Goal: Communication & Community: Answer question/provide support

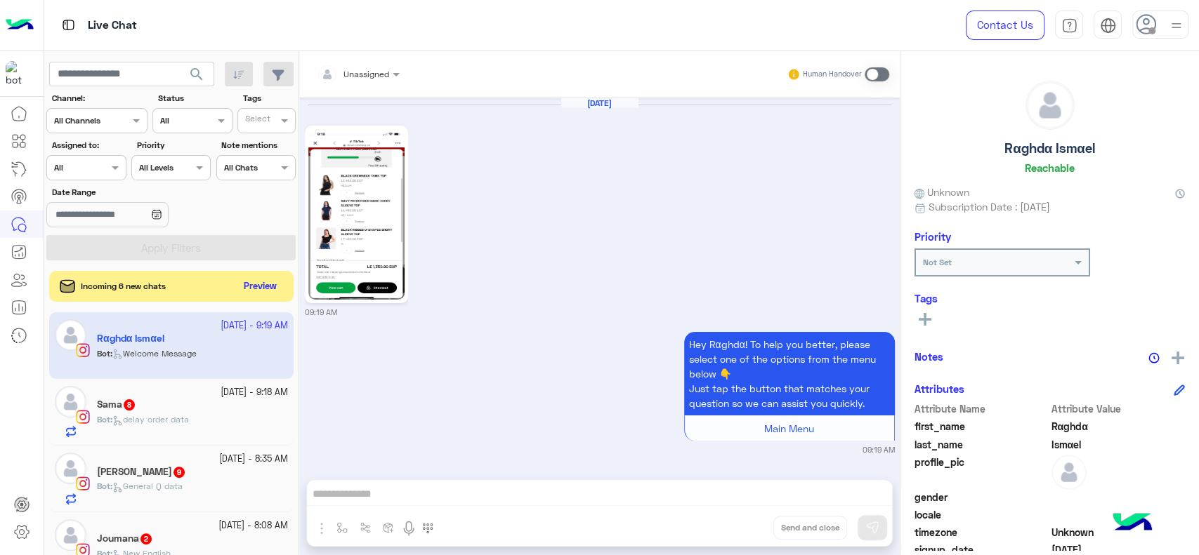
scroll to position [395, 0]
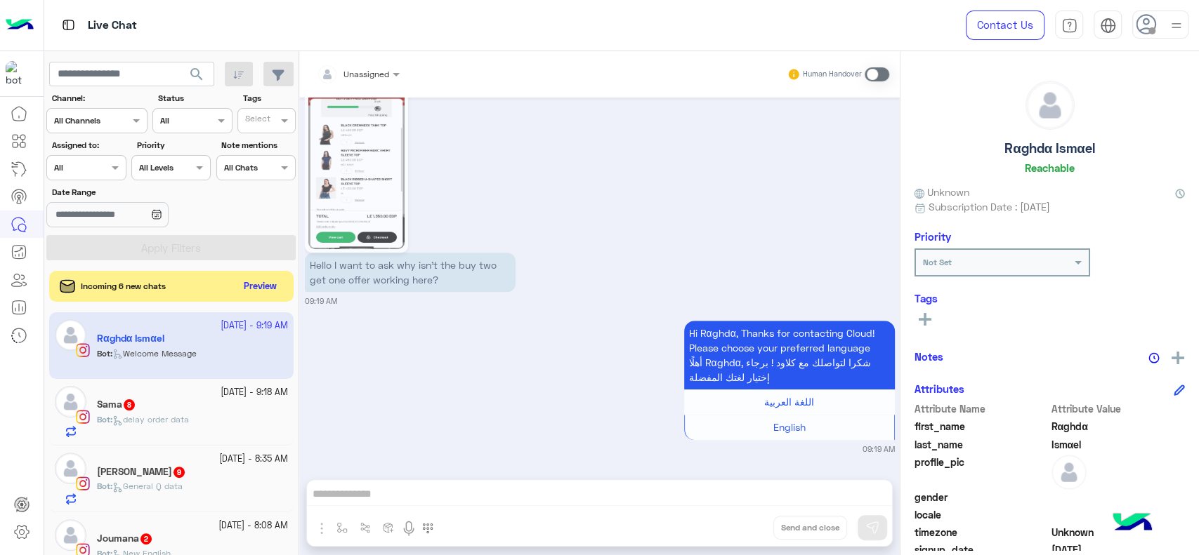
click at [1173, 32] on img at bounding box center [1176, 26] width 18 height 18
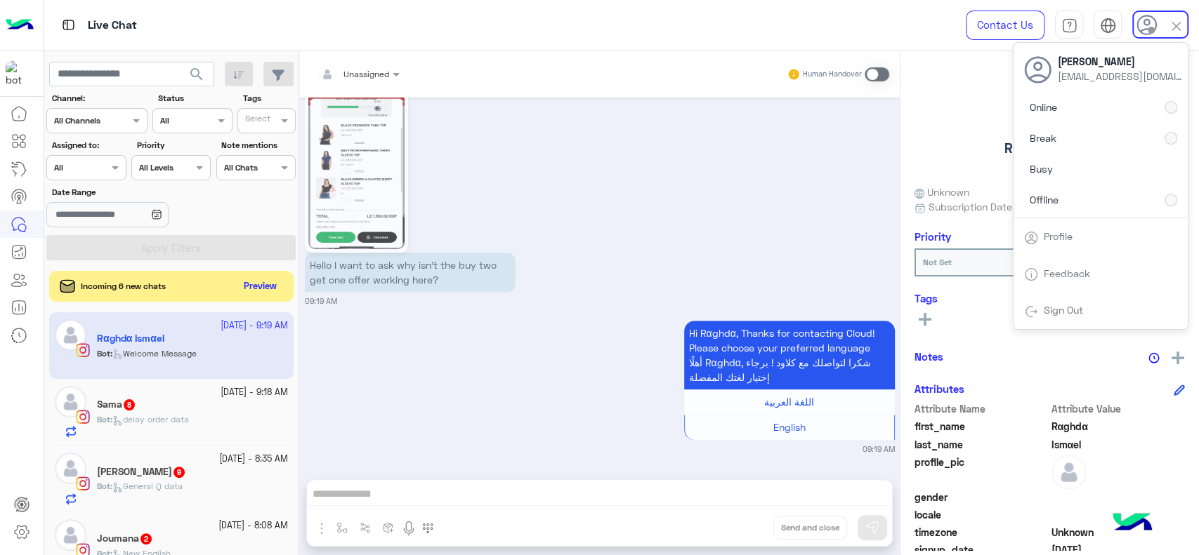
click at [614, 209] on div "Hello I want to ask why isn’t the buy two get one offer working here? 09:19 AM" at bounding box center [600, 189] width 590 height 235
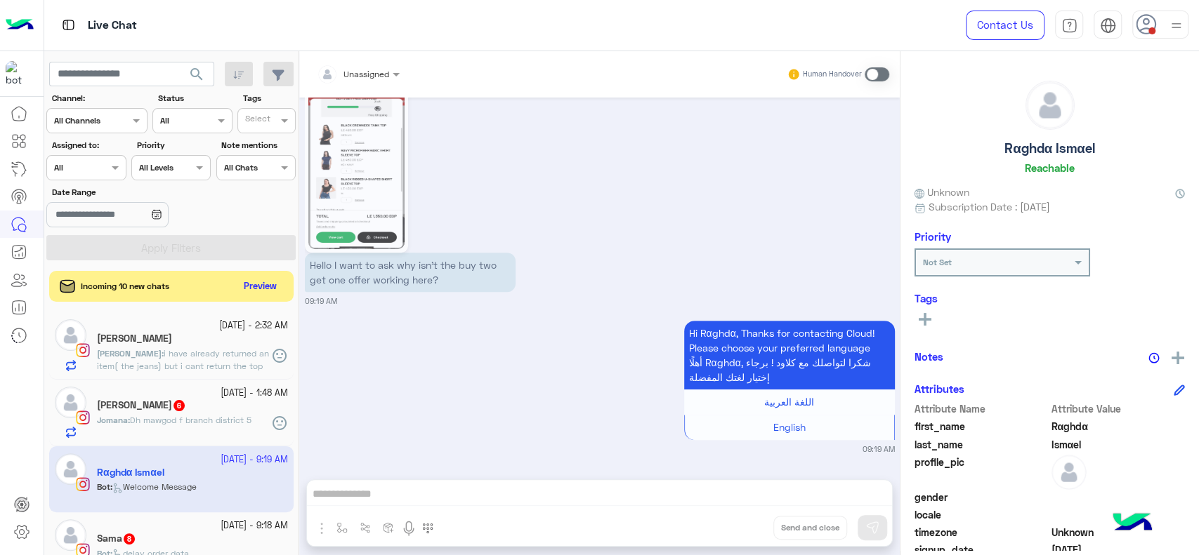
click at [96, 155] on div "Assigned on All" at bounding box center [85, 167] width 79 height 25
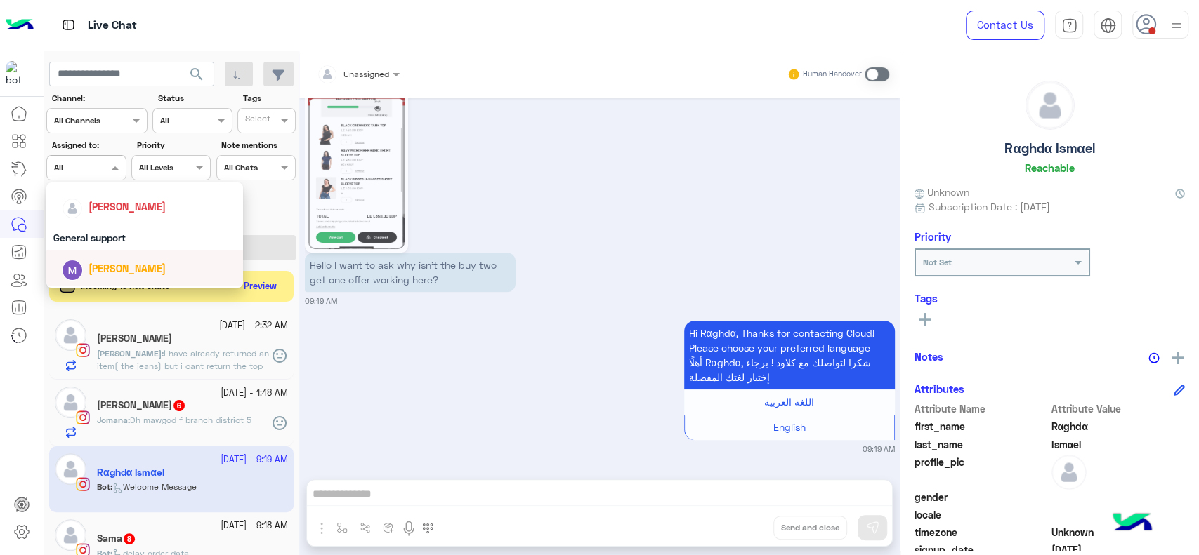
scroll to position [213, 0]
click at [107, 216] on div "[PERSON_NAME]" at bounding box center [126, 209] width 77 height 15
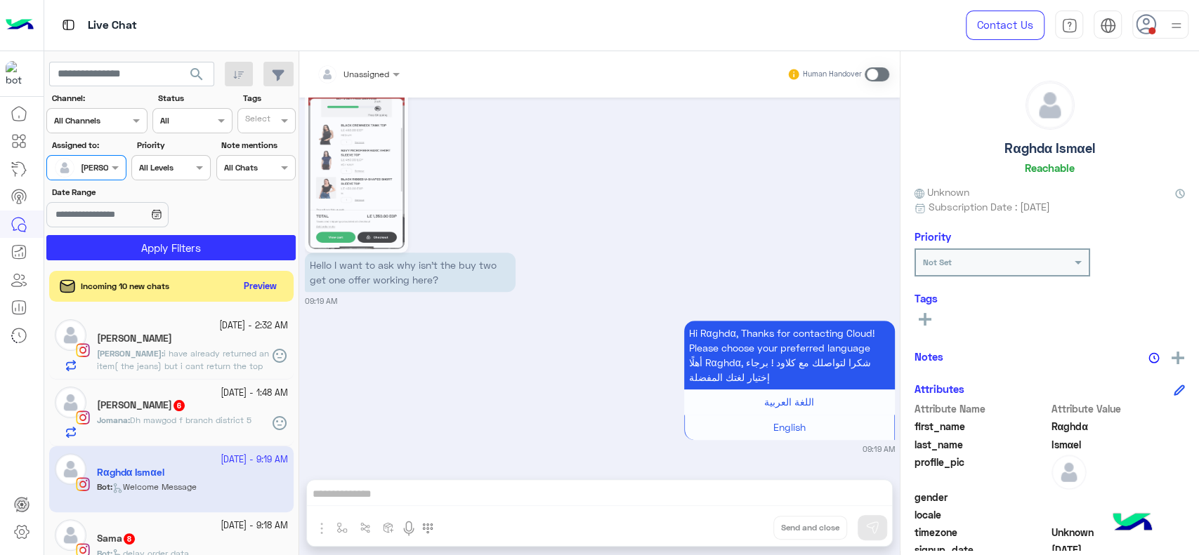
click at [147, 230] on section "Channel: Channel All Channels Status Channel All Tags Select Assigned to: Assig…" at bounding box center [172, 176] width 234 height 169
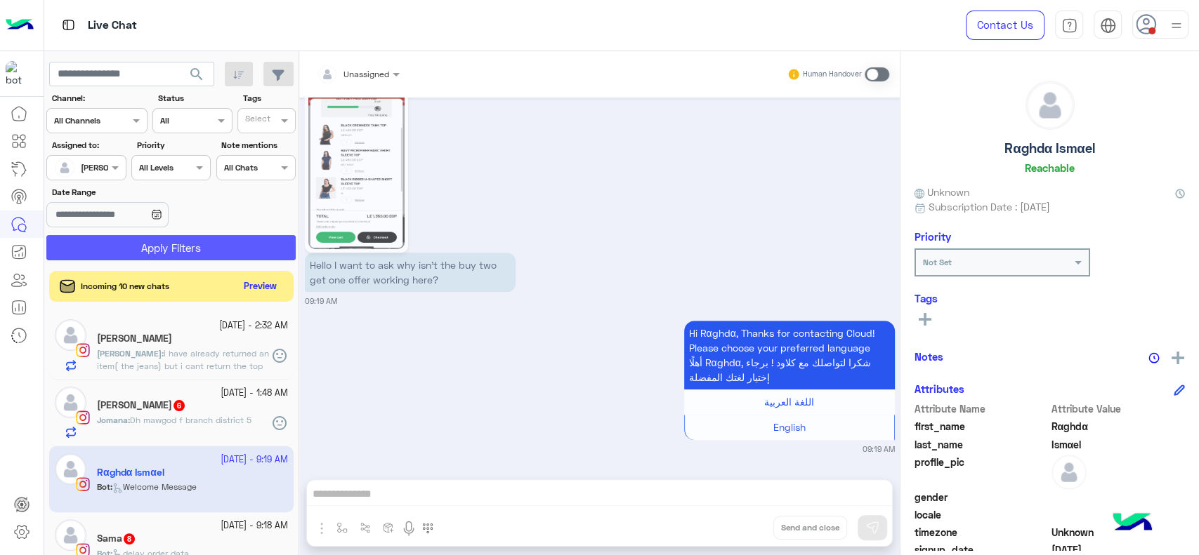
click at [180, 250] on button "Apply Filters" at bounding box center [170, 247] width 249 height 25
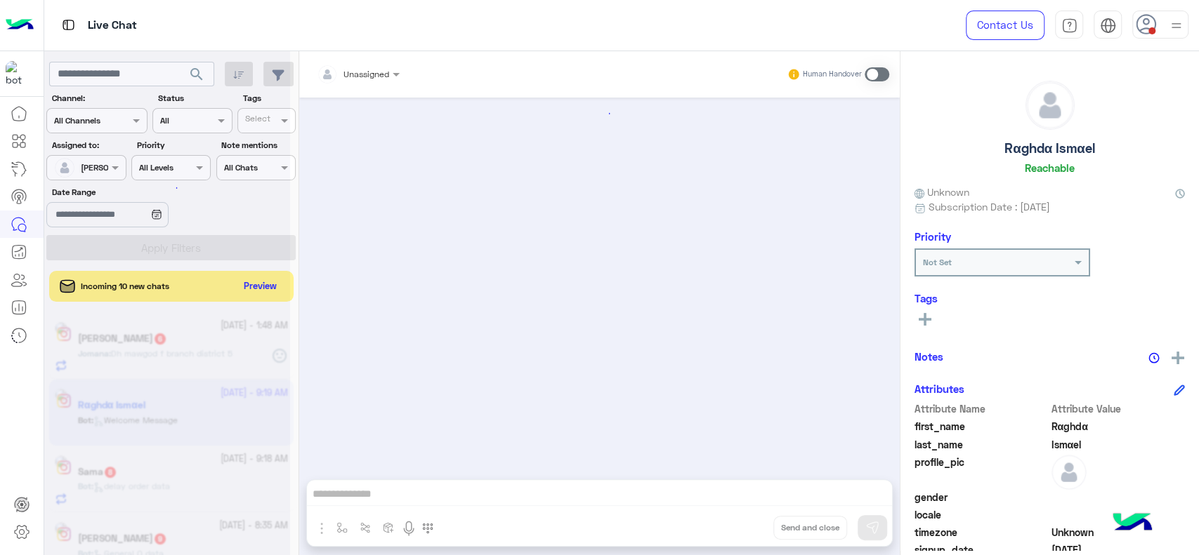
scroll to position [0, 0]
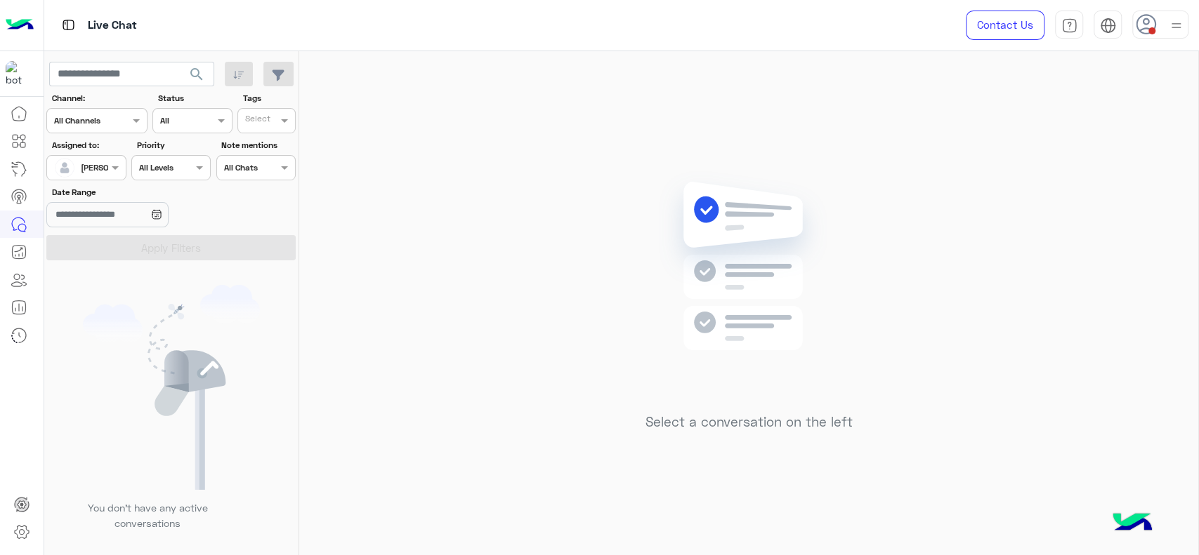
click at [567, 368] on div "Select a conversation on the left" at bounding box center [748, 306] width 899 height 510
click at [669, 282] on img at bounding box center [748, 287] width 203 height 233
click at [329, 127] on div "Select a conversation on the left" at bounding box center [748, 306] width 899 height 510
click at [555, 289] on div "Select a conversation on the left" at bounding box center [748, 306] width 899 height 510
click at [987, 432] on div "Select a conversation on the left" at bounding box center [748, 306] width 899 height 510
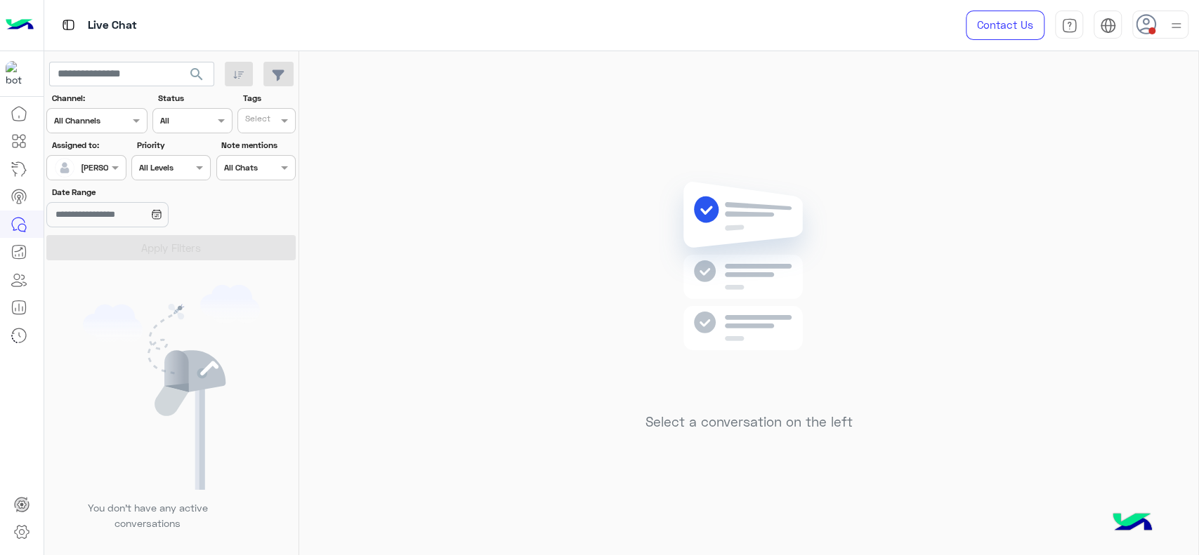
click at [1158, 31] on div at bounding box center [1160, 25] width 56 height 28
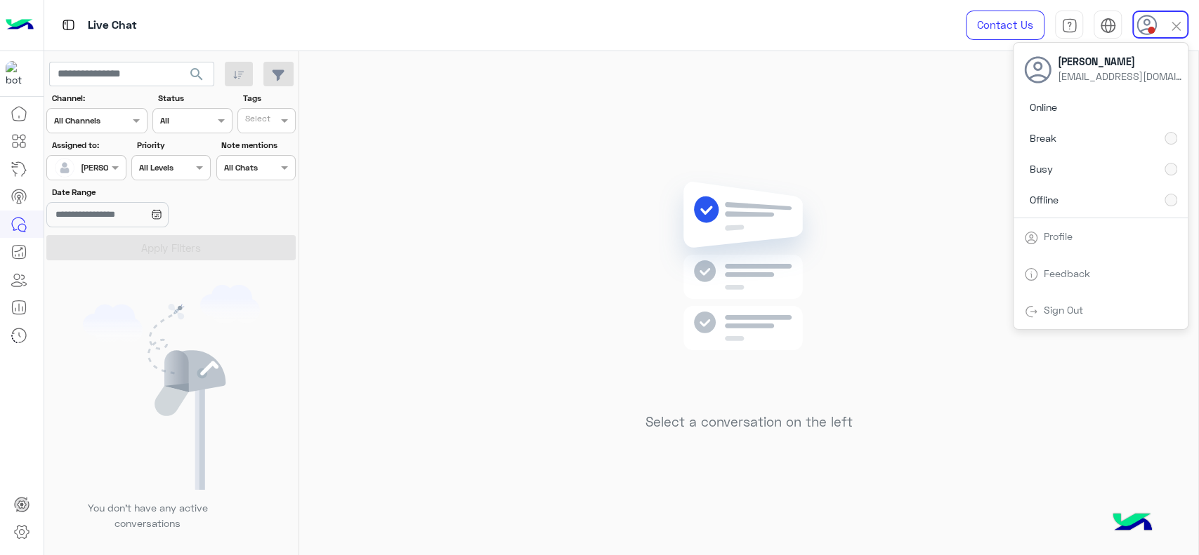
click at [331, 334] on div "Select a conversation on the left" at bounding box center [748, 306] width 899 height 510
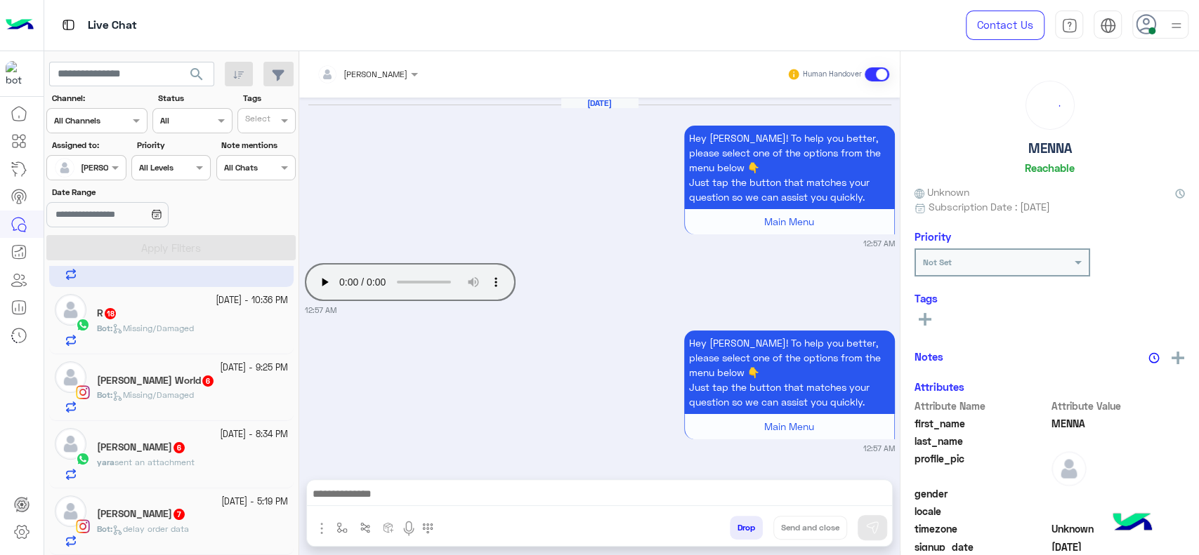
scroll to position [1669, 0]
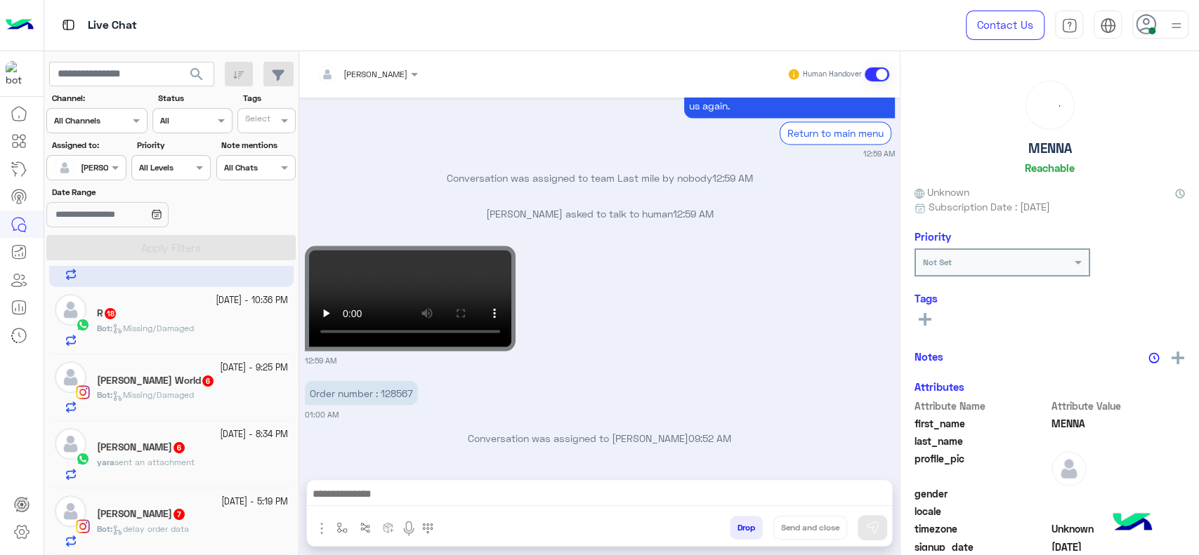
click at [180, 515] on div "rokaya ahmed 7" at bounding box center [192, 515] width 191 height 15
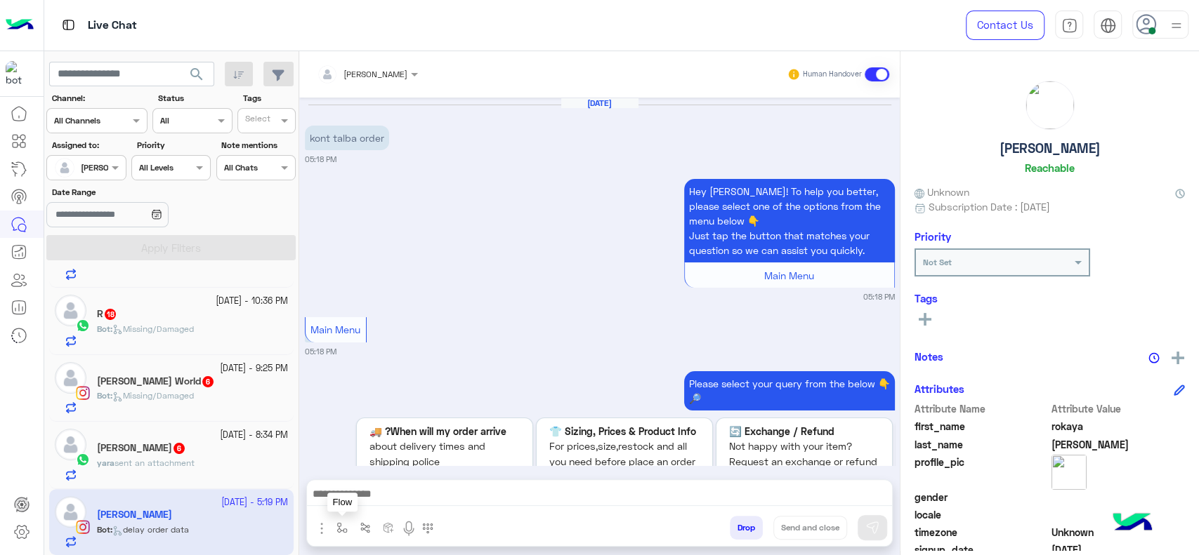
scroll to position [1296, 0]
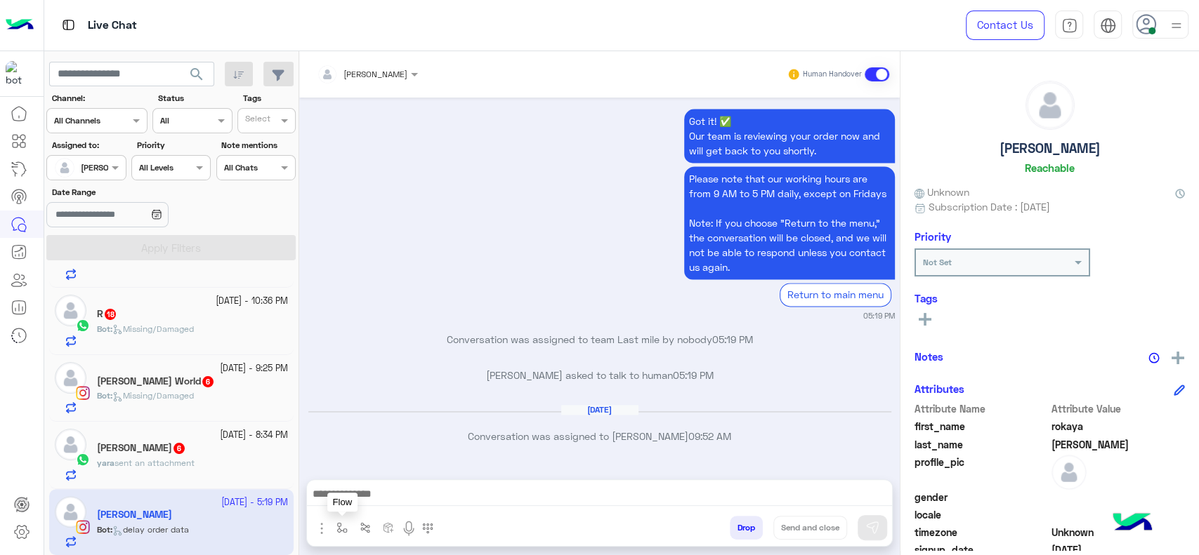
click at [341, 520] on button "button" at bounding box center [342, 527] width 23 height 23
click at [353, 499] on input "text" at bounding box center [365, 495] width 55 height 13
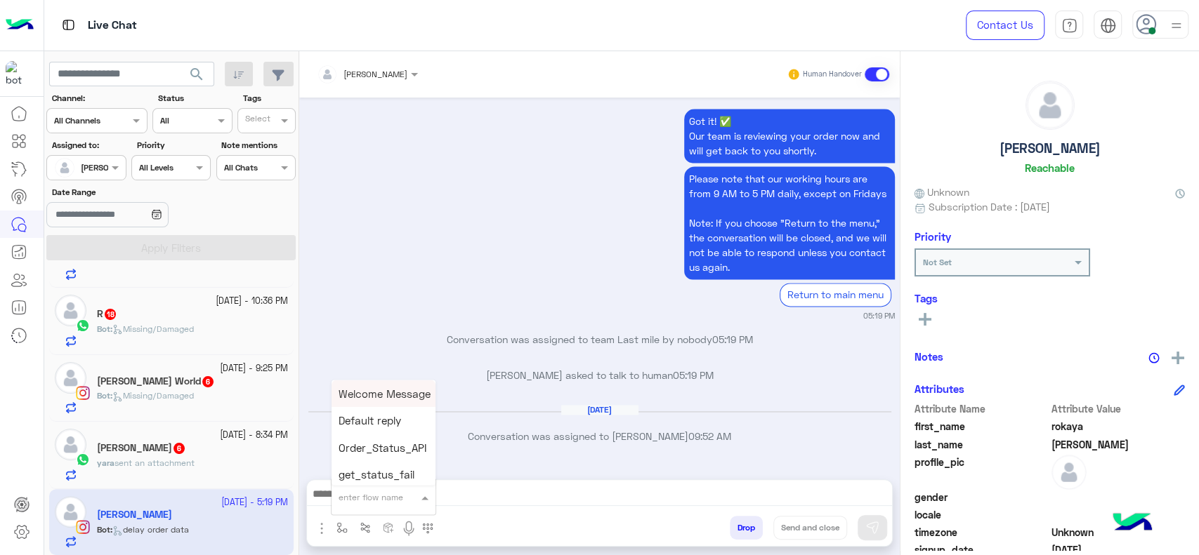
type input "*"
click at [368, 445] on span "J Greeting" at bounding box center [363, 444] width 51 height 13
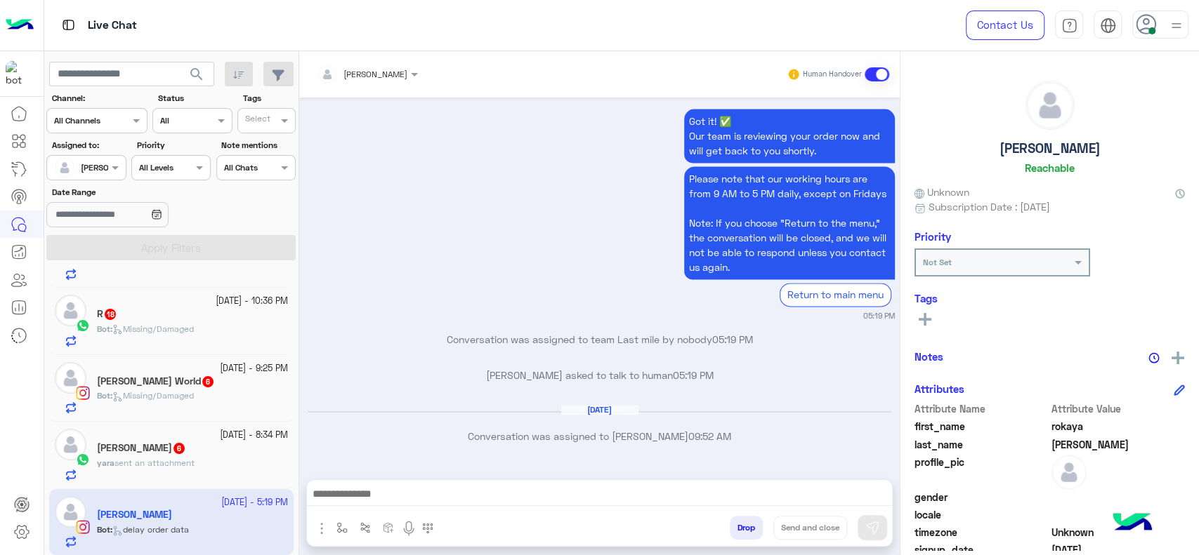
click at [444, 336] on p "Conversation was assigned to team Last mile by nobody 05:19 PM" at bounding box center [600, 339] width 590 height 15
type textarea "**********"
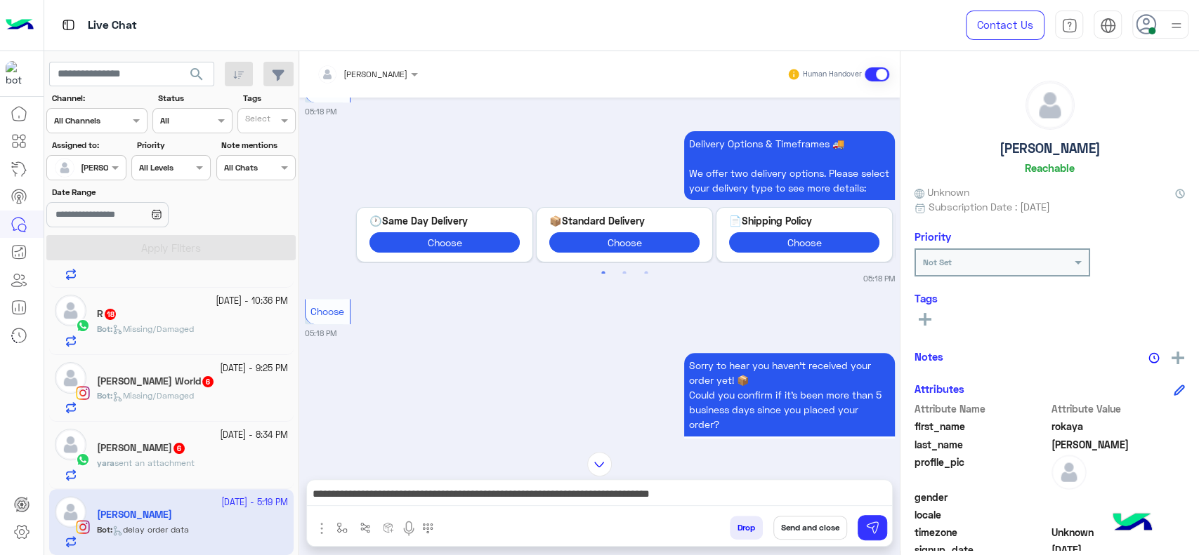
scroll to position [578, 0]
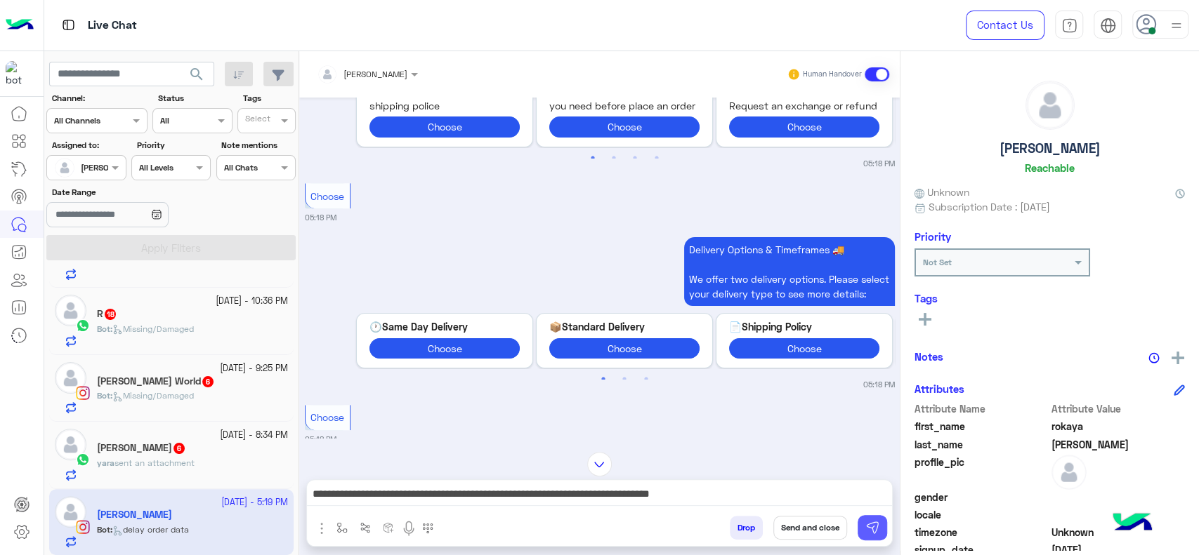
click at [878, 527] on img at bounding box center [872, 528] width 14 height 14
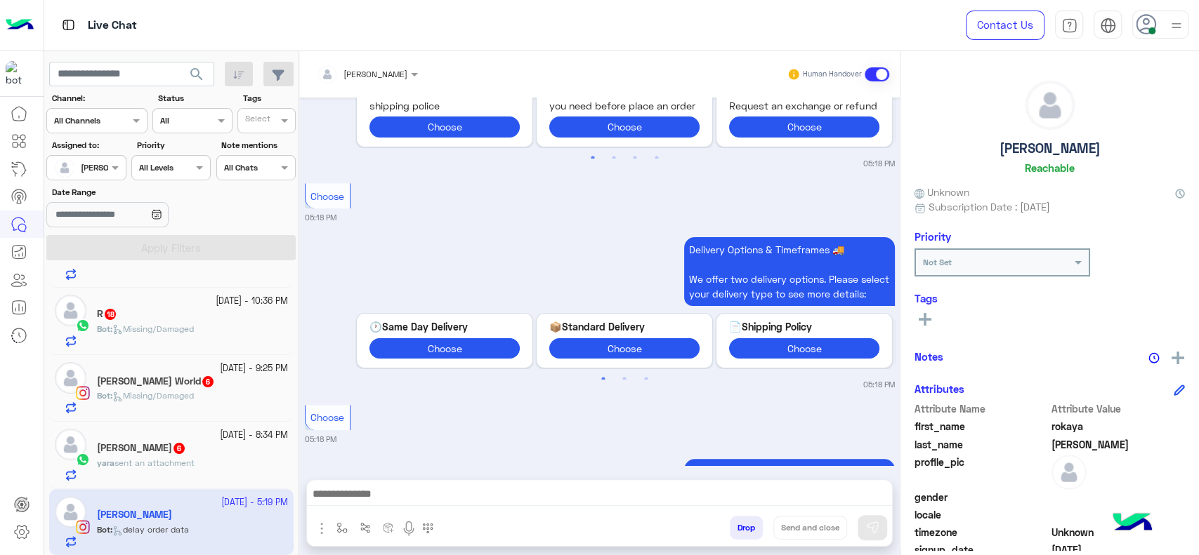
scroll to position [1296, 0]
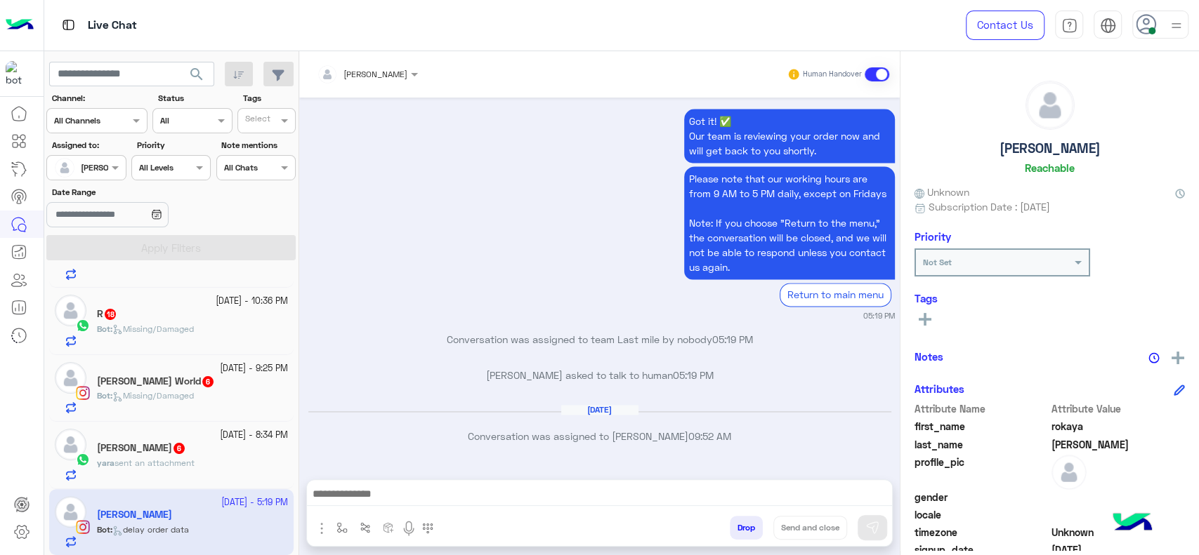
click at [160, 458] on span "sent an attachment" at bounding box center [154, 463] width 80 height 11
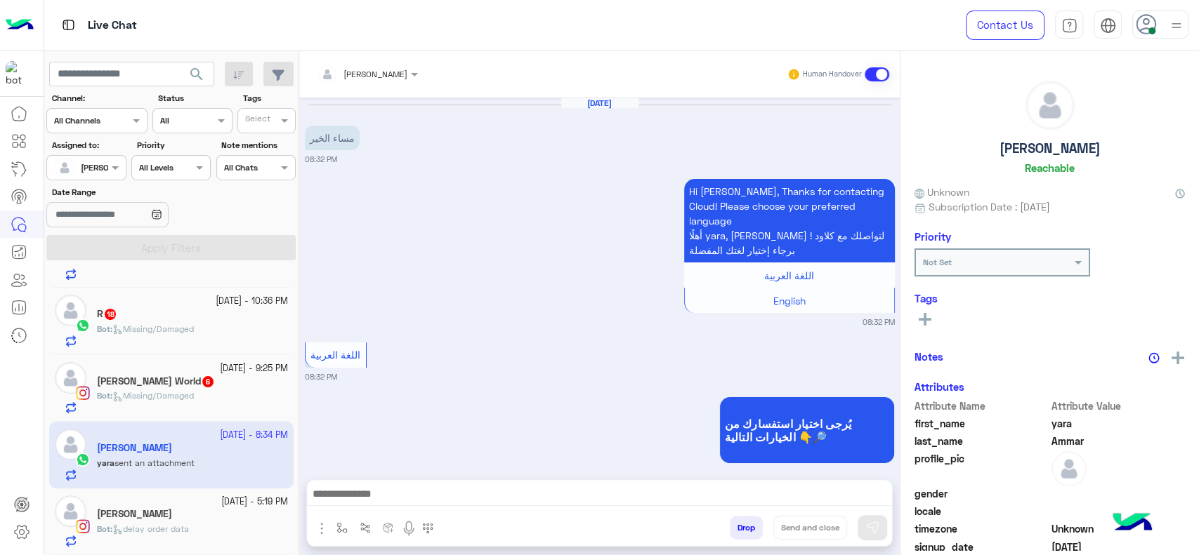
scroll to position [1240, 0]
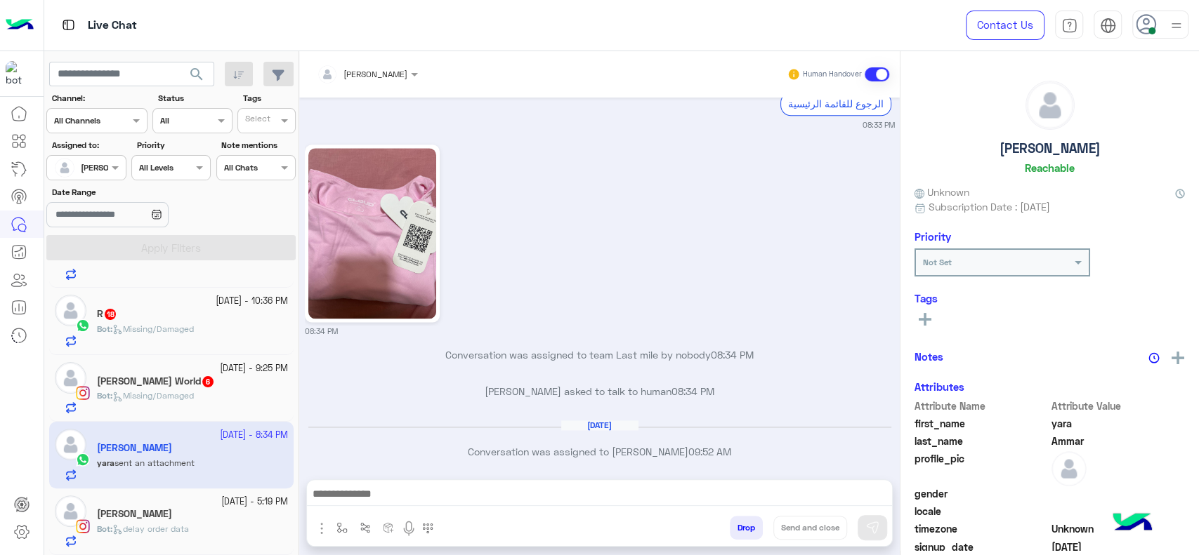
click at [334, 515] on div "enter flow name Drop Send and close" at bounding box center [599, 530] width 585 height 31
click at [338, 513] on div at bounding box center [599, 497] width 585 height 35
click at [338, 515] on div "enter flow name Drop Send and close" at bounding box center [599, 530] width 585 height 31
click at [338, 520] on button "button" at bounding box center [342, 527] width 23 height 23
click at [350, 503] on div "enter flow name" at bounding box center [370, 497] width 65 height 13
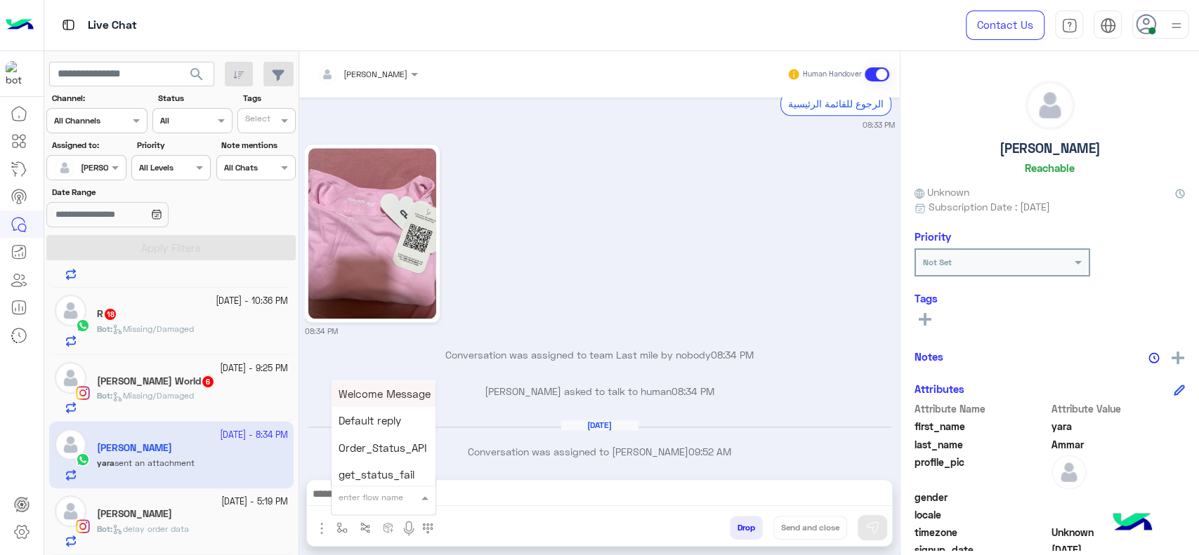
type input "*"
click at [372, 431] on div "J Greeting" at bounding box center [383, 444] width 104 height 27
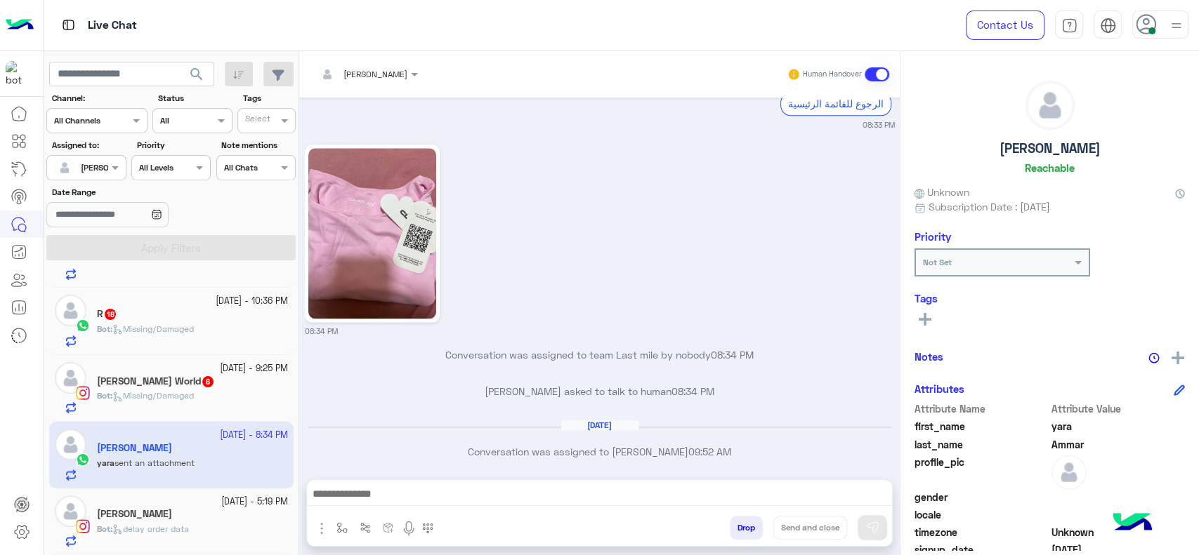
click at [527, 283] on div "08:34 PM" at bounding box center [600, 239] width 590 height 196
type textarea "**********"
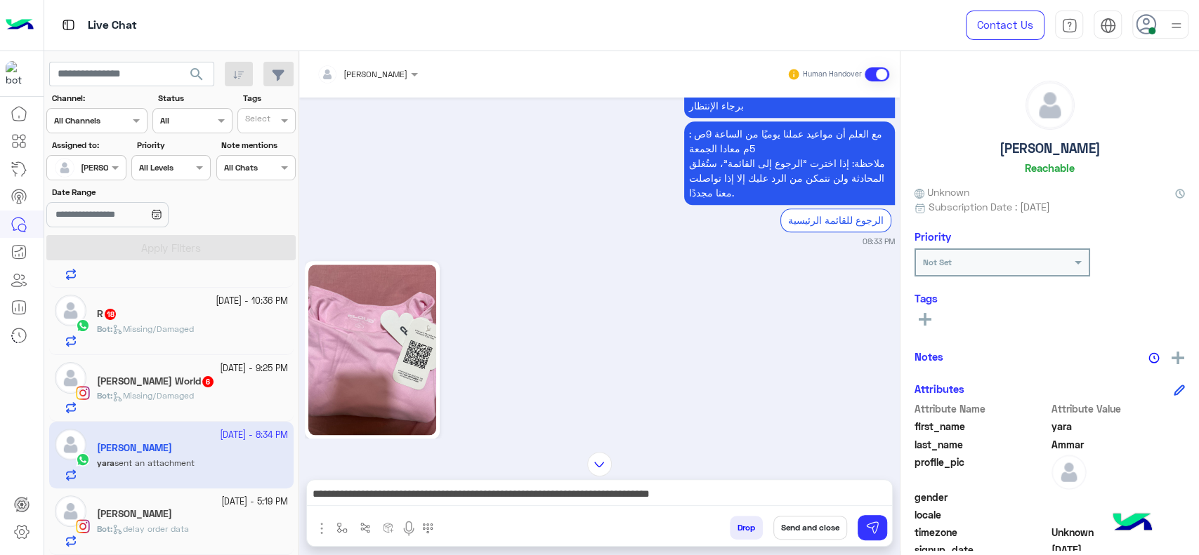
scroll to position [1038, 0]
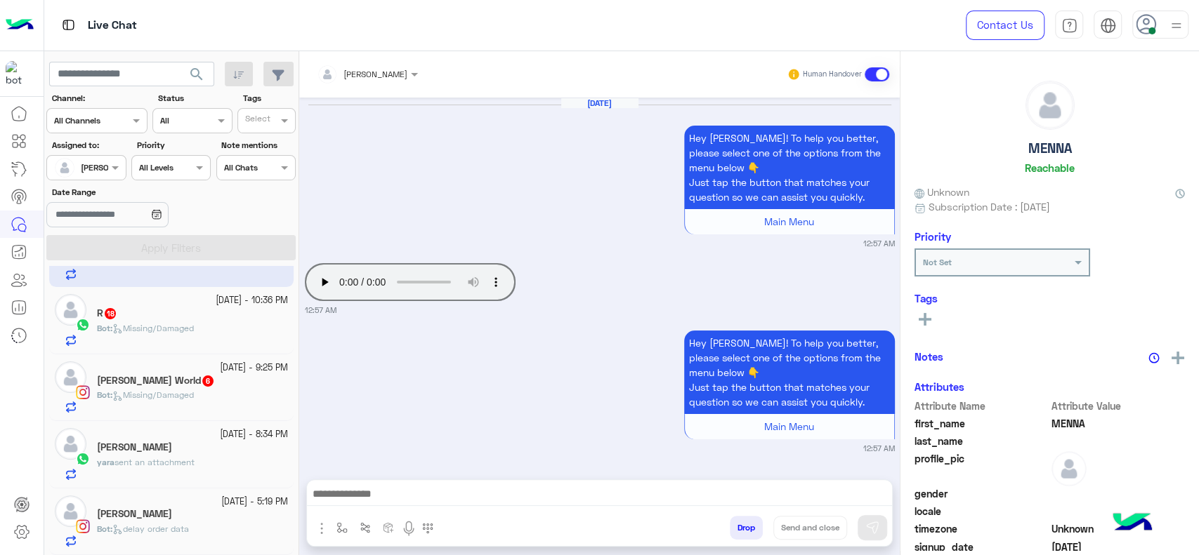
scroll to position [1669, 0]
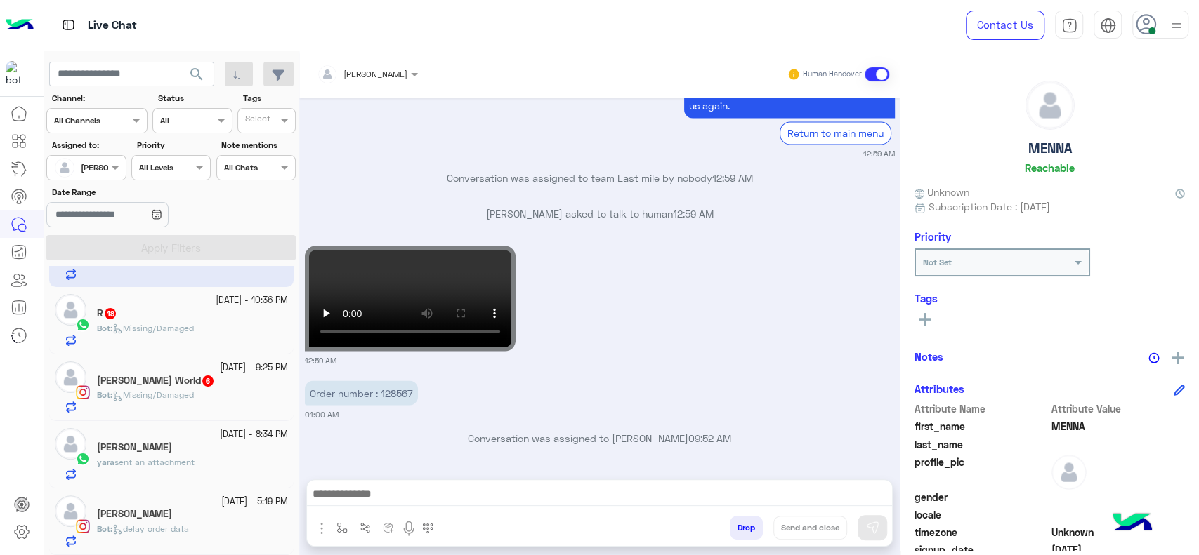
click at [185, 508] on div "[PERSON_NAME]" at bounding box center [192, 515] width 191 height 15
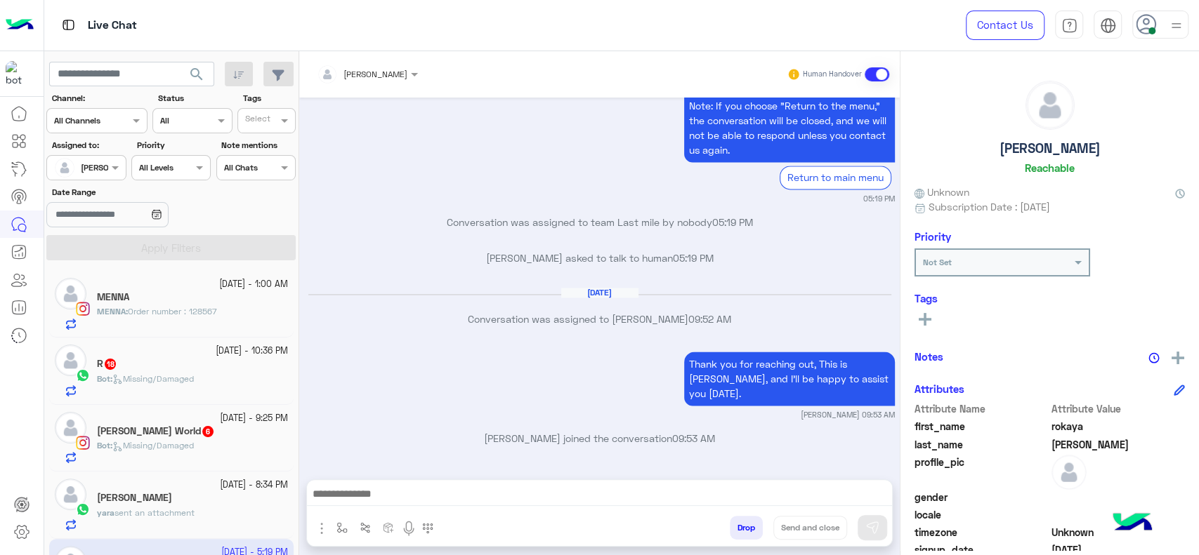
click at [172, 317] on p "MENNA : Order number : 128567" at bounding box center [157, 311] width 120 height 13
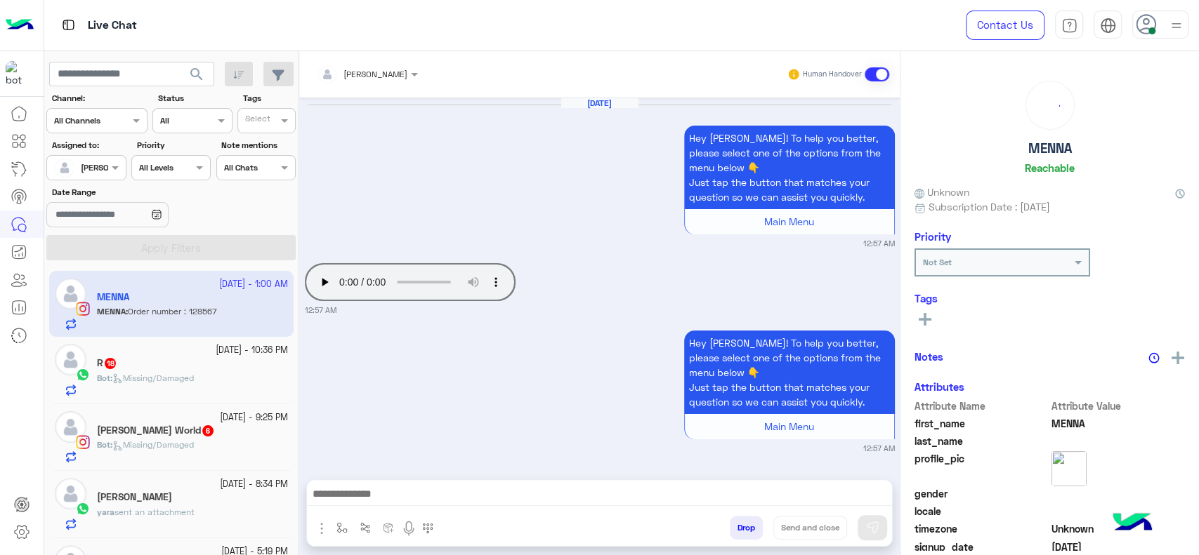
scroll to position [1669, 0]
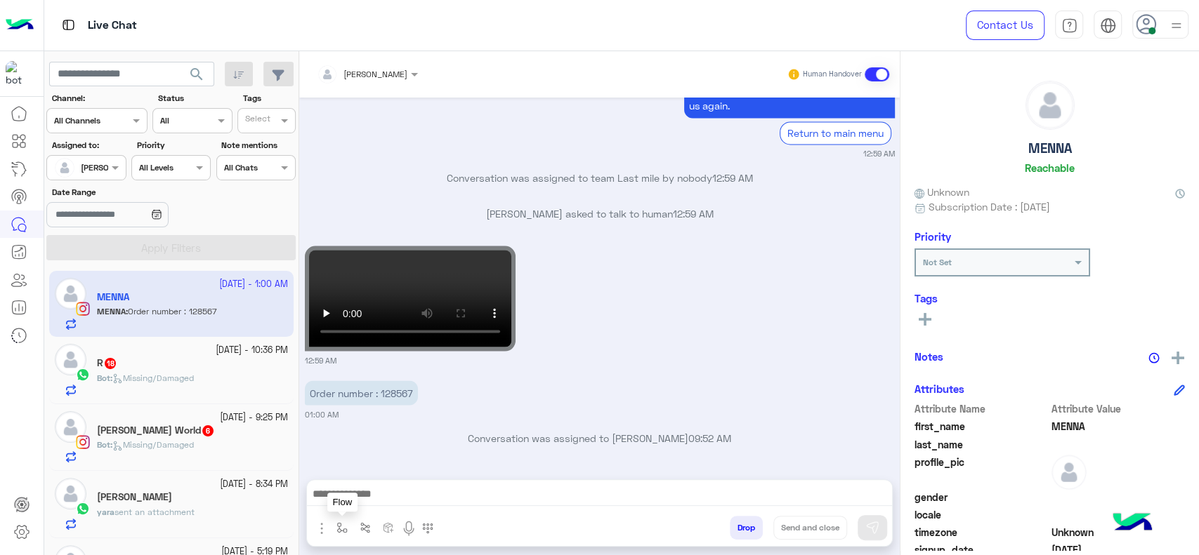
click at [334, 527] on button "button" at bounding box center [342, 527] width 23 height 23
click at [345, 504] on div "enter flow name" at bounding box center [383, 497] width 104 height 25
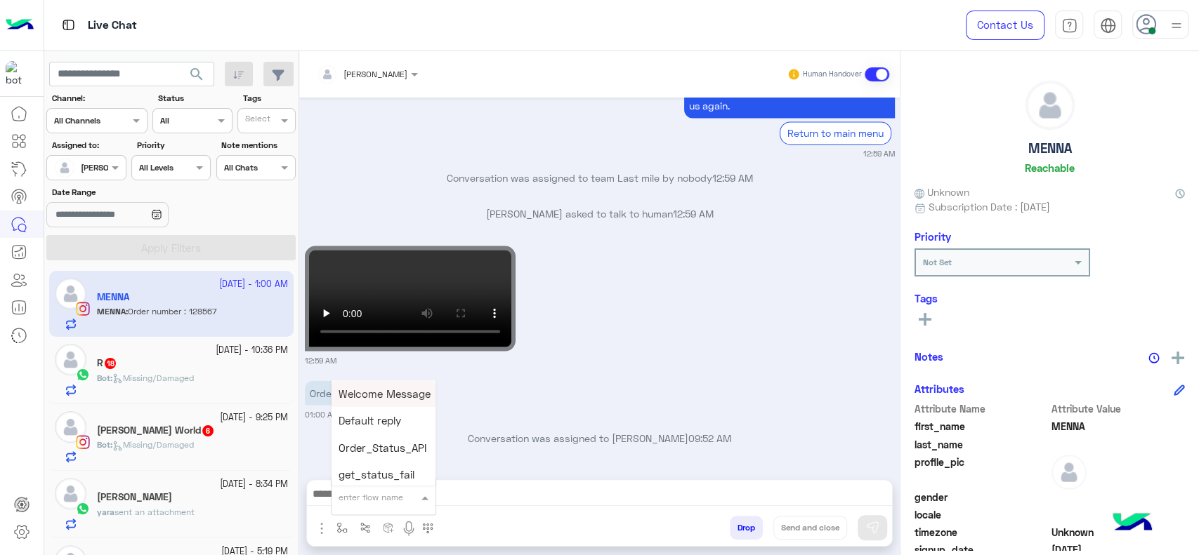
type input "*"
click at [407, 441] on div "J Greeting" at bounding box center [383, 444] width 104 height 27
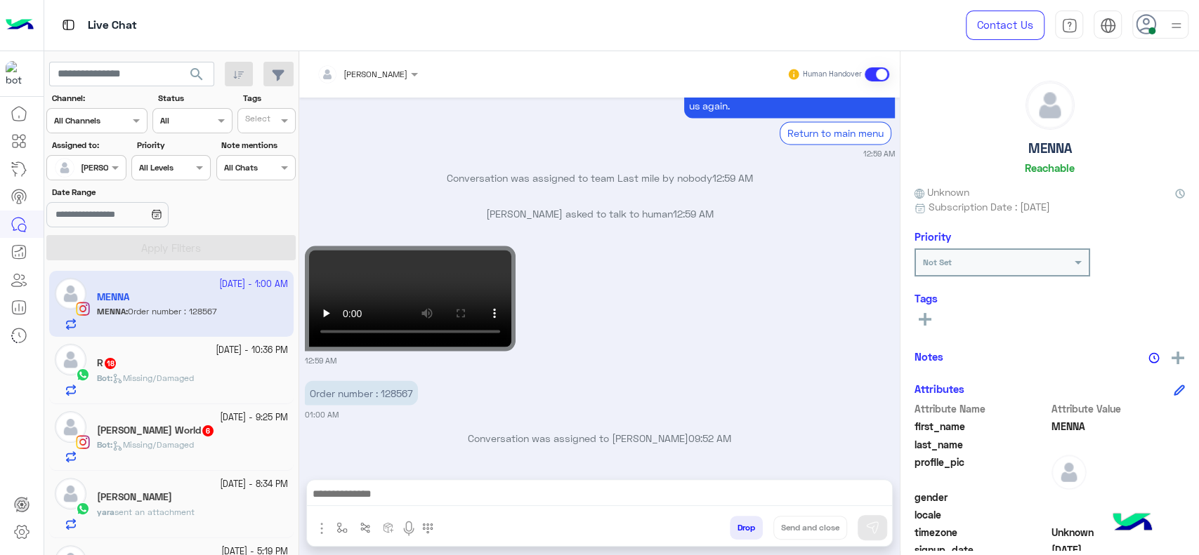
type textarea "**********"
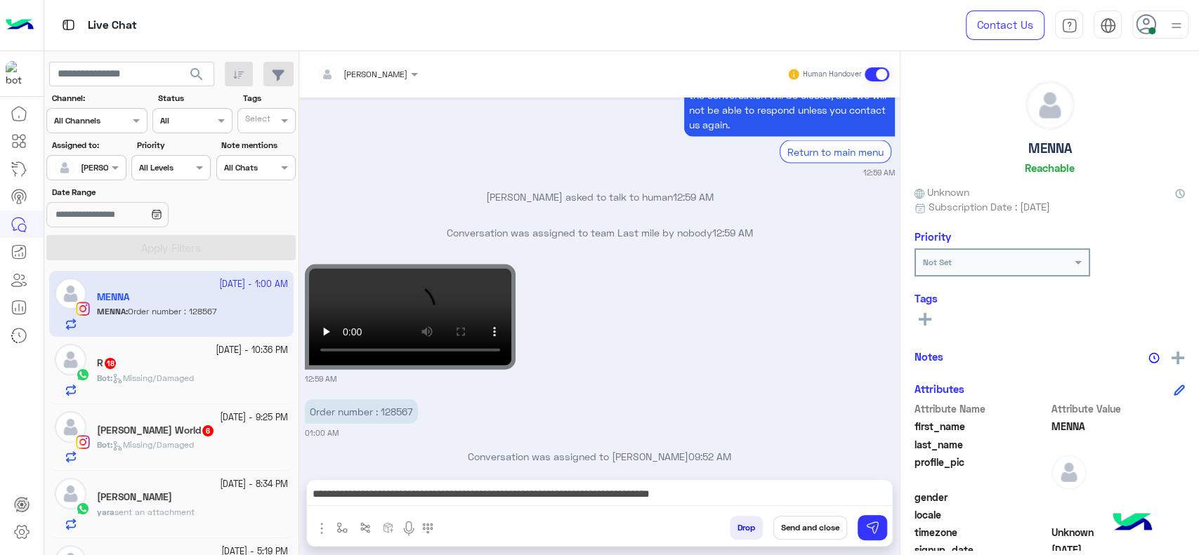
scroll to position [2067, 0]
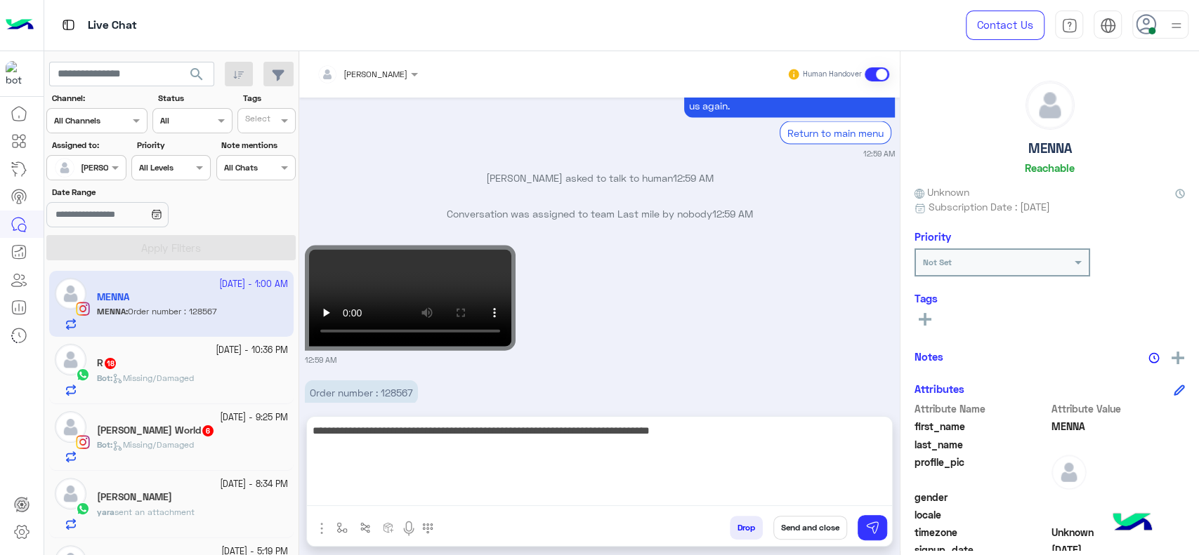
click at [397, 497] on textarea "**********" at bounding box center [599, 464] width 585 height 84
click at [556, 487] on textarea "**********" at bounding box center [599, 464] width 585 height 84
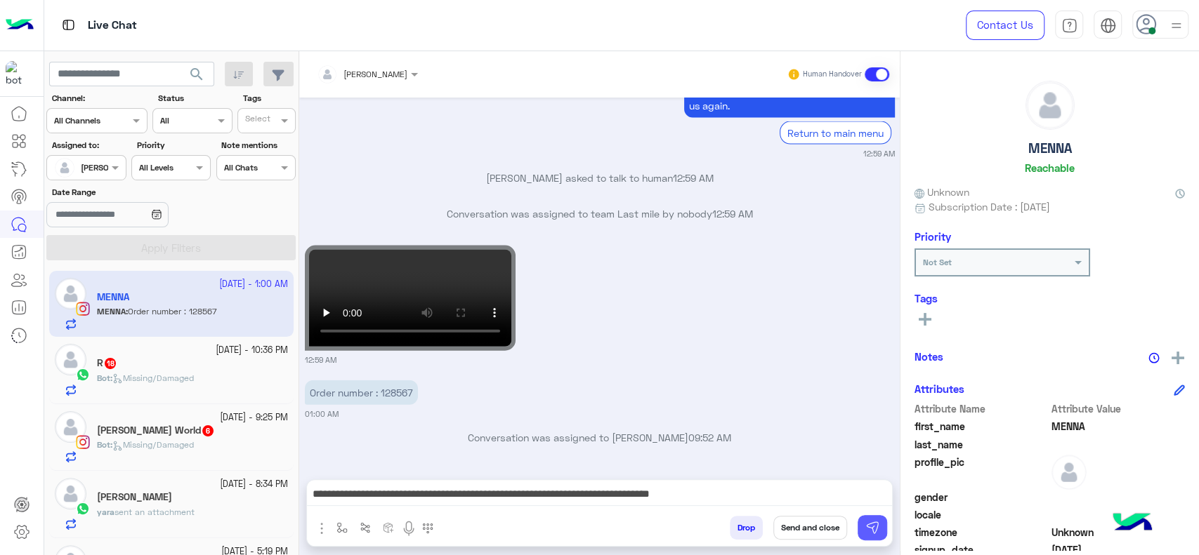
click at [881, 526] on button at bounding box center [871, 527] width 29 height 25
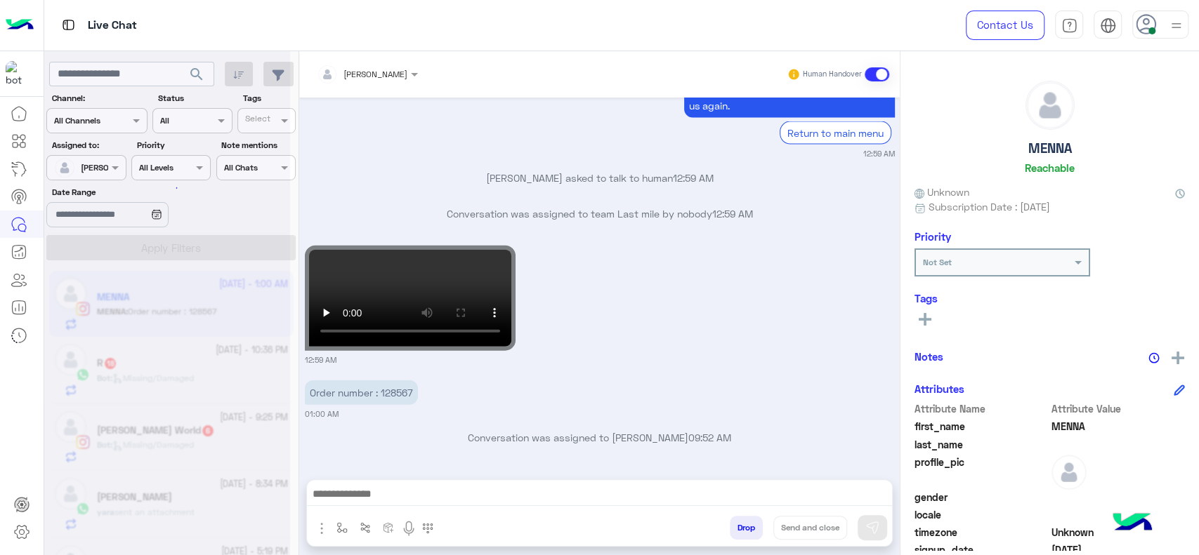
scroll to position [0, 0]
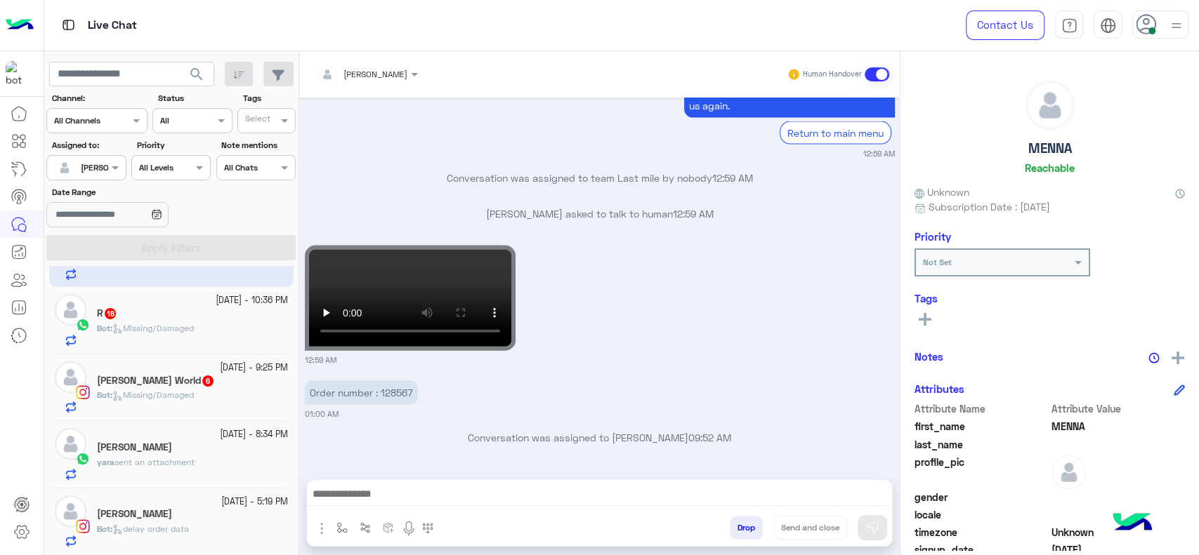
click at [223, 500] on small "27 September - 5:19 PM" at bounding box center [254, 502] width 67 height 13
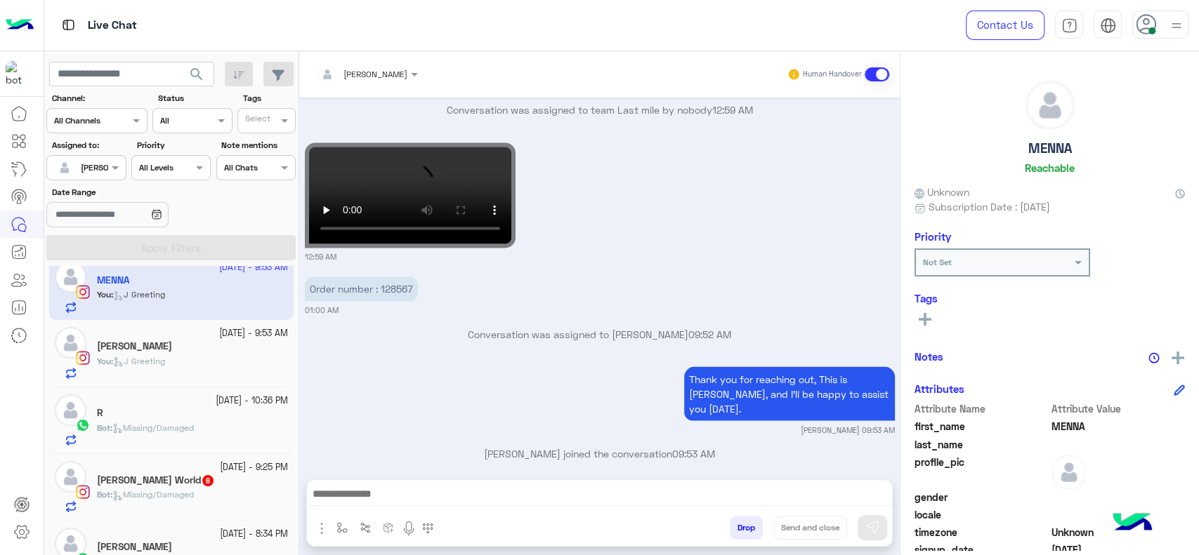
scroll to position [49, 0]
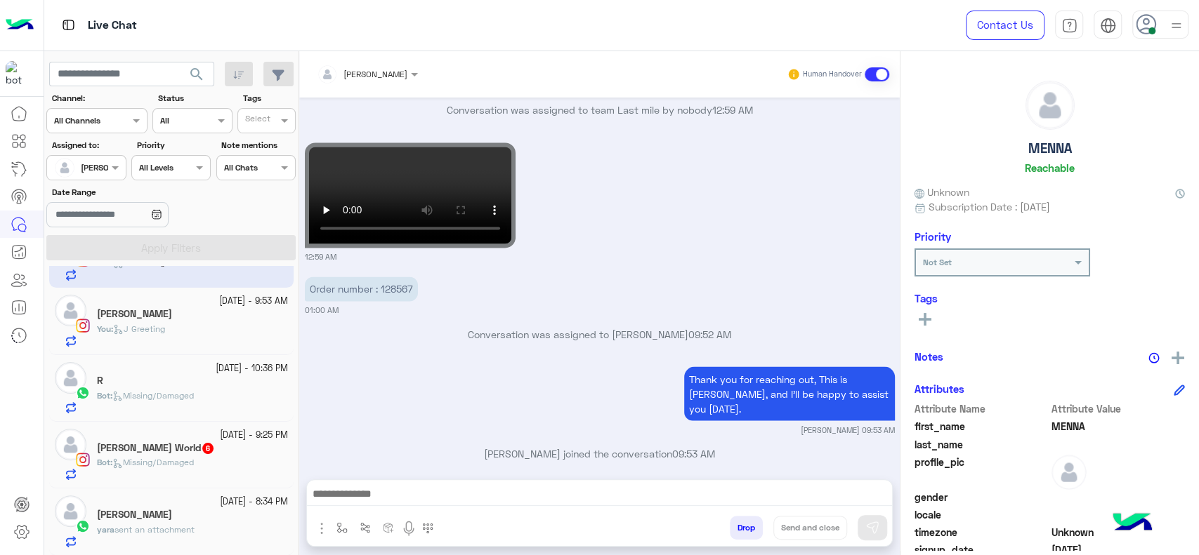
click at [178, 529] on span "sent an attachment" at bounding box center [154, 530] width 80 height 11
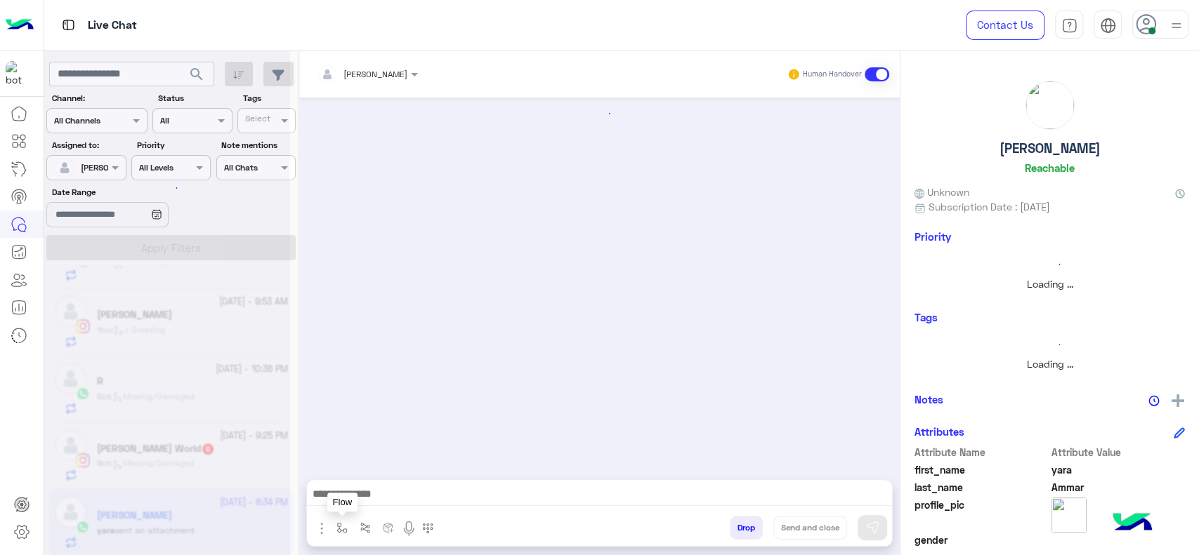
click at [334, 522] on button "button" at bounding box center [342, 527] width 23 height 23
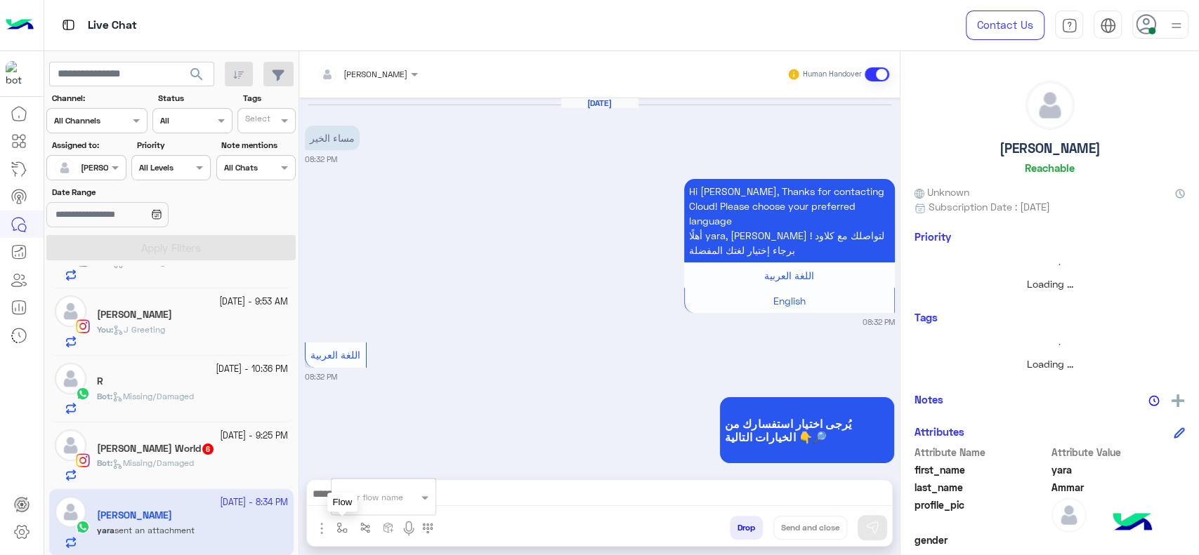
scroll to position [1240, 0]
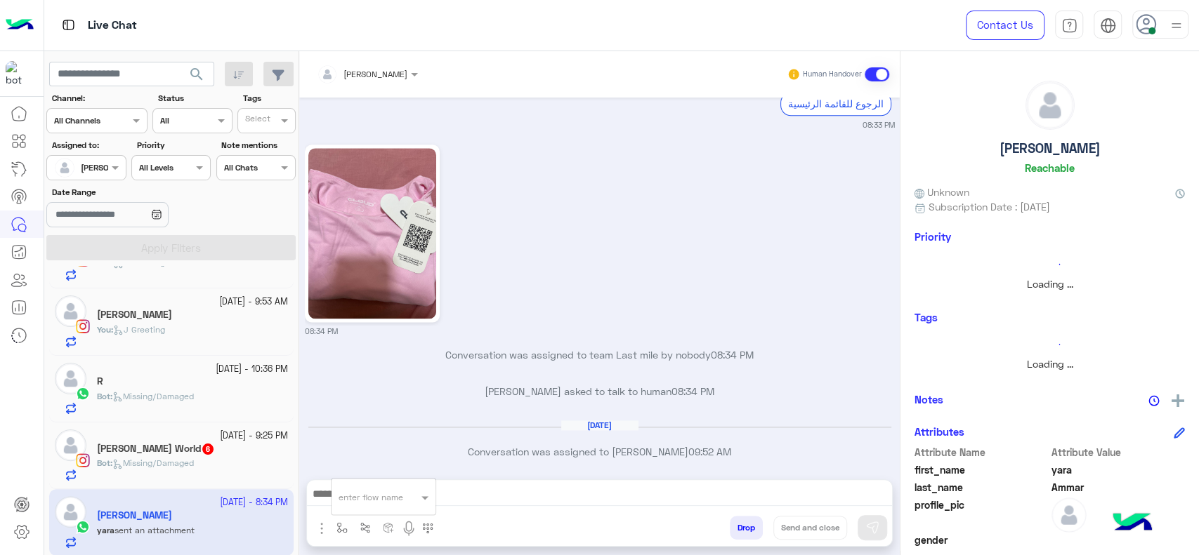
click at [362, 502] on div "enter flow name" at bounding box center [370, 497] width 65 height 13
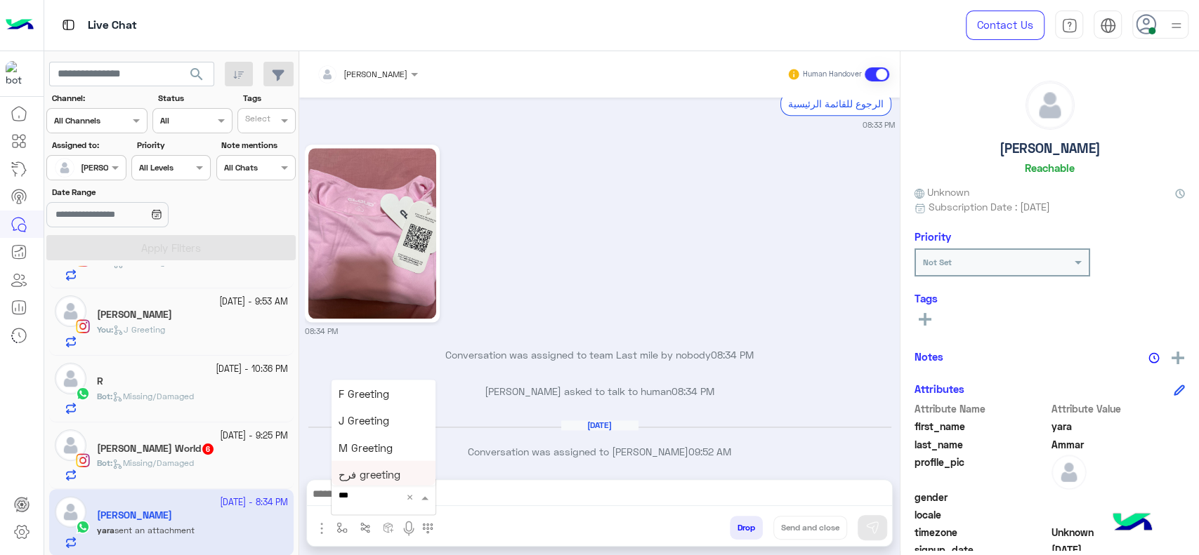
type input "****"
click at [377, 449] on span "چنى greeting" at bounding box center [369, 455] width 63 height 13
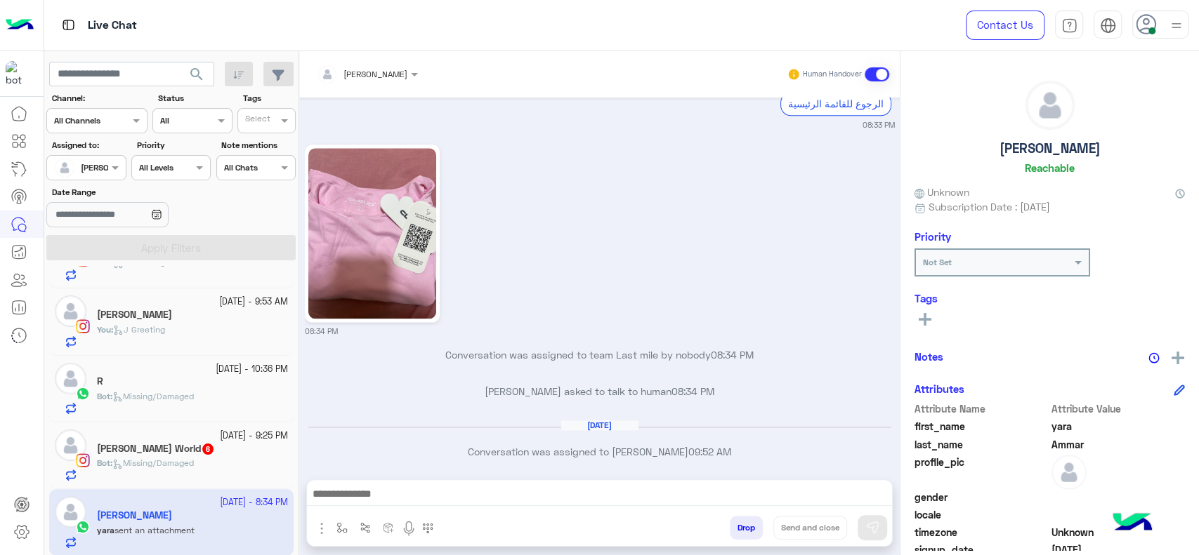
type textarea "**********"
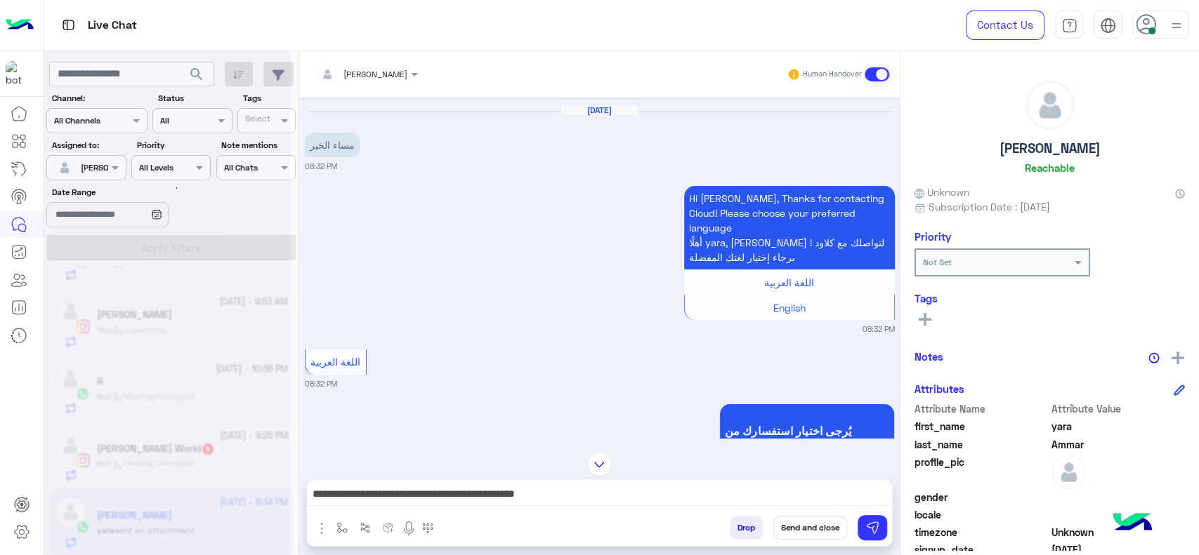
scroll to position [0, 0]
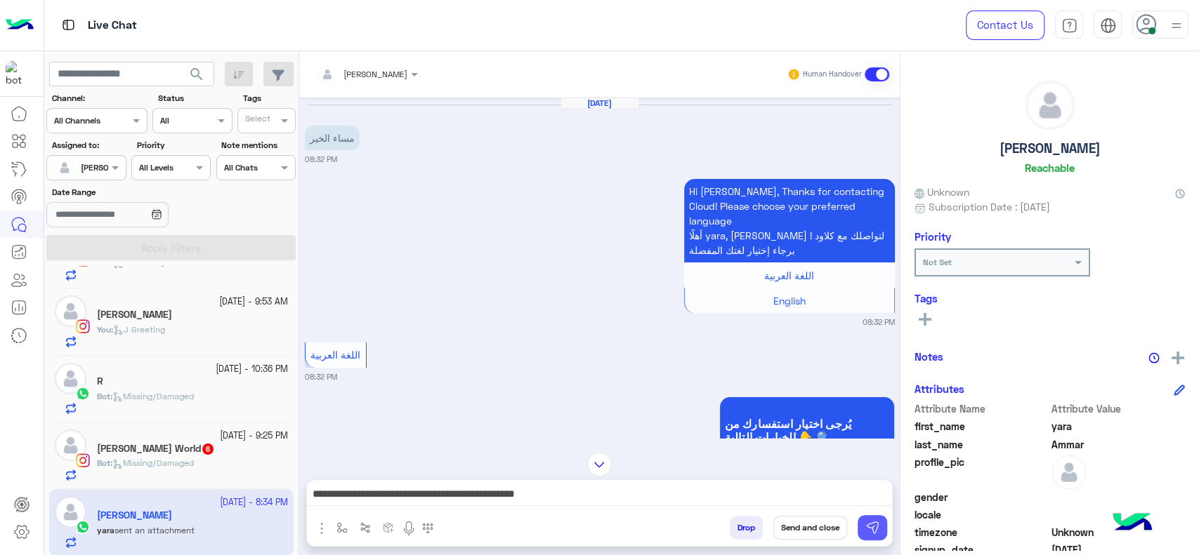
click at [876, 525] on img at bounding box center [872, 528] width 14 height 14
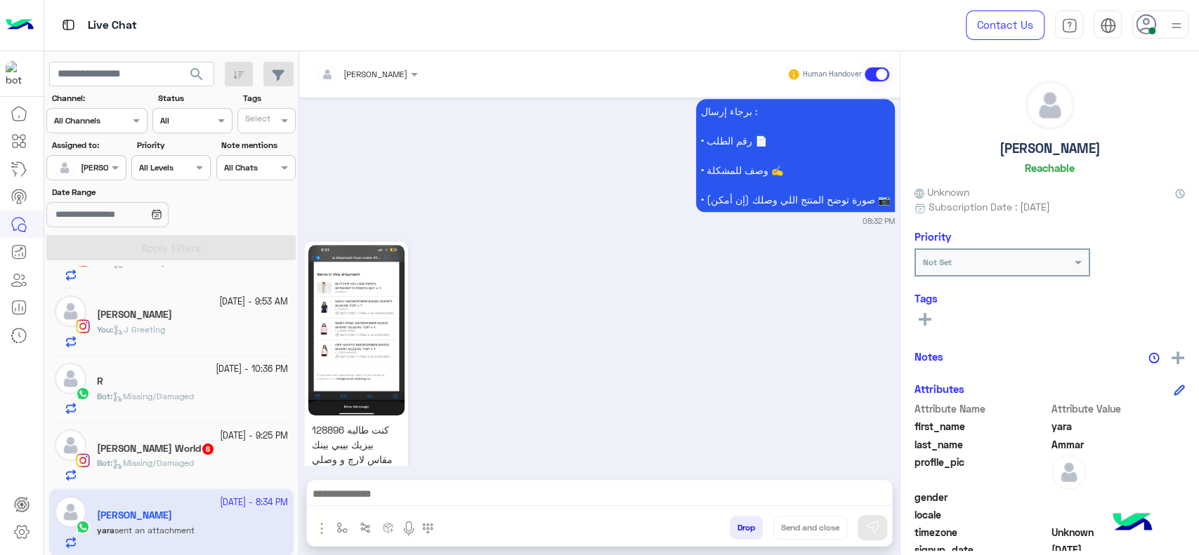
scroll to position [1240, 0]
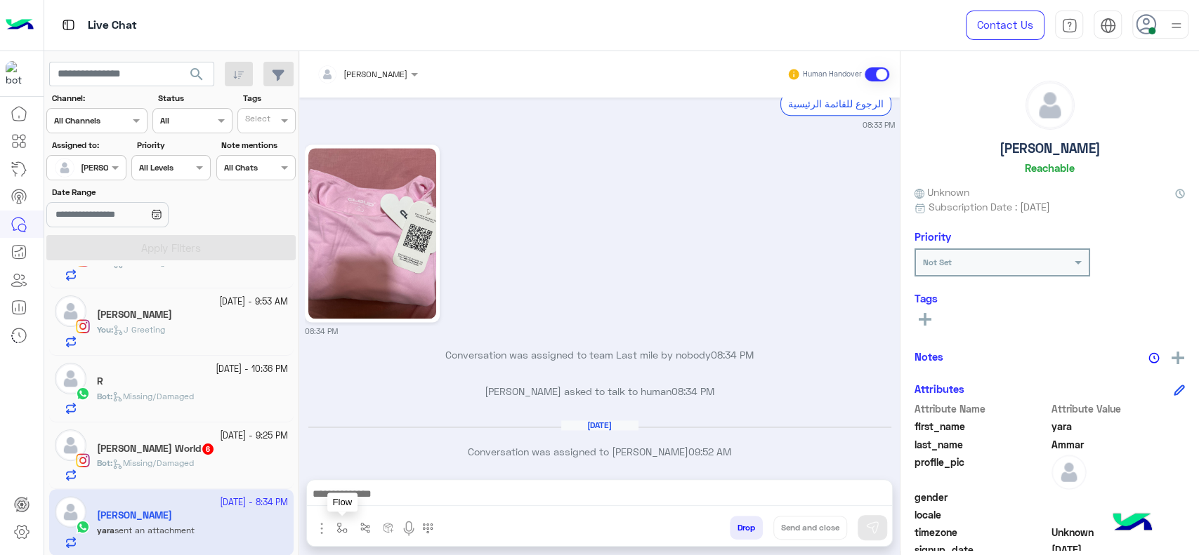
click at [337, 517] on button "button" at bounding box center [342, 527] width 23 height 23
click at [352, 494] on input "text" at bounding box center [365, 495] width 55 height 13
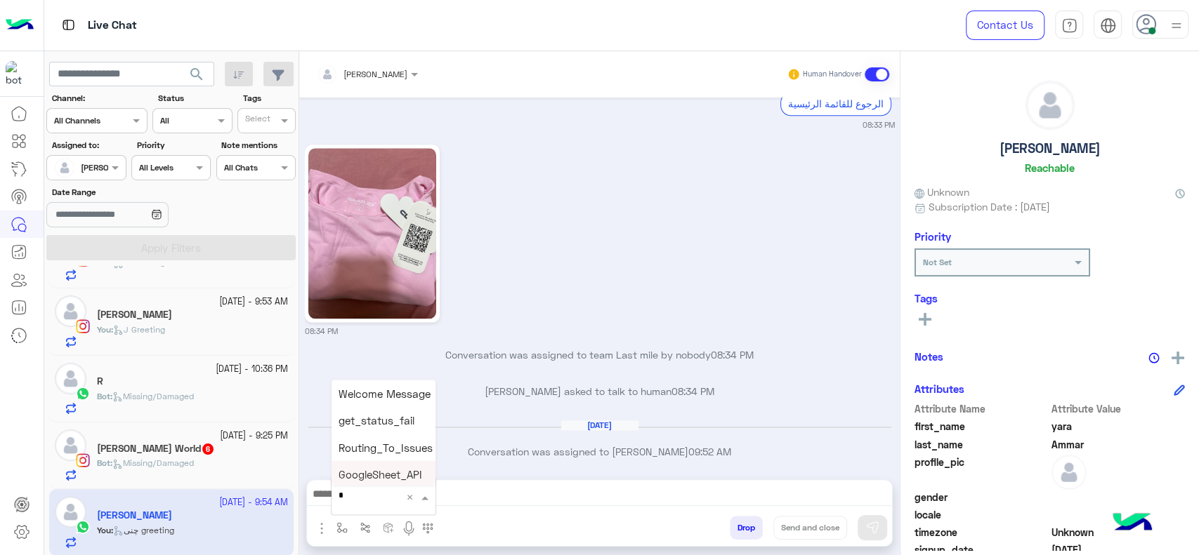
scroll to position [1330, 0]
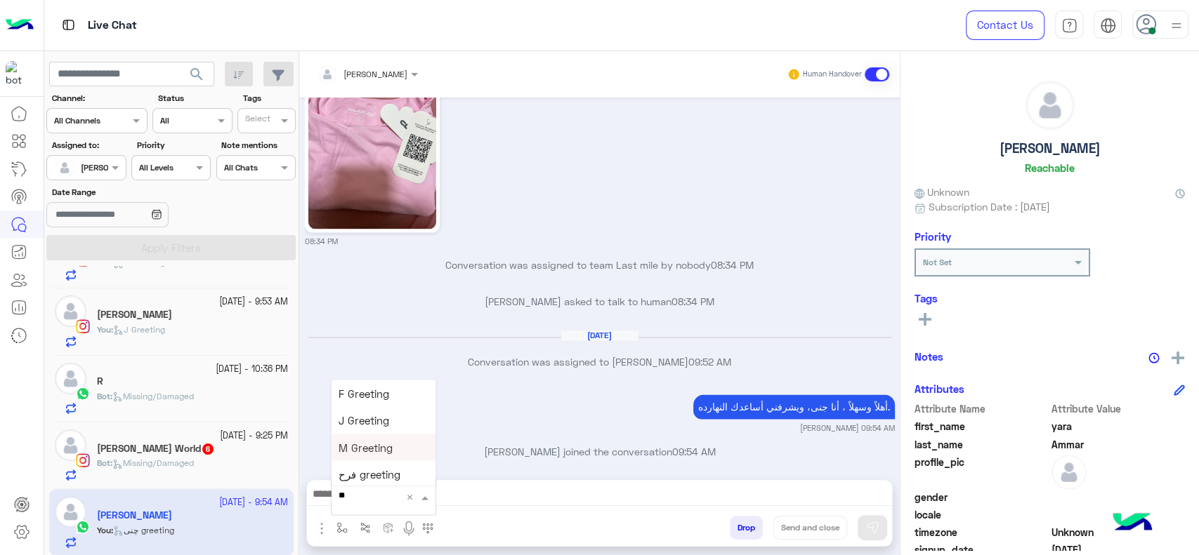
type input "*"
click at [216, 459] on div "[DATE] - 9:25 PM [PERSON_NAME] World 6 Bot : Missing/Damaged" at bounding box center [192, 456] width 191 height 52
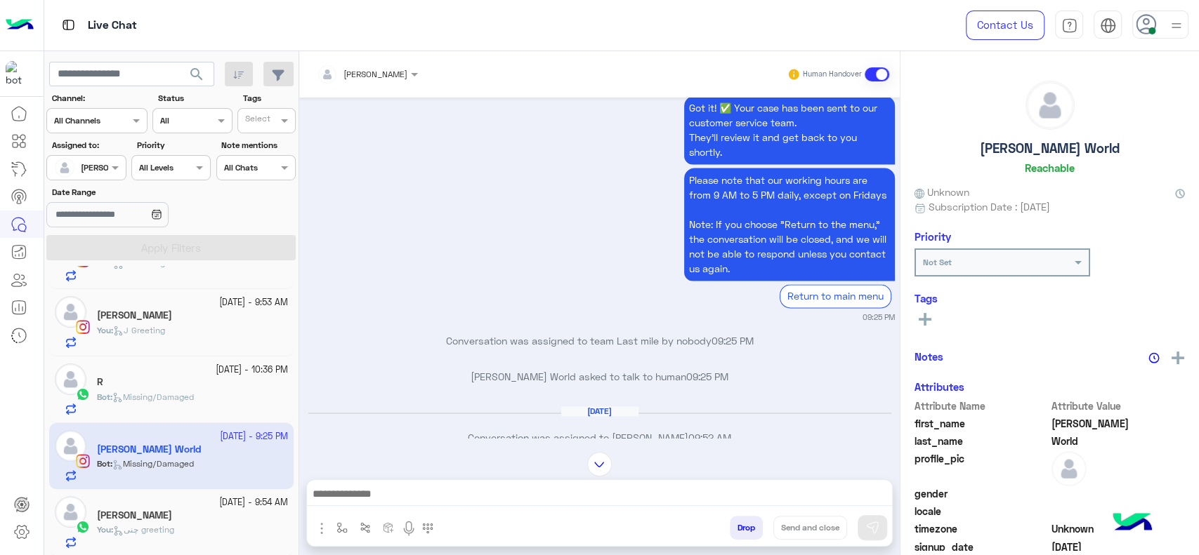
scroll to position [492, 0]
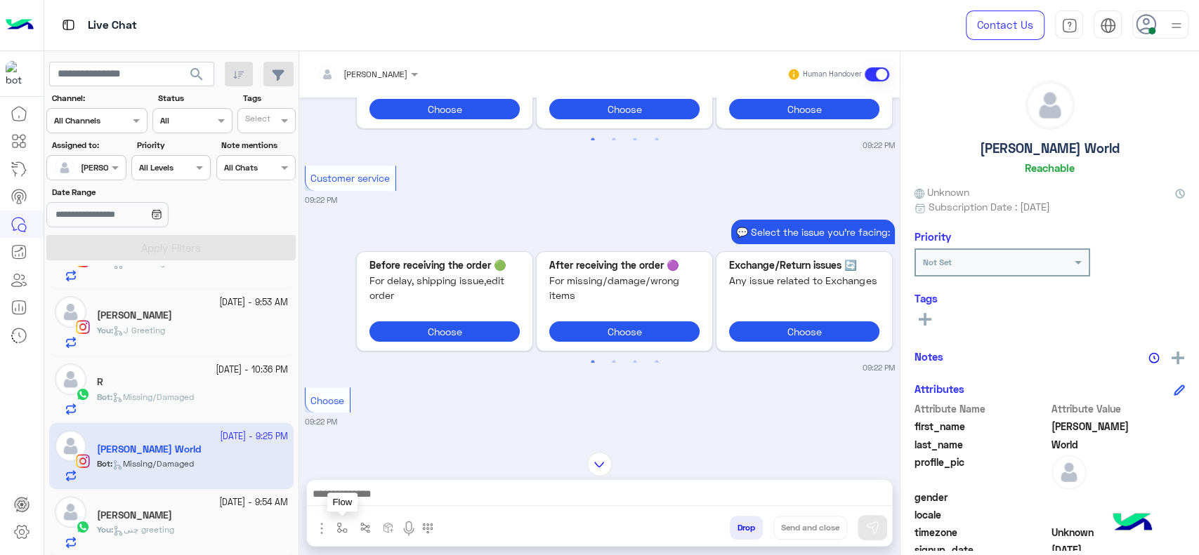
click at [336, 529] on img "button" at bounding box center [341, 527] width 11 height 11
click at [352, 510] on div "enter flow name" at bounding box center [383, 497] width 104 height 25
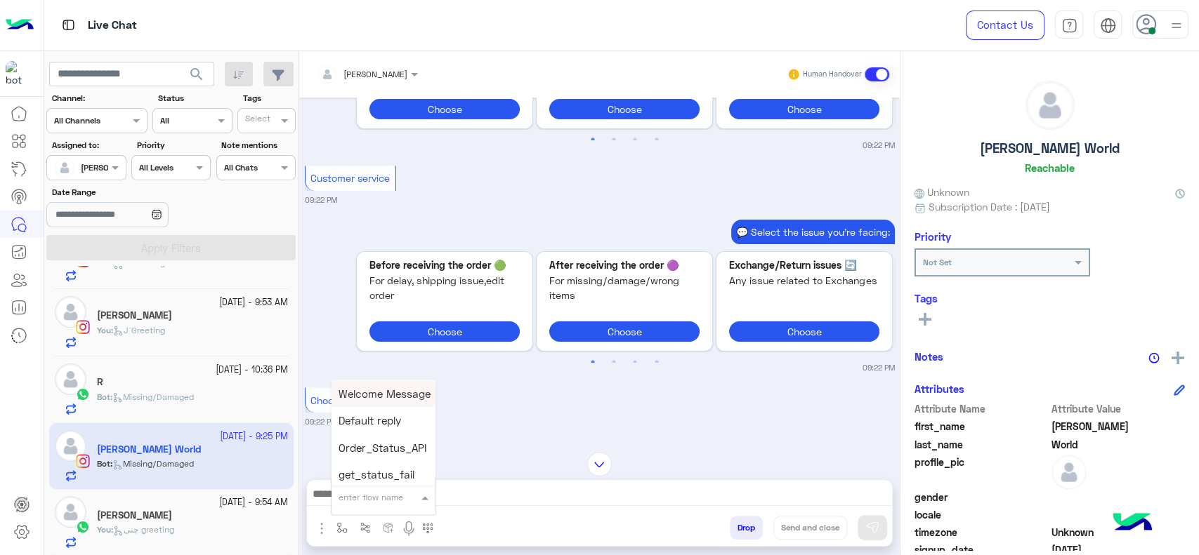
type input "*"
click at [385, 448] on span "J Greeting" at bounding box center [363, 444] width 51 height 13
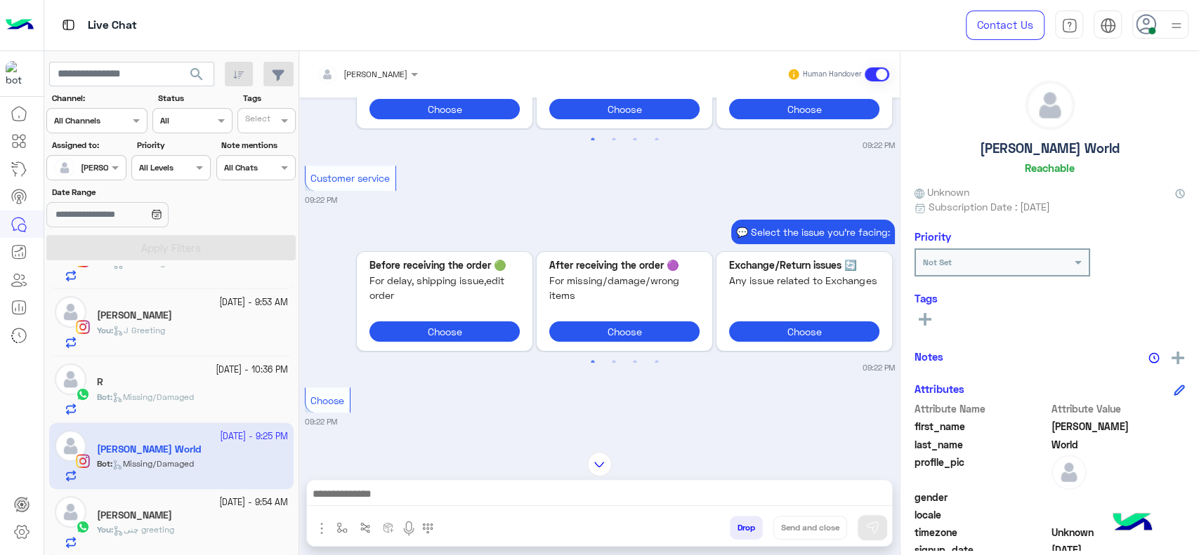
type textarea "**********"
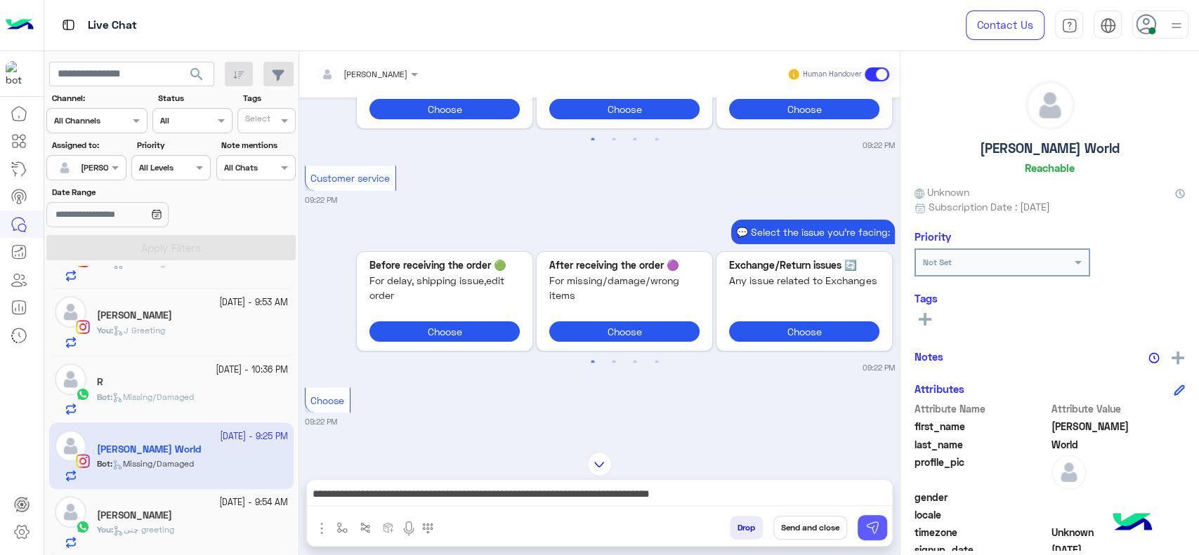
click at [873, 527] on img at bounding box center [872, 528] width 14 height 14
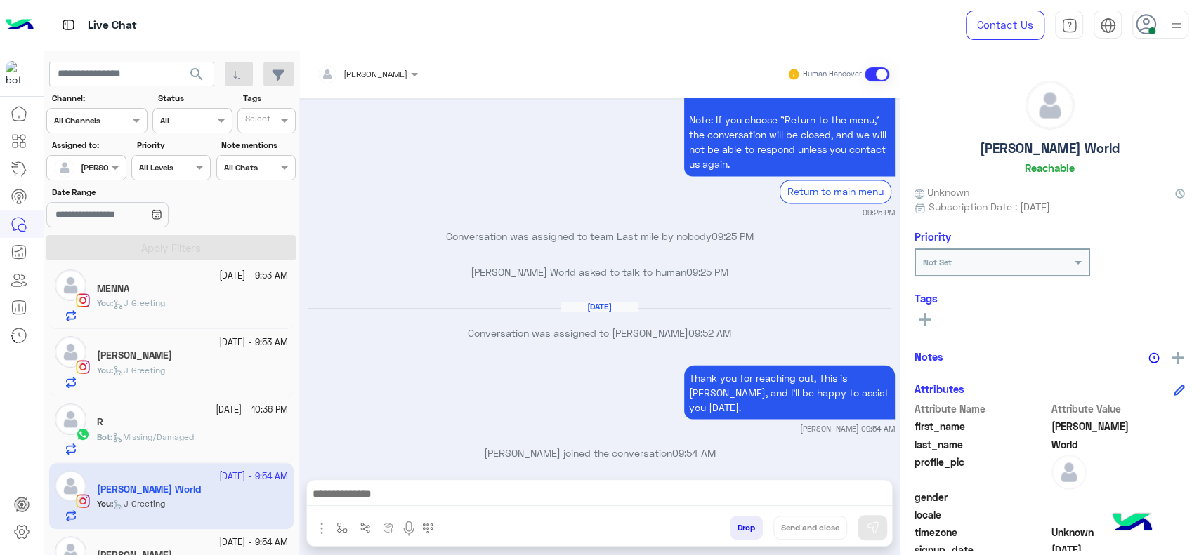
scroll to position [0, 0]
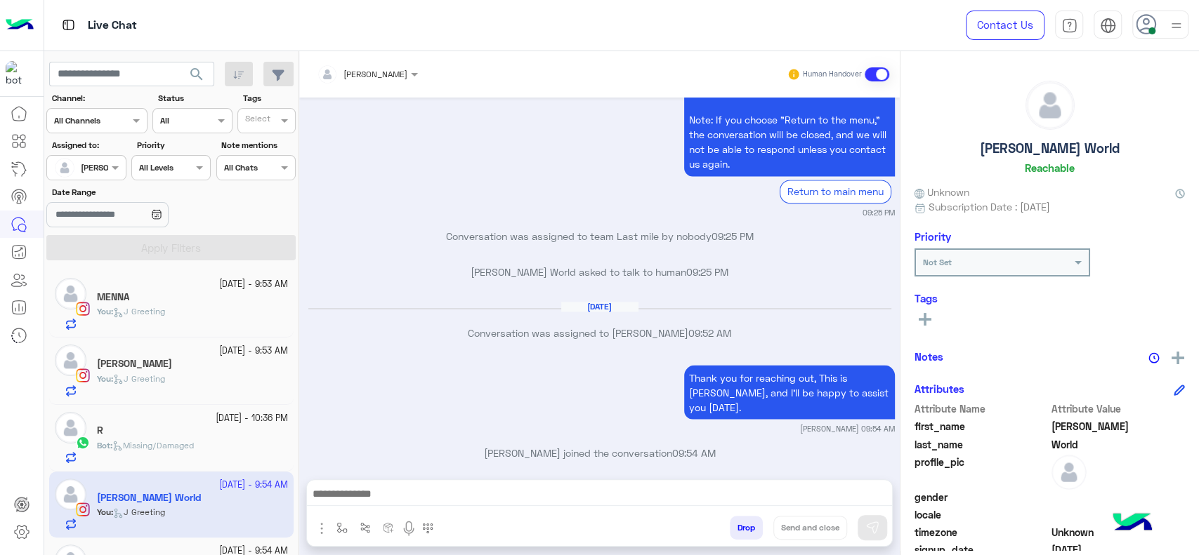
click at [126, 437] on div "R" at bounding box center [192, 432] width 191 height 15
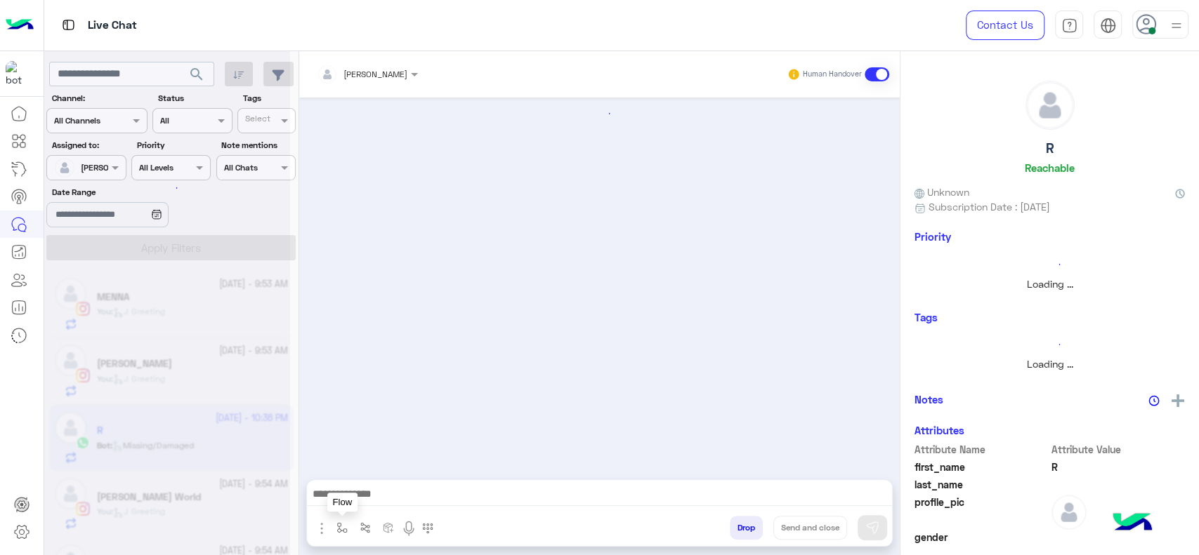
click at [336, 531] on img "button" at bounding box center [341, 527] width 11 height 11
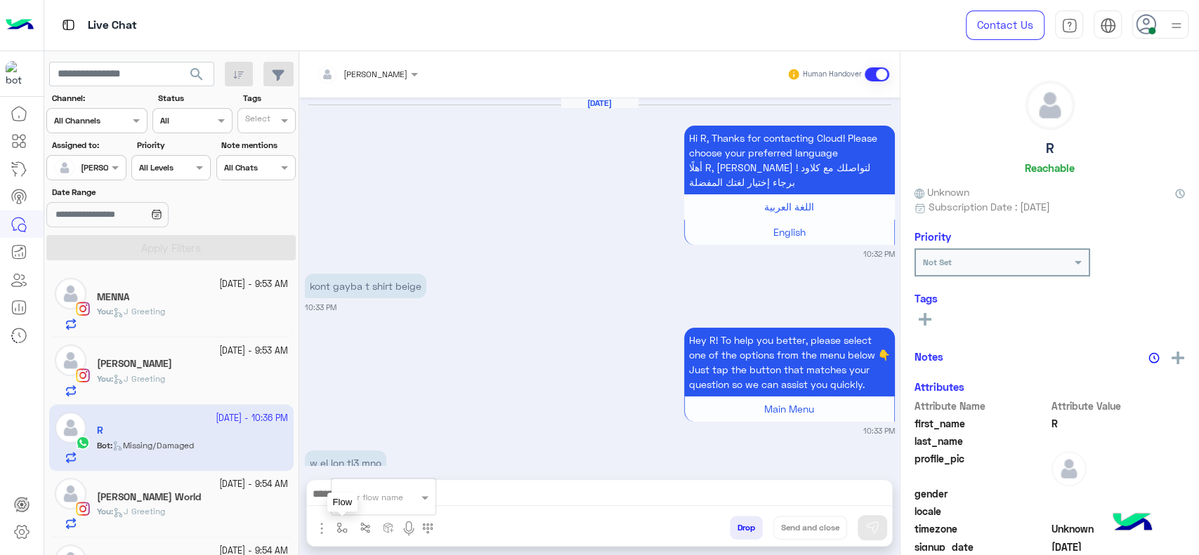
click at [370, 497] on input "text" at bounding box center [365, 495] width 55 height 13
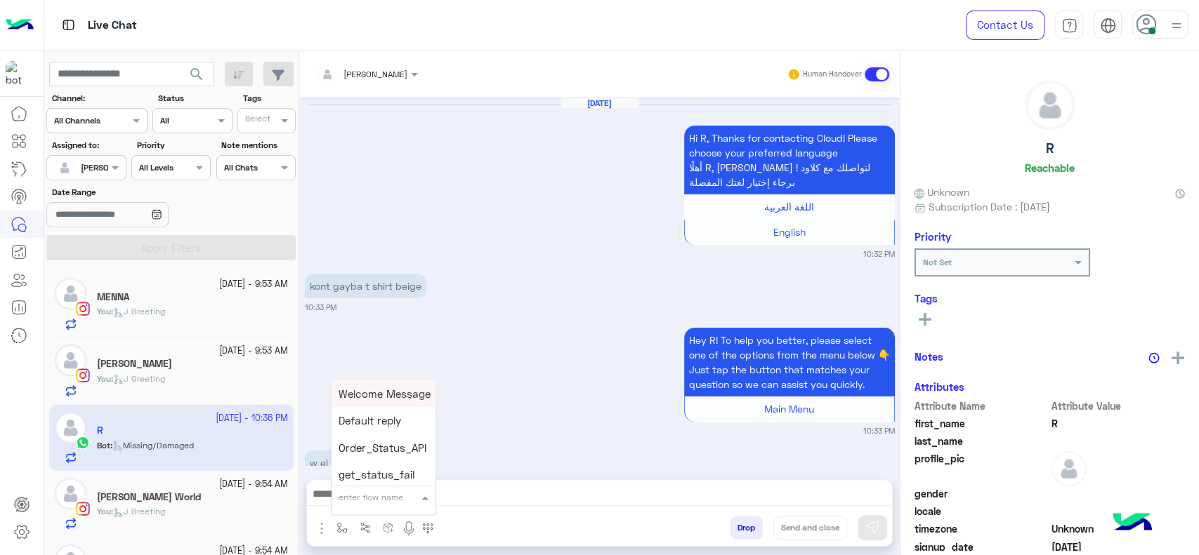
scroll to position [1539, 0]
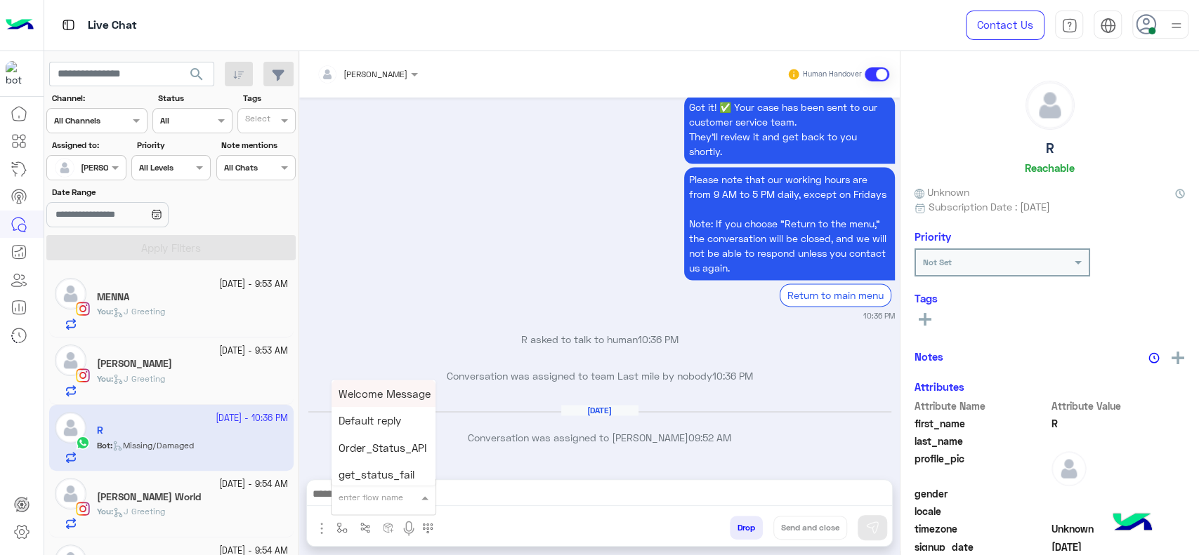
type input "*"
click at [379, 454] on div "J Greeting" at bounding box center [383, 444] width 104 height 27
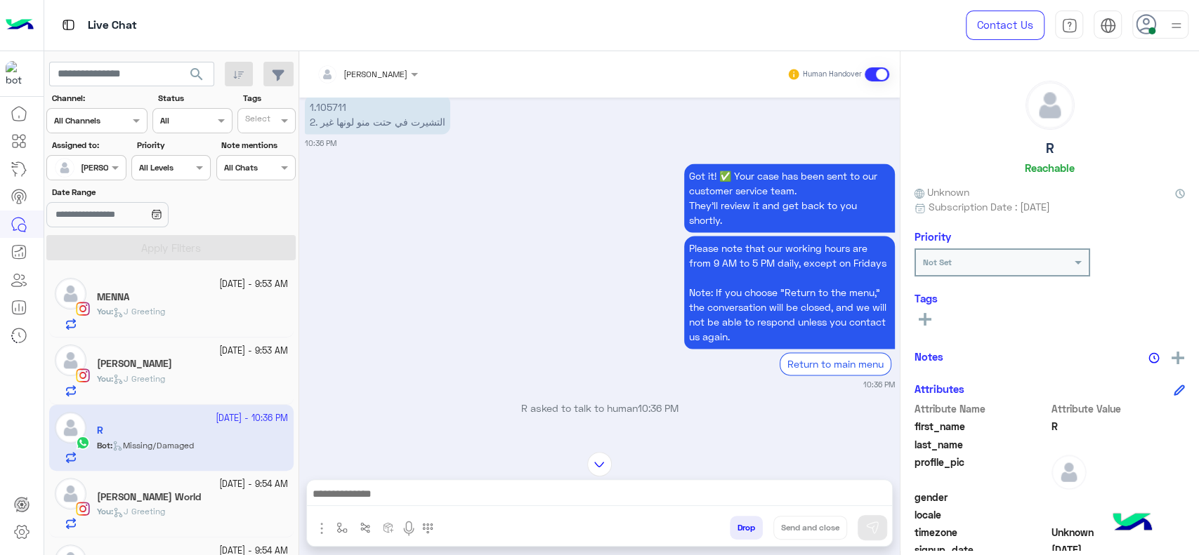
type textarea "**********"
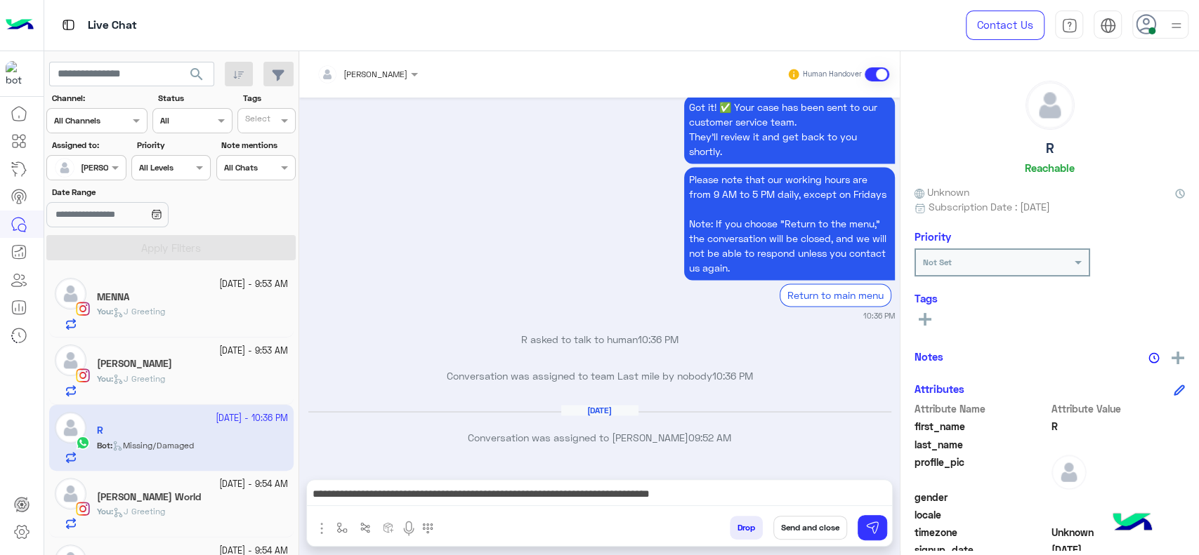
drag, startPoint x: 345, startPoint y: 515, endPoint x: 341, endPoint y: 528, distance: 14.0
click at [345, 517] on div "enter flow name × J Greeting × Drop Send and close" at bounding box center [599, 530] width 585 height 31
click at [341, 528] on img "button" at bounding box center [341, 527] width 11 height 11
click at [353, 496] on input "text" at bounding box center [365, 495] width 55 height 13
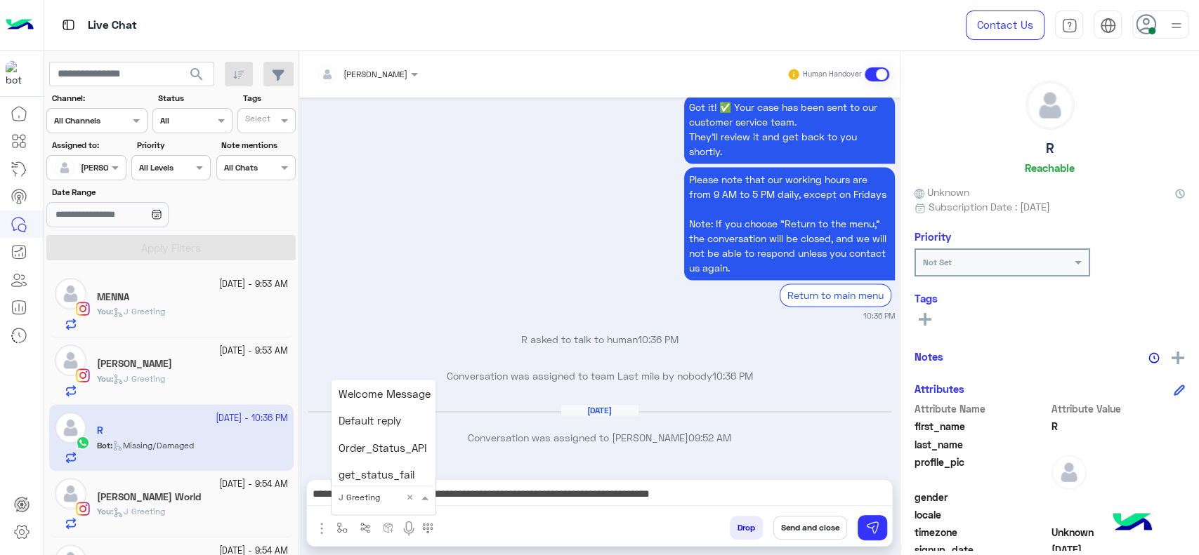
scroll to position [2838, 0]
type input "****"
click at [364, 407] on div "چنى greeting" at bounding box center [383, 399] width 104 height 27
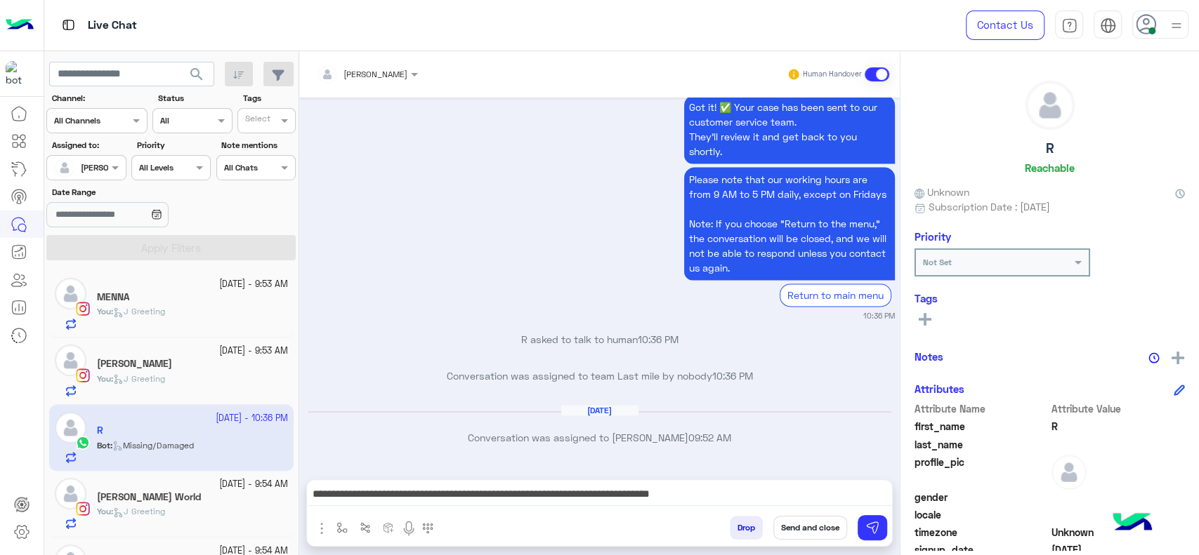
type textarea "**********"
click at [871, 531] on img at bounding box center [872, 528] width 14 height 14
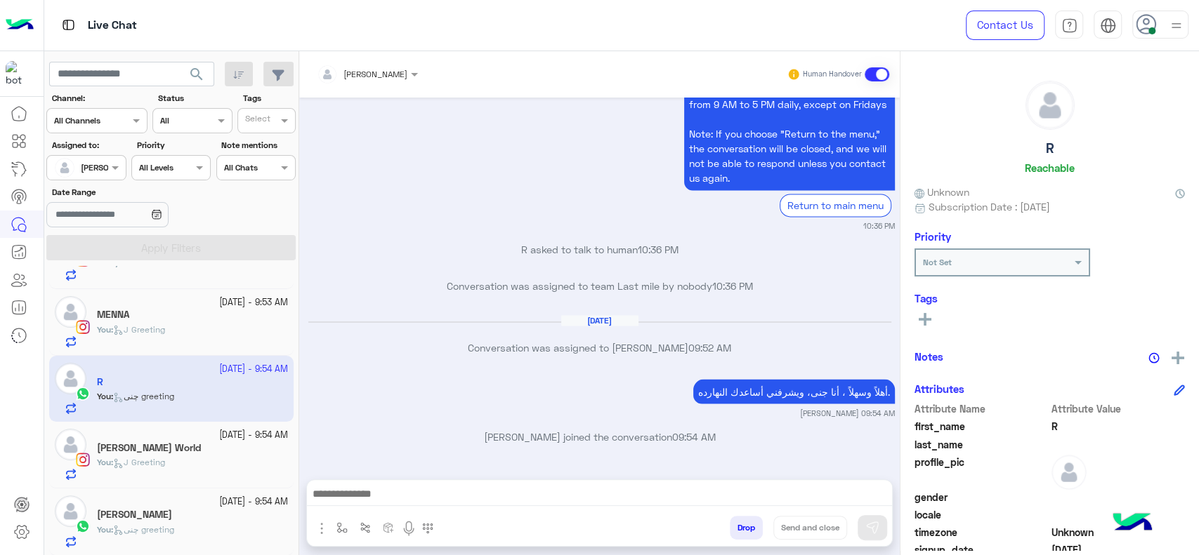
scroll to position [0, 0]
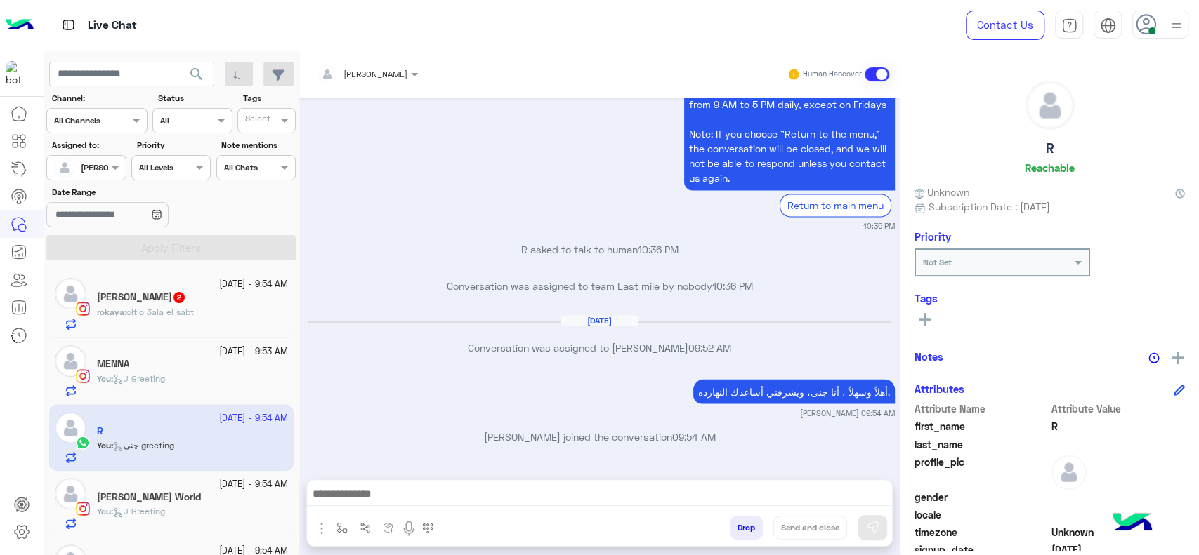
click at [157, 305] on div "rokaya ahmed 2" at bounding box center [192, 298] width 191 height 15
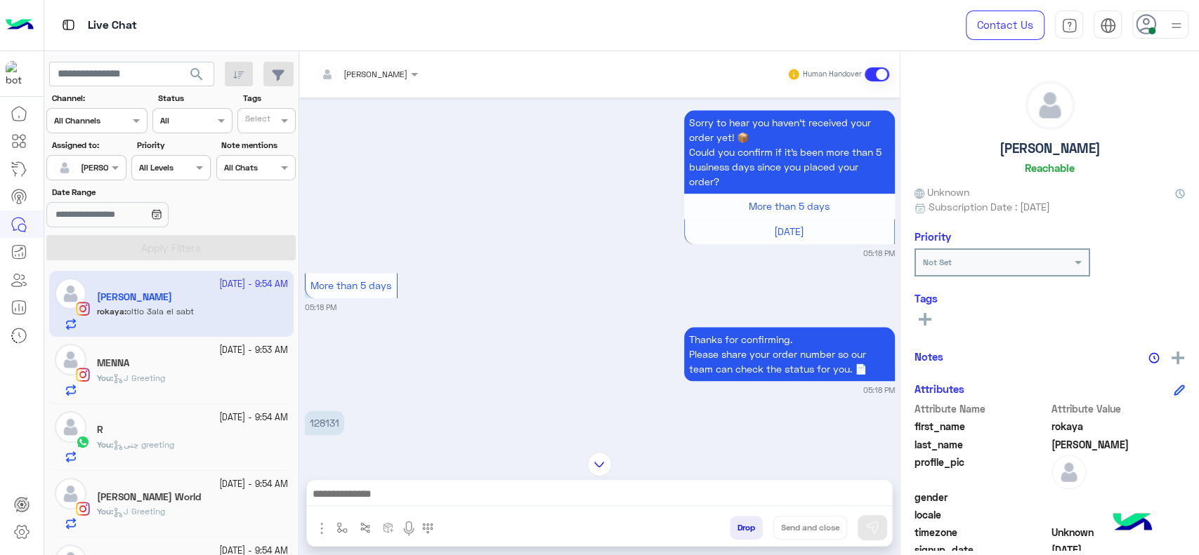
scroll to position [923, 0]
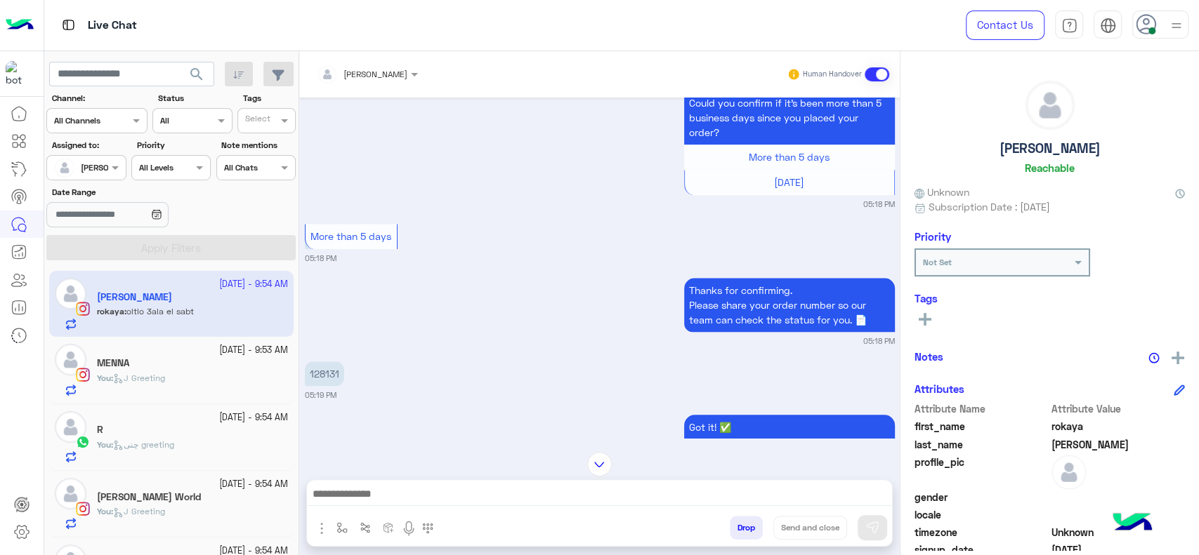
click at [322, 386] on p "128131" at bounding box center [324, 374] width 39 height 25
copy p "128131"
click at [438, 317] on div "Thanks for confirming. Please share your order number so our team can check the…" at bounding box center [600, 311] width 590 height 72
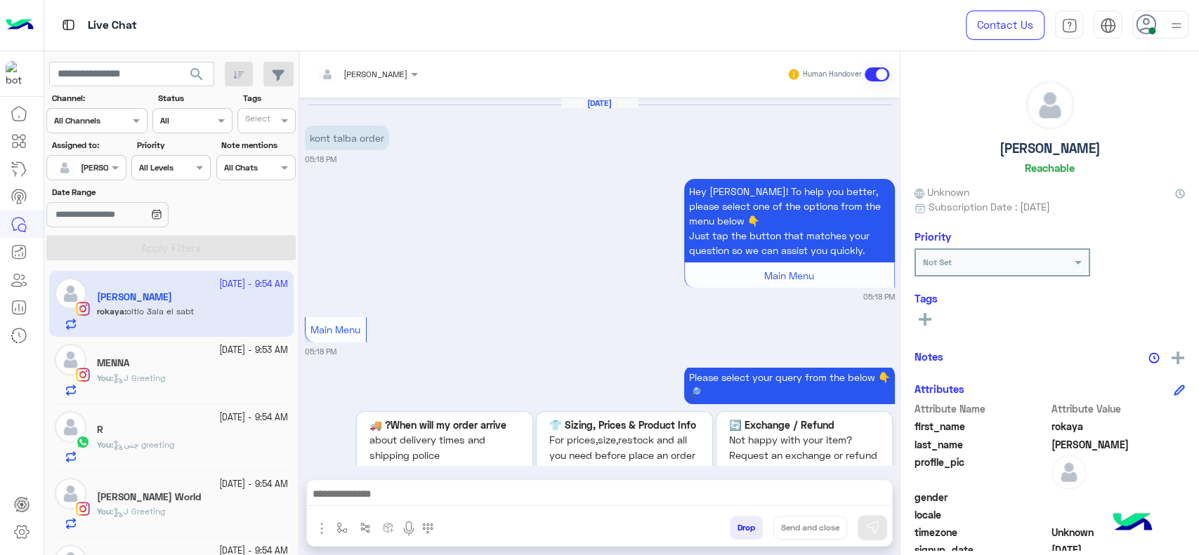
scroll to position [1507, 0]
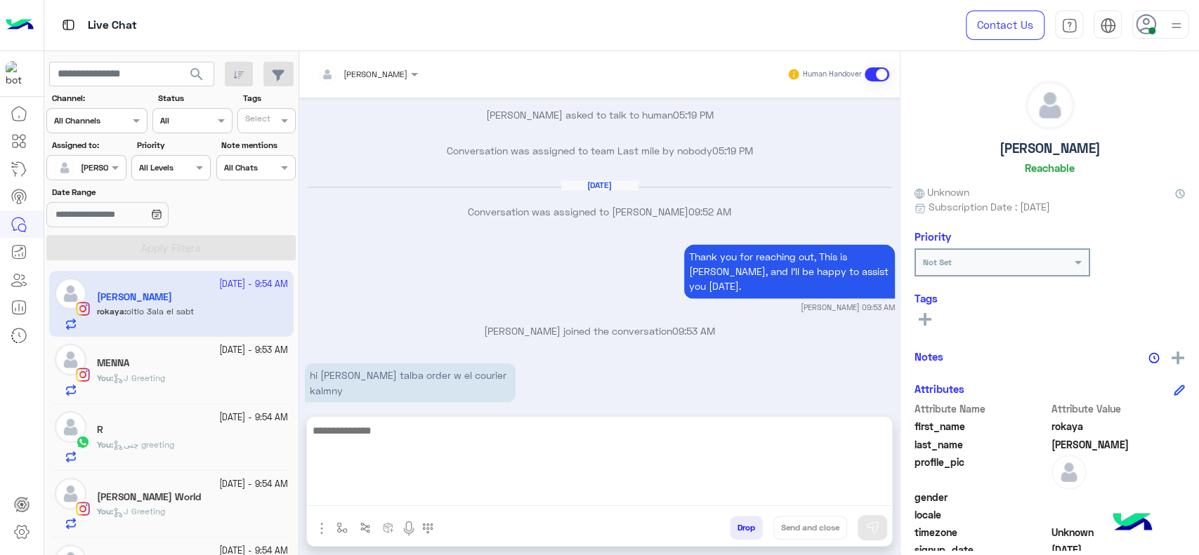
drag, startPoint x: 438, startPoint y: 501, endPoint x: 428, endPoint y: 486, distance: 18.1
click at [435, 500] on textarea at bounding box center [599, 464] width 585 height 84
click at [433, 431] on textarea "**********" at bounding box center [599, 464] width 585 height 84
type textarea "**********"
click at [512, 455] on textarea "**********" at bounding box center [599, 464] width 585 height 84
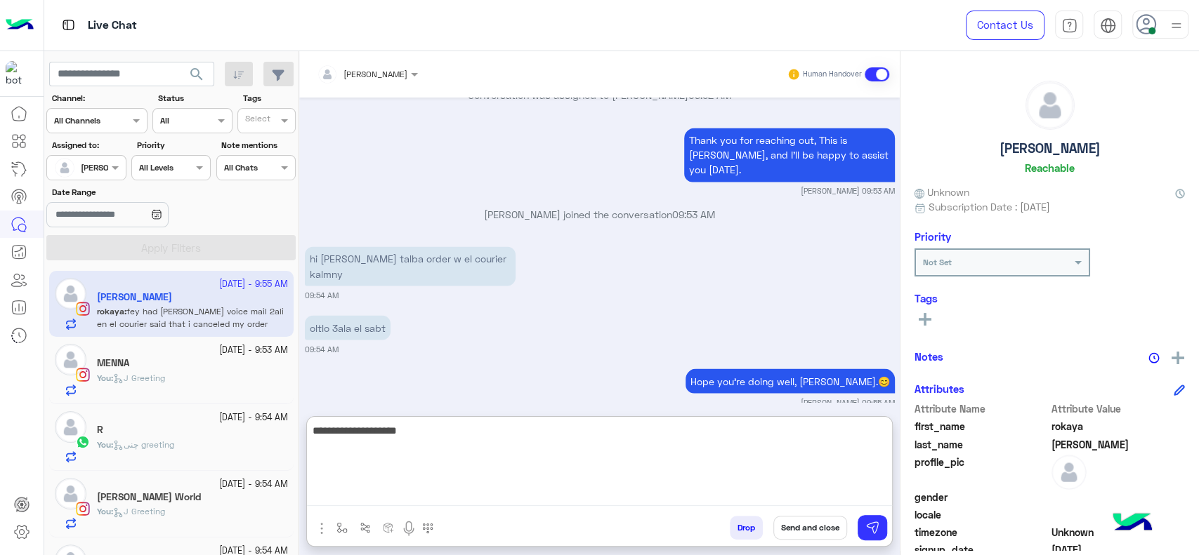
scroll to position [1692, 0]
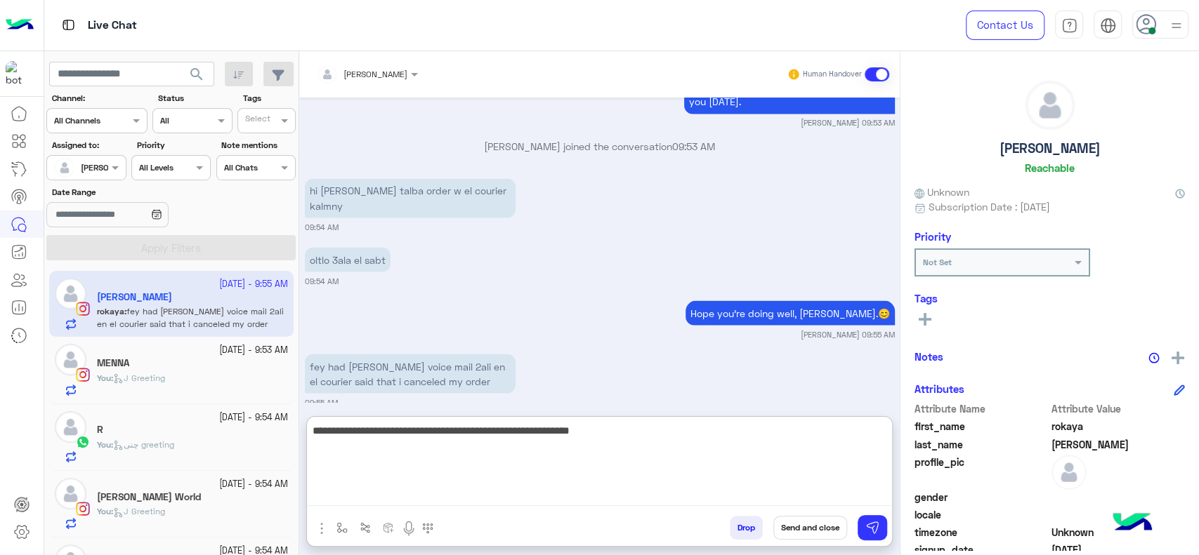
type textarea "**********"
click at [512, 455] on textarea "**********" at bounding box center [599, 464] width 585 height 84
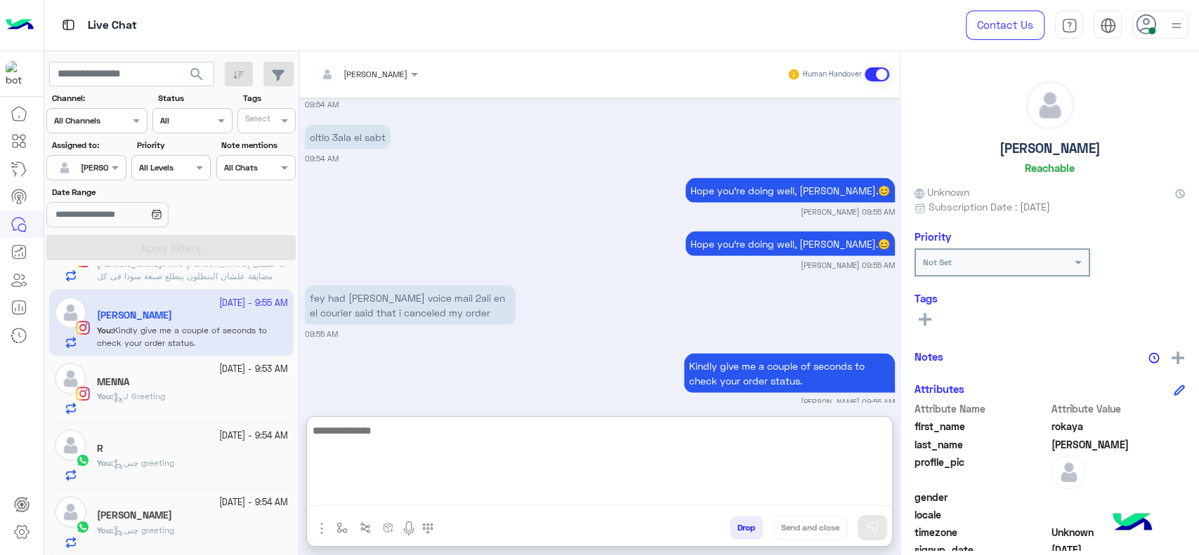
scroll to position [0, 0]
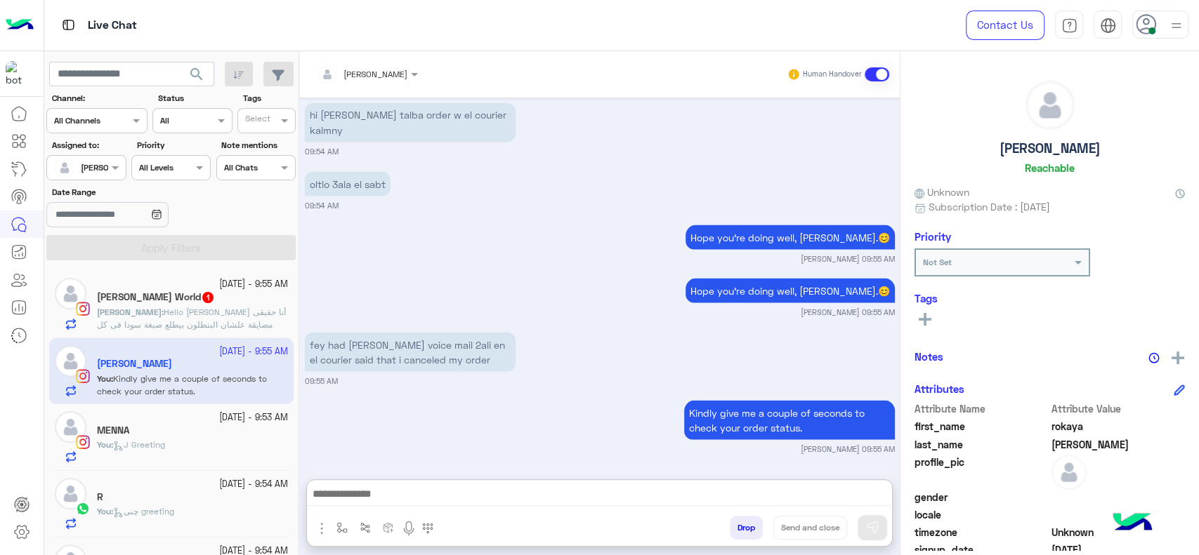
click at [203, 323] on span "Hello Jana أنا حقيقى مضايقة علشان البنطلون بيطلع صبغة سودا فى كل حاجة على الجسم…" at bounding box center [191, 337] width 189 height 61
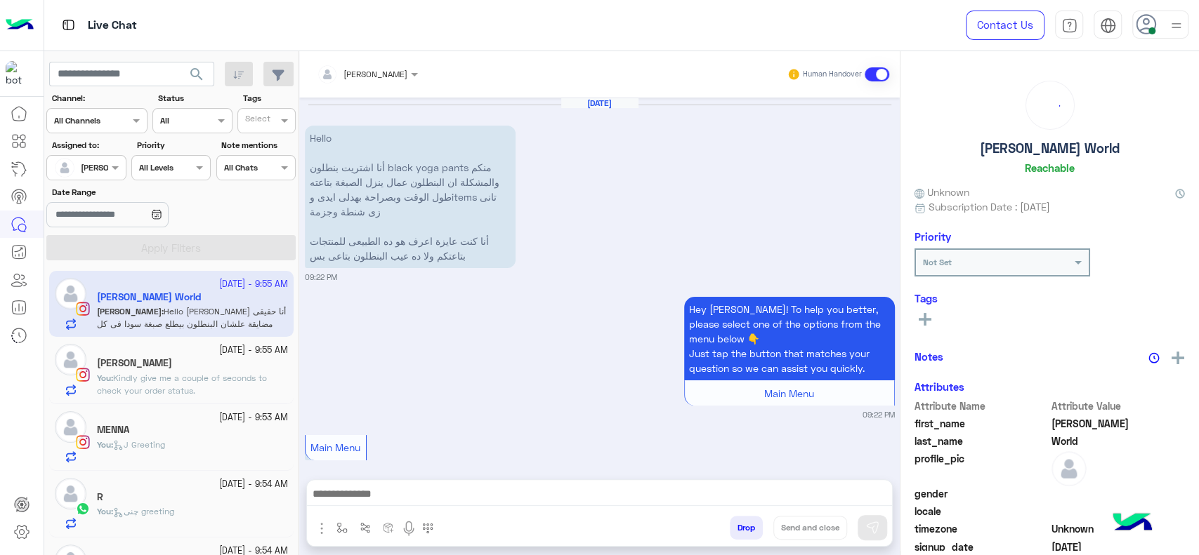
scroll to position [1659, 0]
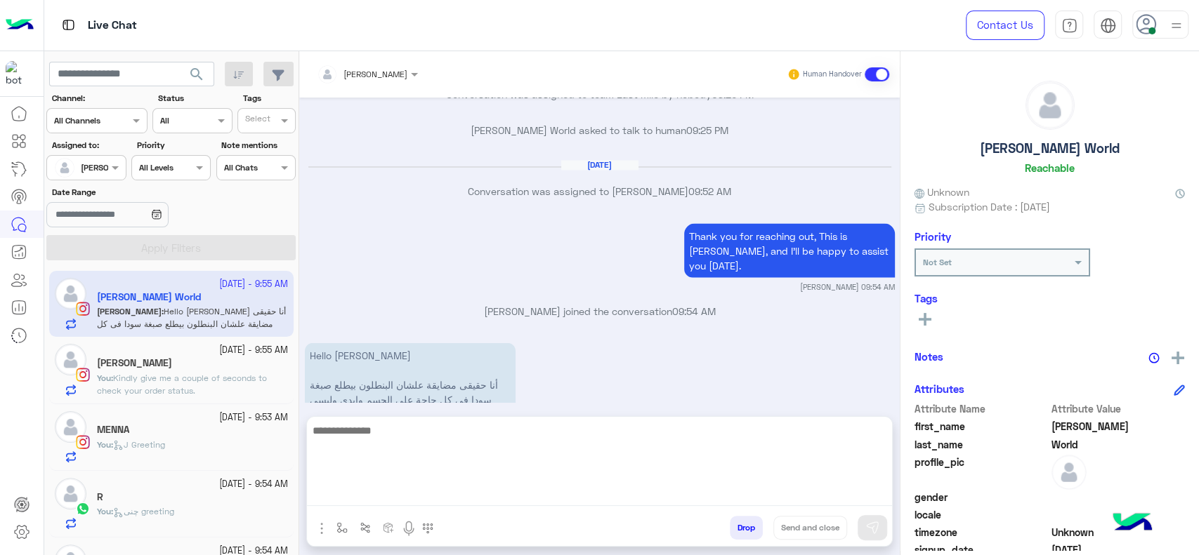
click at [362, 496] on textarea at bounding box center [599, 464] width 585 height 84
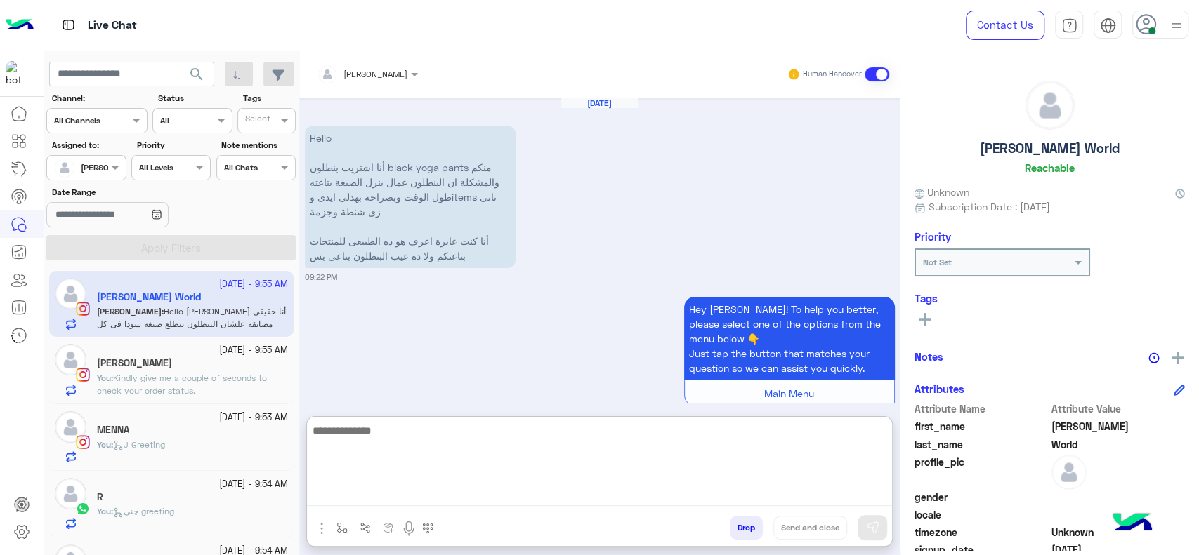
scroll to position [1722, 0]
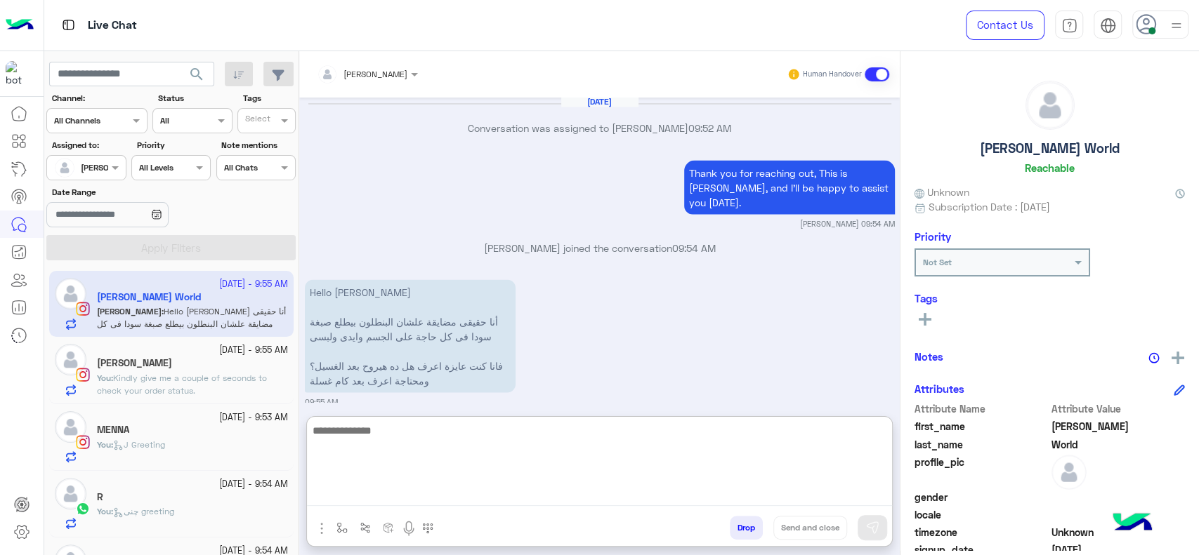
click at [430, 452] on textarea at bounding box center [599, 464] width 585 height 84
click at [430, 451] on textarea at bounding box center [599, 464] width 585 height 84
click at [545, 461] on textarea at bounding box center [599, 464] width 585 height 84
paste textarea "**********"
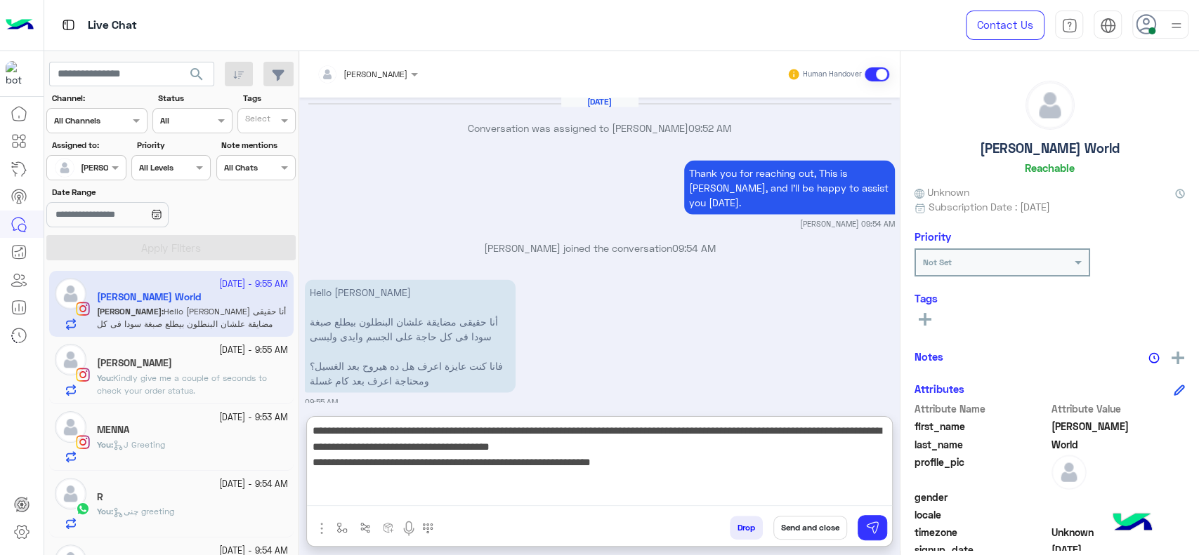
click at [716, 436] on textarea "**********" at bounding box center [599, 464] width 585 height 84
drag, startPoint x: 683, startPoint y: 433, endPoint x: 735, endPoint y: 432, distance: 52.7
click at [735, 432] on textarea "**********" at bounding box center [599, 464] width 585 height 84
drag, startPoint x: 605, startPoint y: 449, endPoint x: 652, endPoint y: 452, distance: 47.2
click at [638, 452] on textarea "**********" at bounding box center [599, 464] width 585 height 84
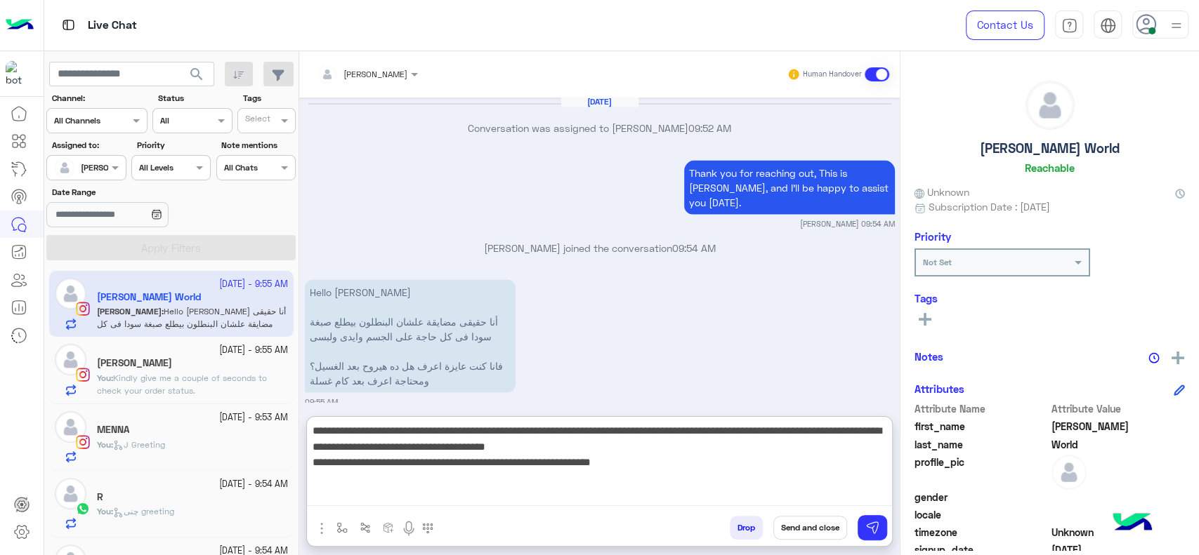
drag, startPoint x: 729, startPoint y: 447, endPoint x: 664, endPoint y: 438, distance: 65.2
click at [664, 438] on textarea "**********" at bounding box center [599, 464] width 585 height 84
click at [603, 450] on textarea "**********" at bounding box center [599, 464] width 585 height 84
click at [603, 447] on textarea "**********" at bounding box center [599, 464] width 585 height 84
drag, startPoint x: 624, startPoint y: 444, endPoint x: 775, endPoint y: 446, distance: 150.3
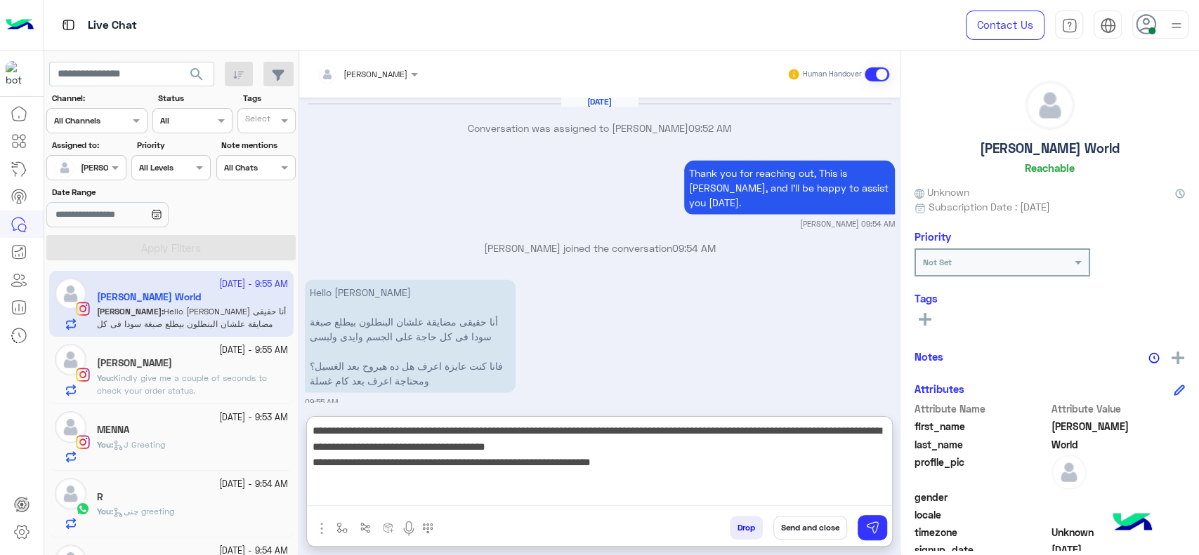
click at [775, 446] on textarea "**********" at bounding box center [599, 464] width 585 height 84
click at [890, 463] on textarea "**********" at bounding box center [599, 464] width 585 height 84
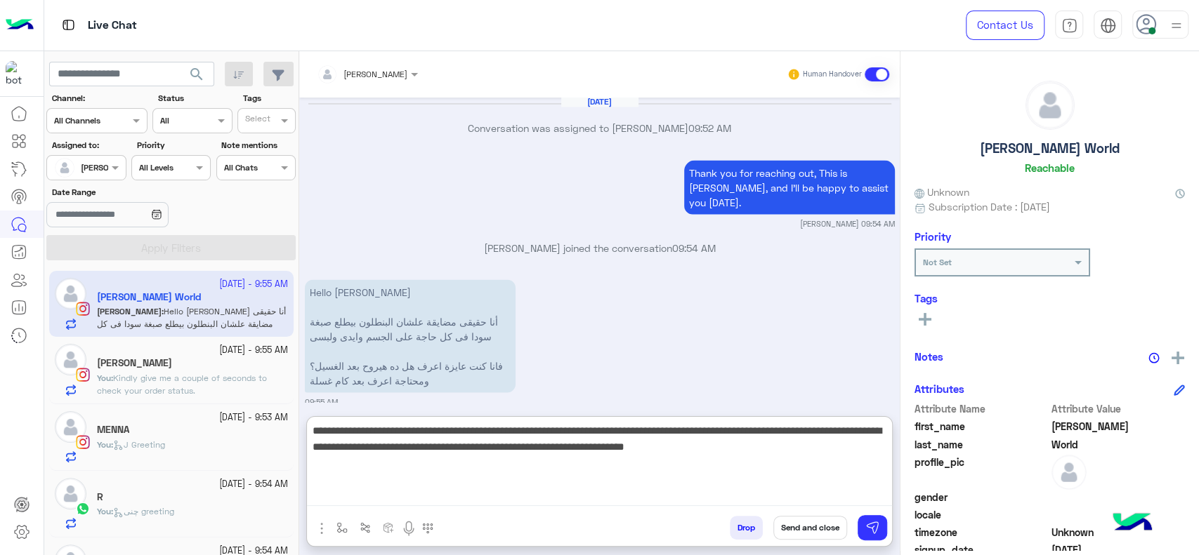
drag, startPoint x: 407, startPoint y: 453, endPoint x: 756, endPoint y: 479, distance: 349.3
click at [756, 479] on textarea "**********" at bounding box center [599, 464] width 585 height 84
click at [570, 488] on textarea "**********" at bounding box center [599, 464] width 585 height 84
click at [524, 474] on textarea "**********" at bounding box center [599, 464] width 585 height 84
click at [437, 451] on textarea "**********" at bounding box center [599, 464] width 585 height 84
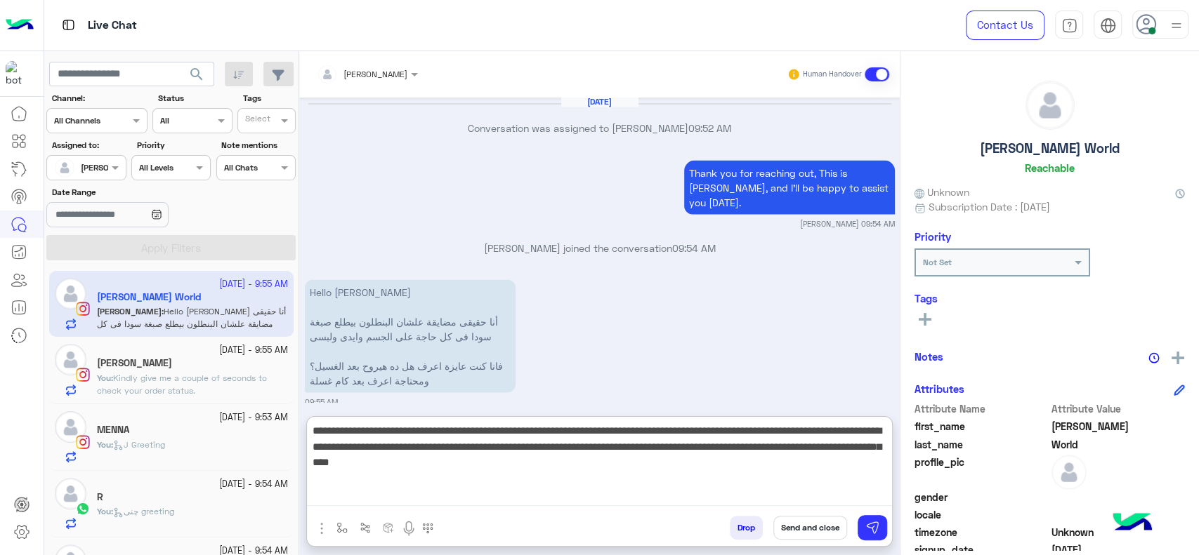
type textarea "**********"
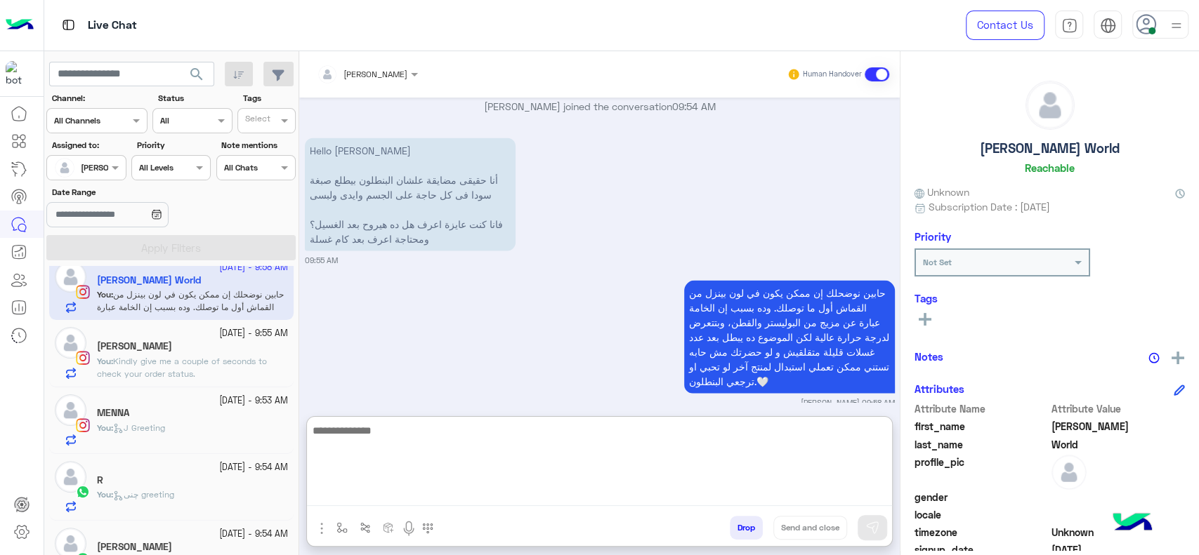
scroll to position [0, 0]
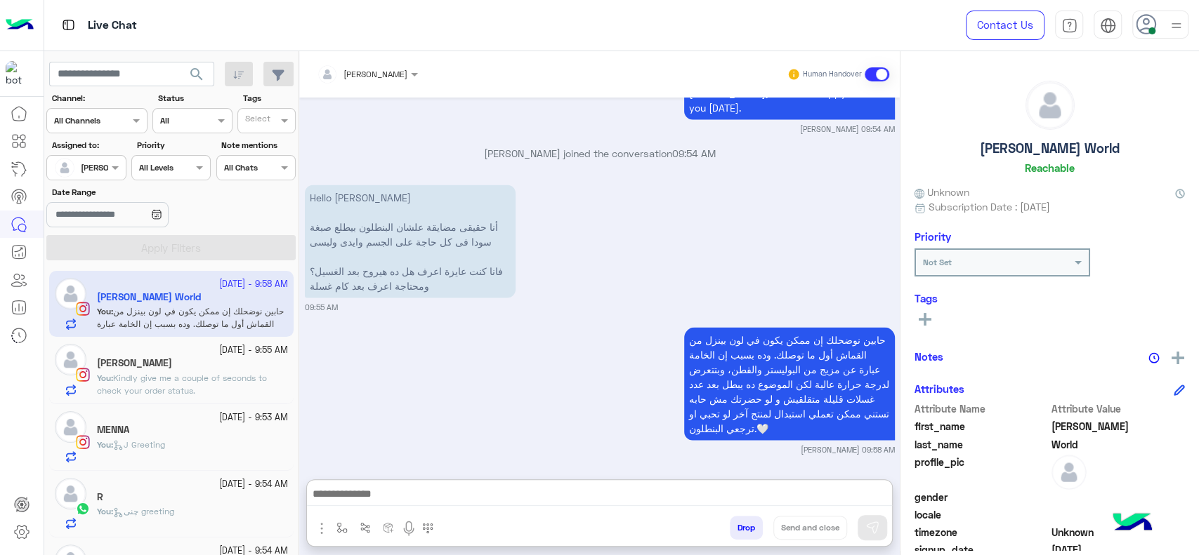
click at [177, 372] on p "You : Kindly give me a couple of seconds to check your order status." at bounding box center [192, 384] width 191 height 25
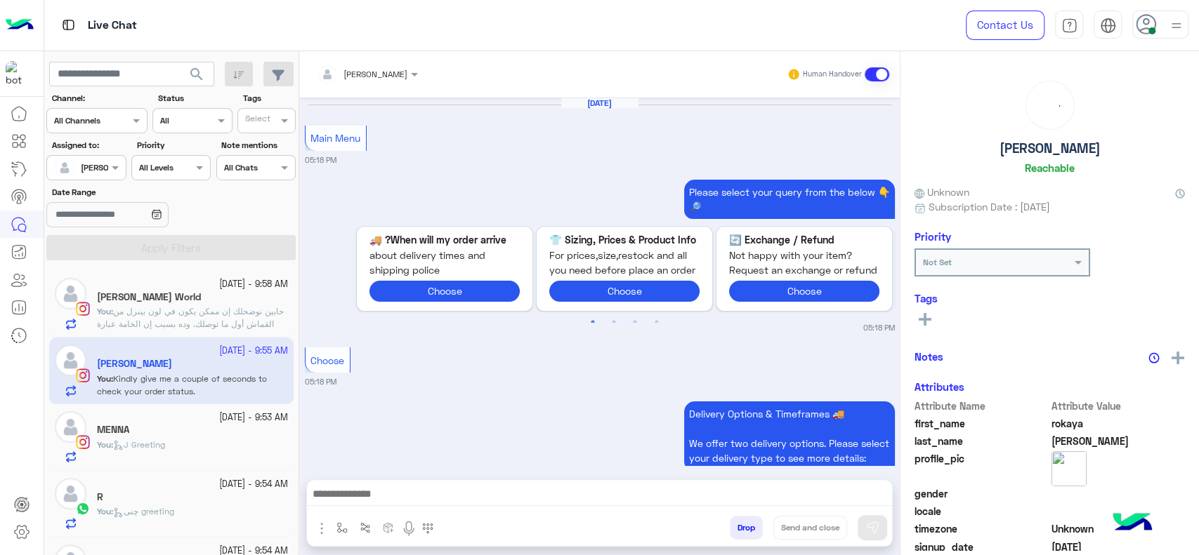
scroll to position [1284, 0]
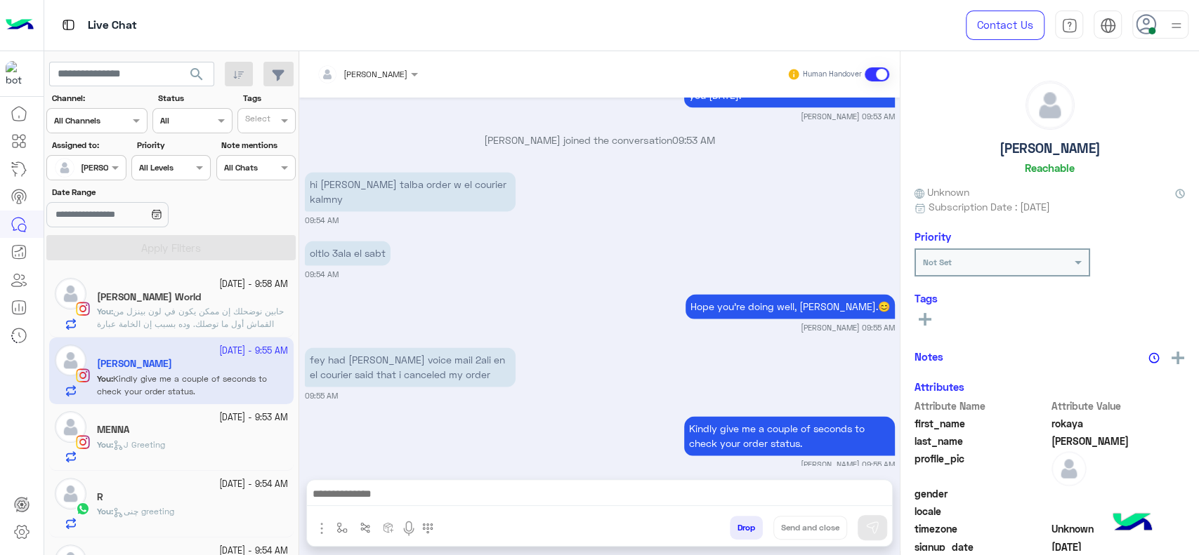
click at [388, 322] on small "Jana Aboelseoud 09:55 AM" at bounding box center [600, 327] width 590 height 11
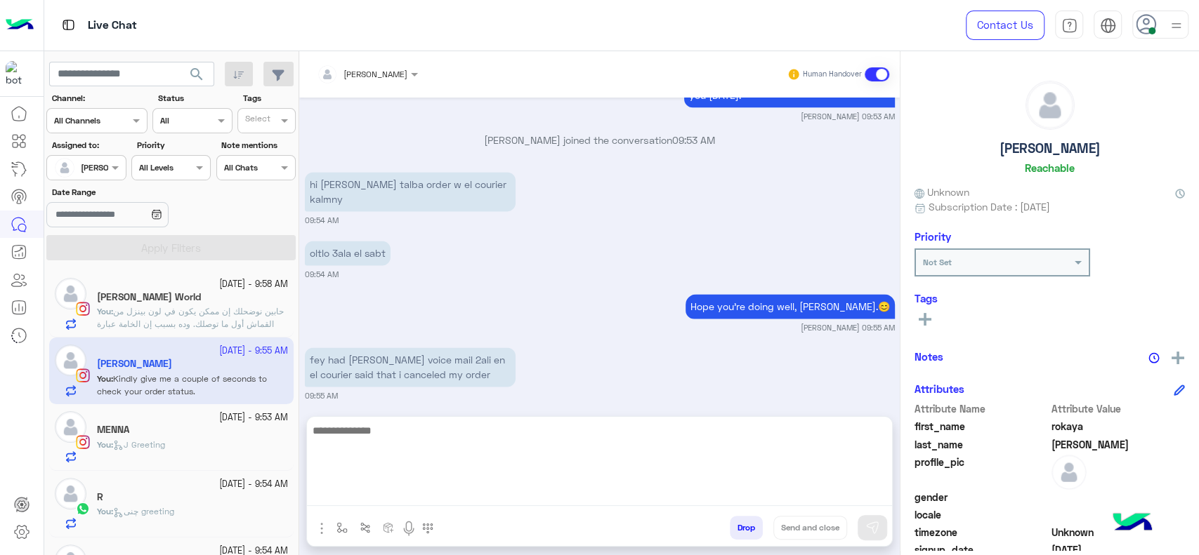
click at [444, 487] on textarea at bounding box center [599, 464] width 585 height 84
type textarea "*"
type textarea "**********"
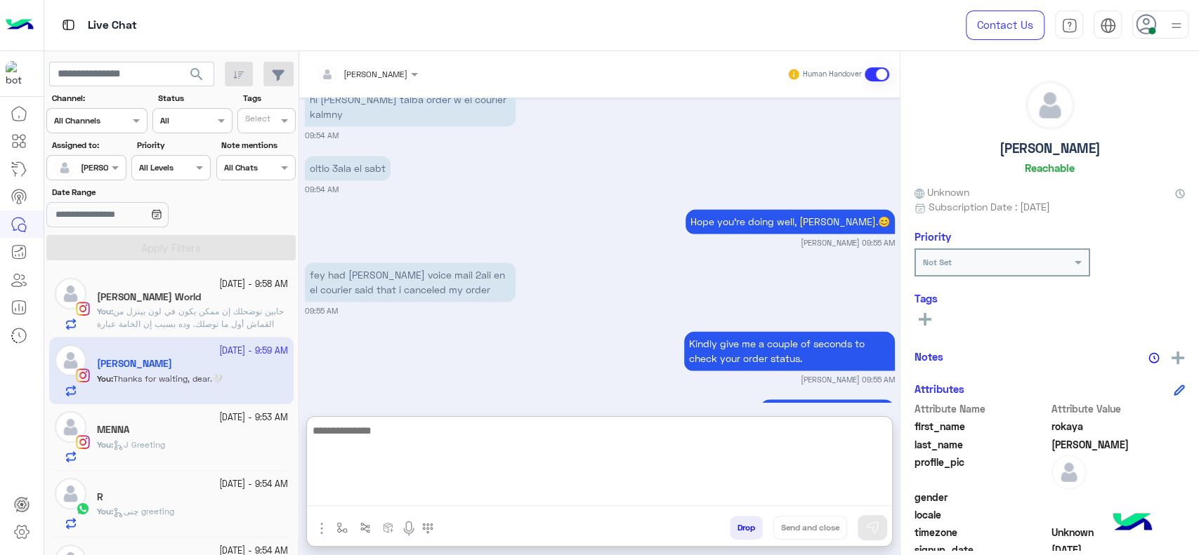
scroll to position [1401, 0]
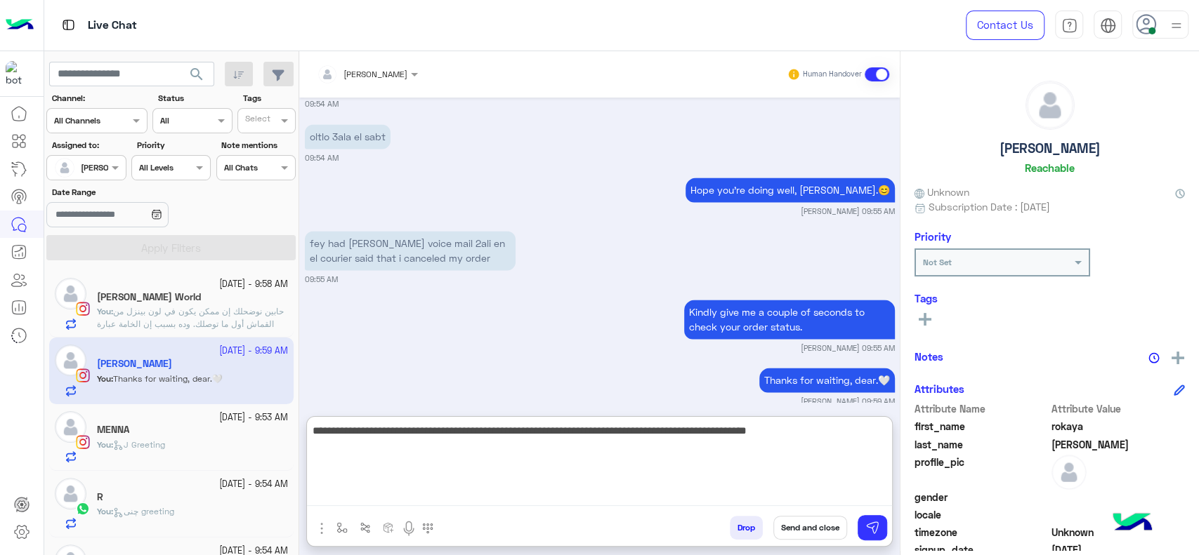
type textarea "**********"
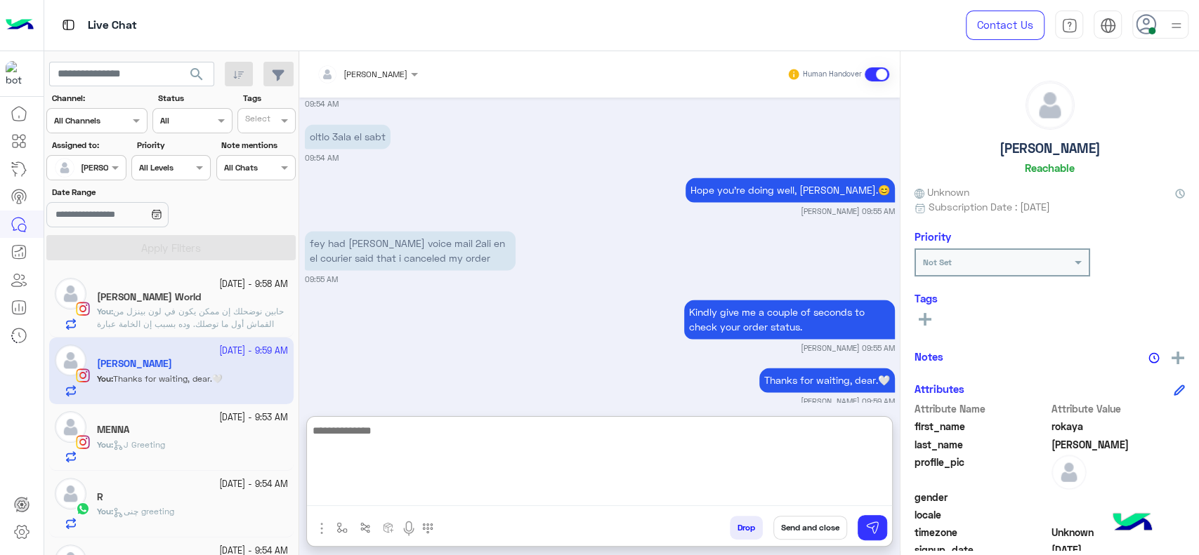
scroll to position [1484, 0]
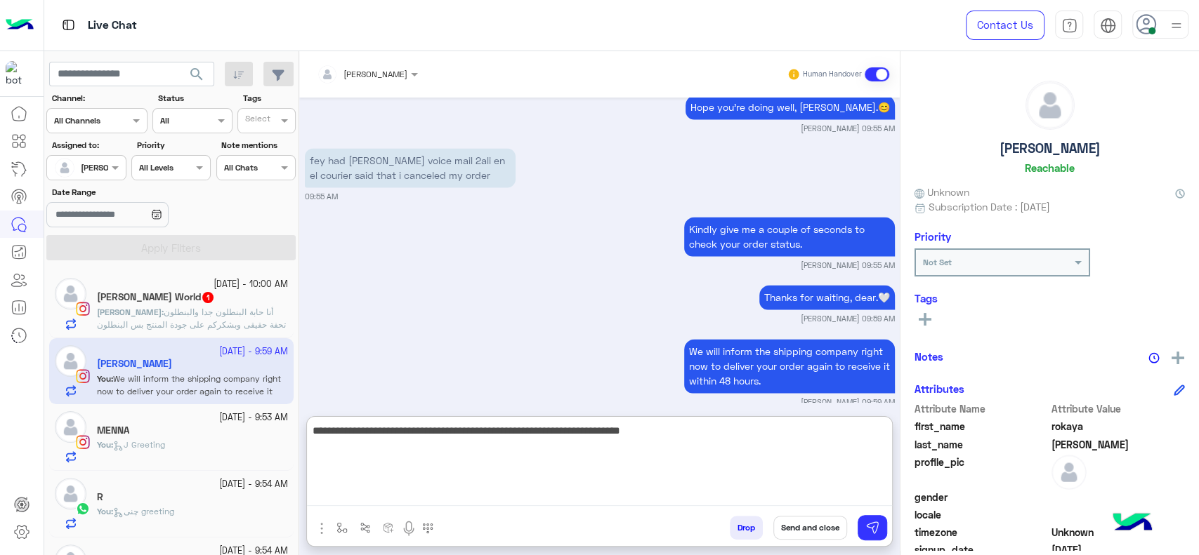
type textarea "**********"
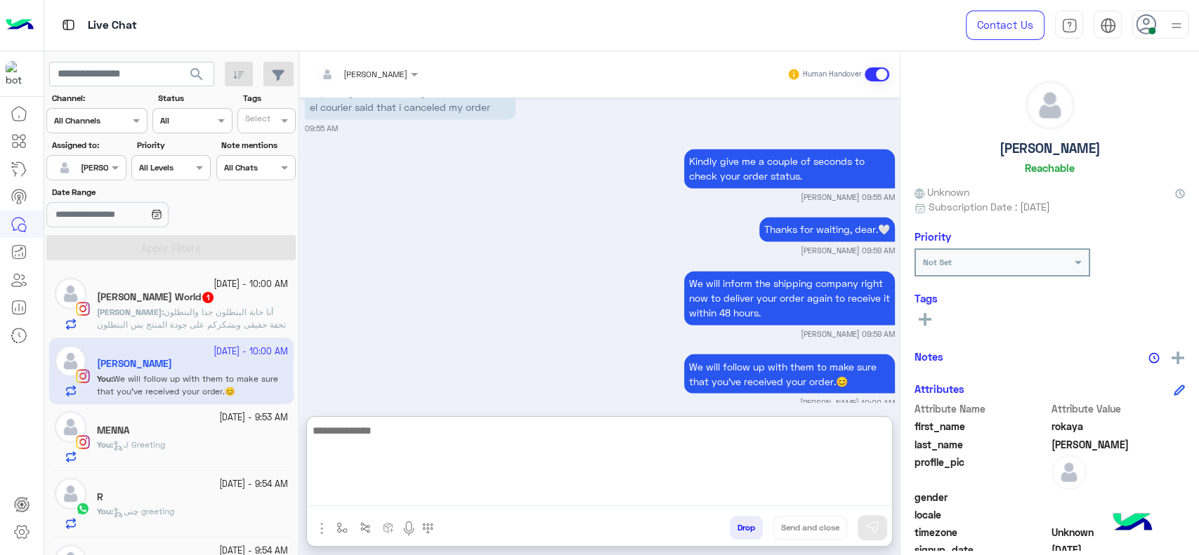
paste textarea "**********"
type textarea "**********"
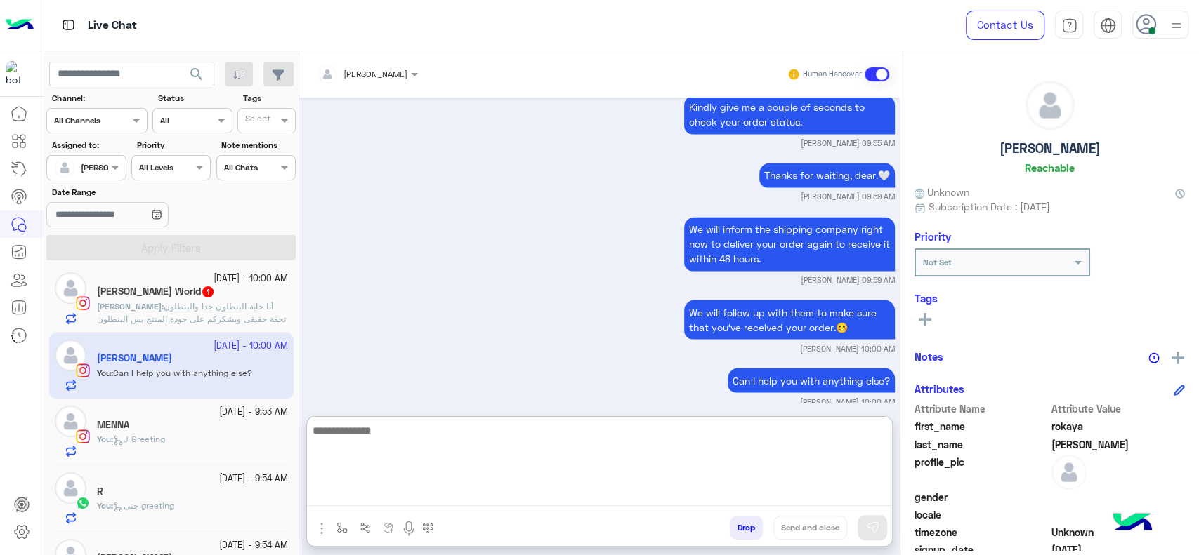
scroll to position [0, 0]
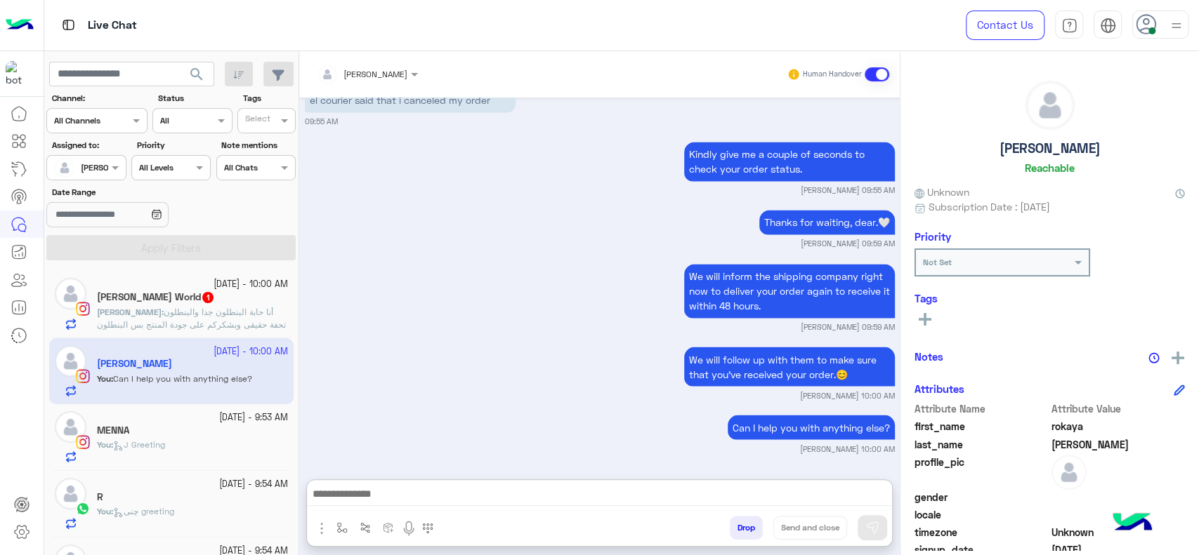
click at [213, 320] on span "أنا حابة البنطلون جدا والبنطلون تحفة حقيقى وبشكركم على جودة المنتج بس البنطلون …" at bounding box center [191, 337] width 189 height 61
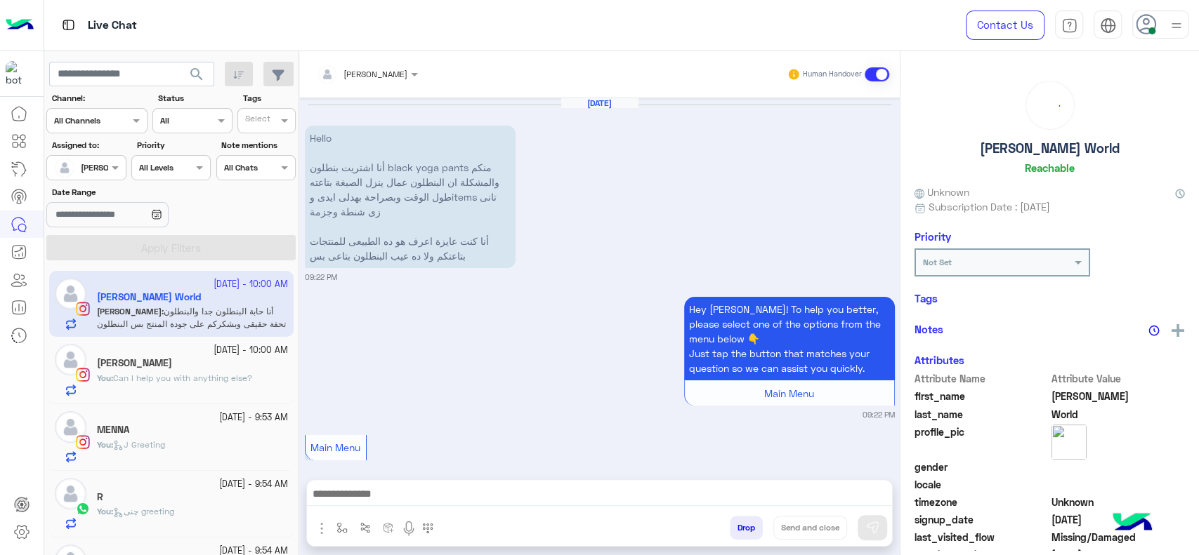
scroll to position [1972, 0]
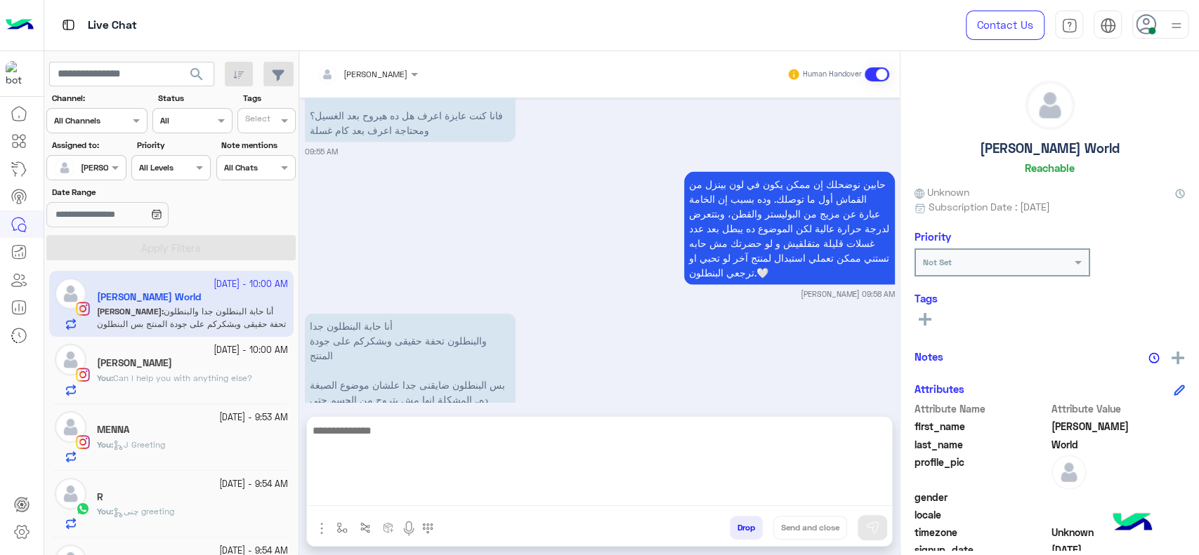
click at [450, 494] on textarea at bounding box center [599, 464] width 585 height 84
click at [467, 482] on textarea at bounding box center [599, 464] width 585 height 84
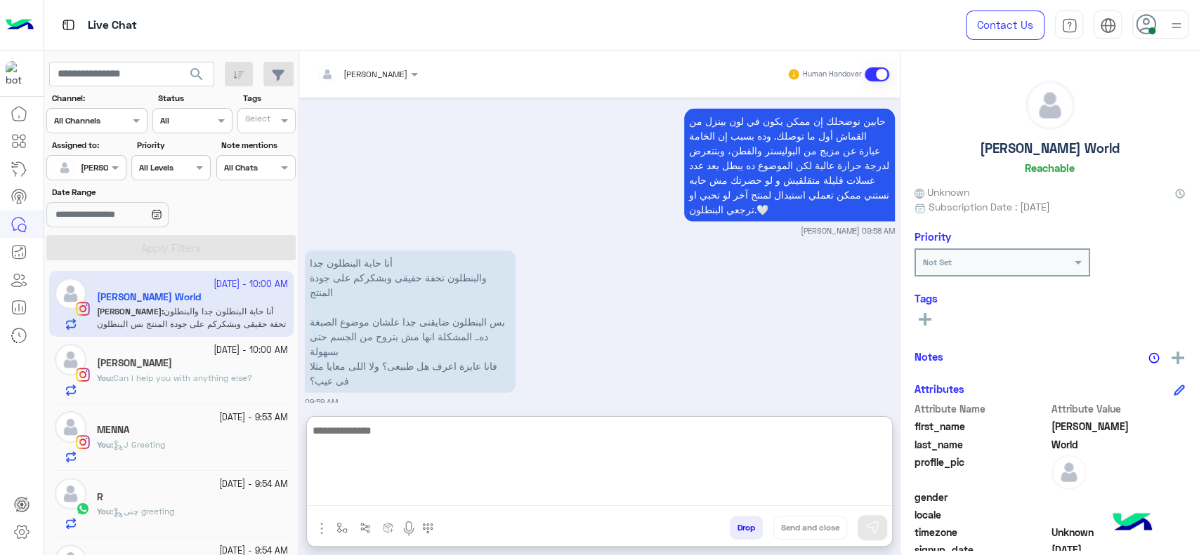
click at [410, 478] on textarea at bounding box center [599, 464] width 585 height 84
click at [419, 489] on textarea at bounding box center [599, 464] width 585 height 84
type textarea "*"
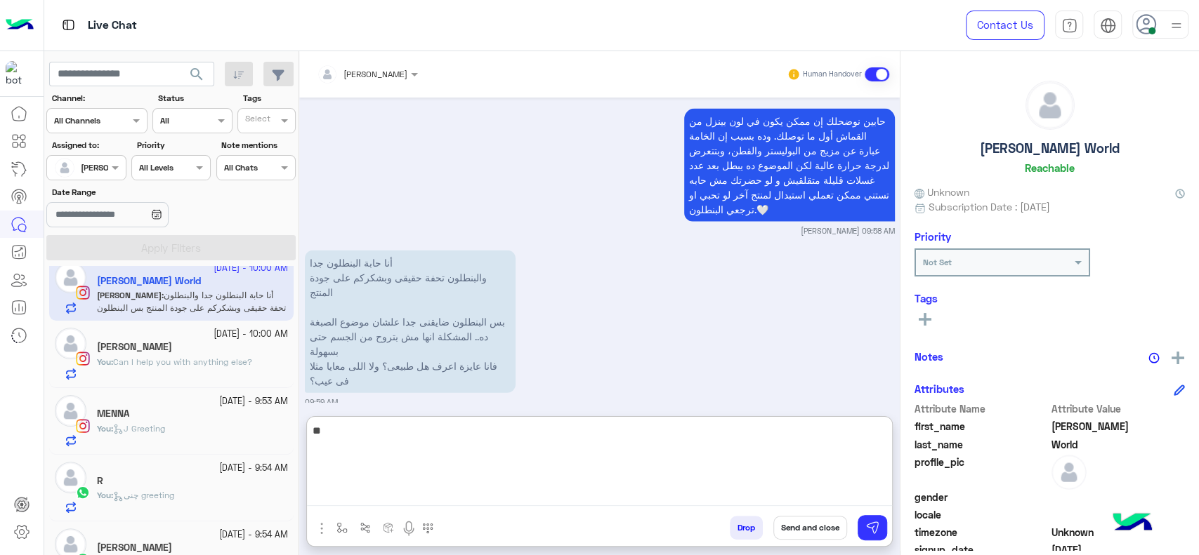
scroll to position [0, 0]
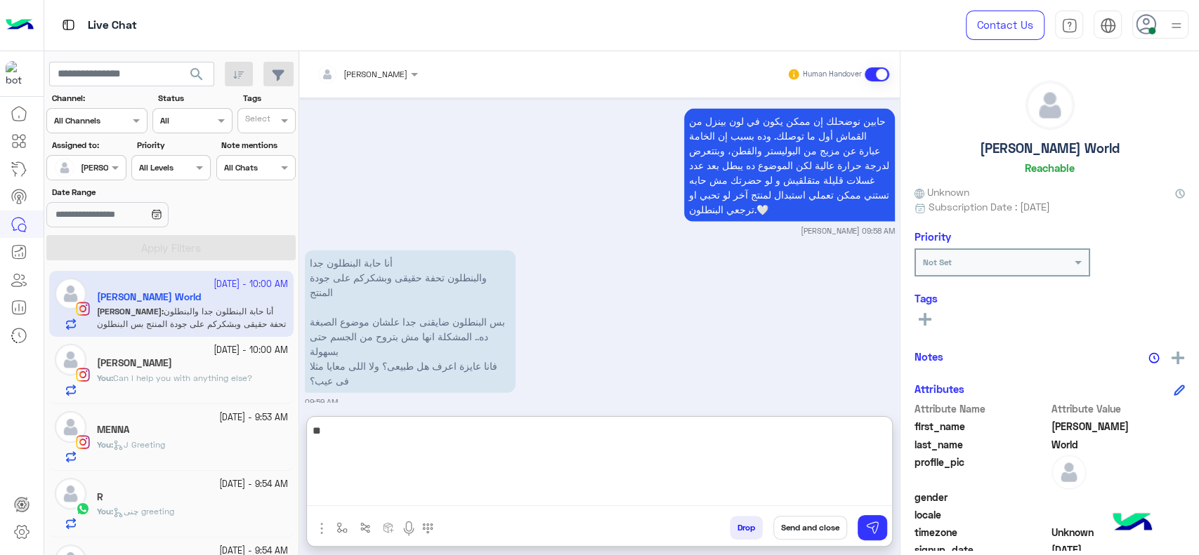
click at [362, 452] on textarea "**" at bounding box center [599, 464] width 585 height 84
type textarea "*"
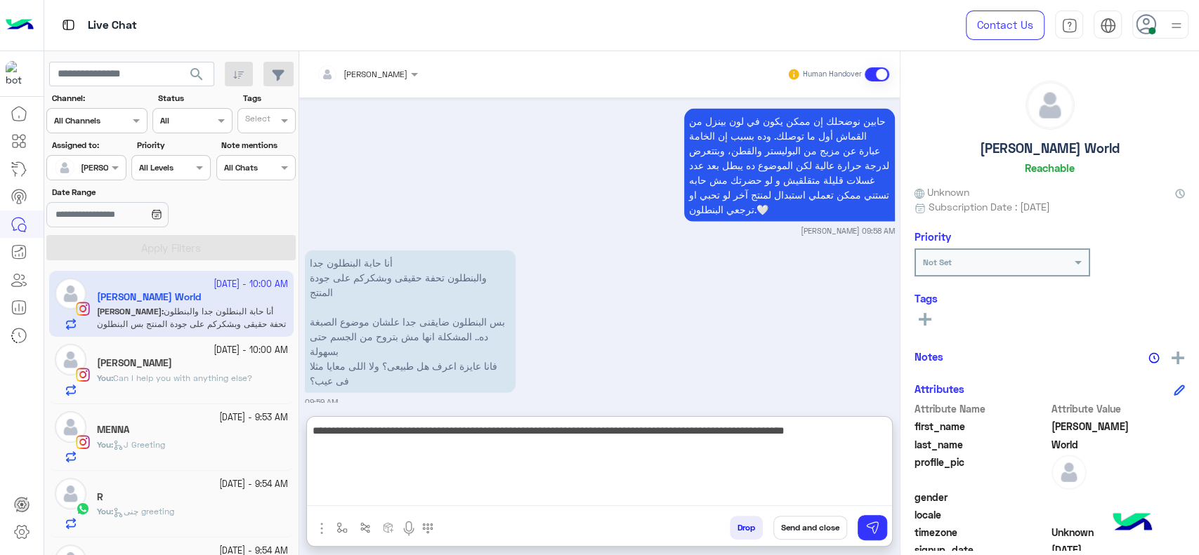
type textarea "**********"
click at [653, 478] on textarea "**********" at bounding box center [599, 464] width 585 height 84
click at [575, 484] on textarea "**********" at bounding box center [599, 464] width 585 height 84
click at [529, 457] on textarea "**********" at bounding box center [599, 464] width 585 height 84
click at [461, 457] on textarea "**********" at bounding box center [599, 464] width 585 height 84
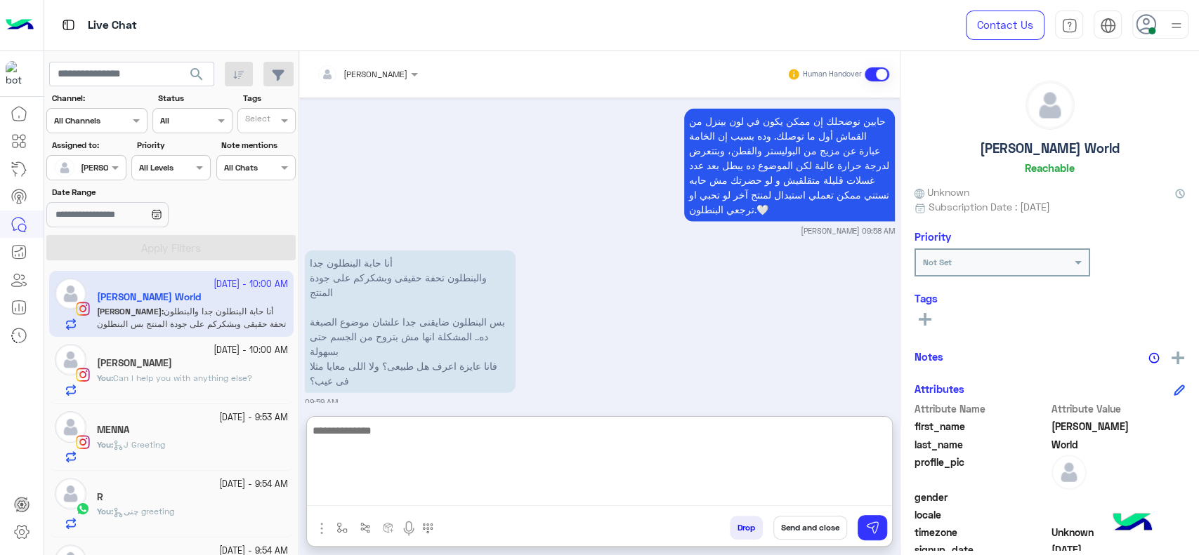
scroll to position [2119, 0]
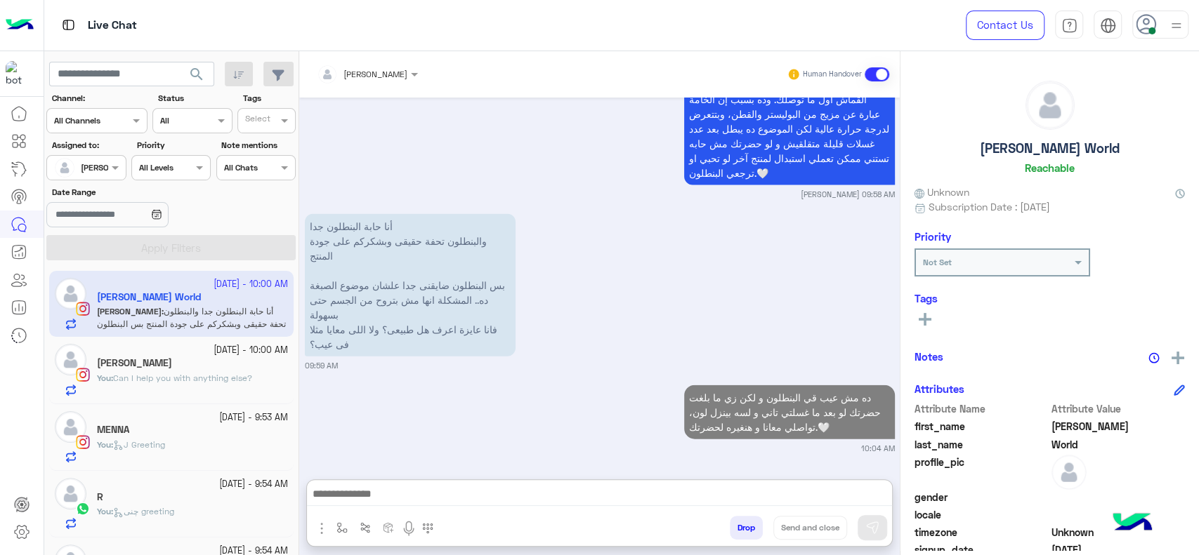
click at [258, 404] on div "28 September - 9:53 AM MENNA You : J Greeting" at bounding box center [171, 437] width 244 height 67
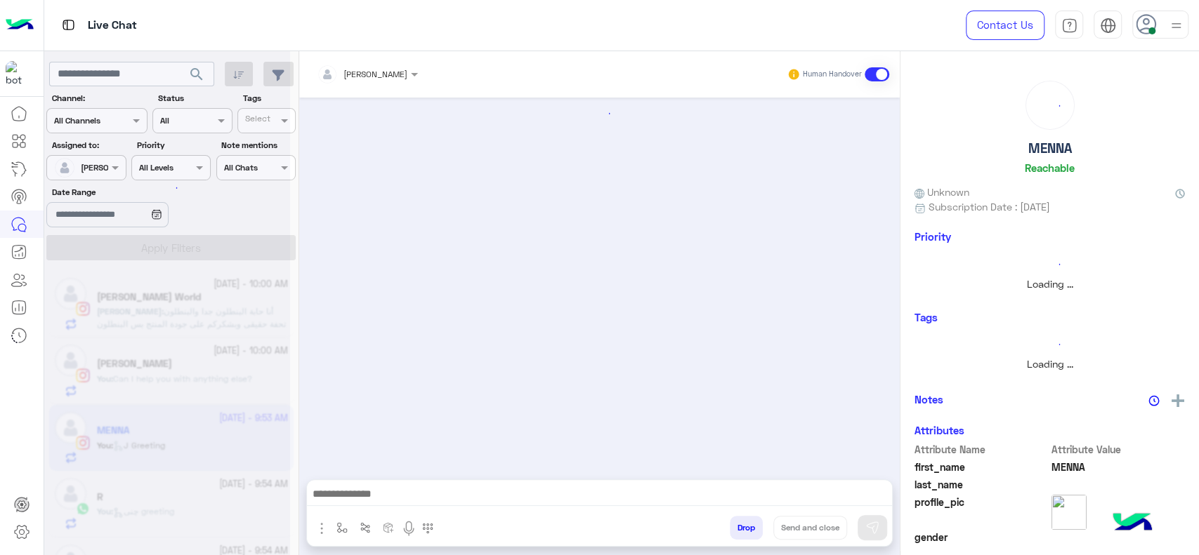
click at [222, 350] on div at bounding box center [167, 283] width 246 height 555
click at [224, 355] on div at bounding box center [167, 283] width 246 height 555
click at [257, 375] on div at bounding box center [167, 283] width 246 height 555
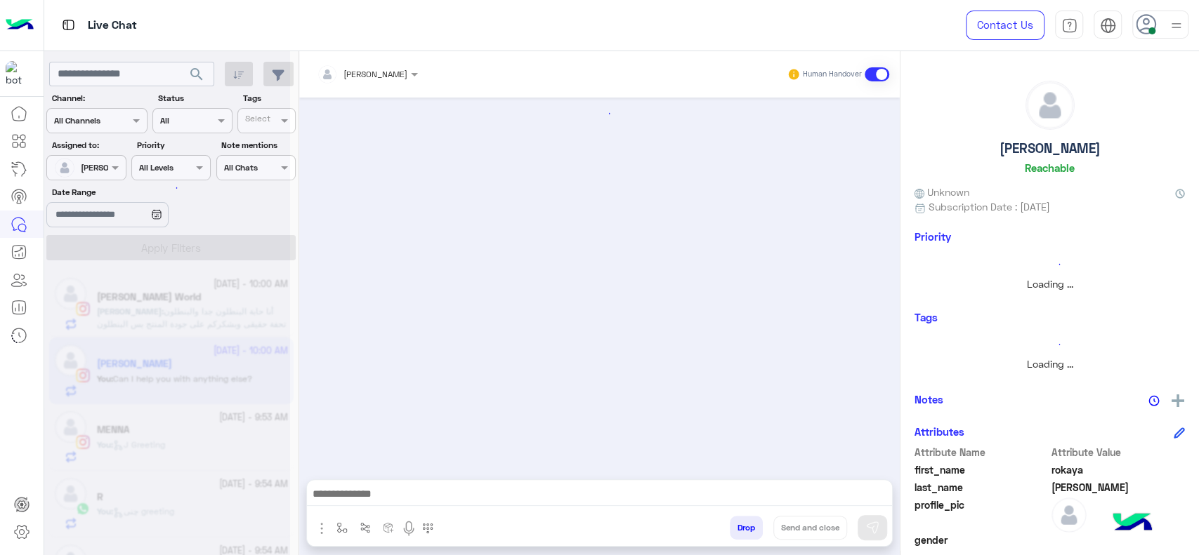
click at [252, 379] on div at bounding box center [167, 283] width 246 height 555
click at [252, 381] on div at bounding box center [167, 283] width 246 height 555
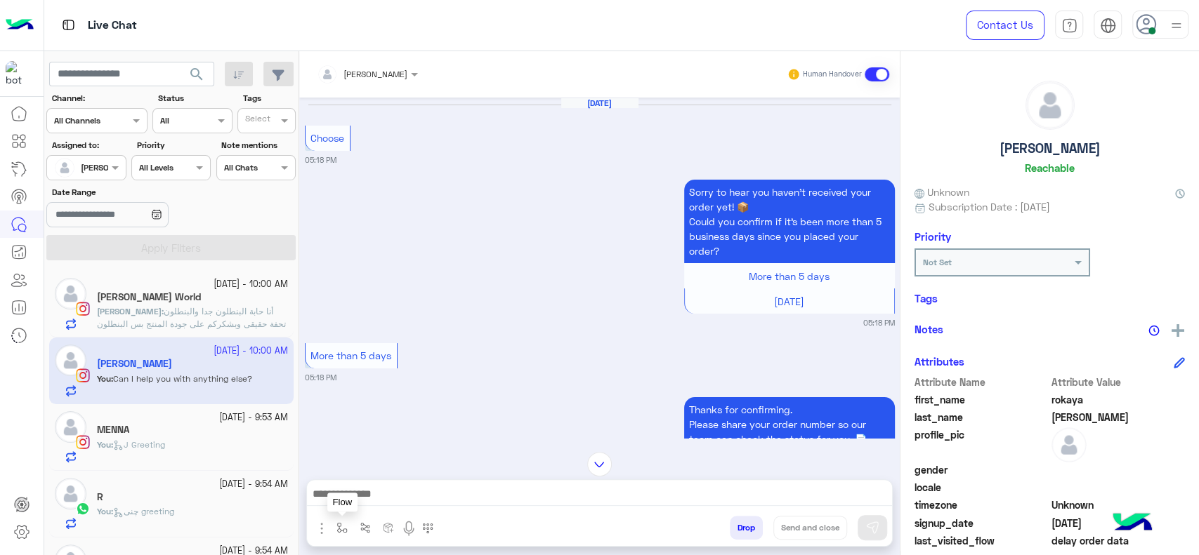
click at [336, 532] on img "button" at bounding box center [341, 527] width 11 height 11
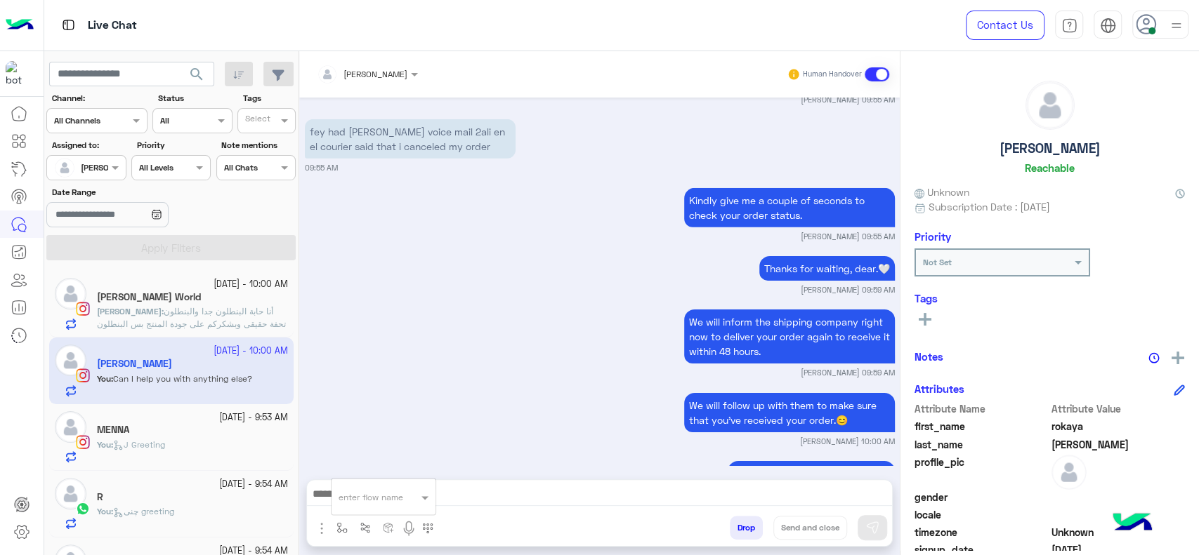
click at [367, 490] on input "text" at bounding box center [365, 495] width 55 height 13
type input "*"
click at [365, 481] on div "Jana close" at bounding box center [383, 472] width 104 height 27
type textarea "**********"
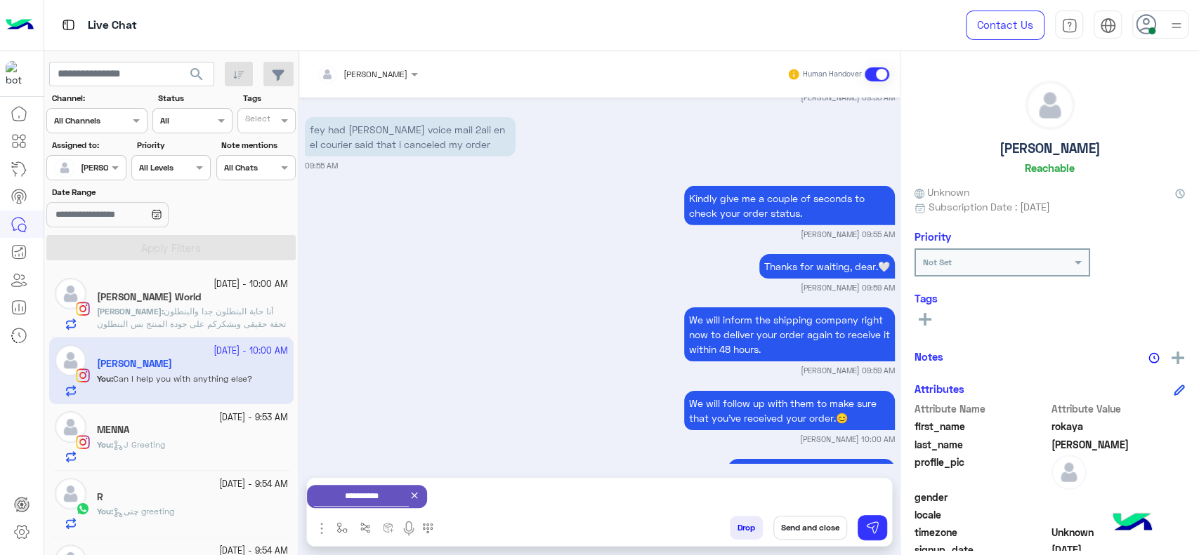
click at [796, 527] on button "Send and close" at bounding box center [810, 528] width 74 height 24
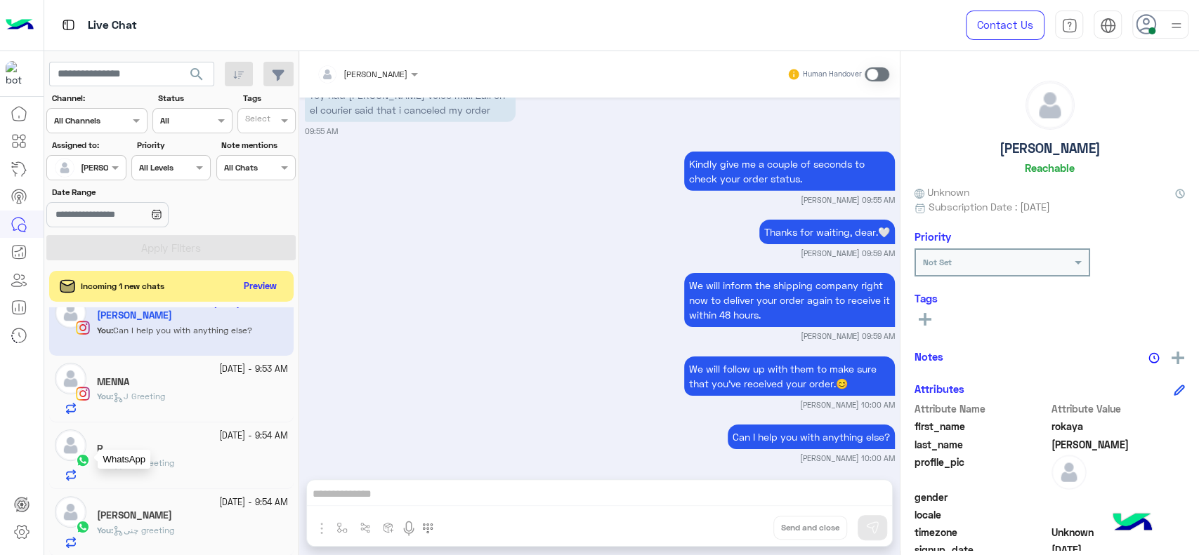
scroll to position [90, 0]
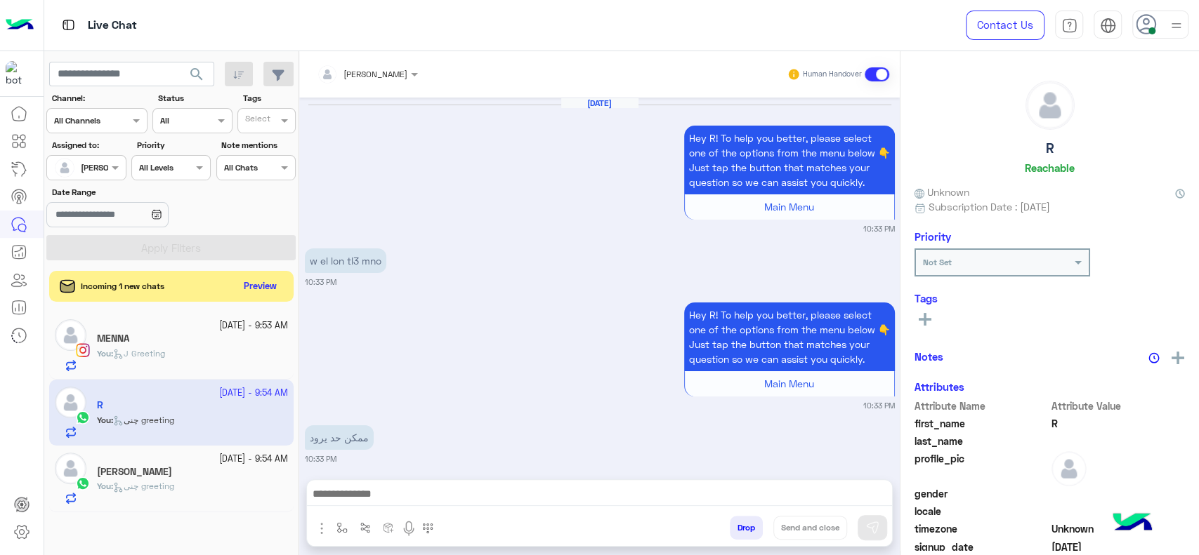
scroll to position [3338, 0]
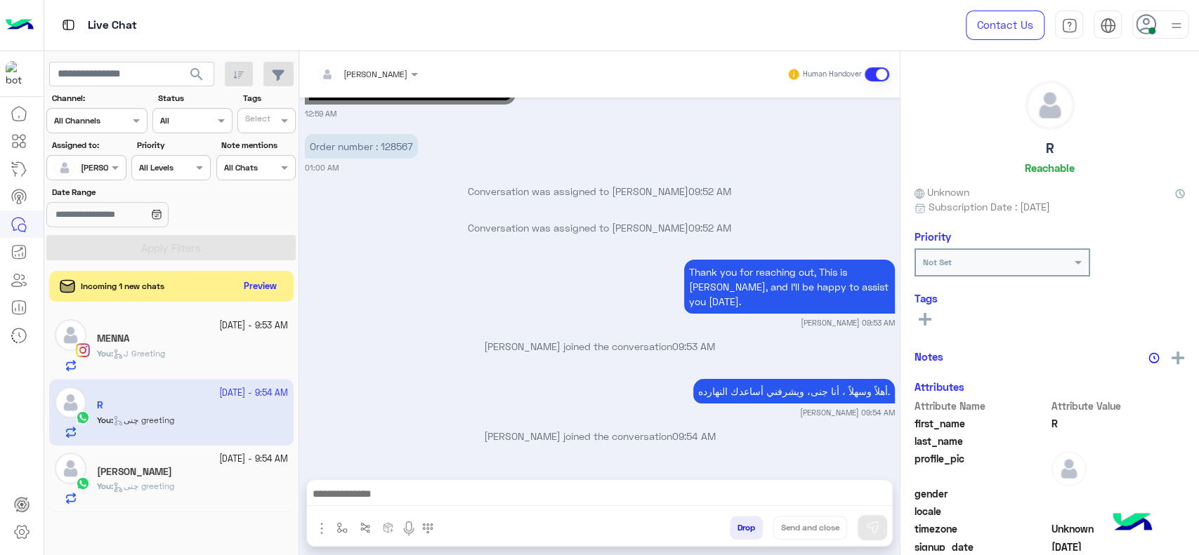
click at [190, 472] on div "yara Ammar" at bounding box center [192, 473] width 191 height 15
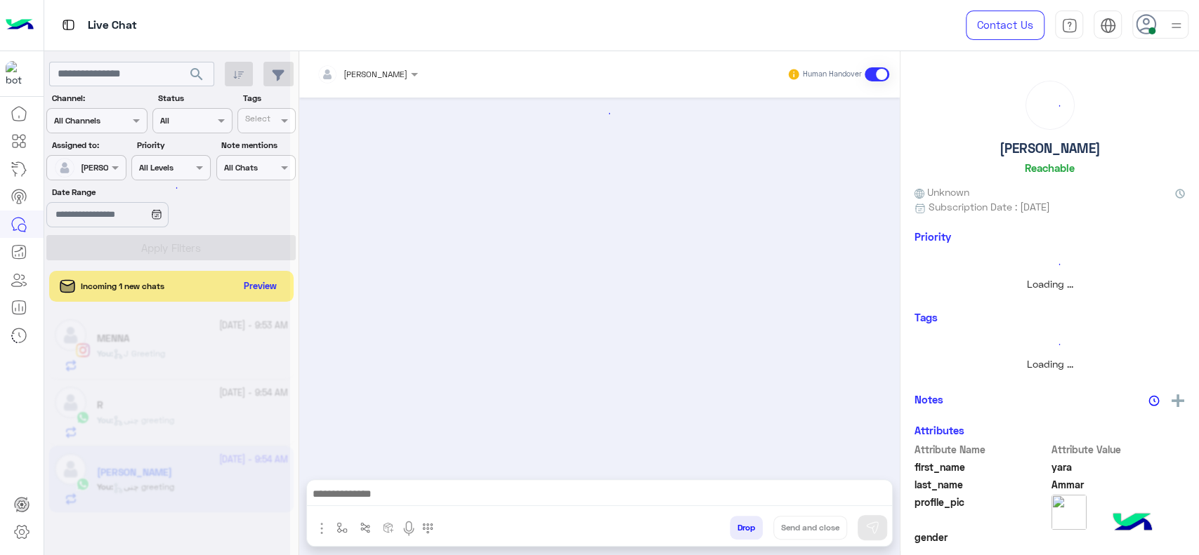
click at [189, 472] on div at bounding box center [167, 283] width 246 height 555
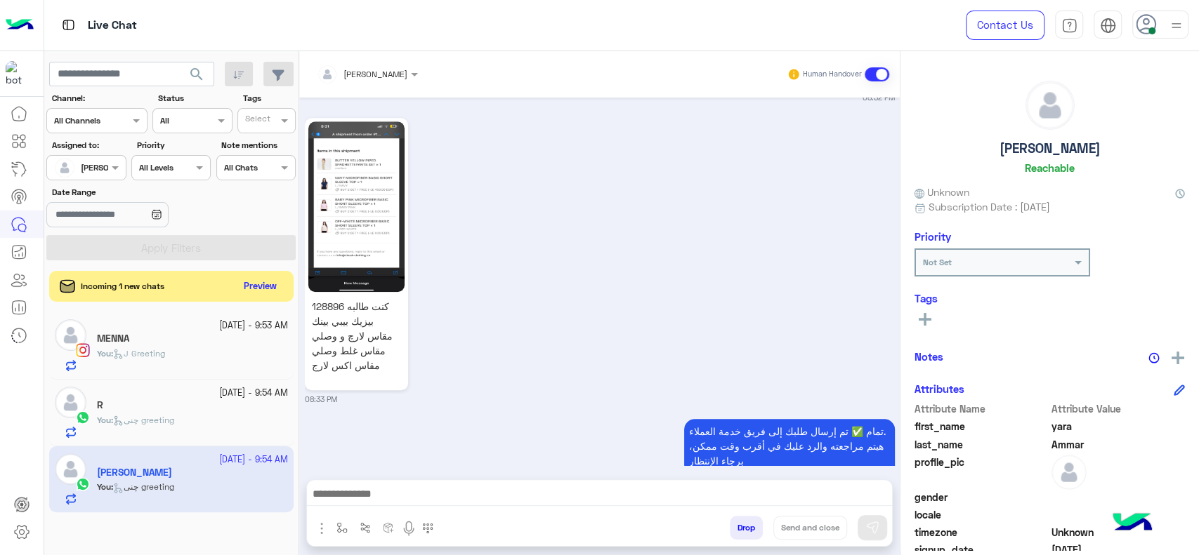
scroll to position [1329, 0]
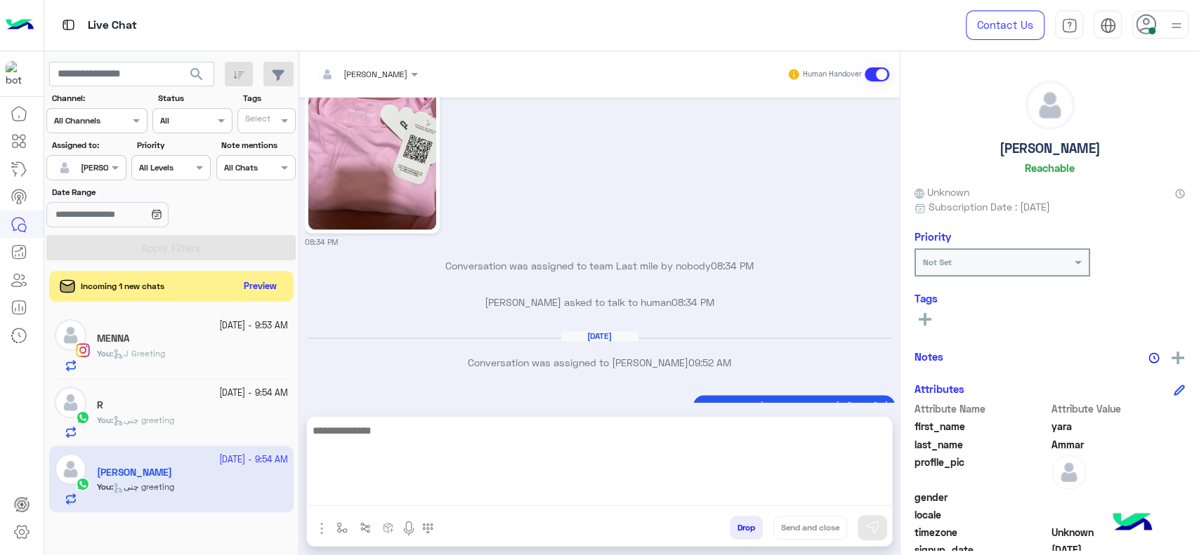
click at [461, 493] on textarea at bounding box center [599, 464] width 585 height 84
type textarea "*"
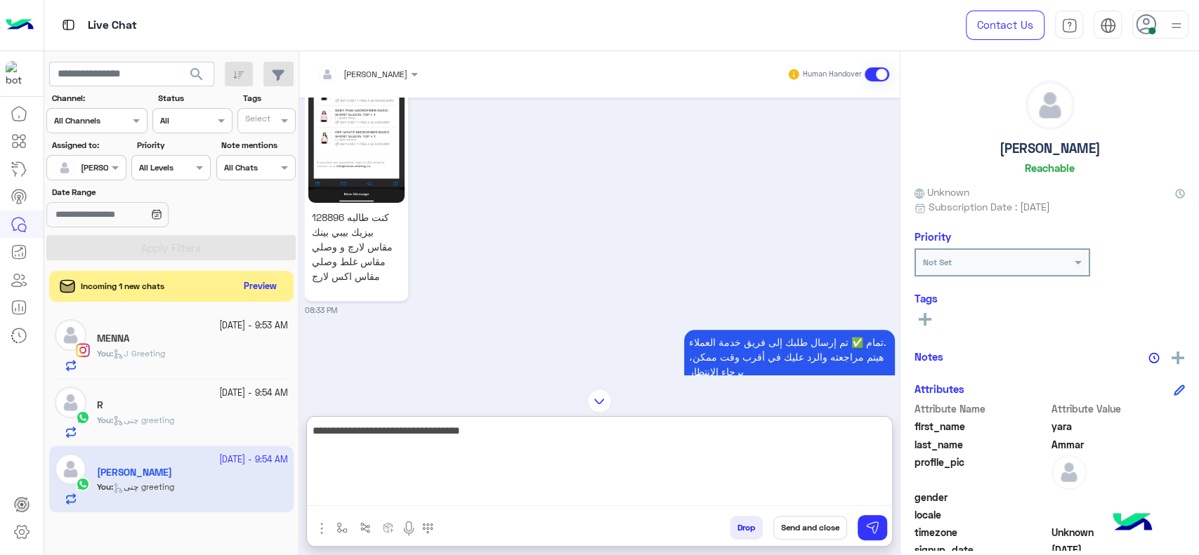
scroll to position [845, 0]
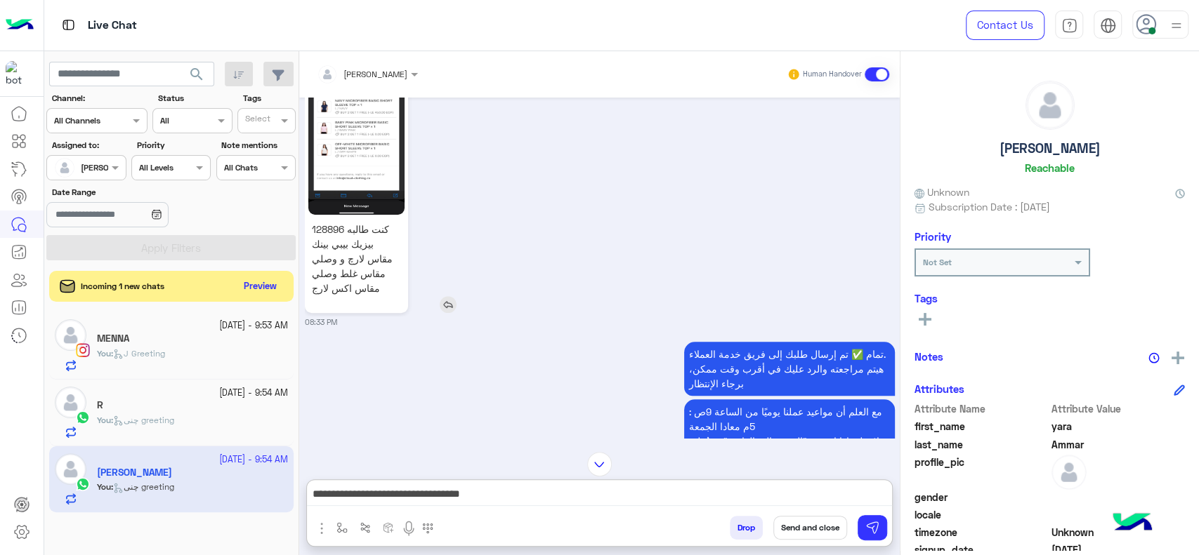
click at [328, 218] on p "128896 كنت طالبه بيزيك بيبي بينك مقاس لارچ و وصلي مقاس غلط وصلي مقاس اكس لارج" at bounding box center [356, 258] width 96 height 81
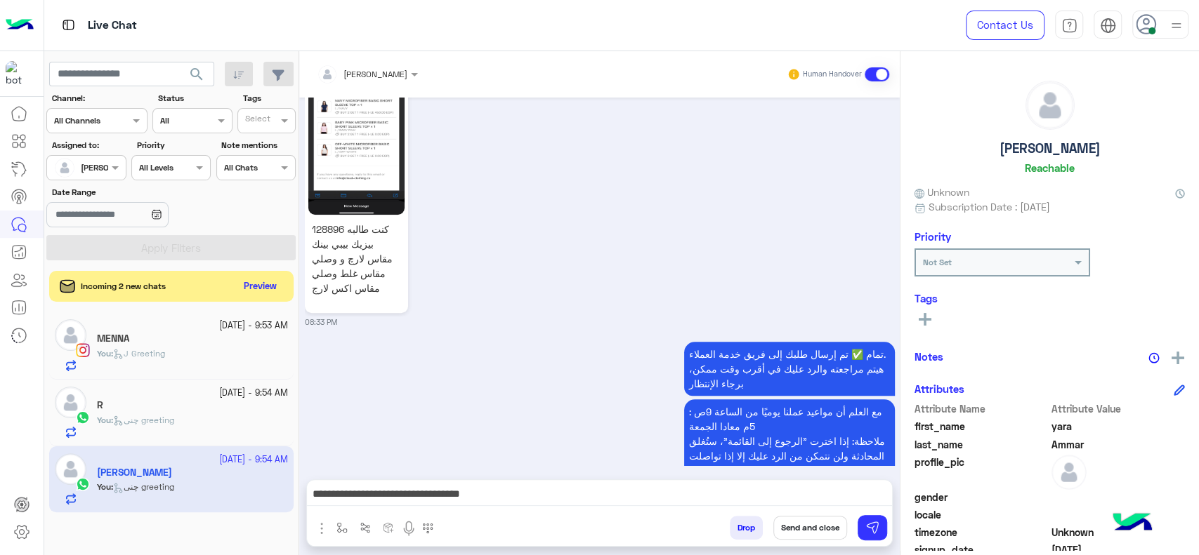
scroll to position [1329, 0]
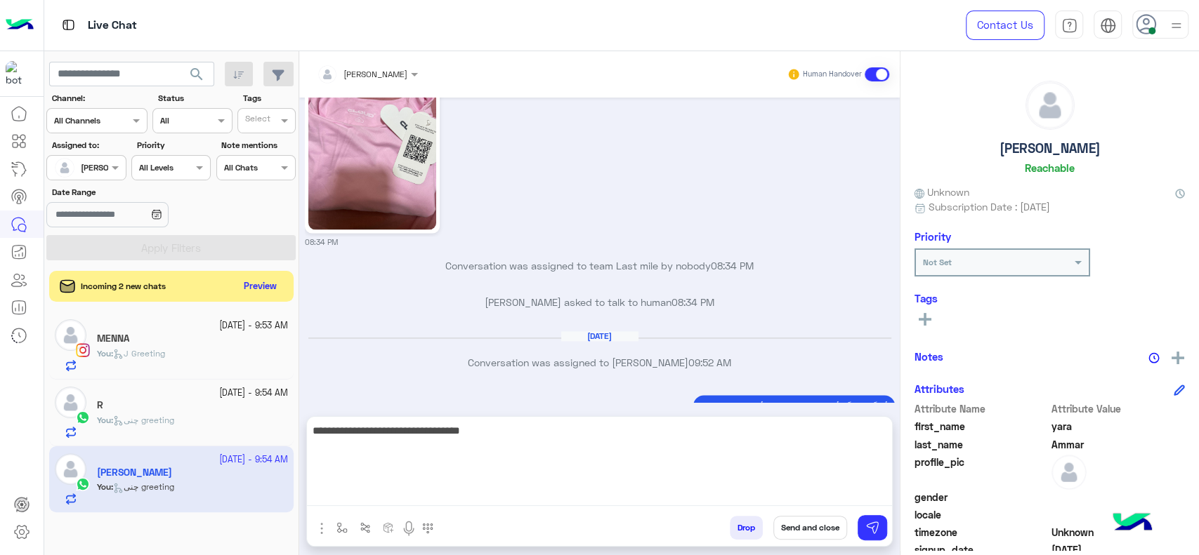
click at [527, 495] on textarea "**********" at bounding box center [599, 464] width 585 height 84
paste textarea "**********"
type textarea "**********"
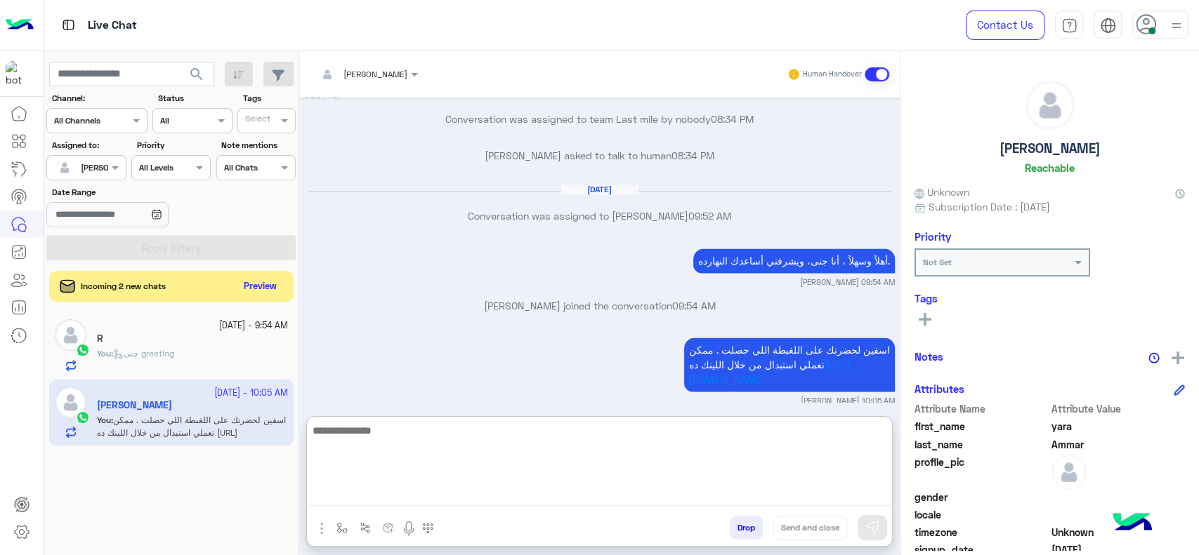
click at [430, 456] on textarea at bounding box center [599, 464] width 585 height 84
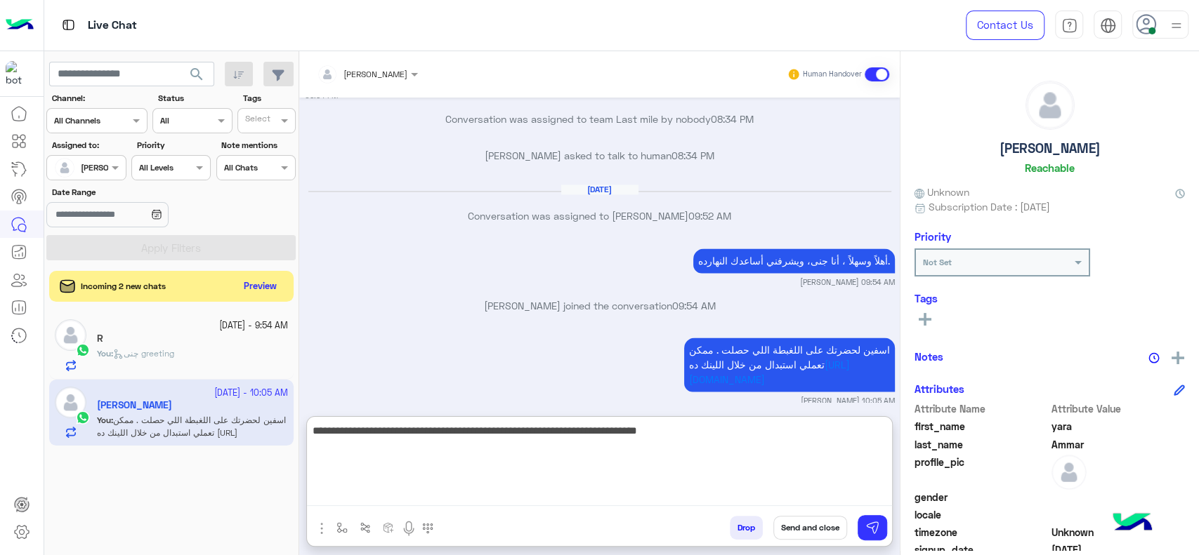
type textarea "**********"
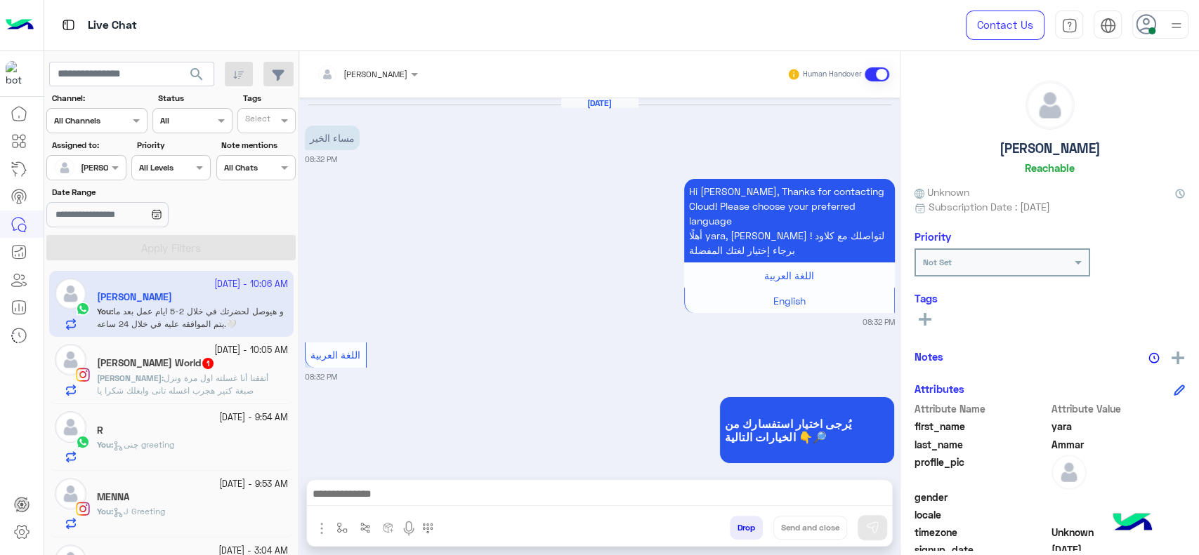
scroll to position [1481, 0]
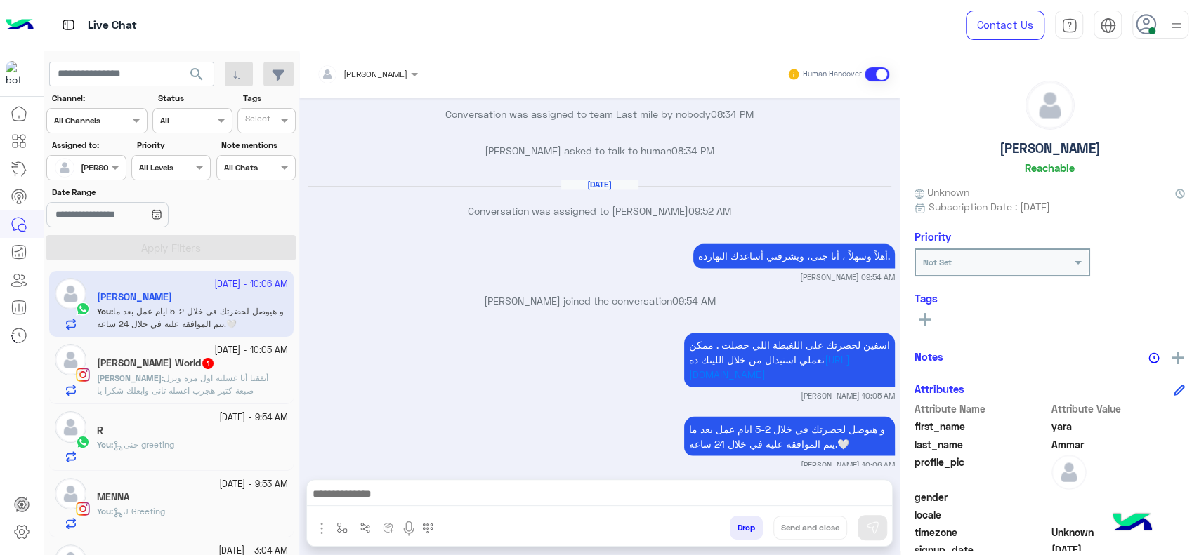
click at [203, 395] on span "أتفقنا أنا غسلته اول مرة ونزل صبغة كتير هجرب اغسله تانى وابغلك شكرا يا Jana على…" at bounding box center [182, 391] width 171 height 36
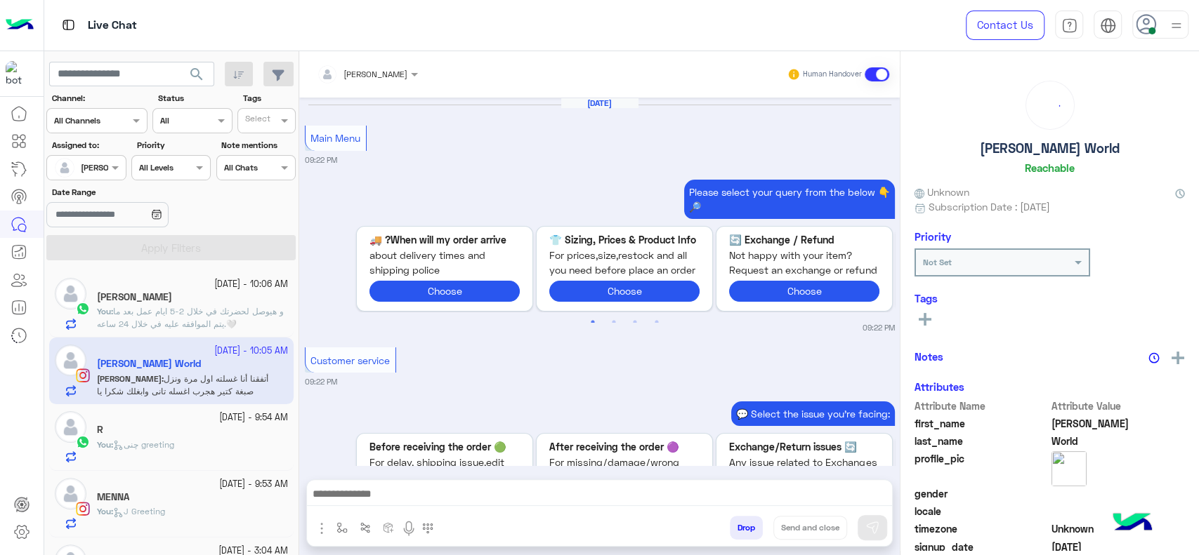
scroll to position [1844, 0]
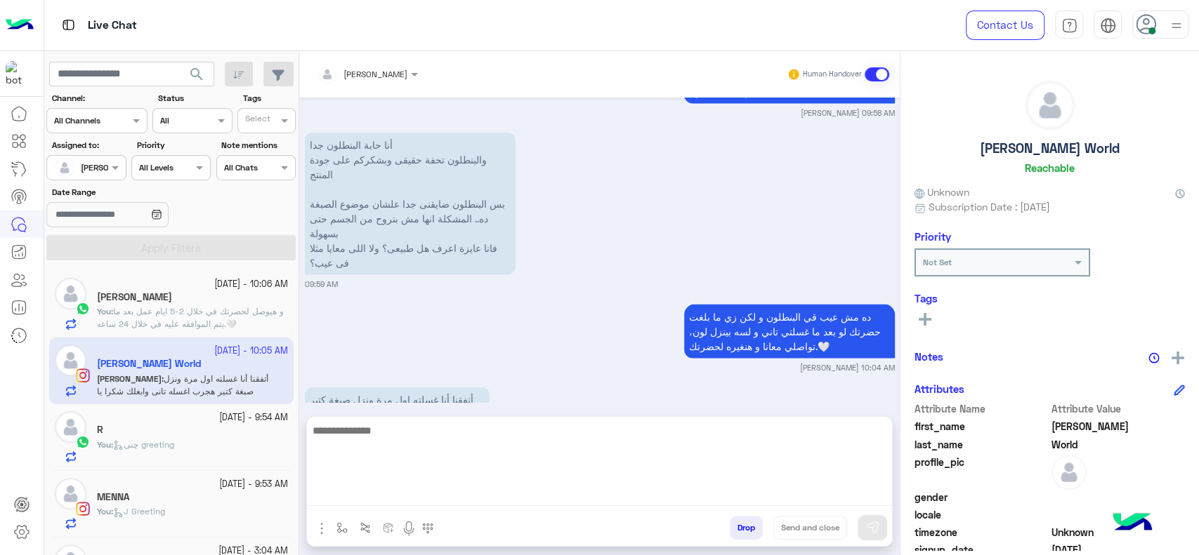
click at [461, 492] on textarea at bounding box center [599, 464] width 585 height 84
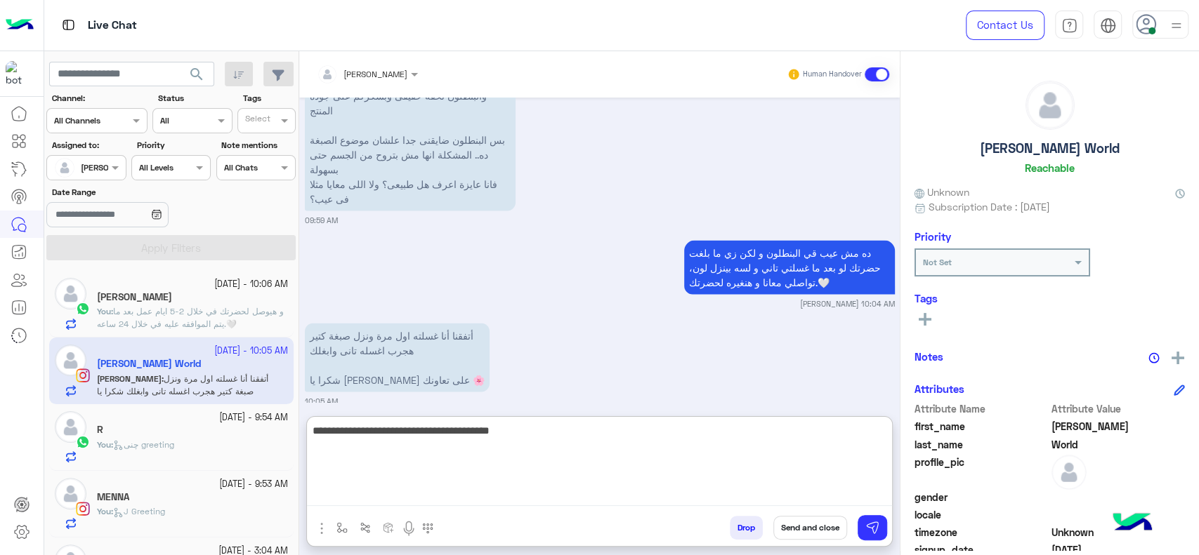
type textarea "**********"
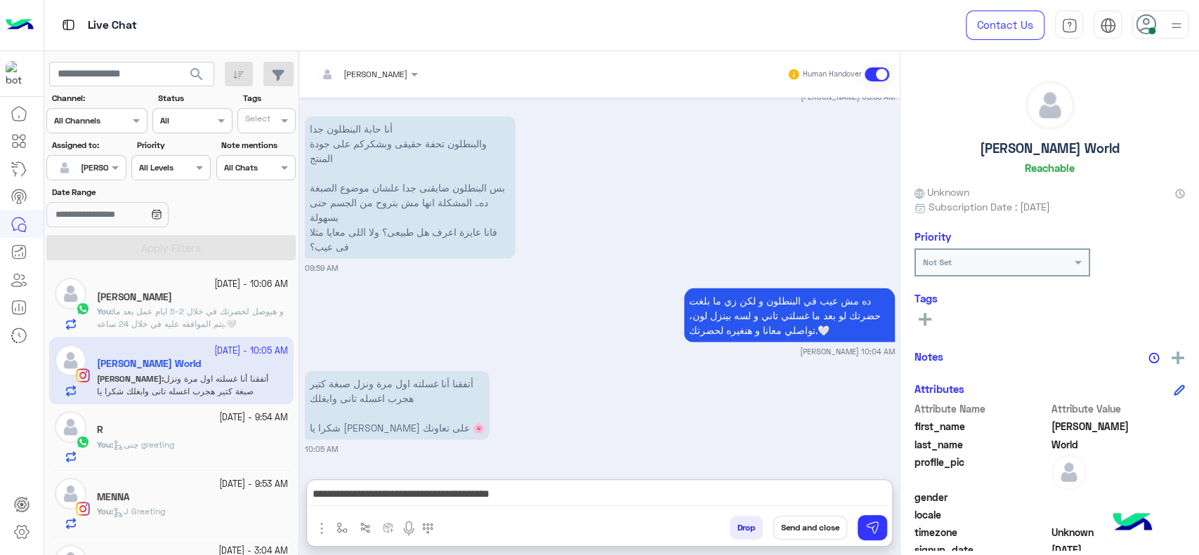
click at [788, 531] on button "Send and close" at bounding box center [810, 528] width 74 height 24
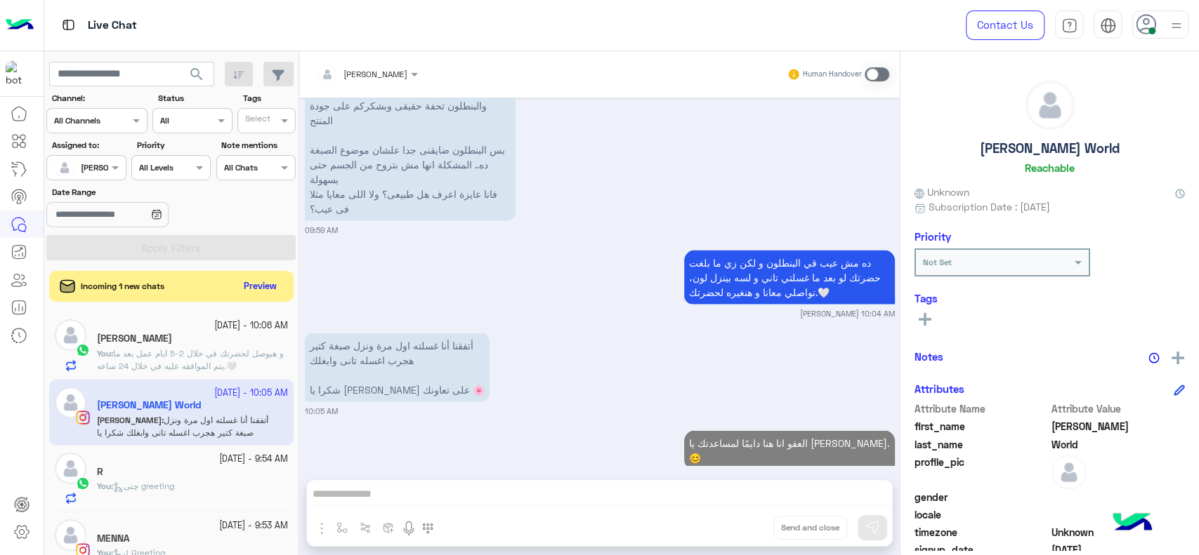
scroll to position [1933, 0]
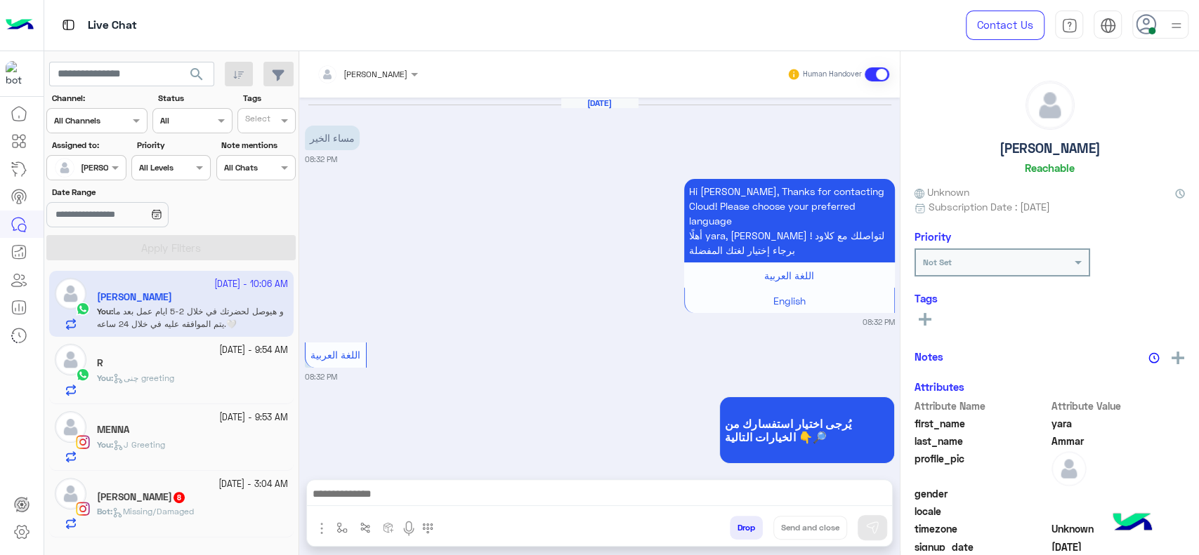
scroll to position [1481, 0]
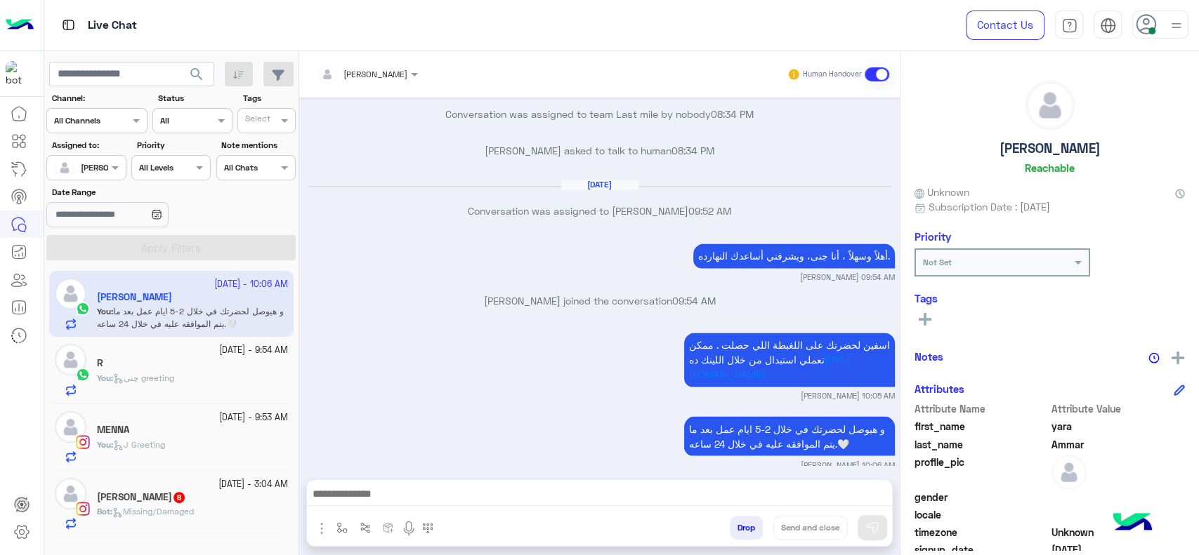
click at [217, 494] on div "Nesreen Faisal 8" at bounding box center [192, 499] width 191 height 15
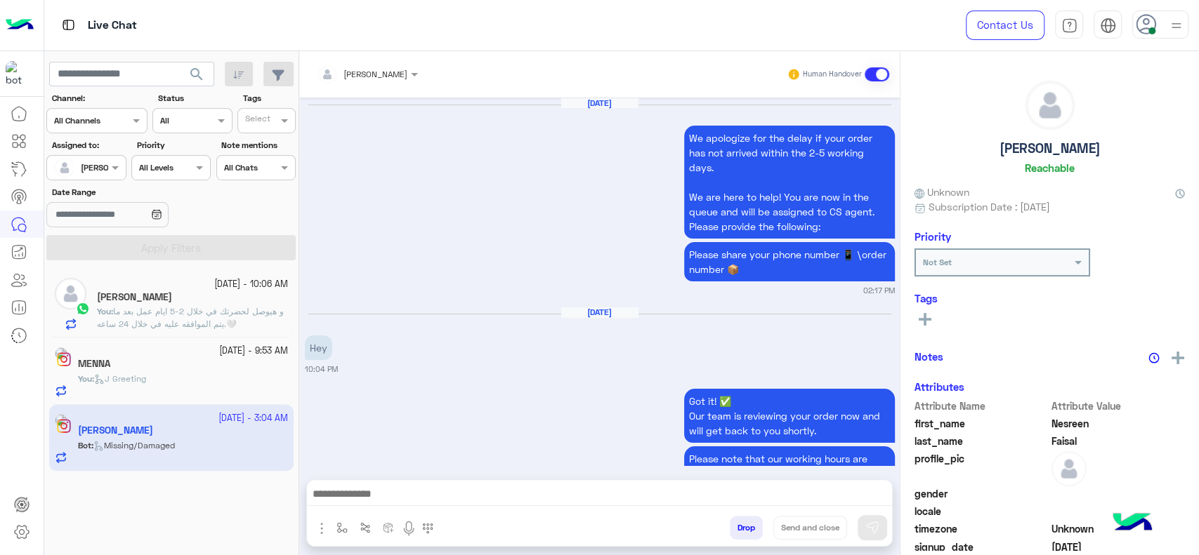
scroll to position [1763, 0]
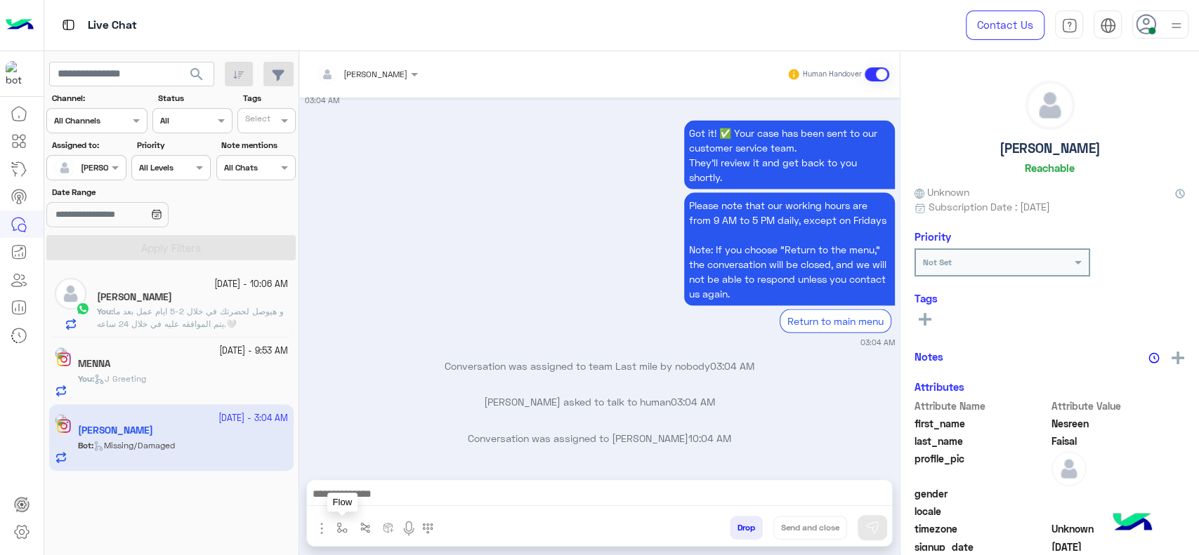
click at [337, 525] on img "button" at bounding box center [341, 527] width 11 height 11
click at [356, 499] on input "text" at bounding box center [365, 495] width 55 height 13
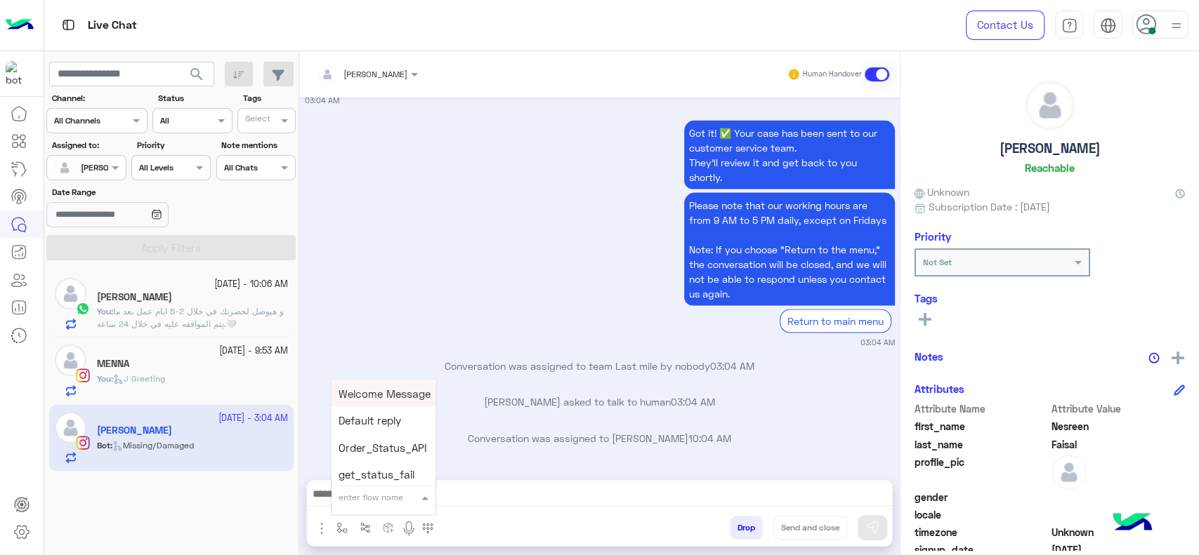
type input "*"
click at [417, 442] on div "J Greeting" at bounding box center [383, 444] width 104 height 27
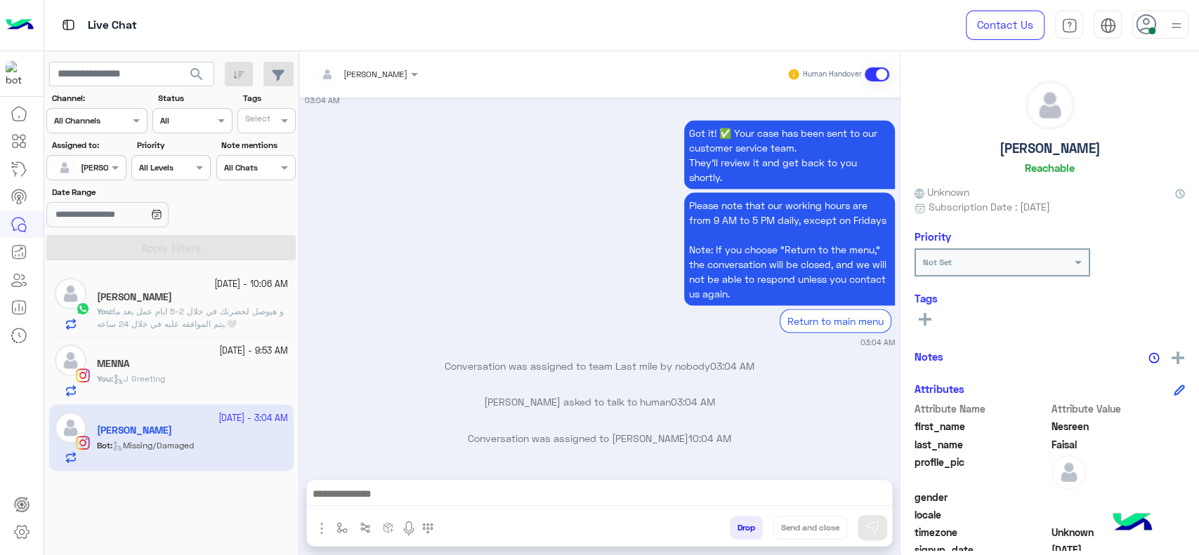
type textarea "**********"
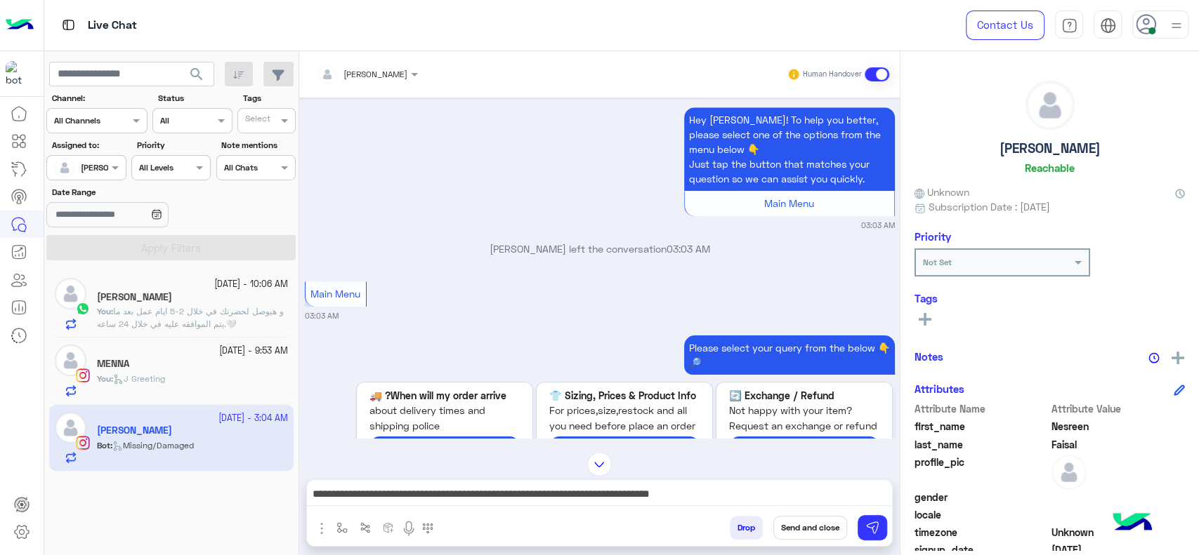
scroll to position [667, 0]
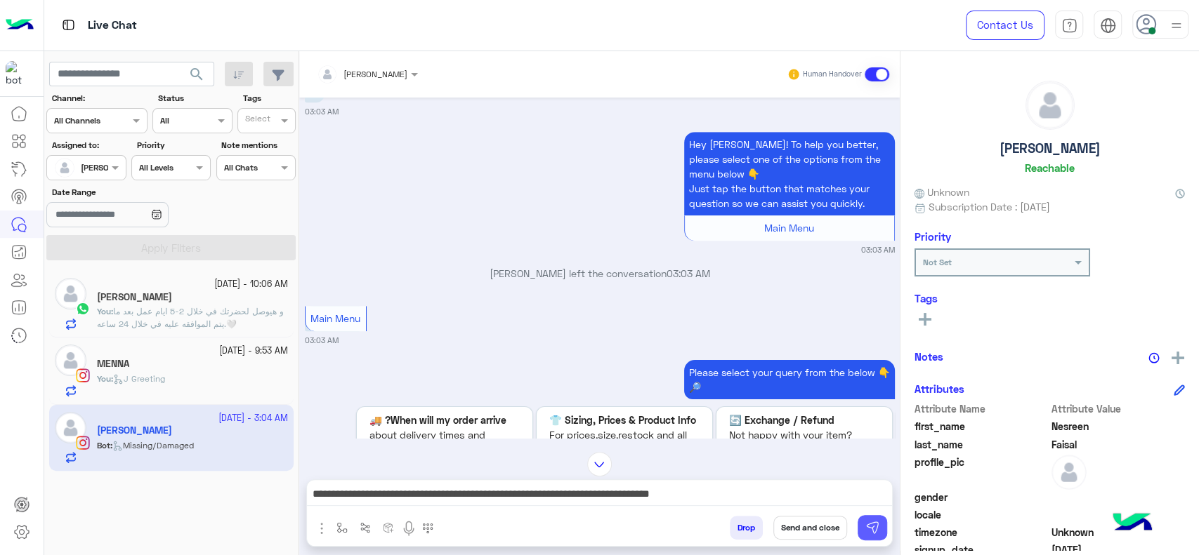
click at [881, 536] on button at bounding box center [871, 527] width 29 height 25
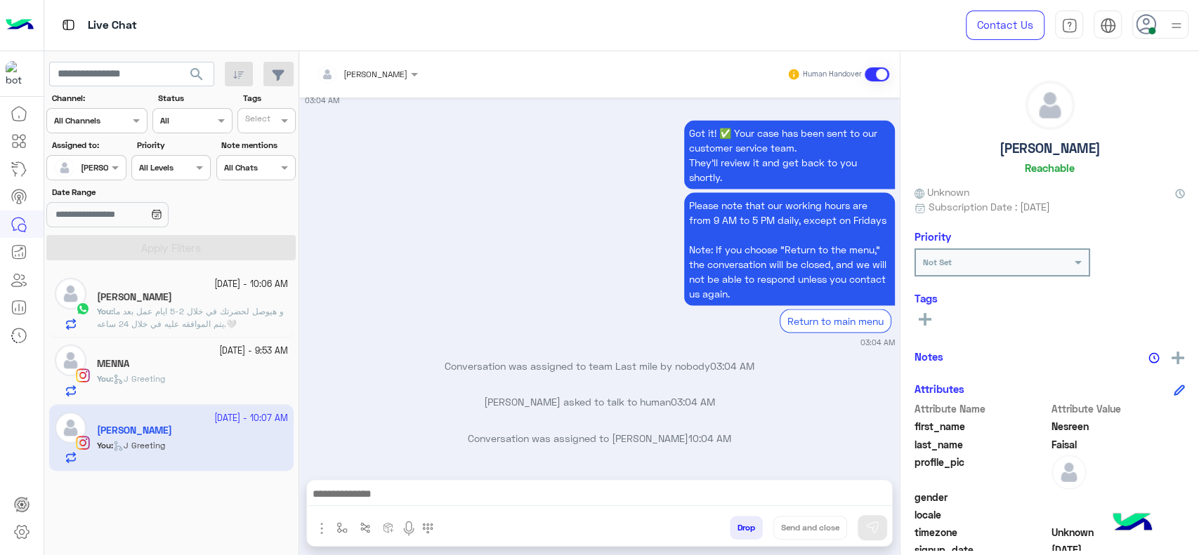
scroll to position [1867, 0]
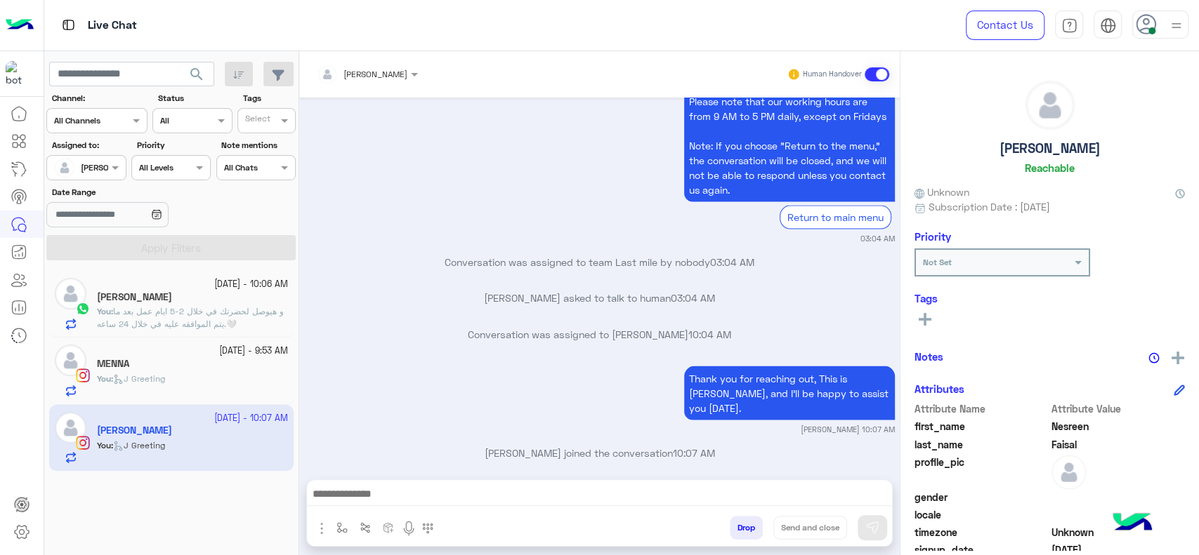
click at [160, 381] on span "J Greeting" at bounding box center [139, 379] width 52 height 11
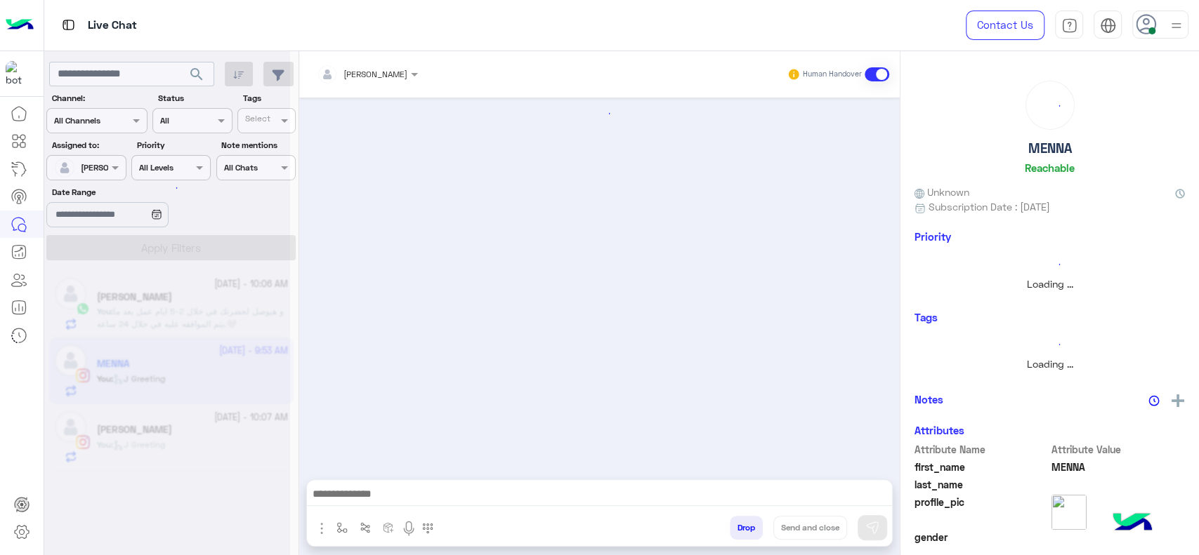
click at [160, 381] on div at bounding box center [167, 283] width 246 height 555
click at [160, 380] on div at bounding box center [167, 283] width 246 height 555
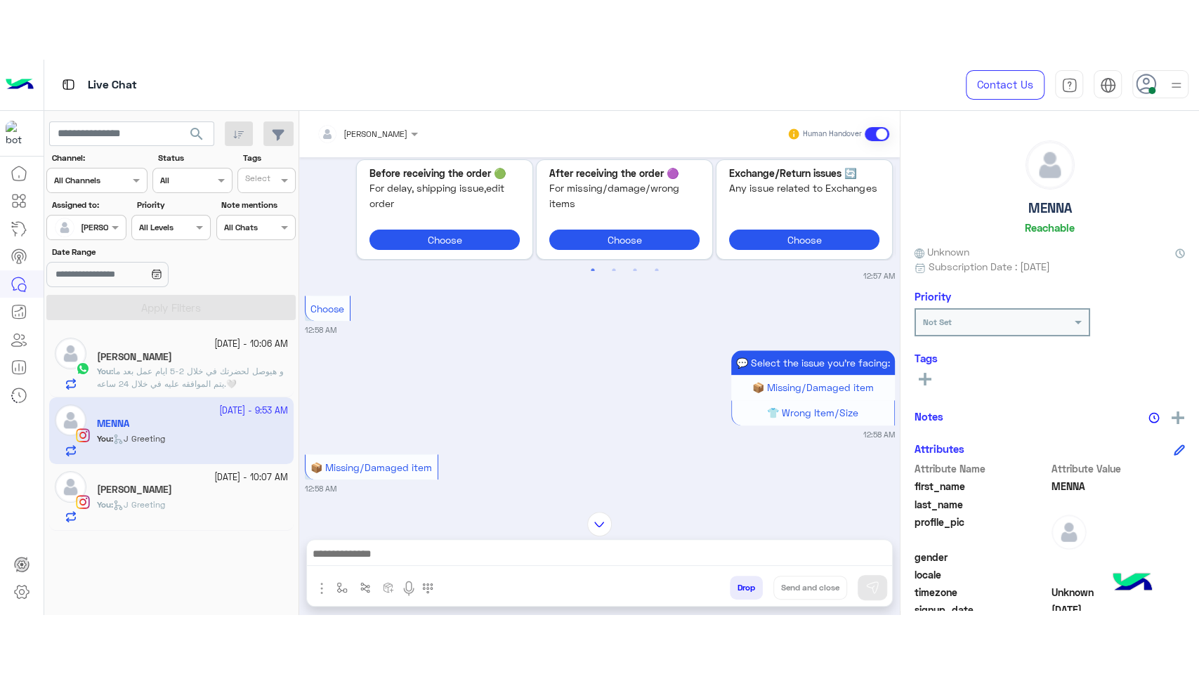
scroll to position [1567, 0]
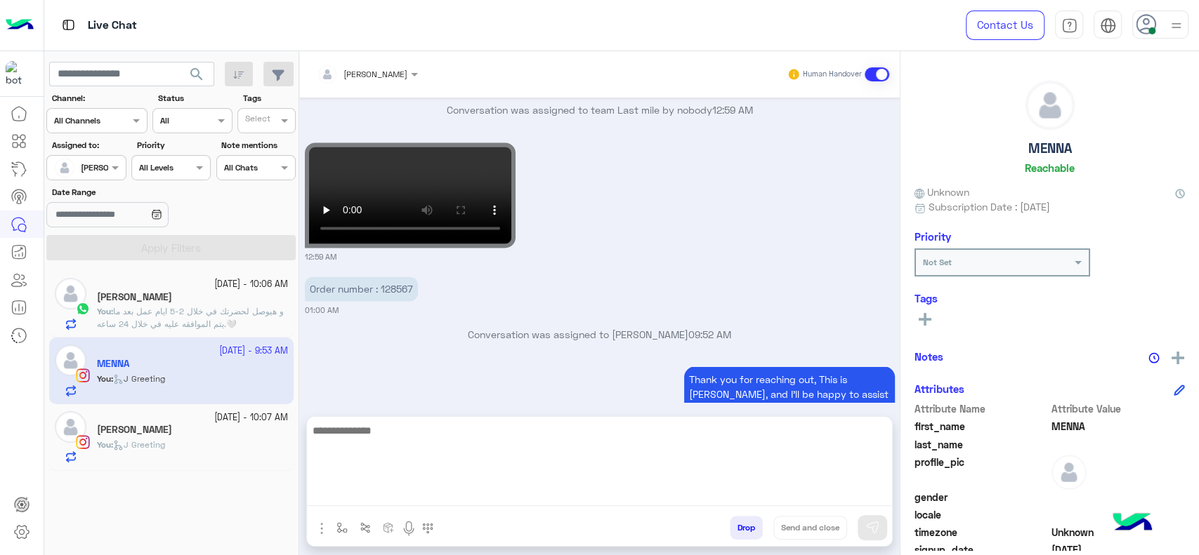
click at [445, 494] on textarea at bounding box center [599, 464] width 585 height 84
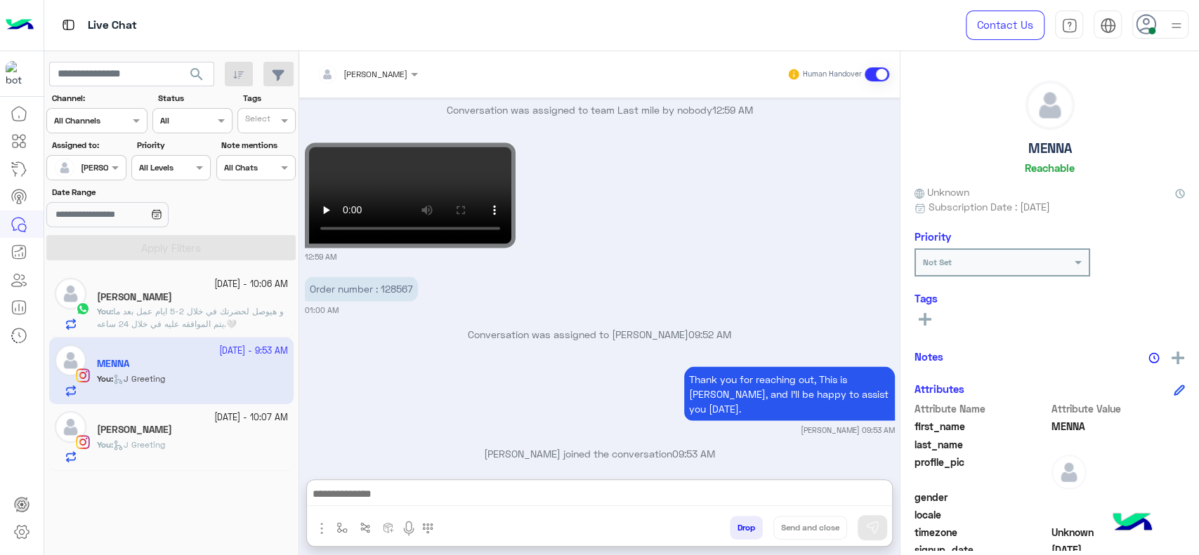
click at [393, 288] on p "Order number : 128567" at bounding box center [361, 289] width 113 height 25
copy p "128567"
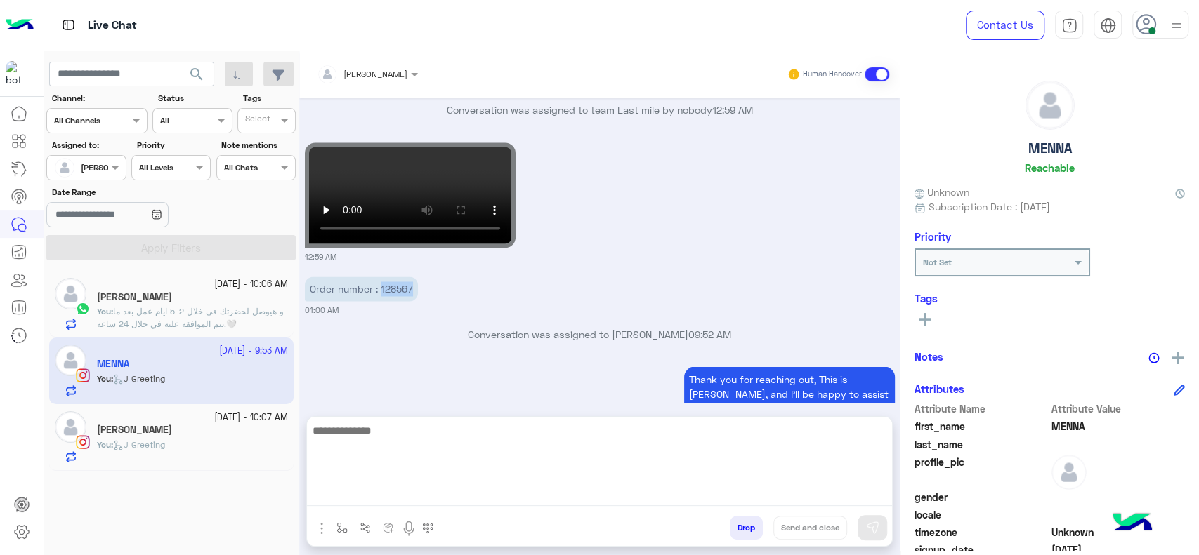
click at [487, 496] on textarea at bounding box center [599, 464] width 585 height 84
type textarea "*"
type textarea "**********"
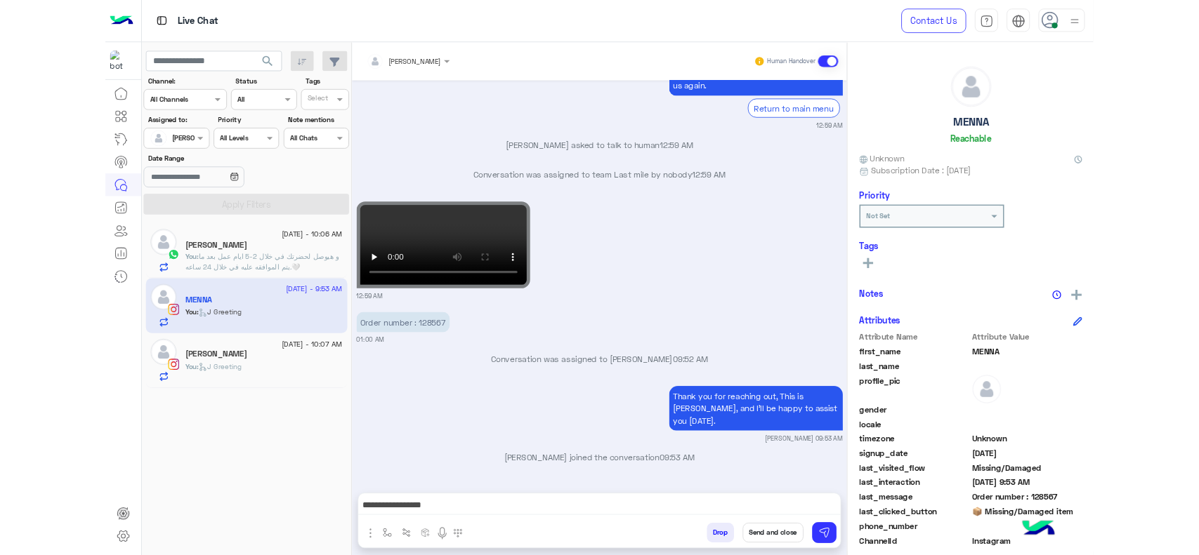
scroll to position [1343, 0]
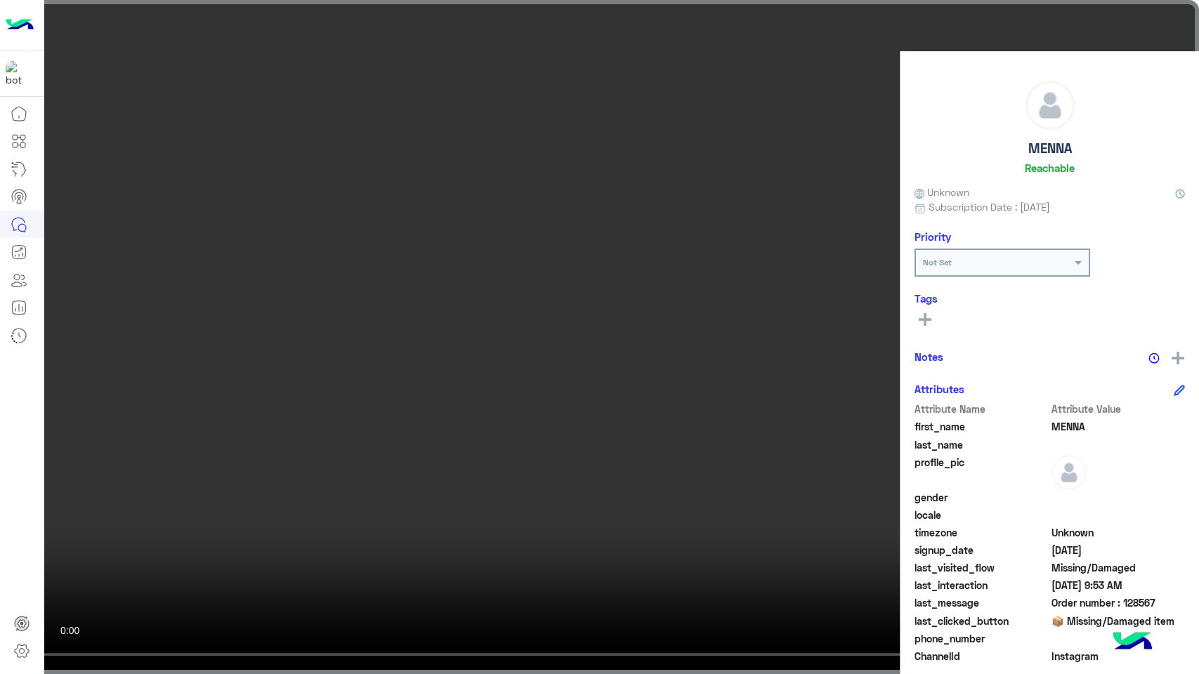
click at [455, 286] on video at bounding box center [599, 337] width 1199 height 674
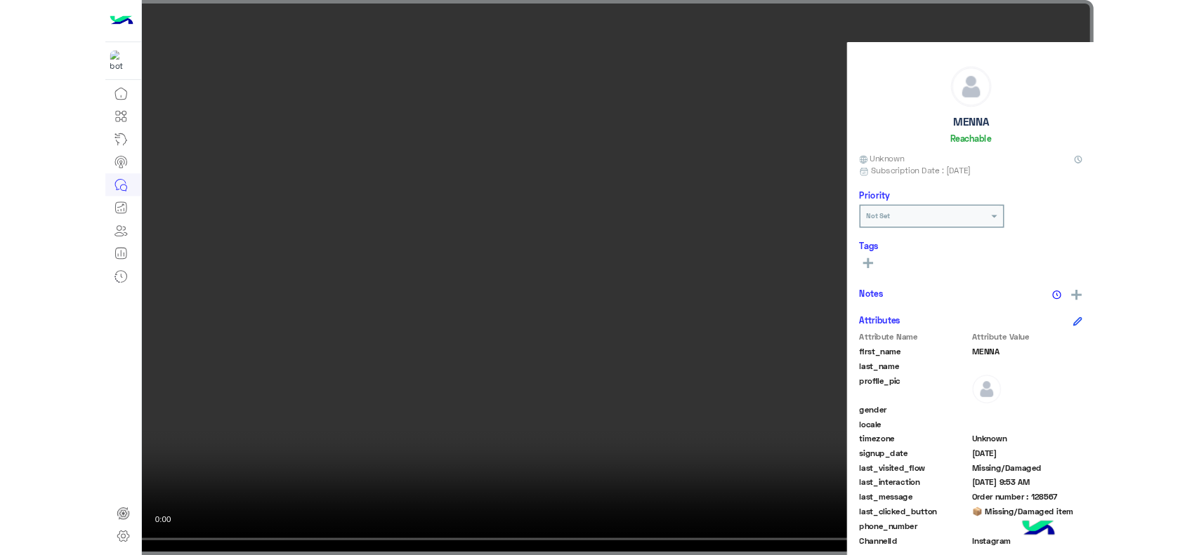
scroll to position [1567, 0]
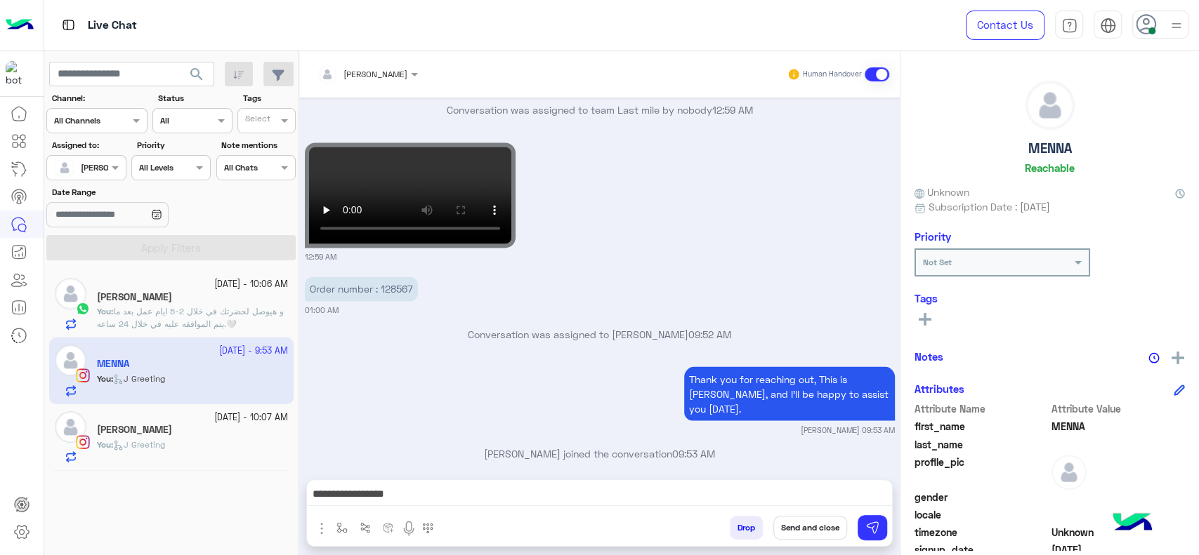
click at [216, 293] on div "[PERSON_NAME]" at bounding box center [192, 298] width 191 height 15
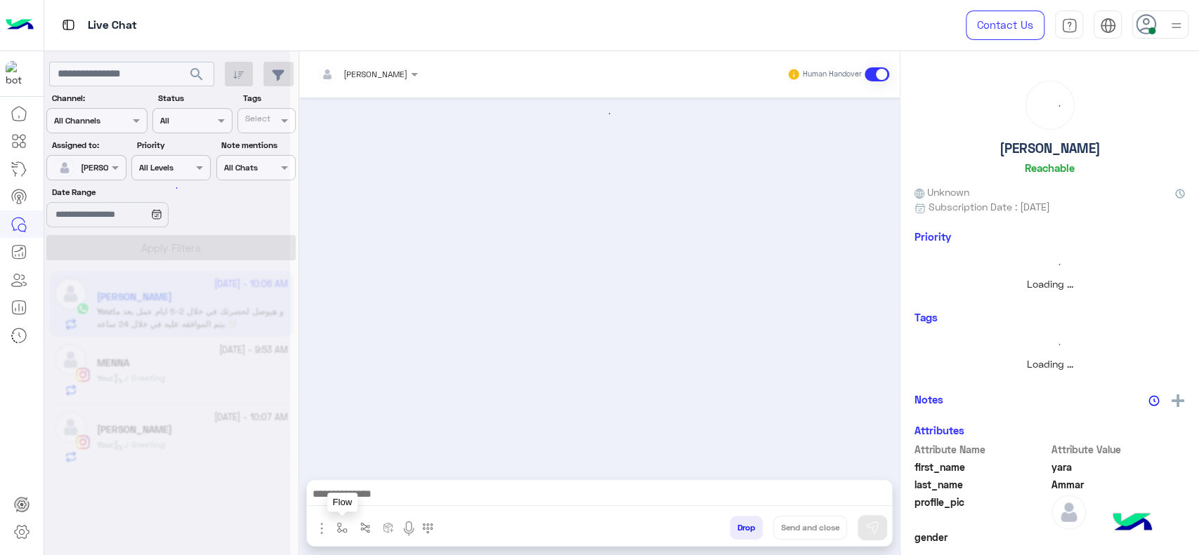
click at [343, 523] on img "button" at bounding box center [341, 527] width 11 height 11
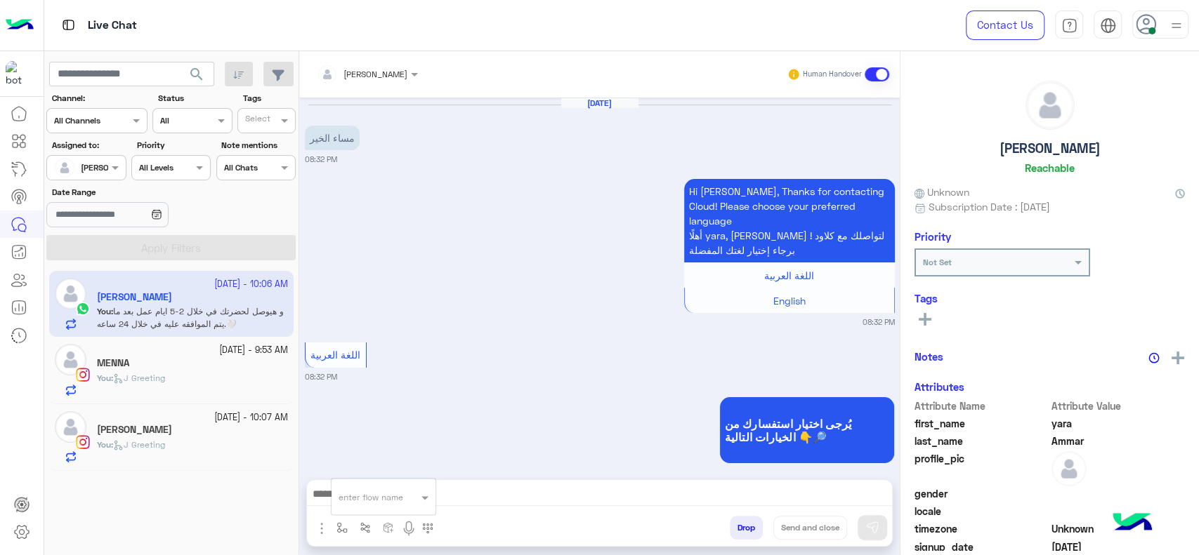
scroll to position [1481, 0]
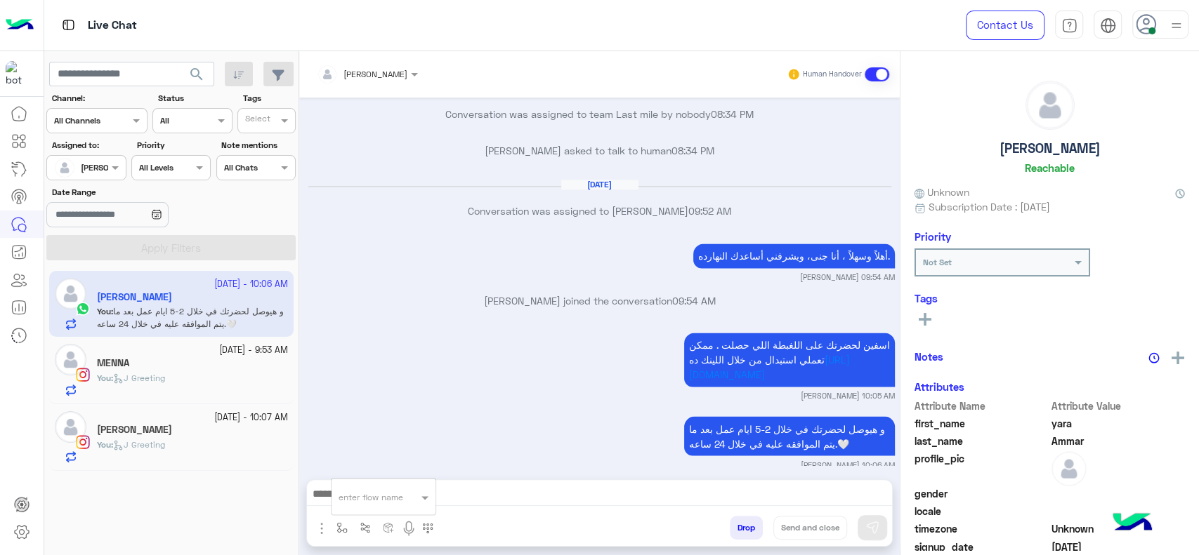
click at [362, 497] on input "text" at bounding box center [365, 495] width 55 height 13
type input "****"
click at [348, 473] on span "close جانا" at bounding box center [361, 472] width 46 height 13
type textarea "**********"
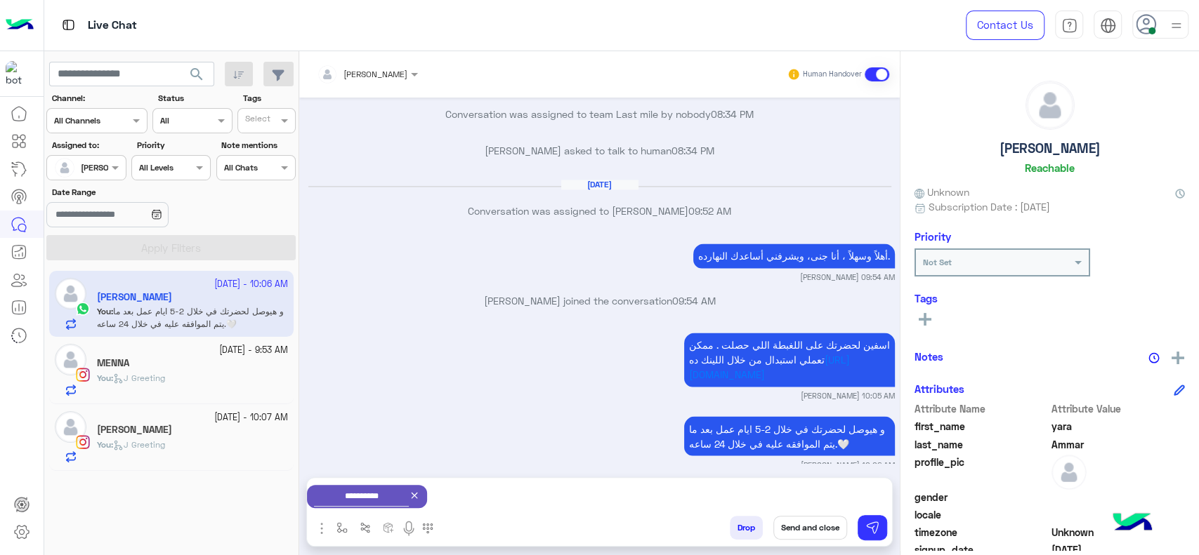
click at [788, 529] on button "Send and close" at bounding box center [810, 528] width 74 height 24
click at [267, 379] on div "You : J Greeting" at bounding box center [192, 384] width 191 height 25
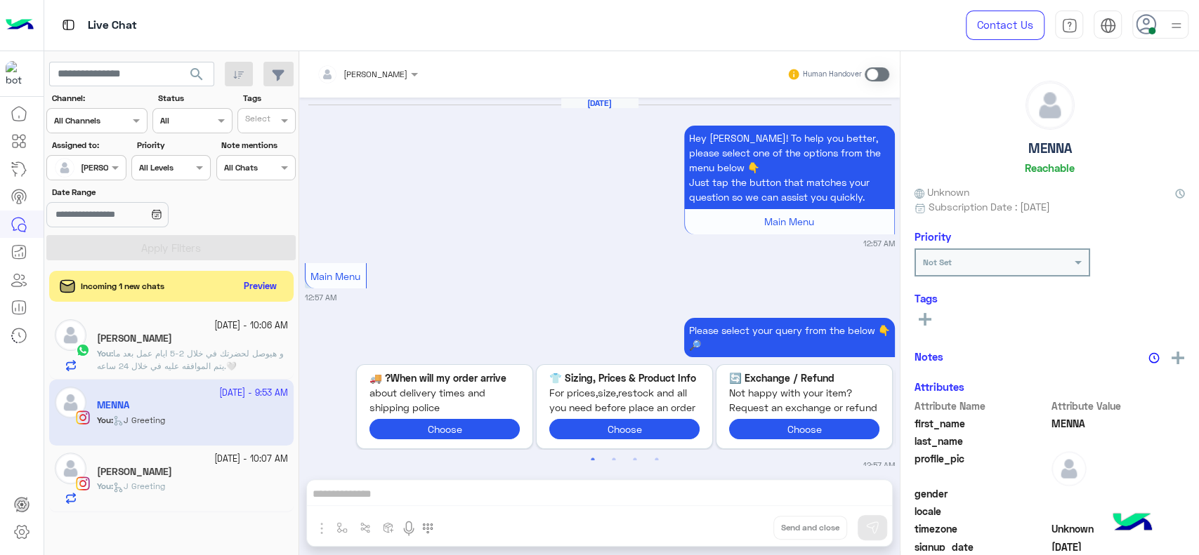
scroll to position [1567, 0]
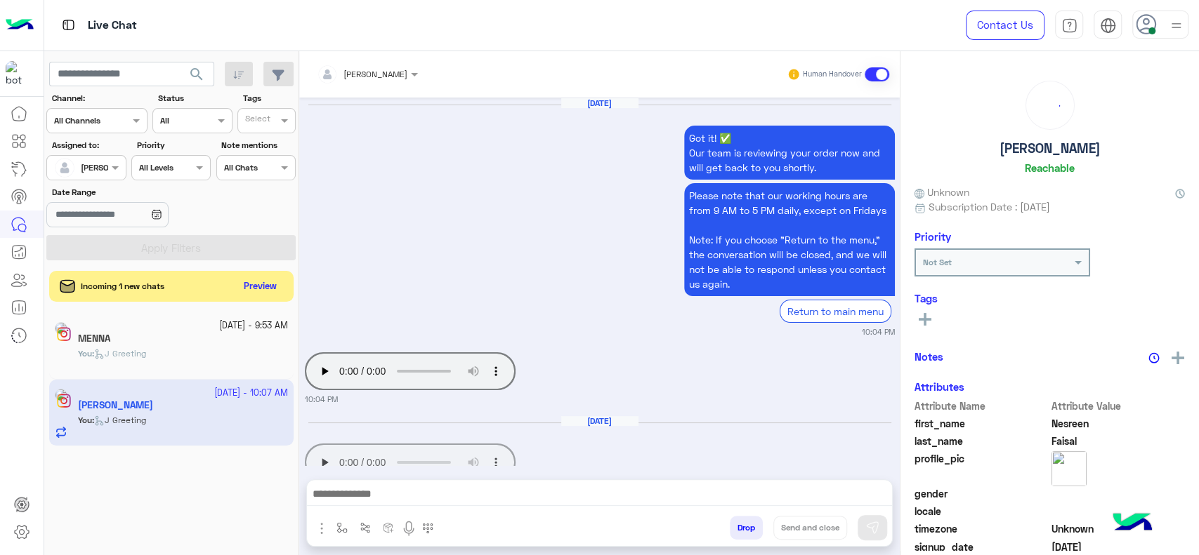
scroll to position [1604, 0]
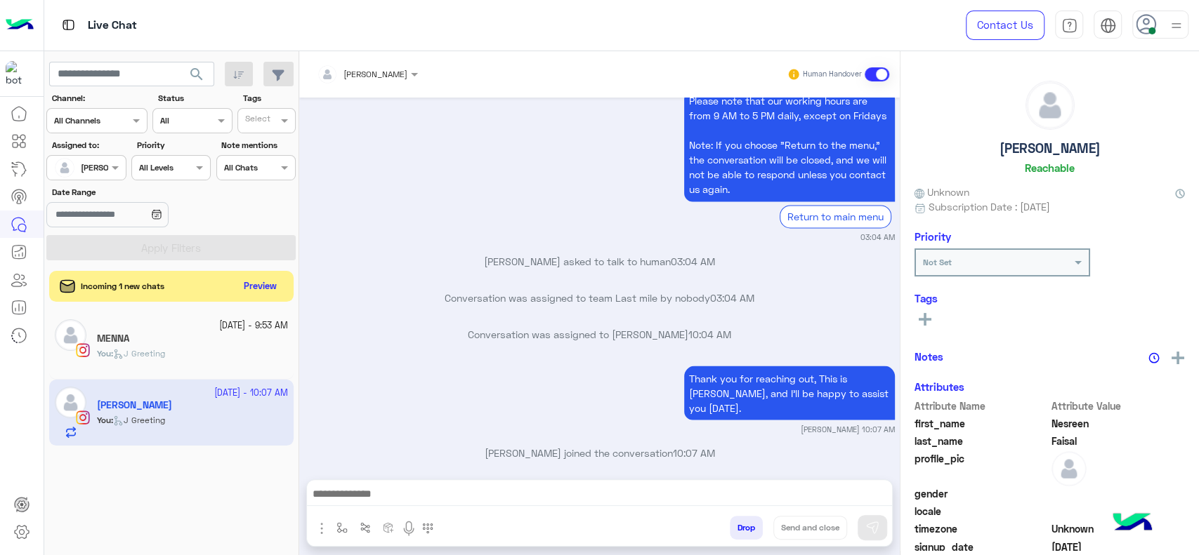
click at [231, 352] on div "You : J Greeting" at bounding box center [192, 360] width 191 height 25
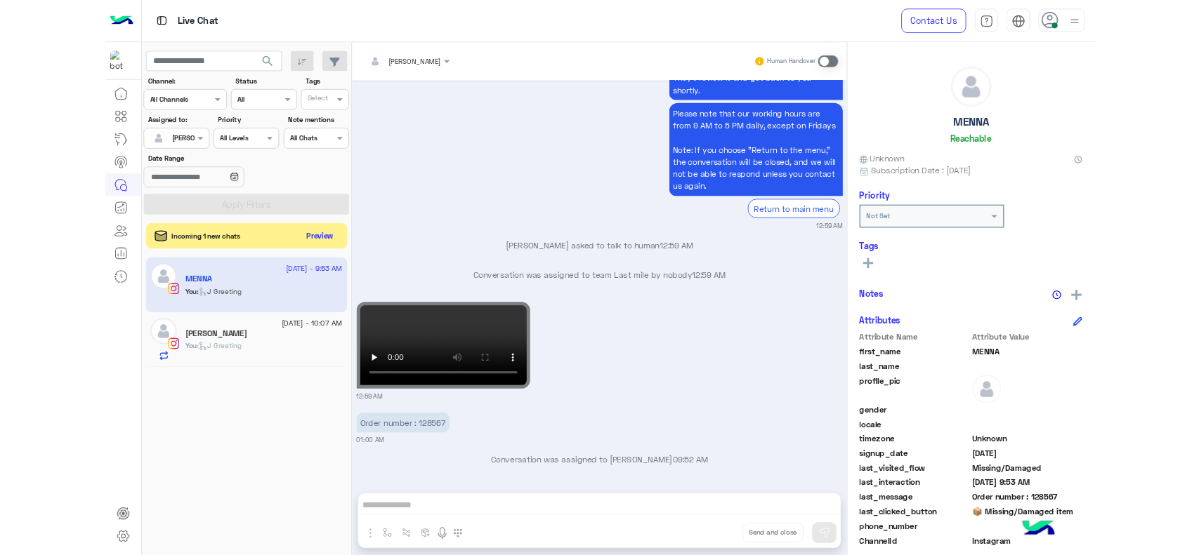
scroll to position [1567, 0]
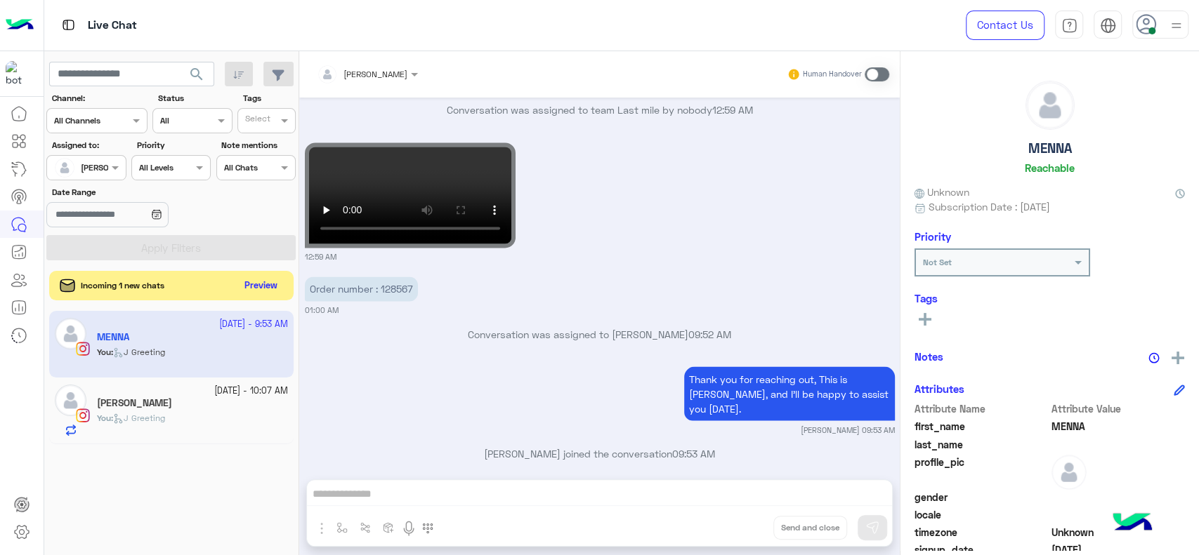
click at [266, 295] on div "Incoming 1 new chats Preview" at bounding box center [171, 285] width 244 height 29
click at [261, 284] on button "Preview" at bounding box center [261, 286] width 44 height 19
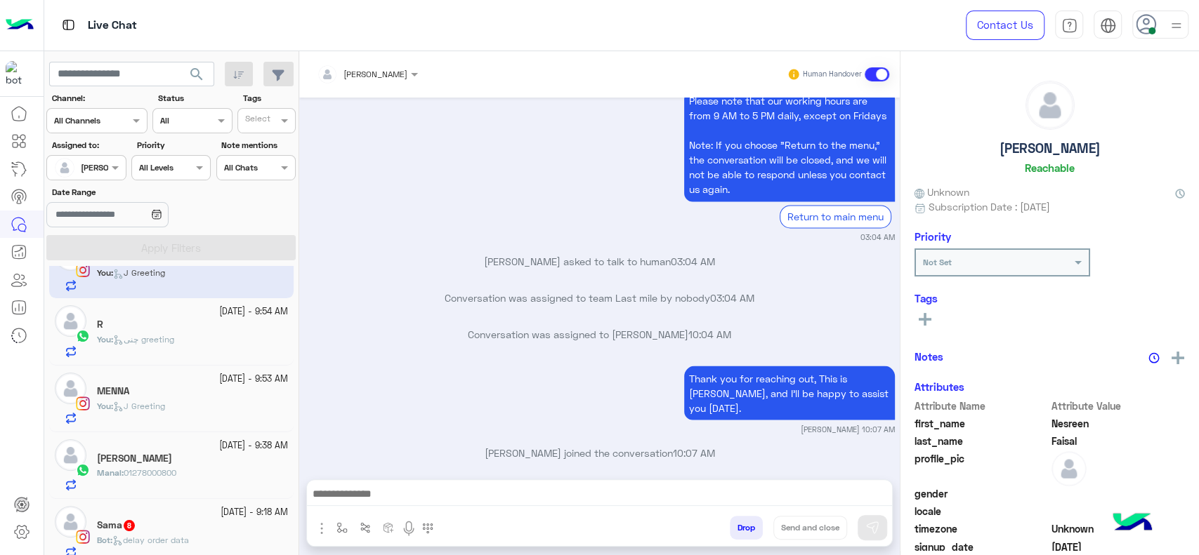
scroll to position [49, 0]
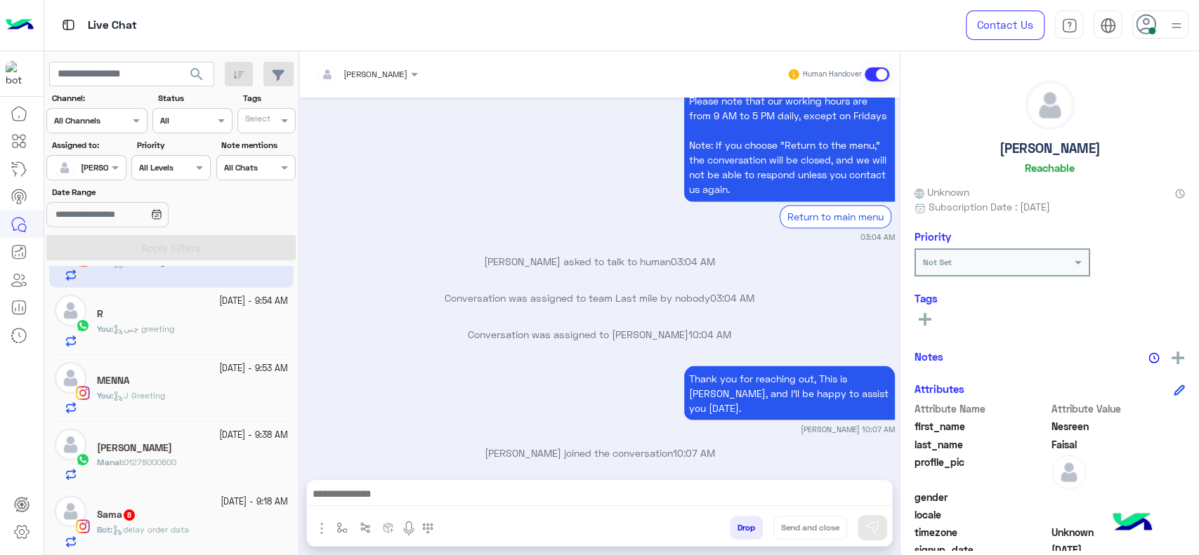
click at [219, 441] on small "28 September - 9:38 AM" at bounding box center [253, 435] width 69 height 13
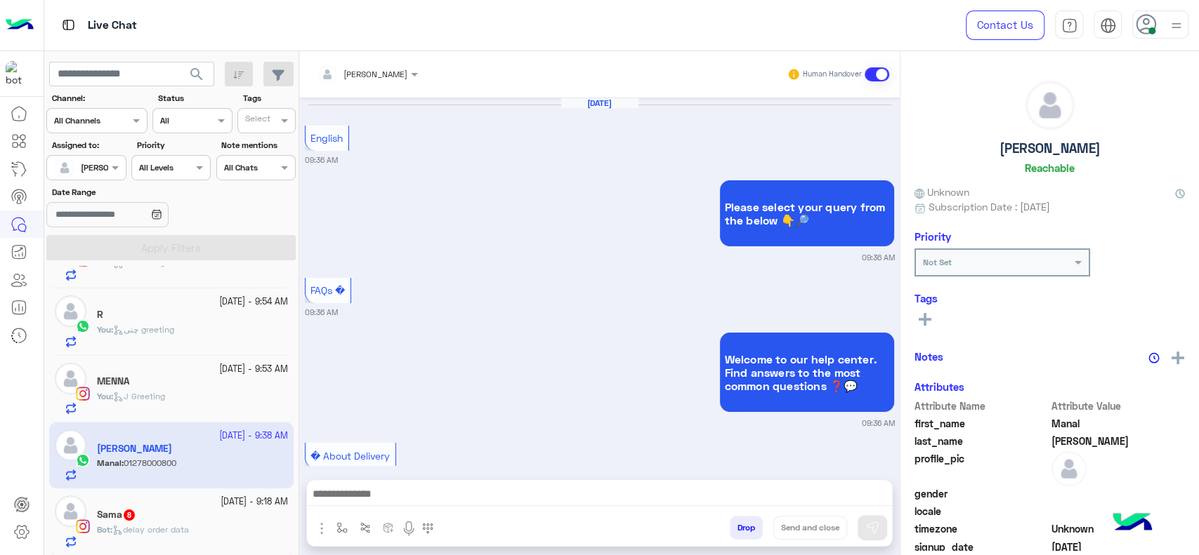
scroll to position [1614, 0]
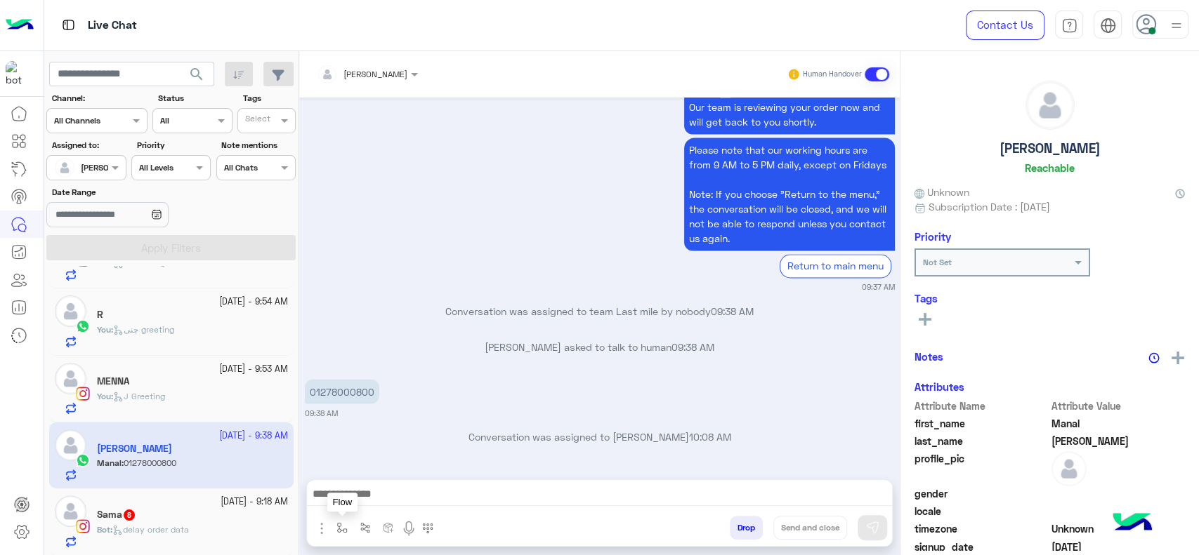
click at [341, 528] on img "button" at bounding box center [341, 527] width 11 height 11
click at [354, 503] on div "enter flow name" at bounding box center [370, 497] width 65 height 13
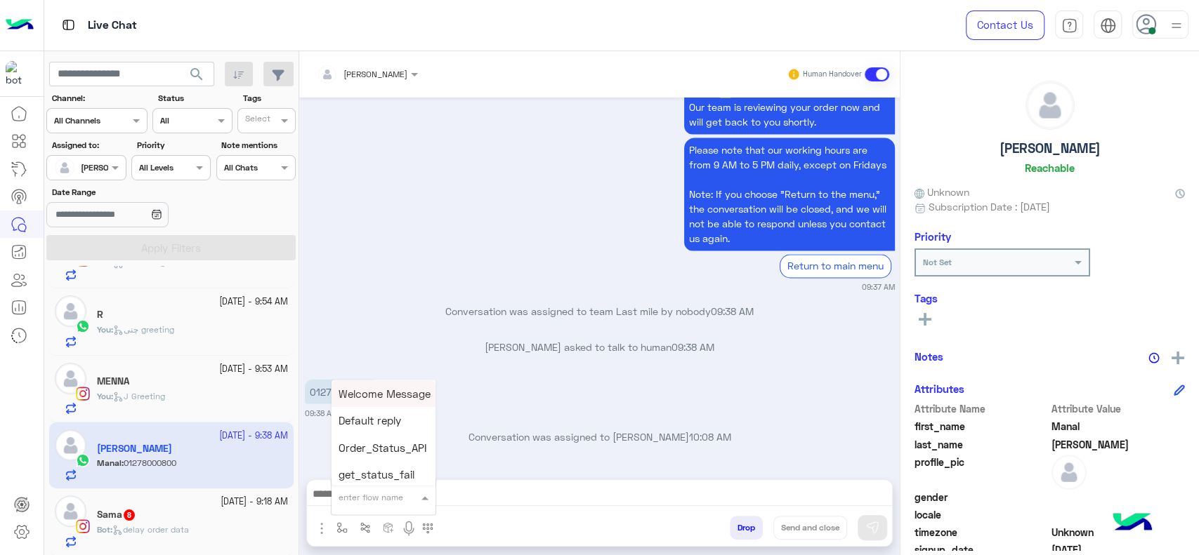
type input "*"
click at [399, 454] on div "J Greeting" at bounding box center [383, 444] width 104 height 27
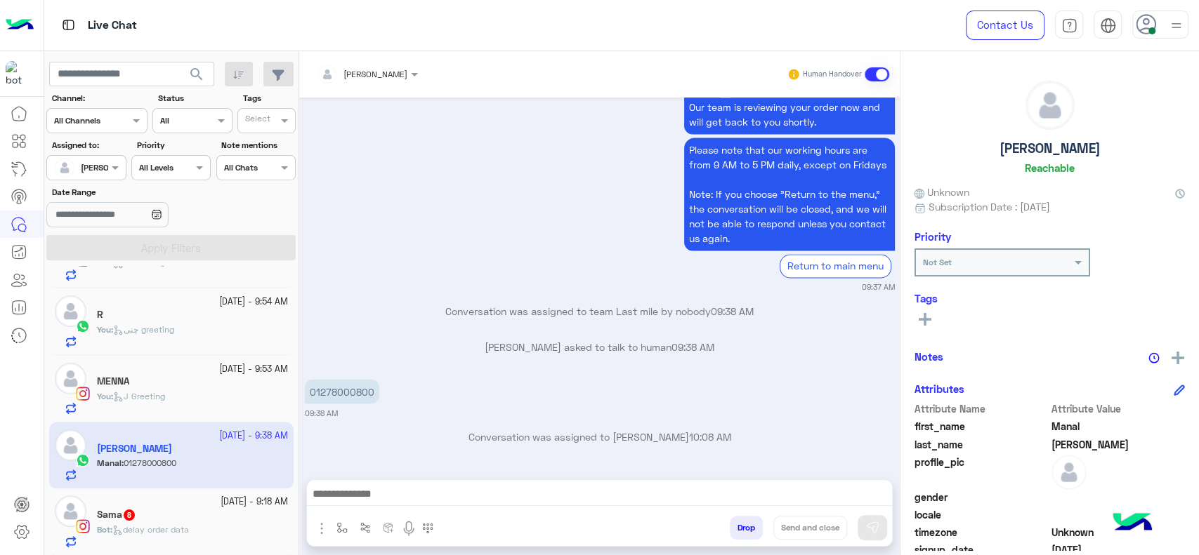
type textarea "**********"
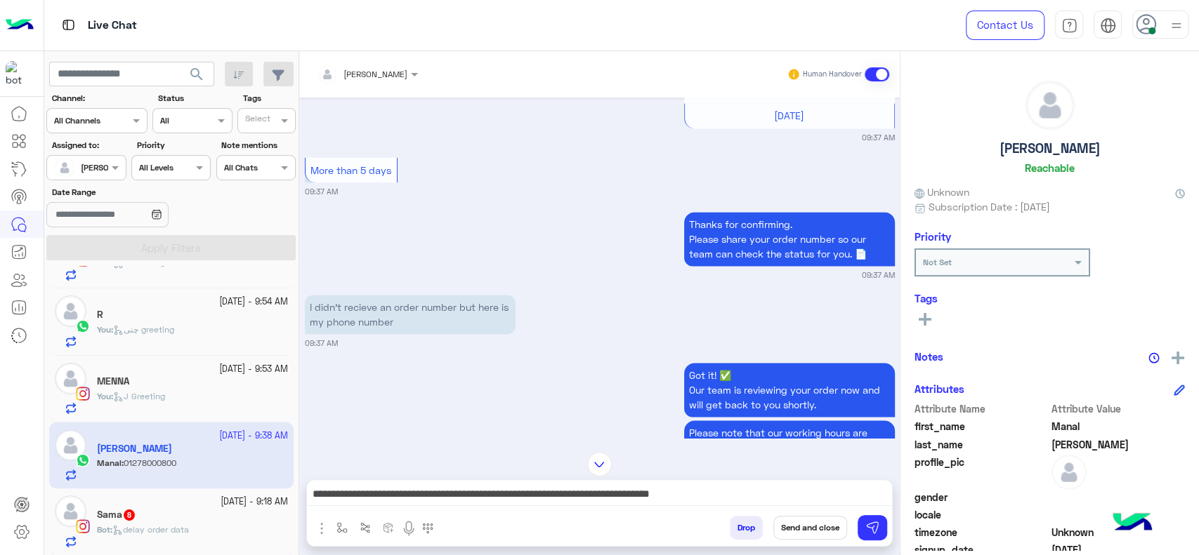
scroll to position [1303, 0]
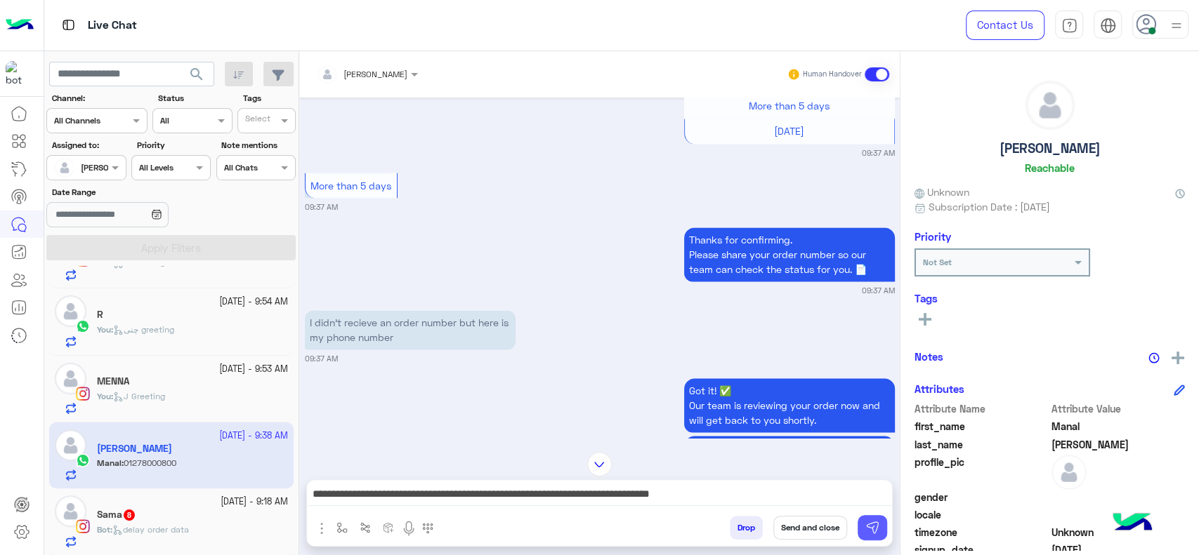
click at [875, 531] on img at bounding box center [872, 528] width 14 height 14
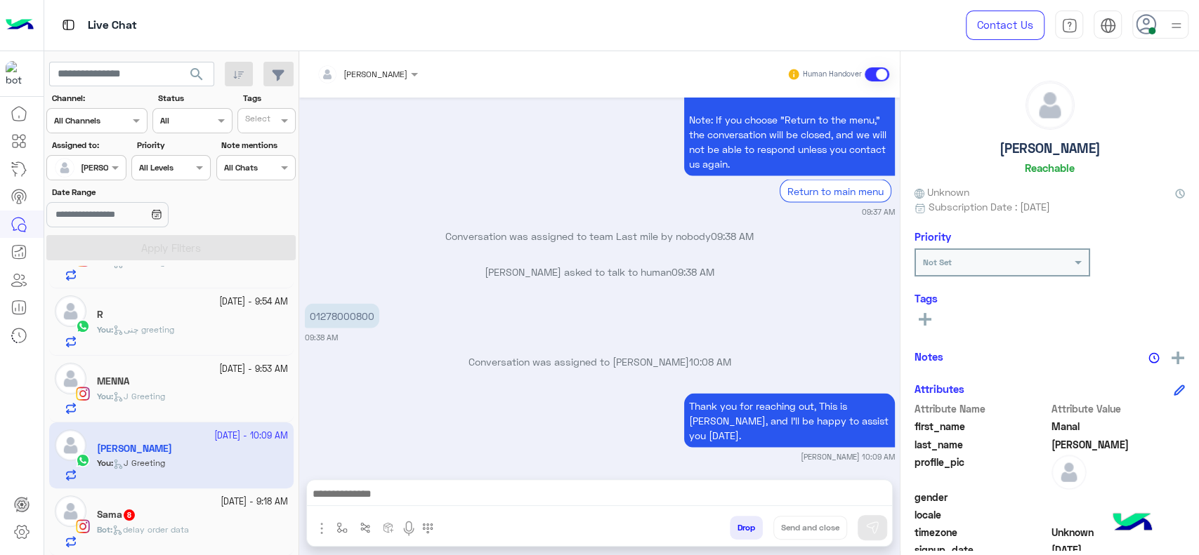
scroll to position [1921, 0]
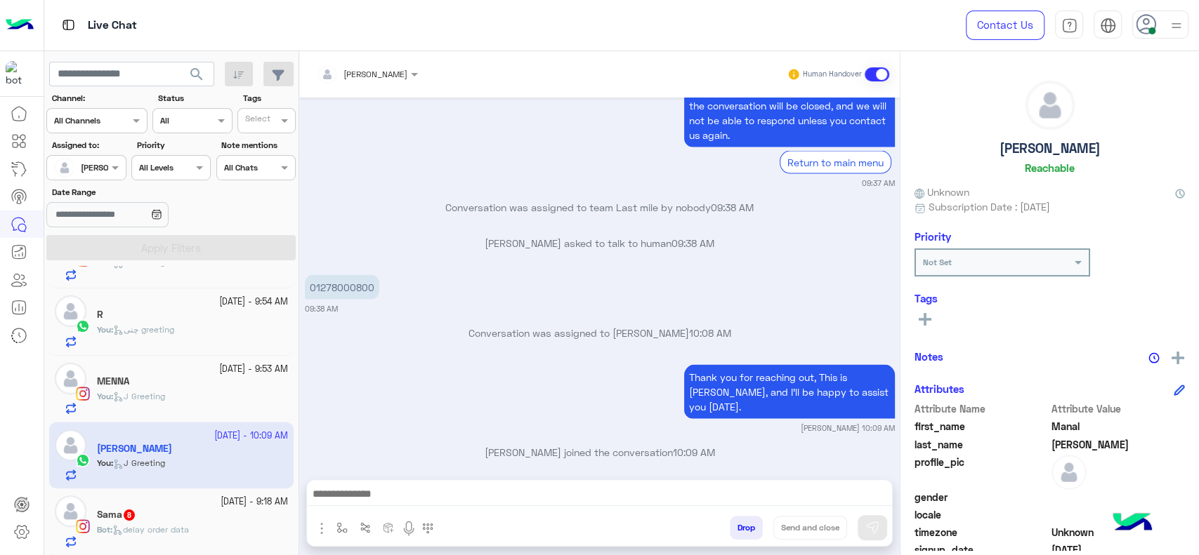
click at [355, 73] on input "text" at bounding box center [349, 72] width 65 height 13
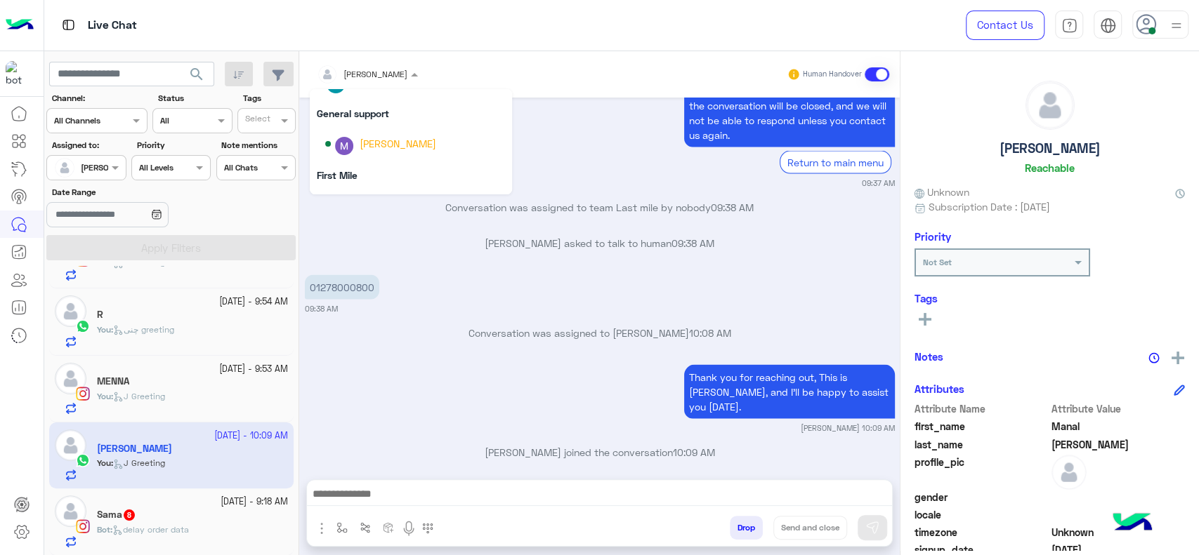
scroll to position [187, 0]
click at [424, 278] on div "01278000800" at bounding box center [382, 287] width 154 height 25
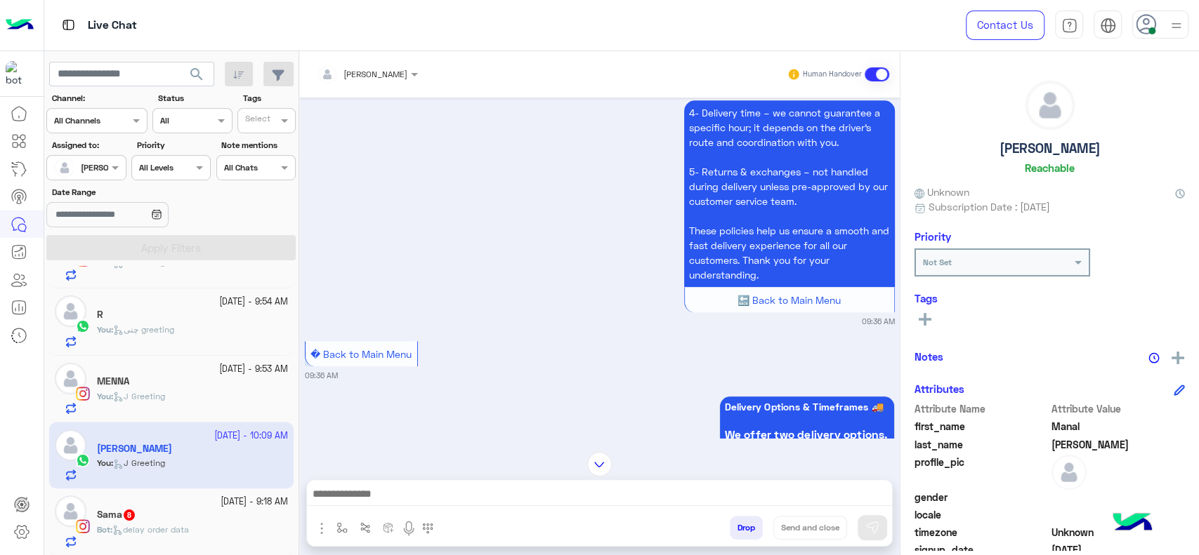
scroll to position [626, 0]
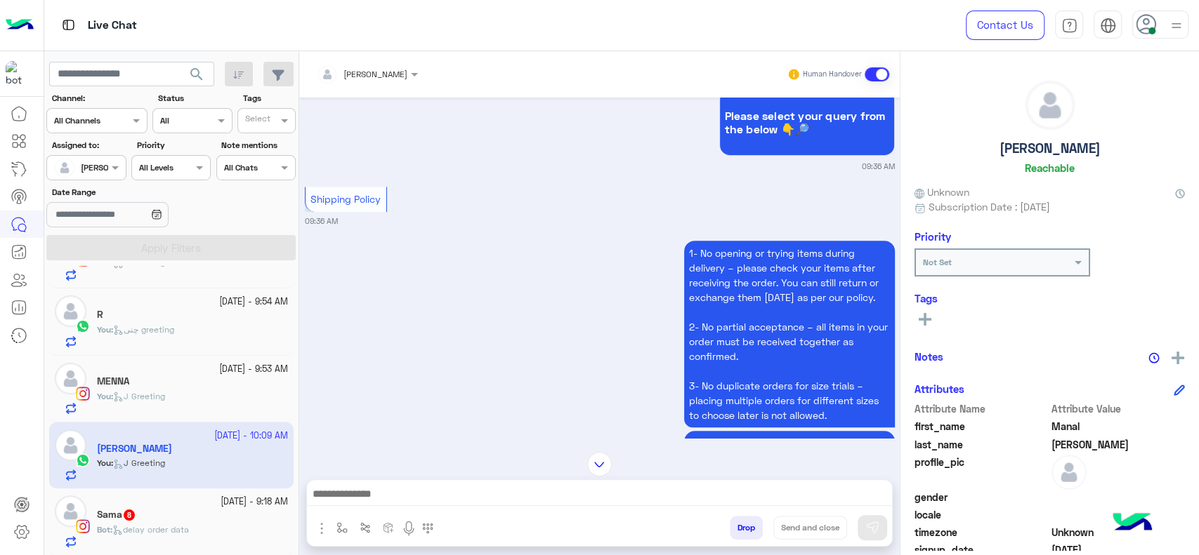
click at [169, 500] on div "28 September - 9:18 AM" at bounding box center [192, 502] width 191 height 13
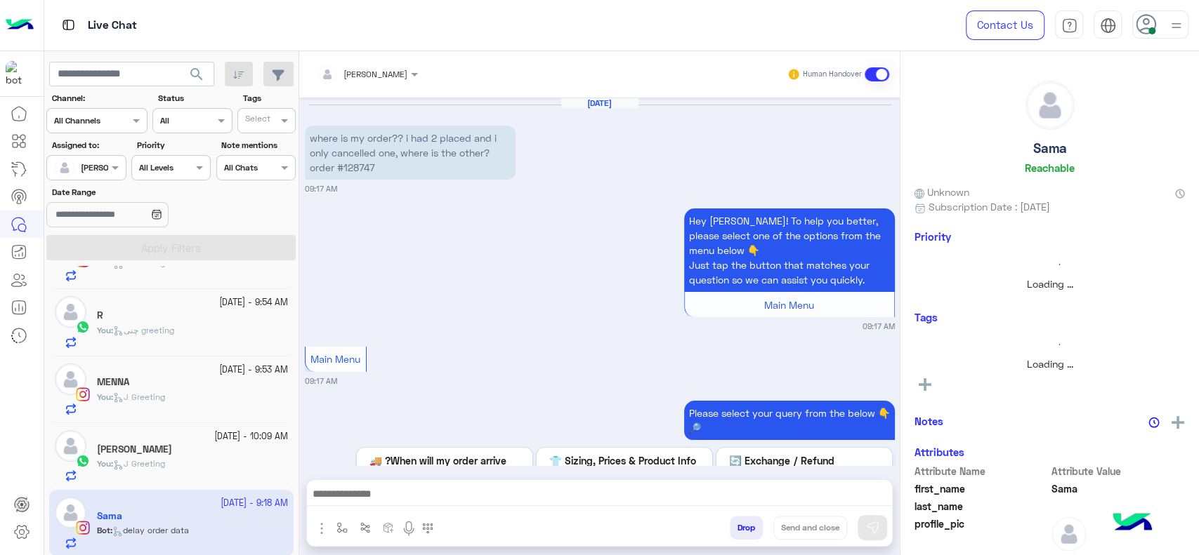
scroll to position [1595, 0]
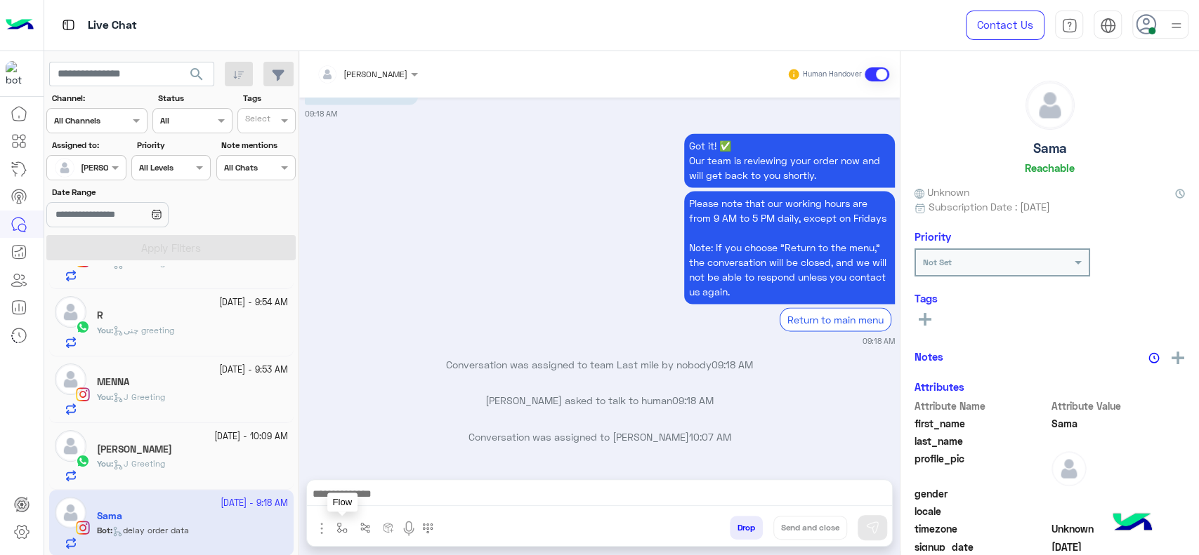
click at [342, 523] on img "button" at bounding box center [341, 527] width 11 height 11
click at [370, 500] on input "text" at bounding box center [365, 495] width 55 height 13
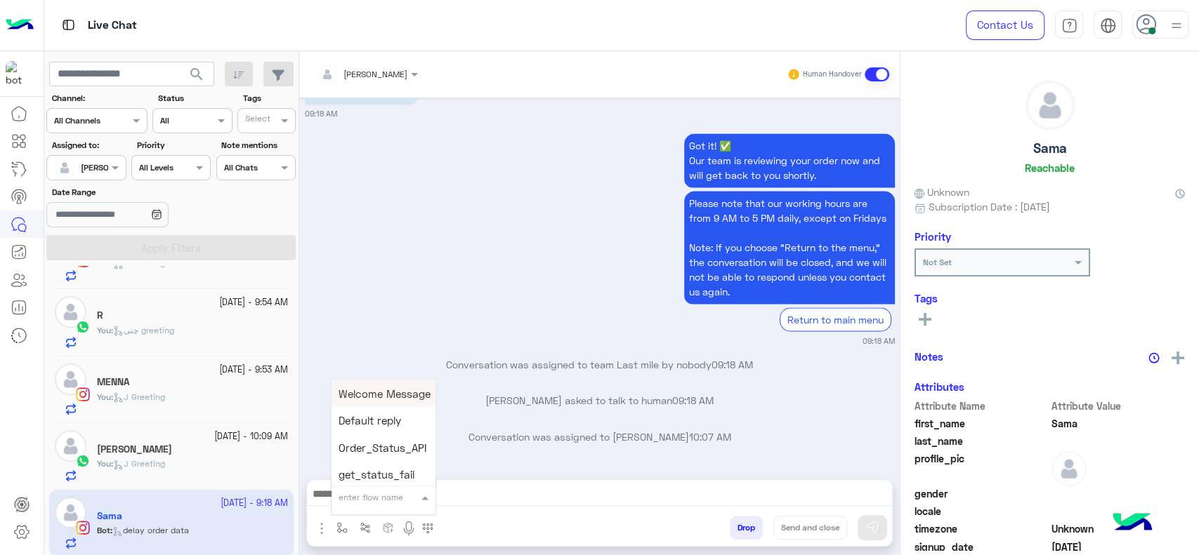
type input "*"
click at [369, 451] on span "J Greeting" at bounding box center [363, 444] width 51 height 13
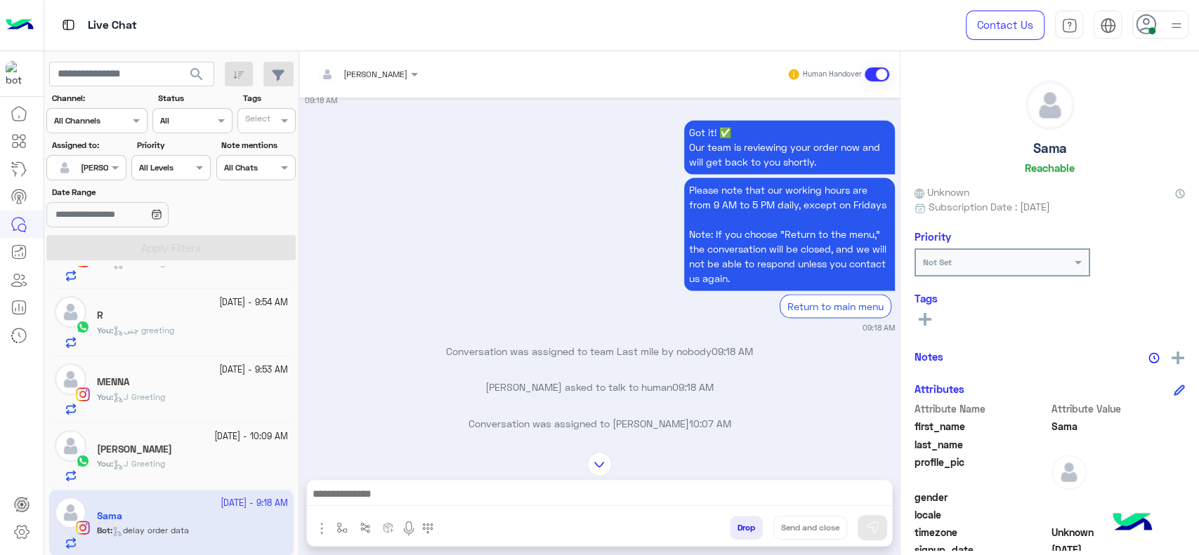
scroll to position [1283, 0]
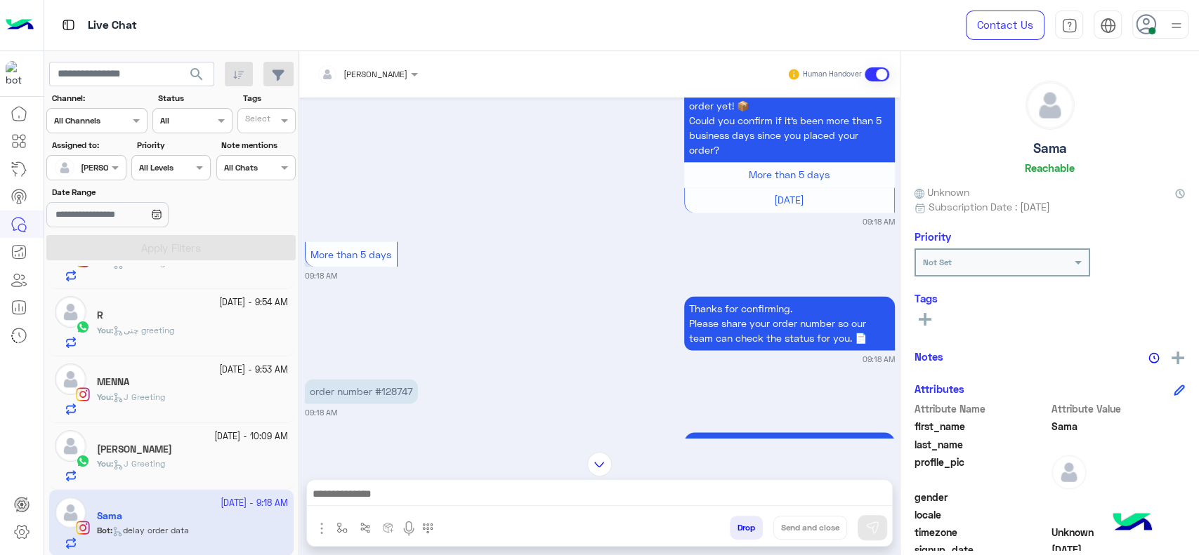
type textarea "**********"
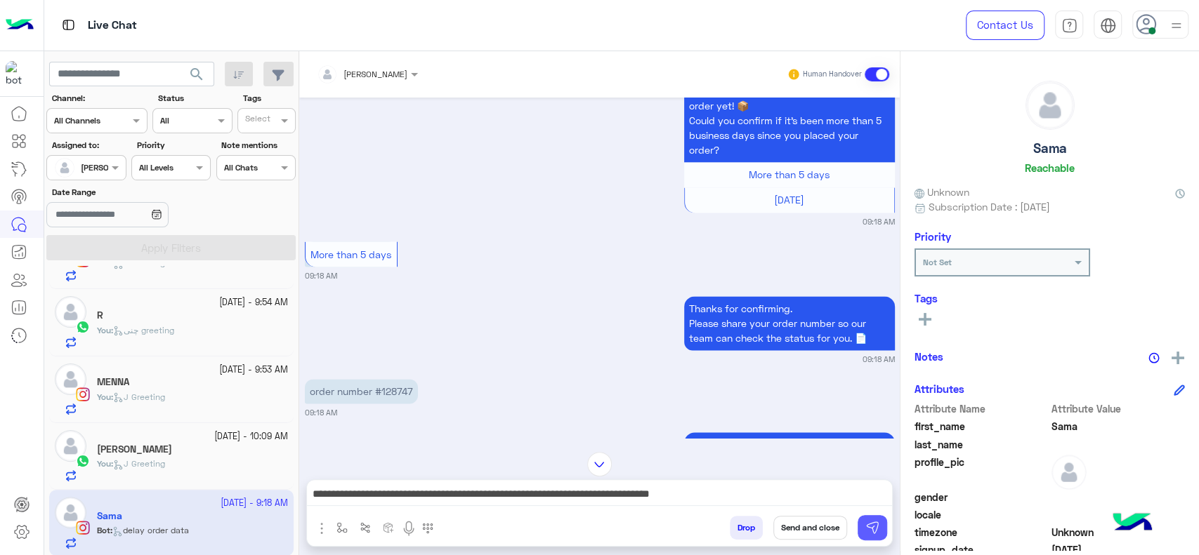
click at [868, 533] on img at bounding box center [872, 528] width 14 height 14
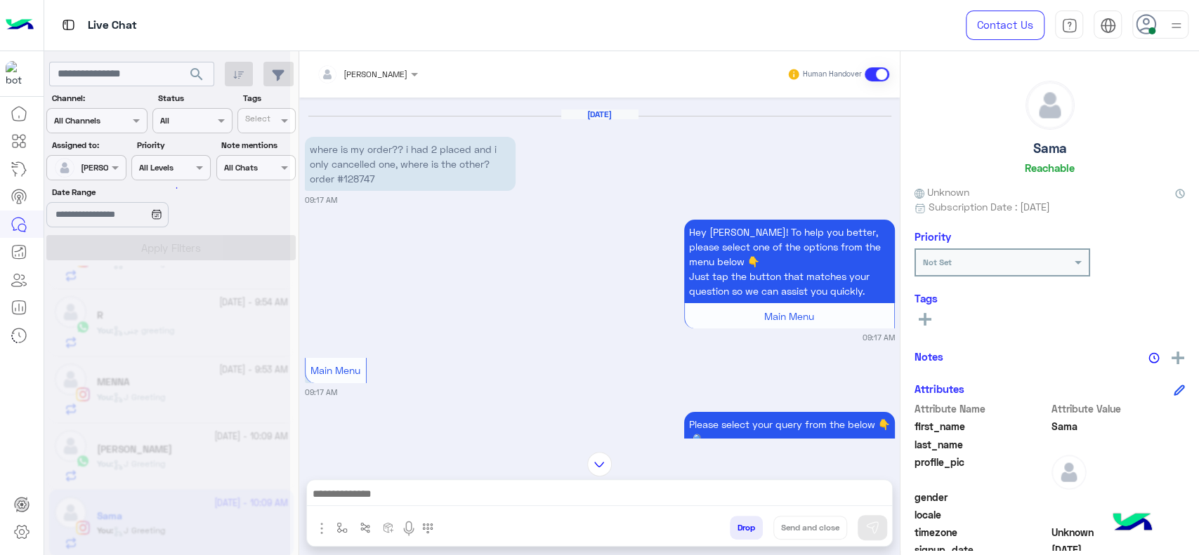
scroll to position [0, 0]
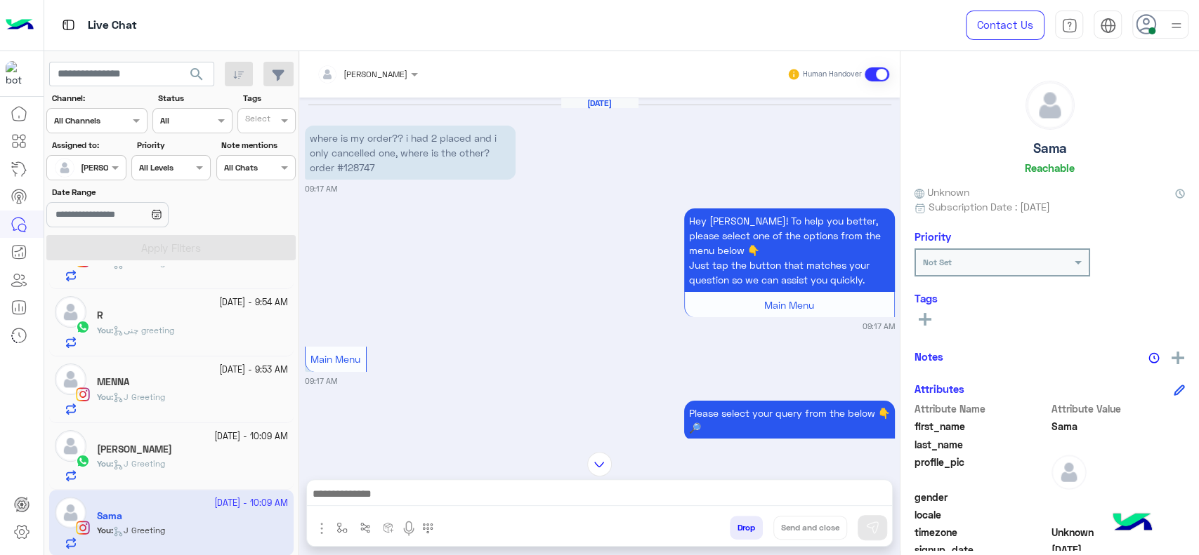
click at [180, 458] on div "You : J Greeting" at bounding box center [192, 470] width 191 height 25
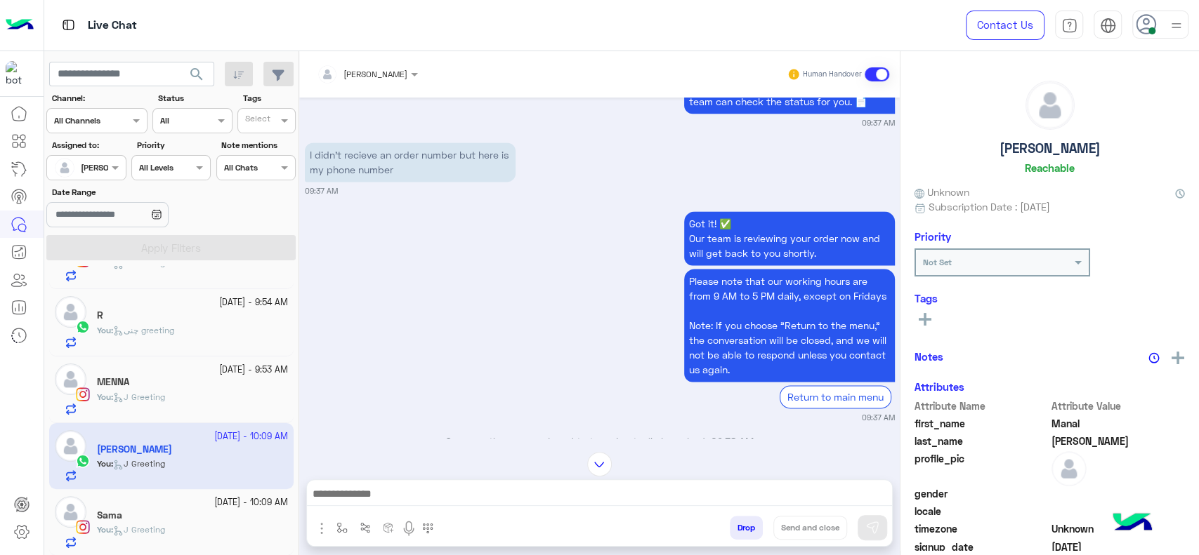
scroll to position [1177, 0]
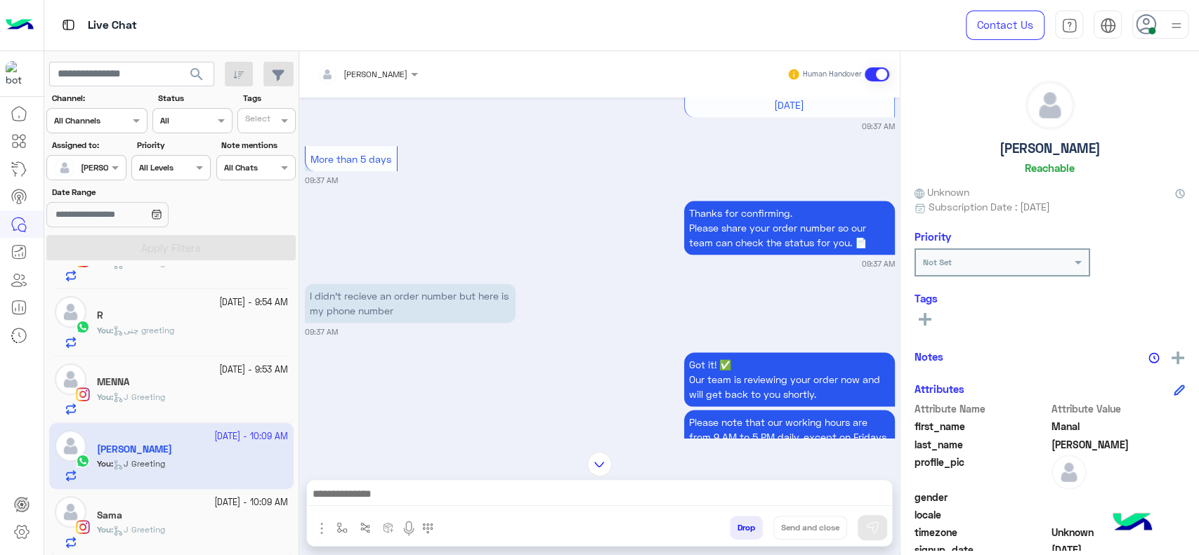
click at [376, 72] on input "text" at bounding box center [349, 72] width 65 height 13
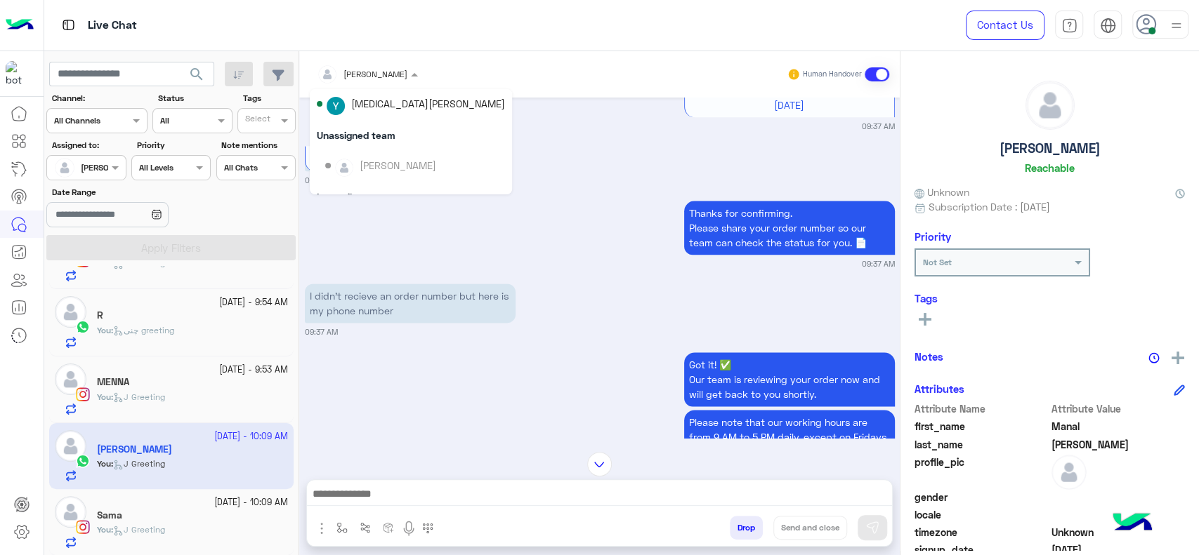
scroll to position [171, 0]
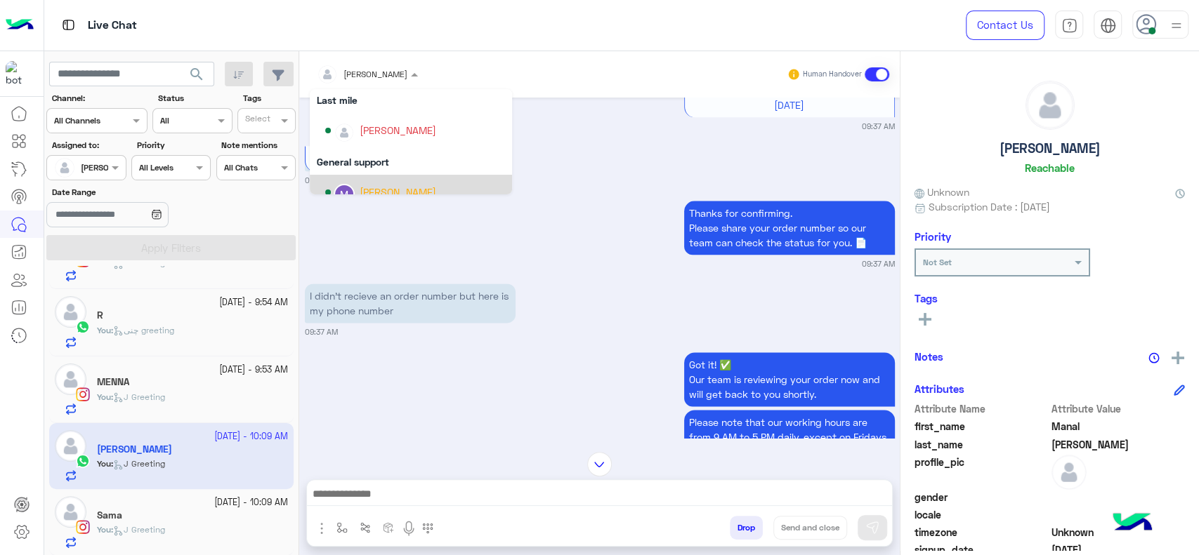
click at [392, 181] on div "[PERSON_NAME]" at bounding box center [415, 192] width 180 height 25
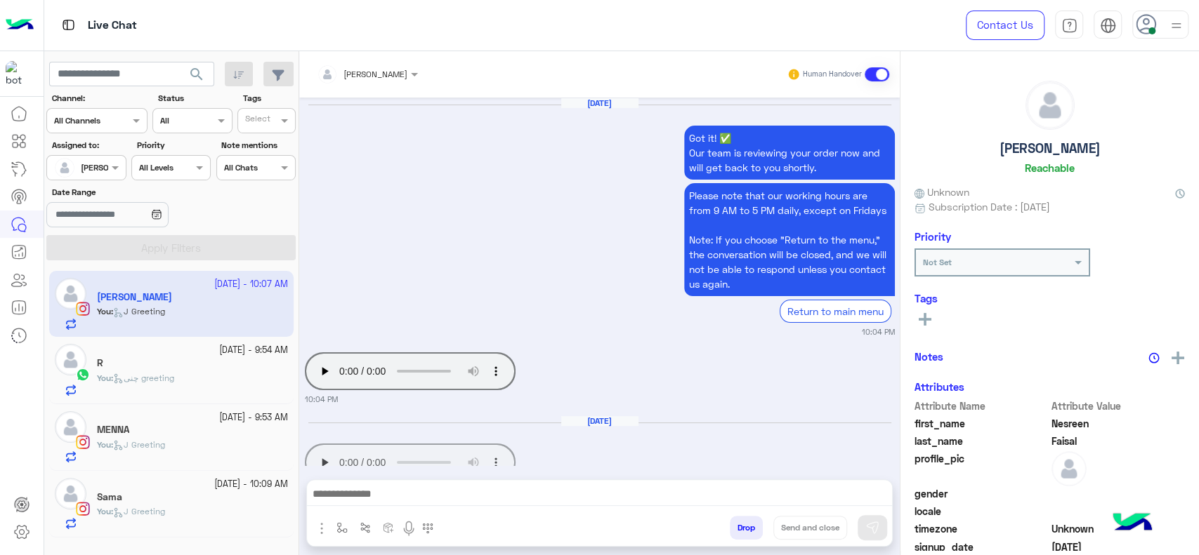
scroll to position [1604, 0]
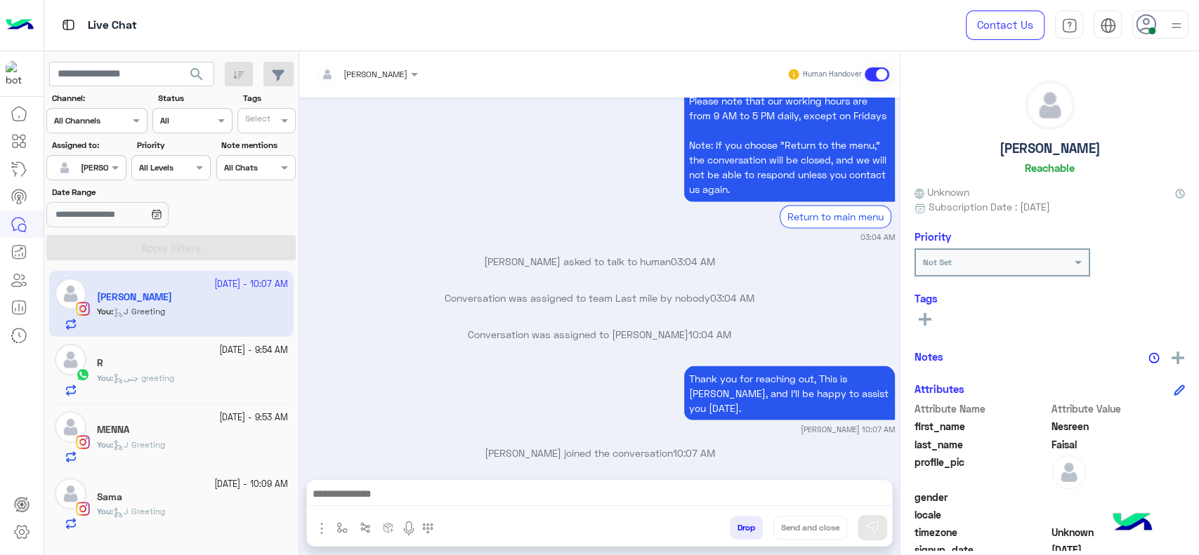
click at [187, 515] on div "You : J Greeting" at bounding box center [192, 518] width 191 height 25
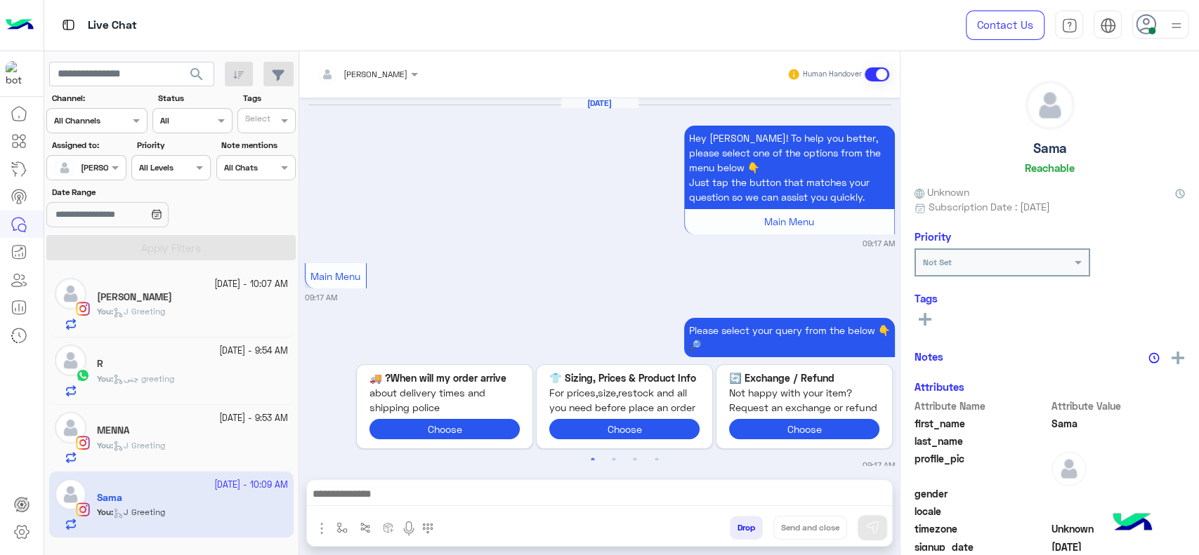
scroll to position [1617, 0]
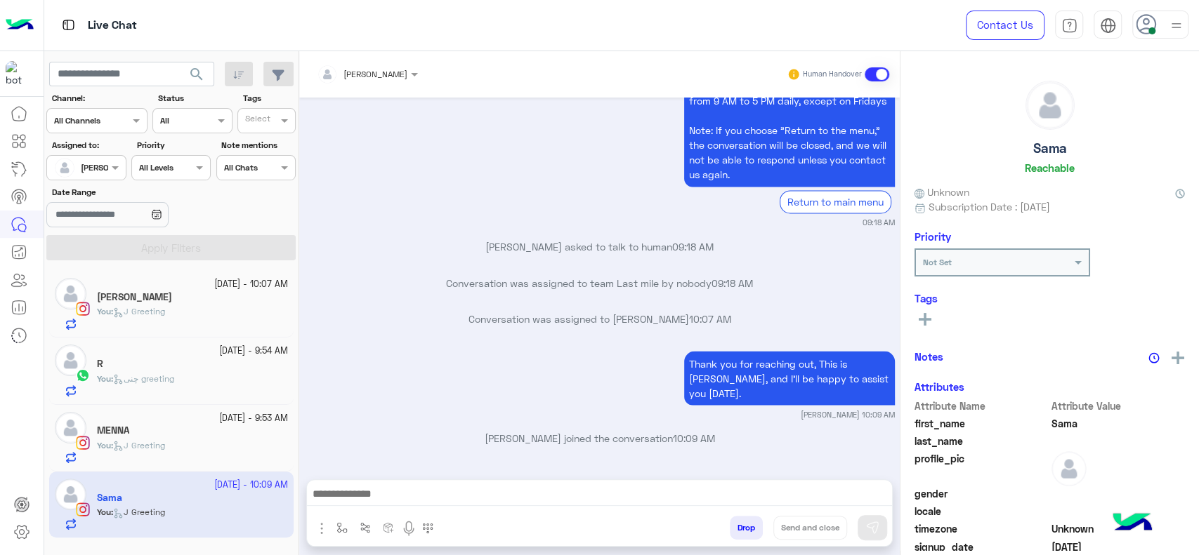
click at [334, 357] on div "Sep 28, 2025 Hey Sama! To help you better, please select one of the options fro…" at bounding box center [599, 282] width 600 height 368
click at [165, 444] on span "You : J Greeting" at bounding box center [131, 445] width 68 height 11
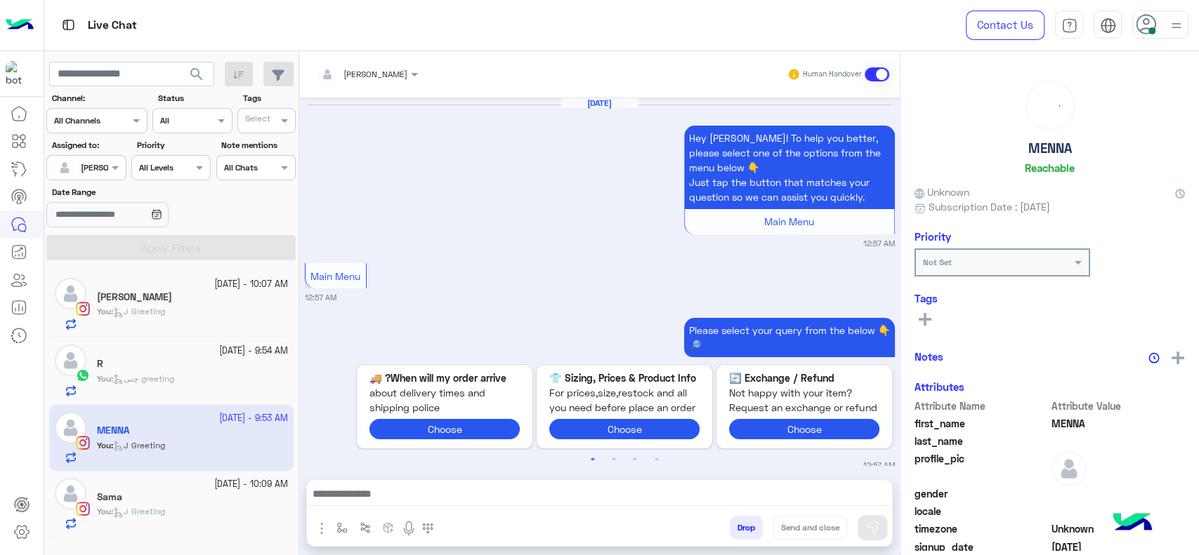
scroll to position [1567, 0]
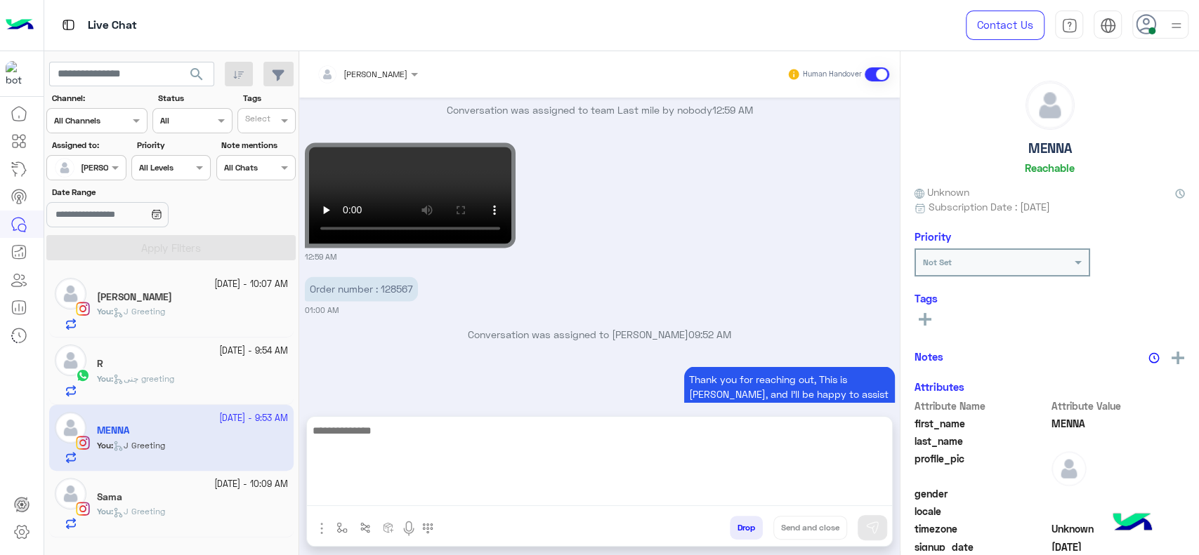
click at [462, 492] on textarea at bounding box center [599, 464] width 585 height 84
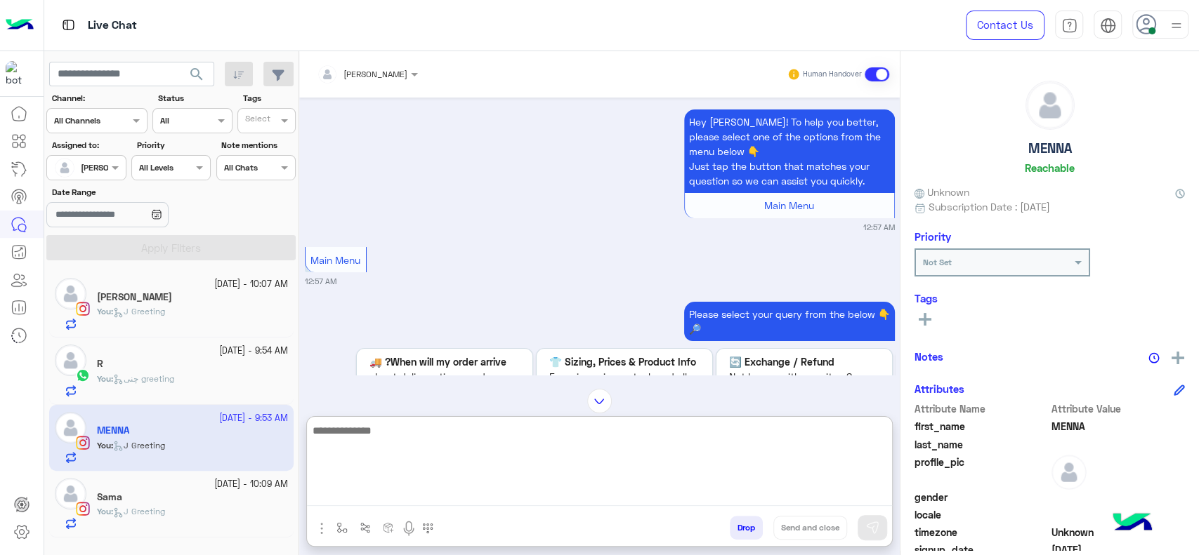
scroll to position [0, 0]
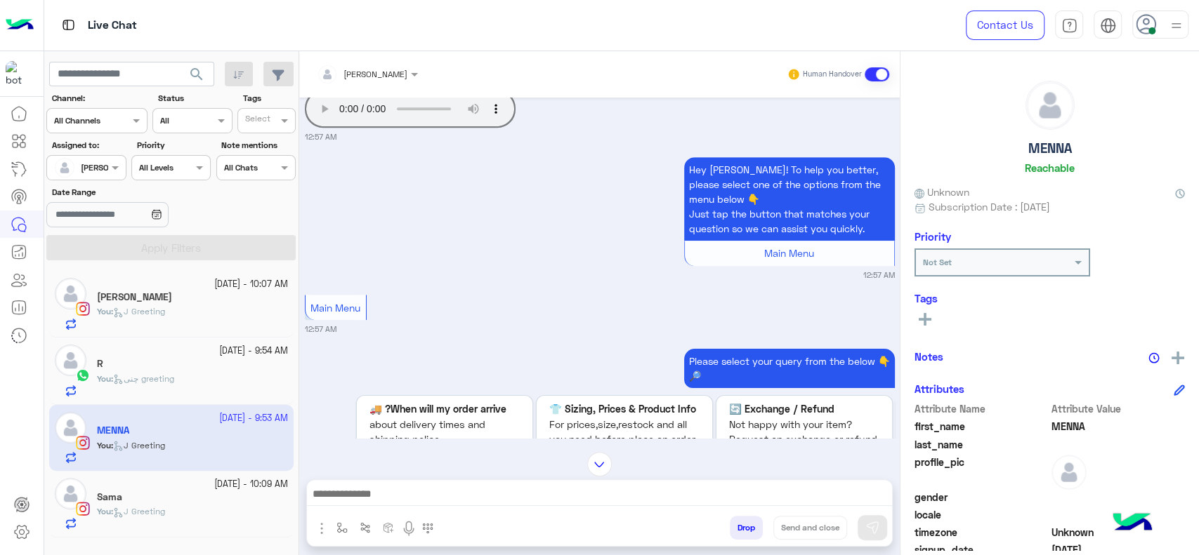
click at [477, 227] on div "Hey MENNA! To help you better, please select one of the options from the menu b…" at bounding box center [600, 217] width 590 height 127
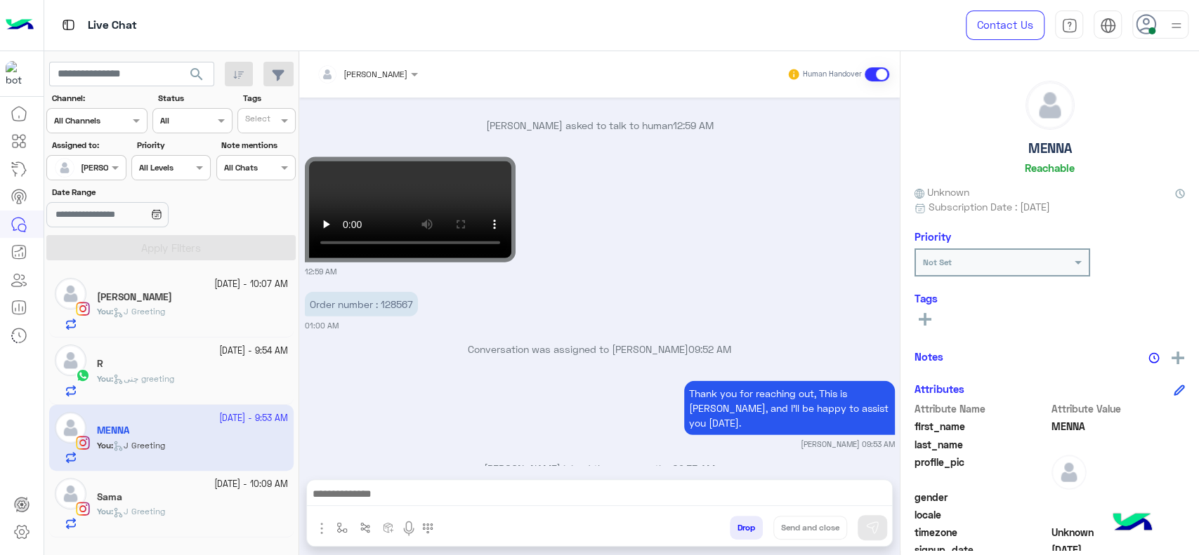
scroll to position [2171, 0]
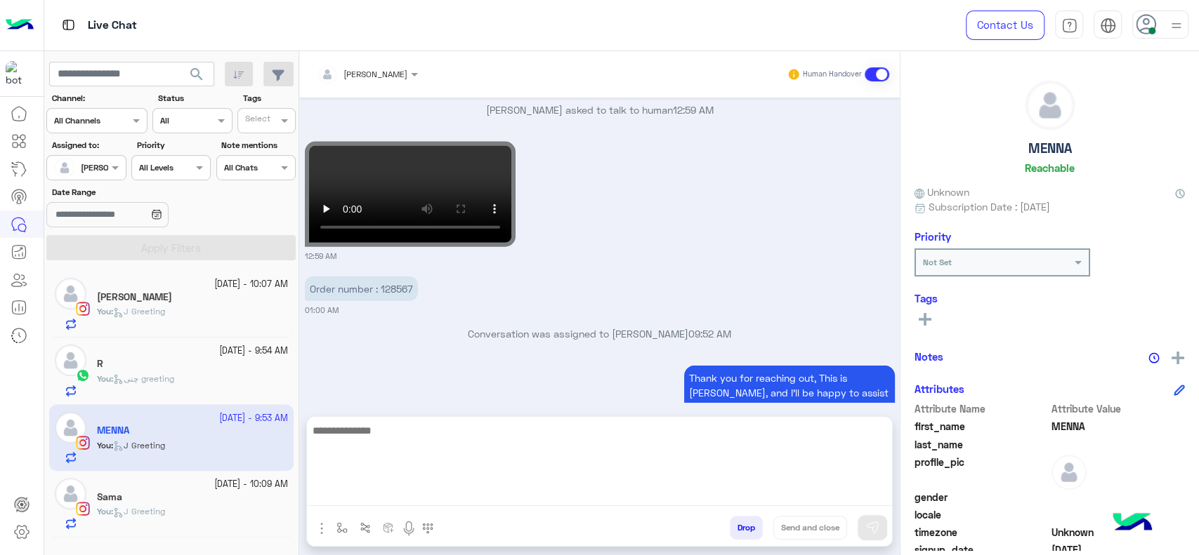
click at [512, 494] on textarea at bounding box center [599, 464] width 585 height 84
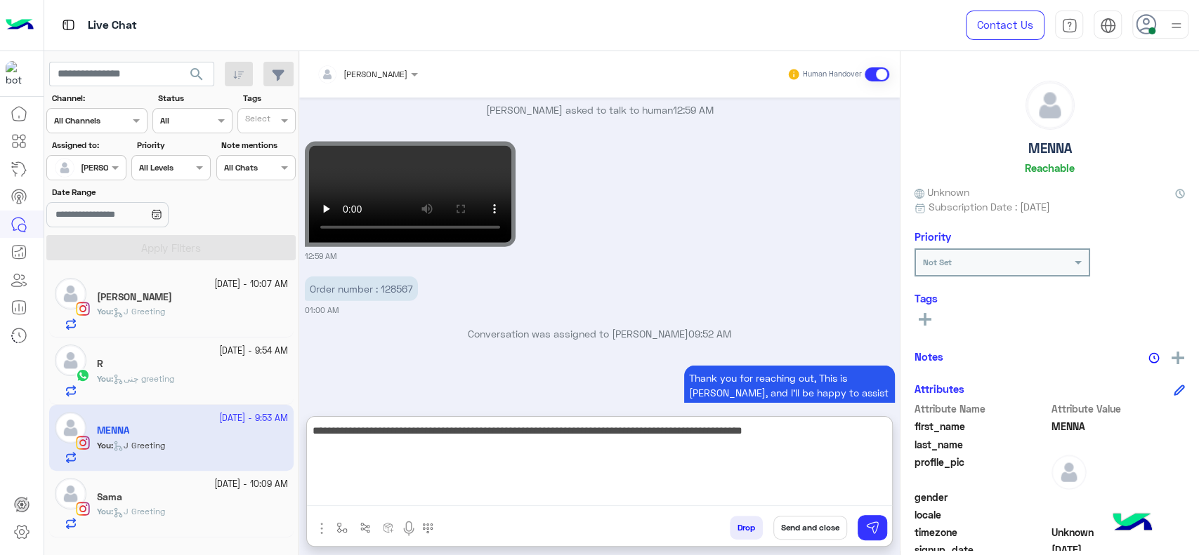
paste textarea "**********"
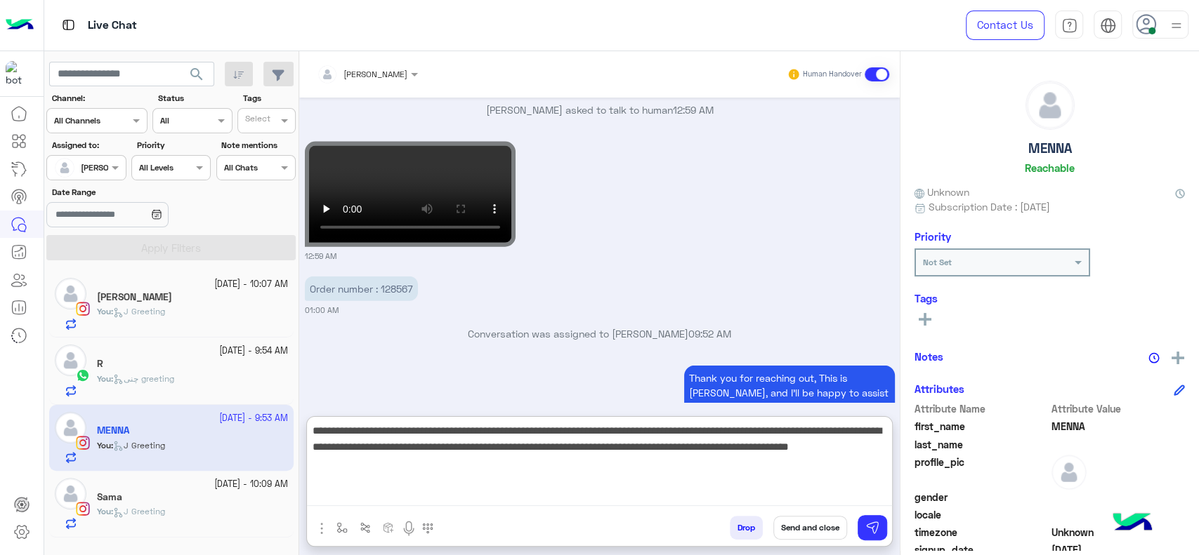
type textarea "**********"
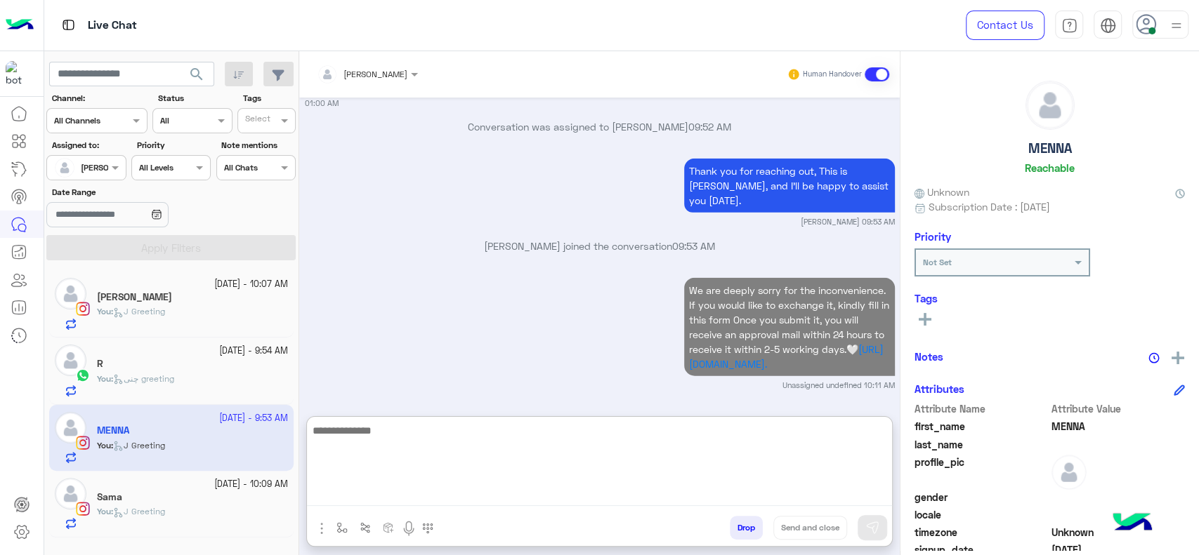
scroll to position [2361, 0]
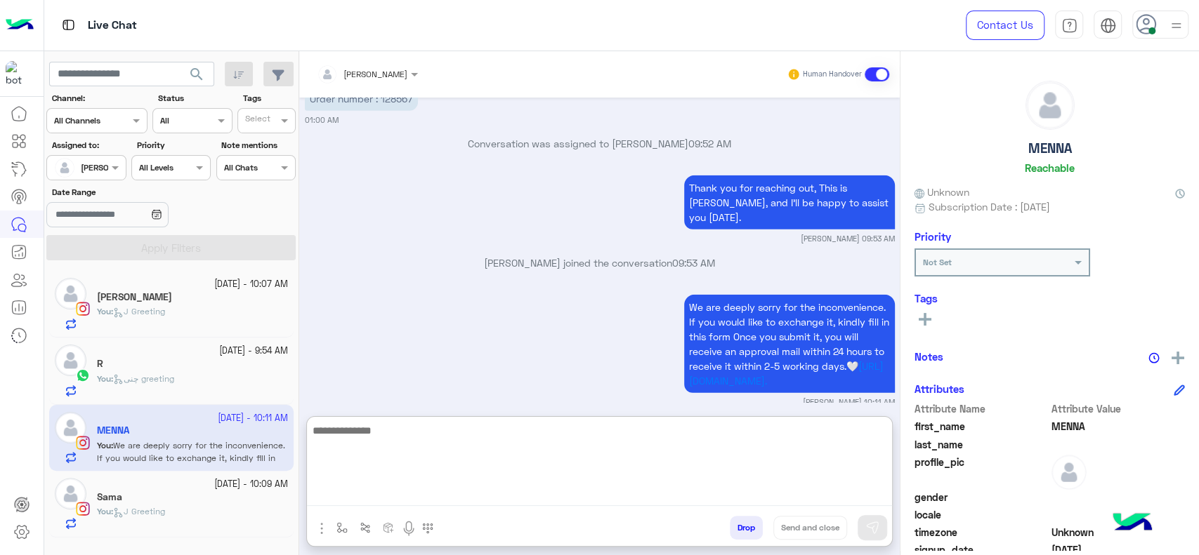
paste textarea "**********"
type textarea "**********"
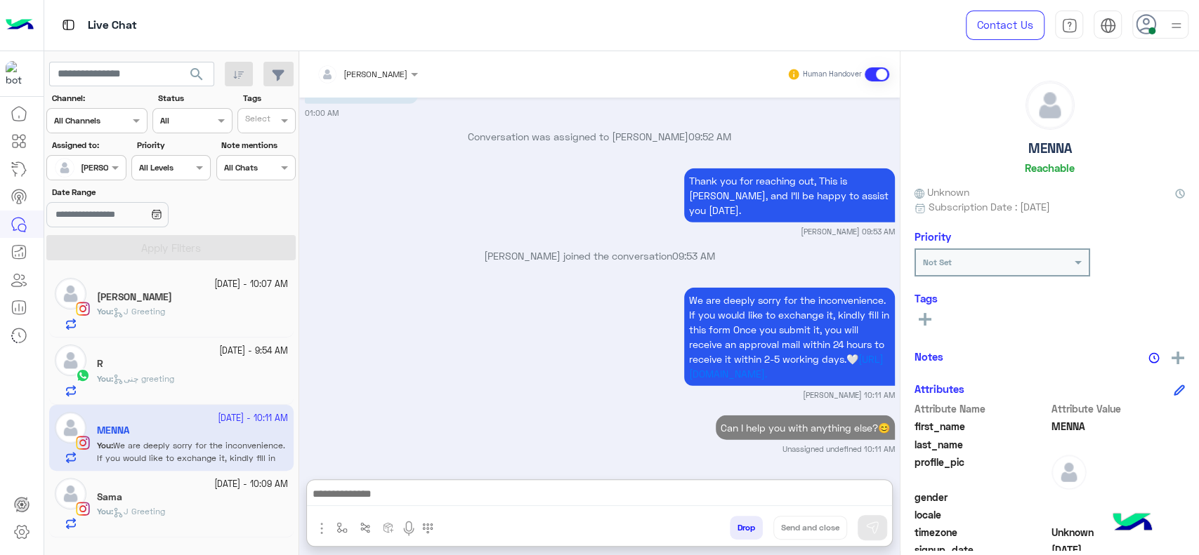
click at [197, 509] on div "You : J Greeting" at bounding box center [192, 518] width 191 height 25
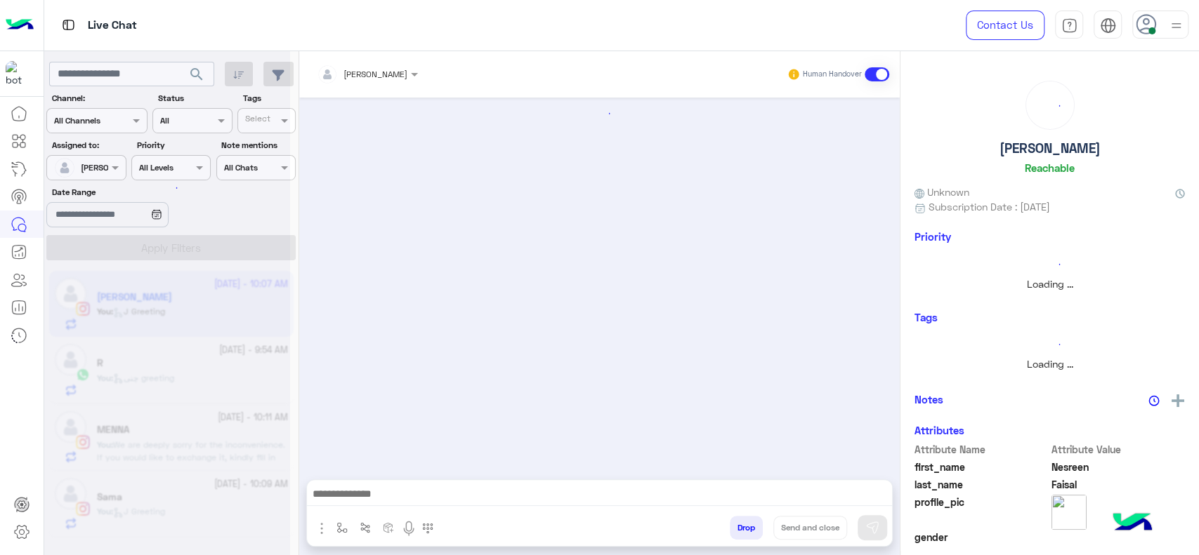
click at [143, 349] on div at bounding box center [167, 283] width 246 height 555
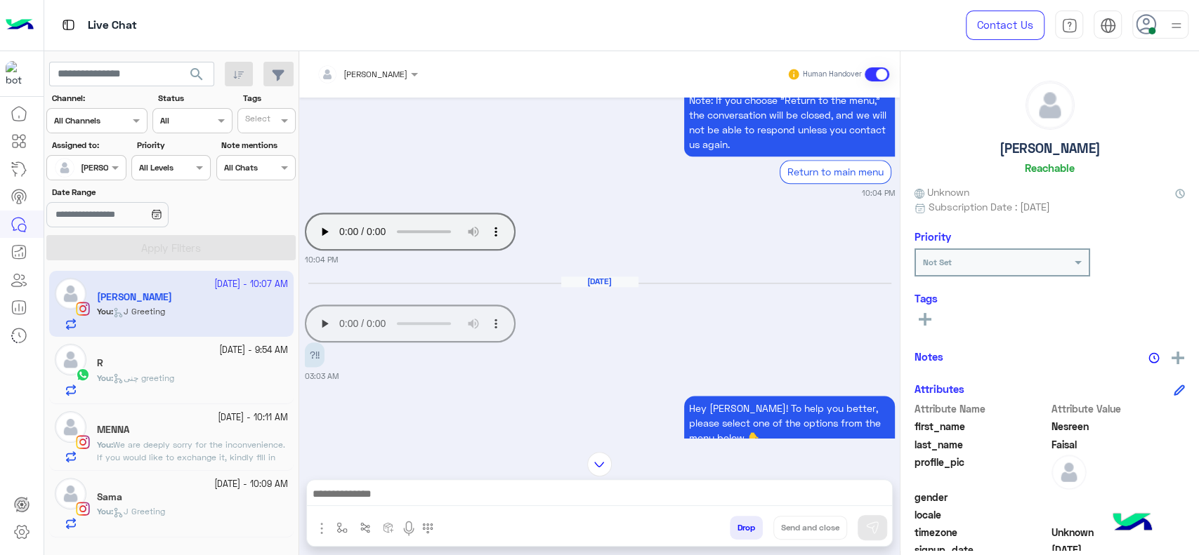
scroll to position [1079, 0]
click at [324, 322] on app-msgs-audio "Your browser does not support the audio tag." at bounding box center [410, 324] width 211 height 38
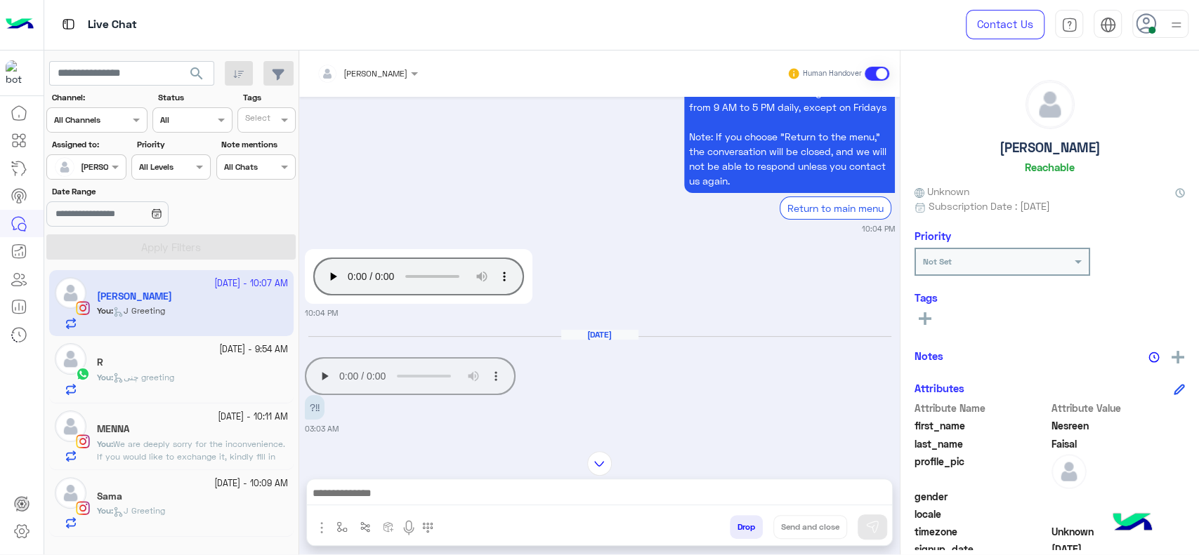
scroll to position [90, 0]
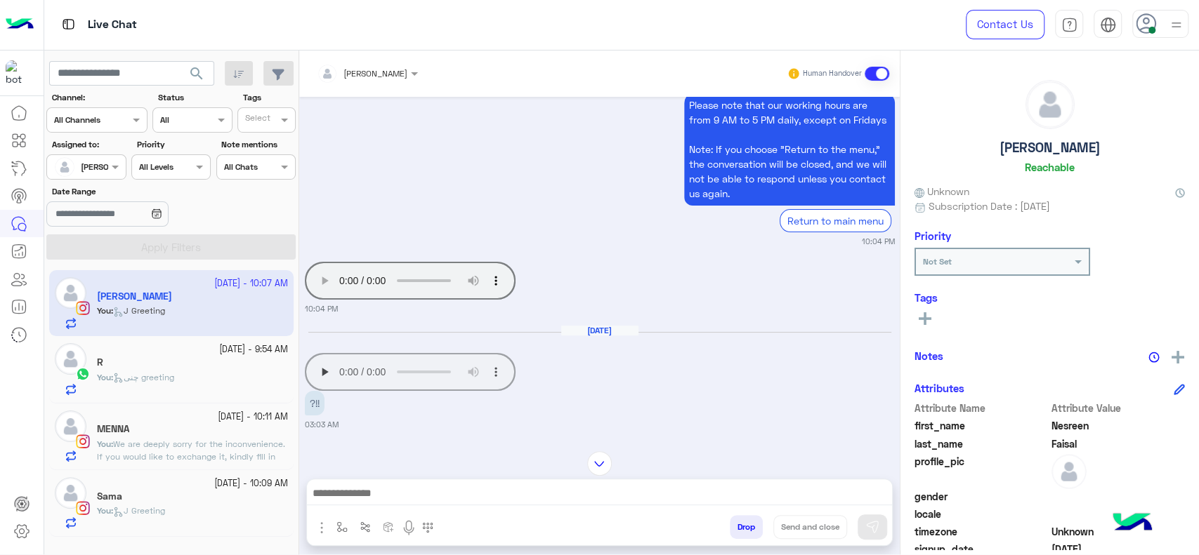
click at [601, 459] on img at bounding box center [599, 464] width 25 height 25
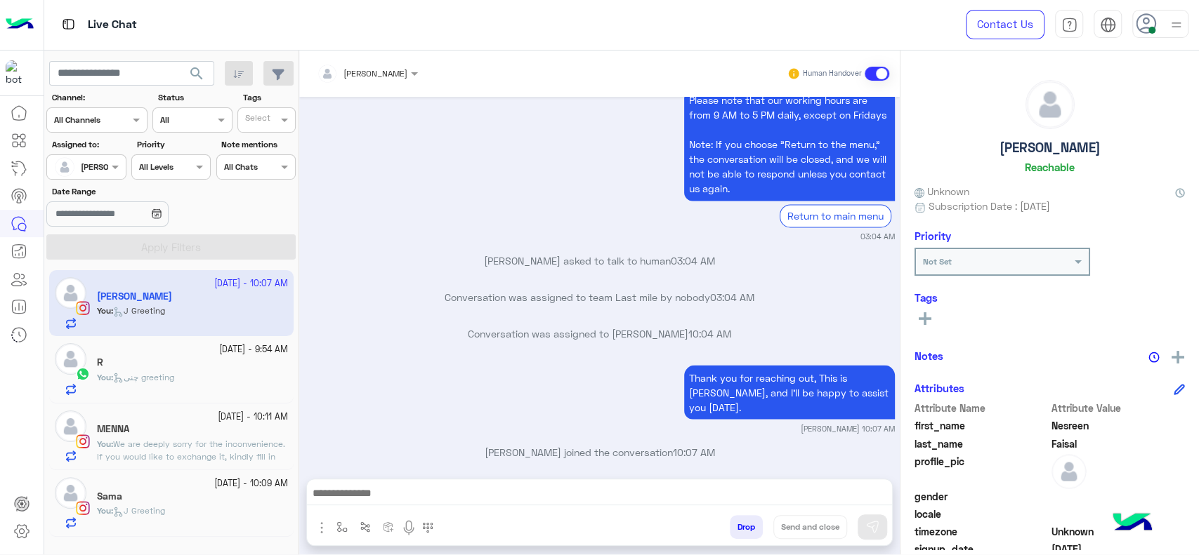
click at [371, 83] on div "[PERSON_NAME]" at bounding box center [362, 74] width 91 height 28
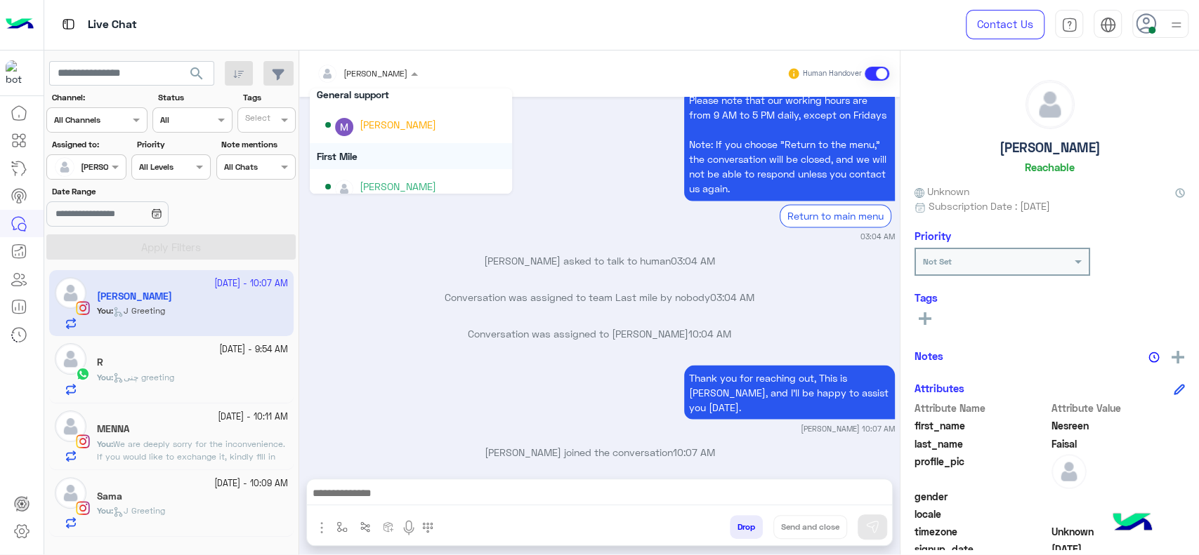
scroll to position [249, 0]
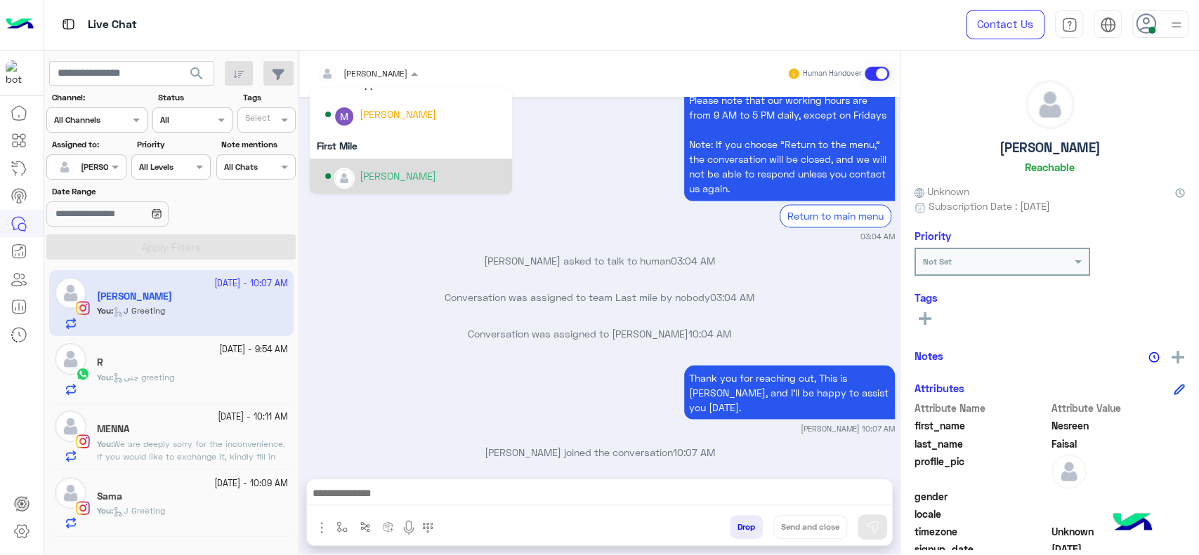
click at [366, 173] on div "[PERSON_NAME]" at bounding box center [398, 176] width 77 height 15
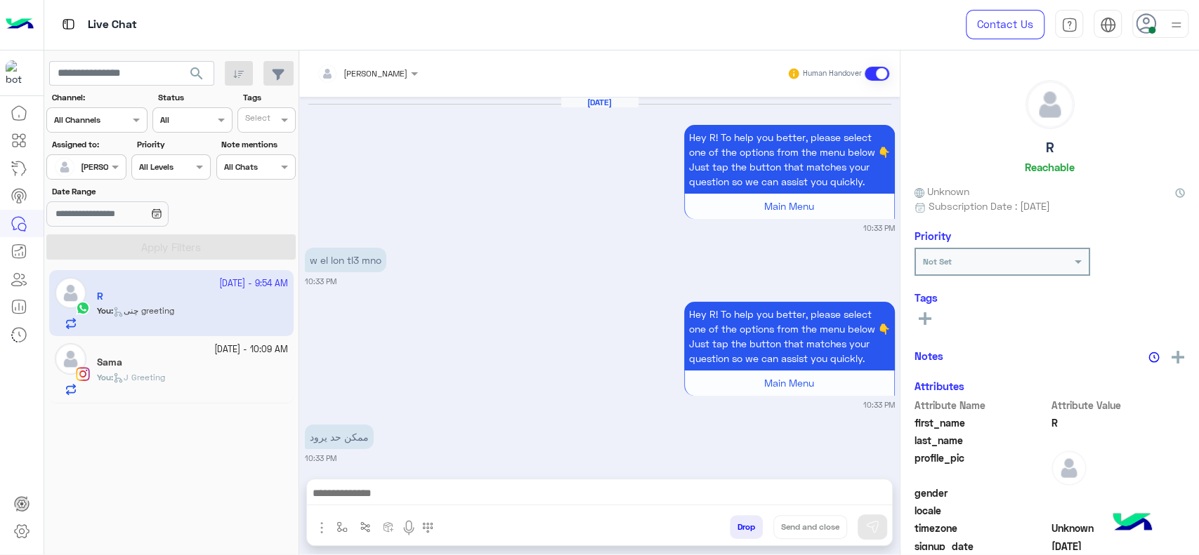
scroll to position [1426, 0]
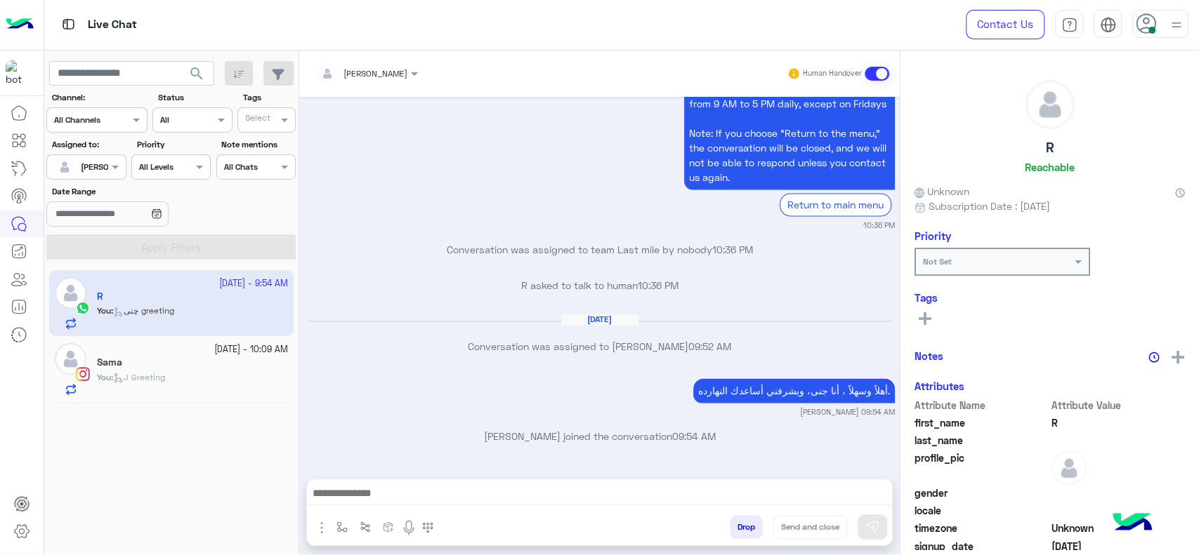
click at [160, 358] on div "Sama" at bounding box center [192, 364] width 191 height 15
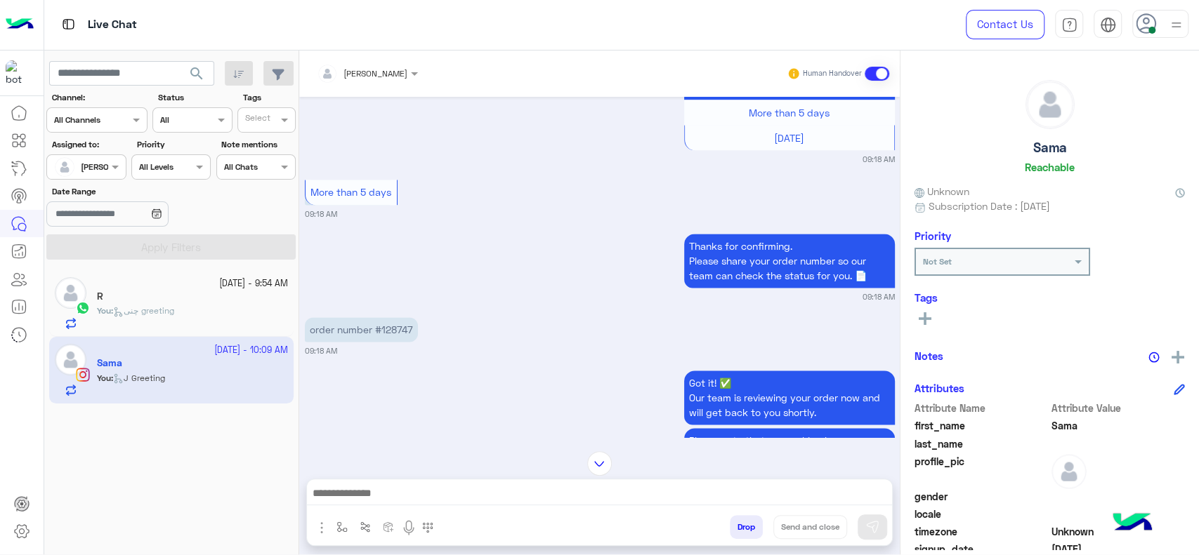
scroll to position [1273, 0]
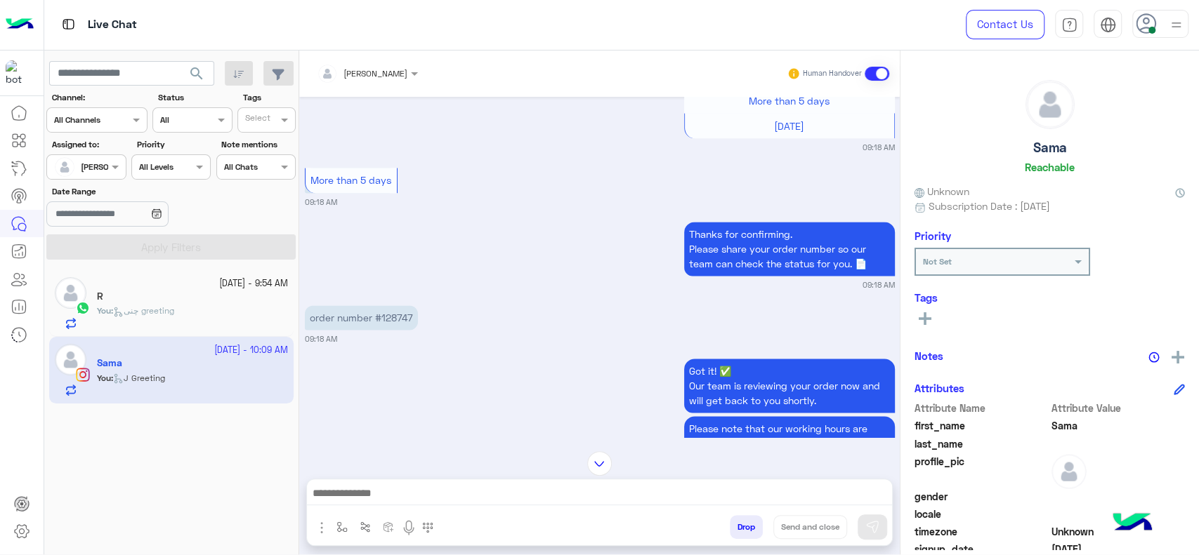
click at [388, 321] on p "order number #128747" at bounding box center [361, 317] width 113 height 25
click at [388, 327] on p "order number #128747" at bounding box center [361, 317] width 113 height 25
click at [388, 329] on p "order number #128747" at bounding box center [361, 317] width 113 height 25
click at [386, 329] on p "order number #128747" at bounding box center [361, 317] width 113 height 25
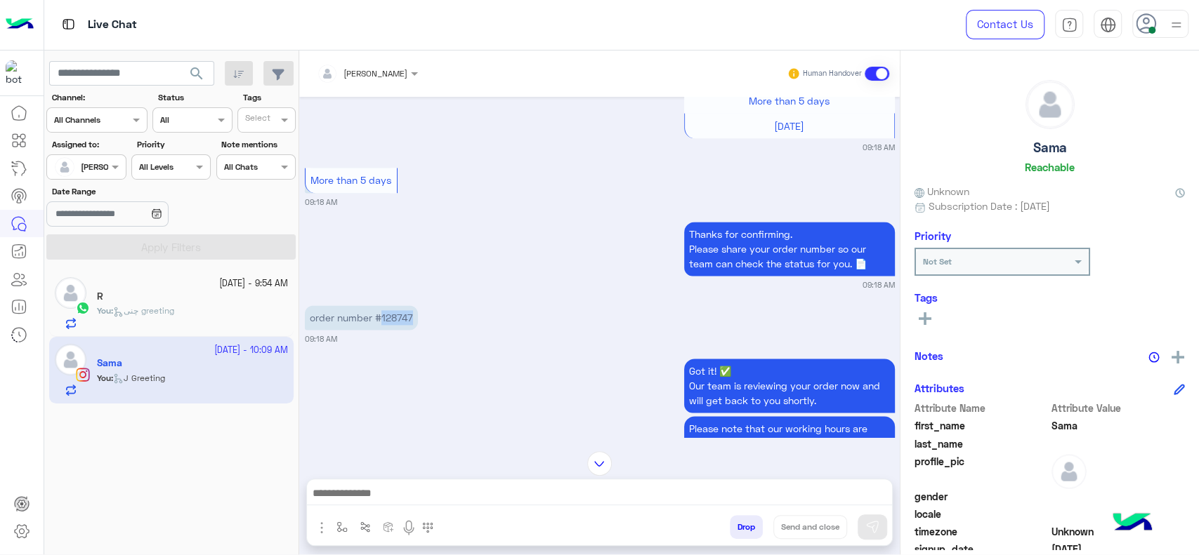
copy p "128747"
click at [525, 291] on div "Thanks for confirming. Please share your order number so our team can check the…" at bounding box center [600, 254] width 590 height 72
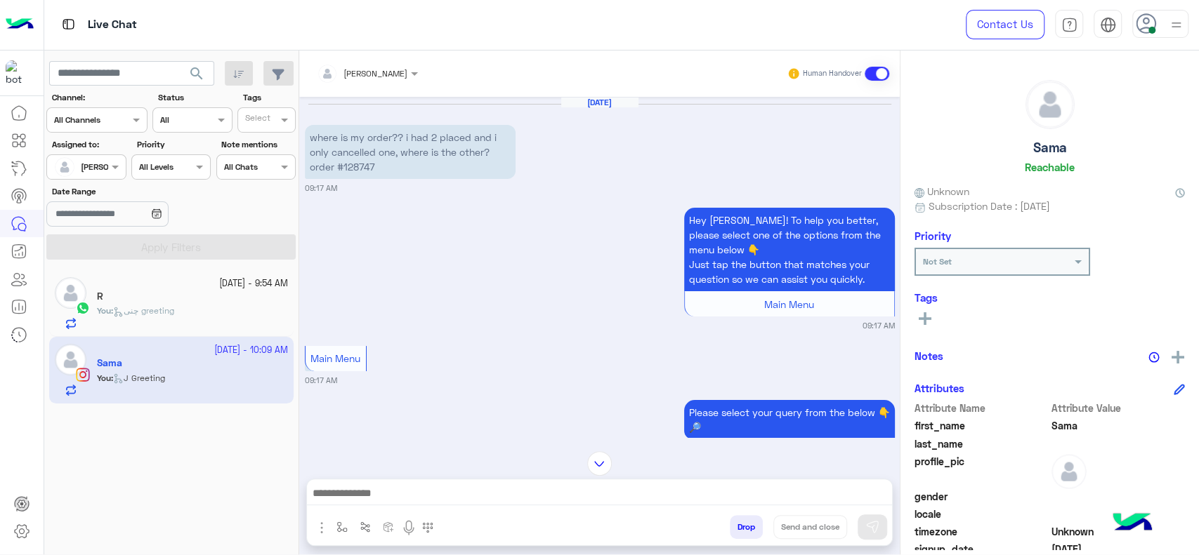
scroll to position [6, 0]
click at [468, 507] on div at bounding box center [599, 497] width 585 height 35
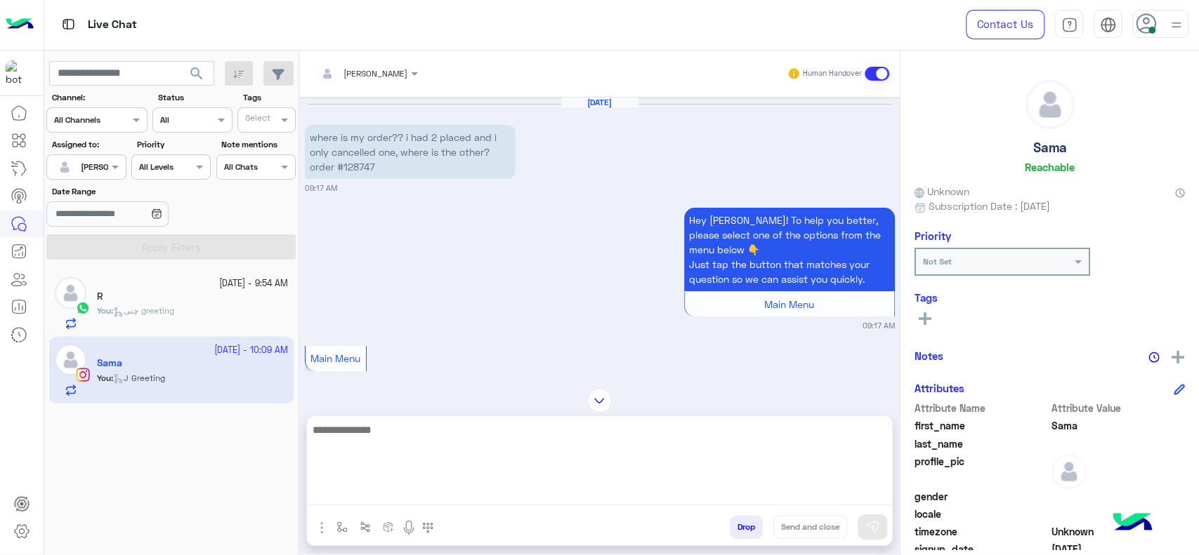
click at [473, 499] on textarea at bounding box center [599, 463] width 585 height 84
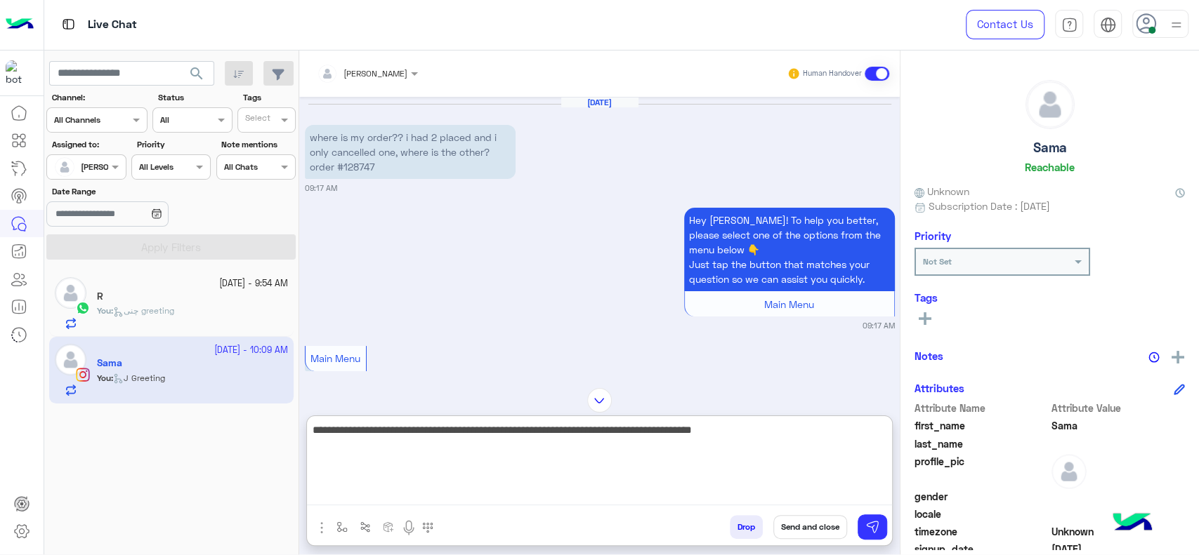
type textarea "**********"
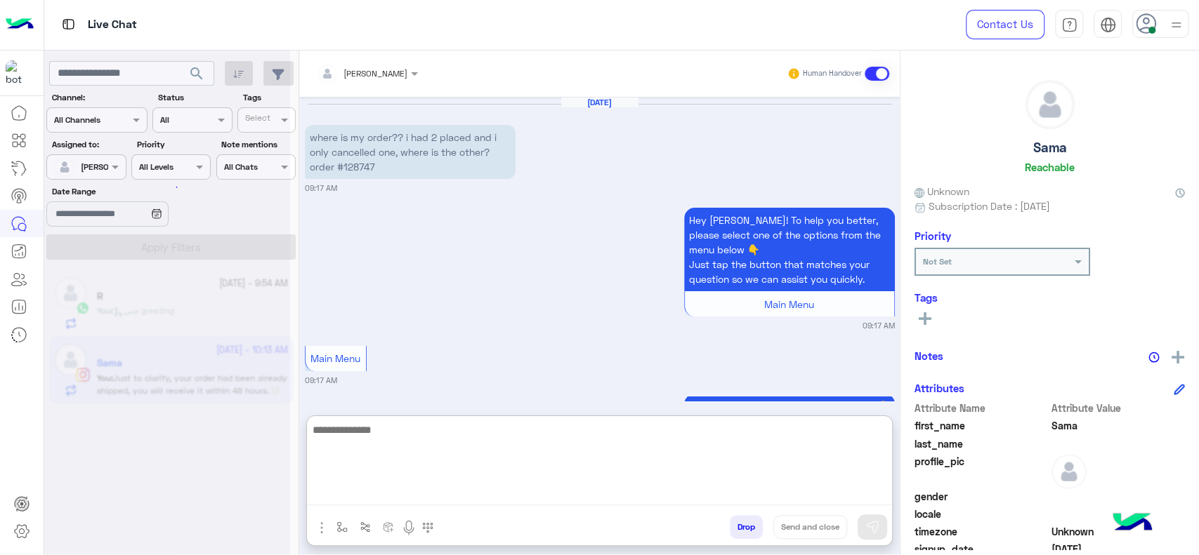
scroll to position [1845, 0]
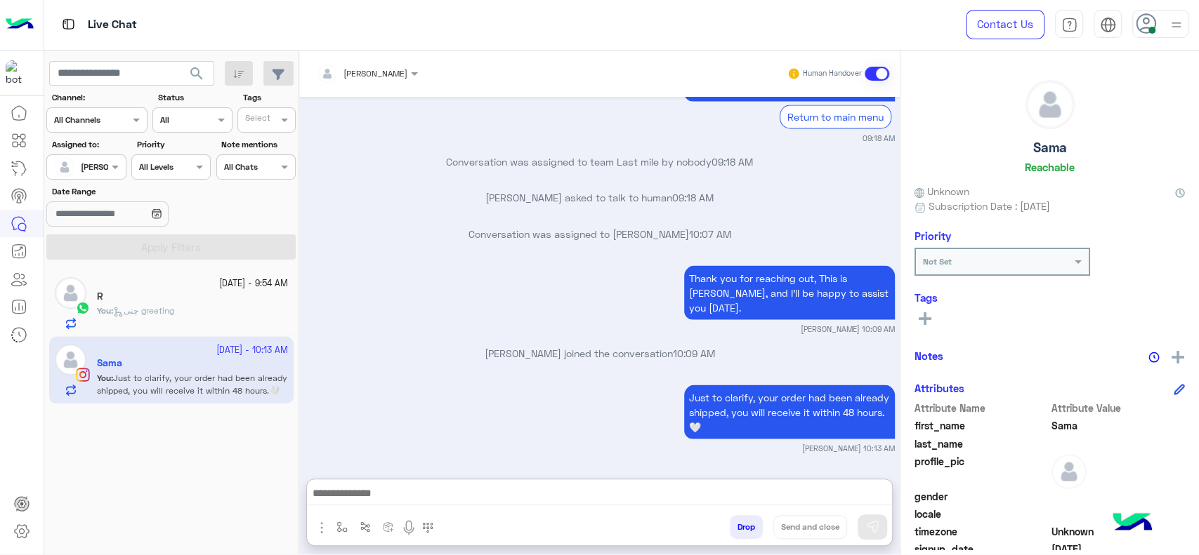
click at [185, 317] on div "You : چنى greeting" at bounding box center [192, 317] width 191 height 25
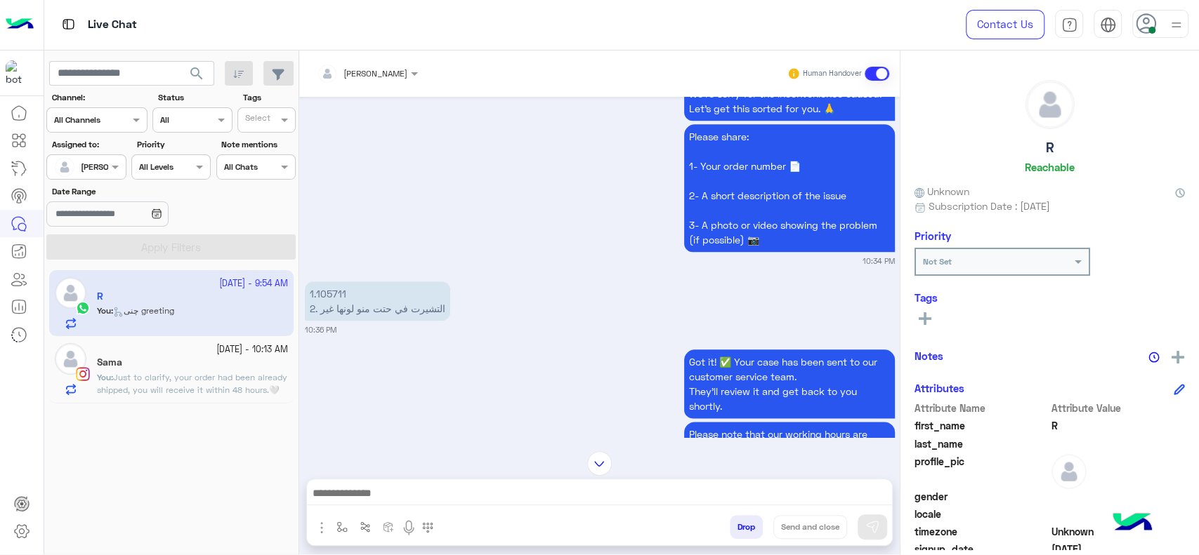
scroll to position [1036, 0]
click at [334, 322] on p "1.105711 2. التشيرت في حتت منو لونها غير" at bounding box center [377, 302] width 145 height 39
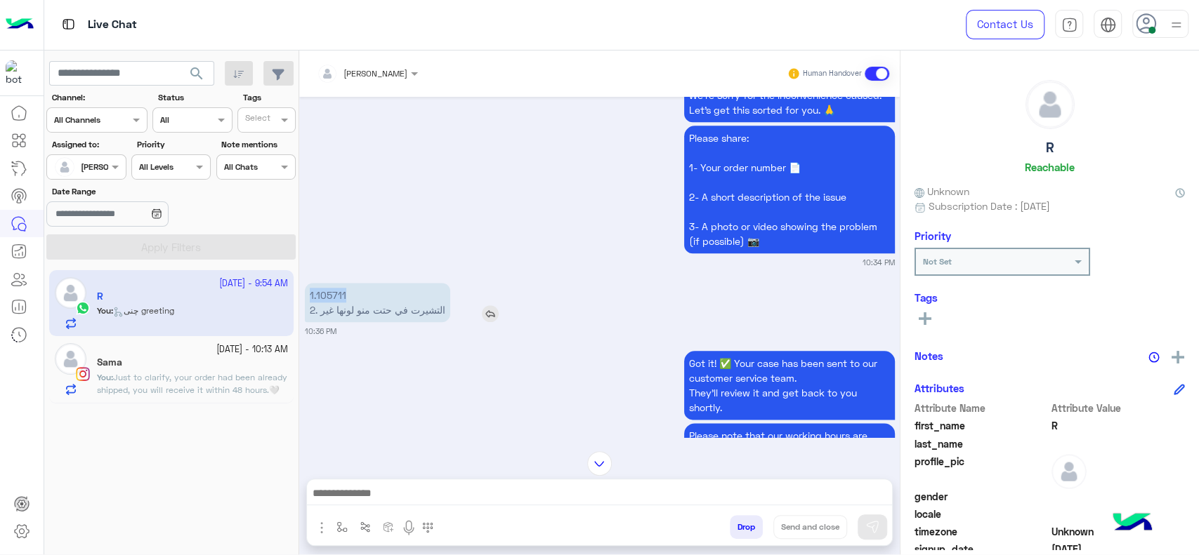
click at [333, 322] on p "1.105711 2. التشيرت في حتت منو لونها غير" at bounding box center [377, 302] width 145 height 39
click at [334, 322] on p "1.105711 2. التشيرت في حتت منو لونها غير" at bounding box center [377, 302] width 145 height 39
click at [364, 322] on p "1.105711 2. التشيرت في حتت منو لونها غير" at bounding box center [377, 302] width 145 height 39
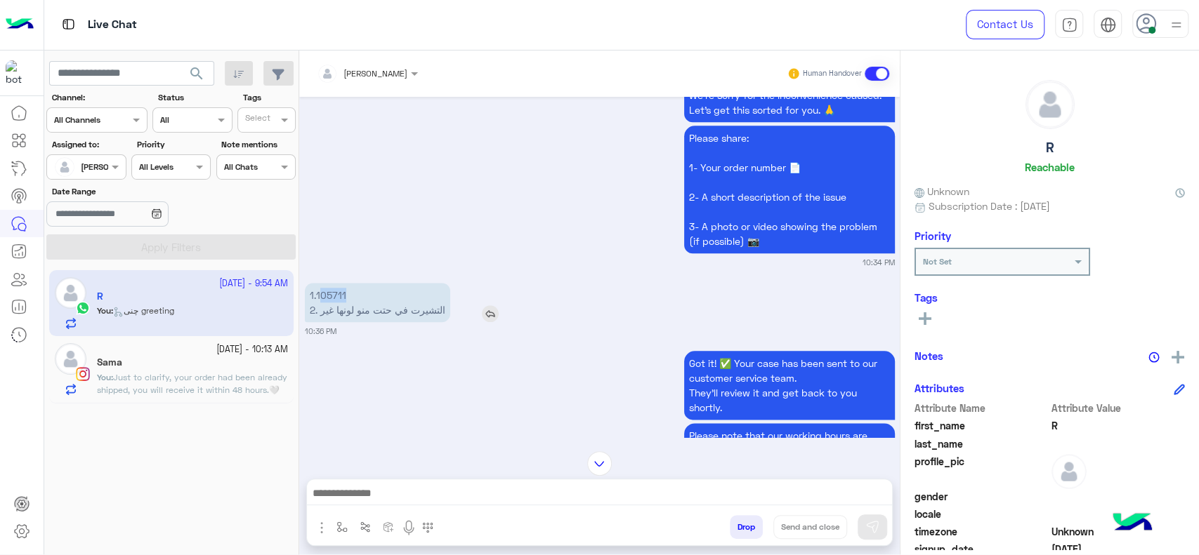
drag, startPoint x: 348, startPoint y: 338, endPoint x: 317, endPoint y: 338, distance: 30.2
click at [317, 322] on p "1.105711 2. التشيرت في حتت منو لونها غير" at bounding box center [377, 302] width 145 height 39
copy p "05711"
click at [414, 268] on div "We’re sorry for the inconvenience caused. Let’s get this sorted for you. 🙏 Plea…" at bounding box center [600, 173] width 590 height 189
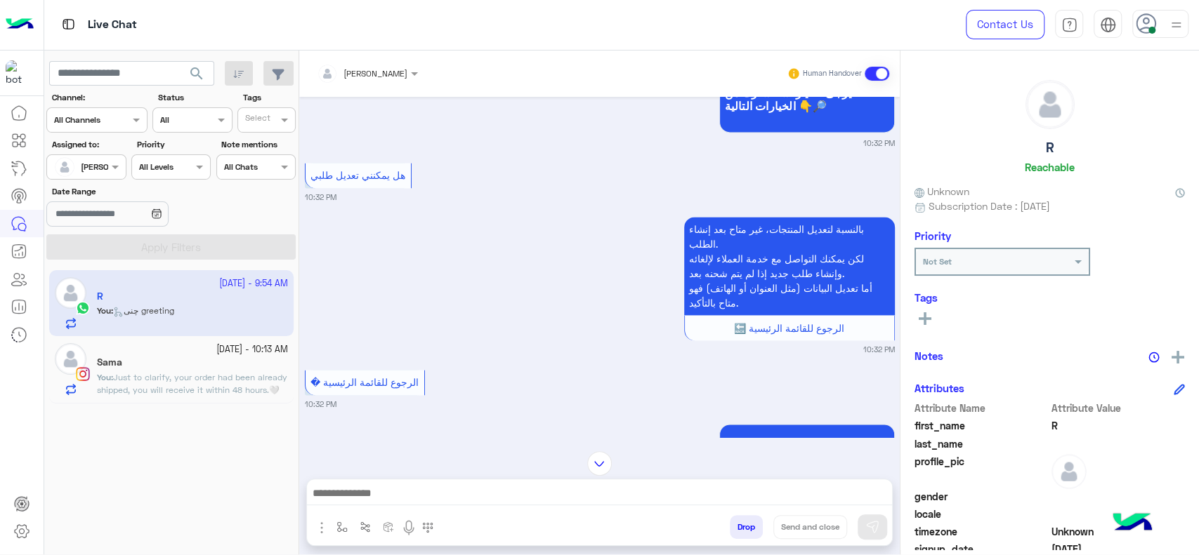
scroll to position [1176, 0]
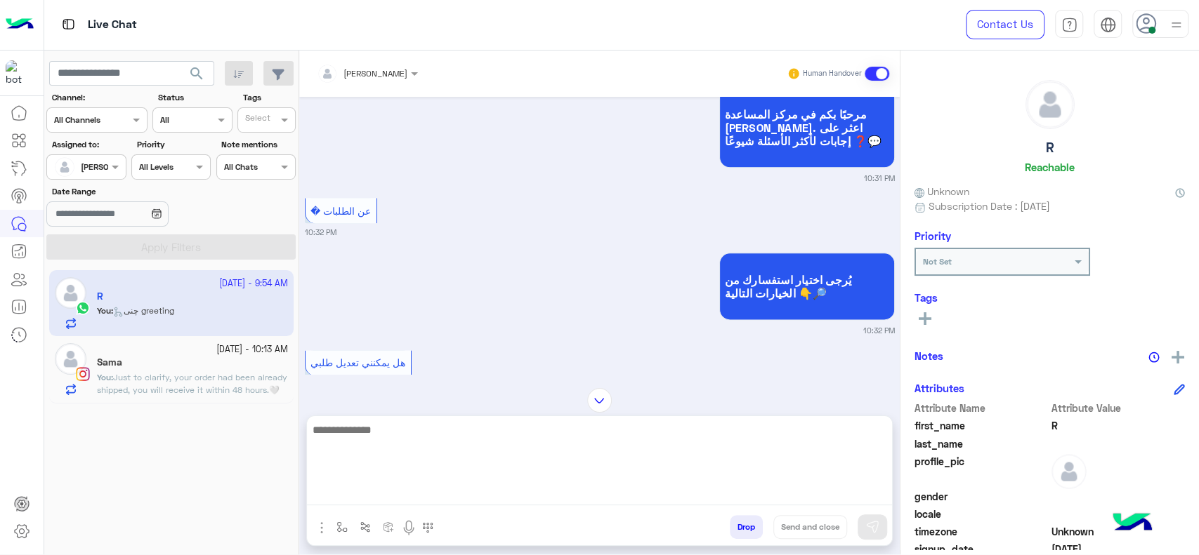
click at [531, 501] on textarea at bounding box center [599, 463] width 585 height 84
click at [390, 447] on textarea at bounding box center [599, 463] width 585 height 84
paste textarea "**********"
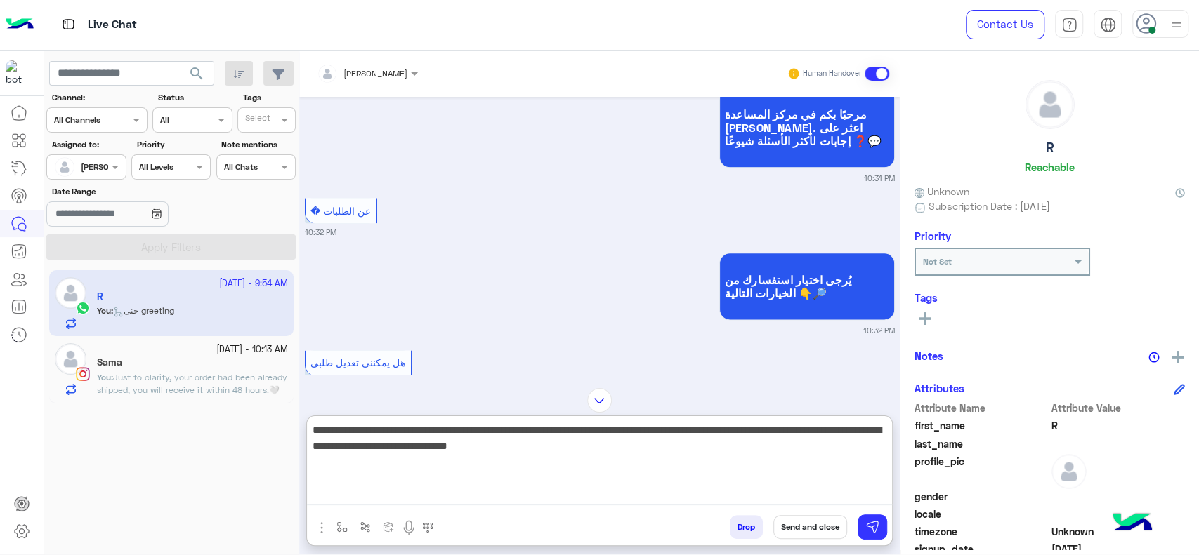
click at [882, 435] on textarea "**********" at bounding box center [599, 463] width 585 height 84
drag, startPoint x: 805, startPoint y: 433, endPoint x: 830, endPoint y: 431, distance: 25.3
click at [830, 431] on textarea "**********" at bounding box center [599, 463] width 585 height 84
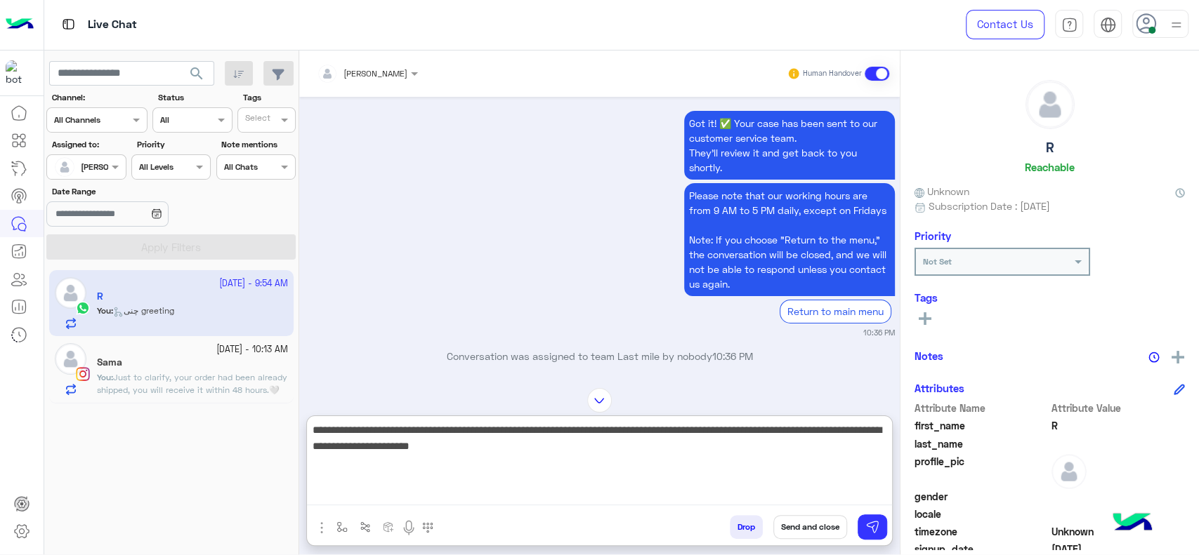
scroll to position [3318, 0]
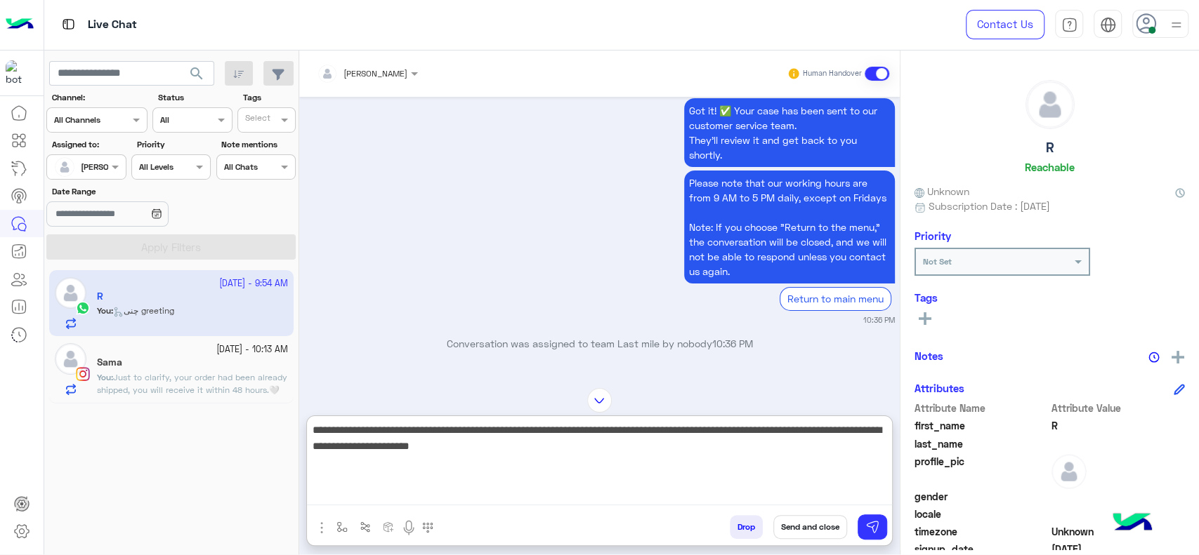
click at [576, 487] on textarea "**********" at bounding box center [599, 463] width 585 height 84
type textarea "**********"
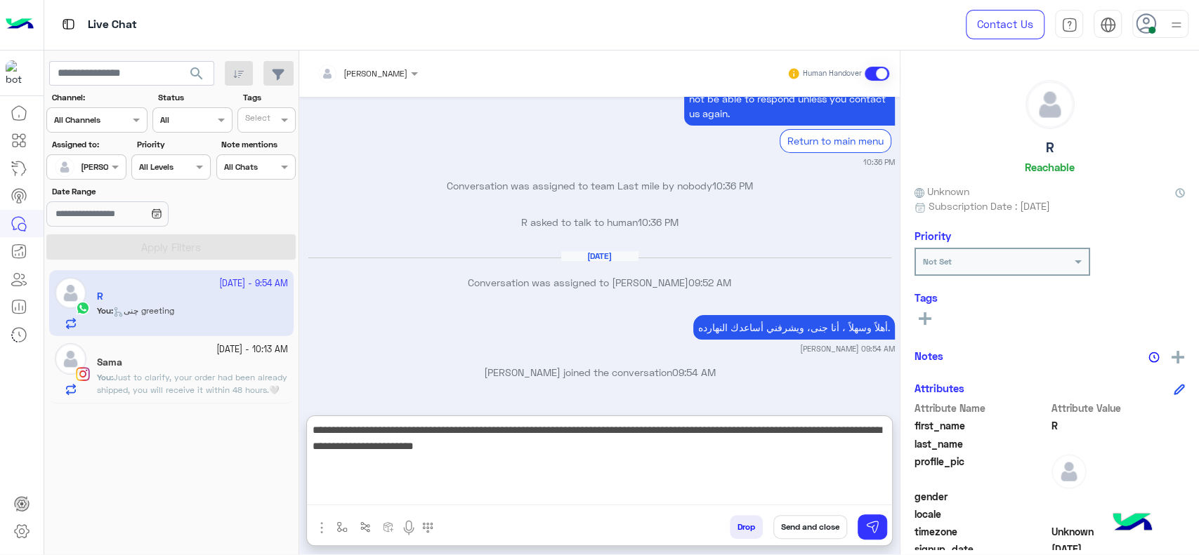
click at [520, 485] on textarea "**********" at bounding box center [599, 463] width 585 height 84
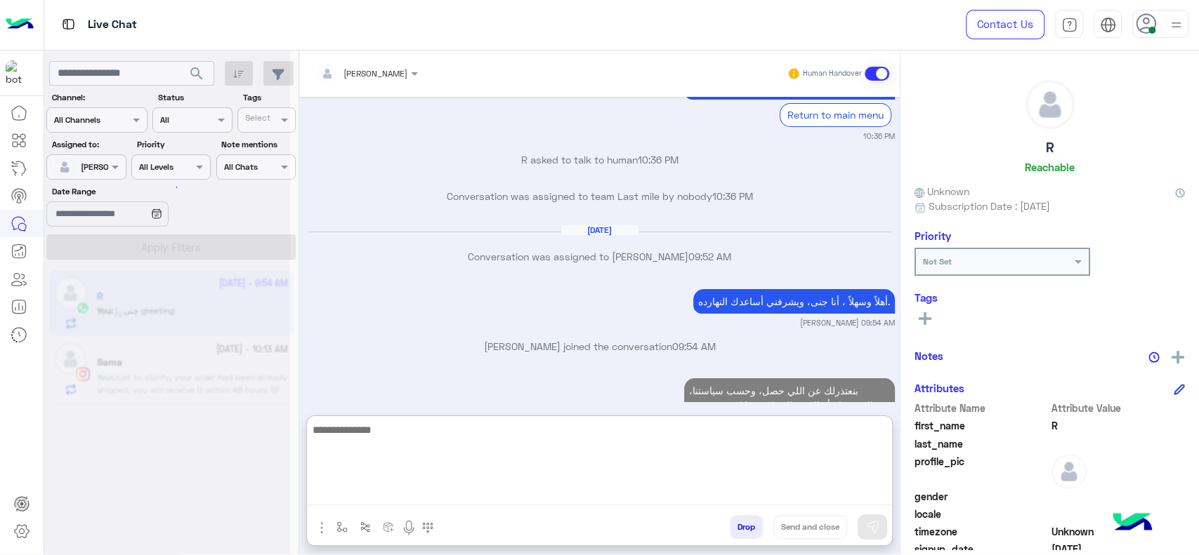
scroll to position [3663, 0]
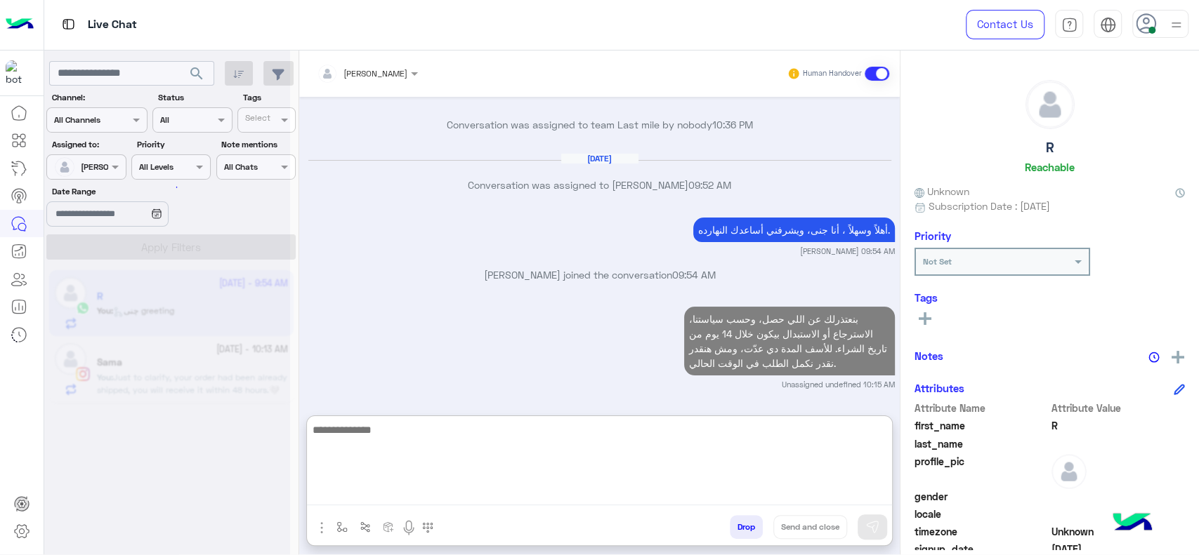
paste textarea "**********"
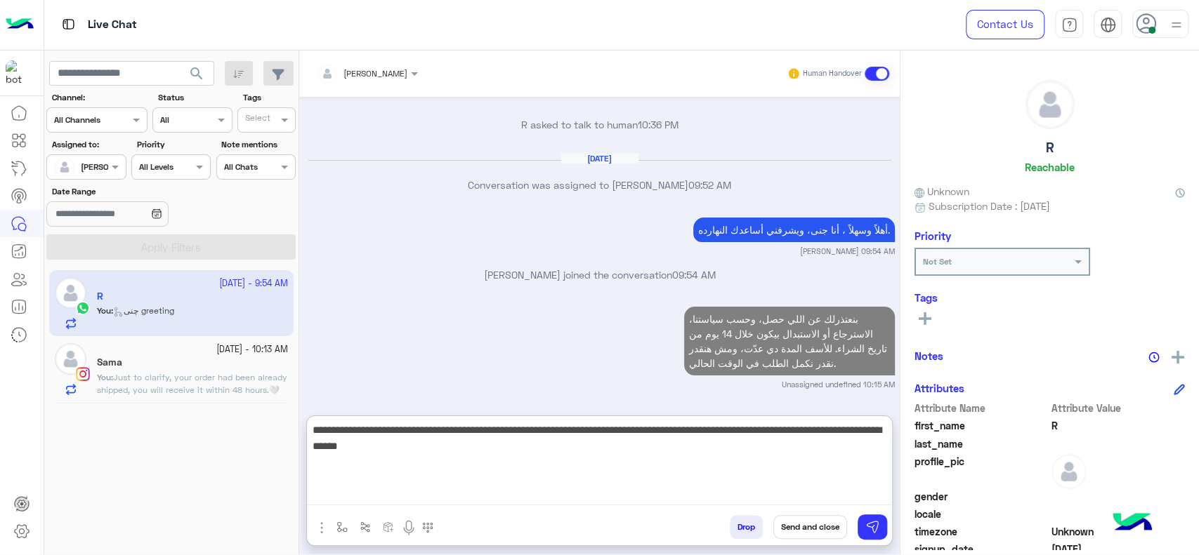
scroll to position [3631, 0]
click at [882, 430] on textarea "**********" at bounding box center [599, 463] width 585 height 84
type textarea "**********"
click at [730, 449] on textarea "**********" at bounding box center [599, 463] width 585 height 84
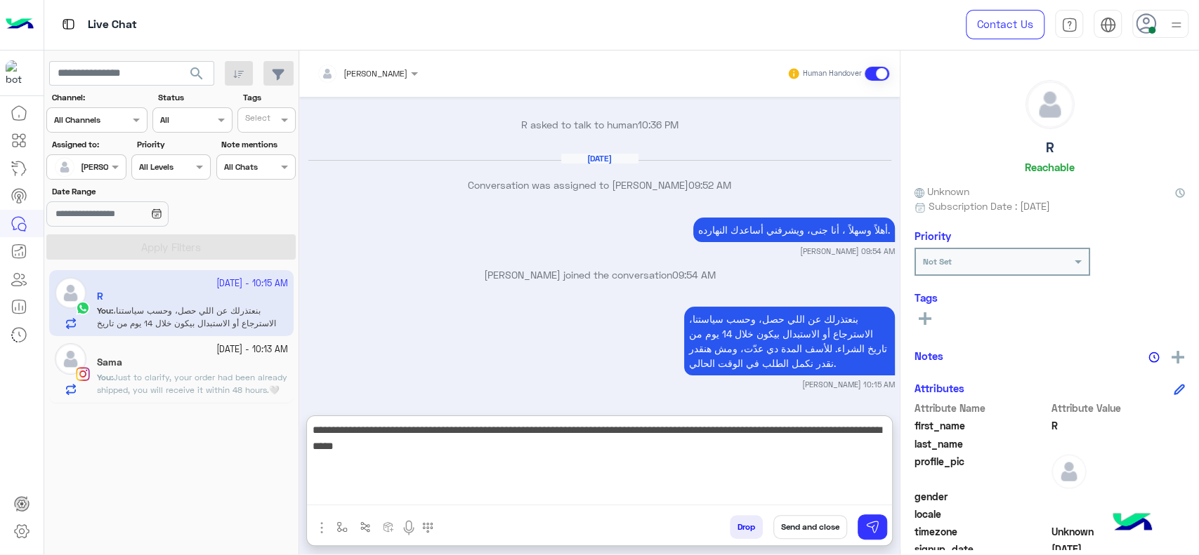
click at [665, 468] on textarea "**********" at bounding box center [599, 463] width 585 height 84
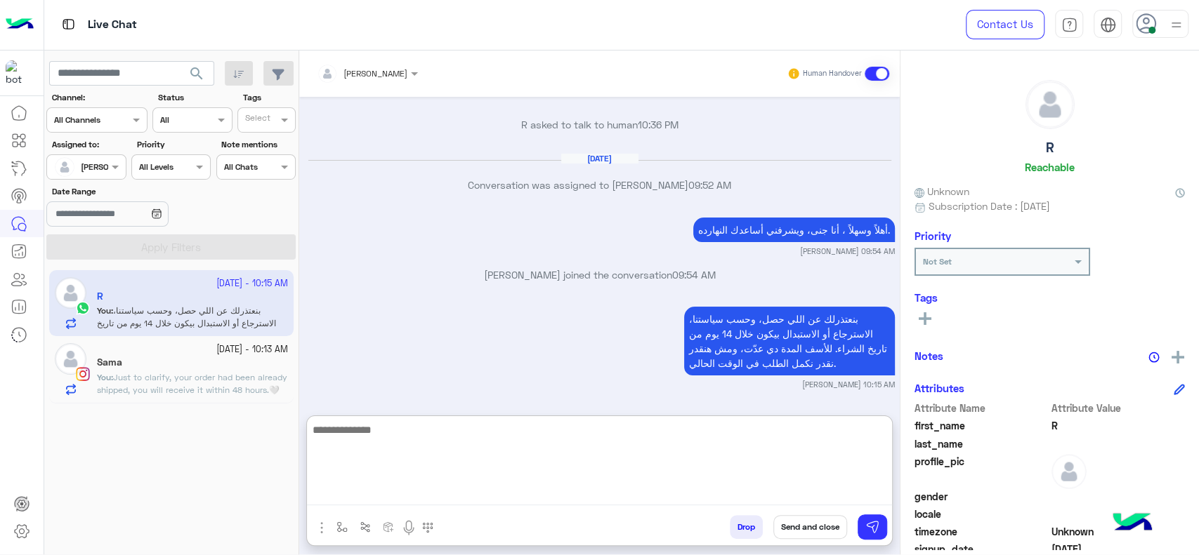
scroll to position [3730, 0]
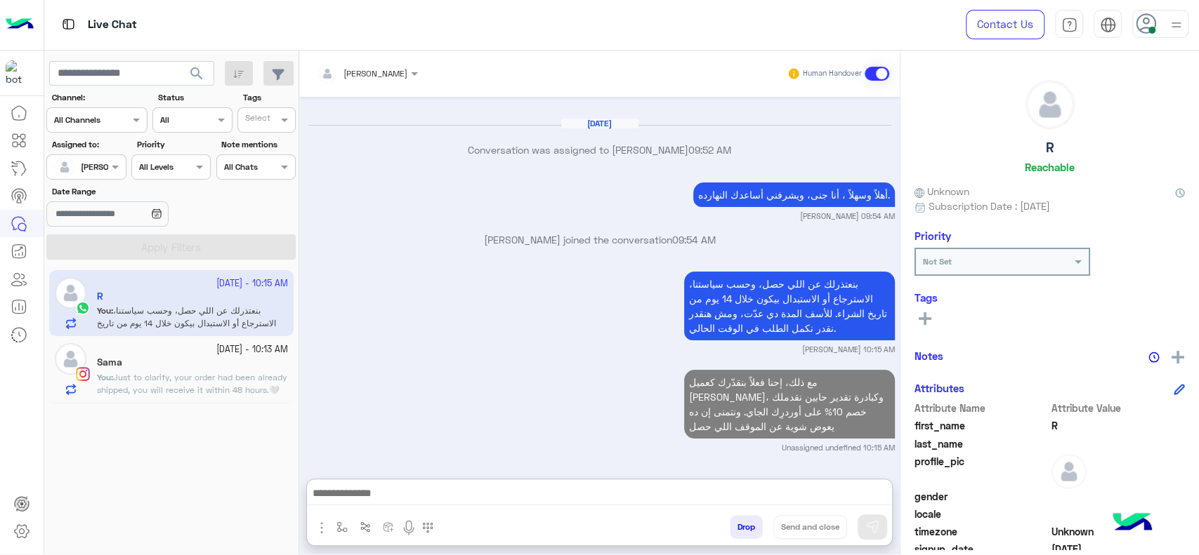
click at [209, 385] on span "Just to clarify, your order had been already shipped, you will receive it withi…" at bounding box center [192, 383] width 190 height 23
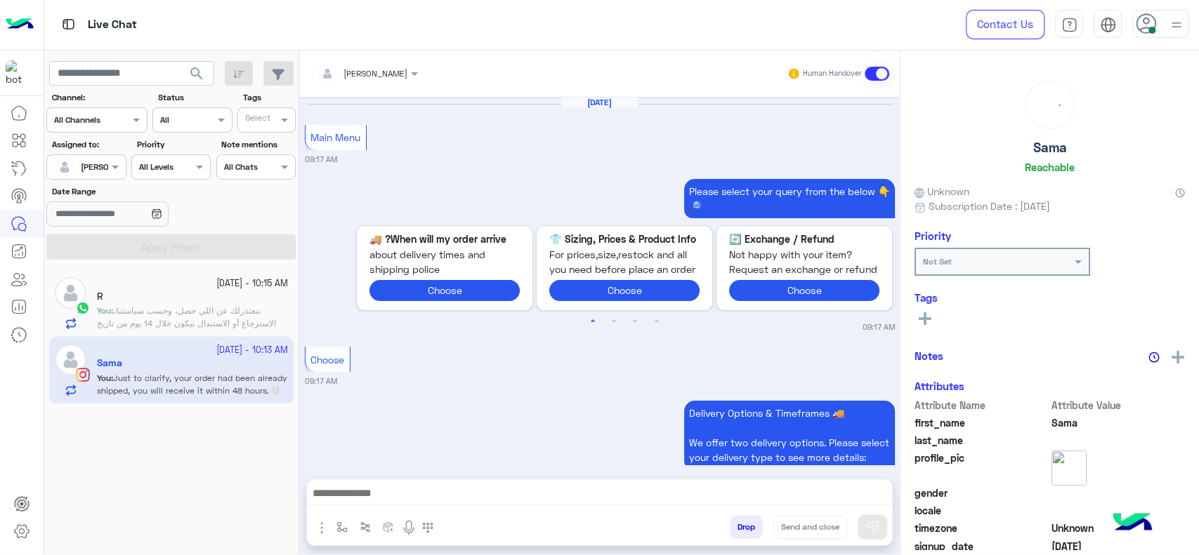
scroll to position [1562, 0]
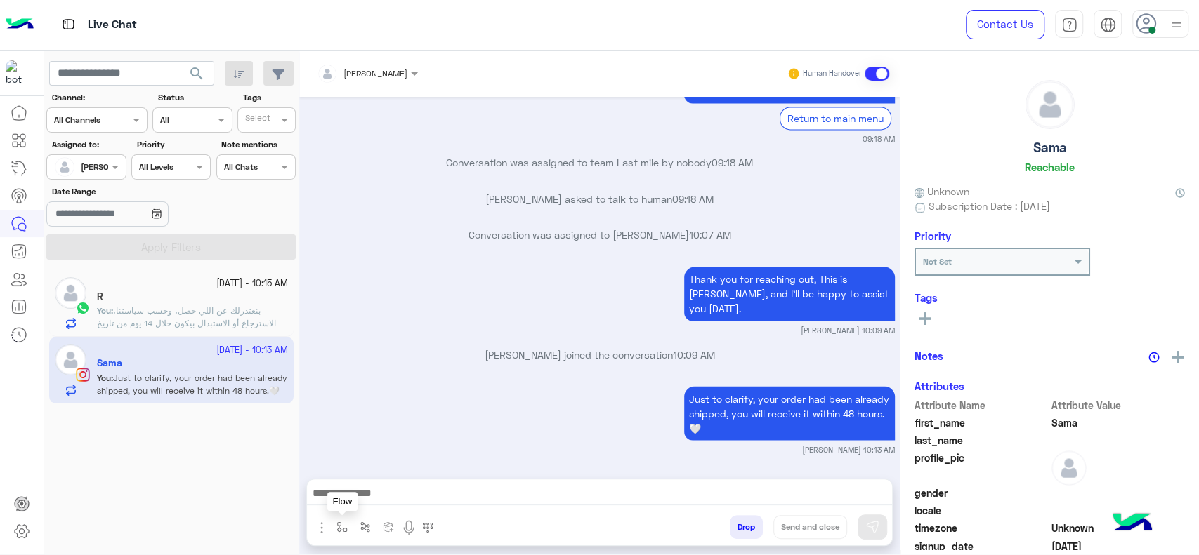
click at [343, 525] on img "button" at bounding box center [341, 527] width 11 height 11
click at [372, 501] on div "enter flow name" at bounding box center [370, 496] width 65 height 13
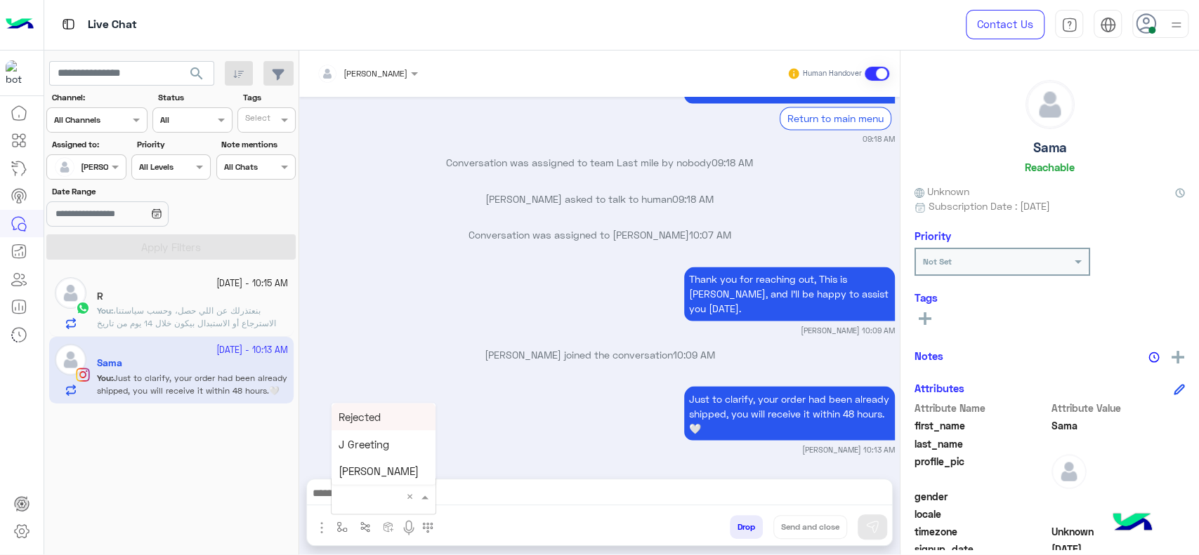
type input "*"
click at [362, 480] on div "Jana close" at bounding box center [383, 471] width 104 height 27
type textarea "**********"
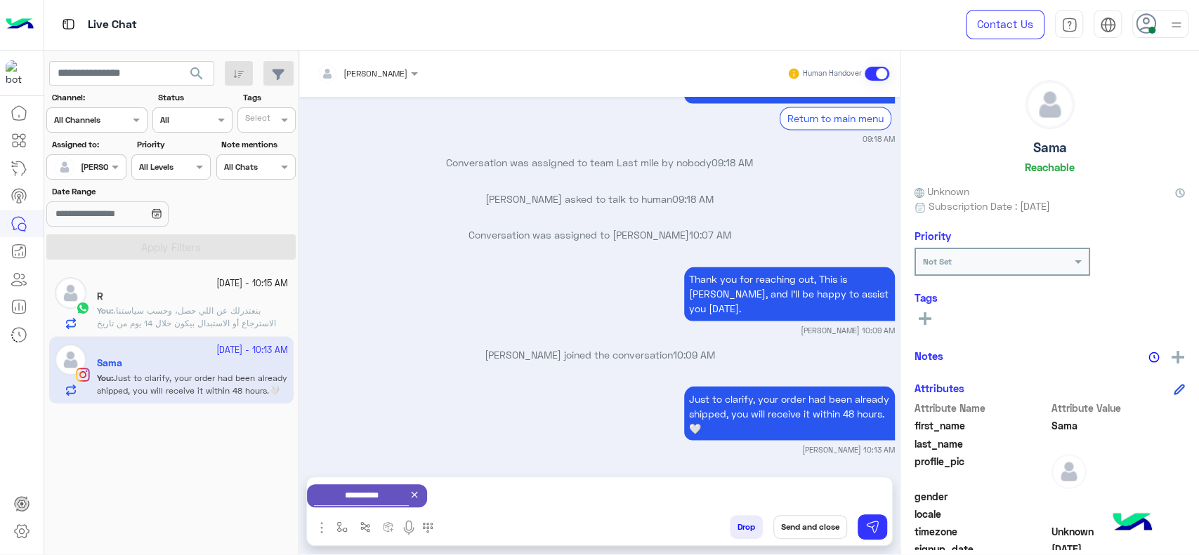
click at [802, 527] on button "Send and close" at bounding box center [810, 527] width 74 height 24
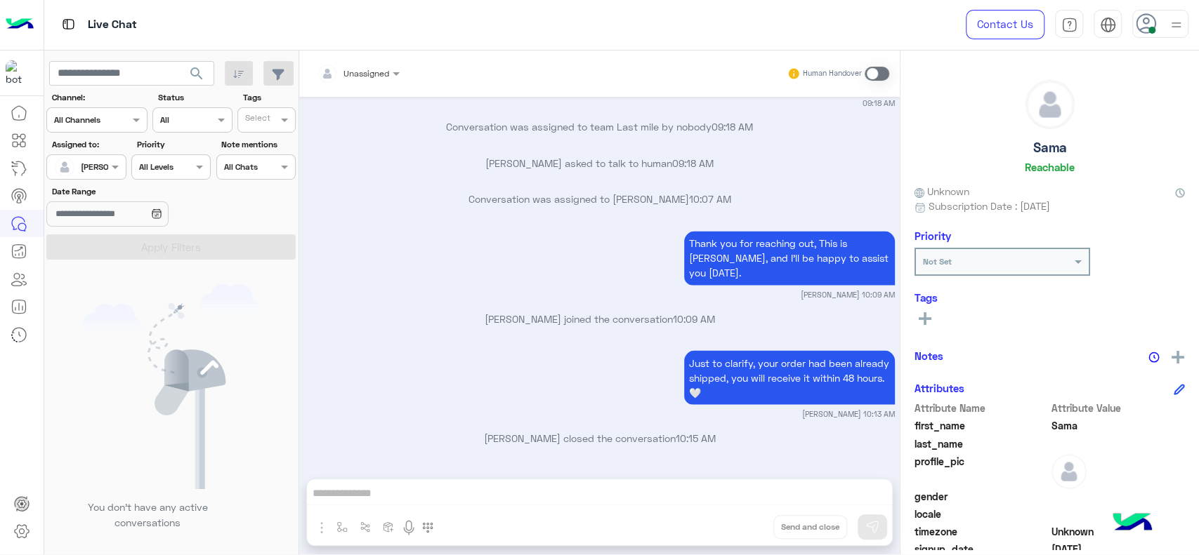
scroll to position [1780, 0]
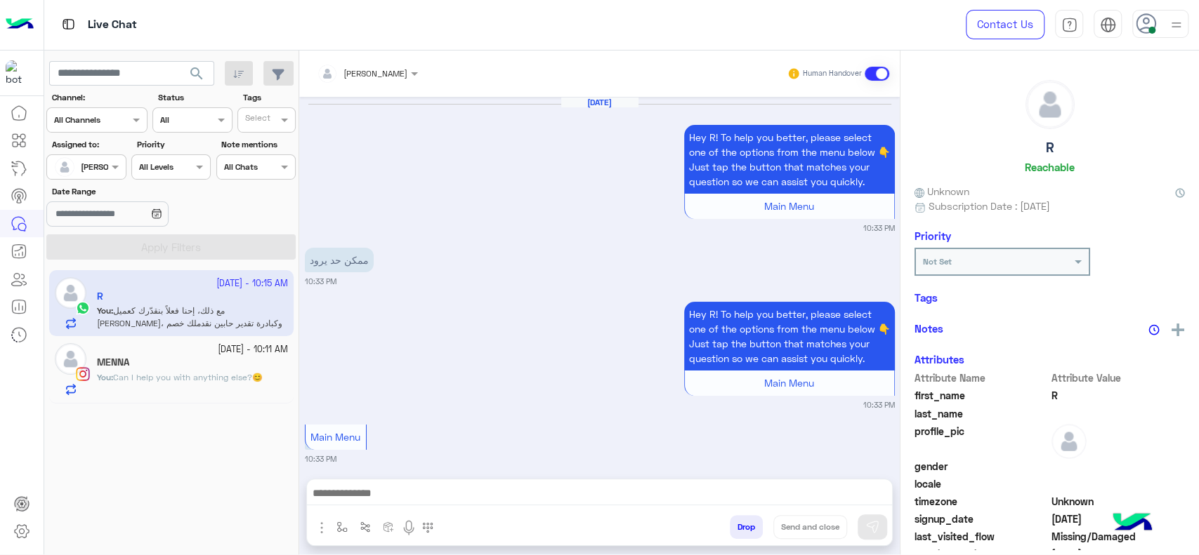
scroll to position [1430, 0]
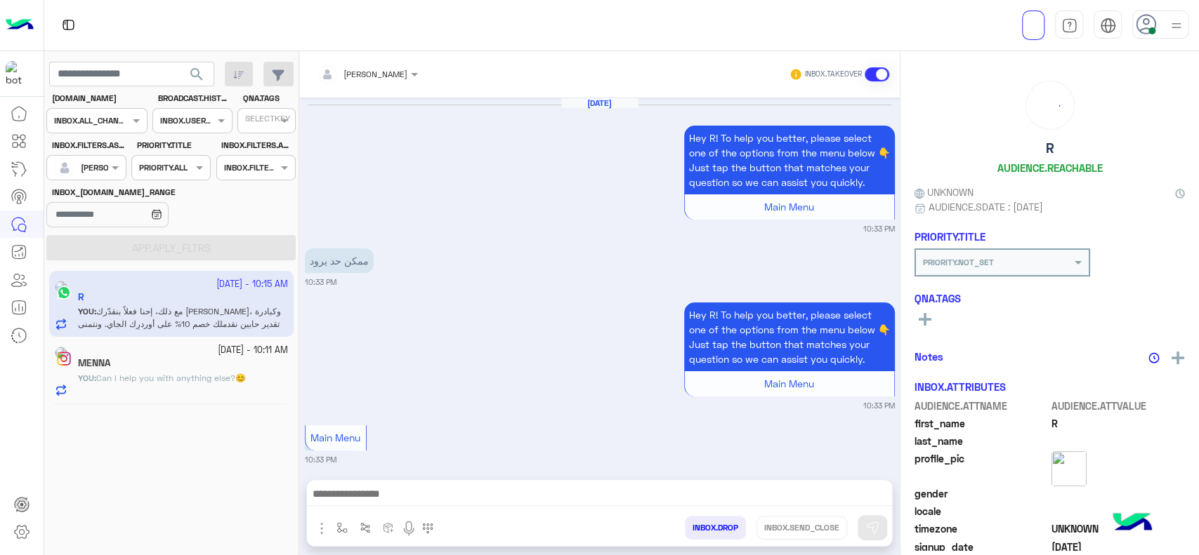
click at [200, 375] on span "Can I help you with anything else?😊" at bounding box center [171, 378] width 150 height 11
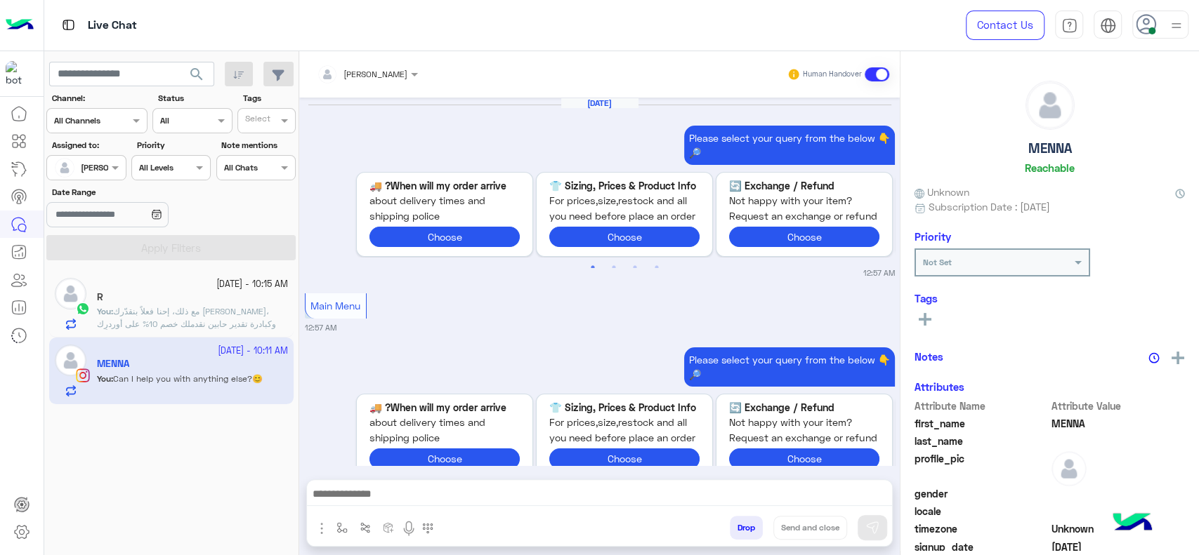
scroll to position [1556, 0]
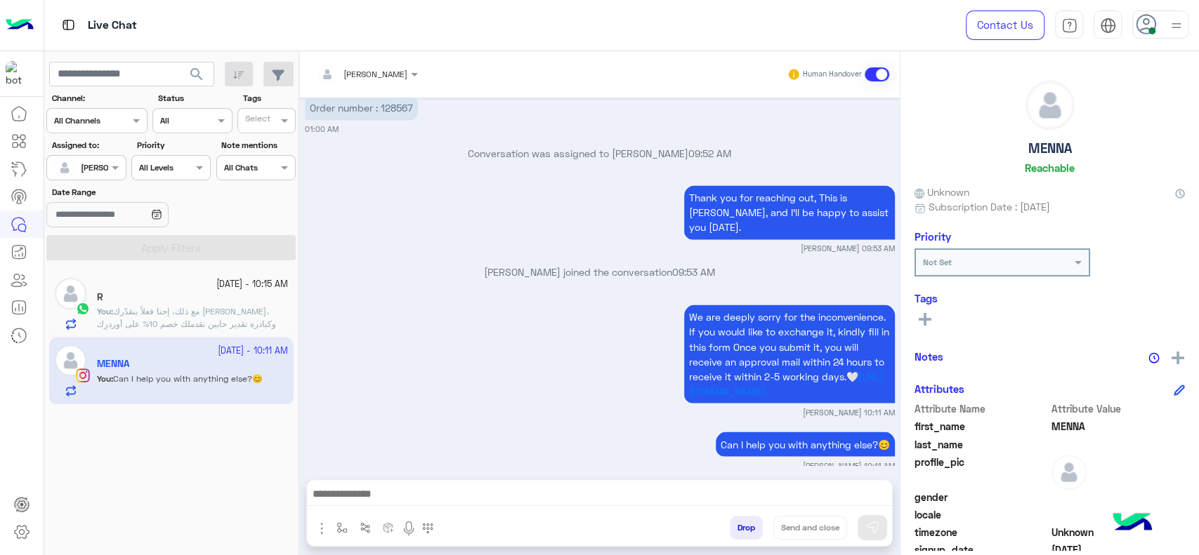
click at [350, 548] on div "Jana Aboelseoud Human Handover Sep 28, 2025 Please select your query from the b…" at bounding box center [599, 306] width 600 height 510
click at [337, 514] on div at bounding box center [599, 497] width 585 height 35
click at [349, 537] on button "button" at bounding box center [342, 527] width 23 height 23
click at [351, 511] on div "enter flow name" at bounding box center [383, 497] width 105 height 37
click at [361, 508] on div "enter flow name" at bounding box center [383, 497] width 104 height 25
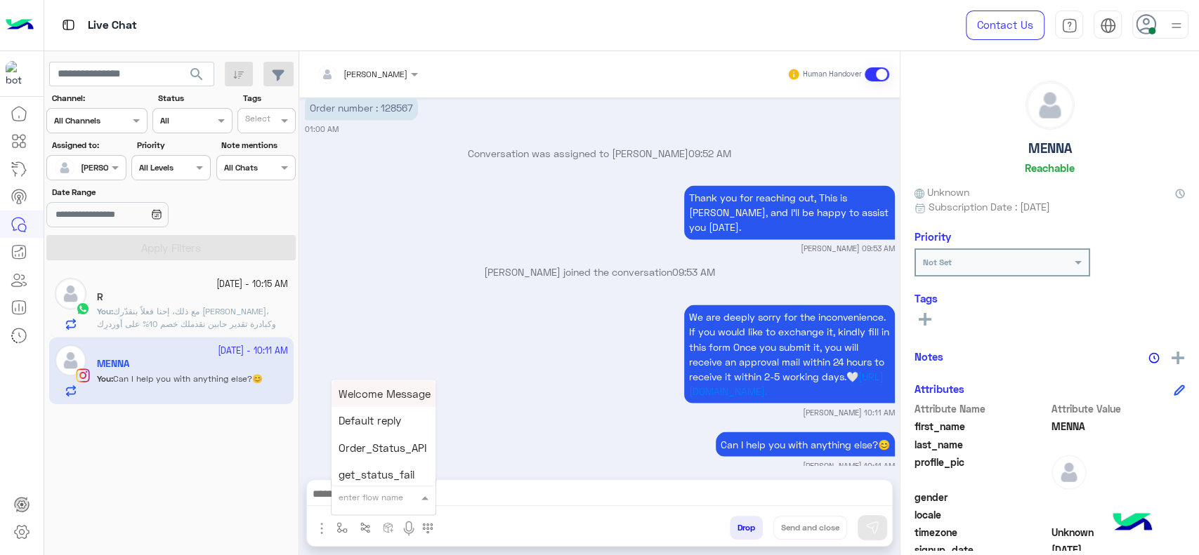
type input "*"
click at [350, 479] on div "[PERSON_NAME]" at bounding box center [383, 472] width 104 height 27
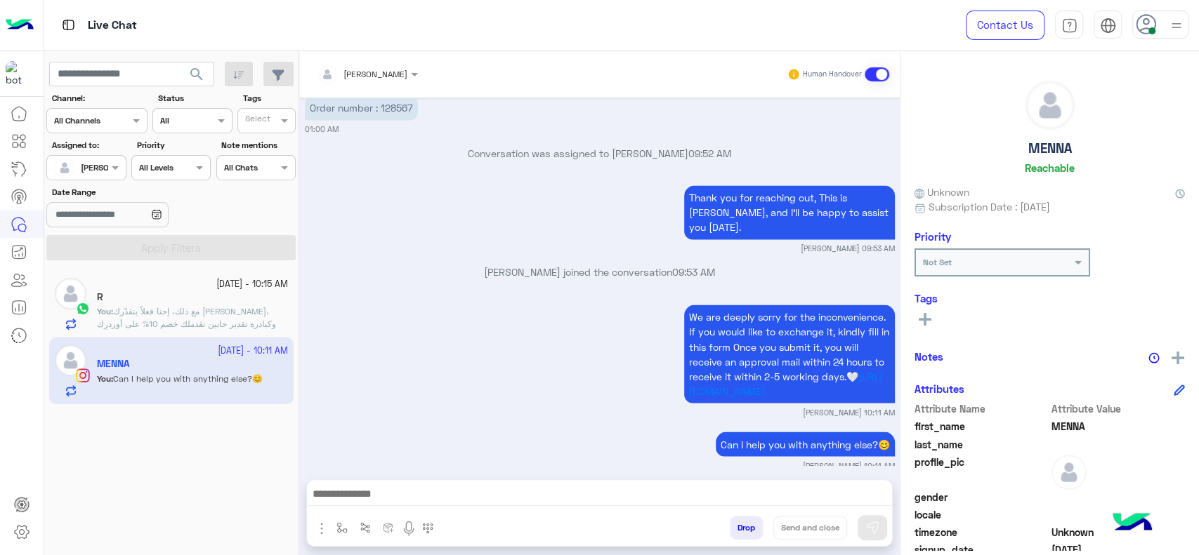
type textarea "**********"
click at [1176, 357] on img at bounding box center [1177, 358] width 13 height 13
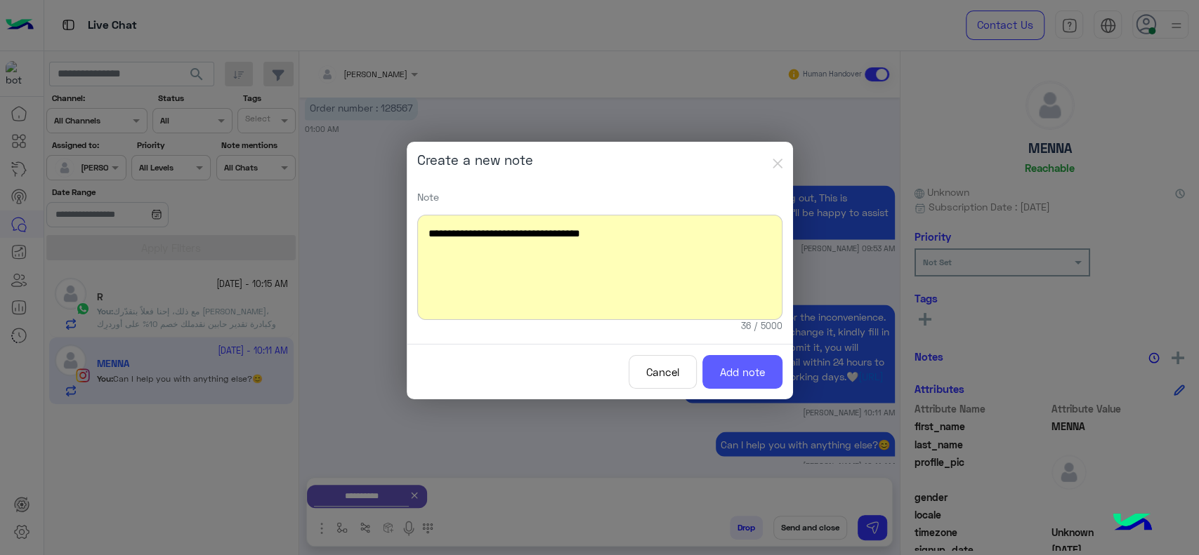
click at [749, 382] on button "Add note" at bounding box center [742, 372] width 80 height 34
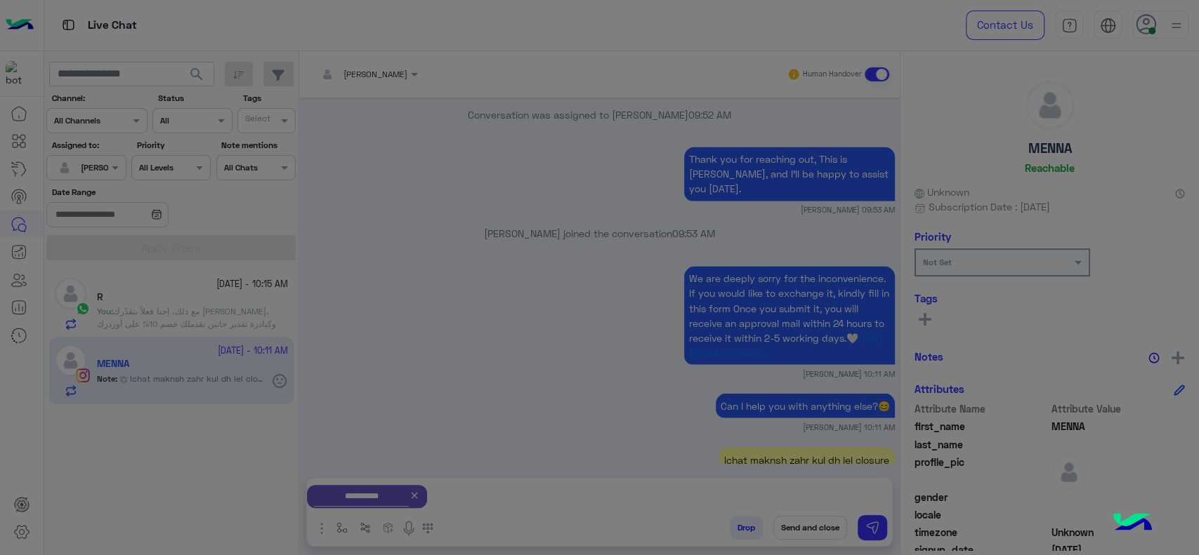
scroll to position [1650, 0]
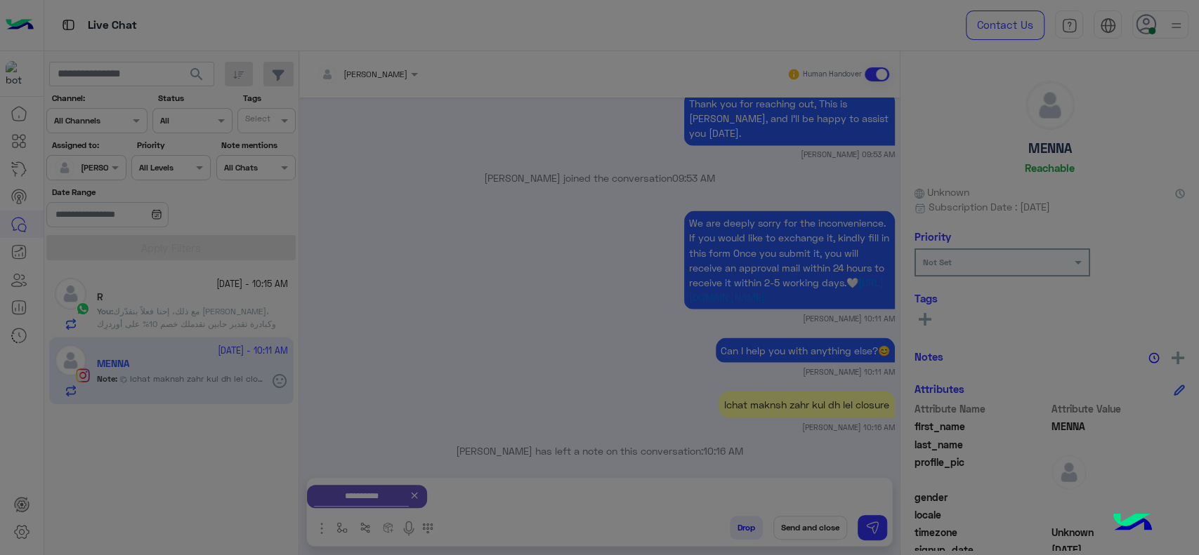
click at [785, 525] on modal-container "**********" at bounding box center [599, 277] width 1199 height 555
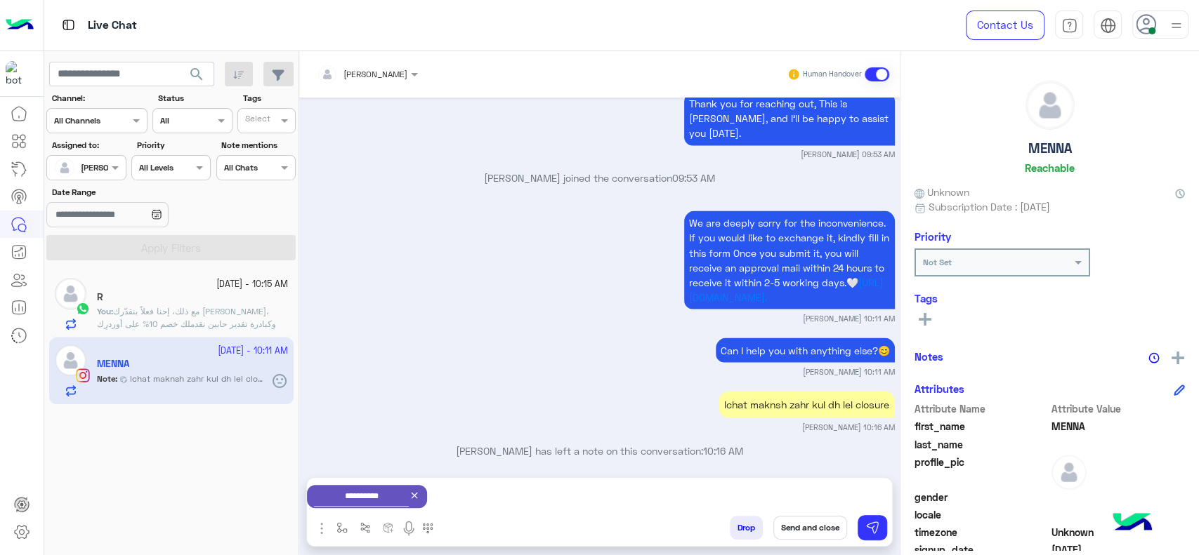
click at [785, 520] on button "Send and close" at bounding box center [810, 528] width 74 height 24
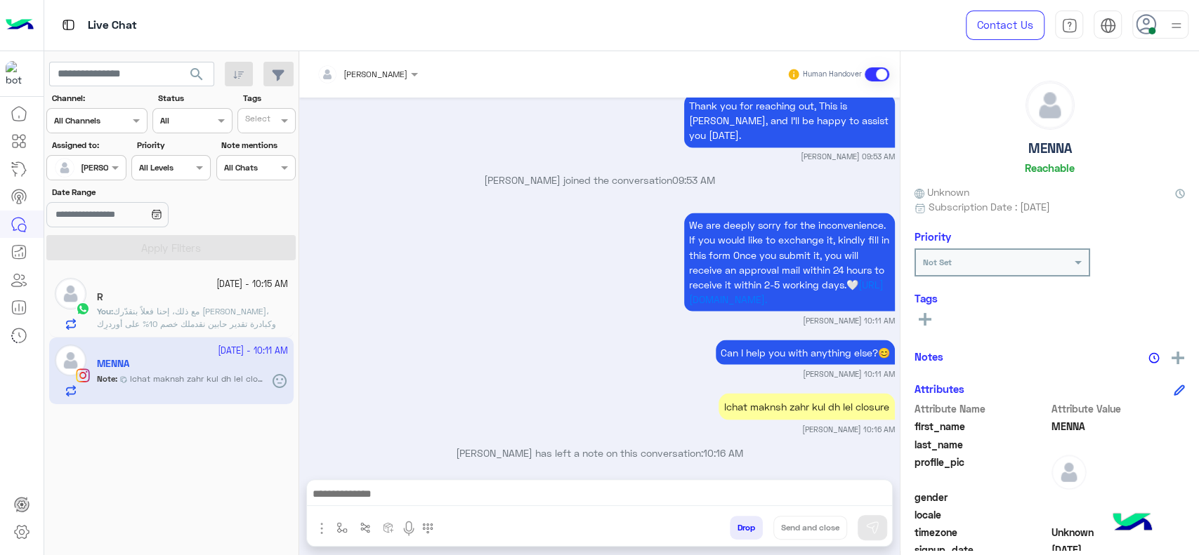
scroll to position [1684, 0]
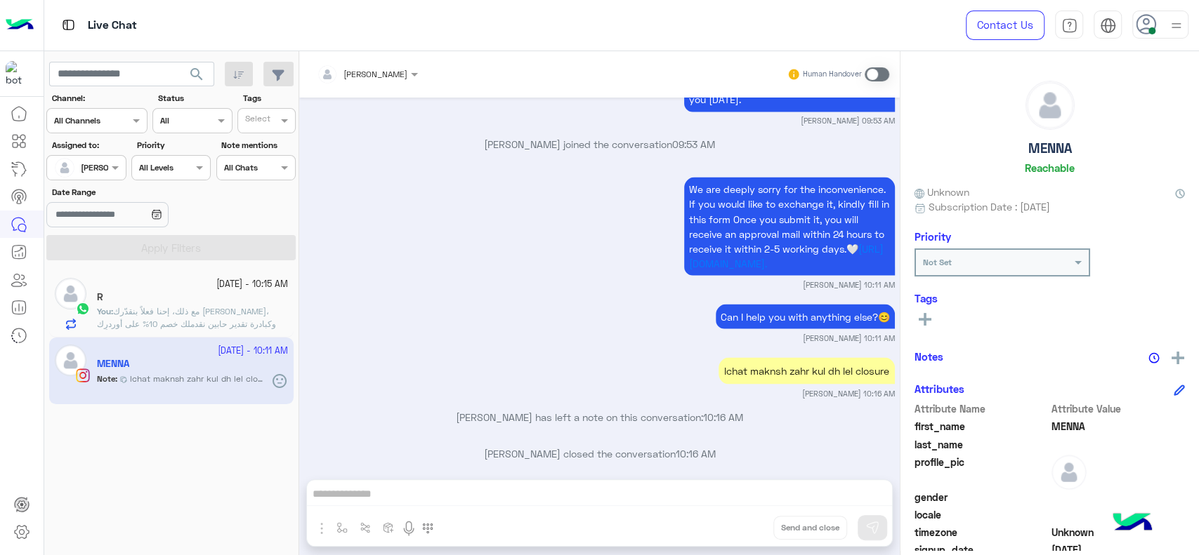
click at [243, 336] on div "28 September - 10:15 AM R You : مع ذلك، إحنا فعلاً بنقدّرك كعميل عزيز علينا، وك…" at bounding box center [171, 304] width 244 height 67
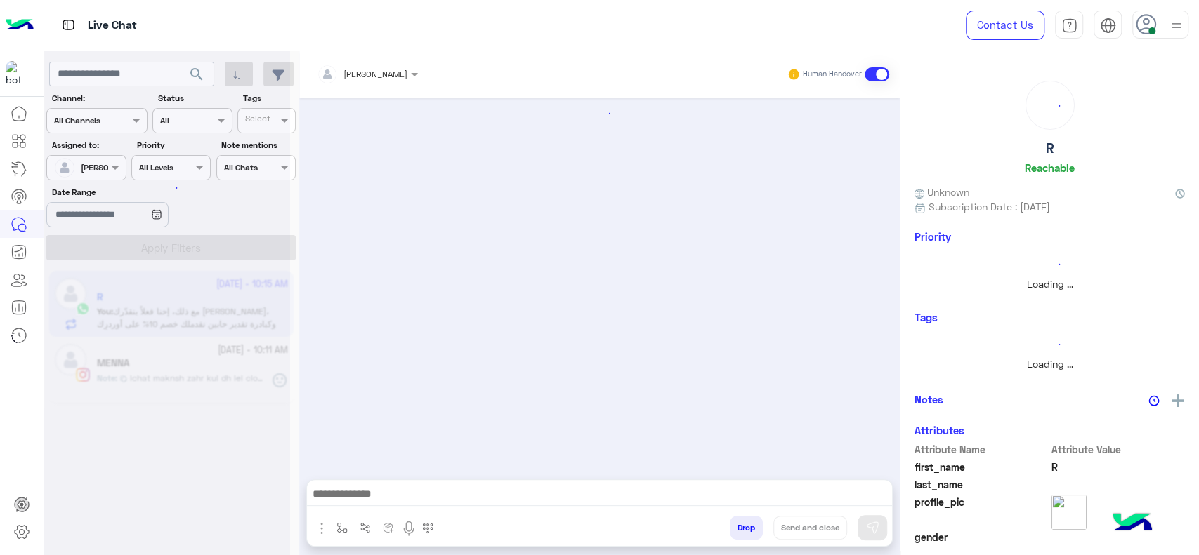
click at [239, 327] on div at bounding box center [167, 283] width 246 height 555
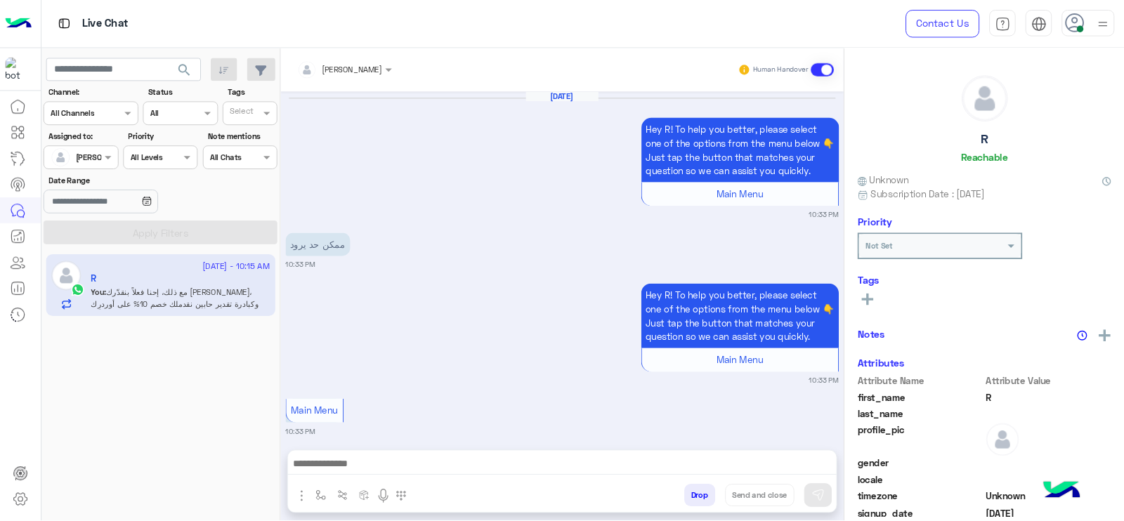
scroll to position [1430, 0]
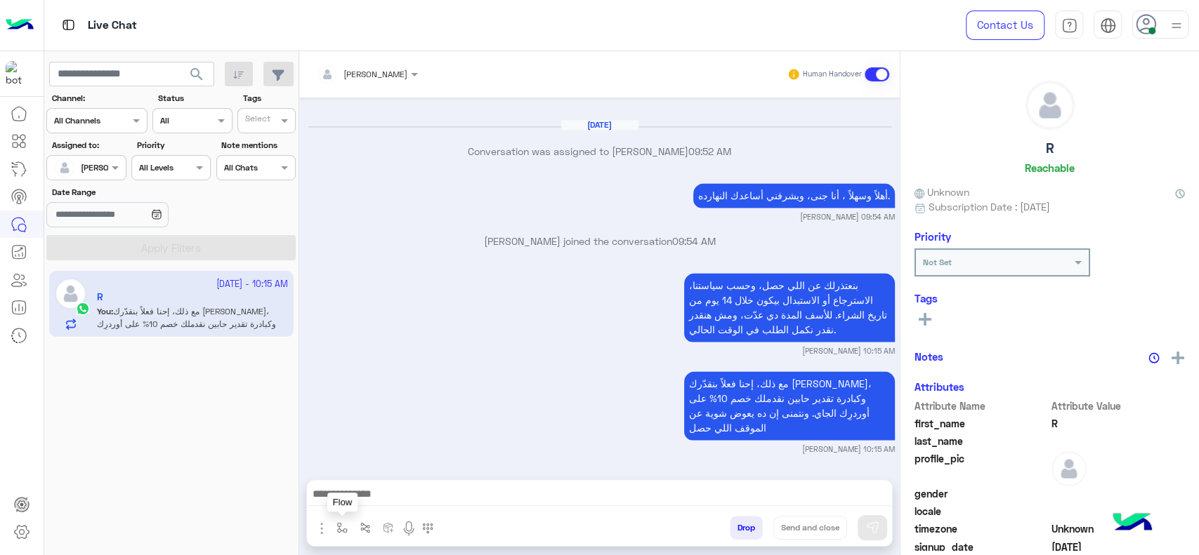
click at [331, 529] on button "button" at bounding box center [342, 527] width 23 height 23
click at [364, 495] on input "text" at bounding box center [365, 495] width 55 height 13
type input "****"
click at [353, 472] on span "close جانا" at bounding box center [361, 472] width 46 height 13
type textarea "**********"
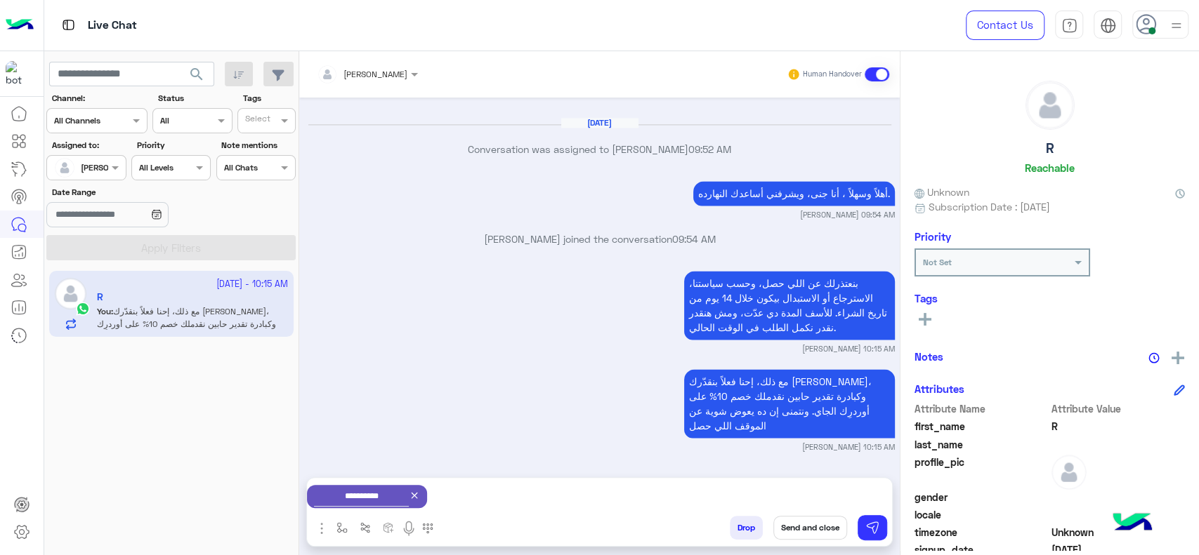
click at [242, 385] on div "28 September - 10:15 AM R You : مع ذلك، إحنا فعلاً بنقدّرك كعميل عزيز علينا، وك…" at bounding box center [171, 413] width 255 height 295
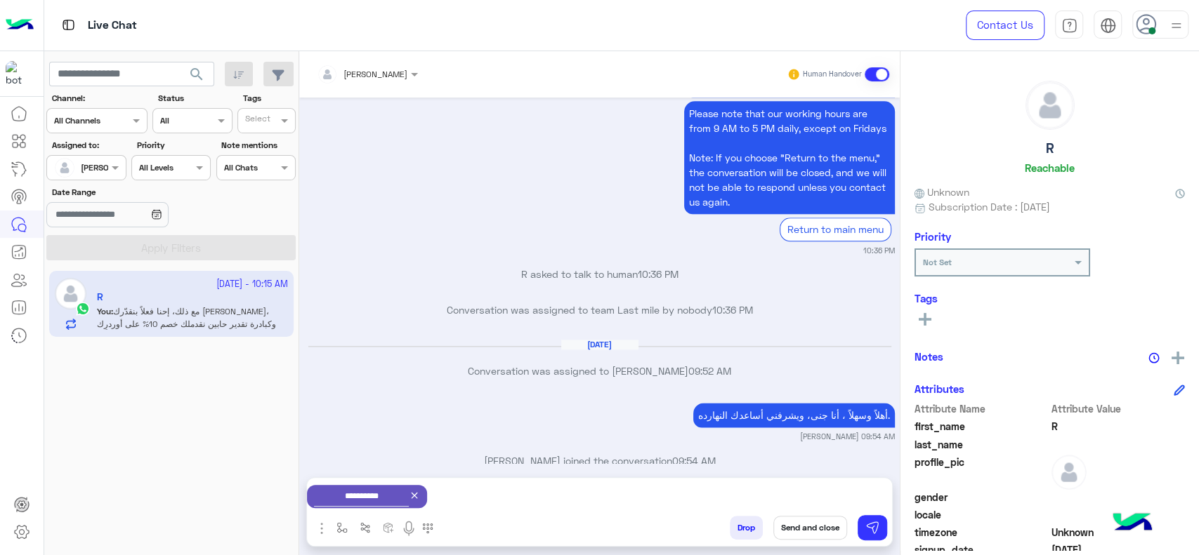
scroll to position [1433, 0]
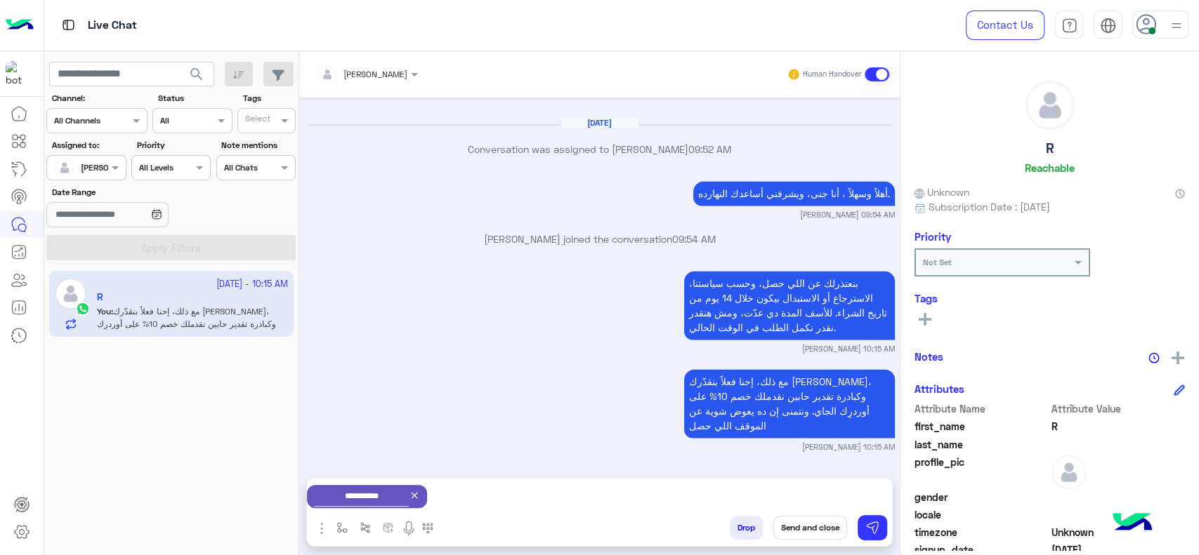
click at [817, 524] on button "Send and close" at bounding box center [810, 528] width 74 height 24
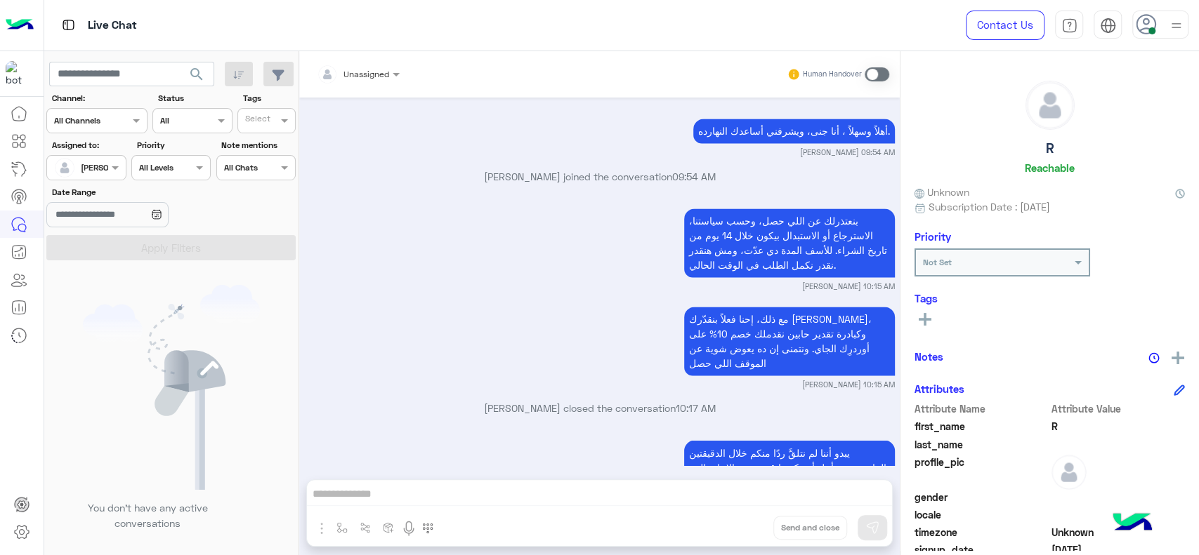
scroll to position [1649, 0]
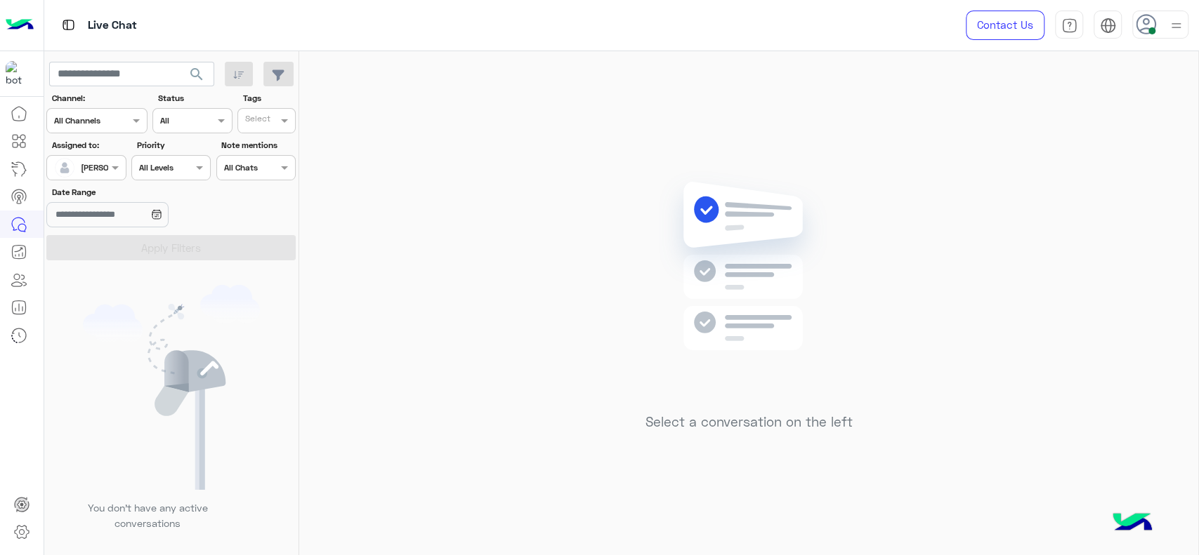
click at [88, 171] on div "Assigned on Jana Aboelseoud" at bounding box center [77, 168] width 60 height 28
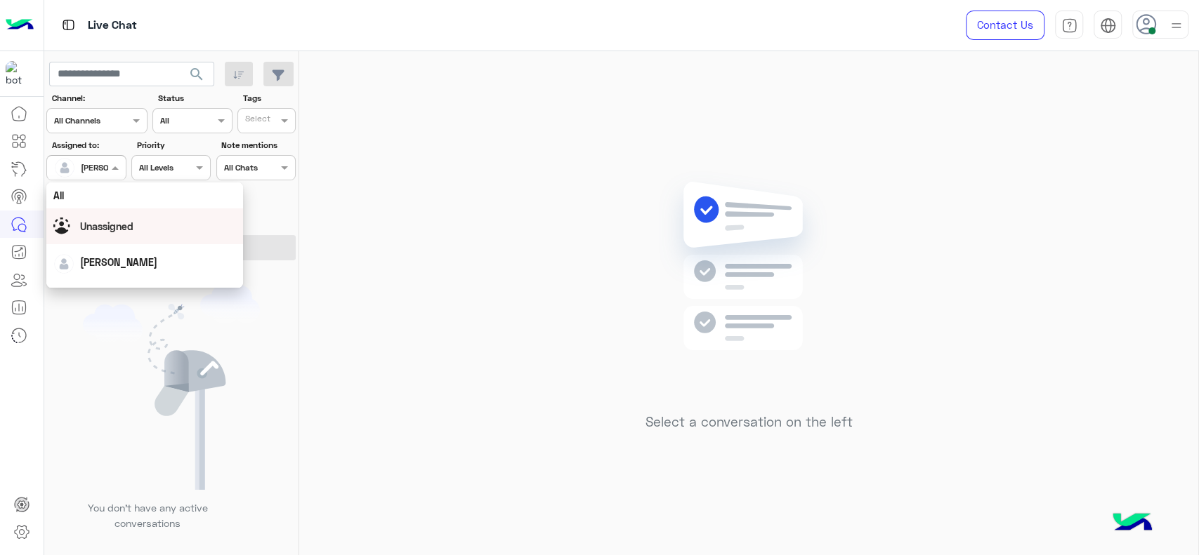
click at [106, 236] on div "Unassigned" at bounding box center [144, 226] width 183 height 25
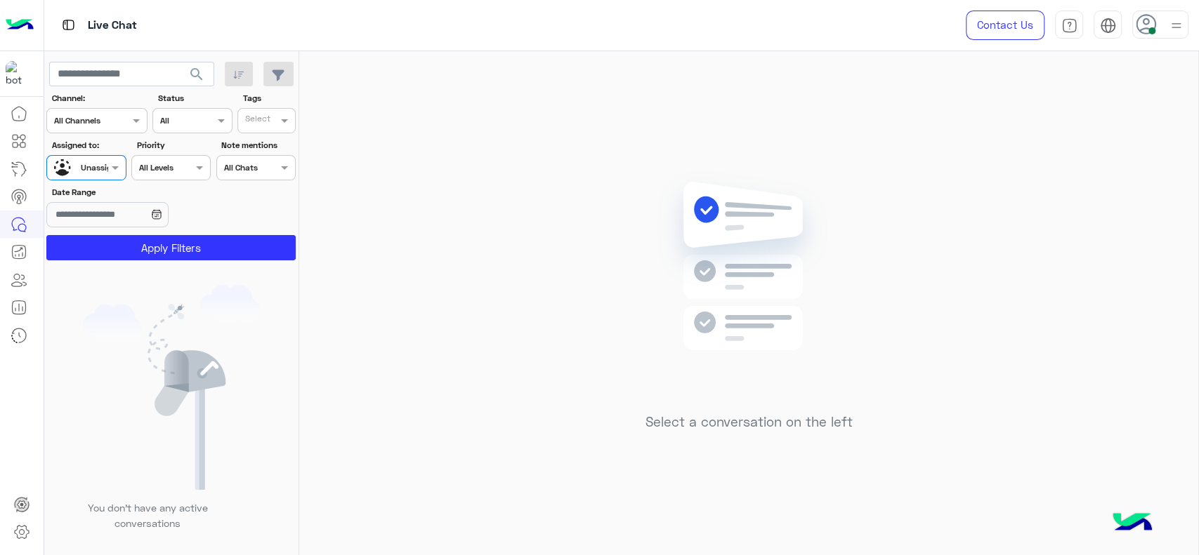
click at [273, 132] on div "Select" at bounding box center [266, 120] width 58 height 25
click at [270, 145] on div "J FOLLOW UP" at bounding box center [305, 148] width 123 height 15
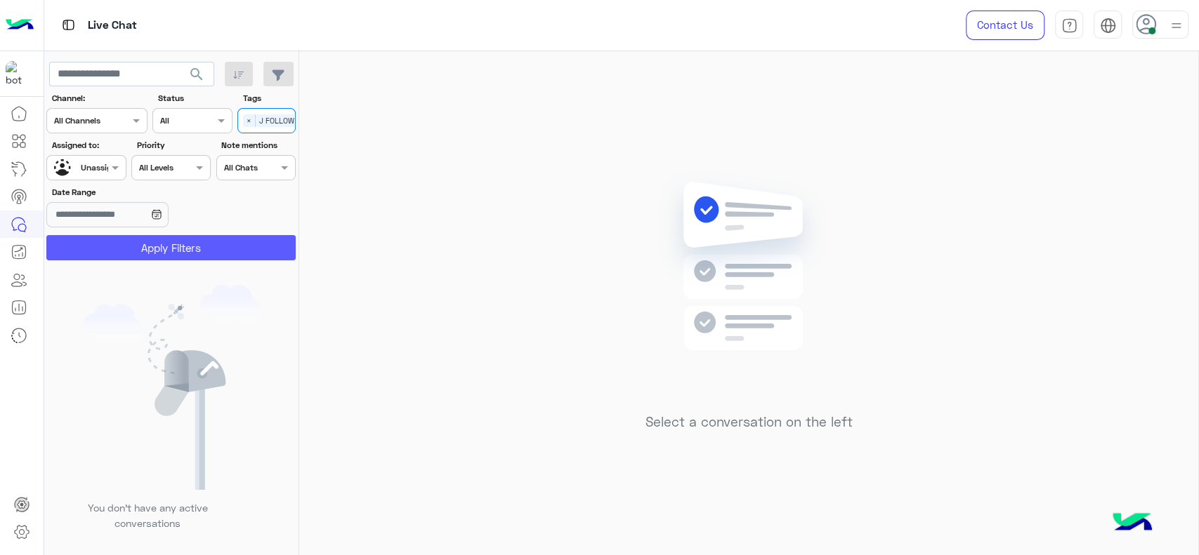
click at [216, 251] on button "Apply Filters" at bounding box center [170, 247] width 249 height 25
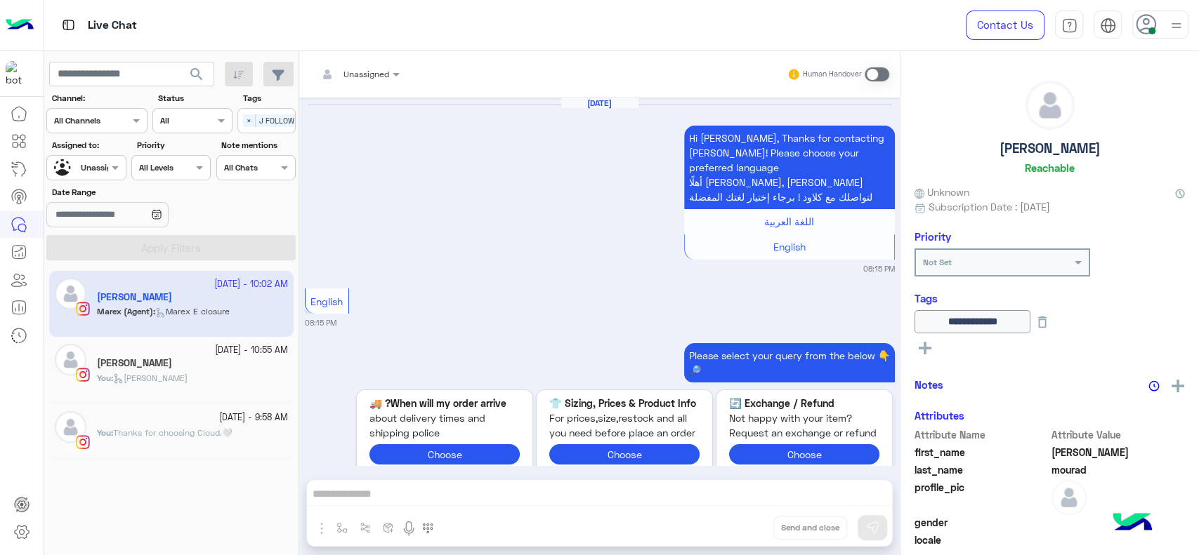
scroll to position [1351, 0]
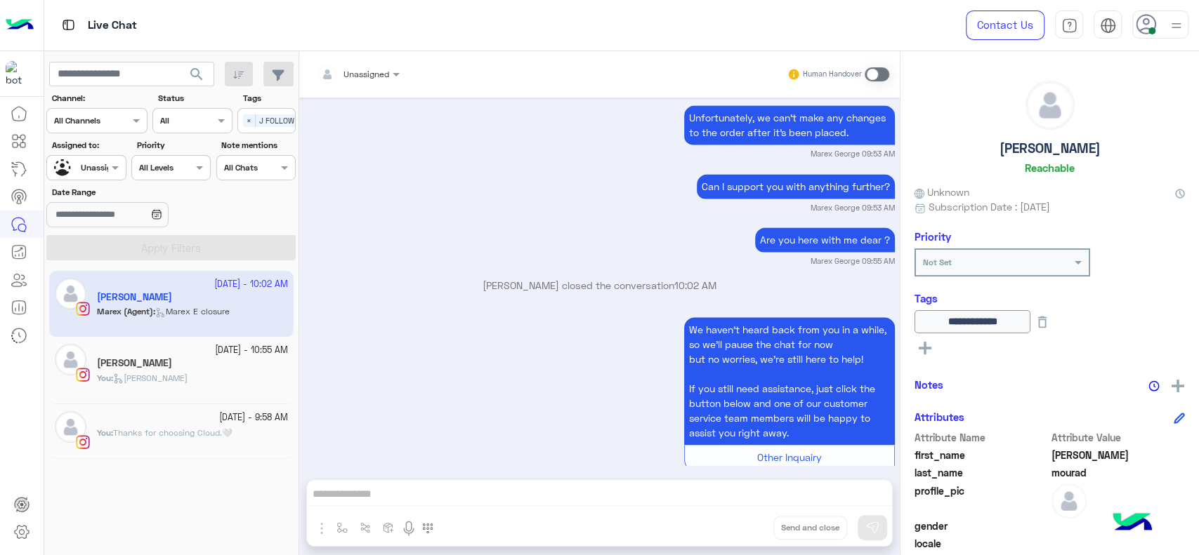
click at [185, 378] on div "You : Jana close" at bounding box center [192, 384] width 191 height 25
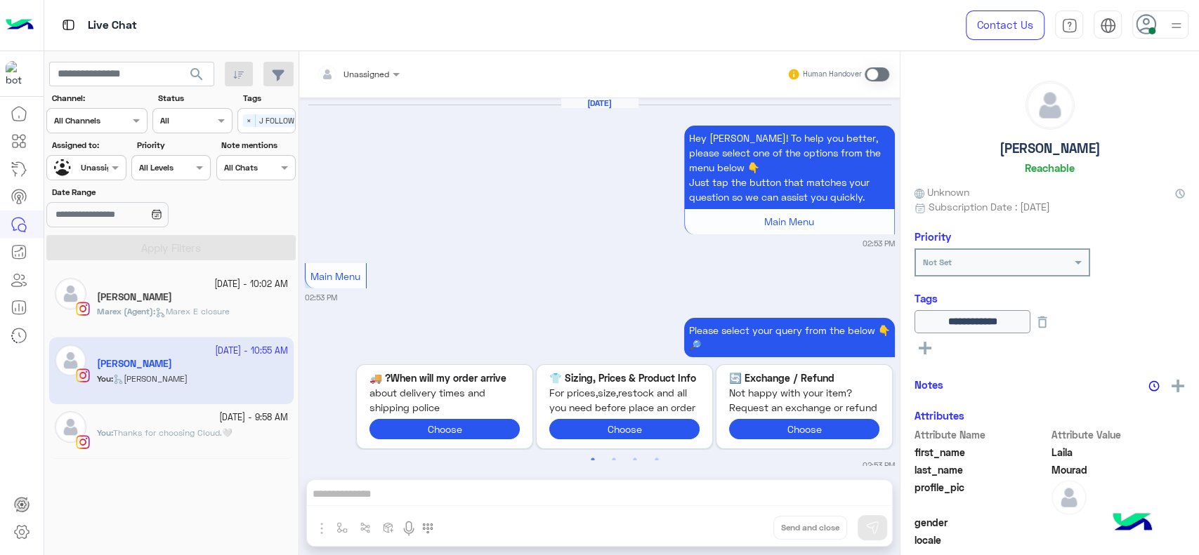
scroll to position [1683, 0]
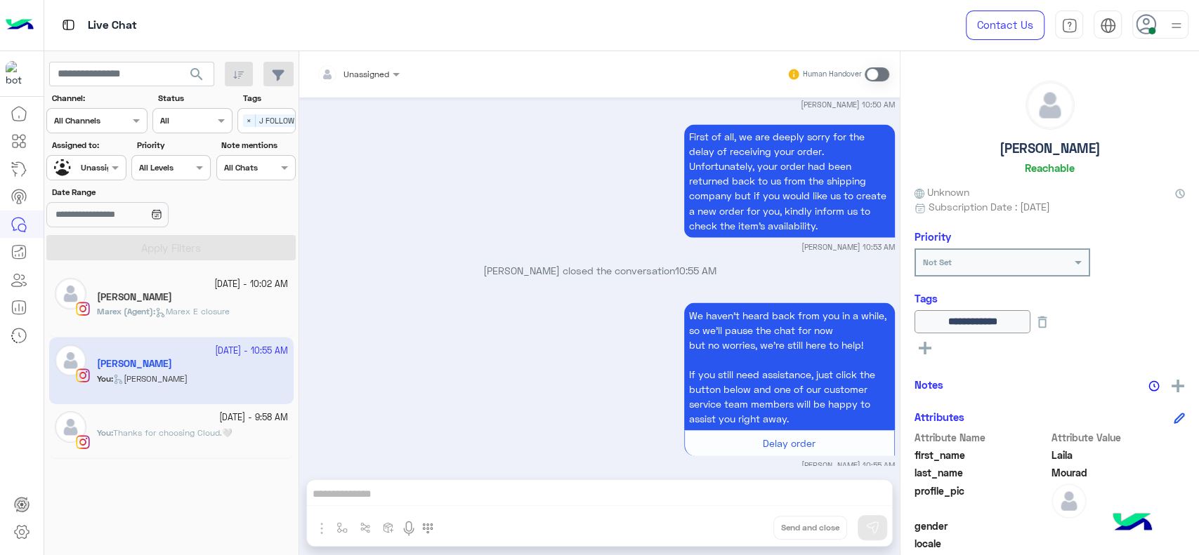
click at [166, 430] on span "Thanks for choosing Cloud.🤍" at bounding box center [172, 433] width 119 height 11
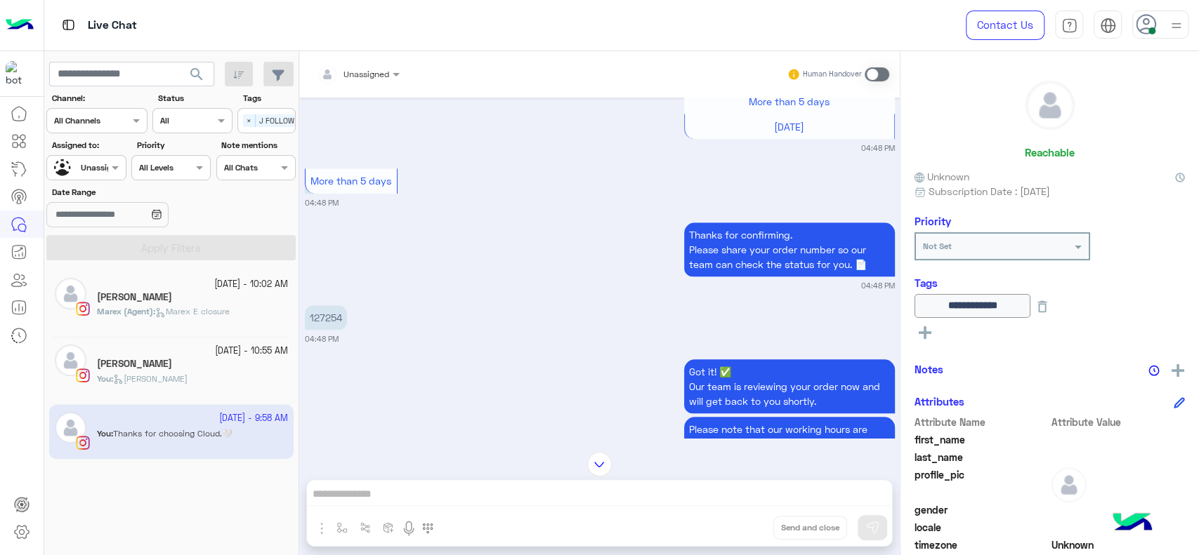
scroll to position [692, 0]
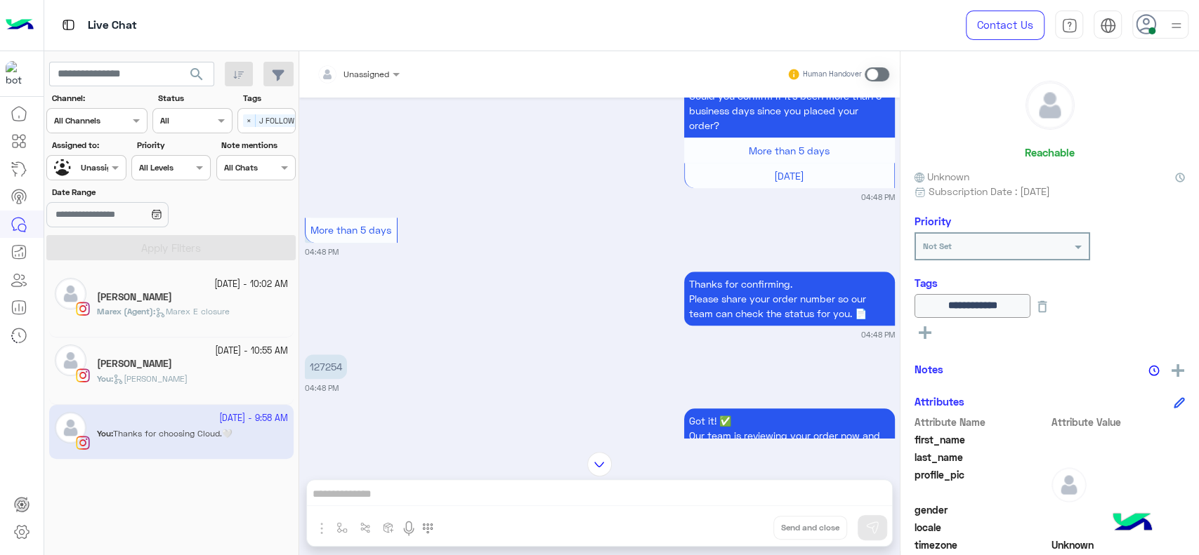
click at [324, 372] on p "127254" at bounding box center [326, 367] width 42 height 25
click at [326, 379] on p "127254" at bounding box center [326, 367] width 42 height 25
copy p "127254"
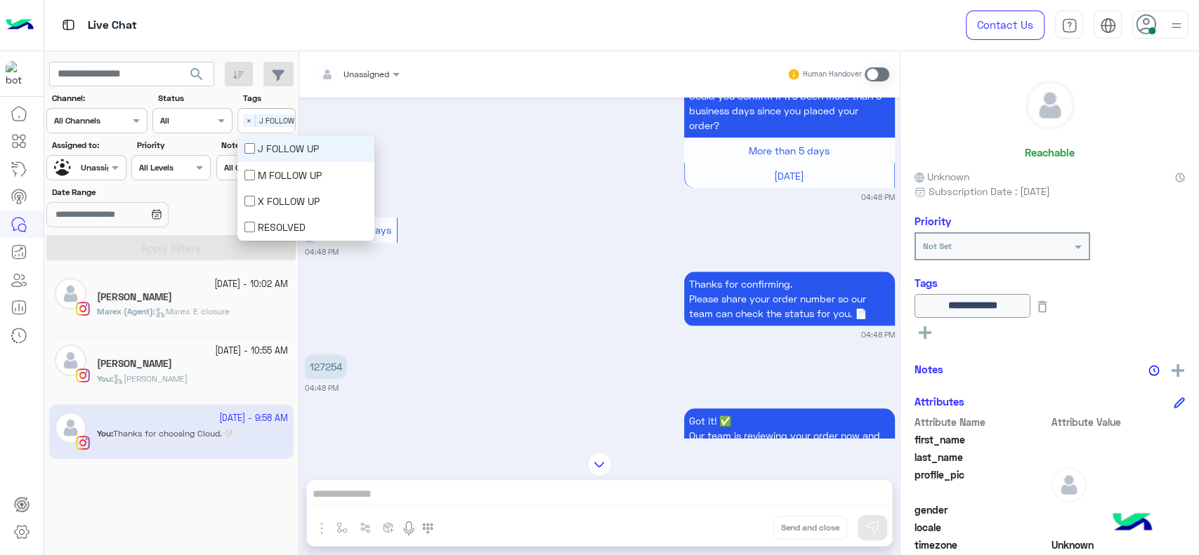
click at [244, 111] on div "Select × J FOLLOW UP" at bounding box center [276, 121] width 77 height 20
click at [261, 142] on div "J FOLLOW UP" at bounding box center [305, 148] width 123 height 15
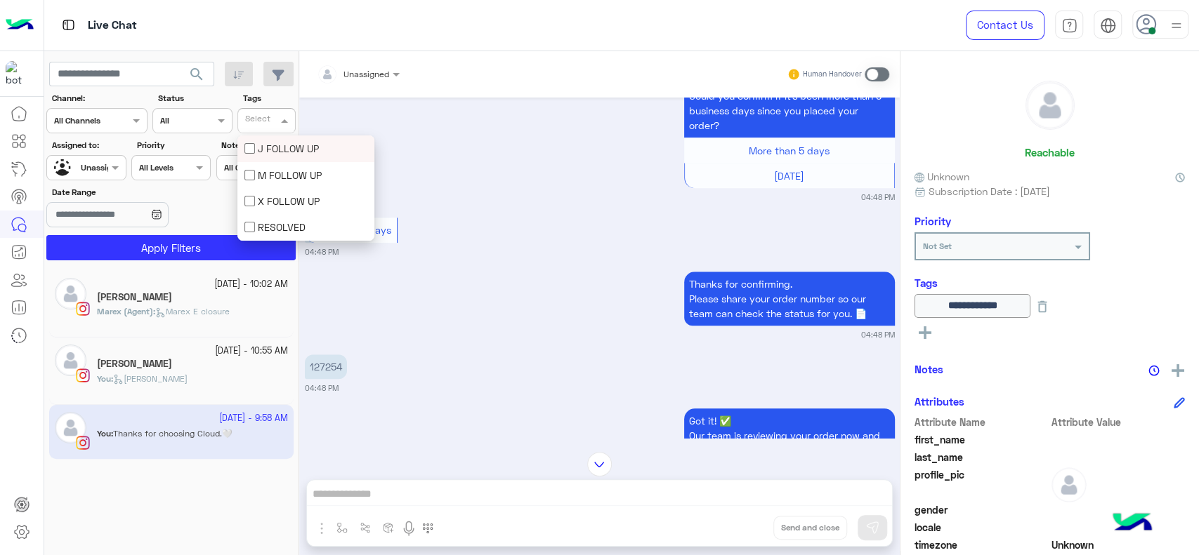
click at [93, 170] on div at bounding box center [86, 165] width 78 height 13
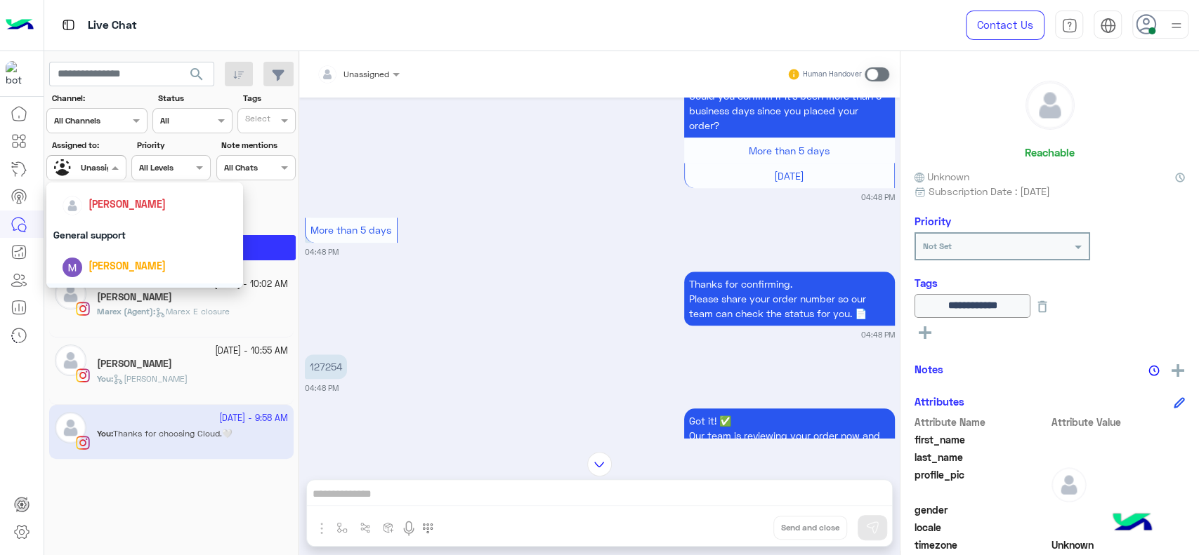
scroll to position [213, 0]
click at [107, 222] on div "[PERSON_NAME]" at bounding box center [144, 209] width 197 height 36
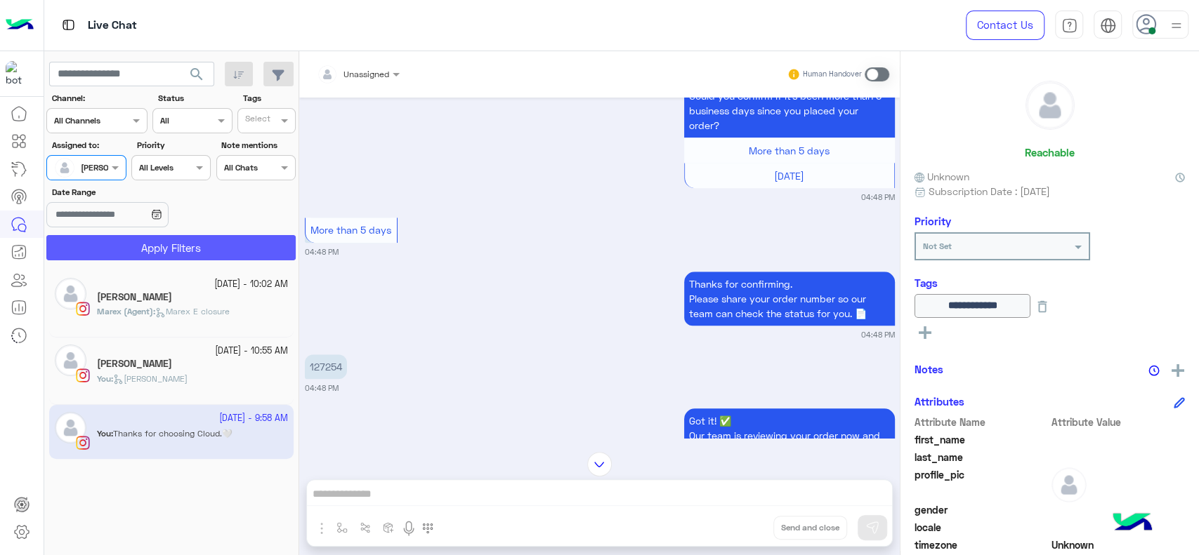
click at [112, 244] on button "Apply Filters" at bounding box center [170, 247] width 249 height 25
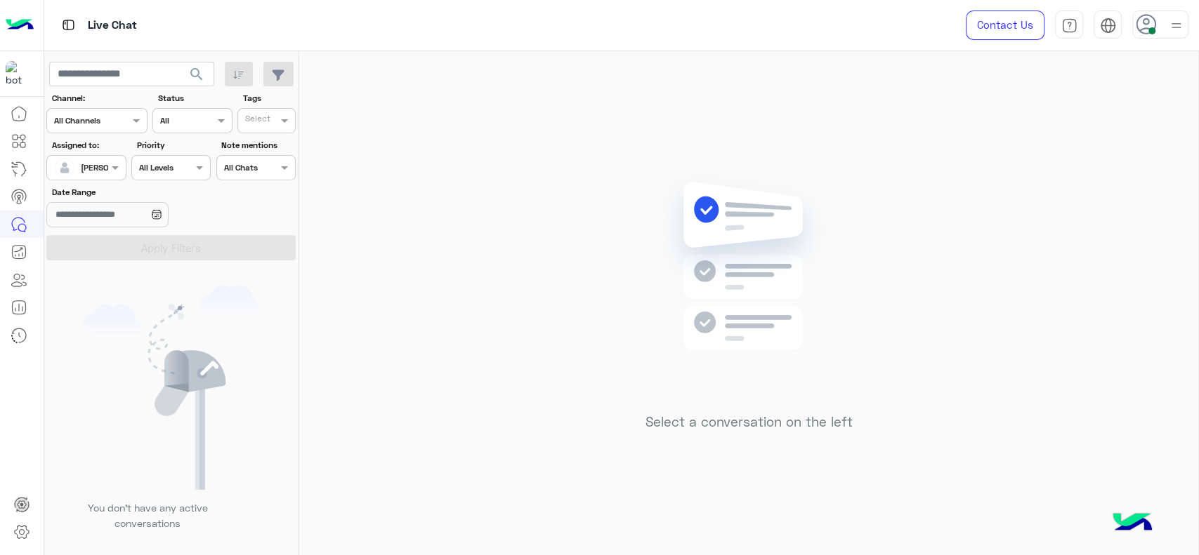
click at [461, 217] on div "Select a conversation on the left" at bounding box center [748, 306] width 899 height 510
click at [584, 364] on div "Select a conversation on the left" at bounding box center [748, 306] width 899 height 510
click at [481, 253] on div "Select a conversation on the left" at bounding box center [748, 306] width 899 height 510
click at [685, 171] on img at bounding box center [748, 287] width 203 height 233
click at [480, 223] on div "Select a conversation on the left" at bounding box center [748, 306] width 899 height 510
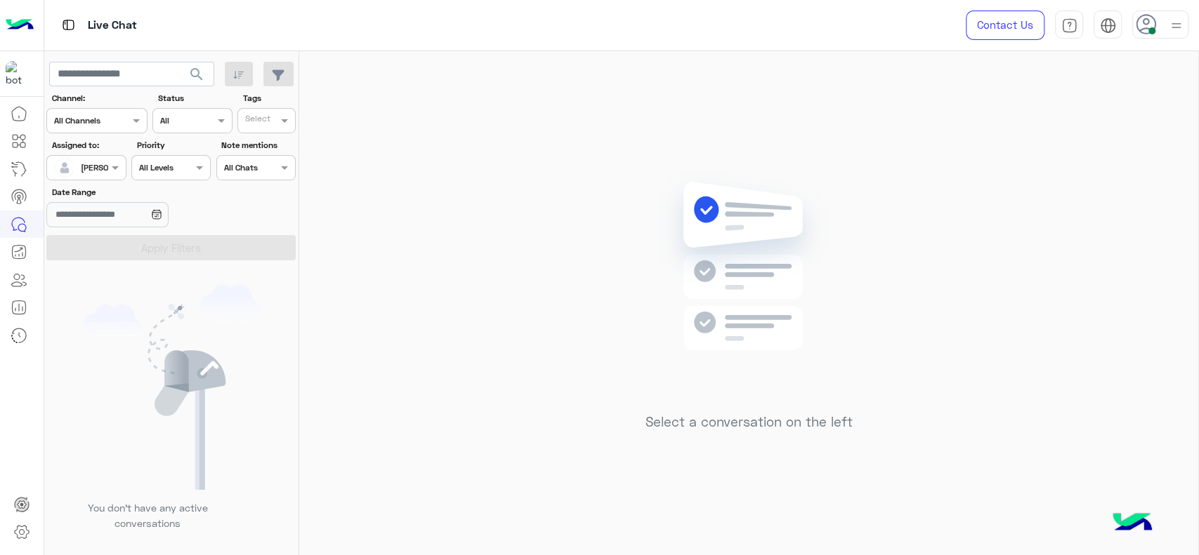
click at [519, 239] on div "Select a conversation on the left" at bounding box center [748, 306] width 899 height 510
click at [478, 237] on div "Select a conversation on the left" at bounding box center [748, 306] width 899 height 510
click at [621, 211] on div "Select a conversation on the left" at bounding box center [748, 306] width 899 height 510
click at [808, 211] on img at bounding box center [748, 287] width 203 height 233
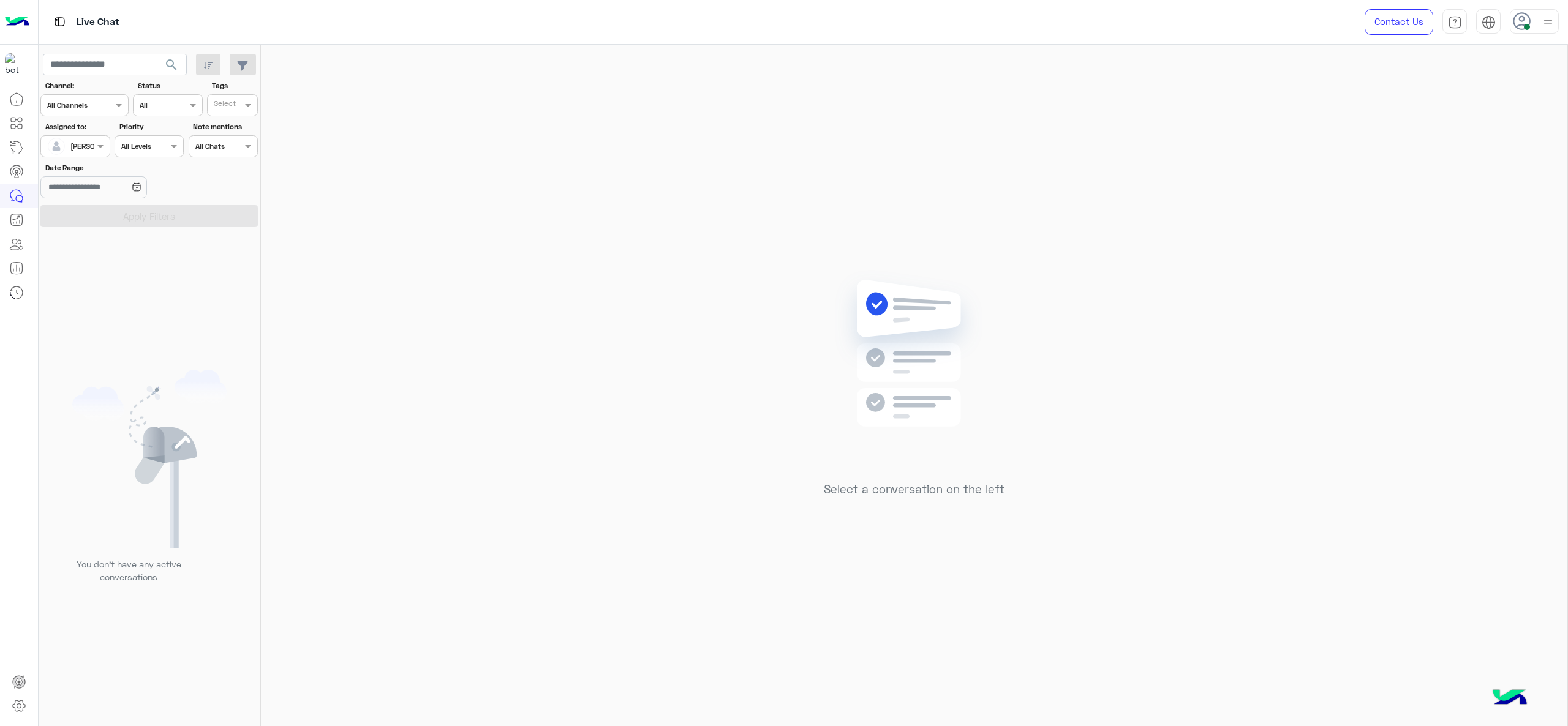
drag, startPoint x: 811, startPoint y: 306, endPoint x: 1067, endPoint y: 39, distance: 369.9
click at [811, 306] on div "Select a conversation on the left" at bounding box center [914, 387] width 1306 height 686
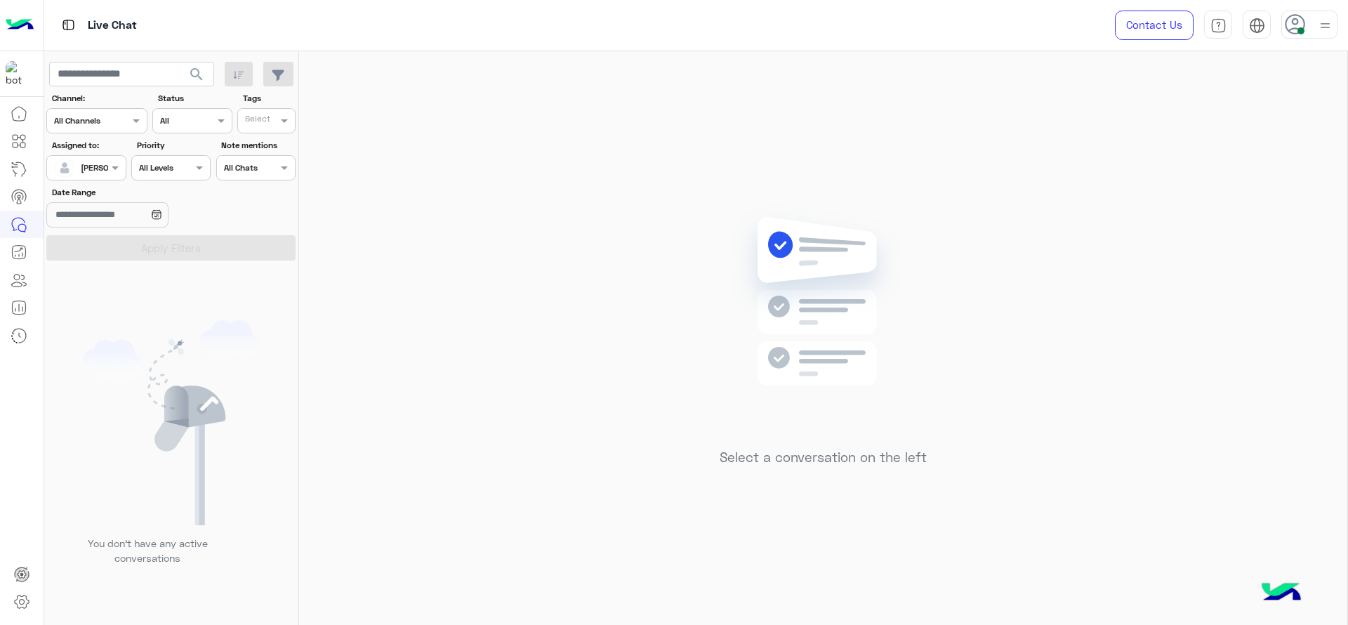
click at [390, 91] on div "Select a conversation on the left" at bounding box center [823, 340] width 1048 height 579
click at [527, 350] on div "Select a conversation on the left" at bounding box center [823, 340] width 1048 height 579
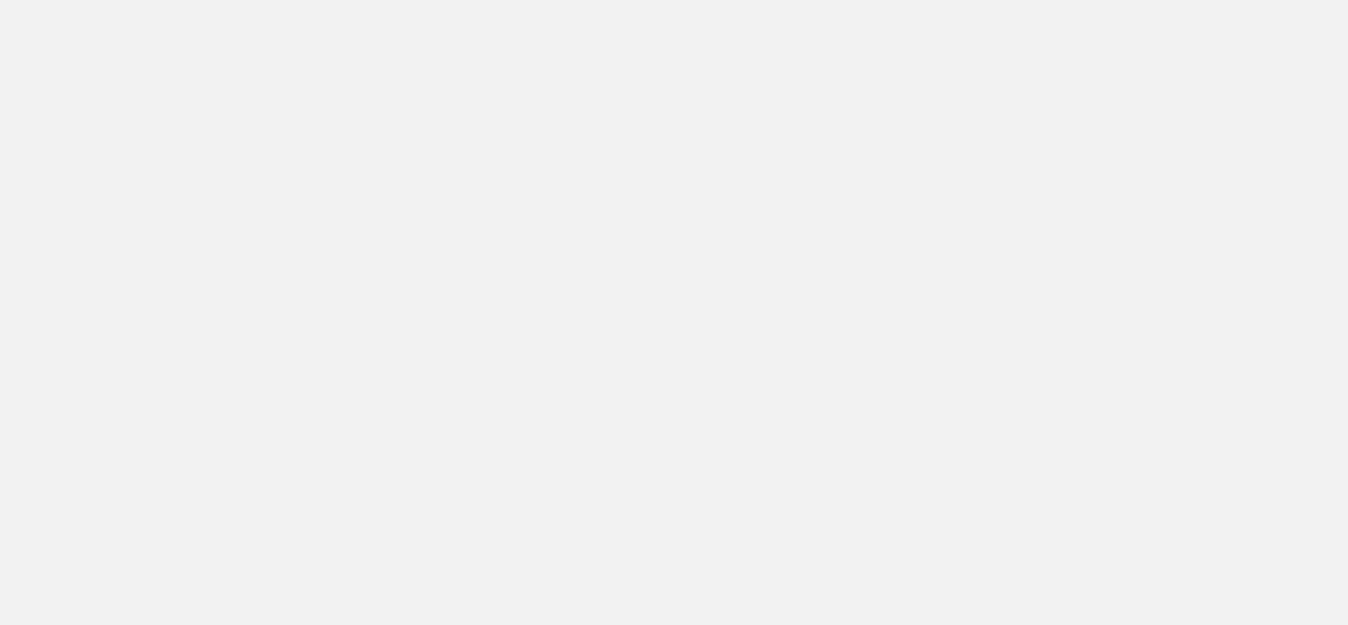
click at [495, 385] on app-root at bounding box center [674, 312] width 1348 height 625
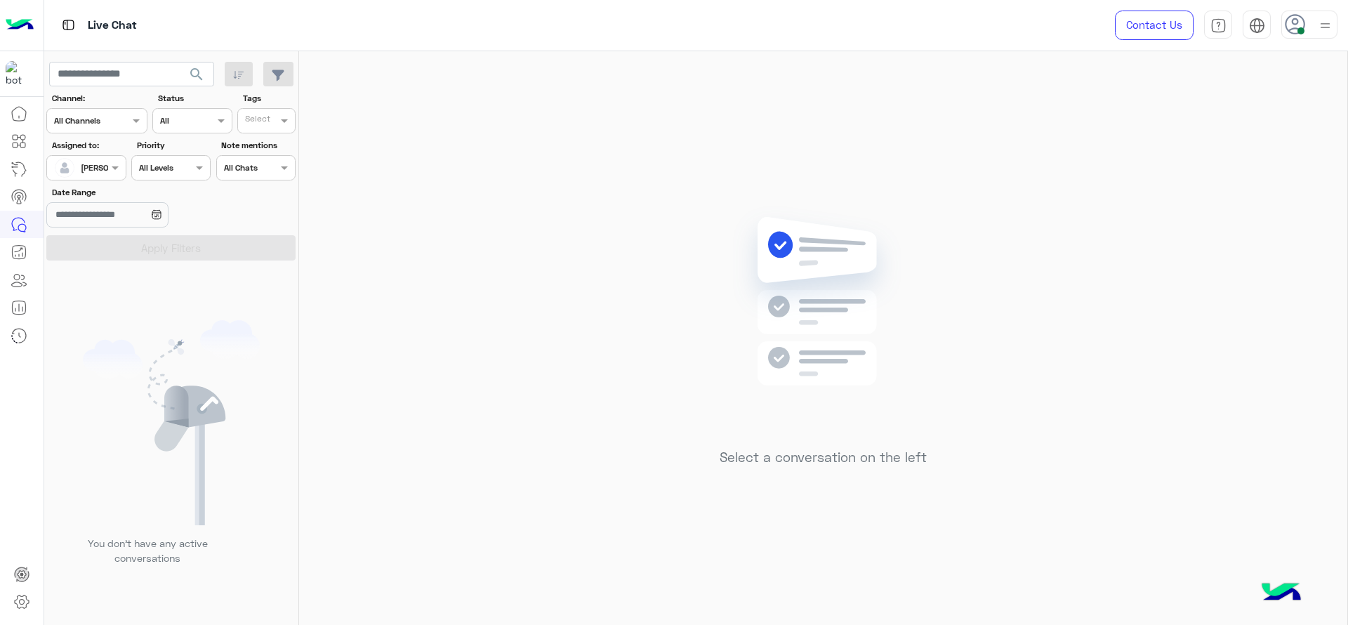
click at [711, 190] on div "Select a conversation on the left" at bounding box center [823, 340] width 1048 height 579
click at [132, 169] on div at bounding box center [171, 165] width 78 height 13
click at [113, 169] on span at bounding box center [117, 167] width 18 height 15
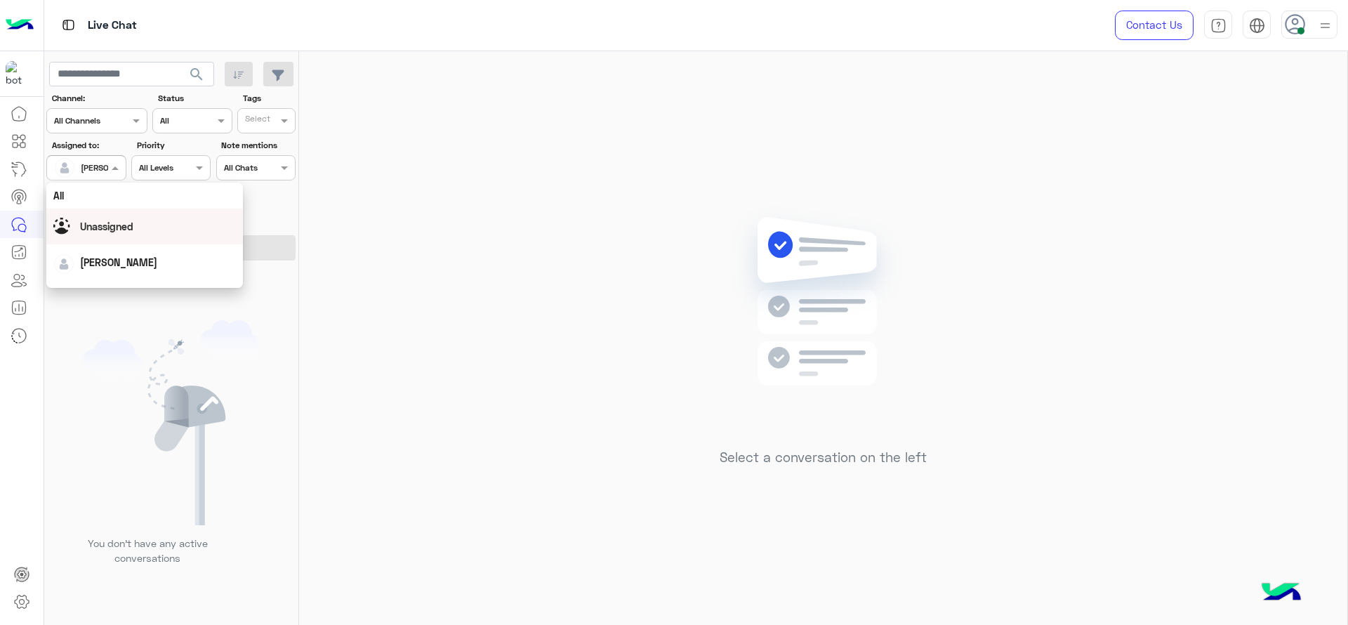
click at [374, 237] on div "Select a conversation on the left" at bounding box center [823, 340] width 1048 height 579
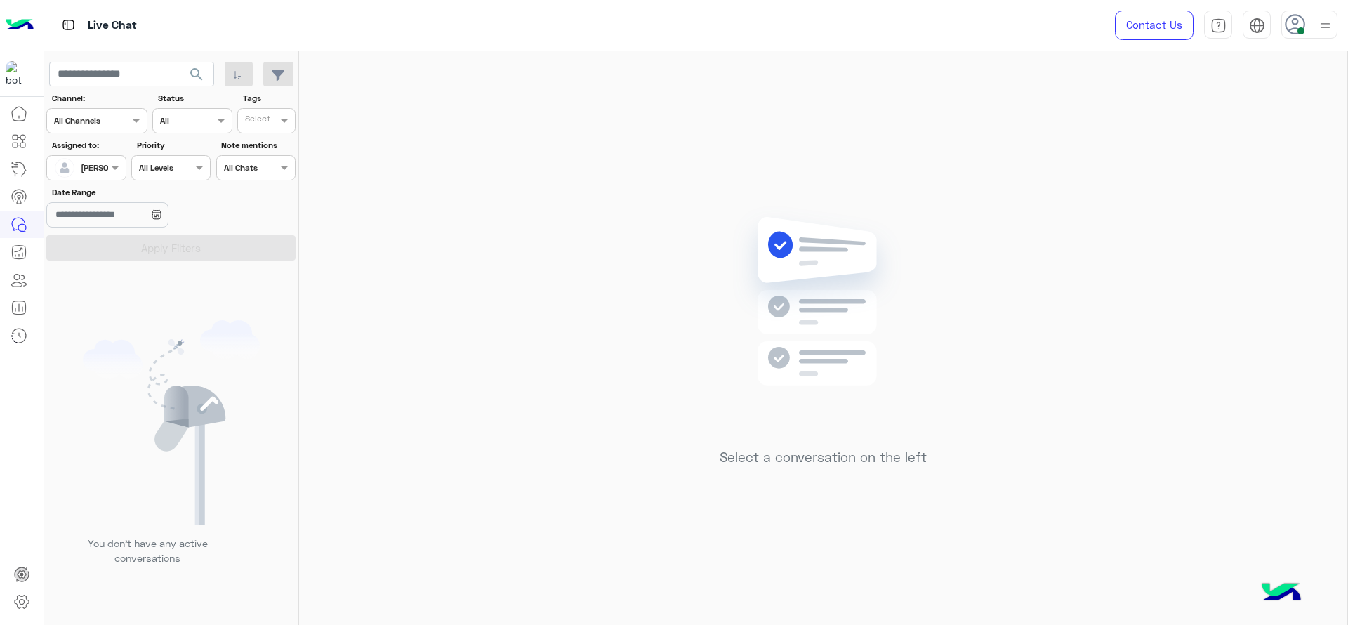
click at [1077, 453] on div "Select a conversation on the left" at bounding box center [823, 340] width 1048 height 579
click at [695, 355] on div "Select a conversation on the left" at bounding box center [823, 340] width 1048 height 579
click at [418, 275] on div "Select a conversation on the left" at bounding box center [823, 340] width 1048 height 579
click at [721, 546] on div "Select a conversation on the left" at bounding box center [823, 340] width 1048 height 579
click at [1348, 600] on mat-drawer at bounding box center [1348, 340] width 1 height 579
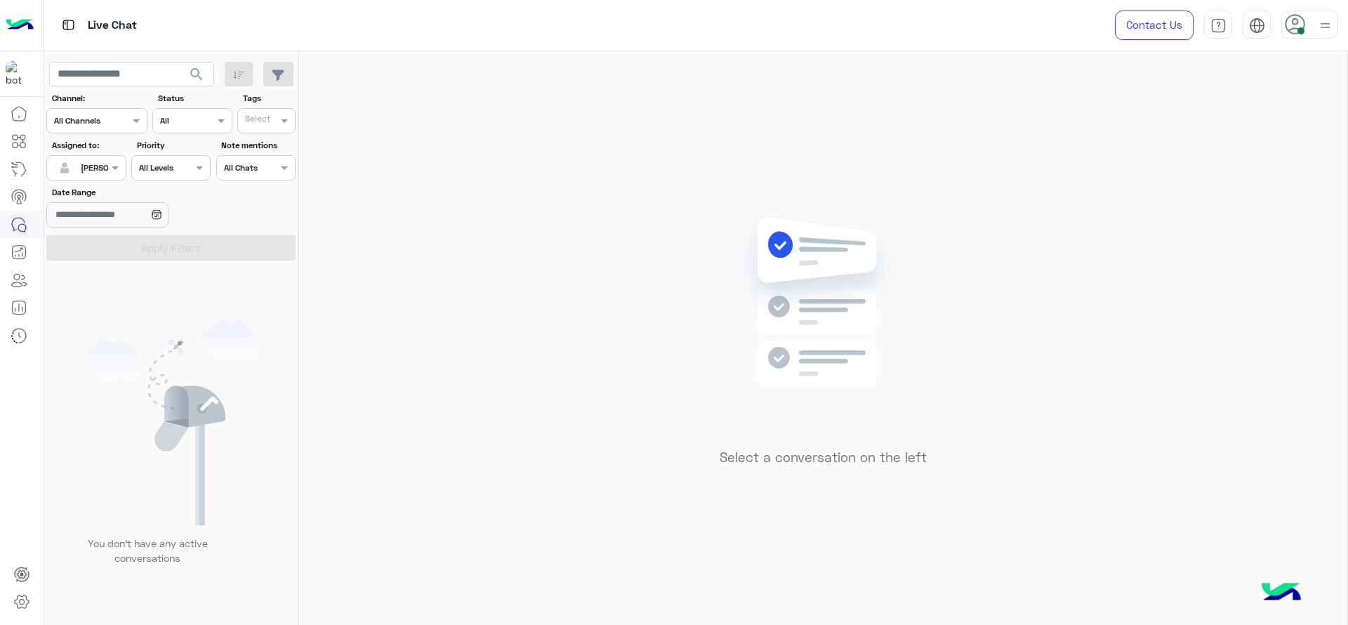
click at [1197, 310] on div "Select a conversation on the left" at bounding box center [823, 340] width 1048 height 579
click at [97, 178] on div "[PERSON_NAME]" at bounding box center [80, 168] width 53 height 28
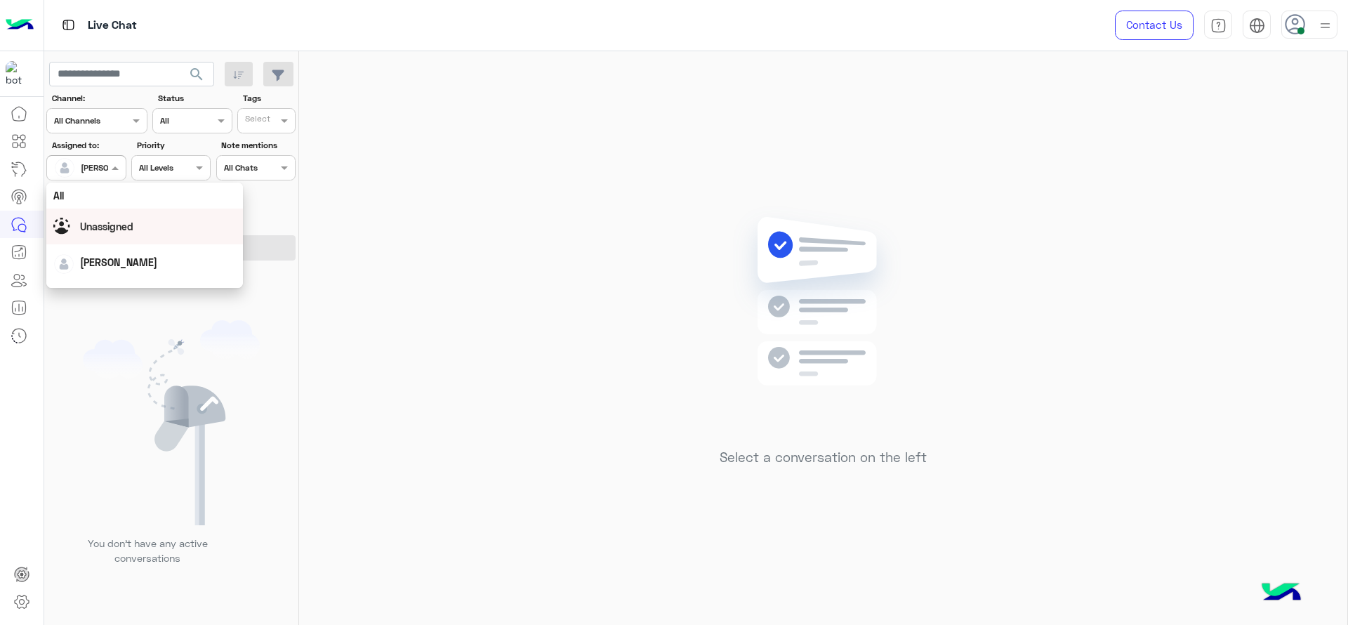
click at [110, 222] on span "Unassigned" at bounding box center [106, 227] width 53 height 12
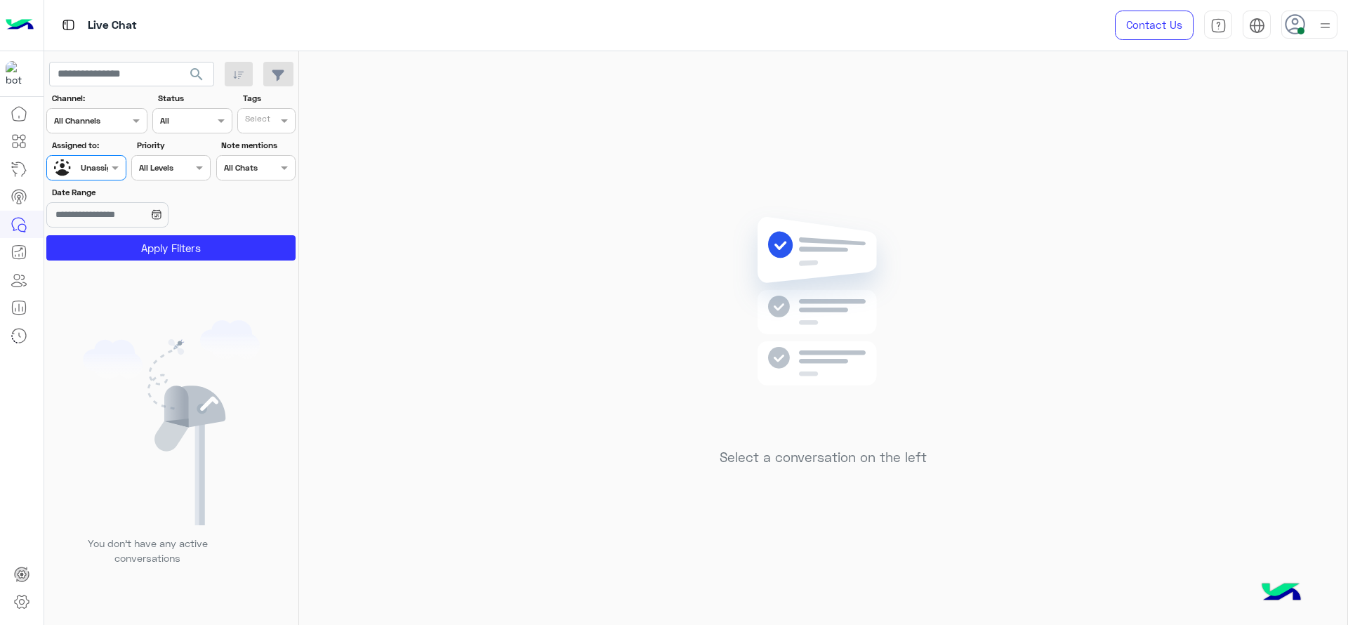
click at [256, 103] on label "Tags" at bounding box center [268, 98] width 51 height 13
click at [258, 114] on div "Select" at bounding box center [256, 120] width 27 height 16
click at [265, 147] on div "J FOLLOW UP" at bounding box center [305, 148] width 123 height 15
click at [233, 251] on button "Apply Filters" at bounding box center [170, 247] width 249 height 25
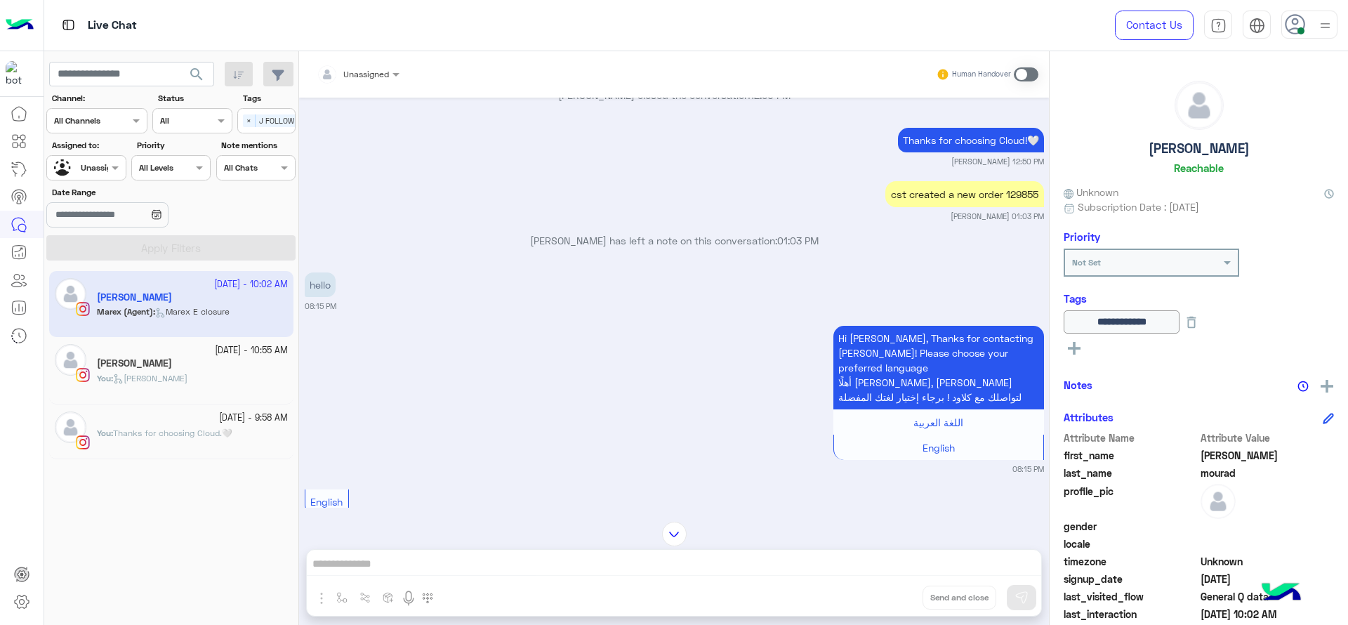
scroll to position [1134, 0]
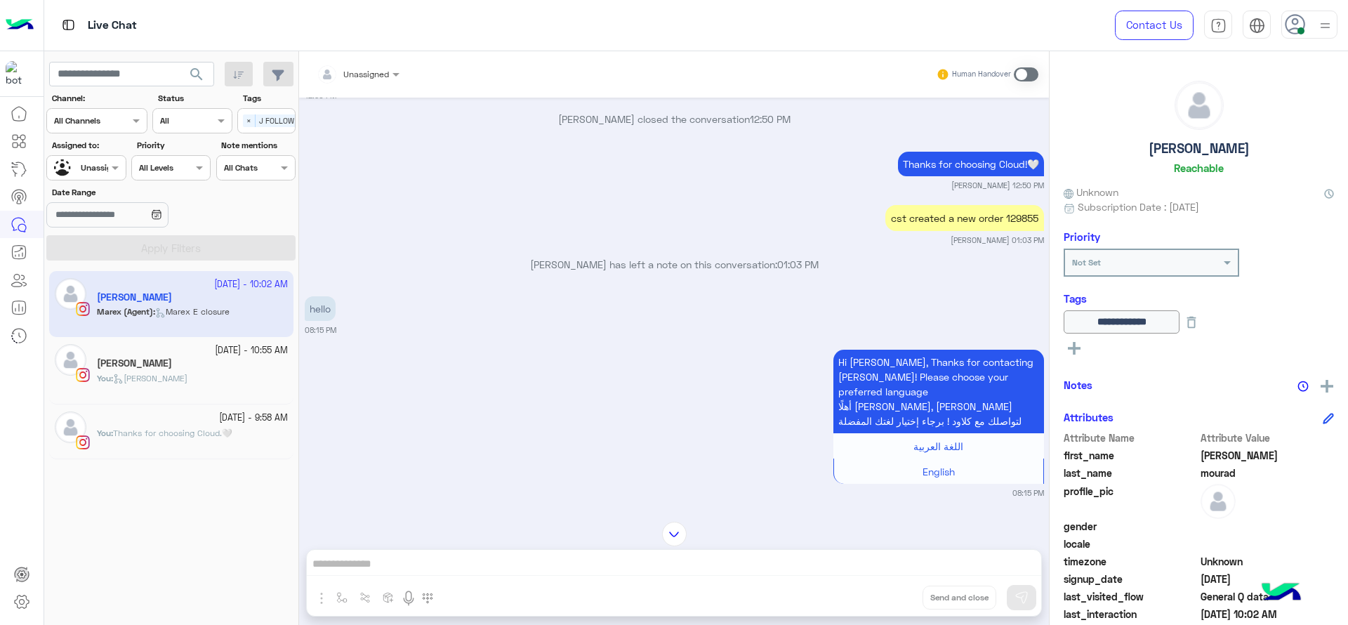
click at [1020, 218] on div "cst created a new order 129855" at bounding box center [965, 218] width 159 height 26
click at [120, 164] on span at bounding box center [117, 167] width 18 height 15
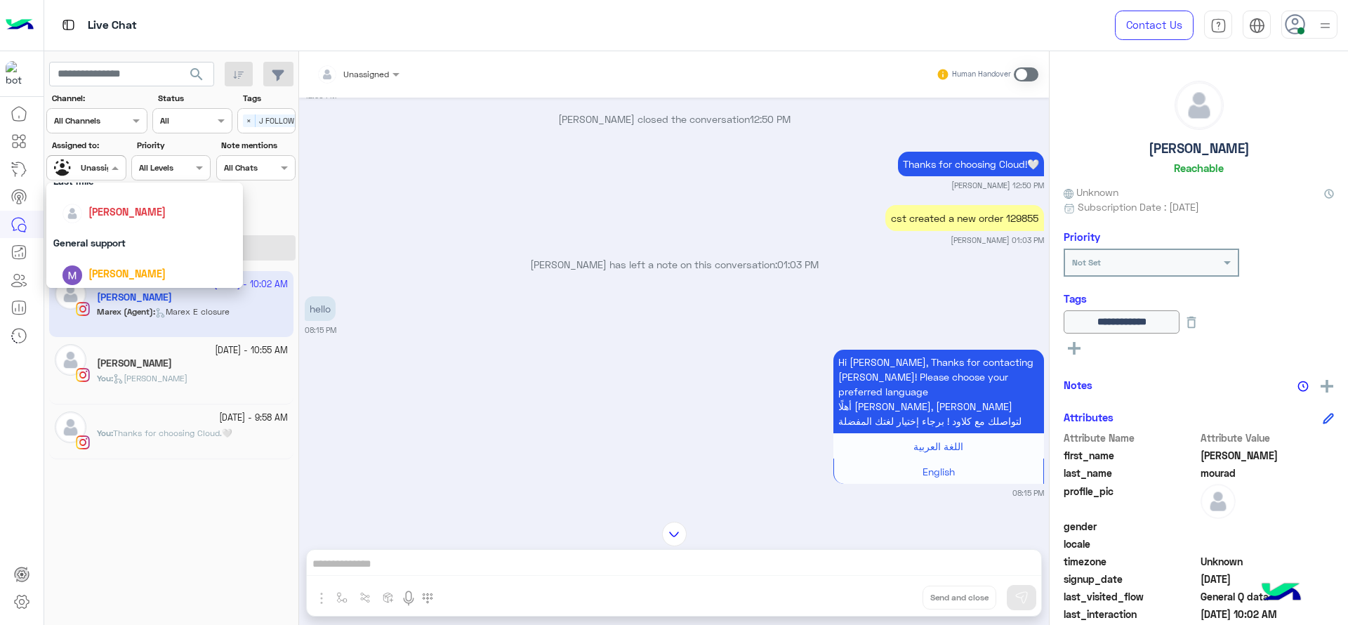
scroll to position [205, 0]
click at [137, 211] on span "[PERSON_NAME]" at bounding box center [126, 217] width 77 height 12
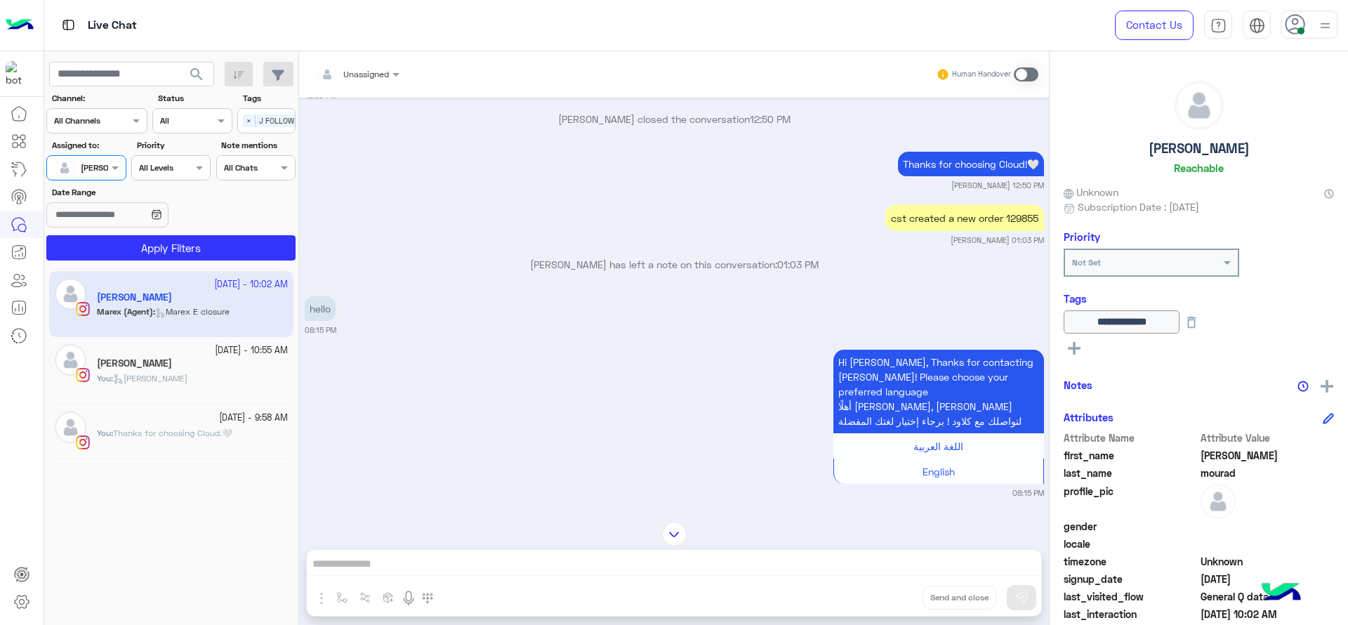
click at [256, 117] on span "J FOLLOW UP" at bounding box center [282, 120] width 53 height 13
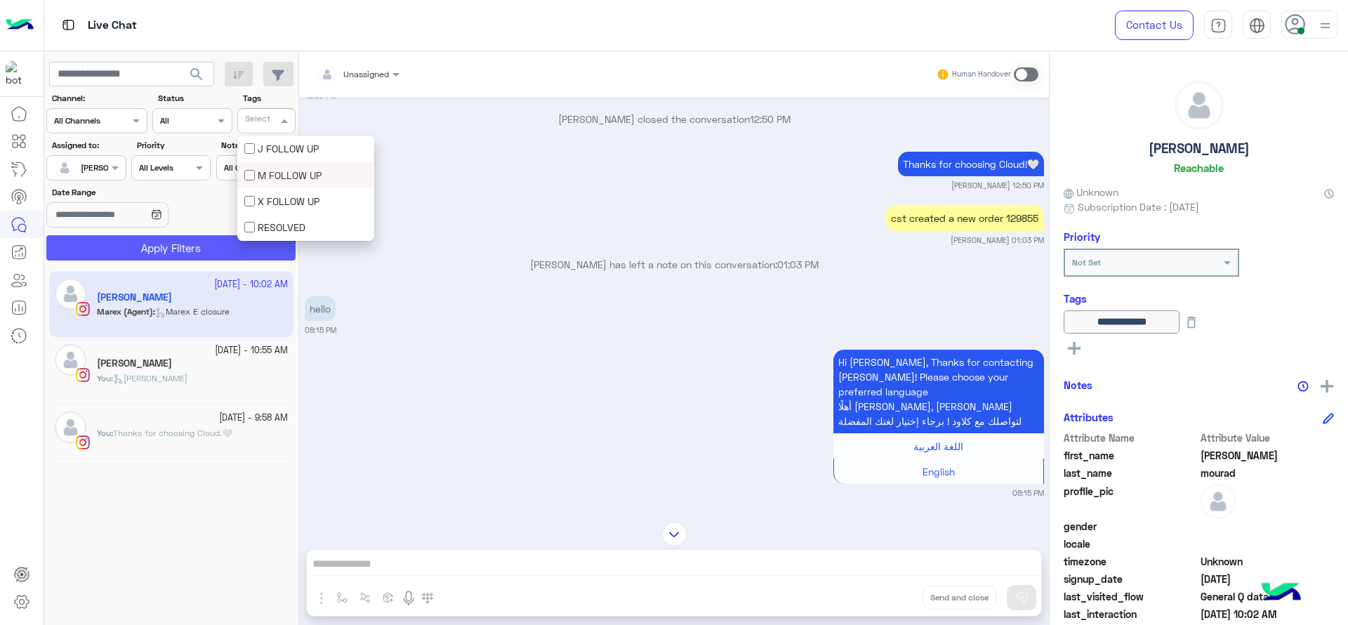
click at [221, 249] on button "Apply Filters" at bounding box center [170, 247] width 249 height 25
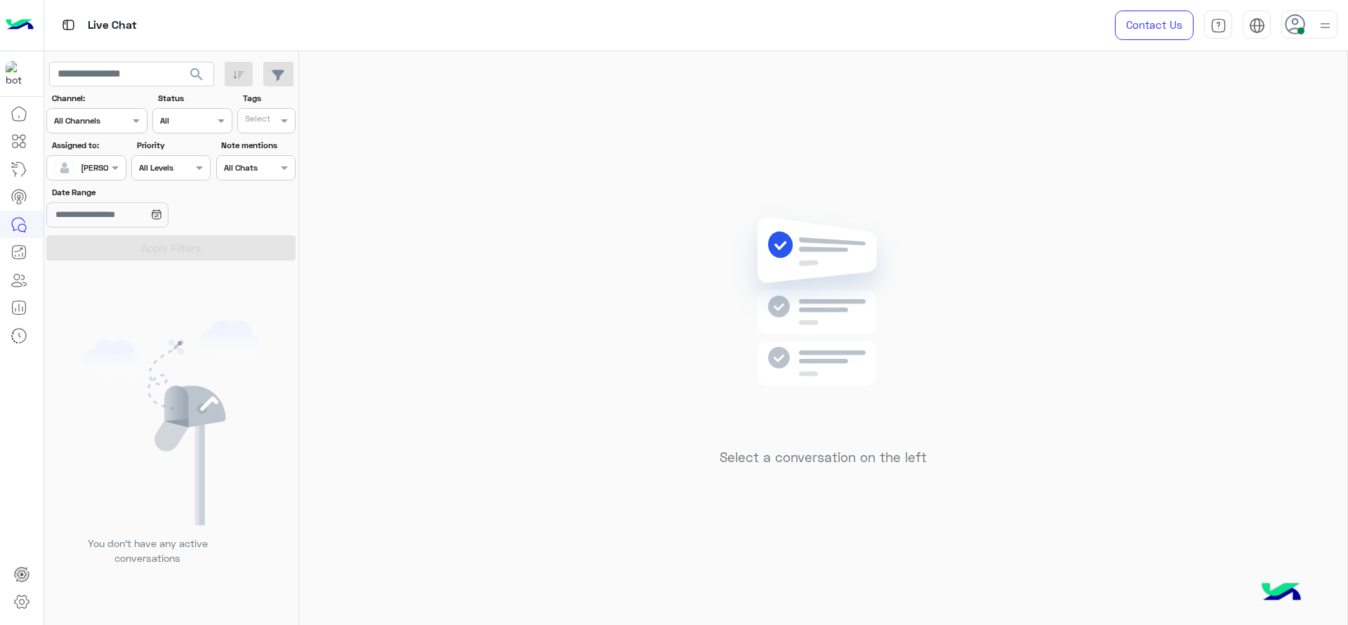
click at [360, 176] on div "Select a conversation on the left" at bounding box center [823, 340] width 1048 height 579
click at [526, 100] on div "Select a conversation on the left" at bounding box center [823, 340] width 1048 height 579
click at [598, 301] on div "Select a conversation on the left" at bounding box center [823, 340] width 1048 height 579
click at [633, 245] on div "Select a conversation on the left" at bounding box center [823, 340] width 1048 height 579
click at [756, 180] on div "Select a conversation on the left" at bounding box center [823, 340] width 1048 height 579
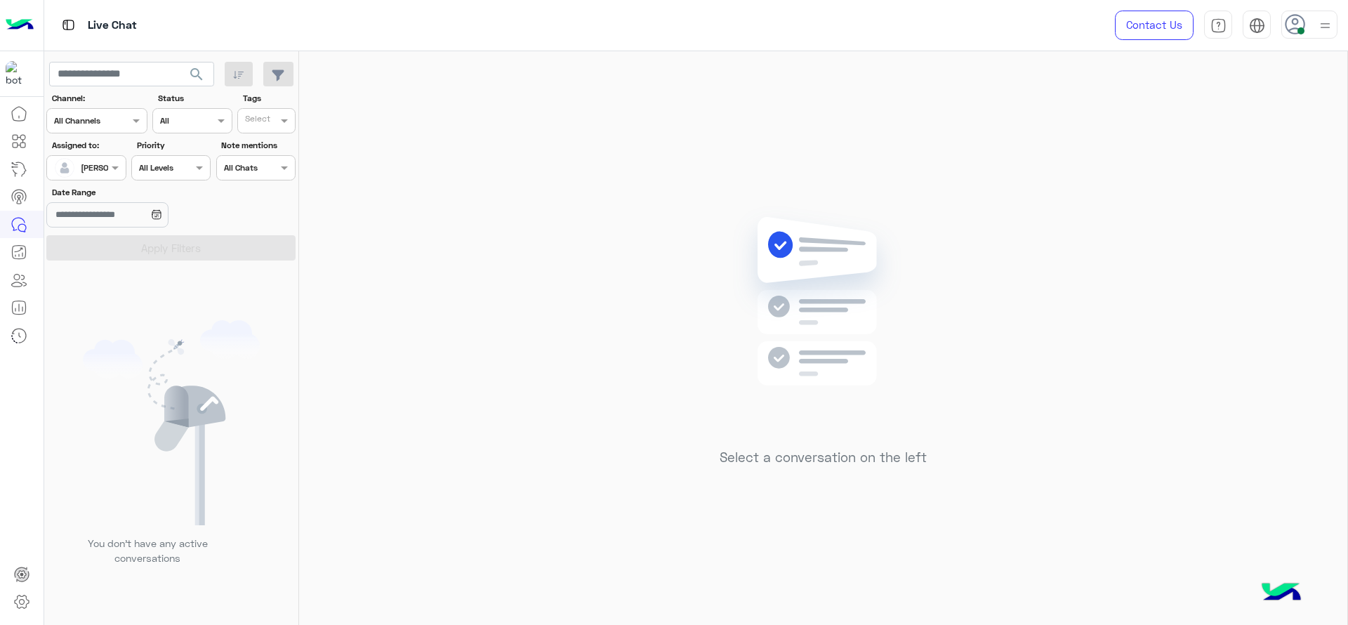
click at [538, 350] on div "Select a conversation on the left" at bounding box center [823, 340] width 1048 height 579
click at [721, 445] on div "Select a conversation on the left" at bounding box center [823, 341] width 207 height 270
click at [416, 329] on div "Select a conversation on the left" at bounding box center [823, 340] width 1048 height 579
click at [103, 176] on div "[PERSON_NAME]" at bounding box center [80, 168] width 53 height 28
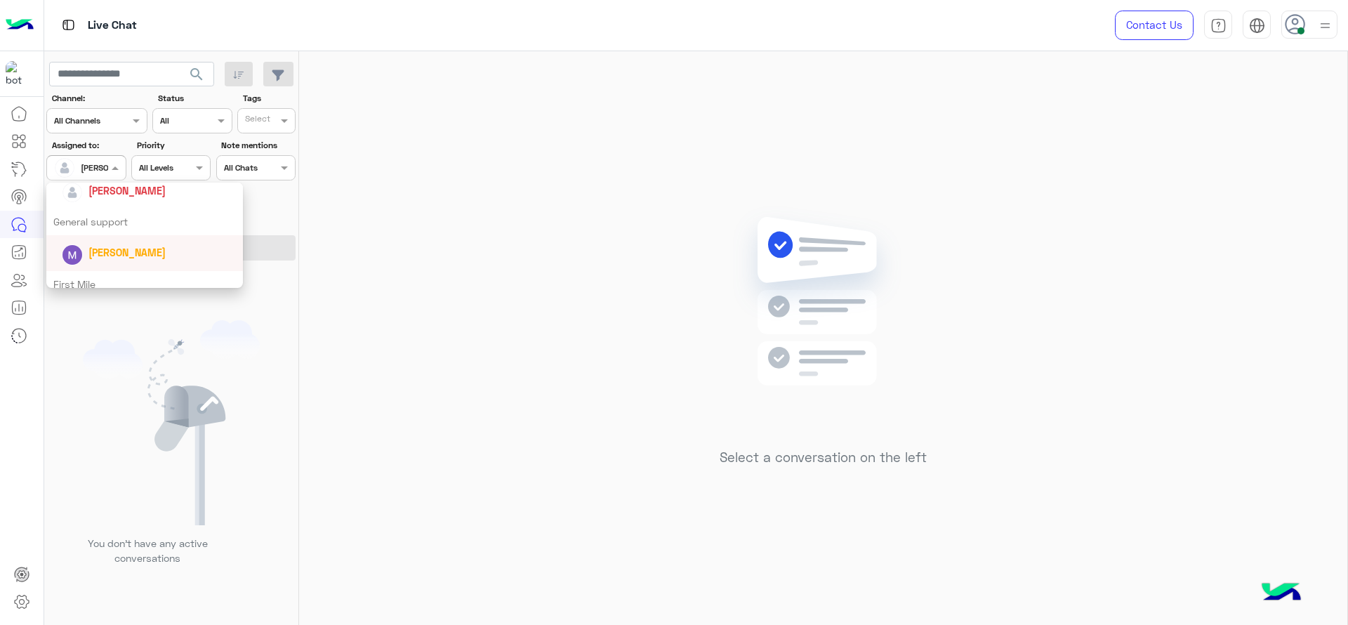
scroll to position [228, 0]
click at [101, 230] on div "General support" at bounding box center [144, 225] width 197 height 26
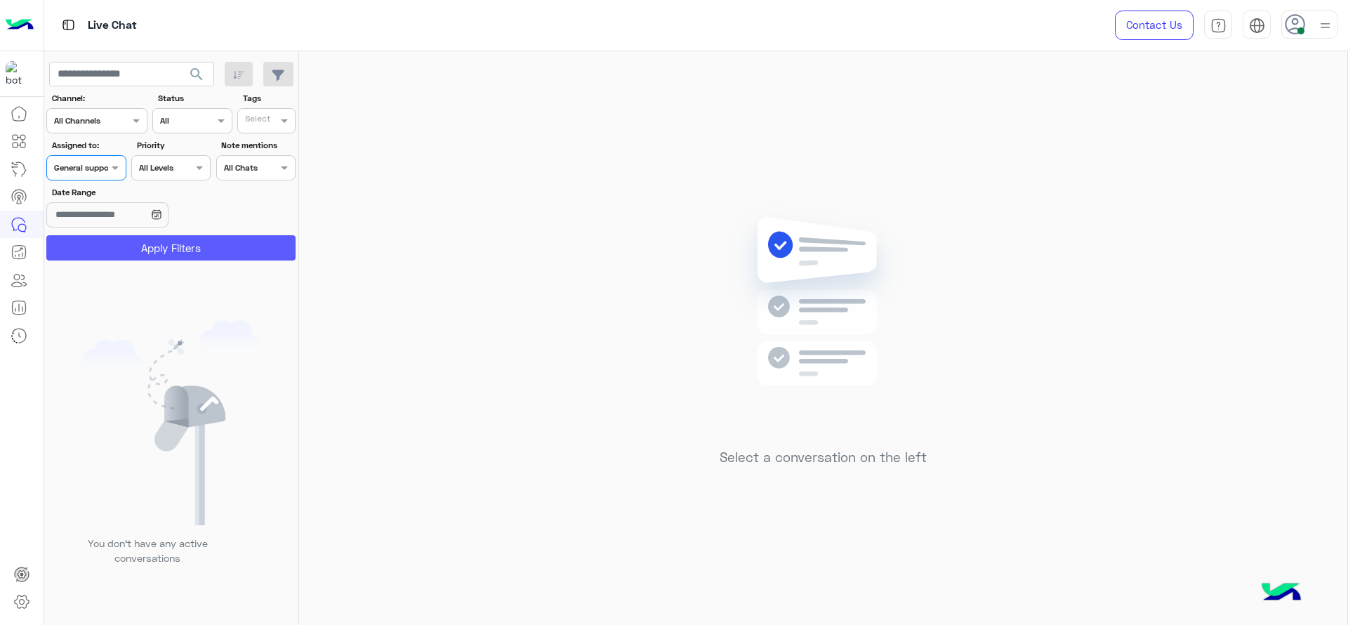
click at [101, 243] on button "Apply Filters" at bounding box center [170, 247] width 249 height 25
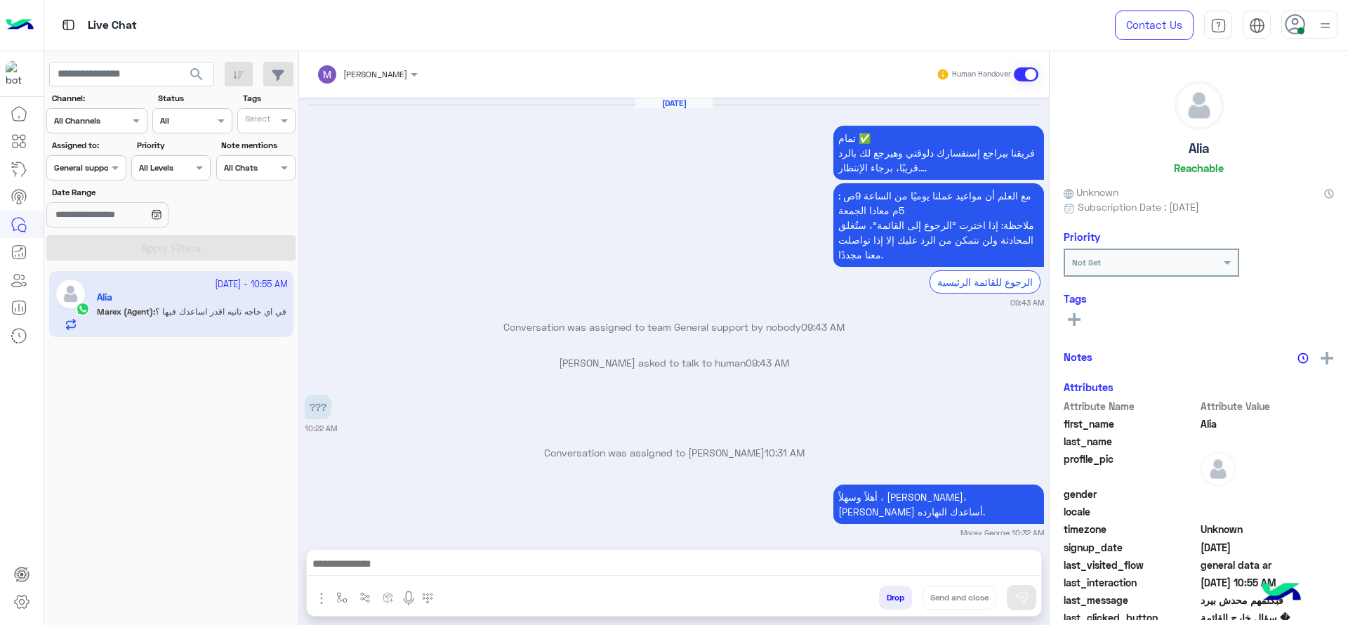
scroll to position [876, 0]
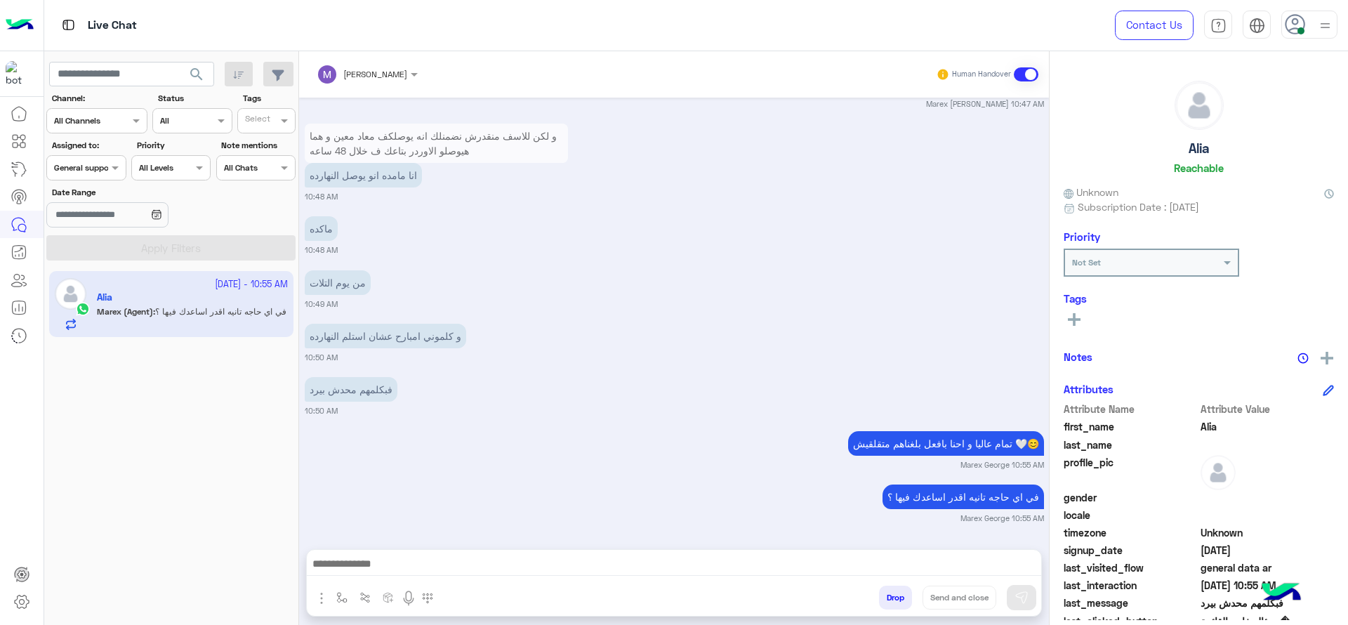
click at [84, 177] on div "Assigned on General support" at bounding box center [85, 167] width 79 height 25
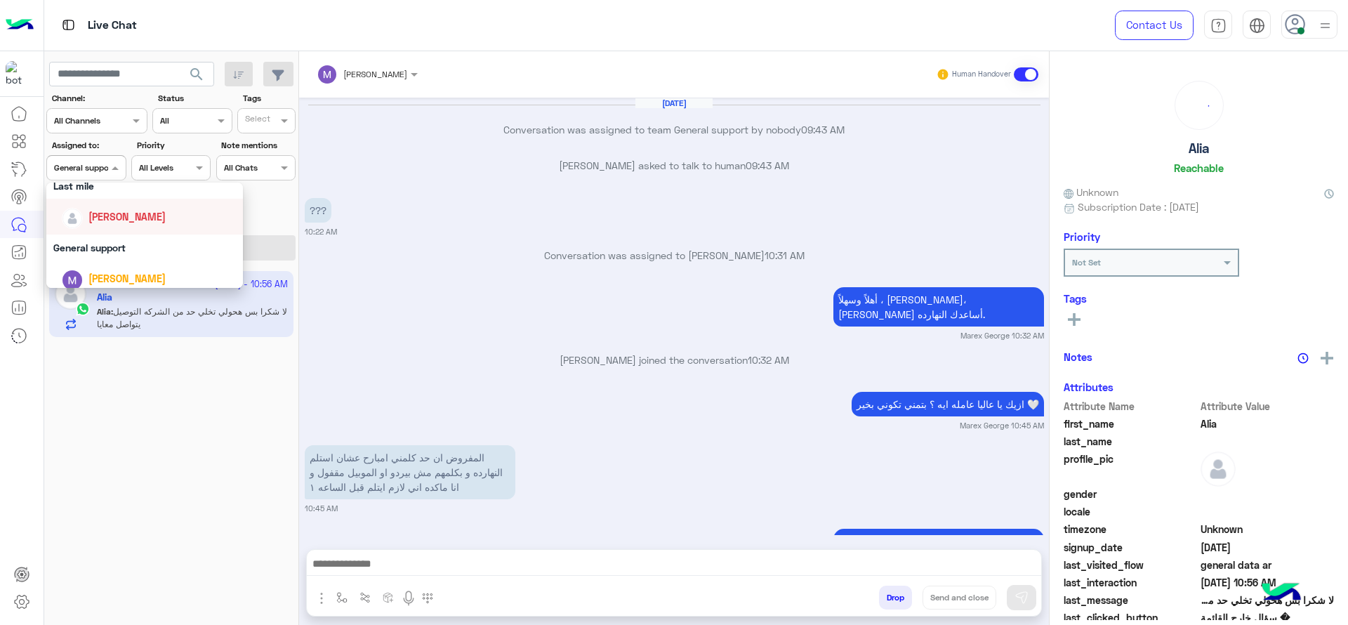
scroll to position [747, 0]
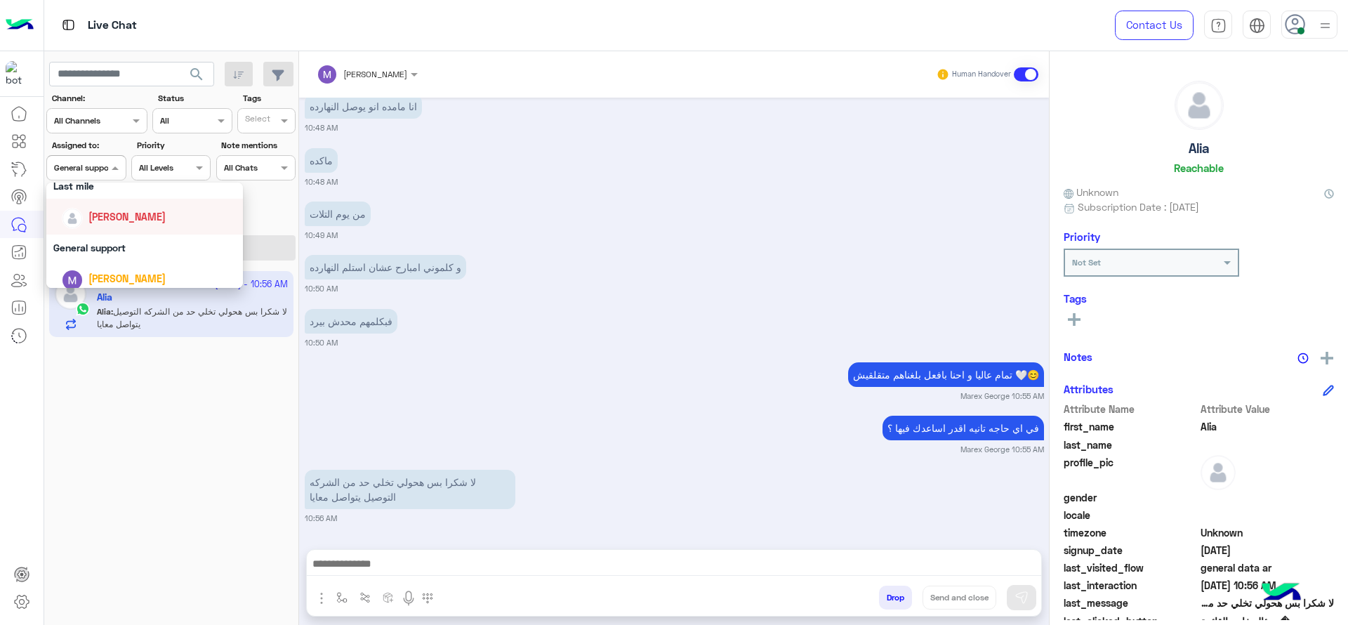
click at [96, 209] on div "[PERSON_NAME]" at bounding box center [126, 216] width 77 height 15
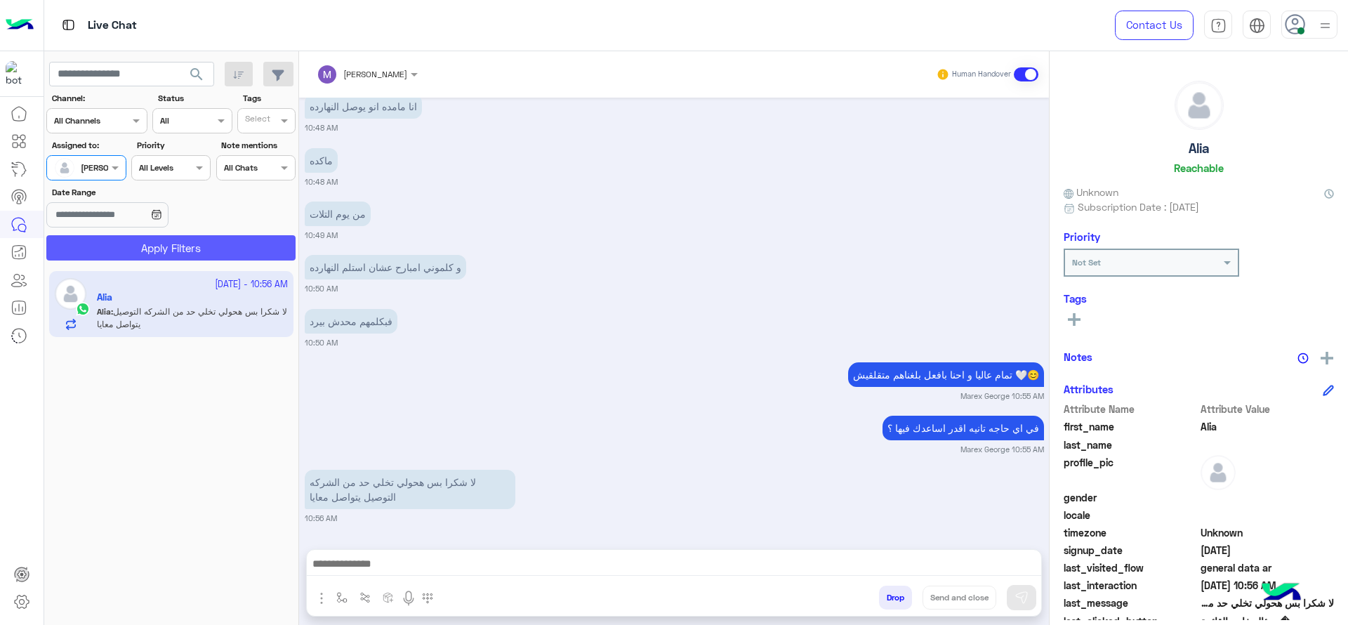
click at [147, 235] on button "Apply Filters" at bounding box center [170, 247] width 249 height 25
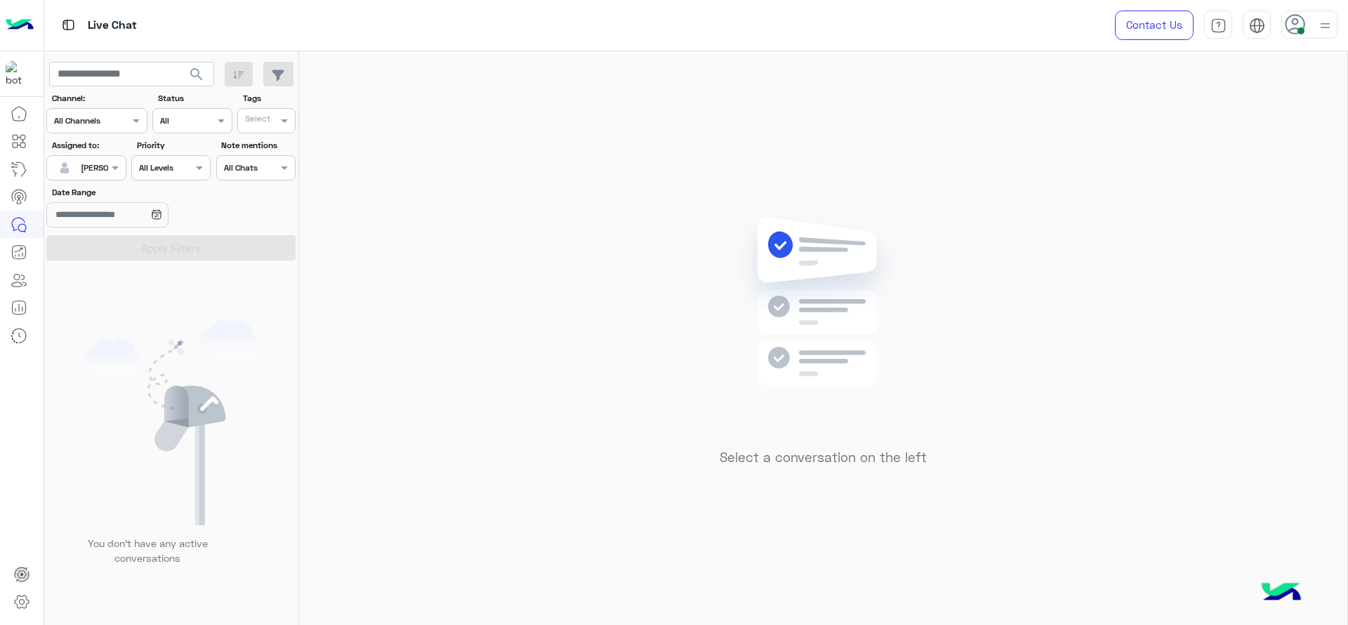
click at [395, 187] on div "Select a conversation on the left" at bounding box center [823, 340] width 1048 height 579
click at [400, 192] on div "Select a conversation on the left" at bounding box center [823, 340] width 1048 height 579
click at [497, 185] on div "Select a conversation on the left" at bounding box center [823, 340] width 1048 height 579
click at [975, 268] on div "Select a conversation on the left" at bounding box center [823, 340] width 1048 height 579
click at [746, 121] on div "Select a conversation on the left" at bounding box center [823, 340] width 1048 height 579
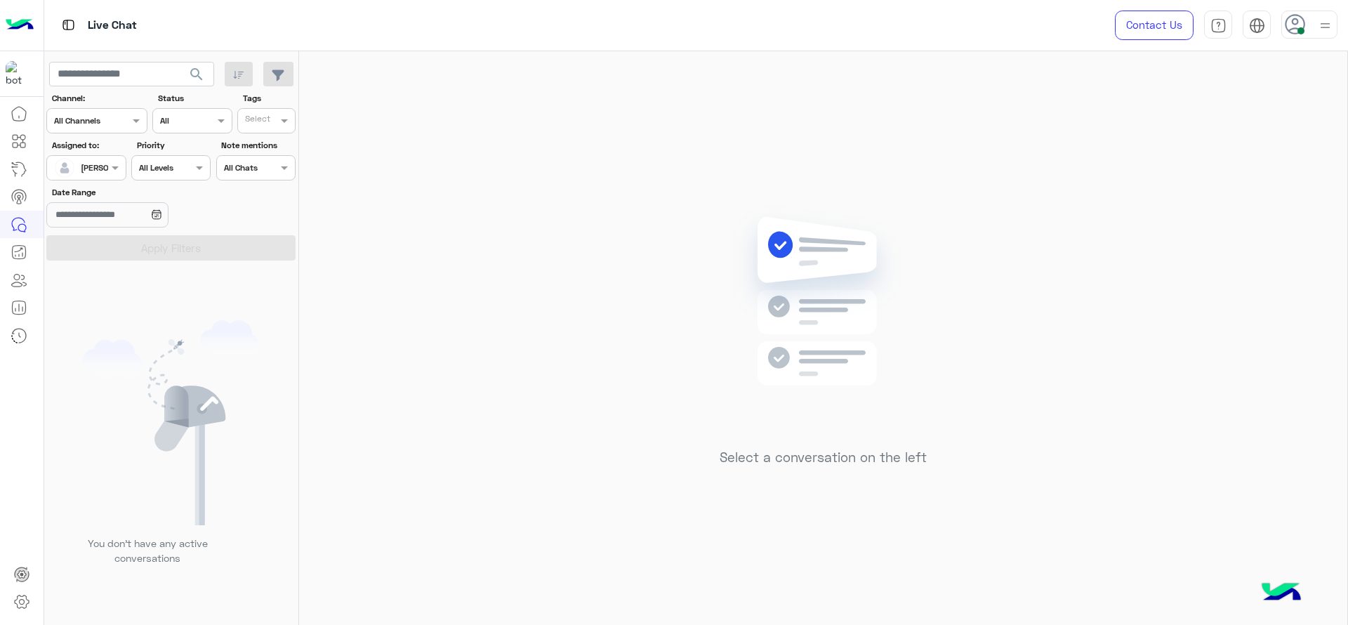
click at [871, 119] on div "Select a conversation on the left" at bounding box center [823, 340] width 1048 height 579
click at [708, 225] on div "Select a conversation on the left" at bounding box center [823, 340] width 1048 height 579
click at [1020, 263] on div "Select a conversation on the left" at bounding box center [823, 340] width 1048 height 579
click at [642, 139] on div "Select a conversation on the left" at bounding box center [823, 340] width 1048 height 579
click at [800, 273] on img at bounding box center [823, 322] width 203 height 233
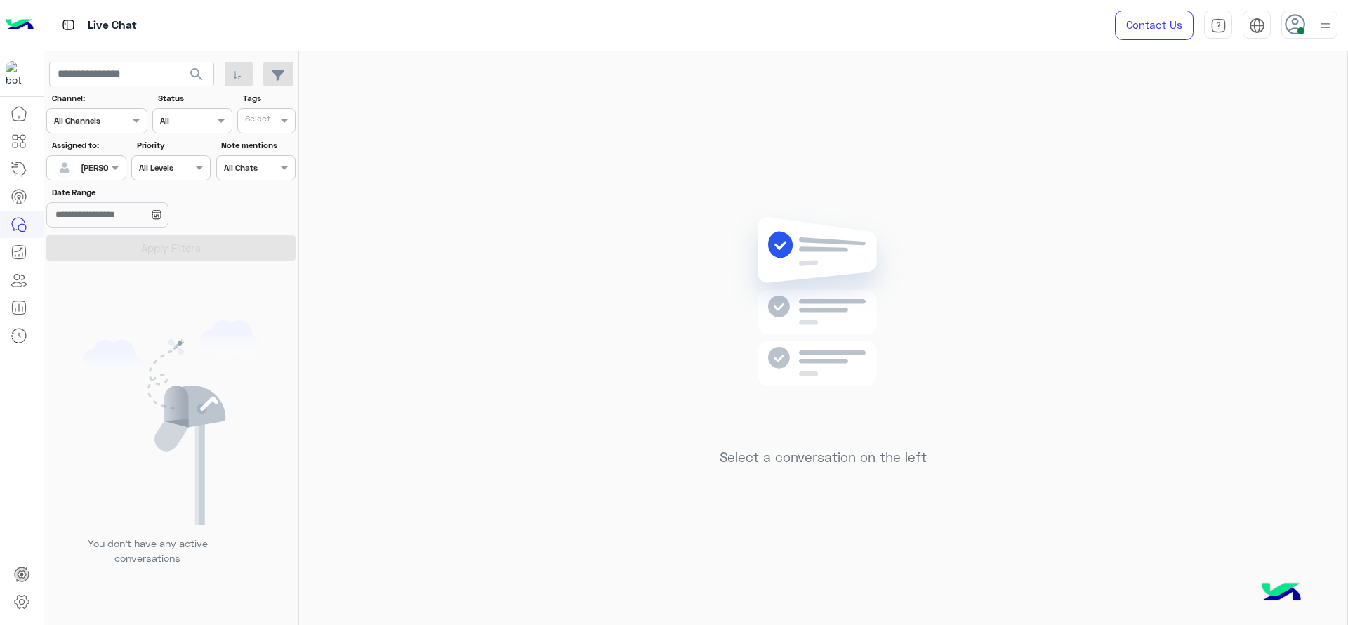
click at [800, 273] on img at bounding box center [823, 322] width 203 height 233
click at [805, 295] on img at bounding box center [823, 322] width 203 height 233
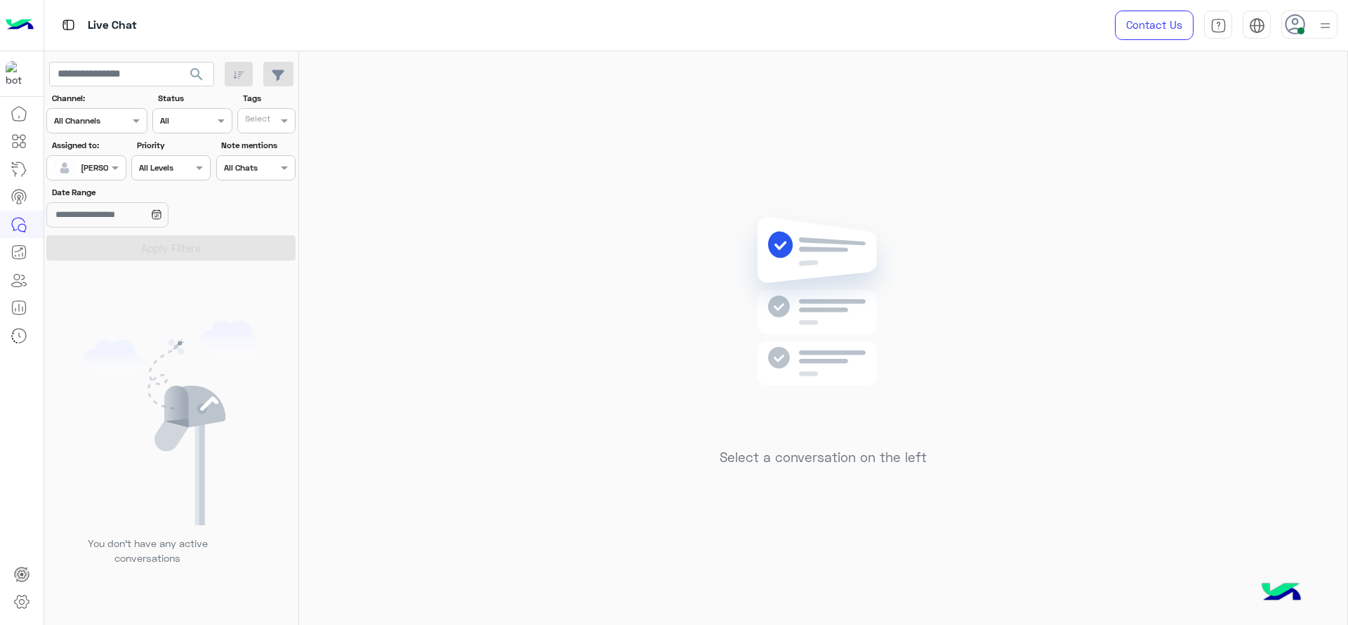
click at [805, 295] on img at bounding box center [823, 322] width 203 height 233
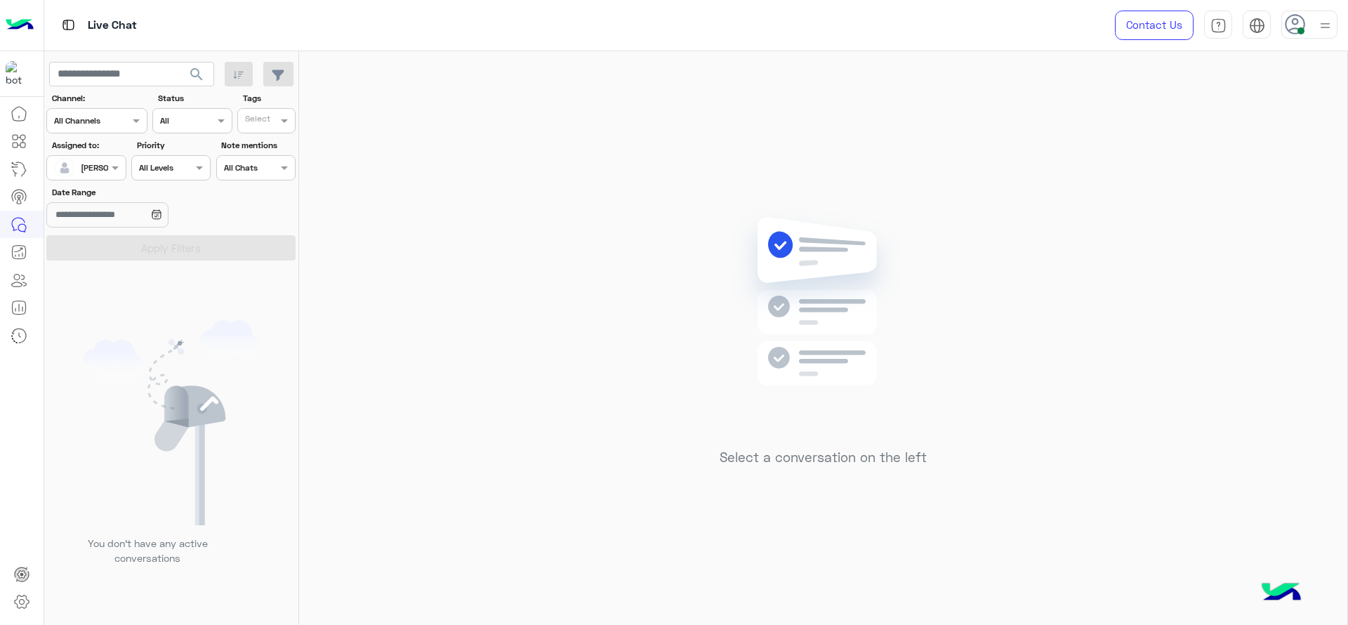
click at [805, 295] on img at bounding box center [823, 322] width 203 height 233
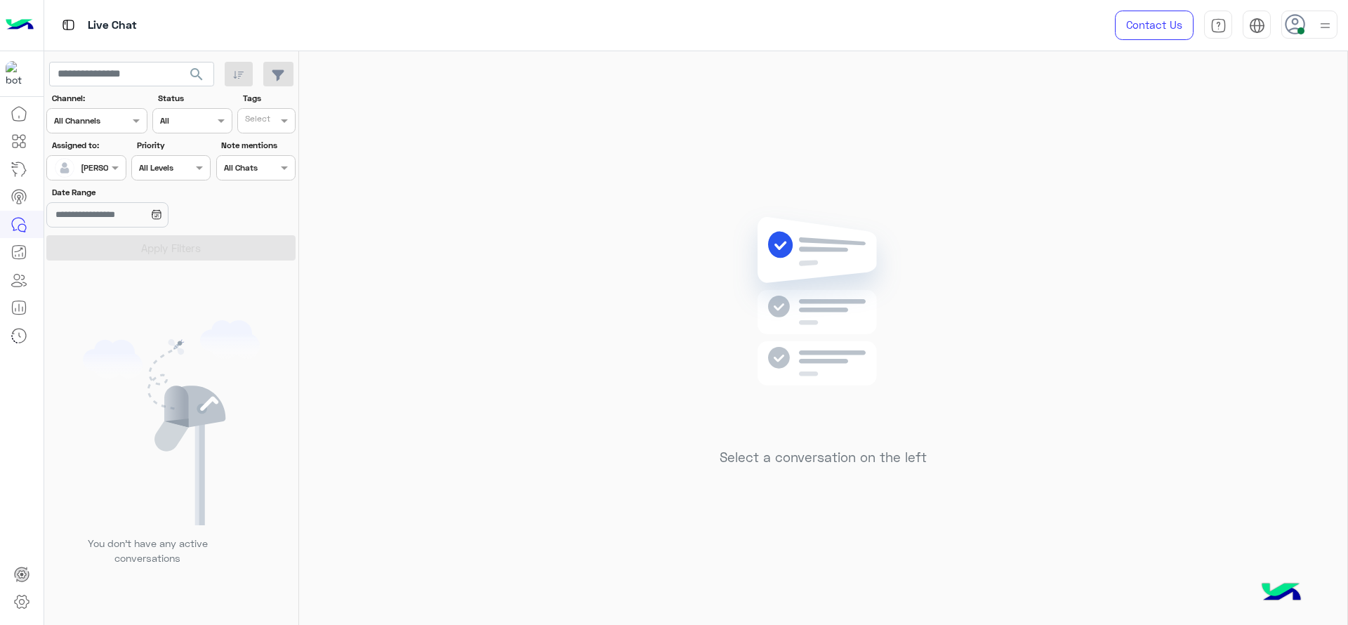
click at [662, 228] on div "Select a conversation on the left" at bounding box center [823, 340] width 1048 height 579
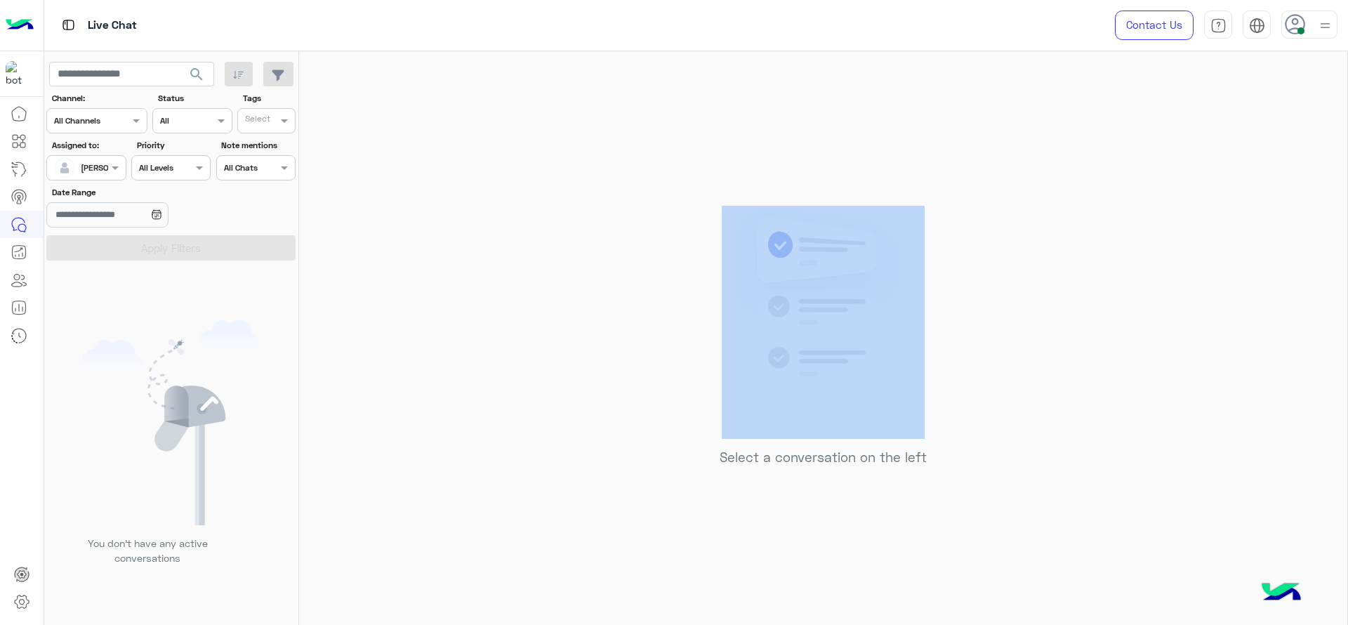
click at [662, 228] on div "Select a conversation on the left" at bounding box center [823, 340] width 1048 height 579
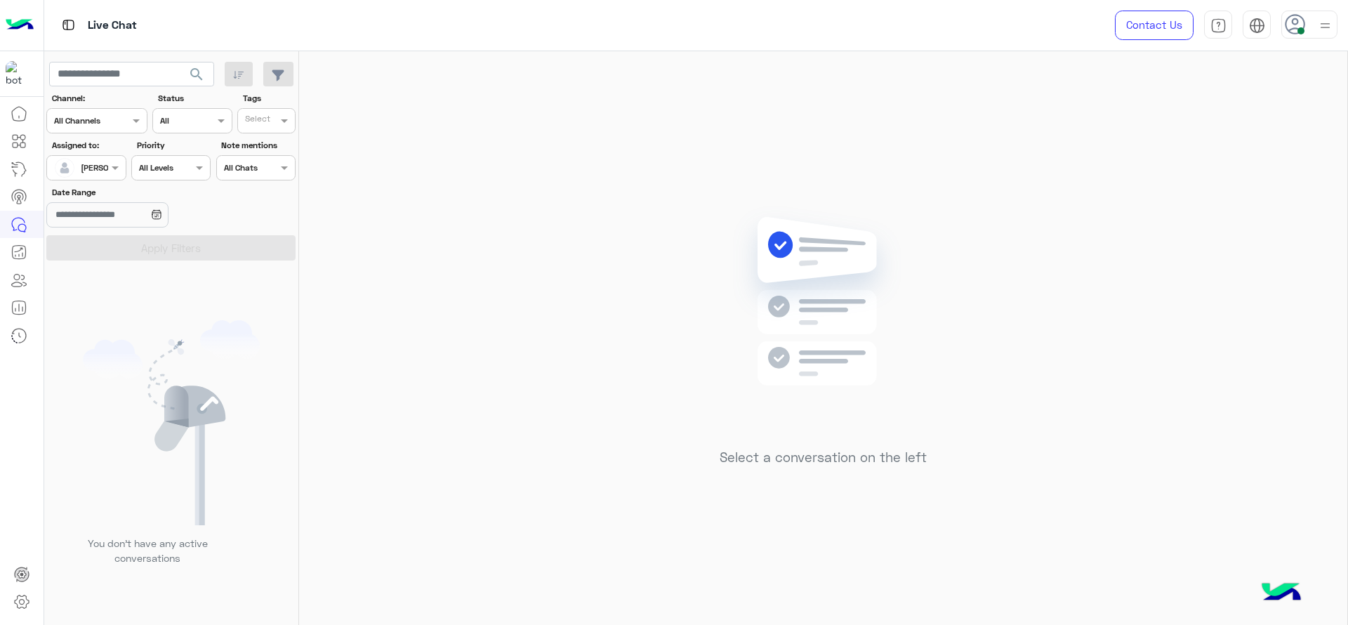
click at [662, 228] on div "Select a conversation on the left" at bounding box center [823, 340] width 1048 height 579
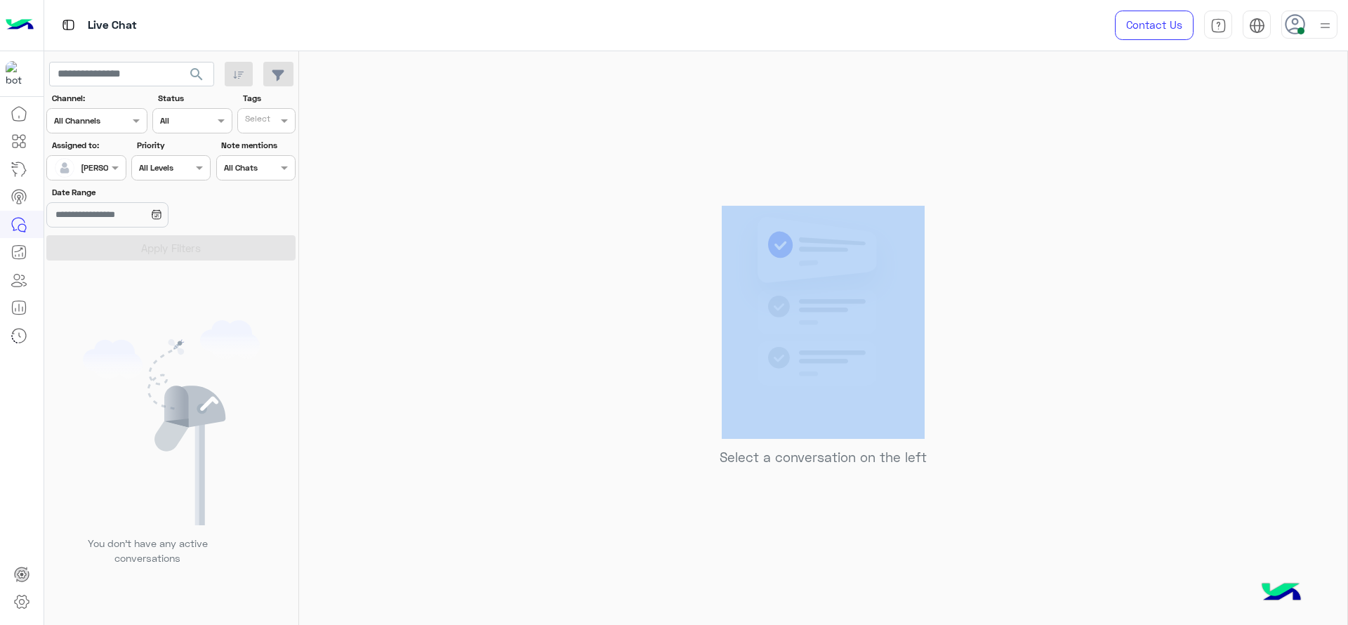
click at [467, 103] on div "Select a conversation on the left" at bounding box center [823, 340] width 1048 height 579
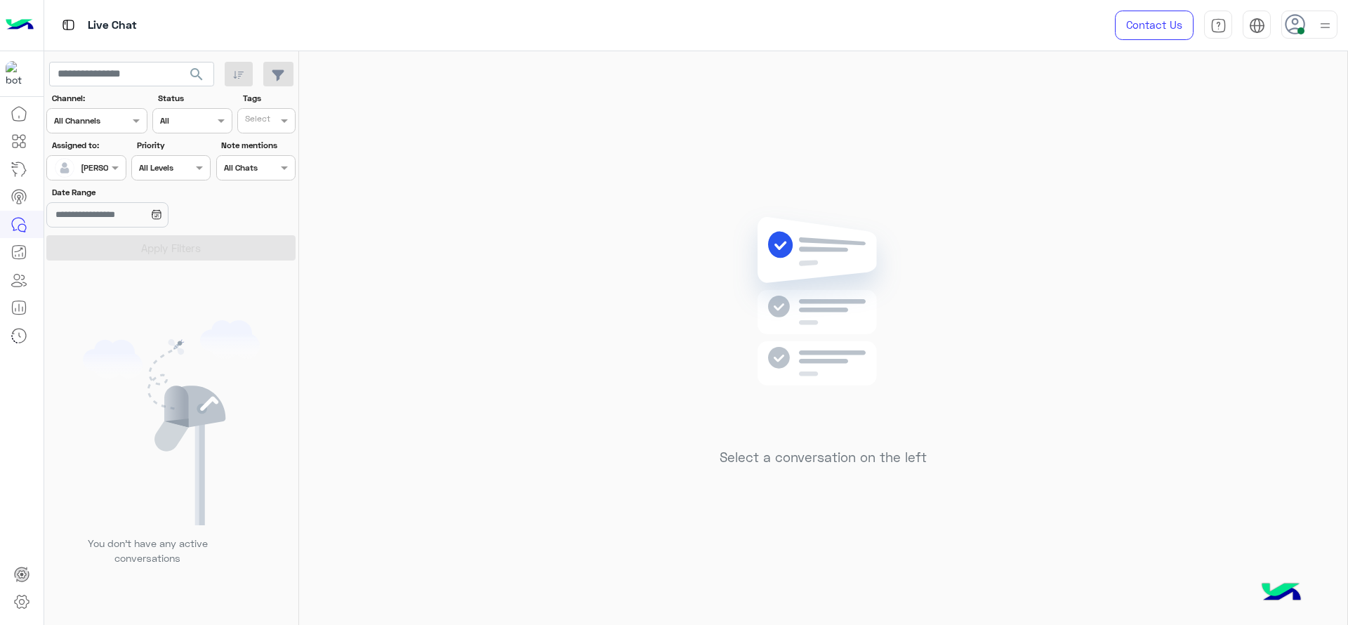
click at [796, 152] on div "Select a conversation on the left" at bounding box center [823, 340] width 1048 height 579
click at [836, 215] on img at bounding box center [823, 322] width 203 height 233
click at [591, 263] on div "Select a conversation on the left" at bounding box center [823, 340] width 1048 height 579
click at [621, 185] on div "Select a conversation on the left" at bounding box center [823, 340] width 1048 height 579
click at [397, 409] on div "Select a conversation on the left" at bounding box center [823, 340] width 1048 height 579
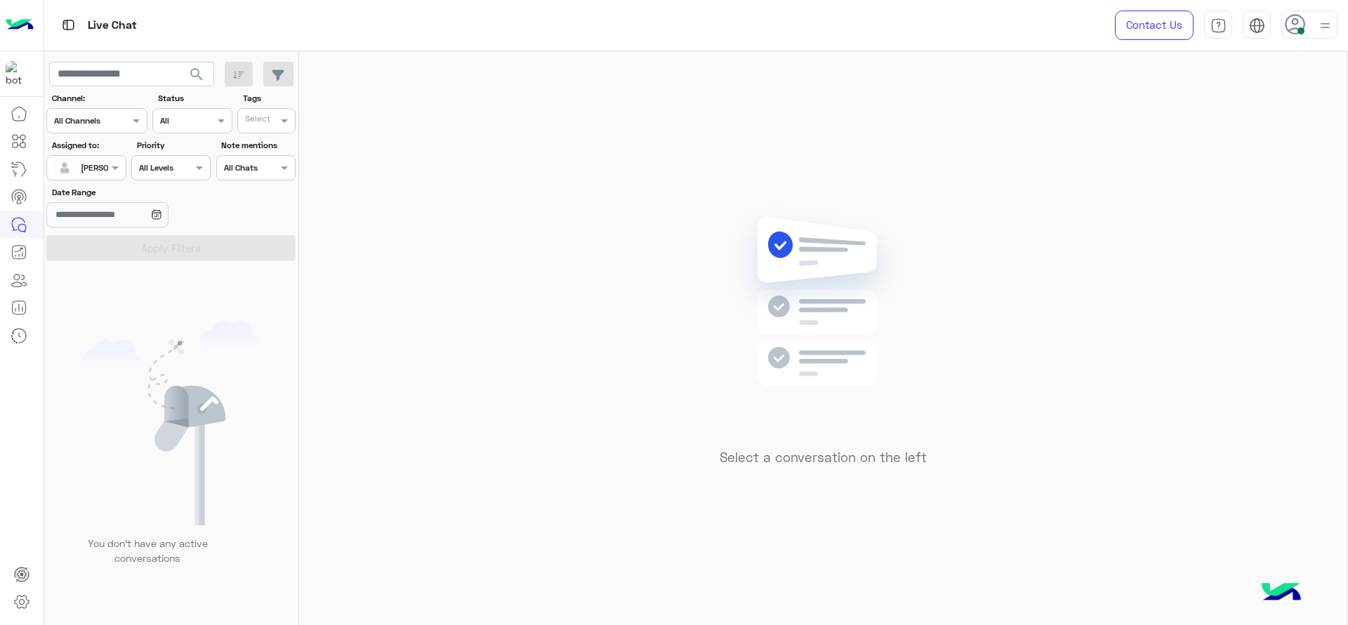
click at [509, 233] on div "Select a conversation on the left" at bounding box center [823, 340] width 1048 height 579
click at [485, 221] on div "Select a conversation on the left" at bounding box center [823, 340] width 1048 height 579
click at [560, 223] on div "Select a conversation on the left" at bounding box center [823, 340] width 1048 height 579
click at [577, 461] on div "Select a conversation on the left" at bounding box center [823, 340] width 1048 height 579
click at [745, 564] on div "Select a conversation on the left" at bounding box center [823, 340] width 1048 height 579
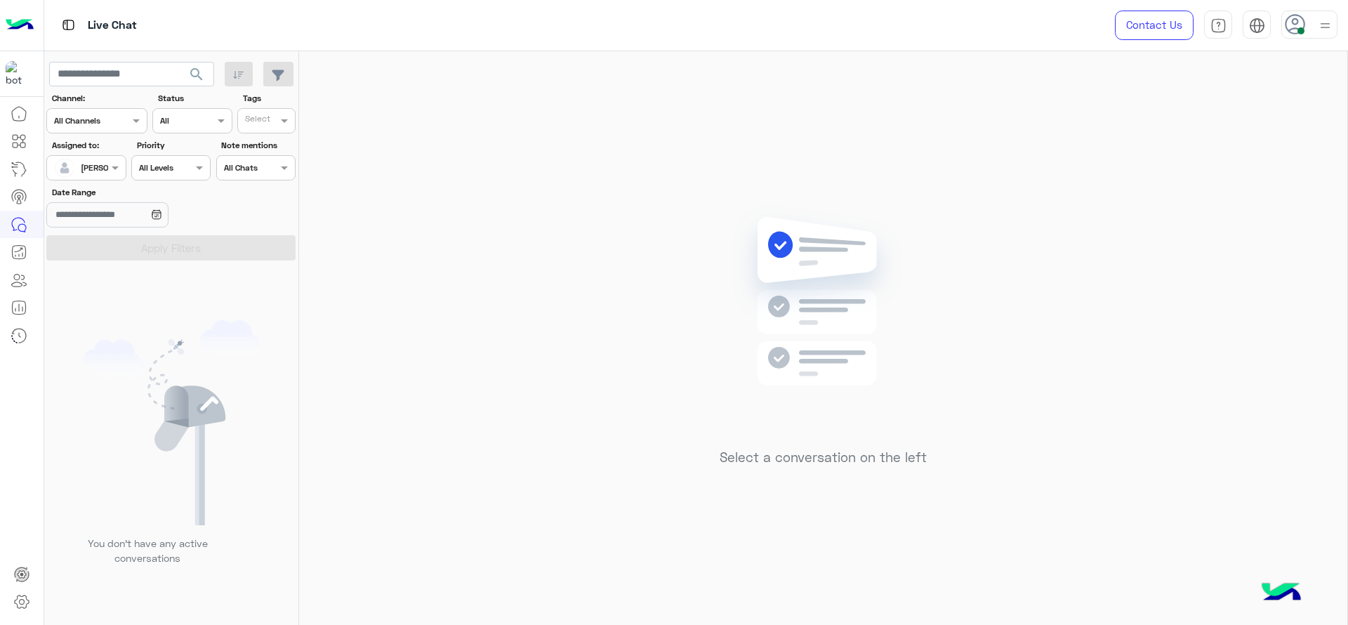
click at [1136, 393] on div "Select a conversation on the left" at bounding box center [823, 340] width 1048 height 579
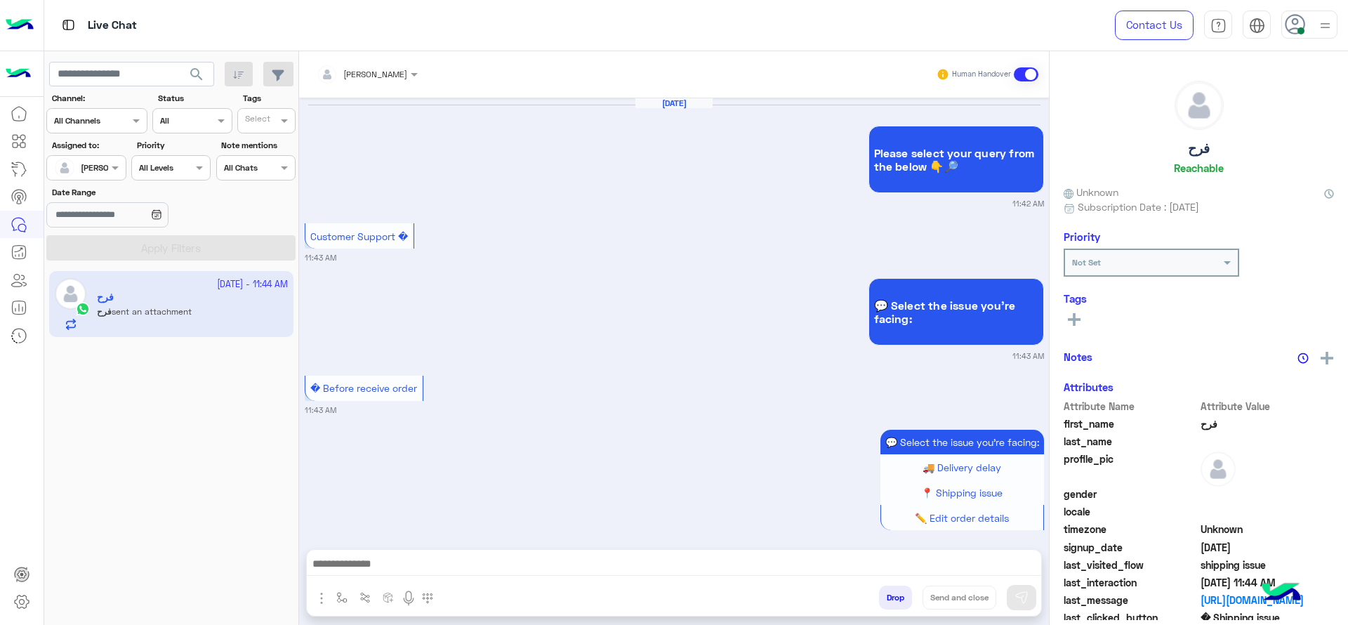
scroll to position [1480, 0]
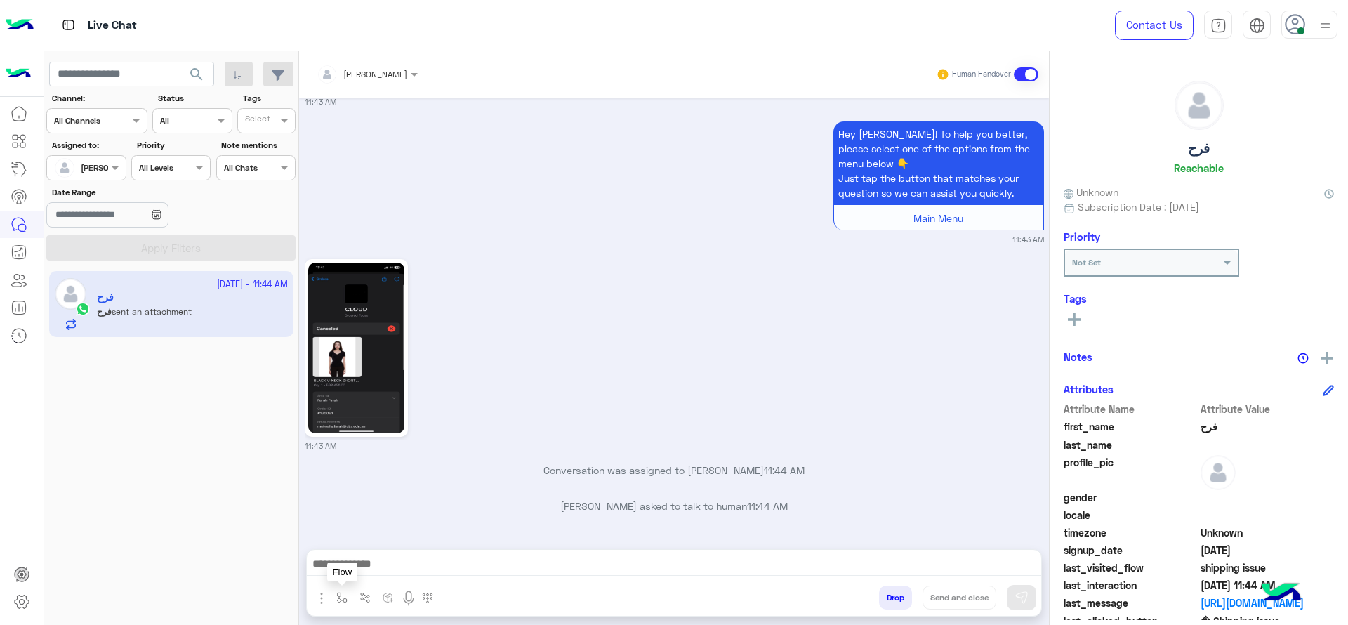
click at [334, 593] on button "button" at bounding box center [342, 597] width 23 height 23
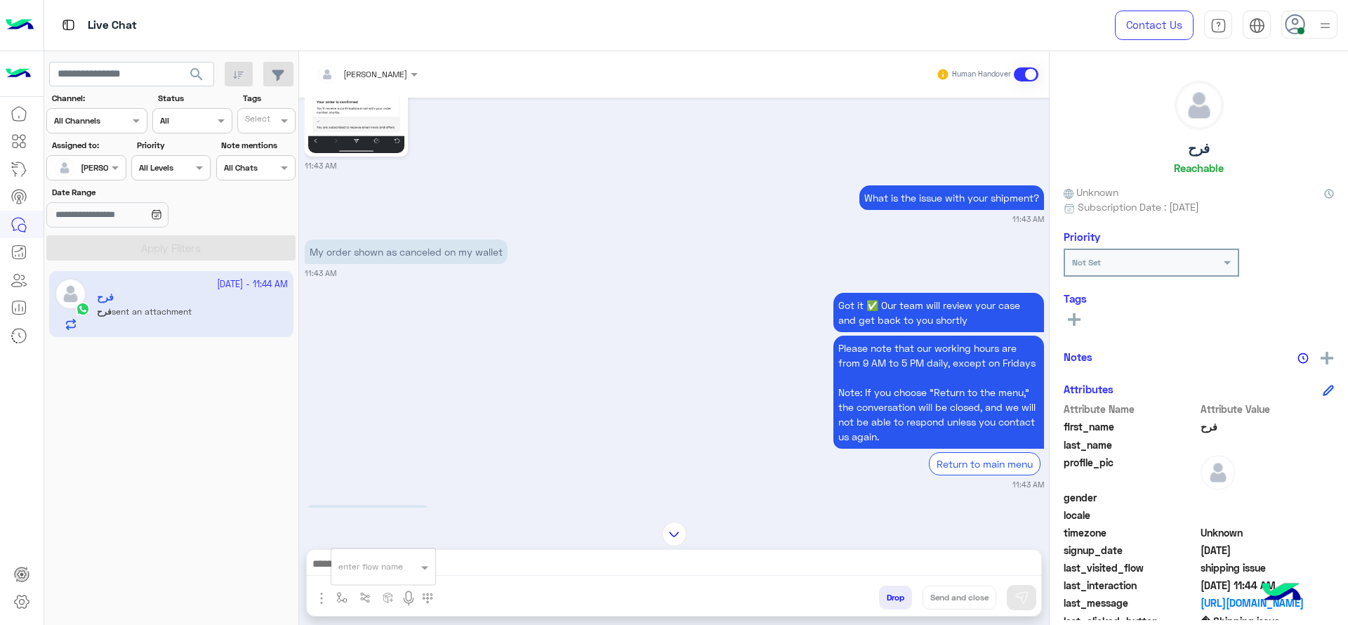
scroll to position [1041, 0]
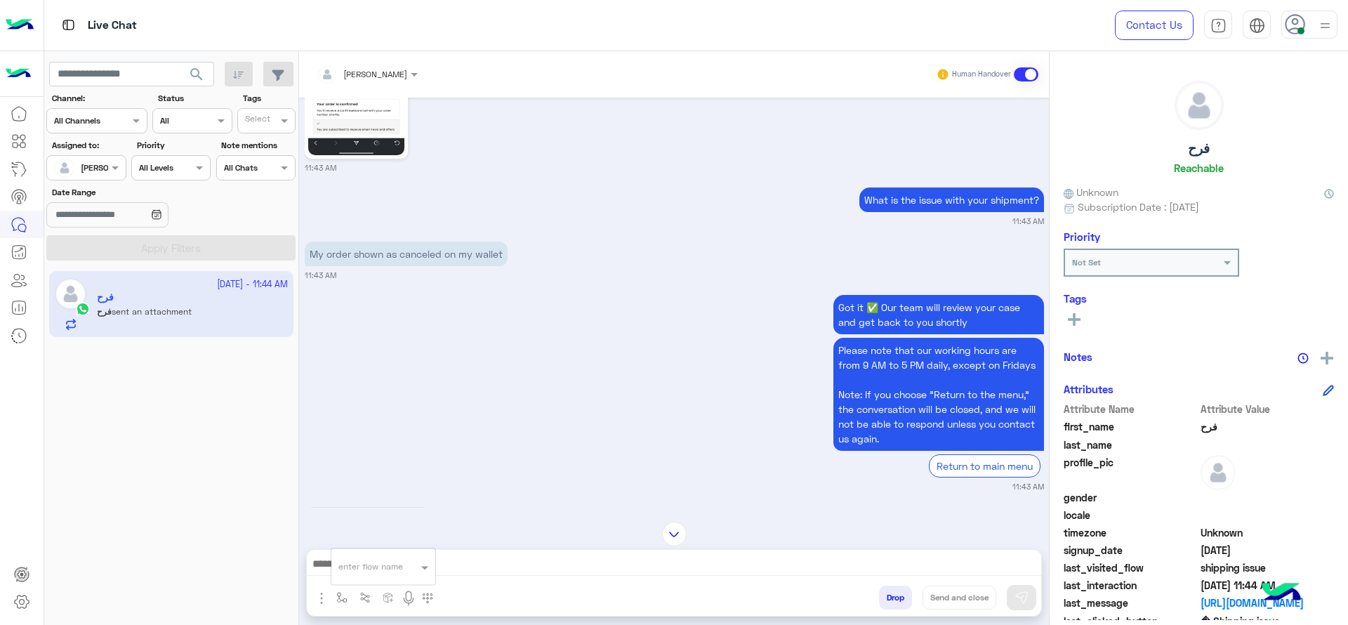
click at [367, 570] on input "text" at bounding box center [365, 564] width 55 height 13
type input "*"
click at [367, 519] on span "J Greeting" at bounding box center [363, 514] width 51 height 13
type textarea "**********"
click at [1032, 607] on button at bounding box center [1021, 597] width 29 height 25
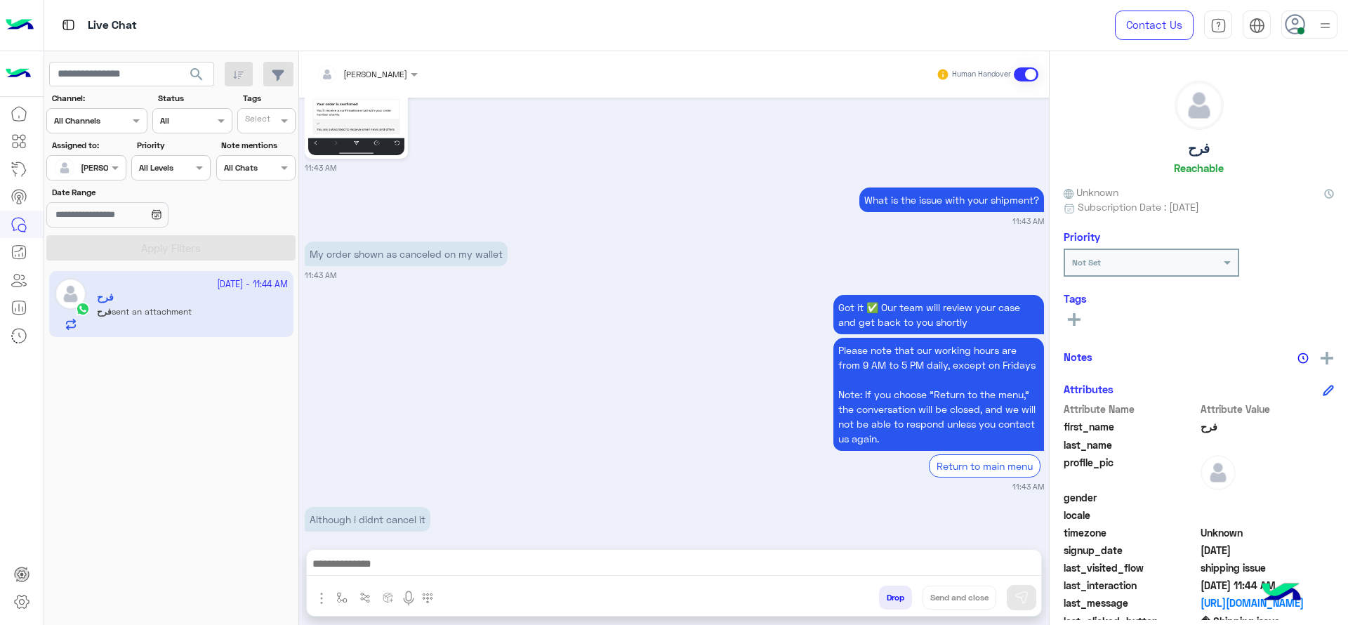
scroll to position [1480, 0]
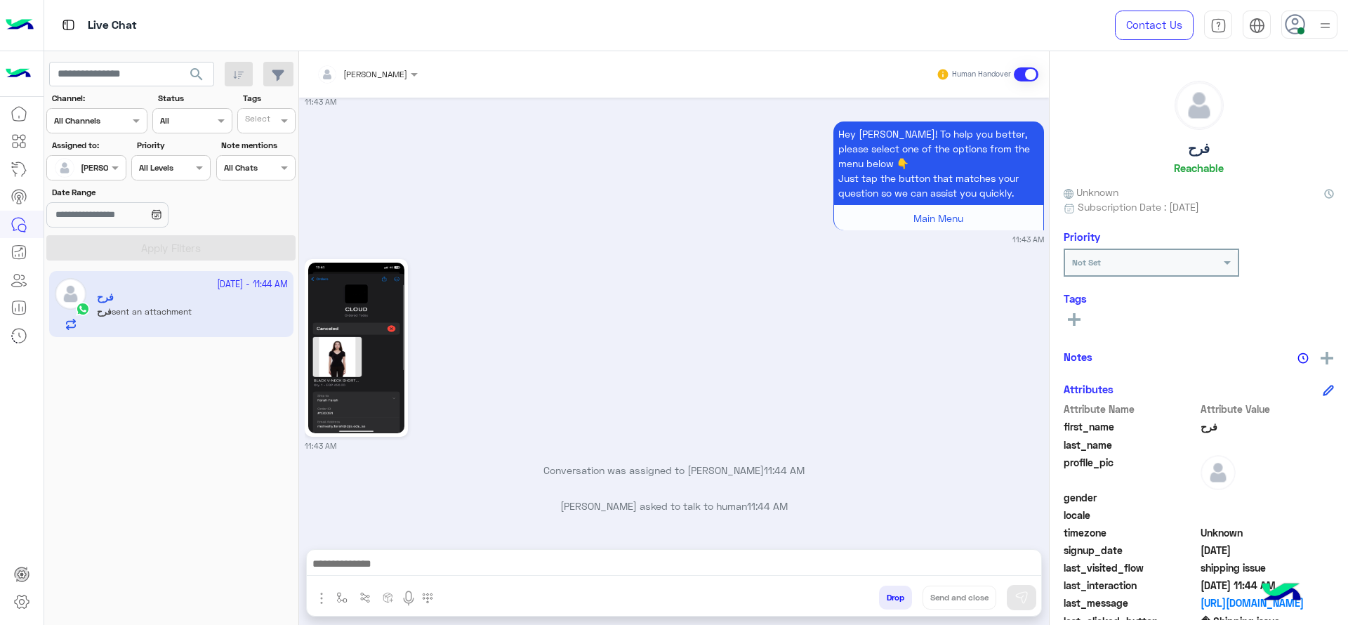
click at [631, 348] on div "11:43 AM" at bounding box center [674, 354] width 739 height 196
click at [494, 301] on div "11:43 AM" at bounding box center [674, 354] width 739 height 196
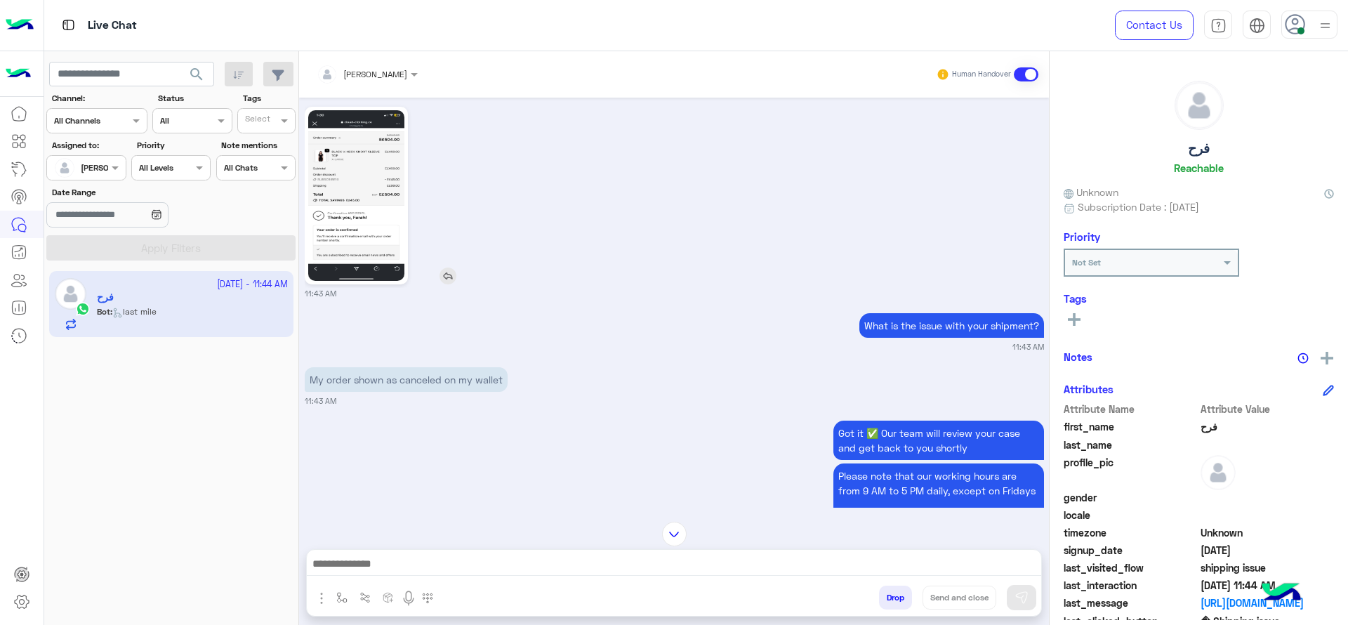
scroll to position [867, 0]
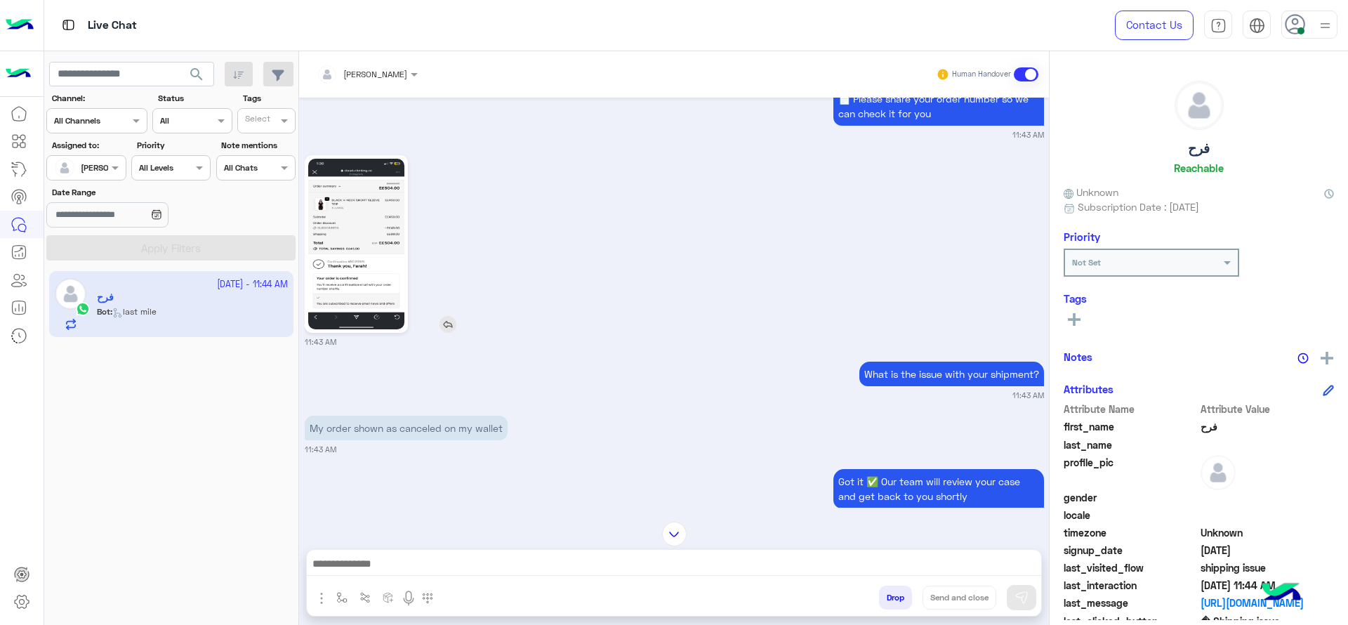
click at [376, 287] on img at bounding box center [356, 244] width 96 height 171
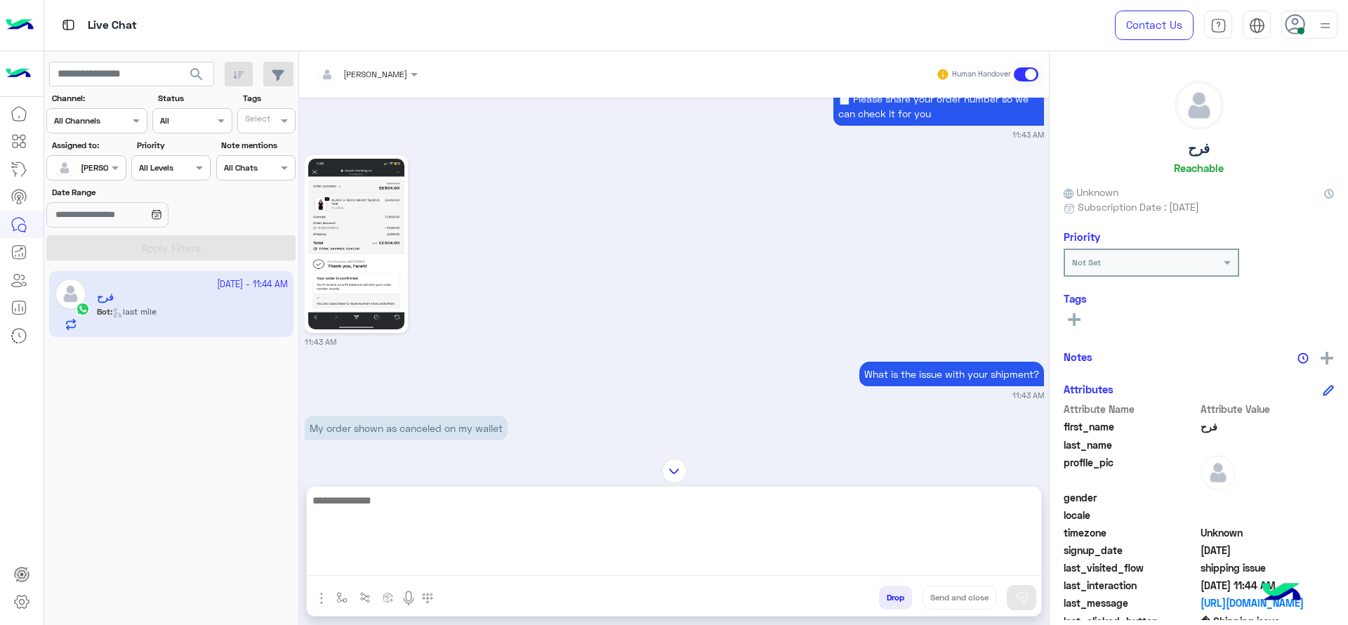
click at [512, 558] on textarea at bounding box center [674, 534] width 735 height 84
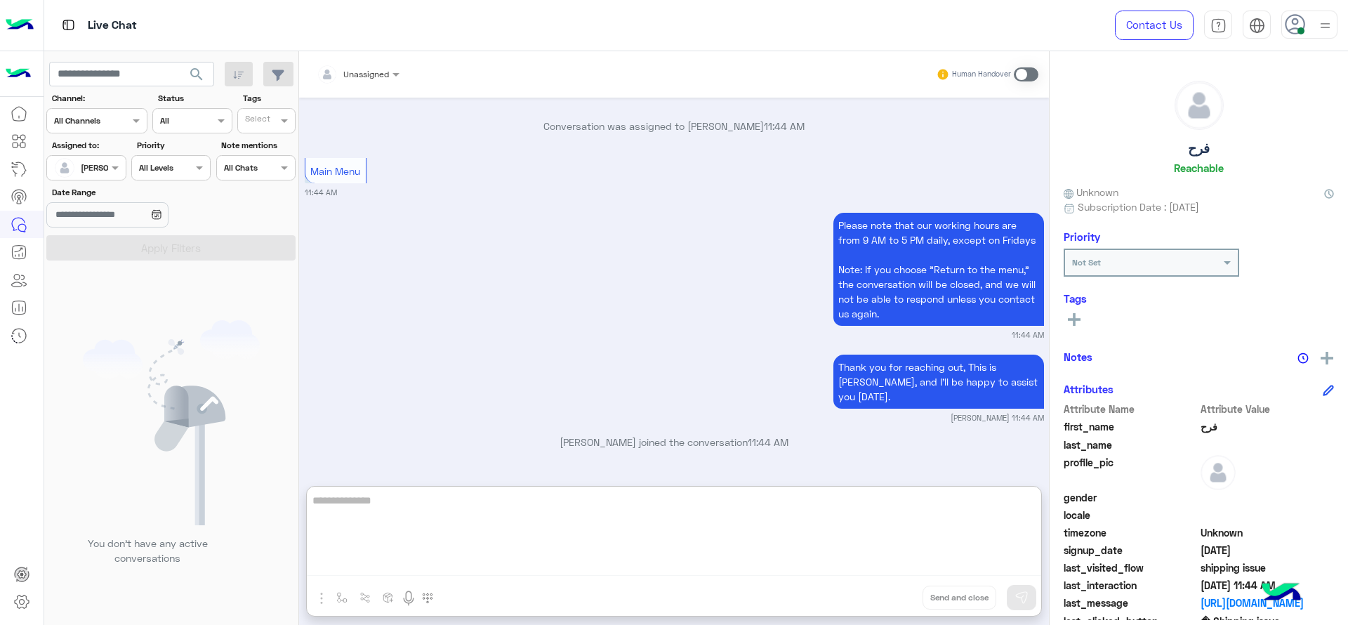
scroll to position [2033, 0]
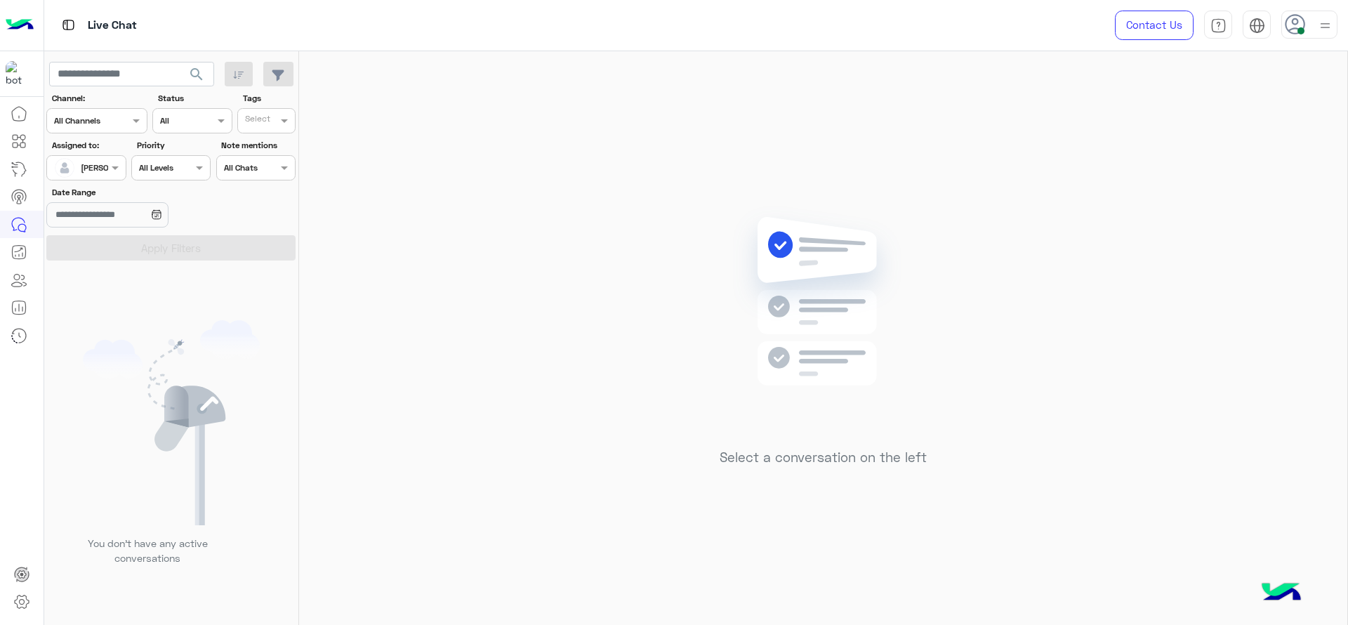
click at [462, 294] on div "Select a conversation on the left" at bounding box center [823, 340] width 1048 height 579
click at [100, 169] on div at bounding box center [86, 165] width 78 height 13
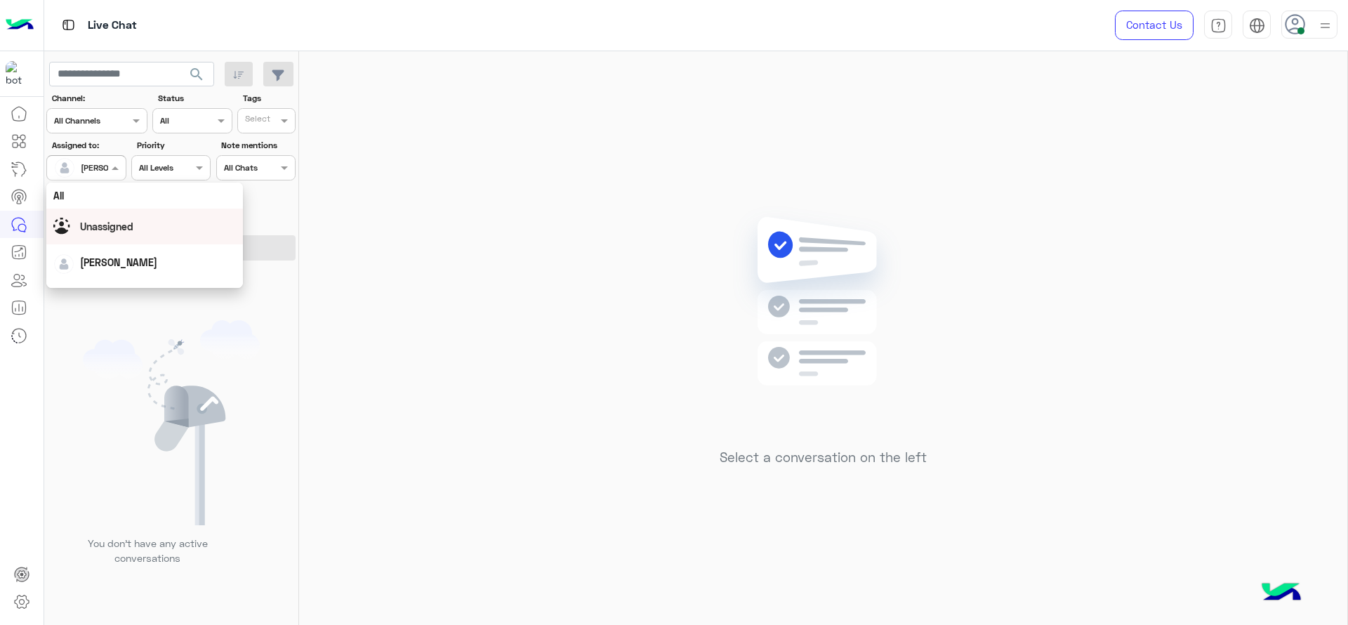
click at [363, 261] on div "Select a conversation on the left" at bounding box center [823, 340] width 1048 height 579
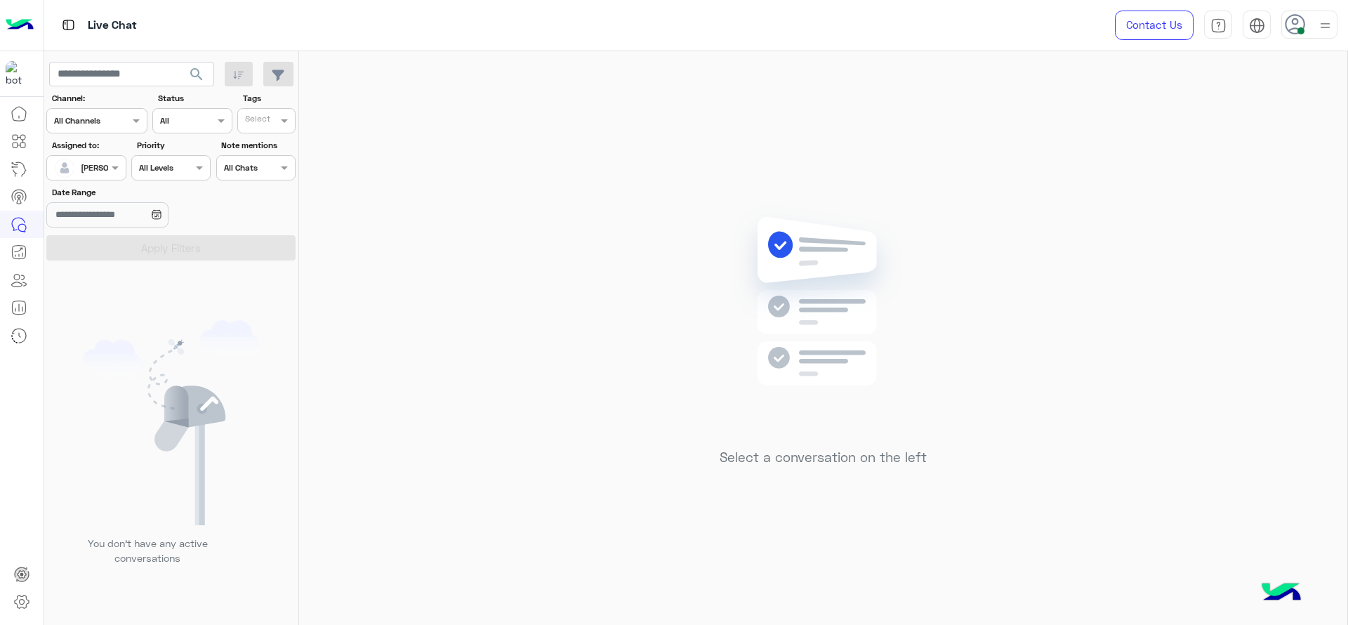
click at [104, 171] on div at bounding box center [86, 165] width 78 height 13
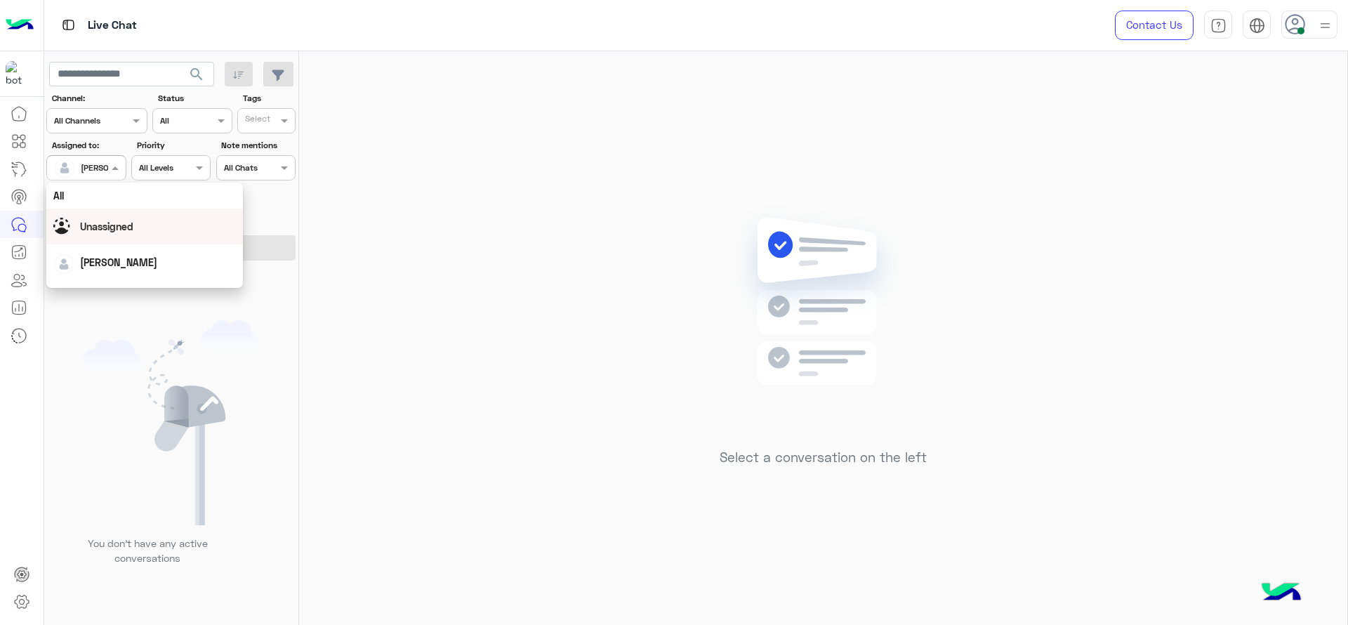
click at [102, 219] on div "Unassigned" at bounding box center [106, 226] width 53 height 15
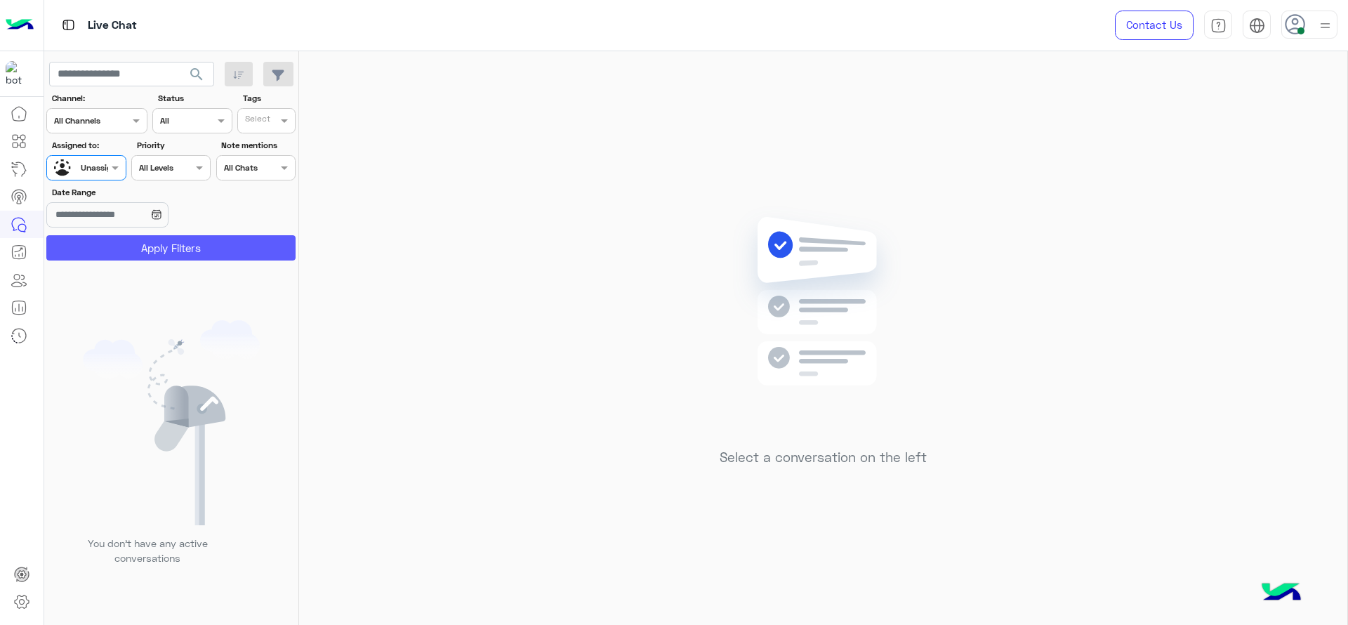
click at [129, 244] on button "Apply Filters" at bounding box center [170, 247] width 249 height 25
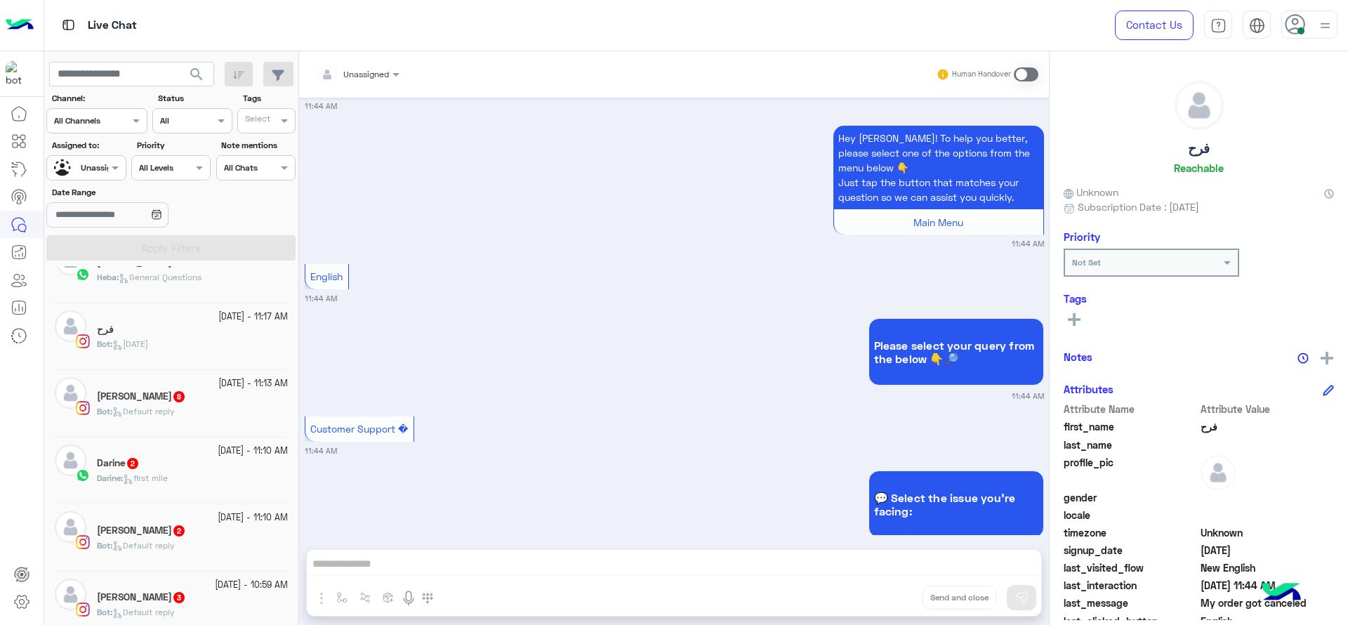
scroll to position [303, 0]
click at [103, 168] on div at bounding box center [86, 165] width 78 height 13
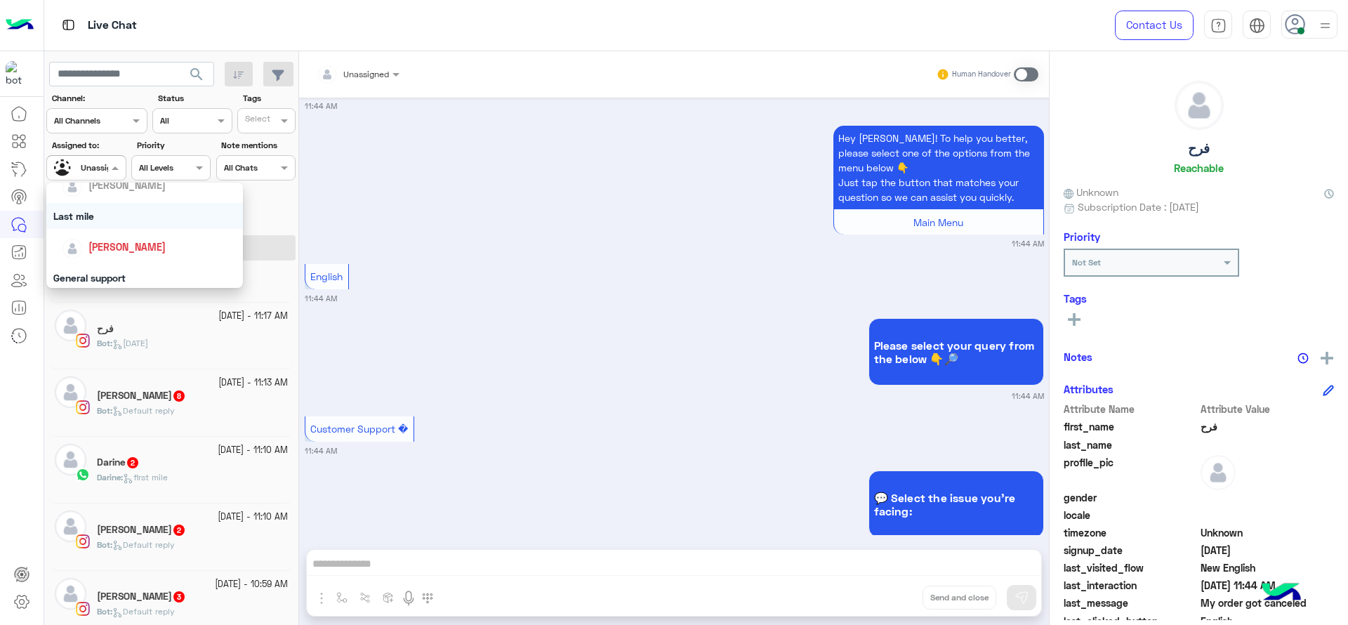
scroll to position [176, 0]
click at [97, 254] on div "[PERSON_NAME]" at bounding box center [126, 246] width 77 height 15
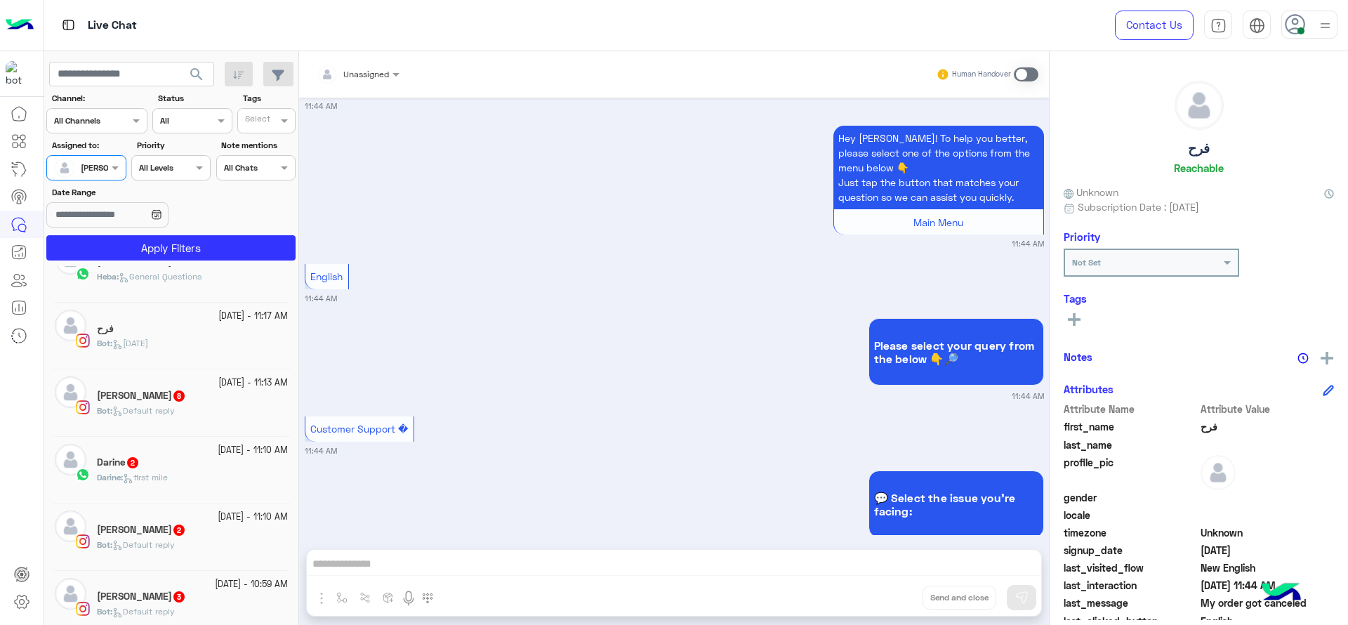
click at [114, 231] on section "Channel: Channel All Channels Status Channel All Tags Select Assigned to: Assig…" at bounding box center [172, 176] width 234 height 169
click at [112, 242] on button "Apply Filters" at bounding box center [170, 247] width 249 height 25
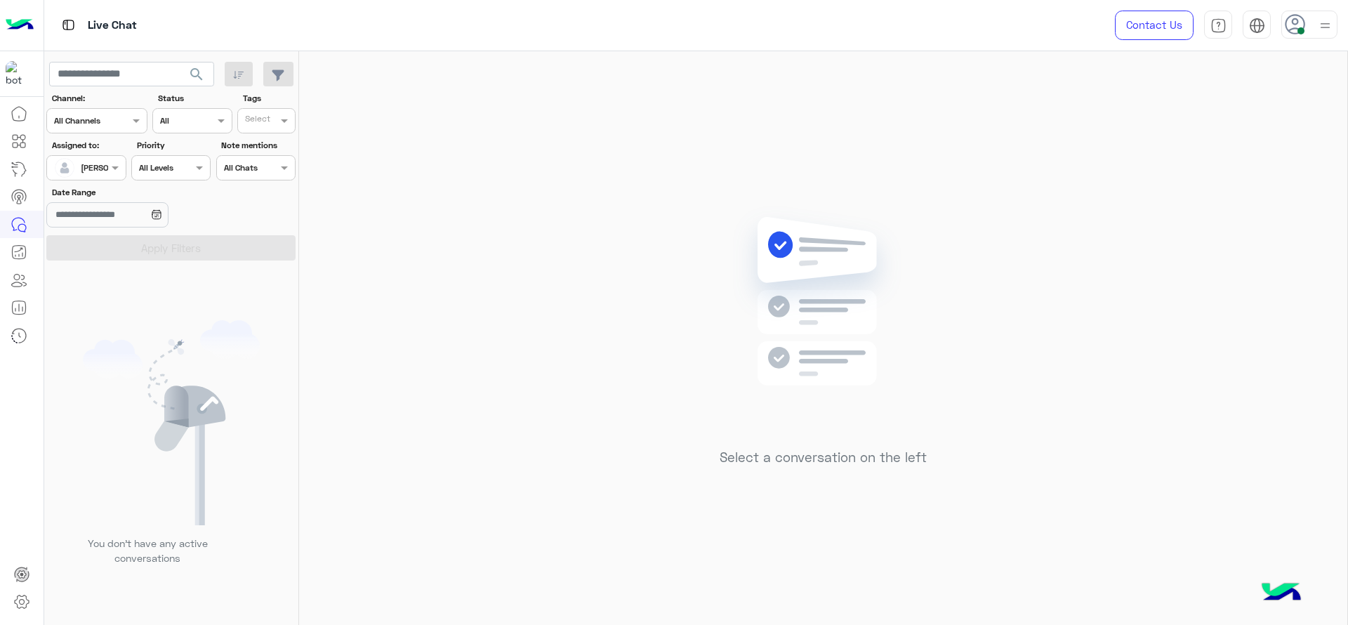
click at [449, 369] on div "Select a conversation on the left" at bounding box center [823, 340] width 1048 height 579
click at [671, 339] on div "Select a conversation on the left" at bounding box center [823, 340] width 1048 height 579
click at [110, 177] on div "Assigned on Jana Aboelseoud" at bounding box center [85, 167] width 79 height 25
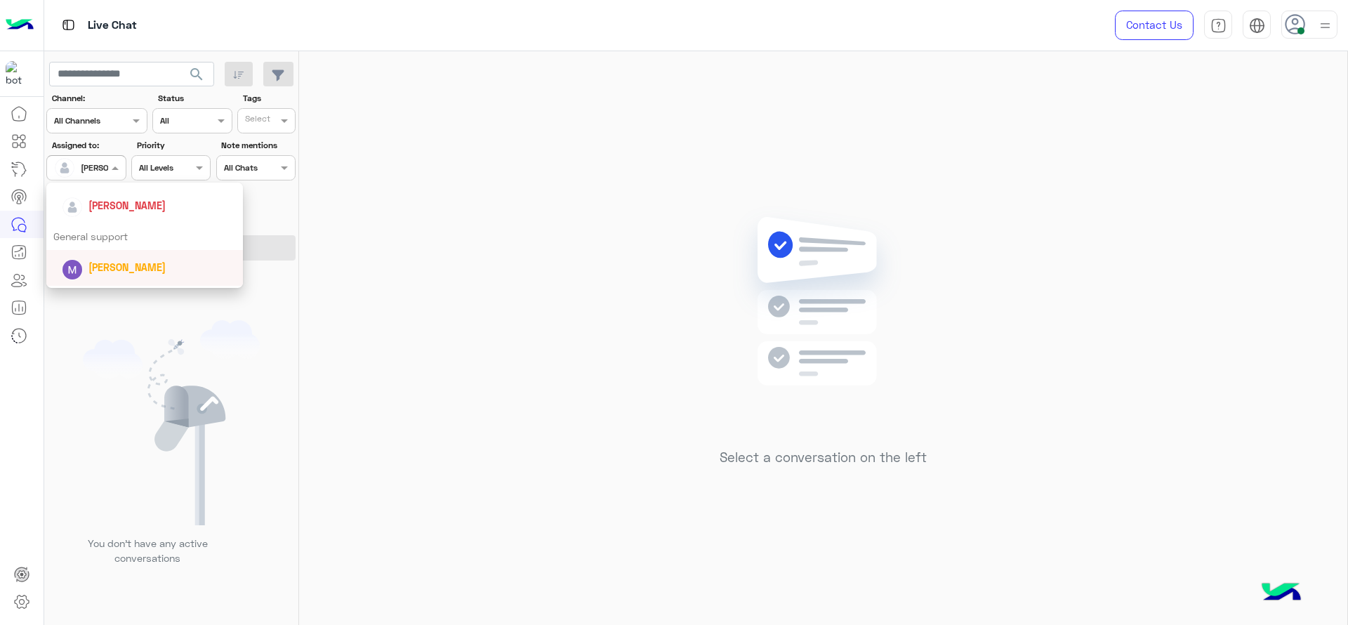
scroll to position [211, 0]
click at [121, 225] on div "[PERSON_NAME]" at bounding box center [144, 212] width 197 height 36
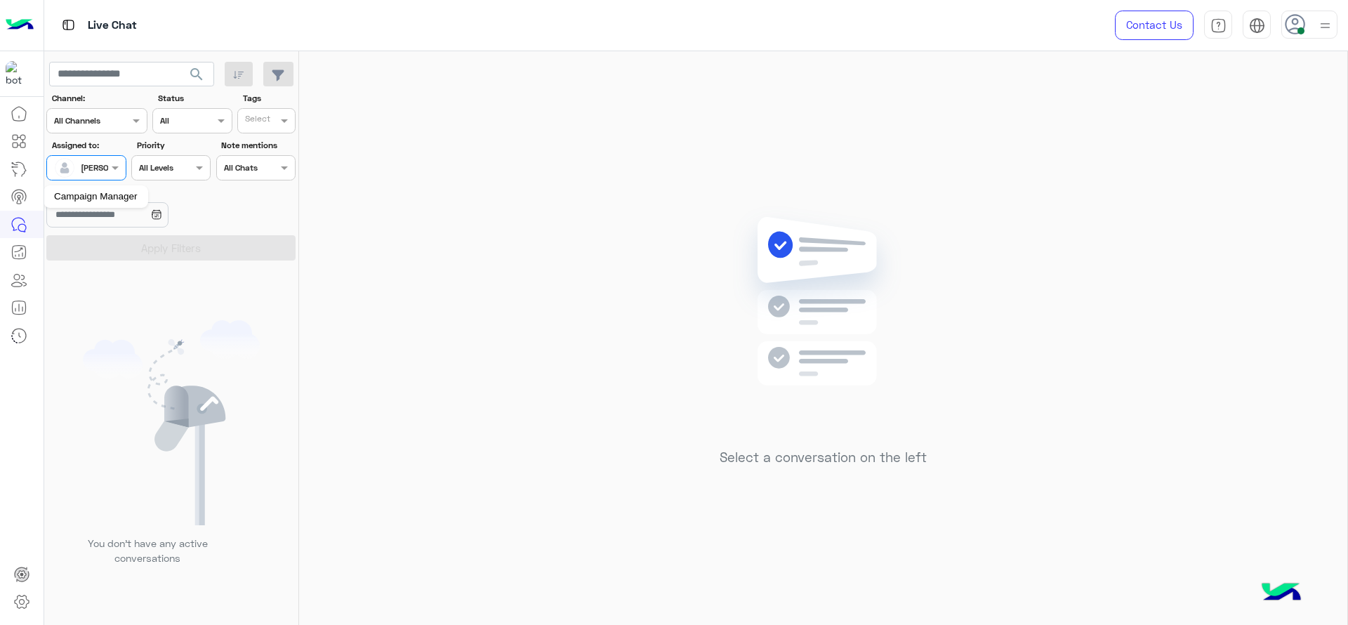
click at [70, 179] on mat-tooltip-component "Campaign Manager" at bounding box center [96, 197] width 105 height 42
click at [79, 171] on input "text" at bounding box center [70, 166] width 32 height 13
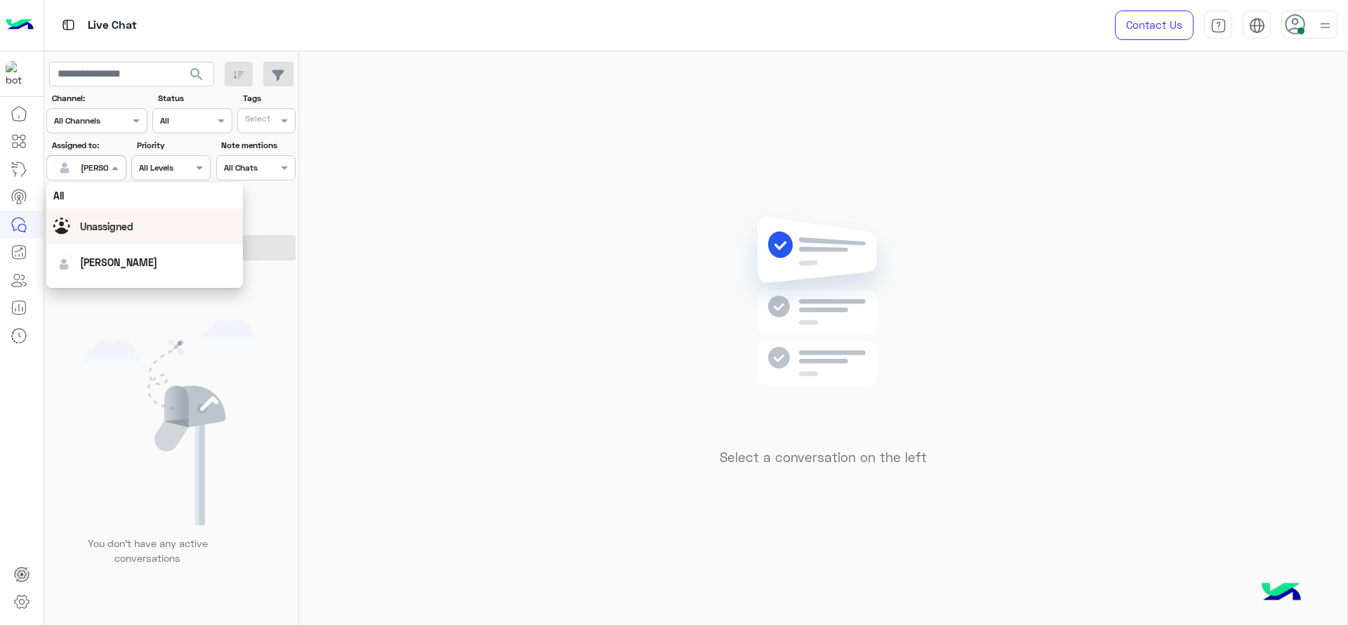
click at [86, 219] on div "Unassigned" at bounding box center [106, 226] width 53 height 15
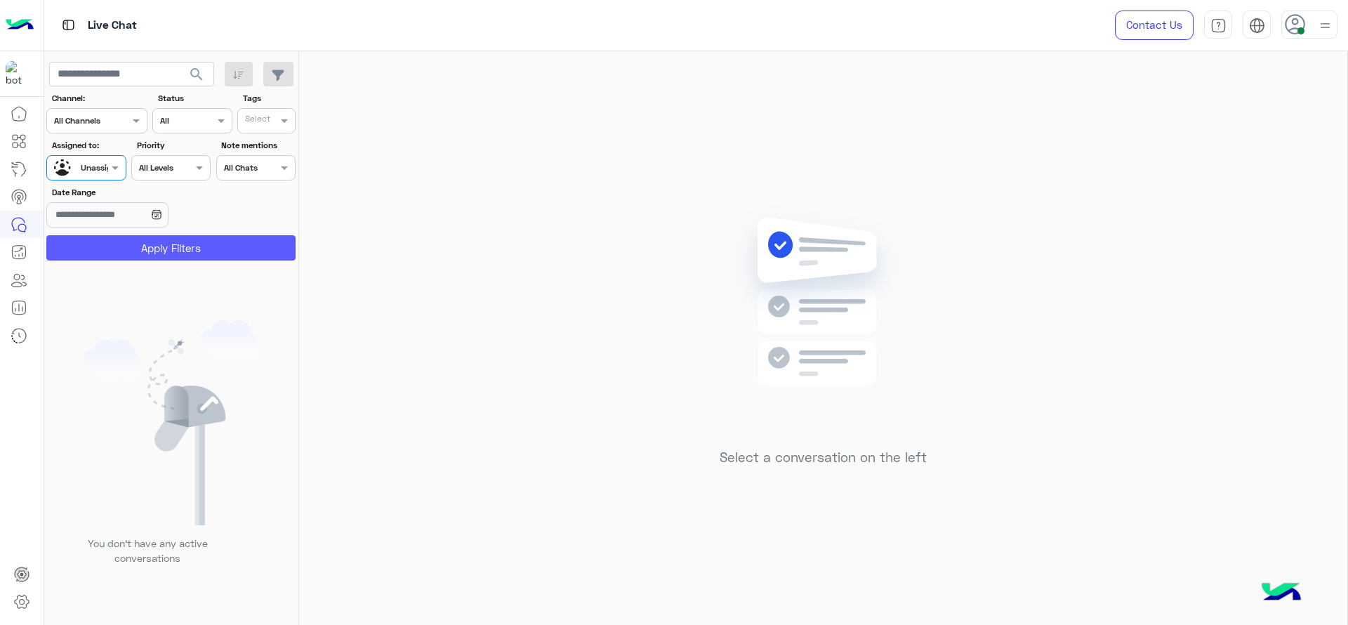
click at [158, 256] on button "Apply Filters" at bounding box center [170, 247] width 249 height 25
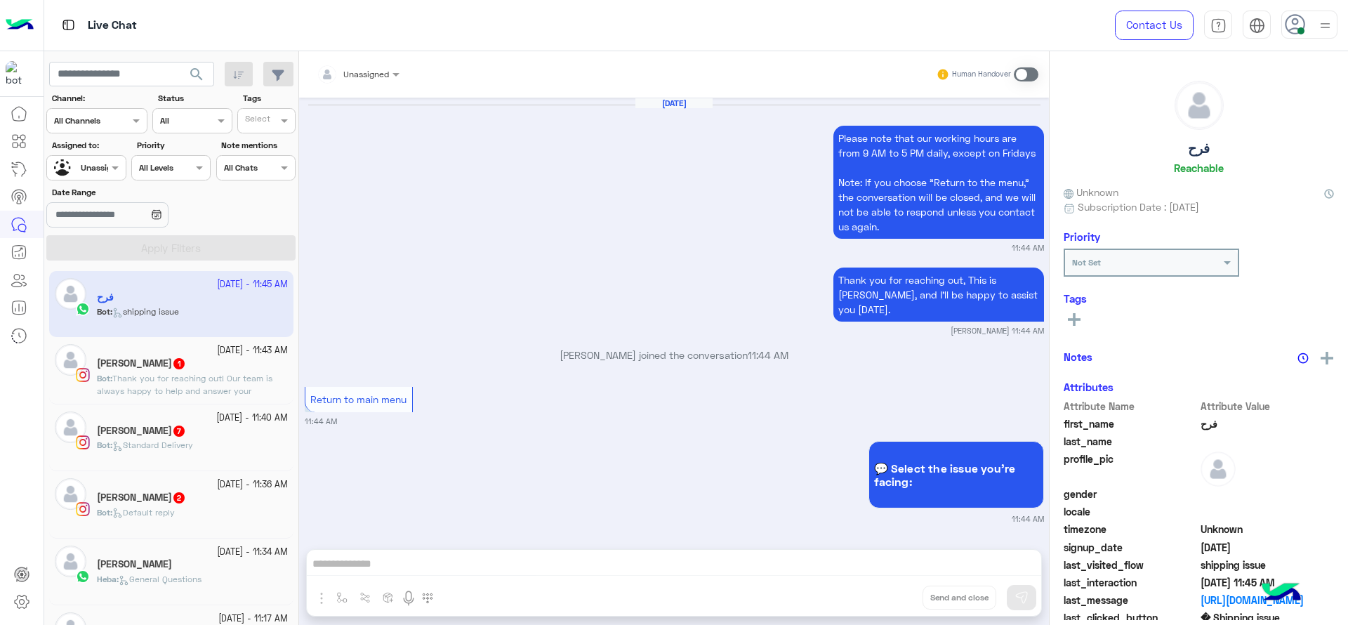
scroll to position [1287, 0]
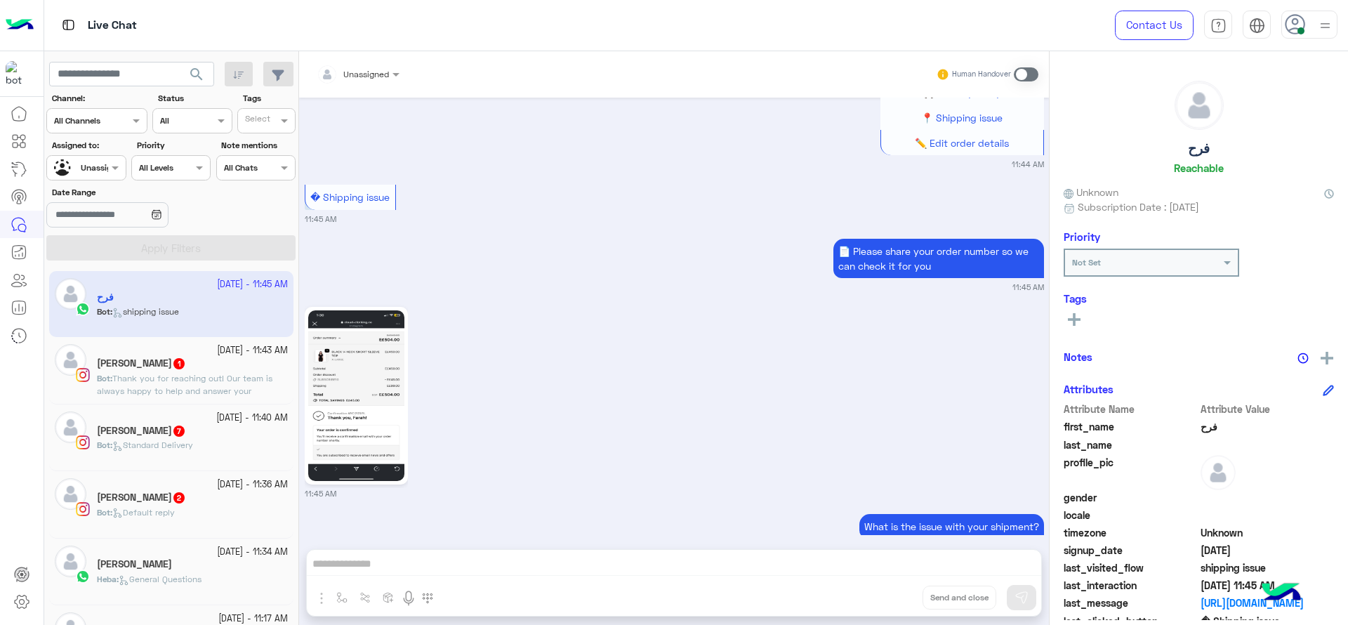
click at [360, 72] on input "text" at bounding box center [341, 72] width 49 height 13
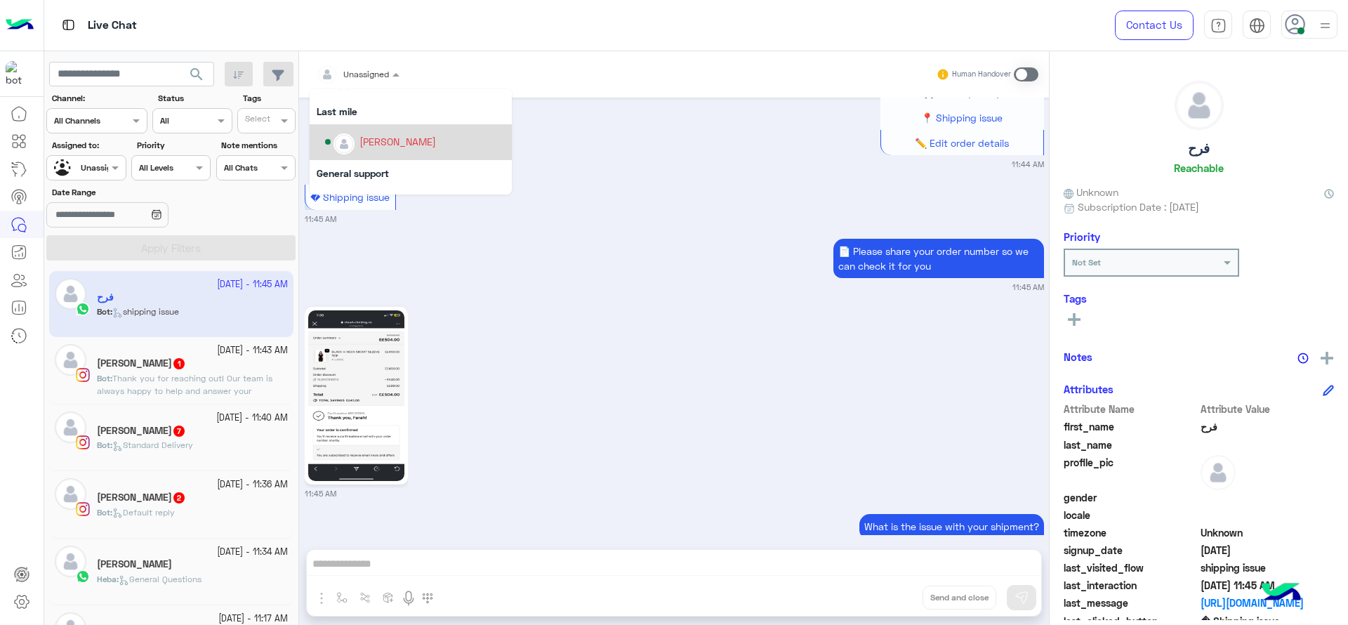
scroll to position [161, 0]
click at [358, 143] on div "[PERSON_NAME]" at bounding box center [415, 141] width 180 height 25
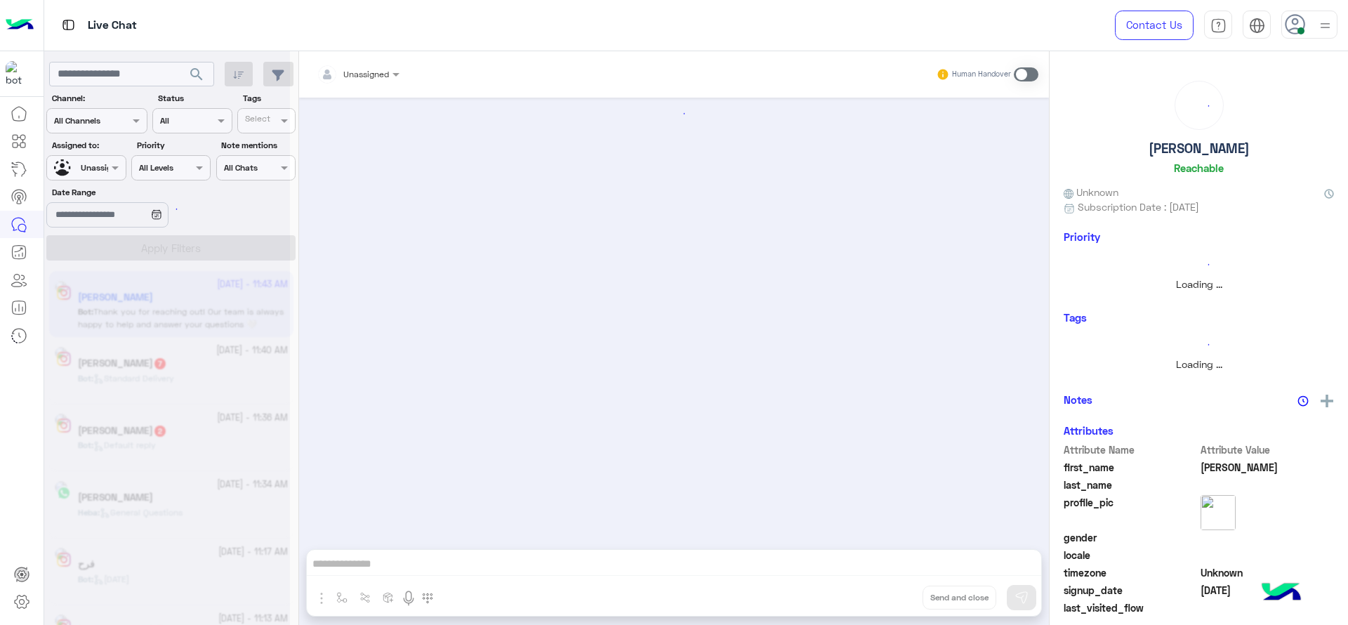
click at [112, 164] on div at bounding box center [167, 318] width 246 height 625
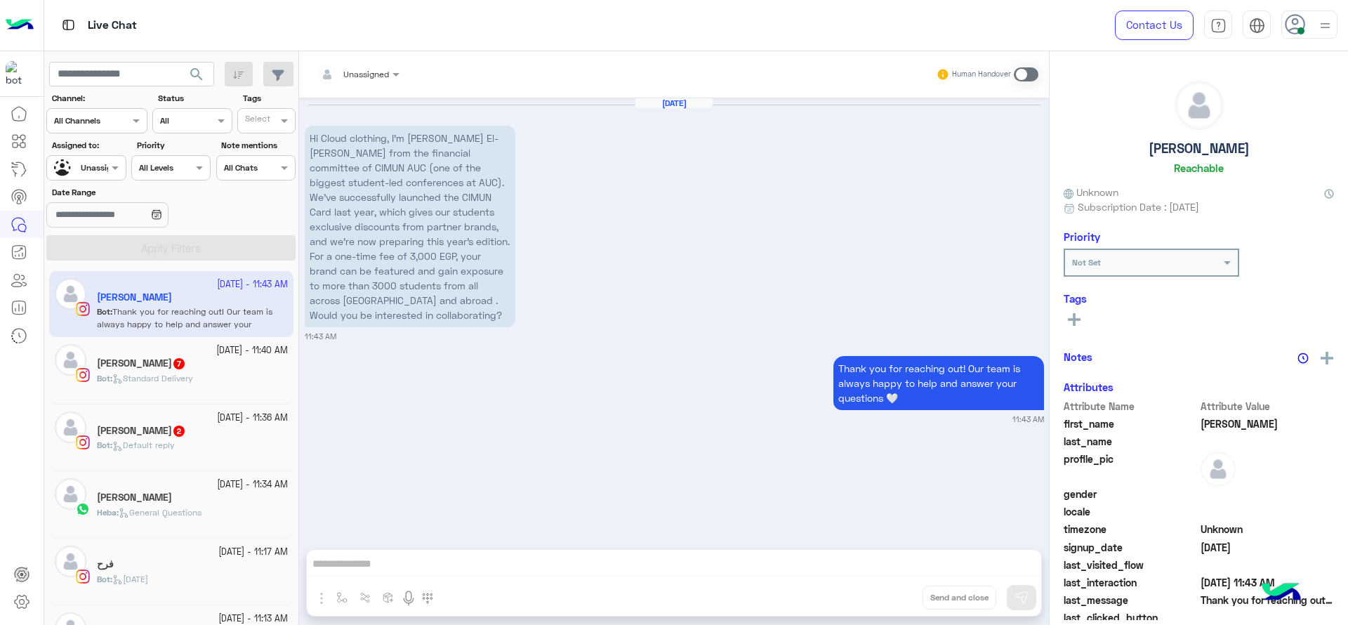
click at [93, 169] on div at bounding box center [86, 165] width 78 height 13
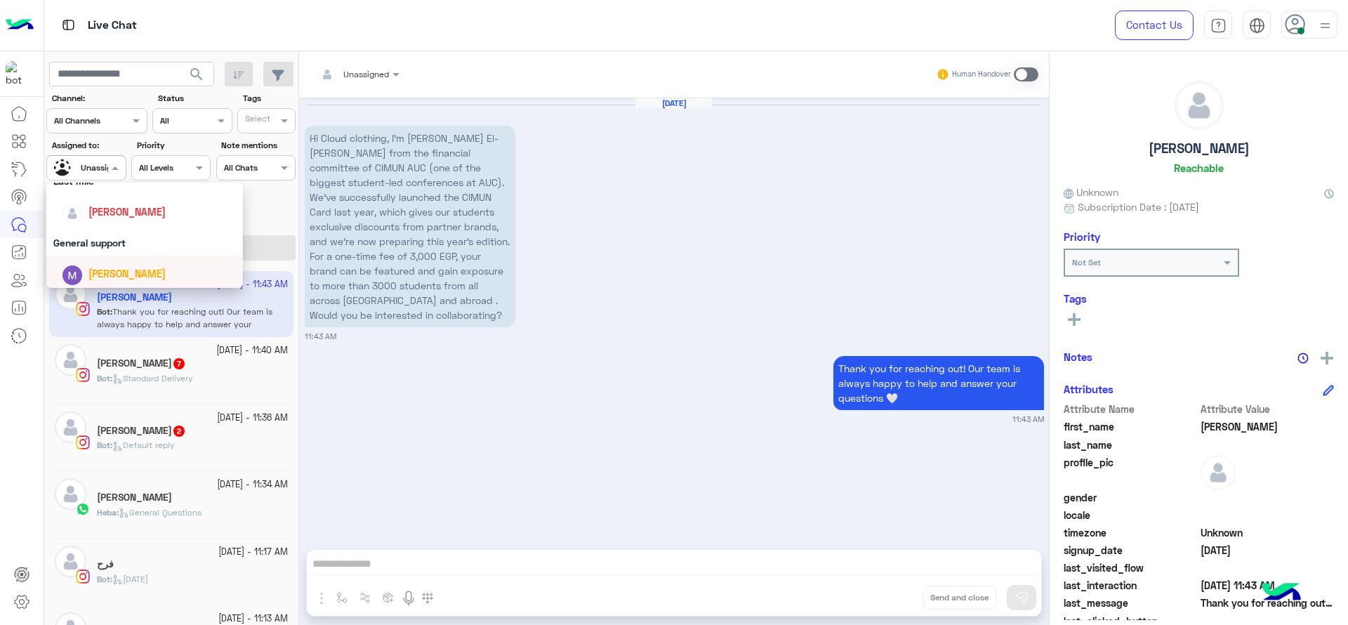
scroll to position [205, 0]
click at [101, 220] on span "[PERSON_NAME]" at bounding box center [126, 217] width 77 height 12
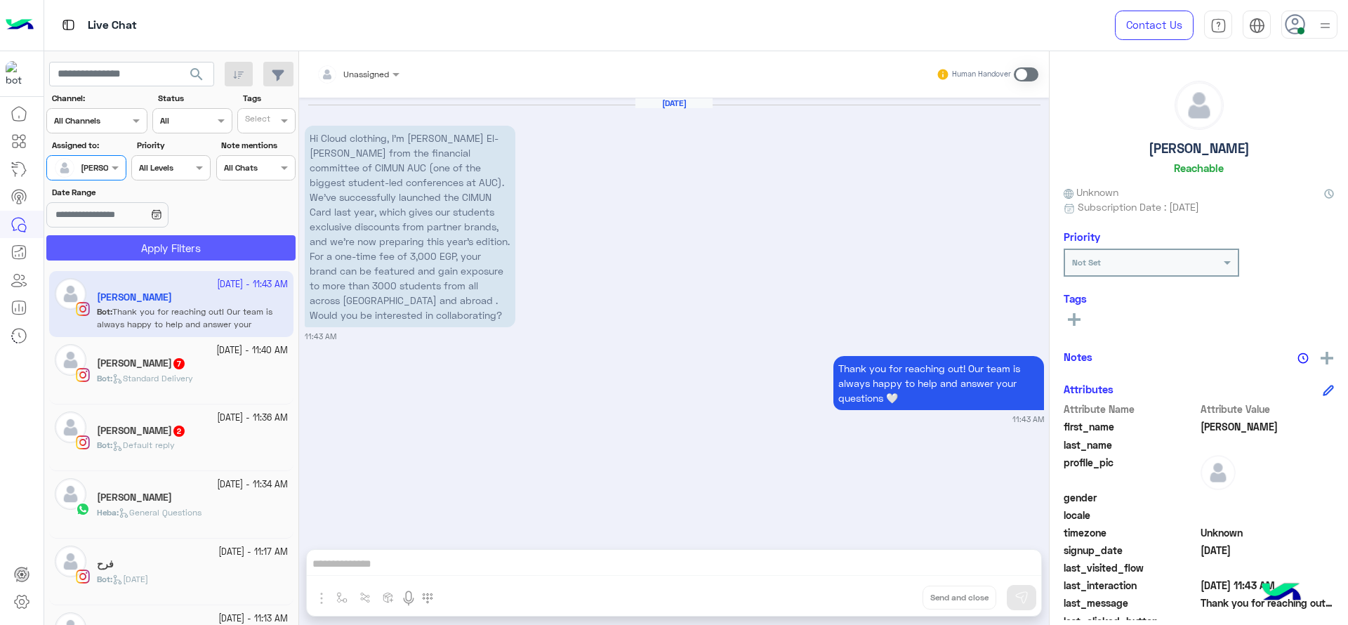
click at [101, 255] on button "Apply Filters" at bounding box center [170, 247] width 249 height 25
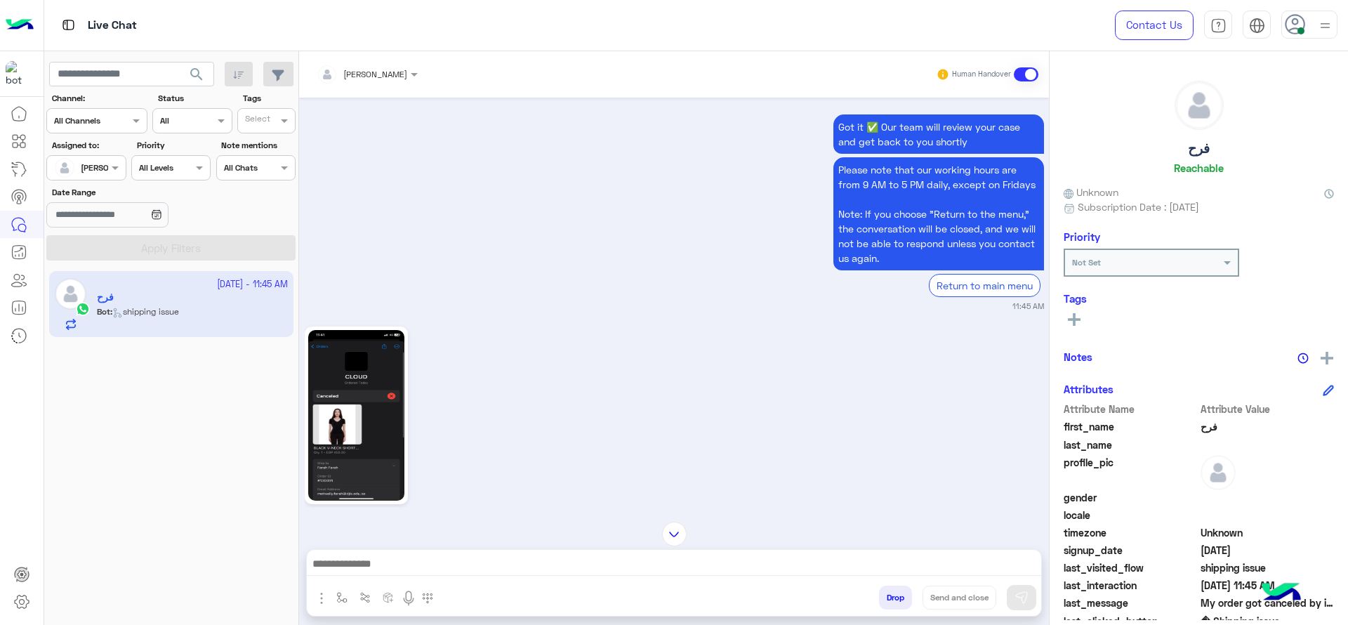
scroll to position [1588, 0]
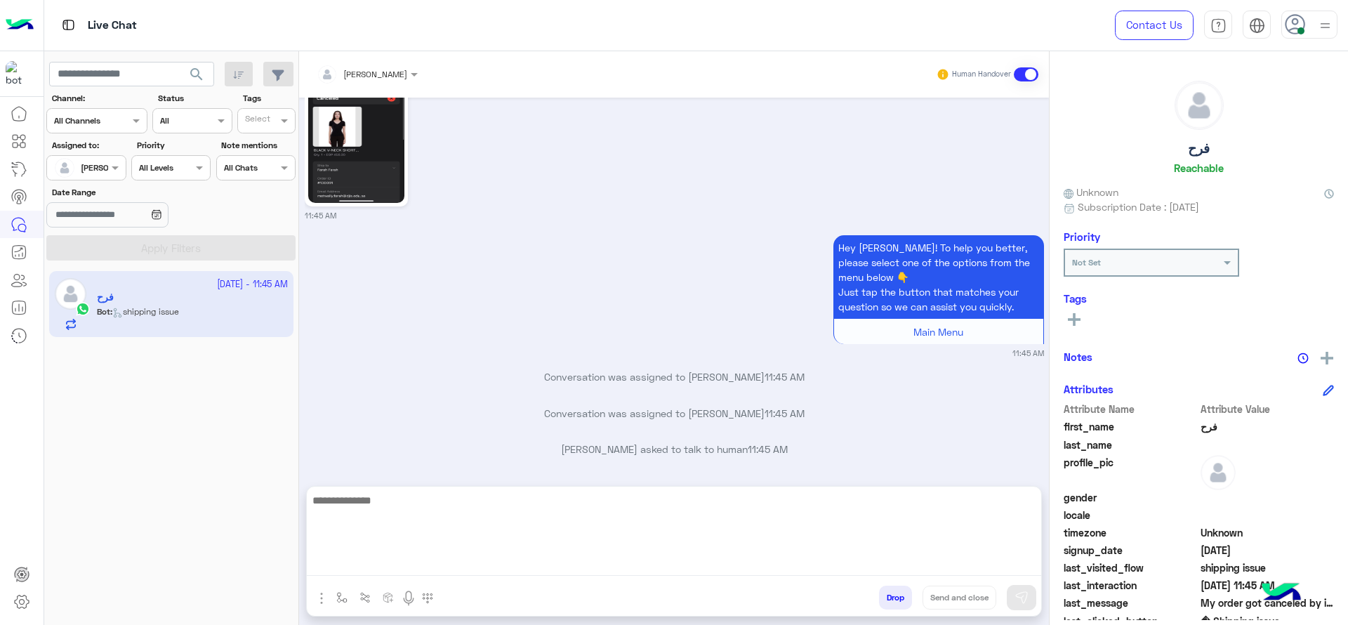
click at [507, 570] on textarea at bounding box center [674, 534] width 735 height 84
type textarea "**********"
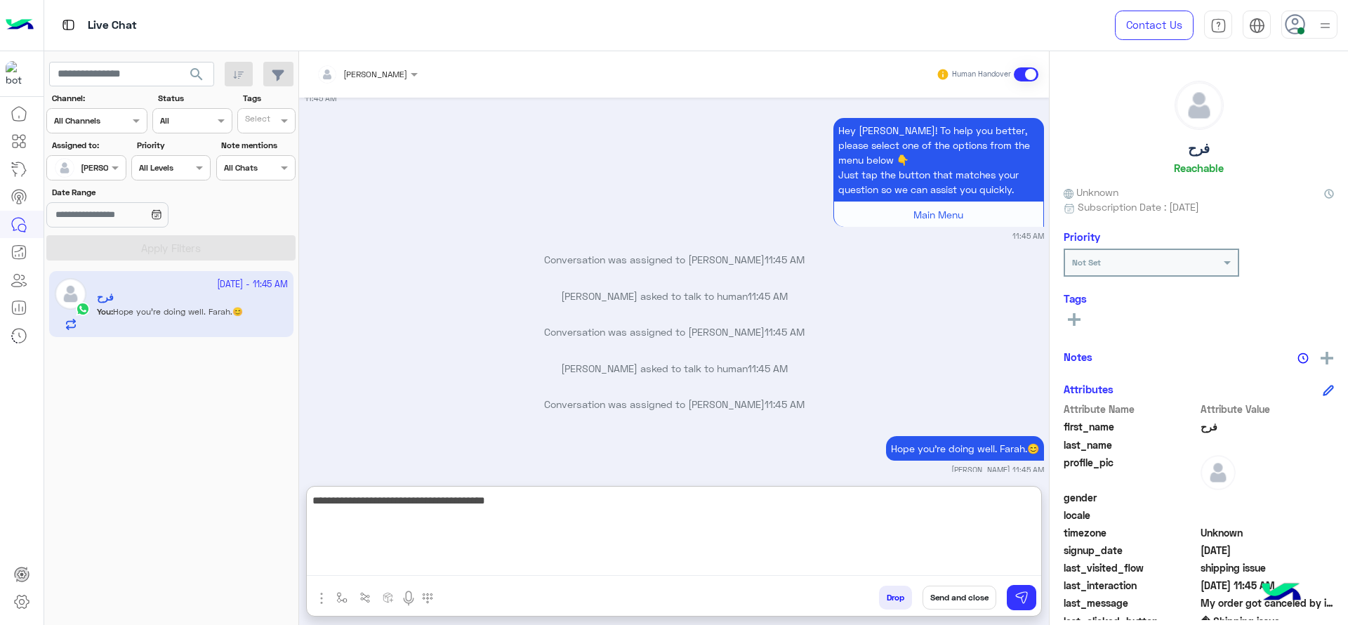
scroll to position [1742, 0]
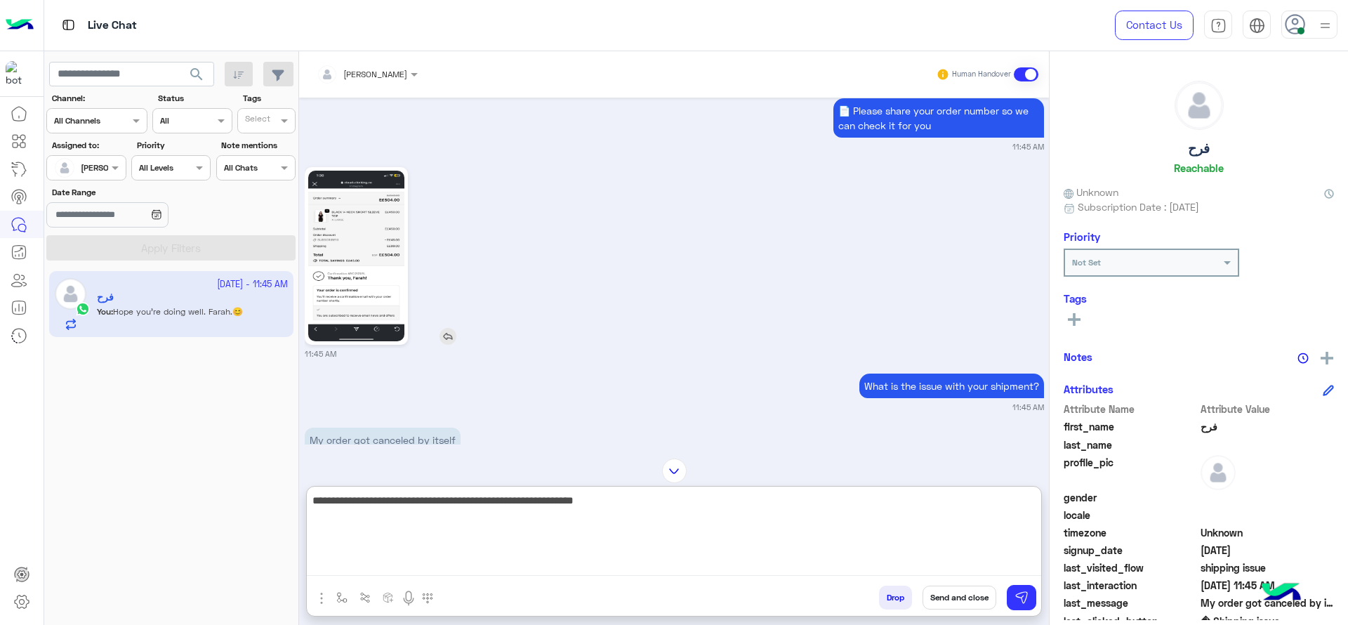
type textarea "**********"
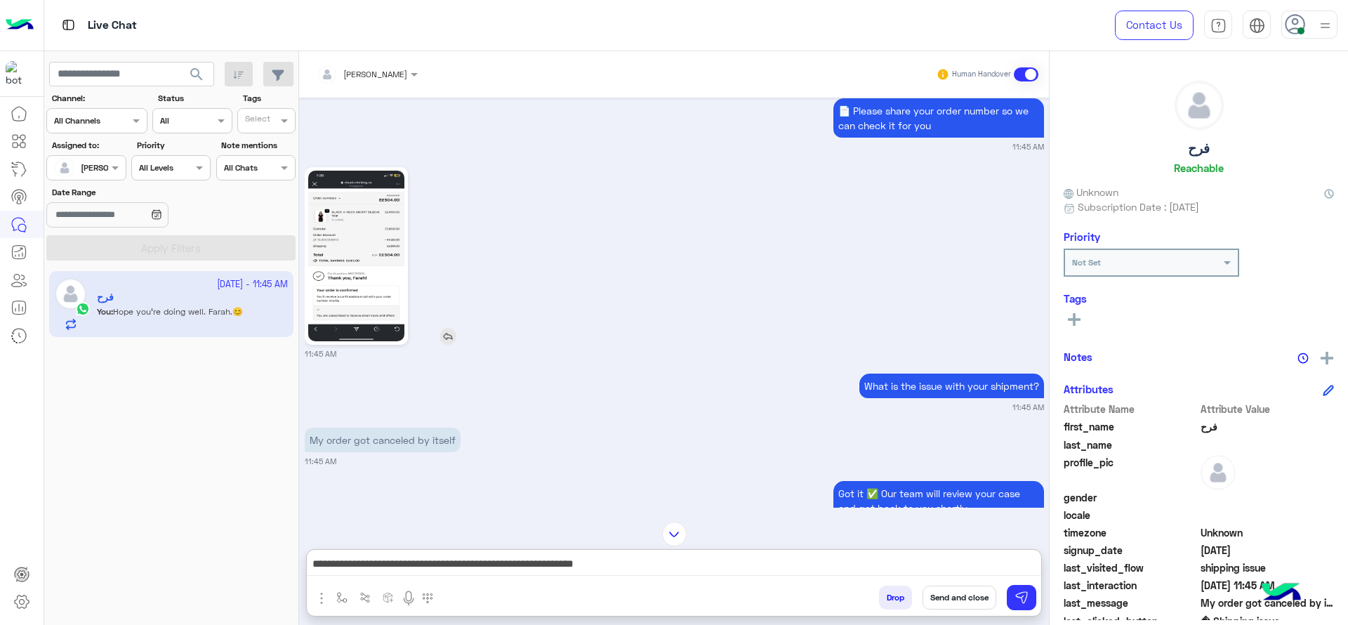
scroll to position [934, 0]
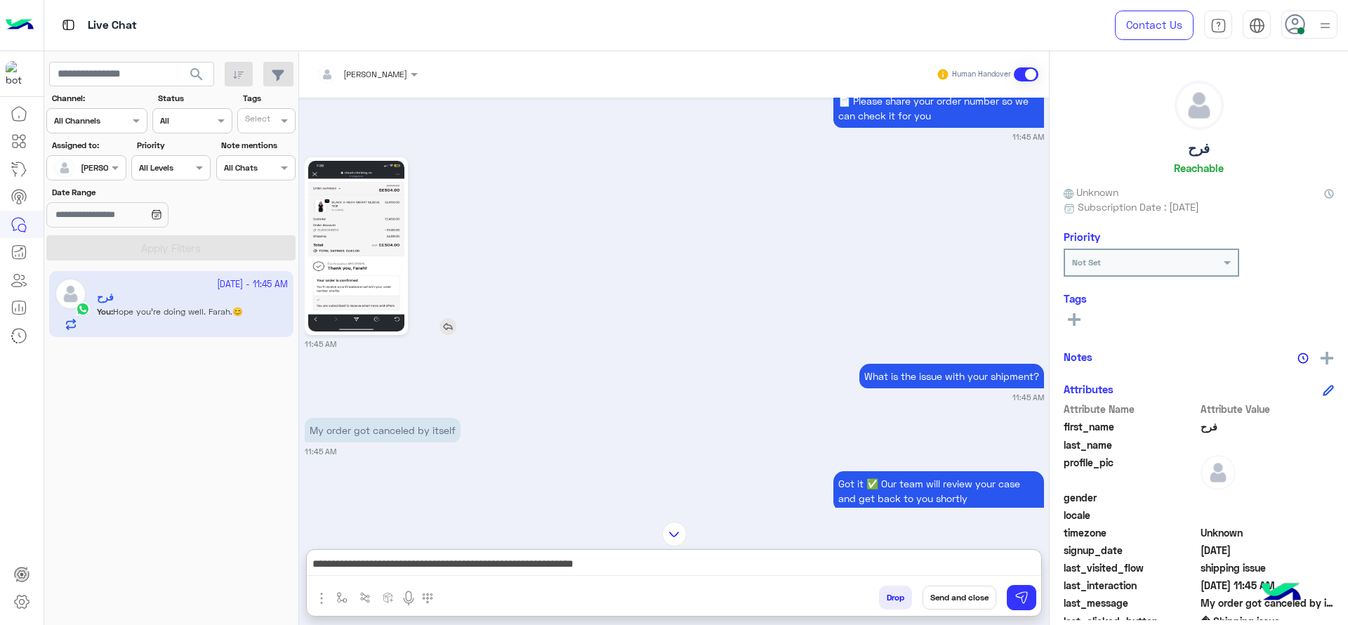
click at [388, 303] on img at bounding box center [356, 246] width 96 height 171
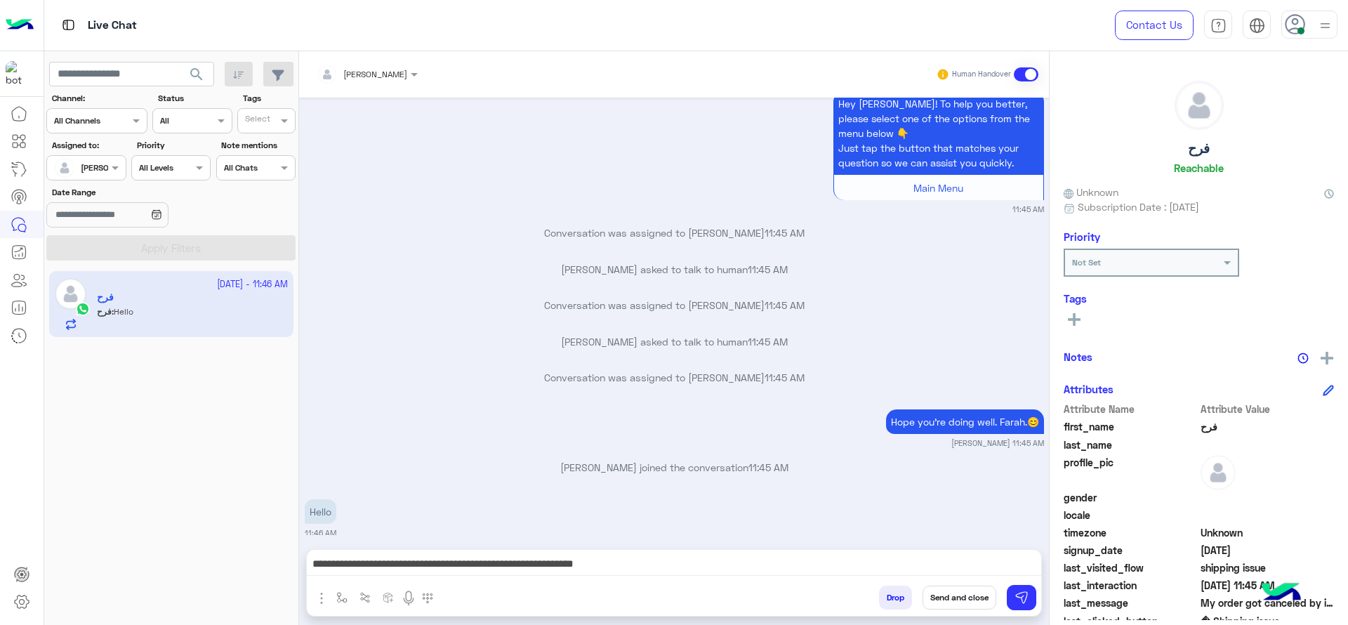
scroll to position [1732, 0]
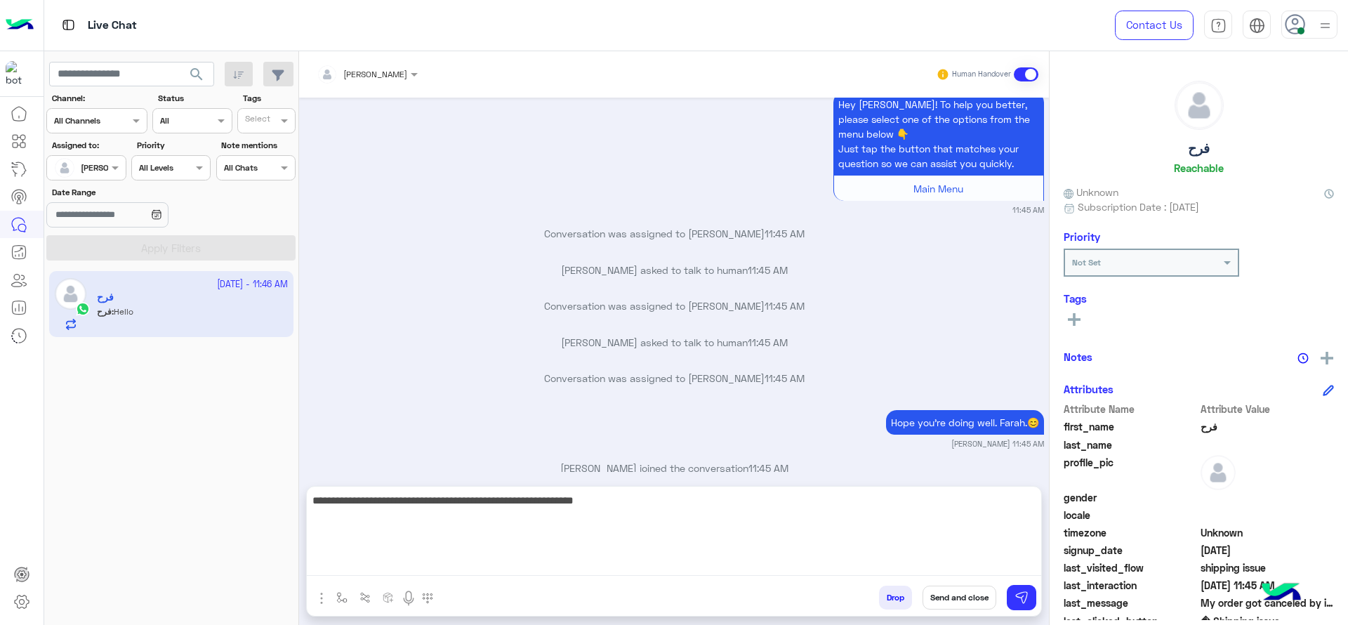
click at [625, 562] on textarea "**********" at bounding box center [674, 534] width 735 height 84
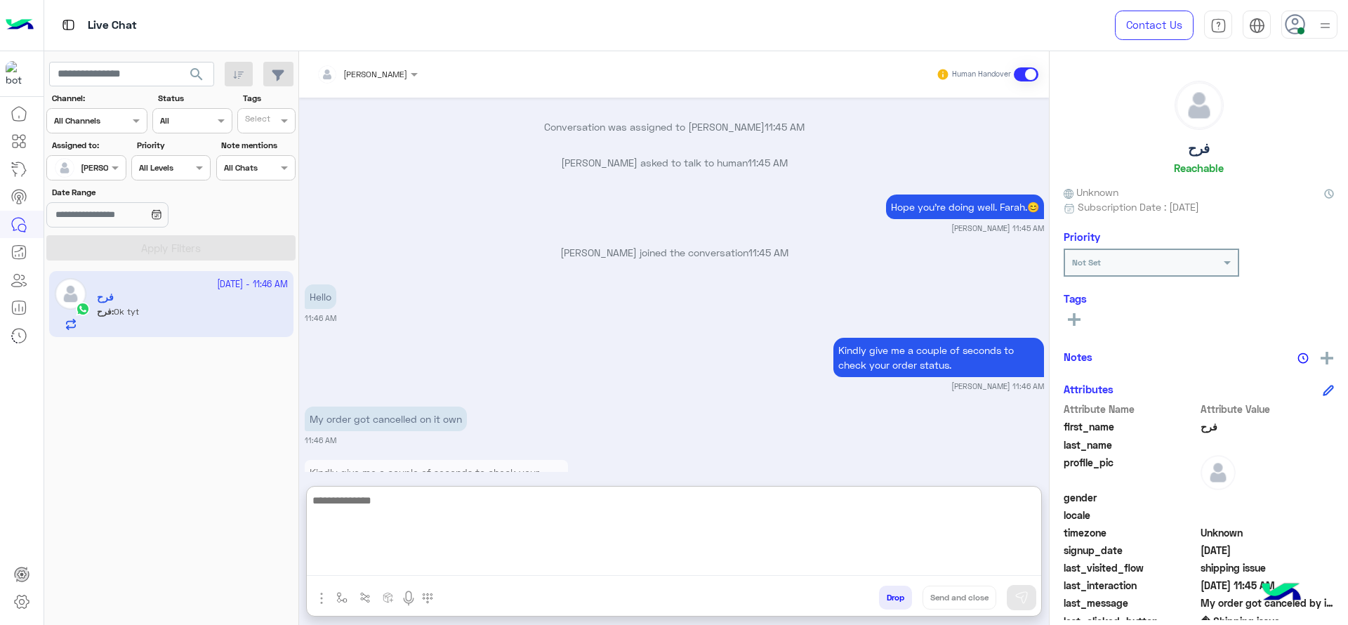
scroll to position [2010, 0]
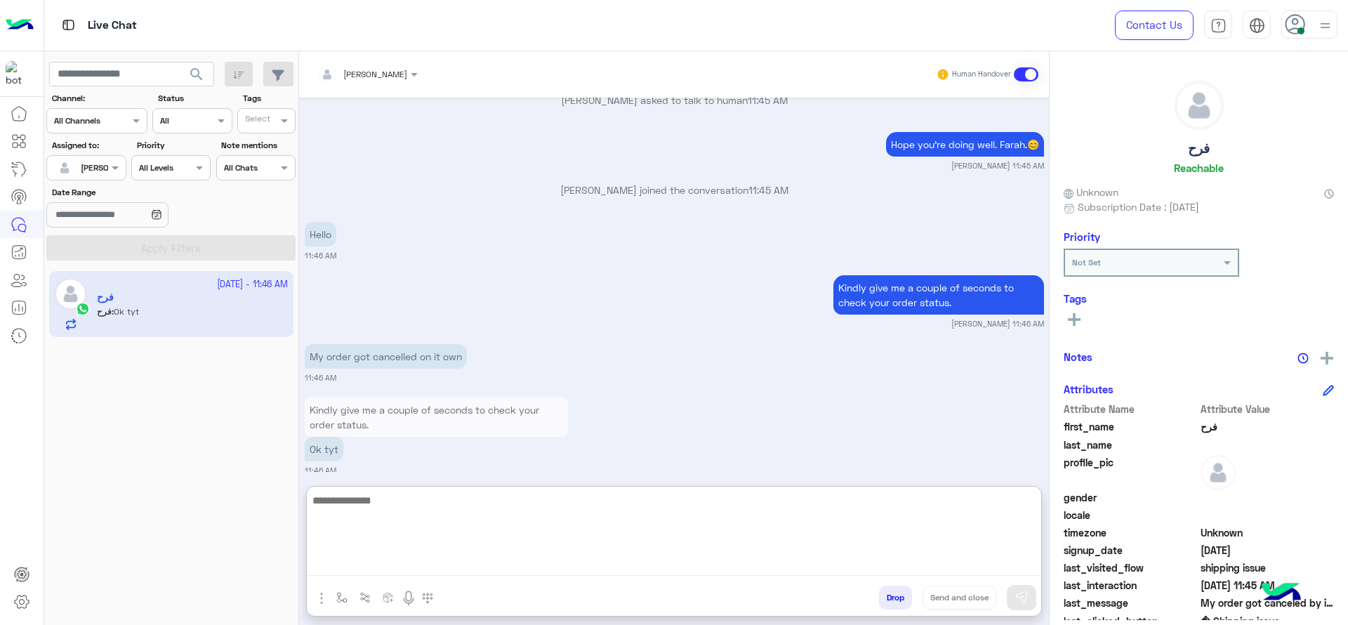
click at [497, 520] on textarea at bounding box center [674, 534] width 735 height 84
type textarea "*"
type textarea "**********"
click at [586, 529] on textarea "**********" at bounding box center [674, 534] width 735 height 84
click at [496, 551] on textarea "**********" at bounding box center [674, 534] width 735 height 84
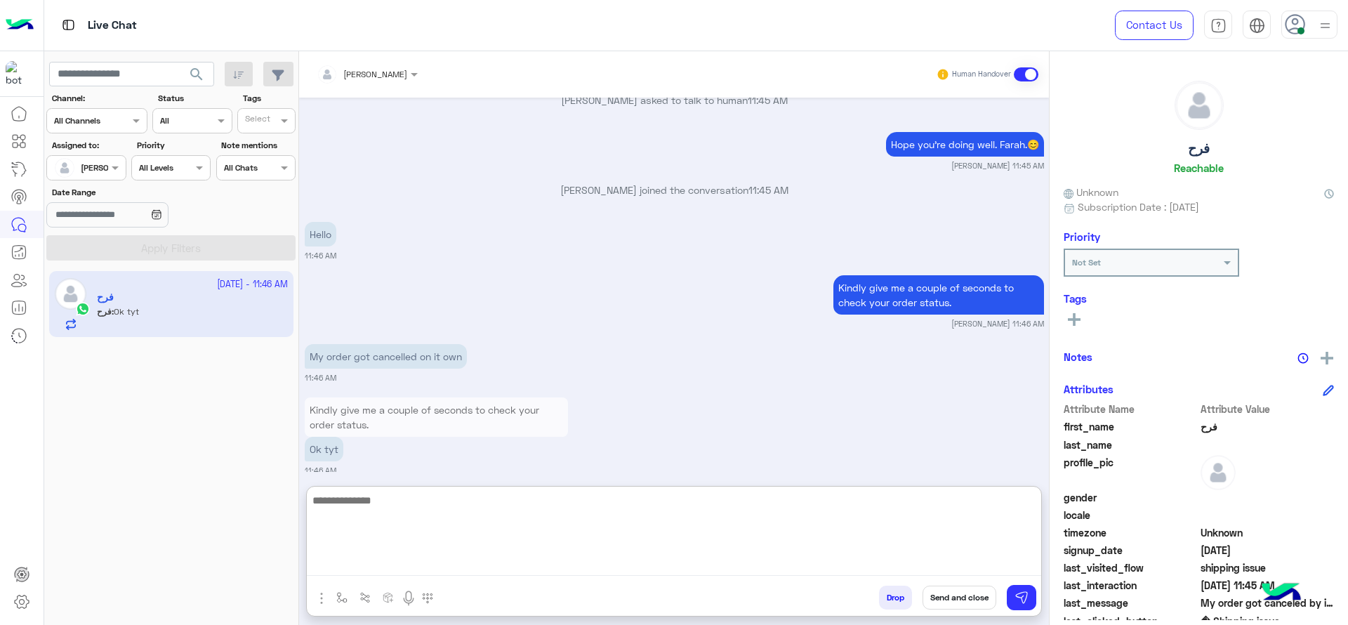
scroll to position [2064, 0]
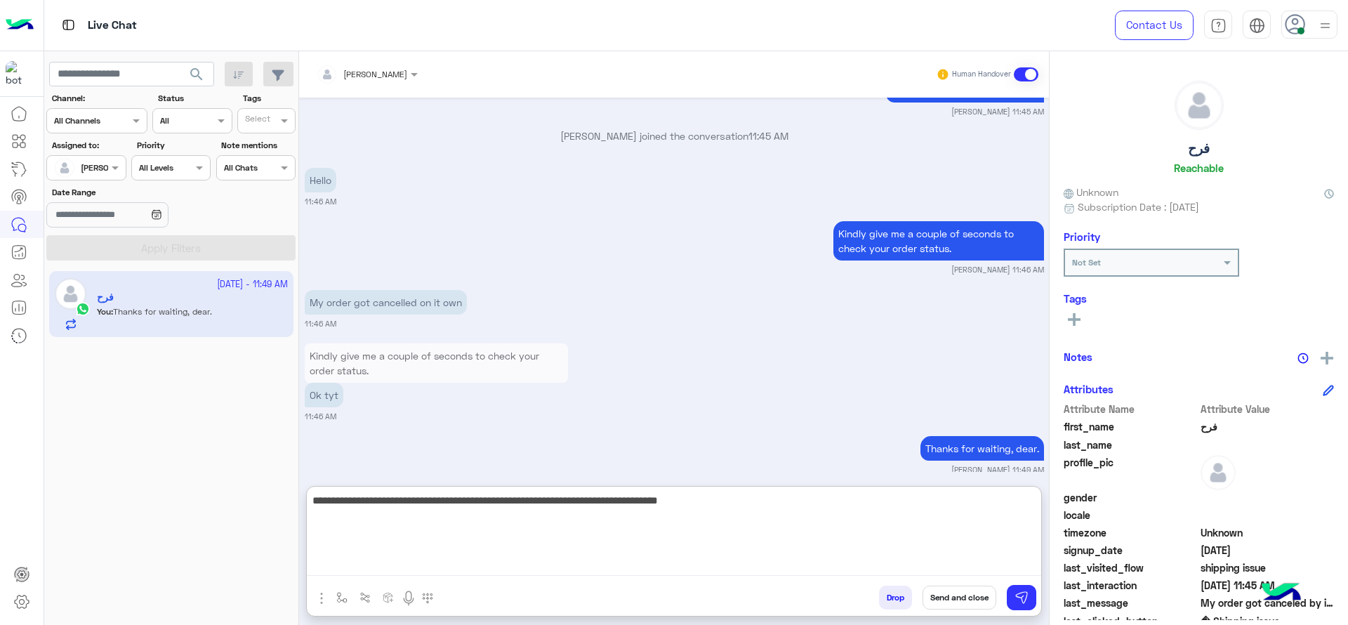
type textarea "**********"
click at [762, 512] on textarea "**********" at bounding box center [674, 534] width 735 height 84
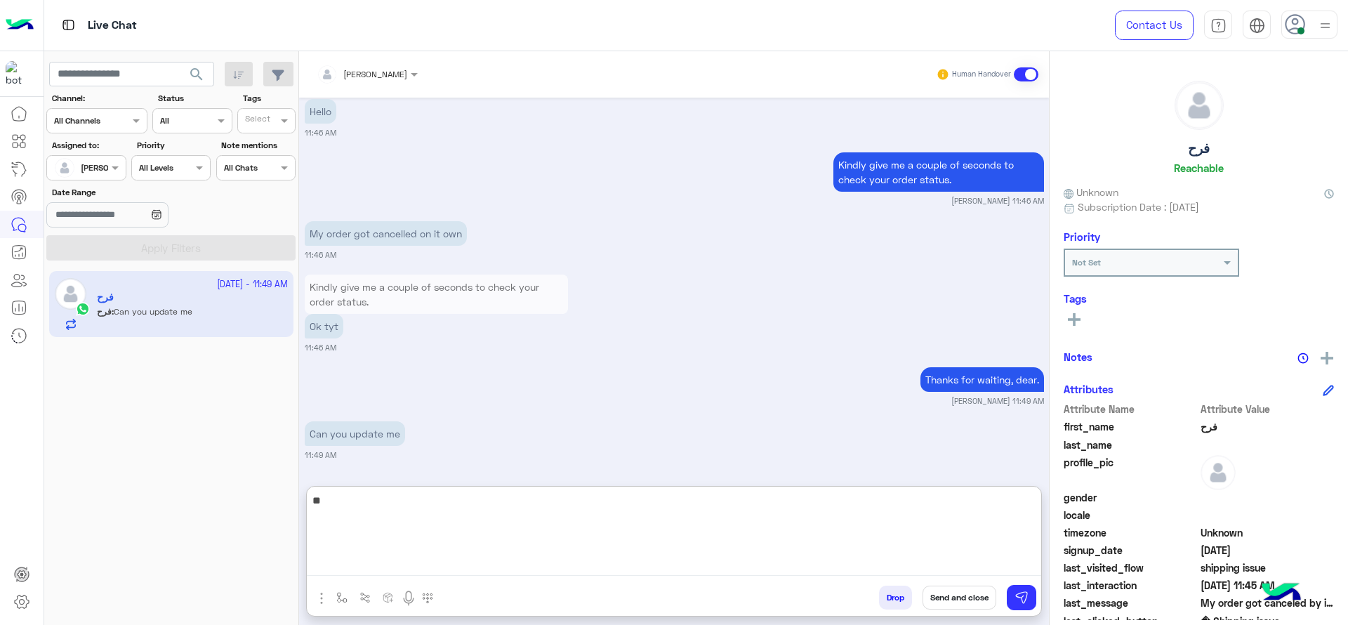
scroll to position [2186, 0]
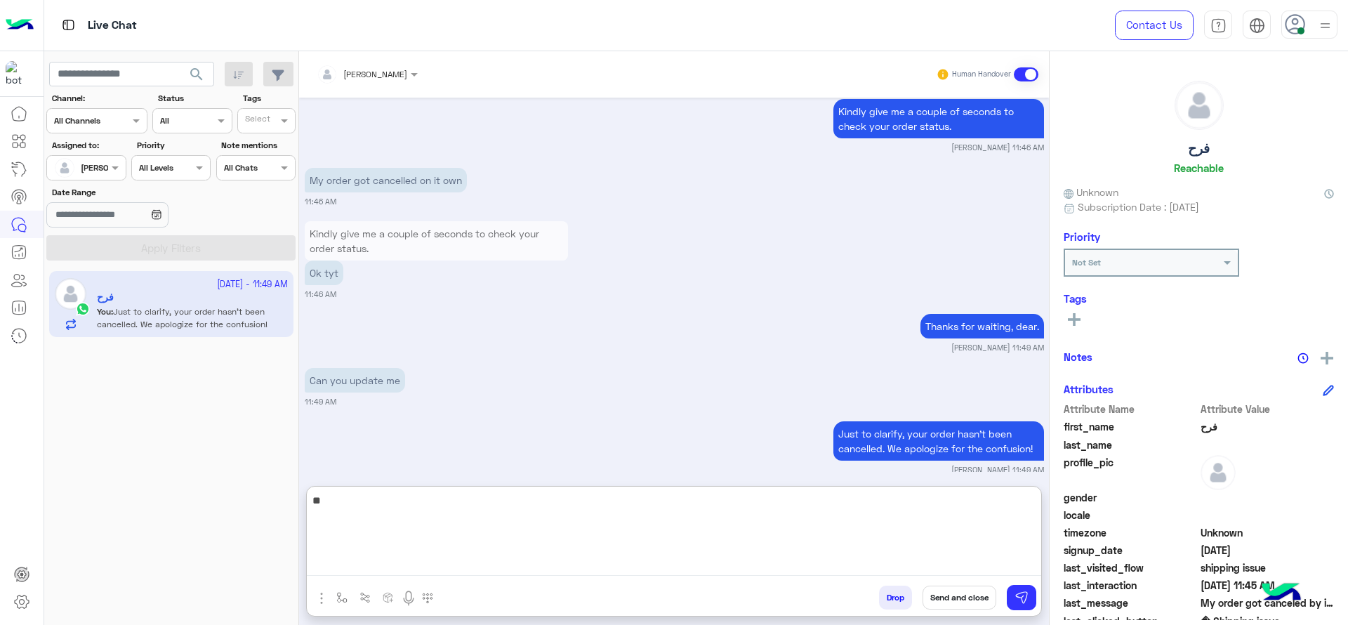
type textarea "*"
type textarea "**********"
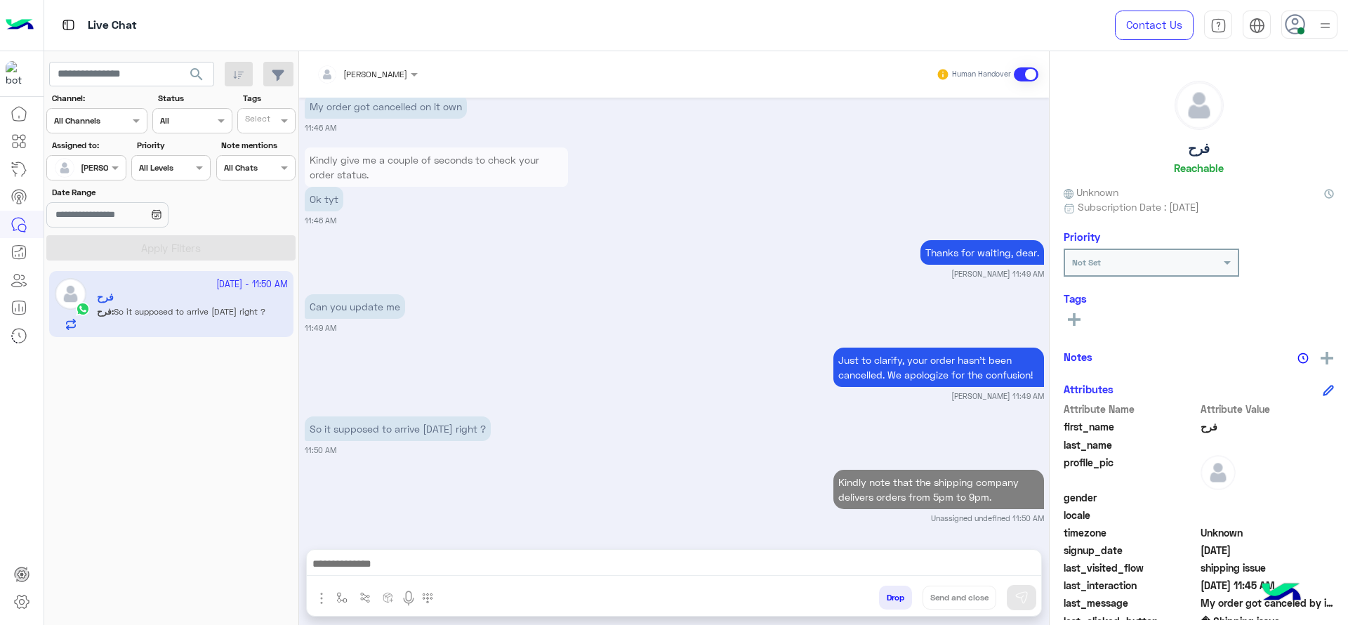
scroll to position [2245, 0]
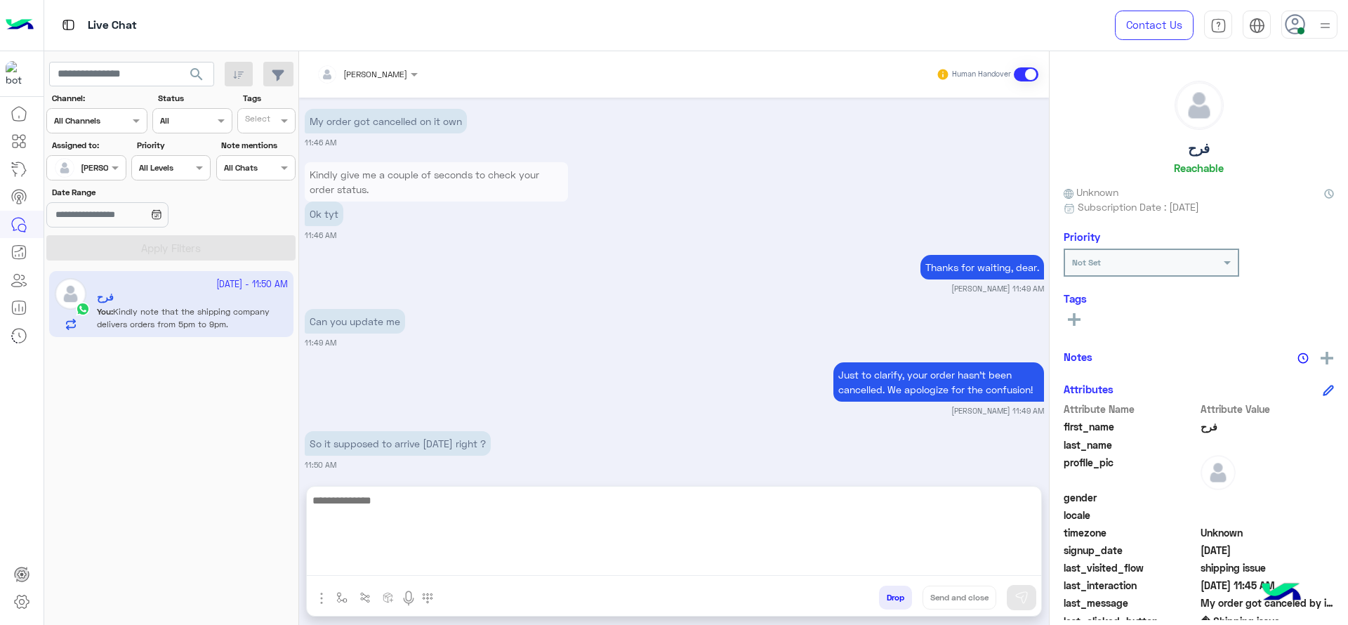
drag, startPoint x: 762, startPoint y: 565, endPoint x: 762, endPoint y: 544, distance: 20.4
click at [762, 565] on textarea at bounding box center [674, 534] width 735 height 84
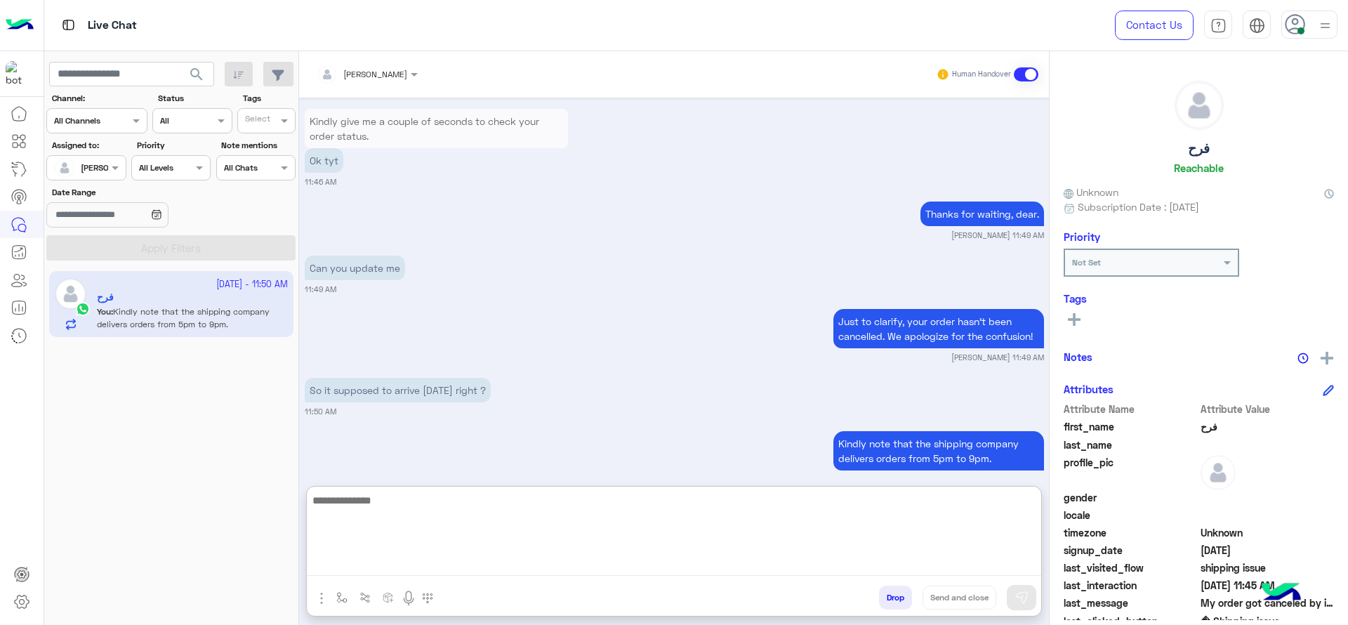
scroll to position [2308, 0]
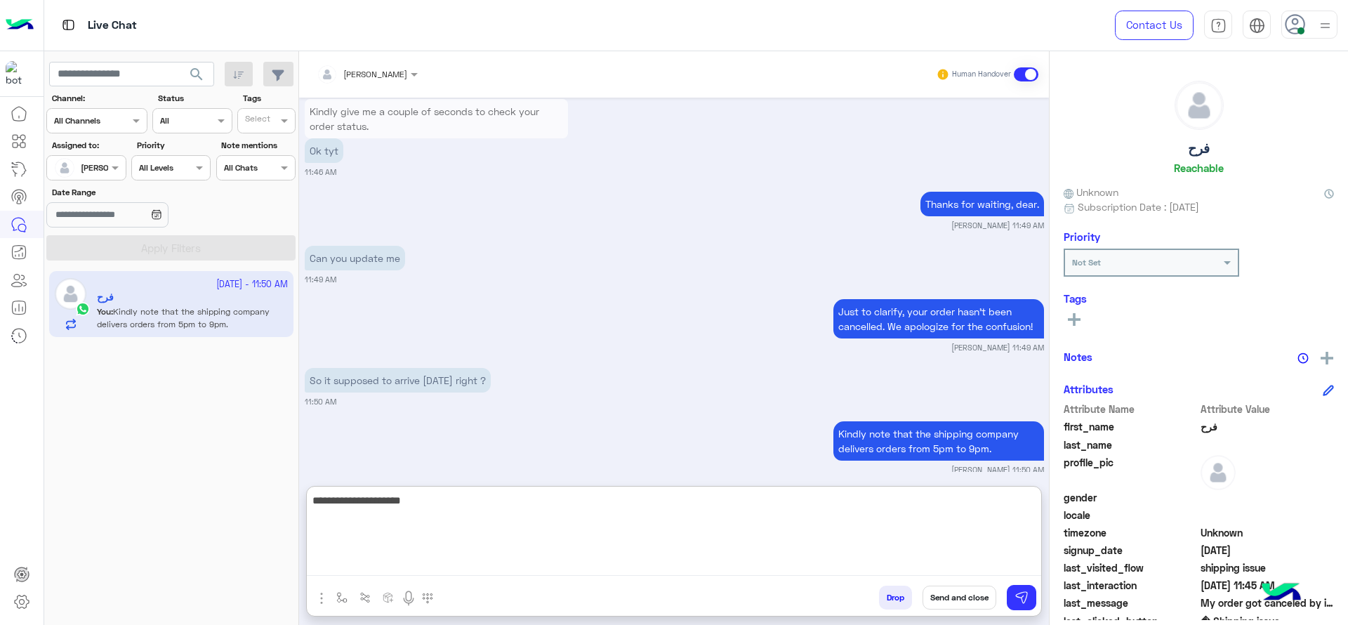
type textarea "**********"
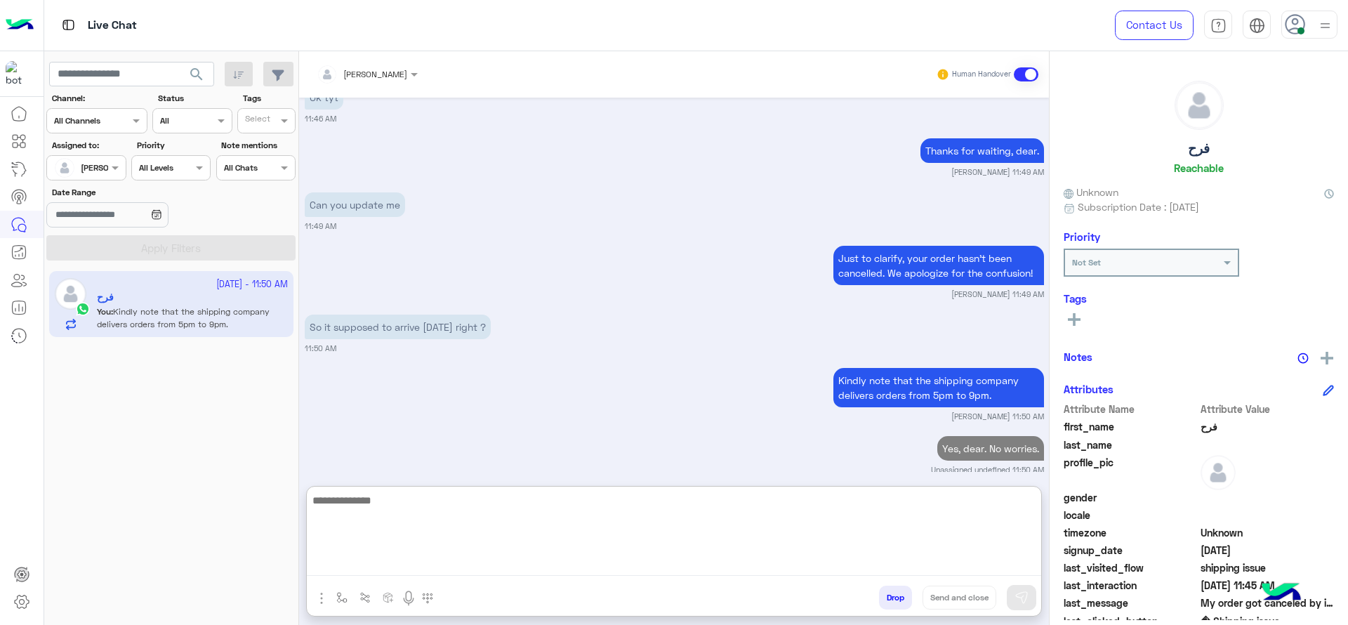
paste textarea "**********"
type textarea "**********"
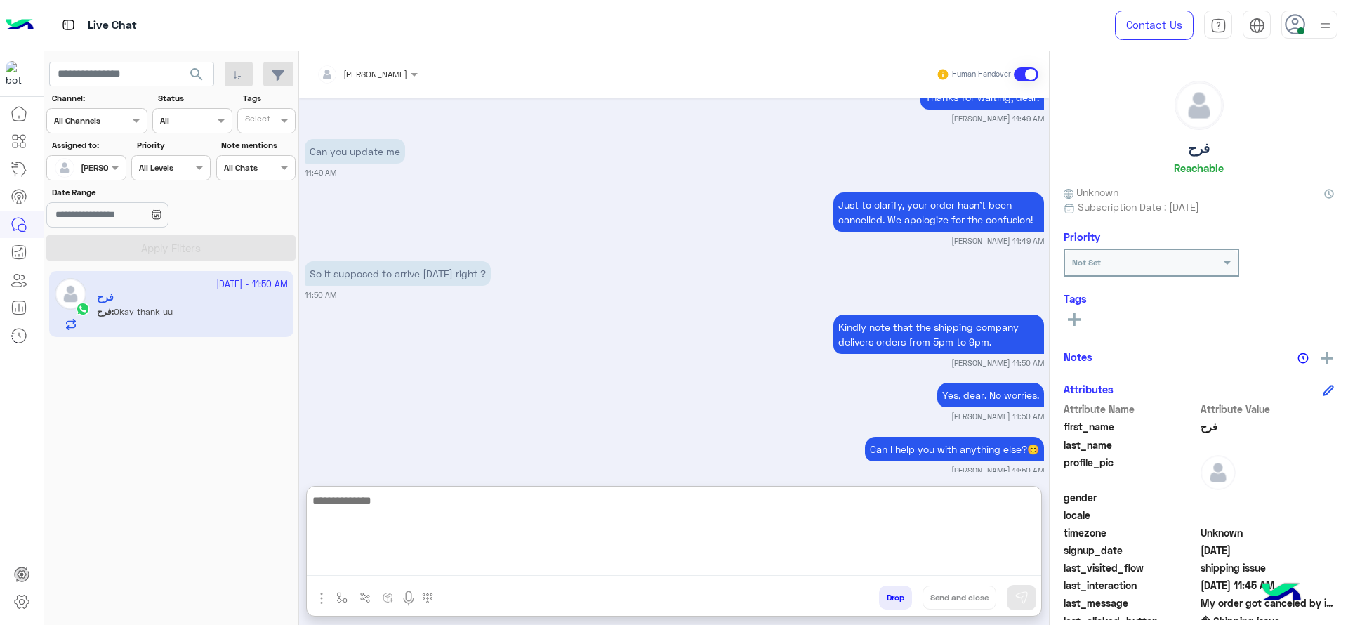
scroll to position [2469, 0]
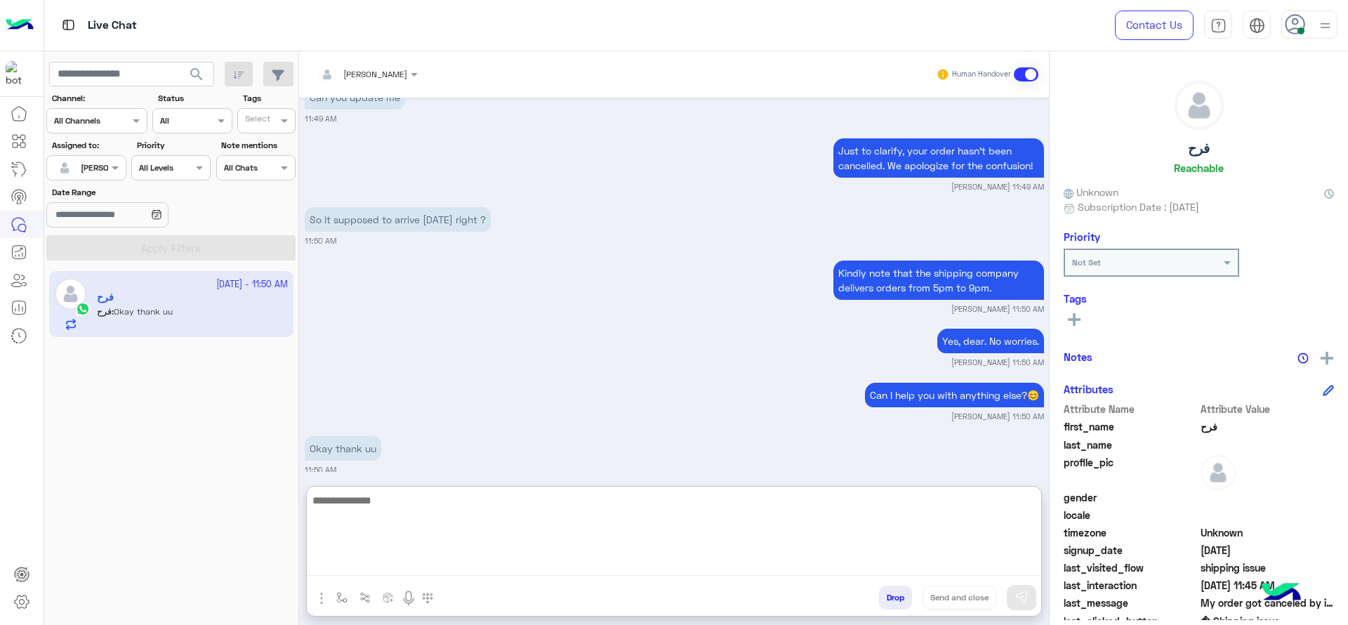
click at [420, 555] on textarea at bounding box center [674, 534] width 735 height 84
paste textarea "**********"
type textarea "**********"
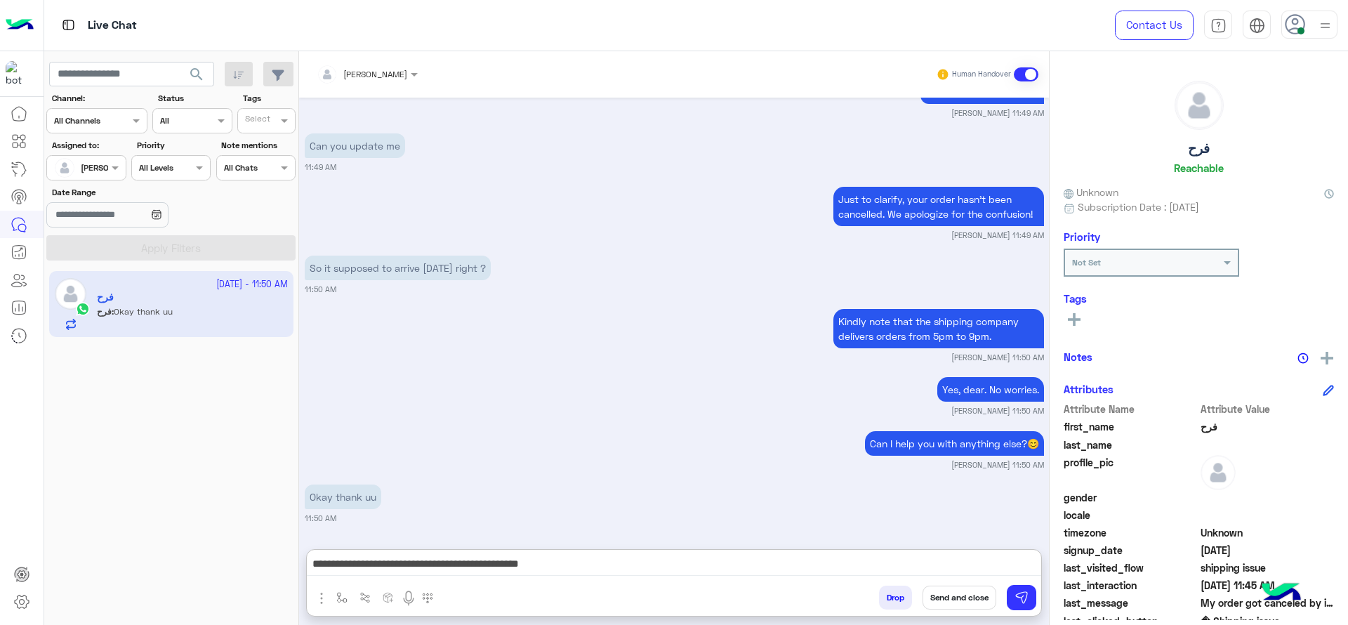
click at [942, 595] on button "Send and close" at bounding box center [960, 598] width 74 height 24
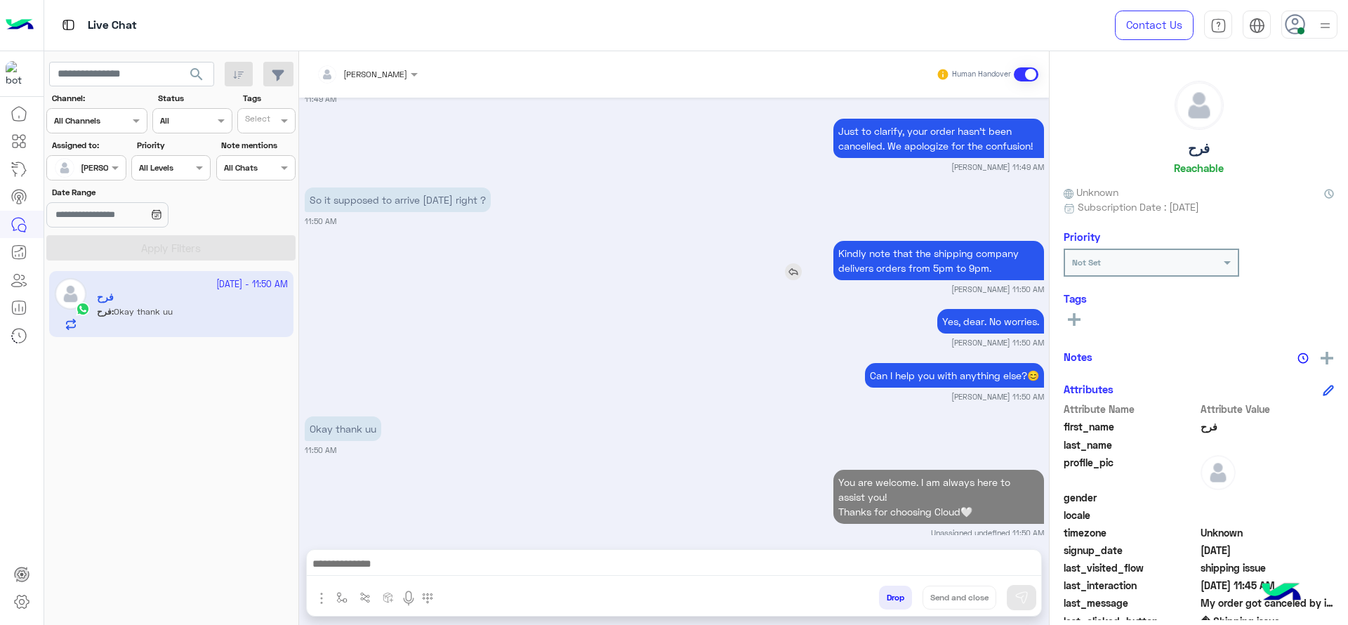
scroll to position [2525, 0]
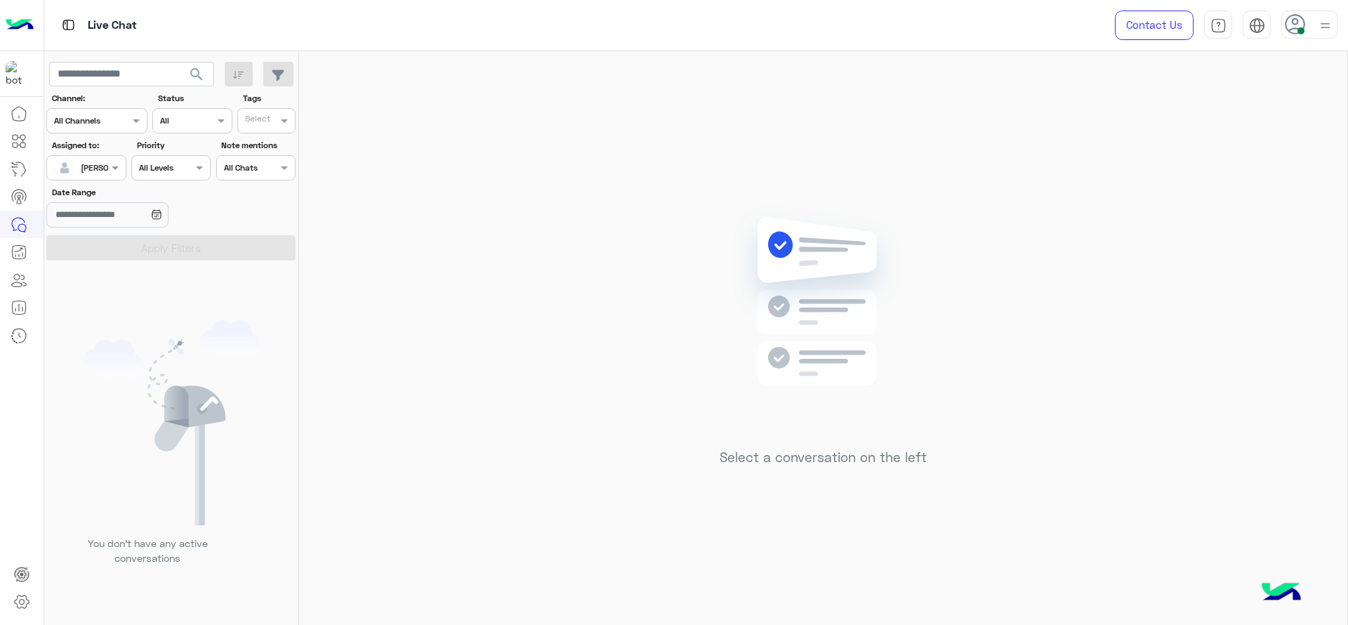
click at [886, 164] on div "Select a conversation on the left" at bounding box center [823, 340] width 1048 height 579
click at [480, 282] on div "Select a conversation on the left" at bounding box center [823, 340] width 1048 height 579
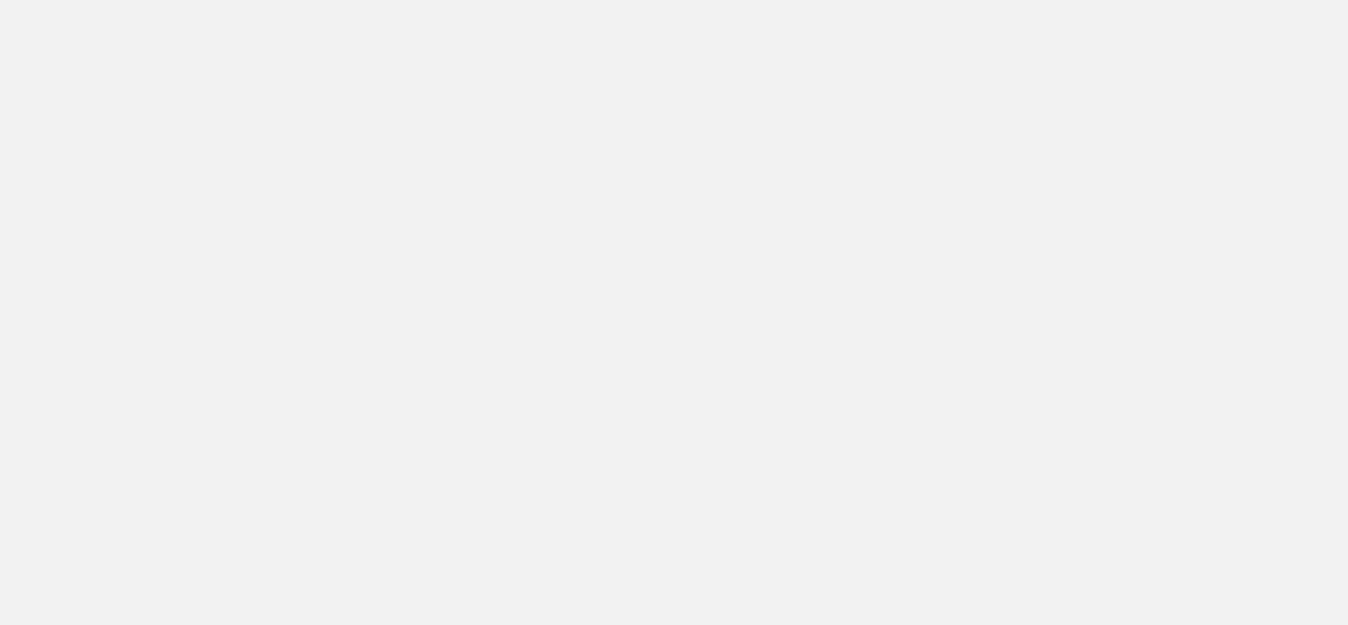
click at [234, 522] on app-root at bounding box center [674, 312] width 1348 height 625
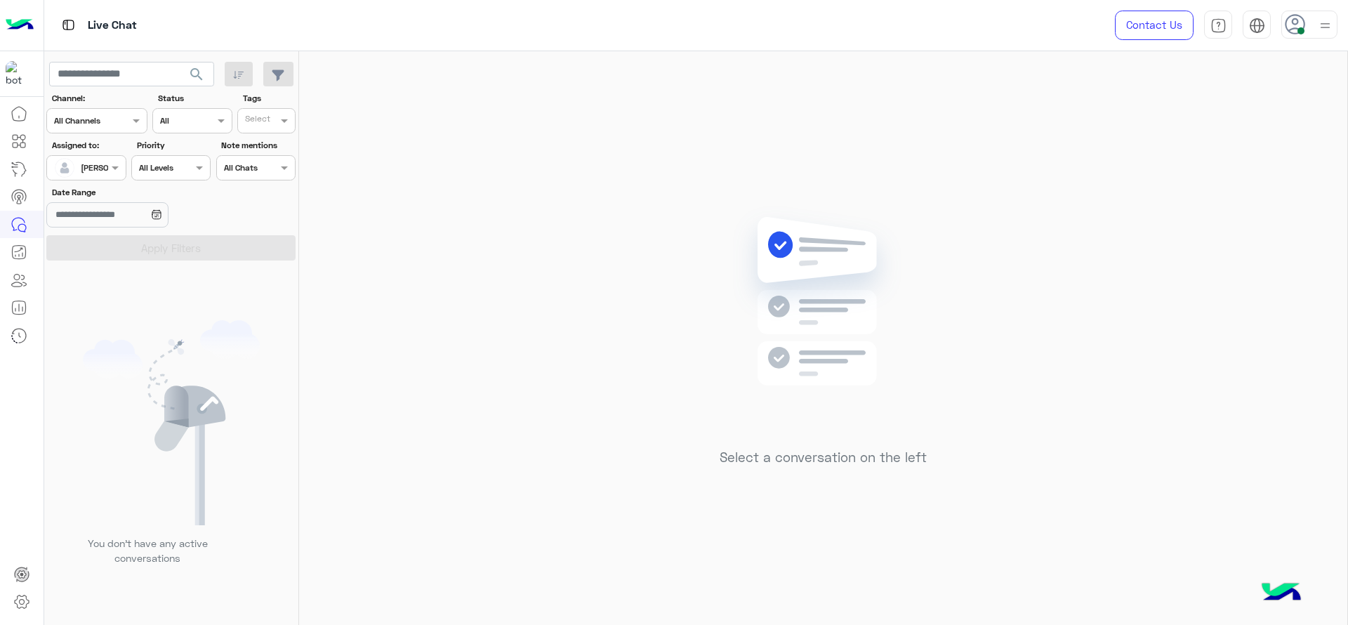
click at [711, 548] on div "Select a conversation on the left" at bounding box center [823, 340] width 1048 height 579
click at [1132, 340] on div "Select a conversation on the left" at bounding box center [823, 340] width 1048 height 579
click at [610, 83] on div "Select a conversation on the left" at bounding box center [823, 340] width 1048 height 579
click at [107, 179] on div "[PERSON_NAME]" at bounding box center [80, 168] width 53 height 28
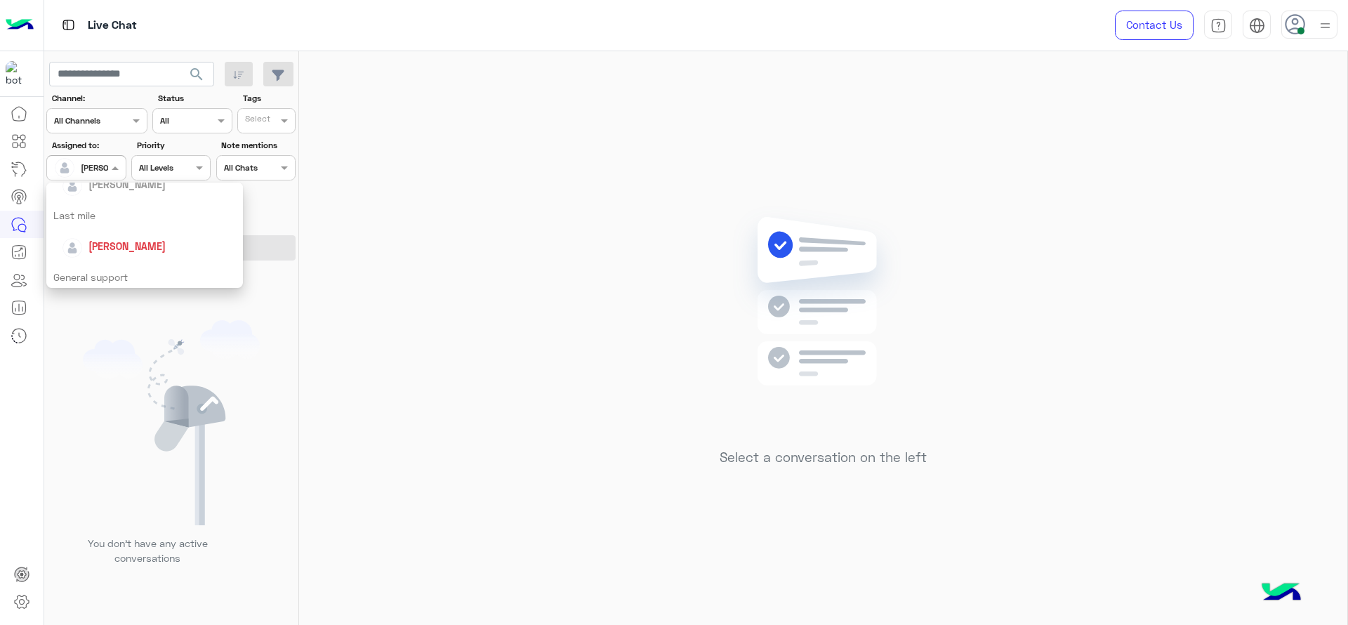
scroll to position [189, 0]
click at [68, 210] on div "Last mile" at bounding box center [144, 203] width 197 height 26
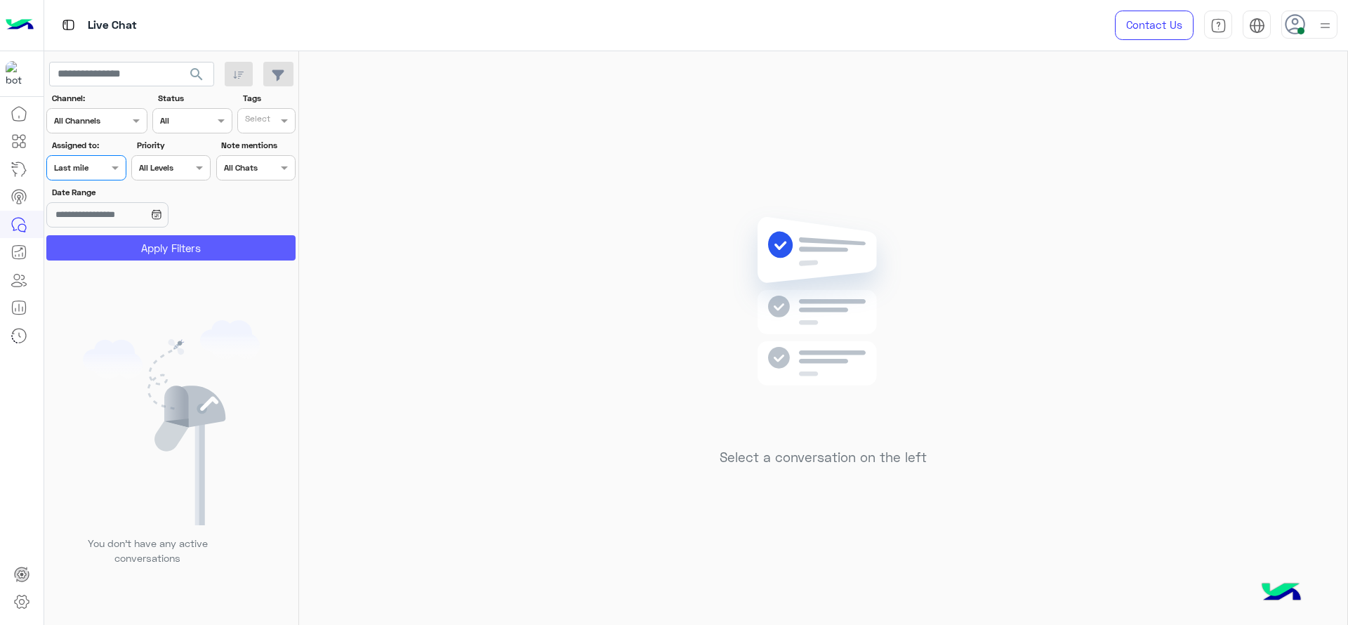
click at [81, 247] on button "Apply Filters" at bounding box center [170, 247] width 249 height 25
click at [117, 159] on div at bounding box center [86, 165] width 78 height 13
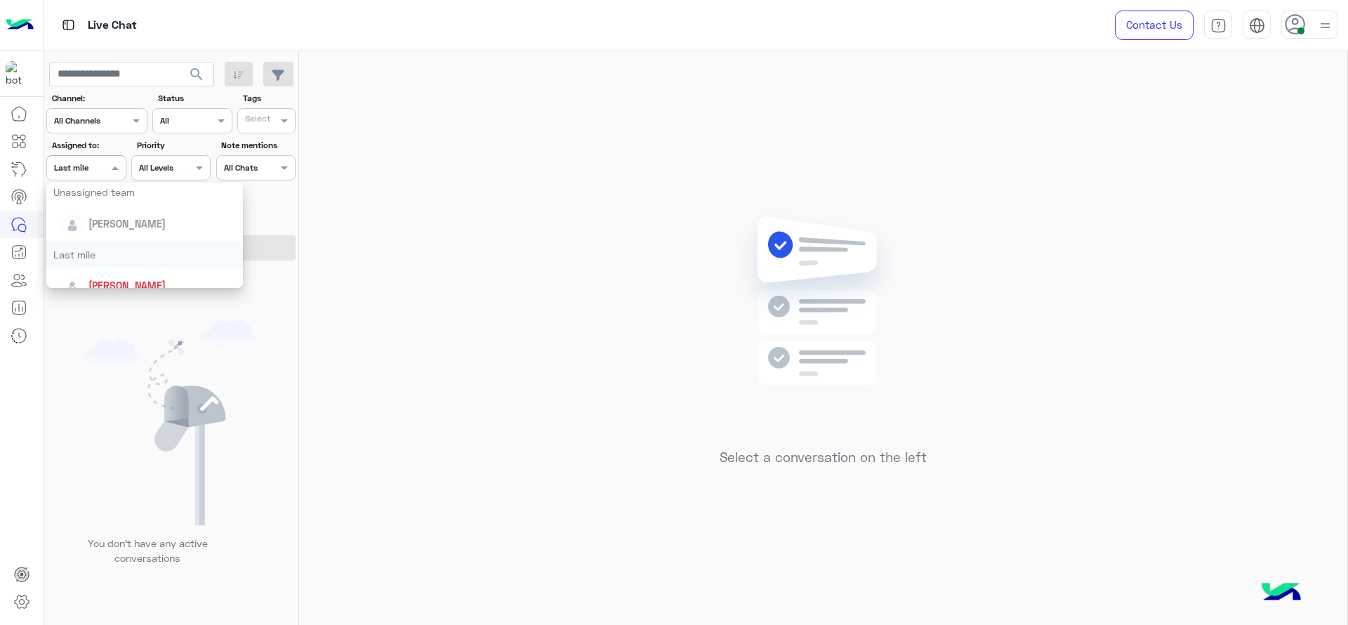
scroll to position [140, 0]
click at [111, 270] on div "[PERSON_NAME]" at bounding box center [149, 282] width 174 height 25
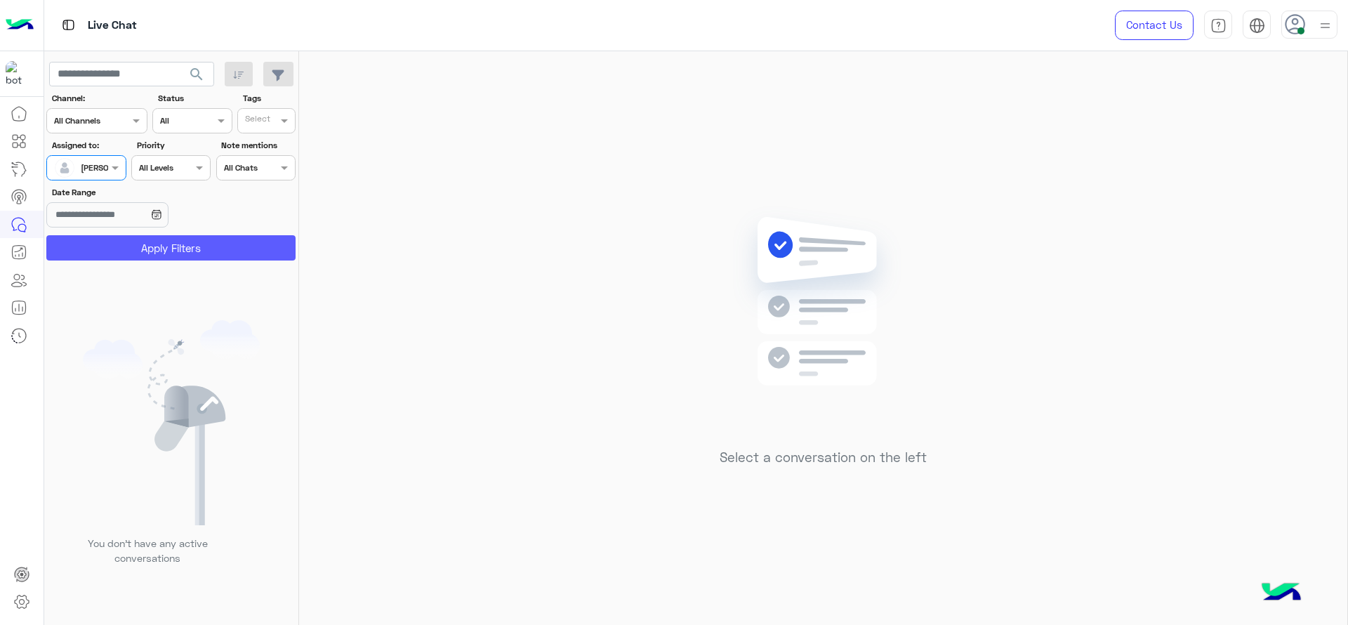
click at [115, 255] on button "Apply Filters" at bounding box center [170, 247] width 249 height 25
click at [457, 252] on div "Select a conversation on the left" at bounding box center [823, 340] width 1048 height 579
click at [577, 178] on div "Select a conversation on the left" at bounding box center [823, 340] width 1048 height 579
click at [442, 124] on div "Select a conversation on the left" at bounding box center [823, 340] width 1048 height 579
click at [662, 232] on div "Select a conversation on the left" at bounding box center [823, 340] width 1048 height 579
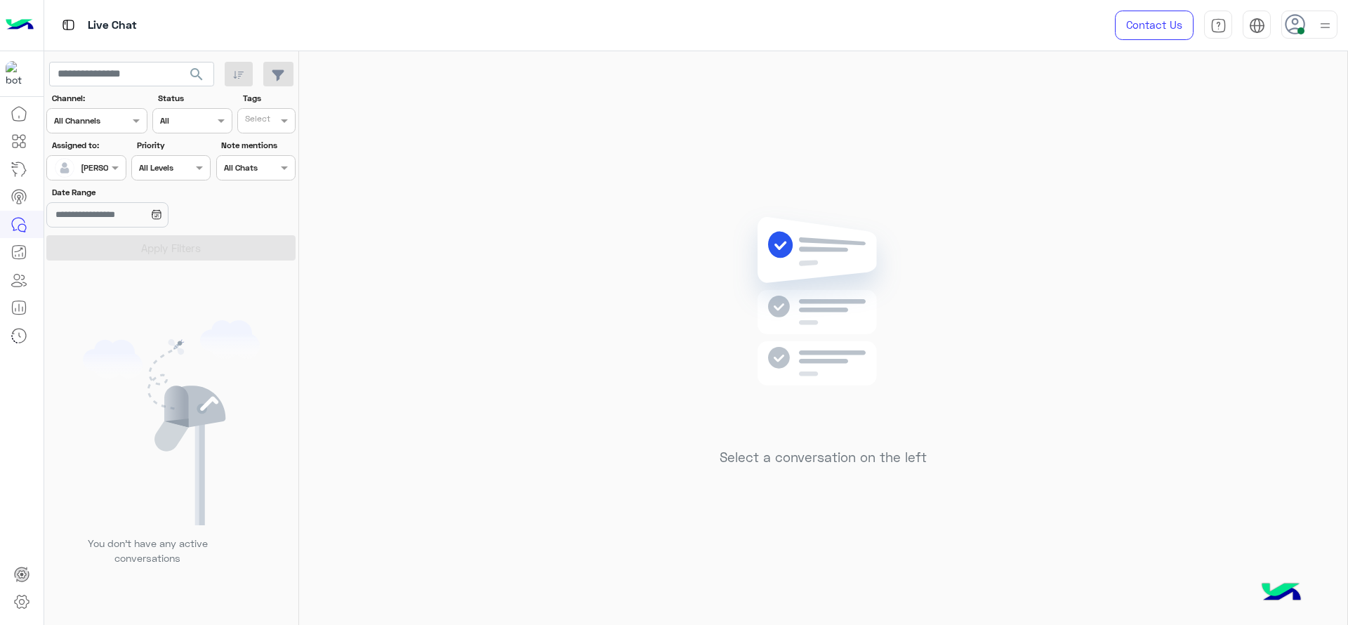
click at [497, 143] on div "Select a conversation on the left" at bounding box center [823, 340] width 1048 height 579
click at [693, 455] on div "Select a conversation on the left" at bounding box center [823, 340] width 1048 height 579
click at [385, 168] on div "Select a conversation on the left" at bounding box center [823, 340] width 1048 height 579
click at [1067, 521] on div "Select a conversation on the left" at bounding box center [823, 340] width 1048 height 579
click at [1070, 362] on div "Select a conversation on the left" at bounding box center [823, 340] width 1048 height 579
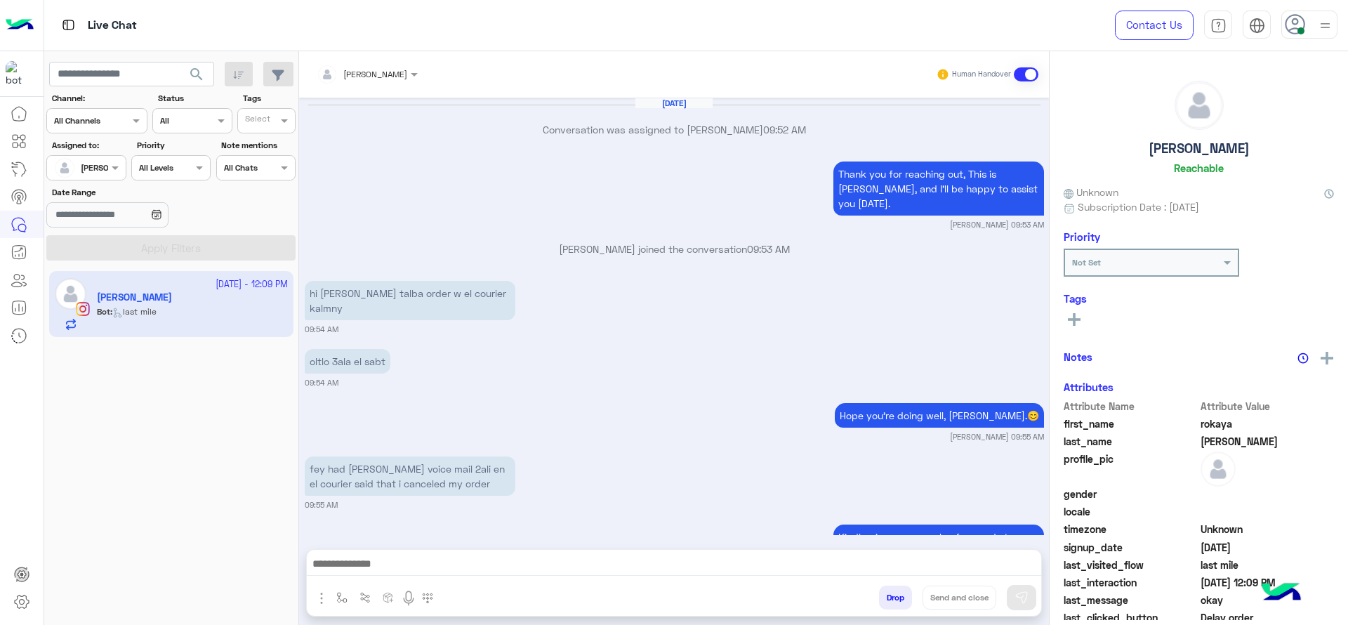
scroll to position [1029, 0]
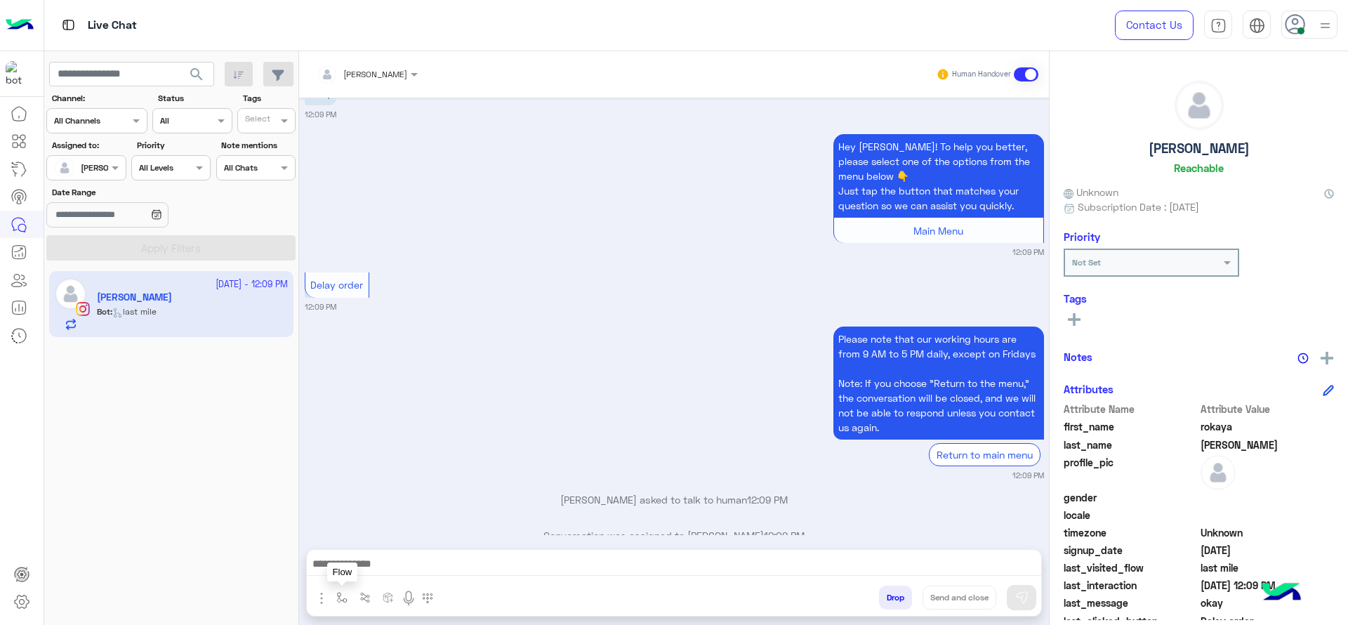
click at [341, 598] on img "button" at bounding box center [341, 597] width 11 height 11
click at [350, 568] on input "text" at bounding box center [365, 564] width 55 height 13
type input "*"
click at [384, 513] on span "J Greeting" at bounding box center [363, 514] width 51 height 13
click at [458, 395] on div "Please note that our working hours are from 9 AM to 5 PM daily, except on Frida…" at bounding box center [674, 402] width 739 height 159
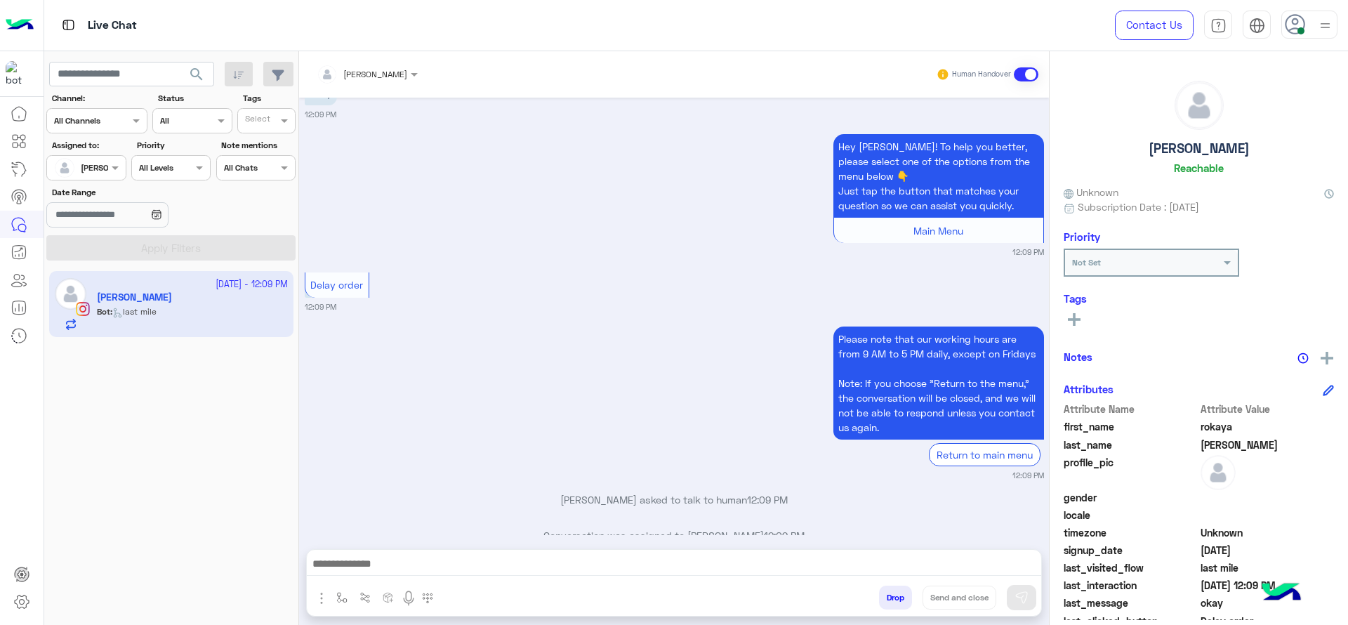
type textarea "**********"
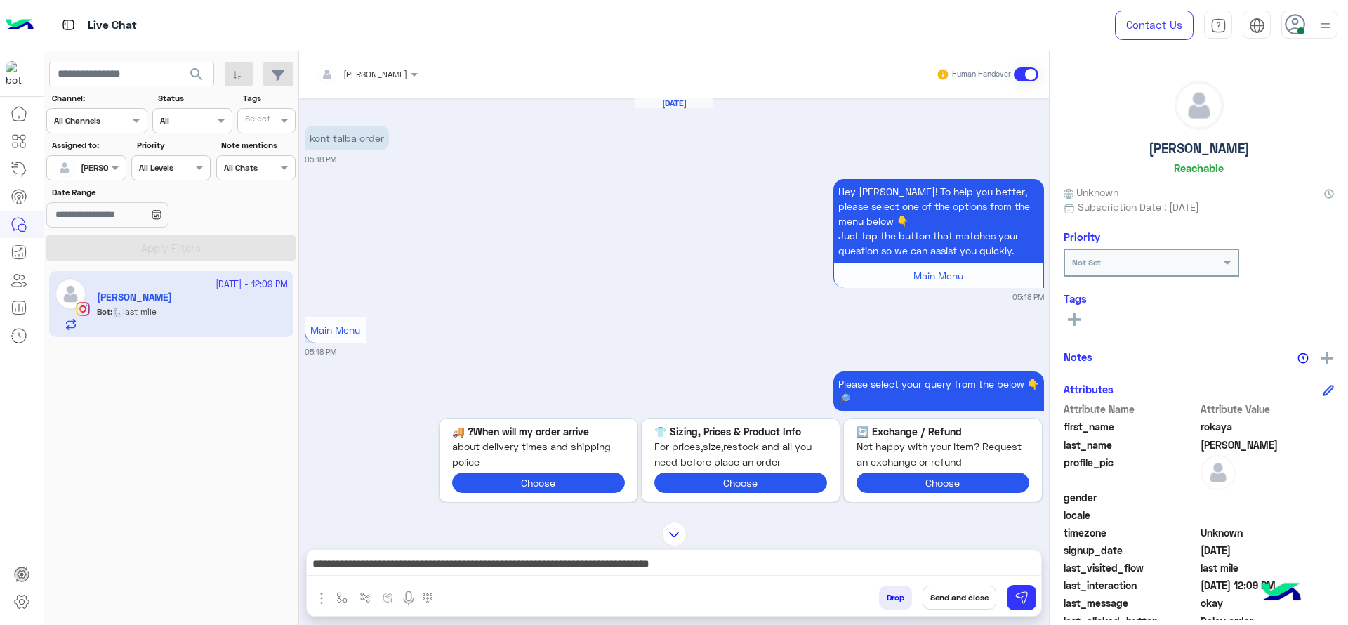
scroll to position [1572, 0]
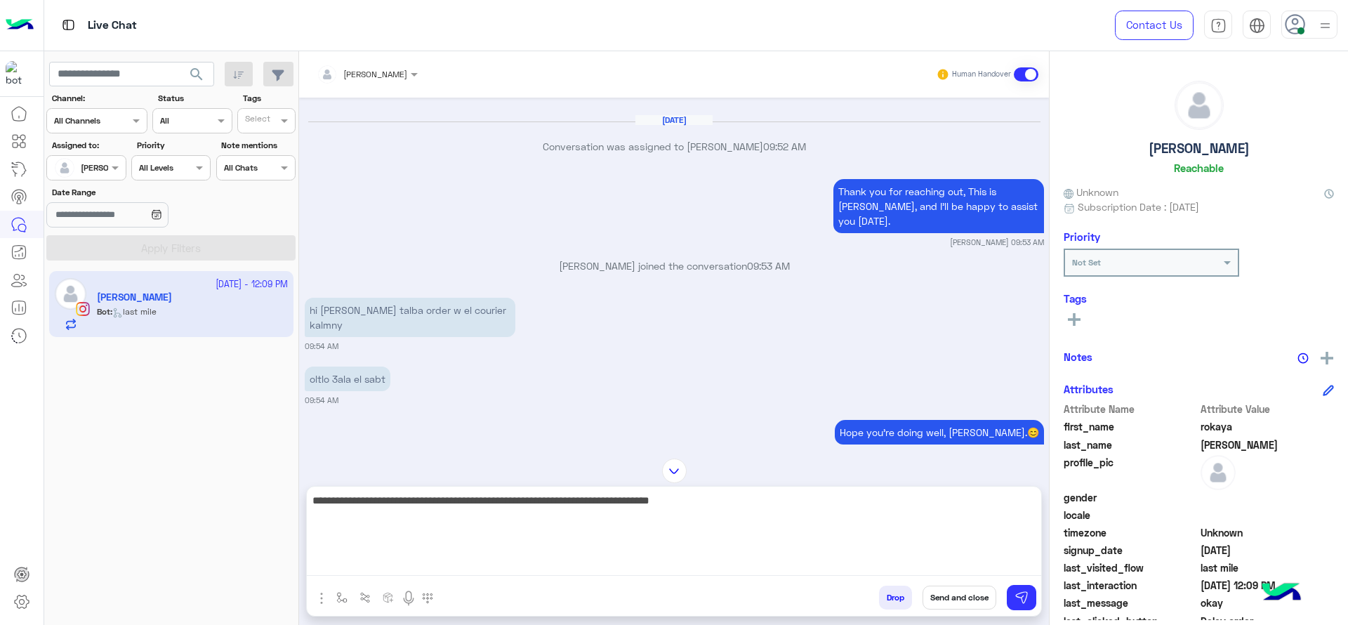
click at [470, 570] on textarea "**********" at bounding box center [674, 534] width 735 height 84
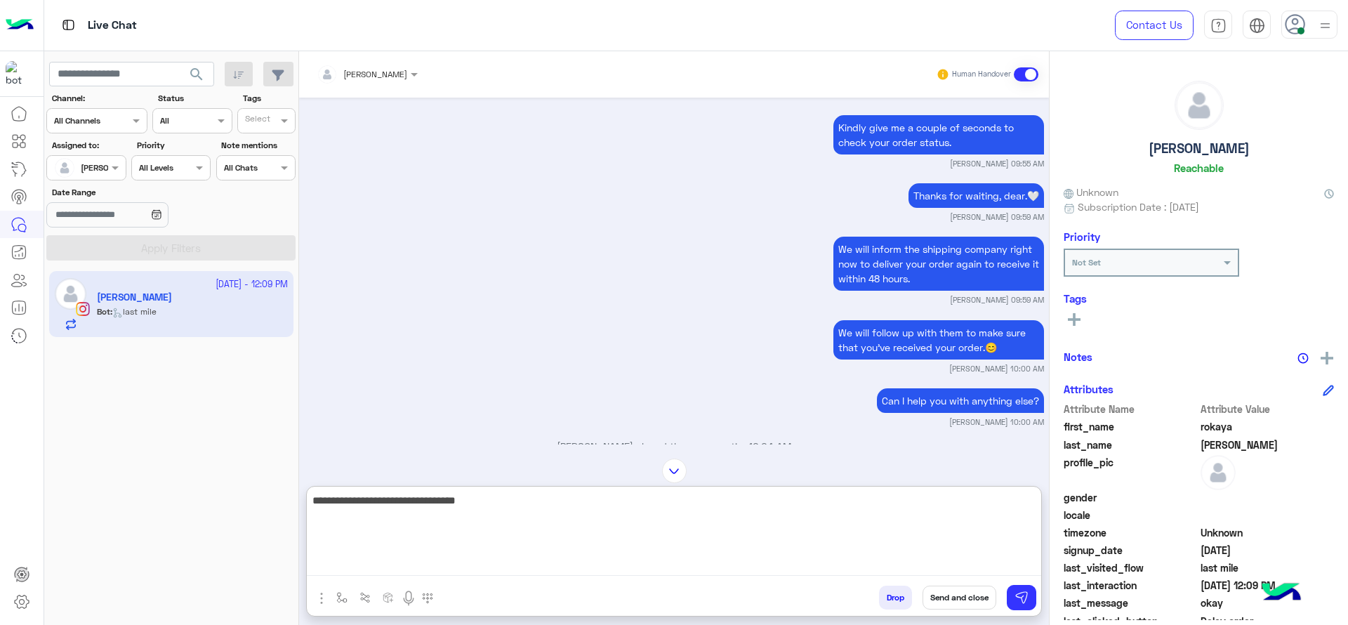
scroll to position [1994, 0]
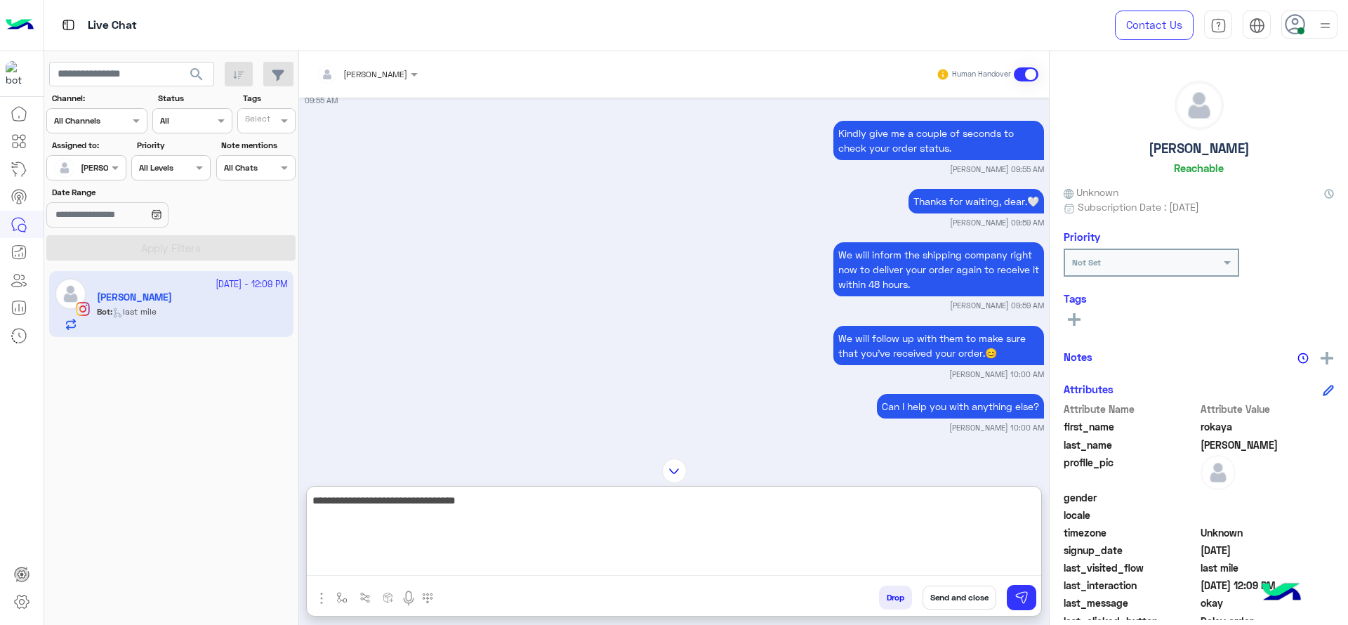
click at [621, 559] on textarea "**********" at bounding box center [674, 534] width 735 height 84
type textarea "**********"
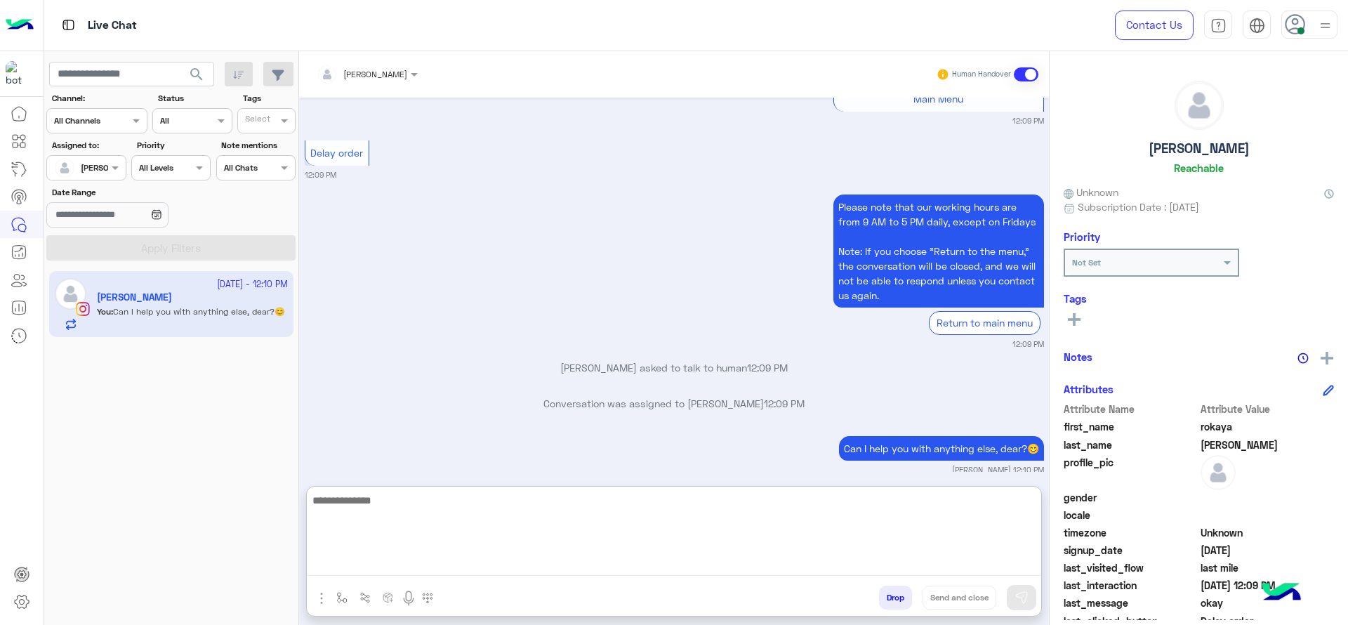
scroll to position [2786, 0]
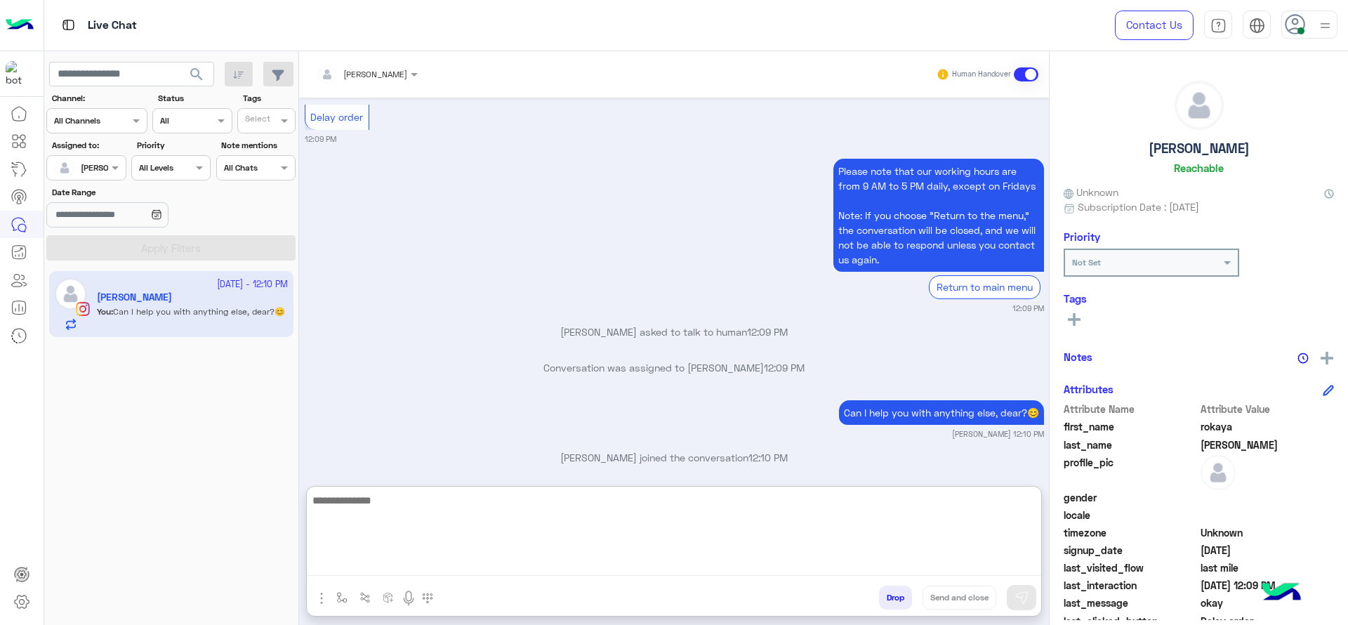
click at [455, 521] on textarea at bounding box center [674, 534] width 735 height 84
click at [798, 552] on textarea at bounding box center [674, 534] width 735 height 84
click at [487, 528] on textarea at bounding box center [674, 534] width 735 height 84
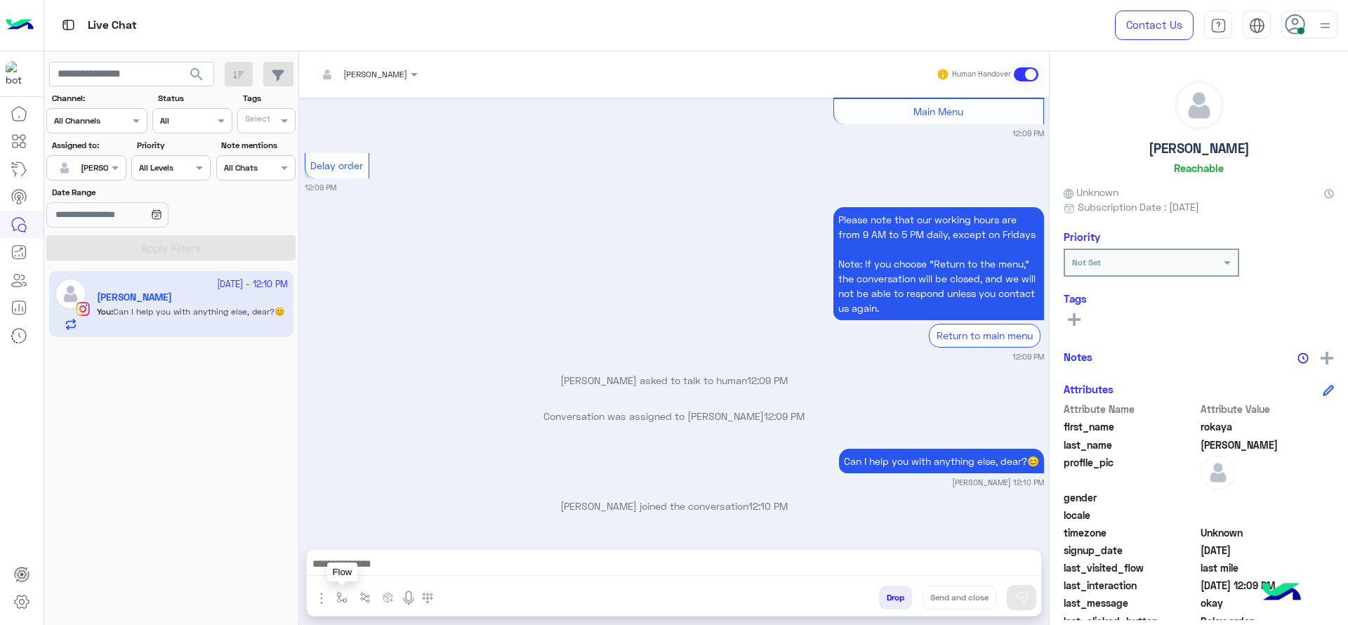
click at [333, 595] on button "button" at bounding box center [342, 597] width 23 height 23
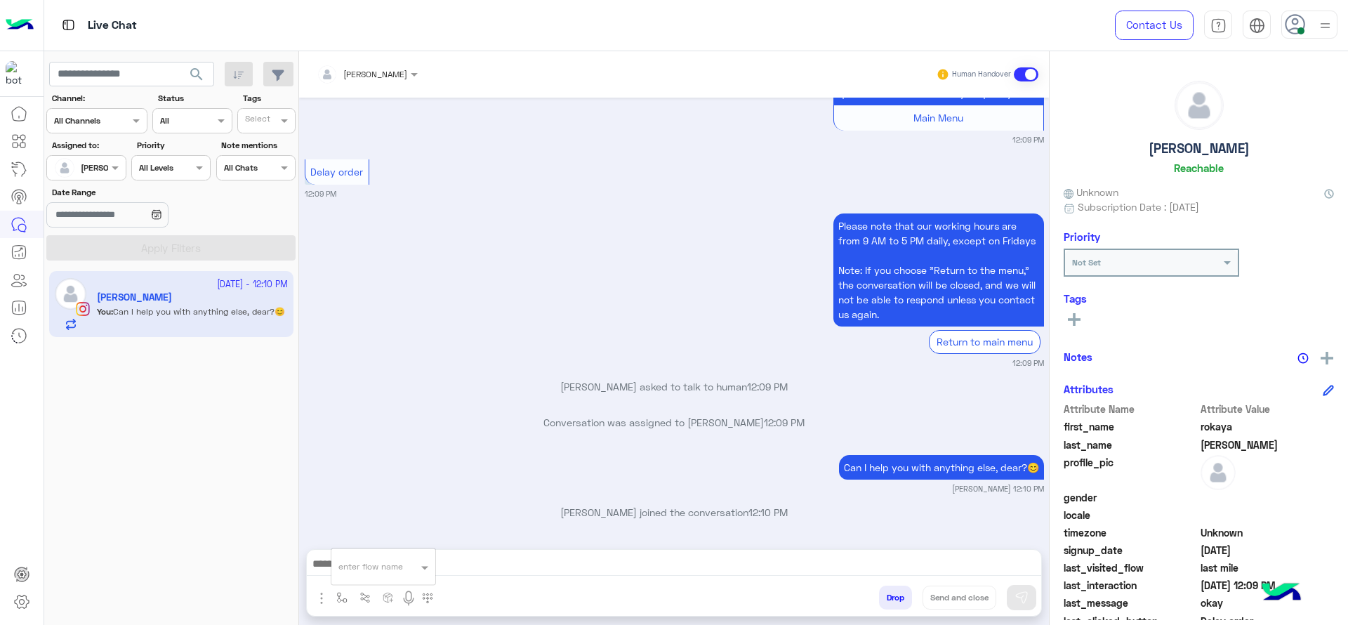
scroll to position [2723, 0]
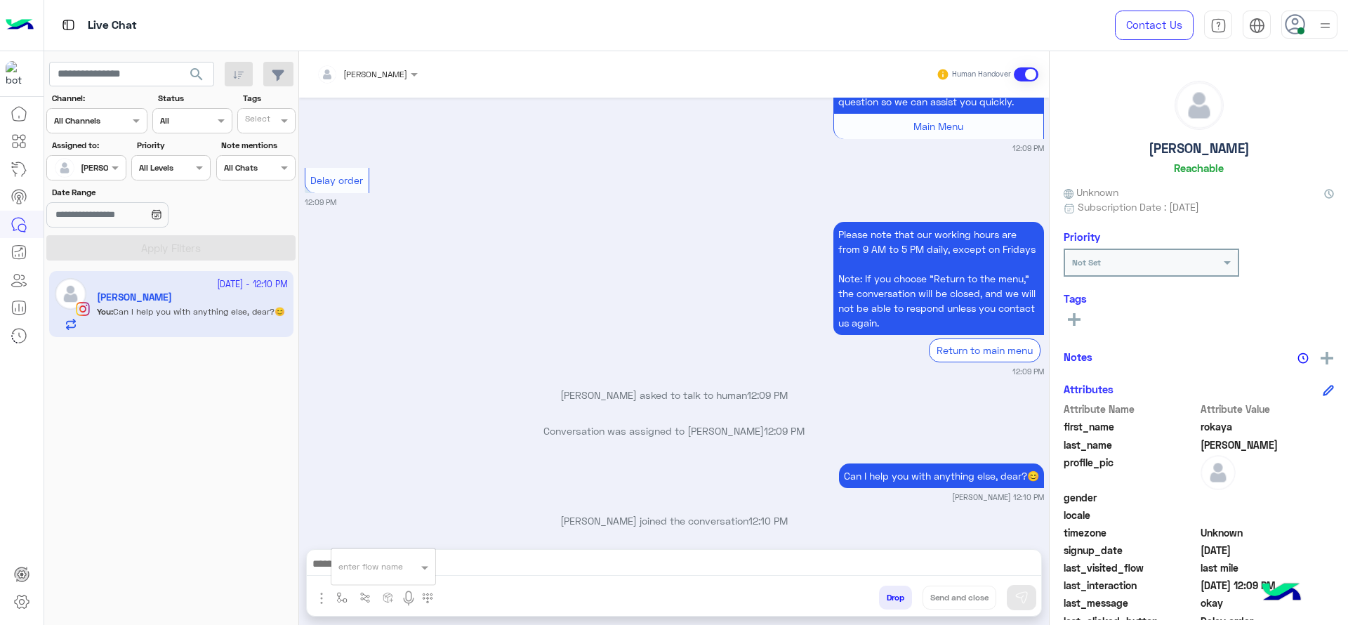
click at [359, 572] on div "enter flow name" at bounding box center [370, 566] width 65 height 13
type input "*"
click at [404, 539] on div "Jana close" at bounding box center [383, 541] width 104 height 27
type textarea "**********"
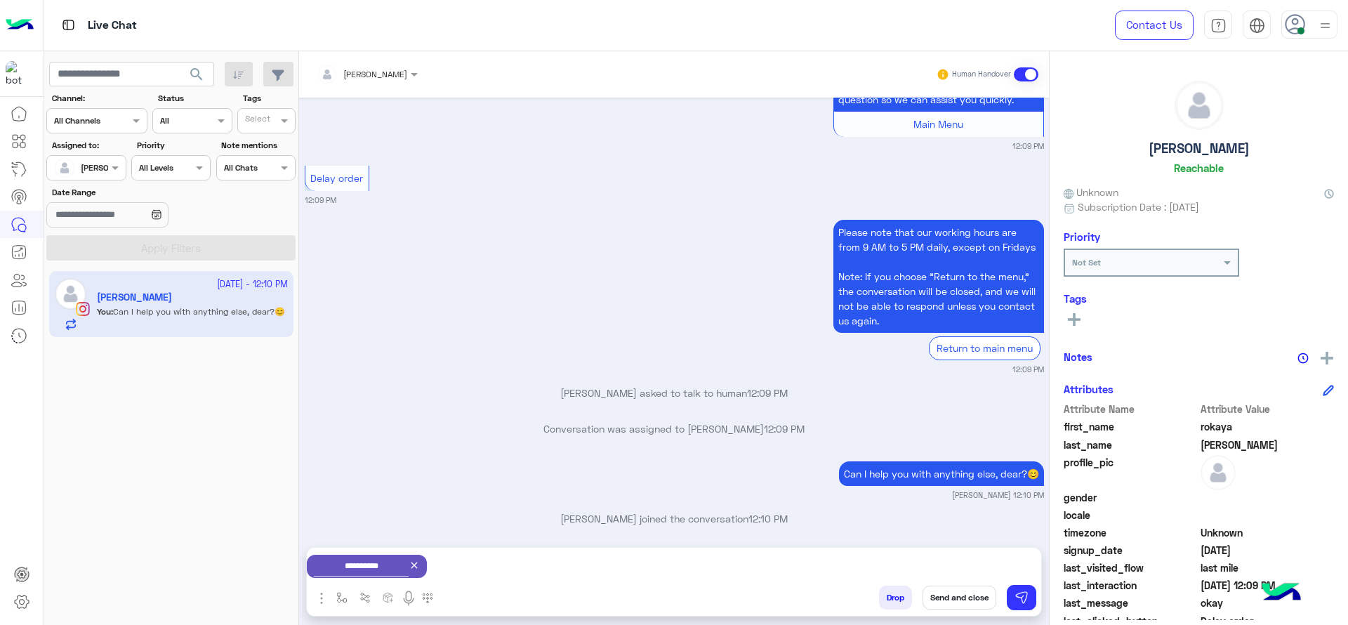
click at [950, 590] on button "Send and close" at bounding box center [960, 598] width 74 height 24
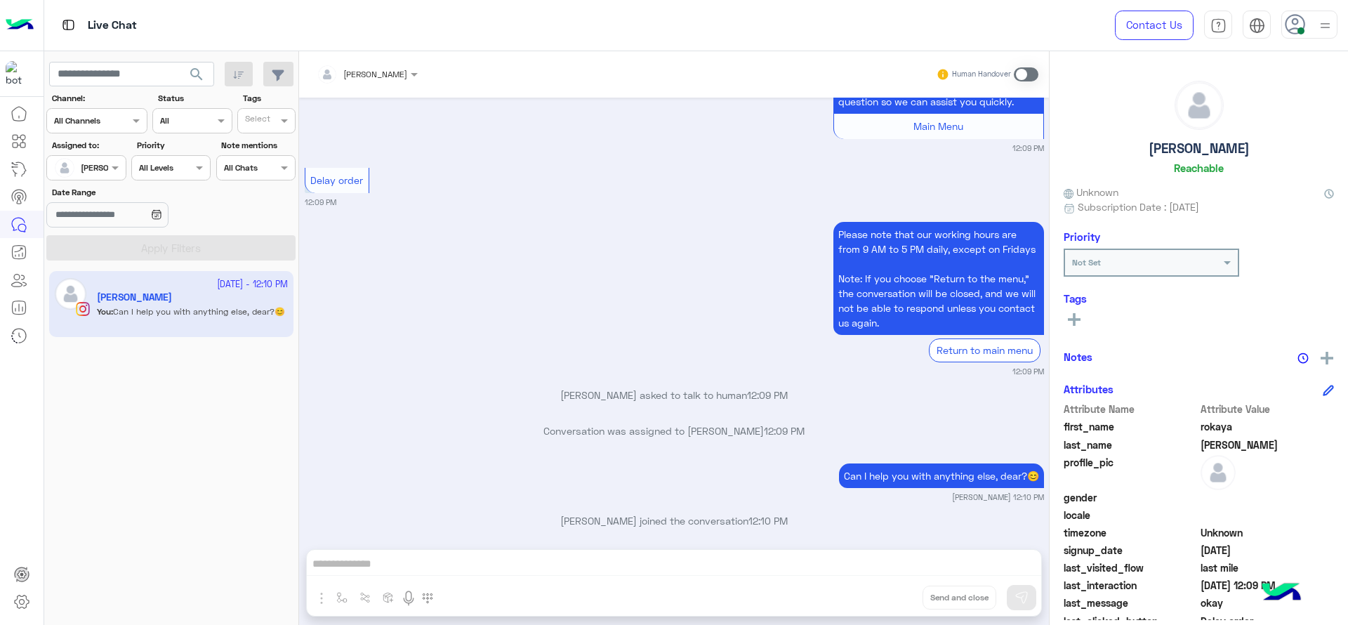
scroll to position [2758, 0]
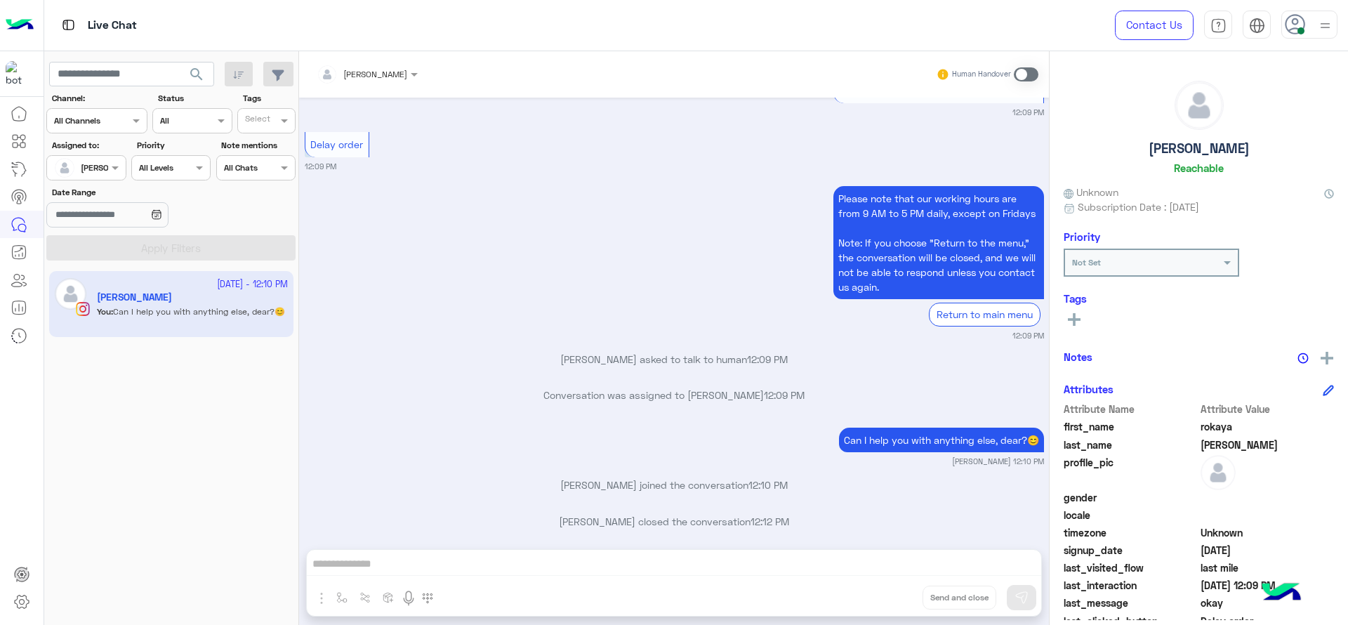
drag, startPoint x: 434, startPoint y: 321, endPoint x: 457, endPoint y: 318, distance: 23.3
click at [436, 330] on small "12:09 PM" at bounding box center [674, 335] width 739 height 11
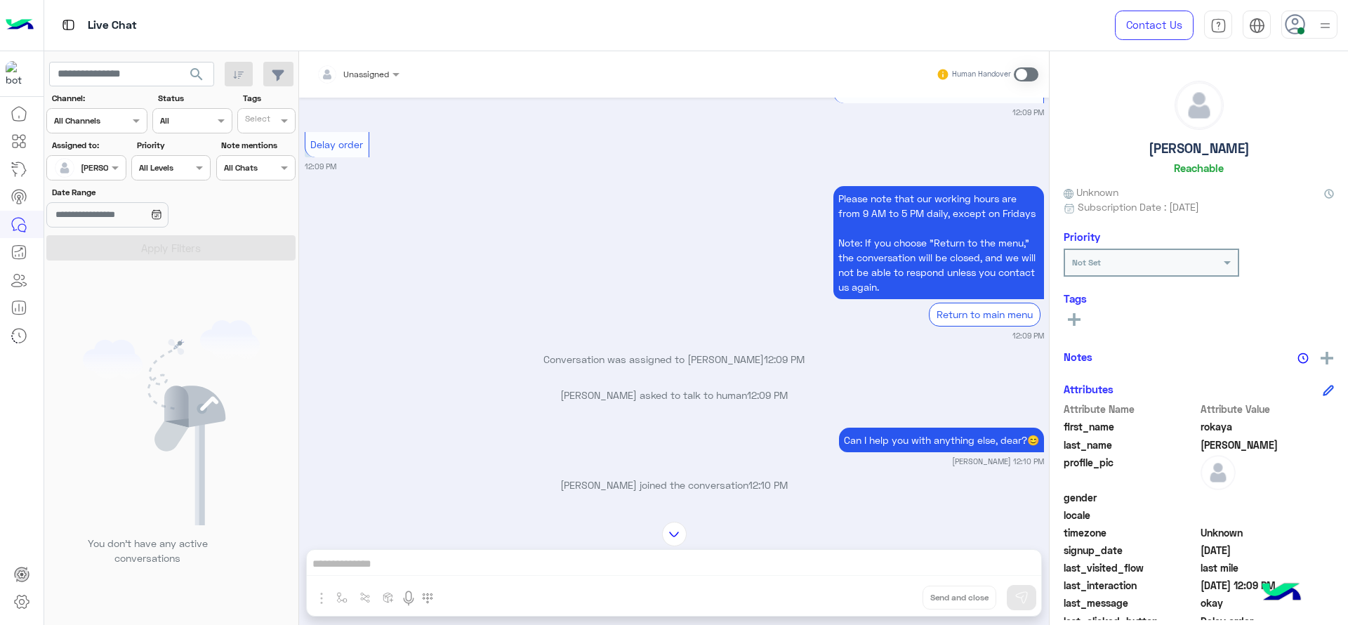
scroll to position [2941, 0]
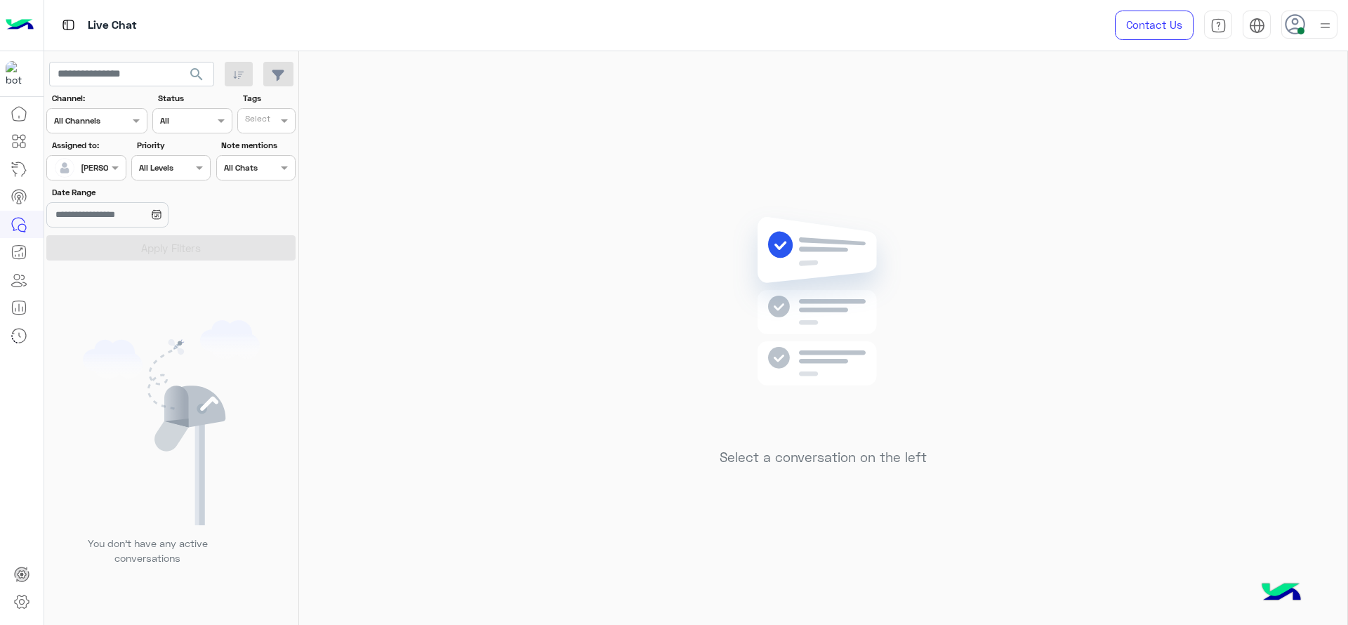
click at [107, 179] on div "[PERSON_NAME]" at bounding box center [80, 168] width 53 height 28
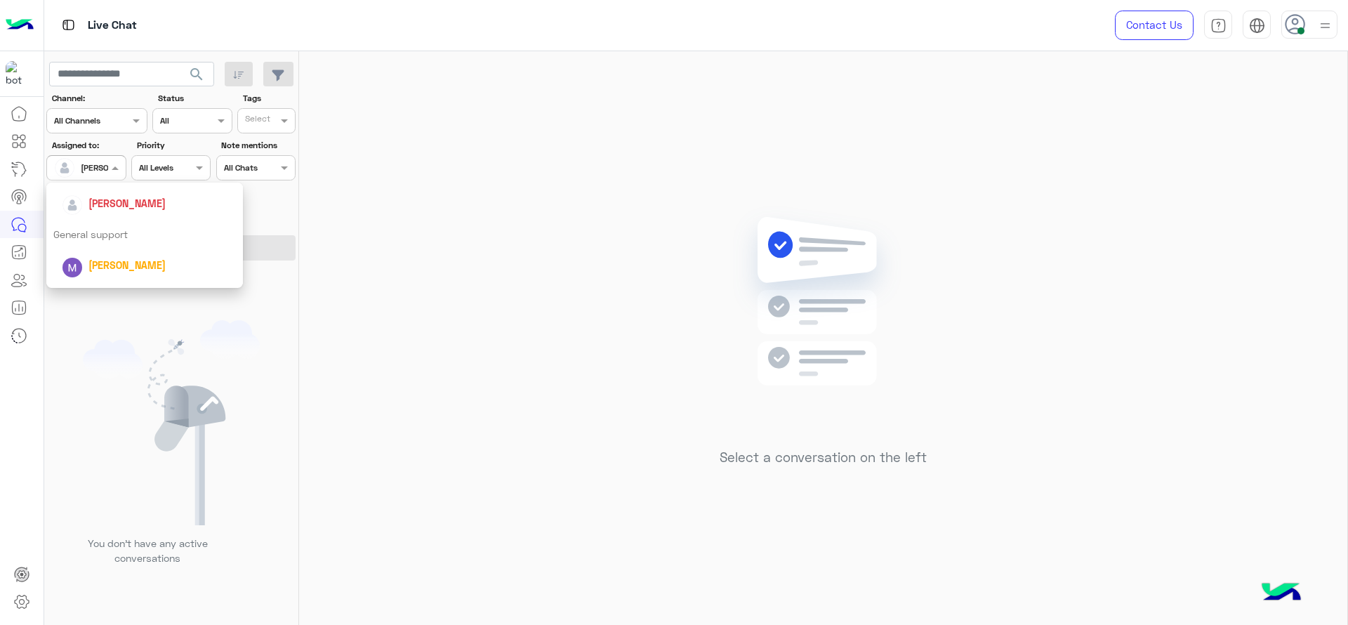
scroll to position [171, 0]
click at [125, 245] on span "[PERSON_NAME]" at bounding box center [126, 251] width 77 height 12
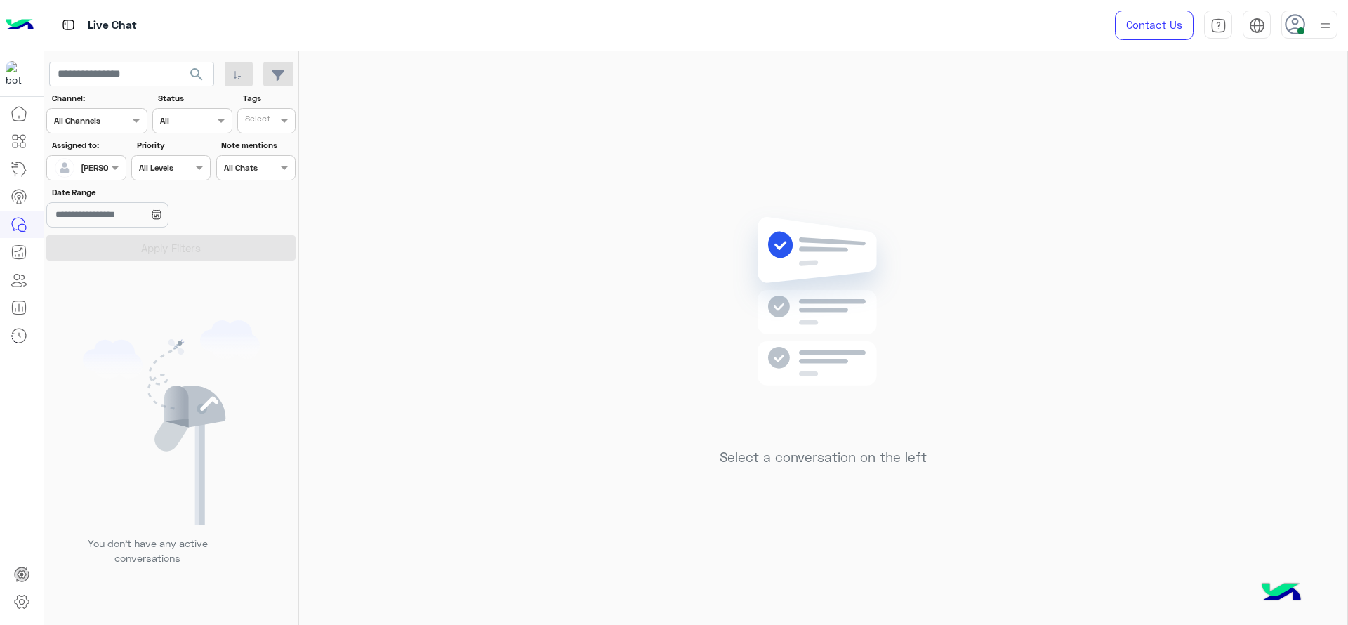
click at [438, 150] on div "Select a conversation on the left" at bounding box center [823, 340] width 1048 height 579
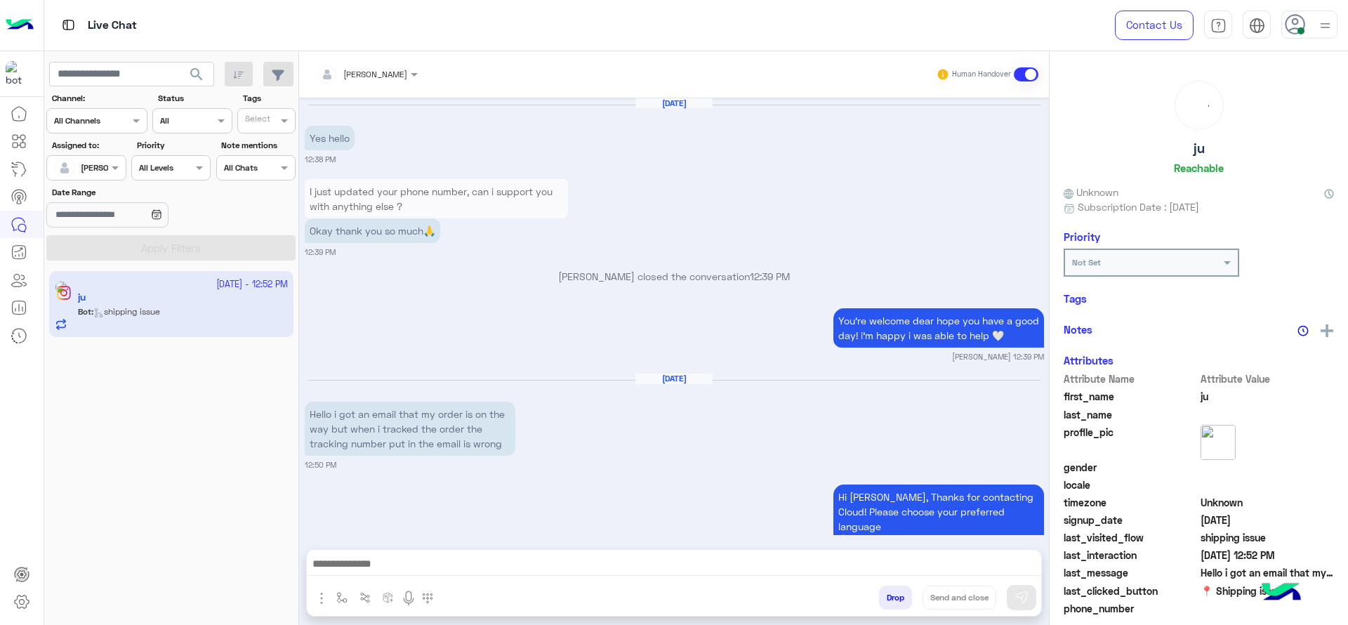
scroll to position [1319, 0]
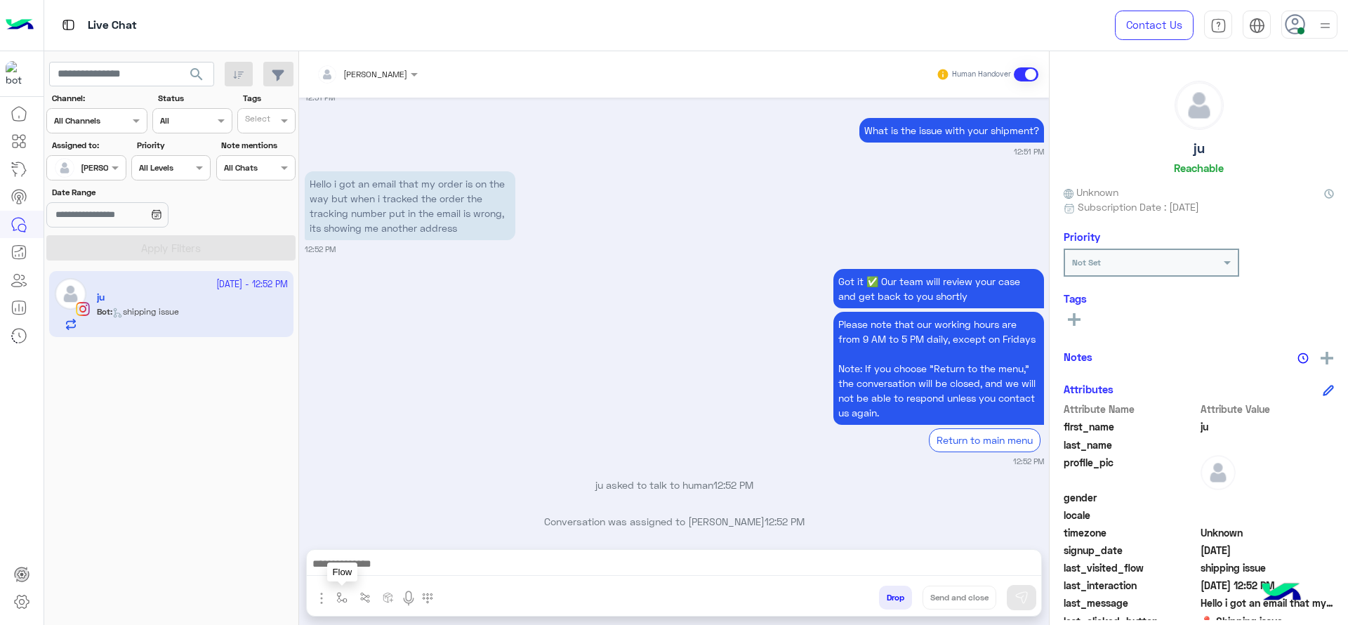
click at [336, 591] on button "button" at bounding box center [342, 597] width 23 height 23
click at [358, 567] on input "text" at bounding box center [365, 564] width 55 height 13
type input "*"
click at [364, 524] on div "J Greeting" at bounding box center [383, 514] width 104 height 27
type textarea "**********"
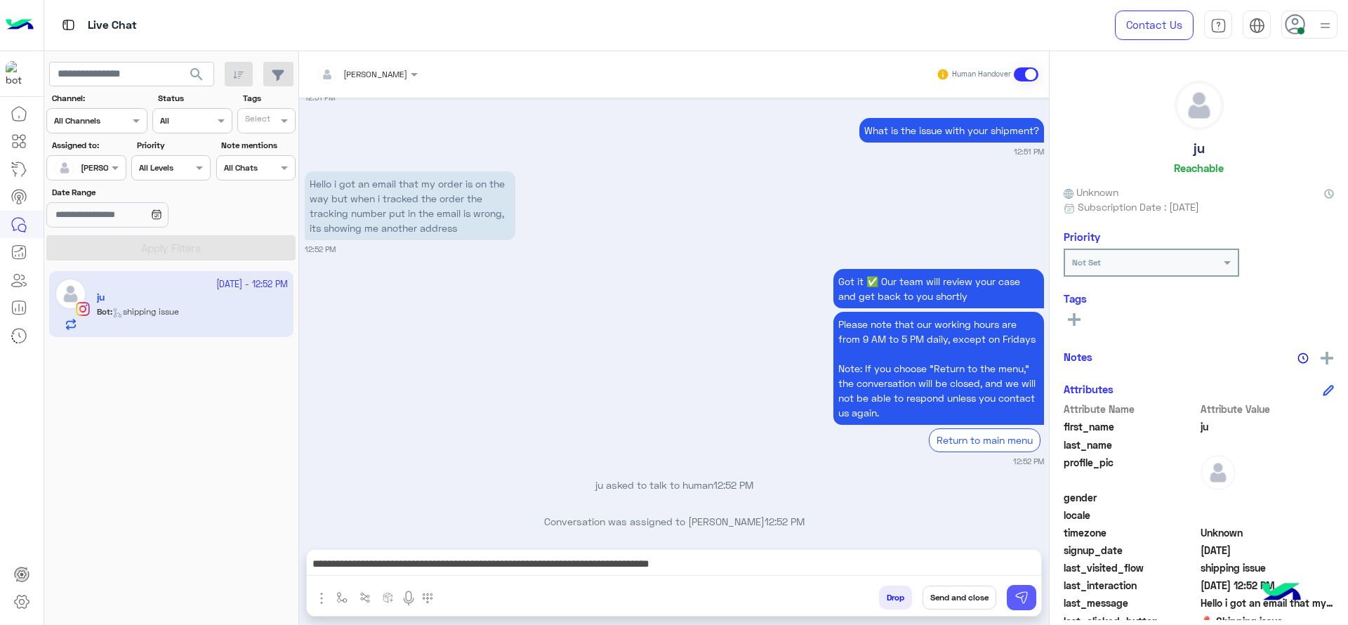
click at [1023, 598] on img at bounding box center [1022, 598] width 14 height 14
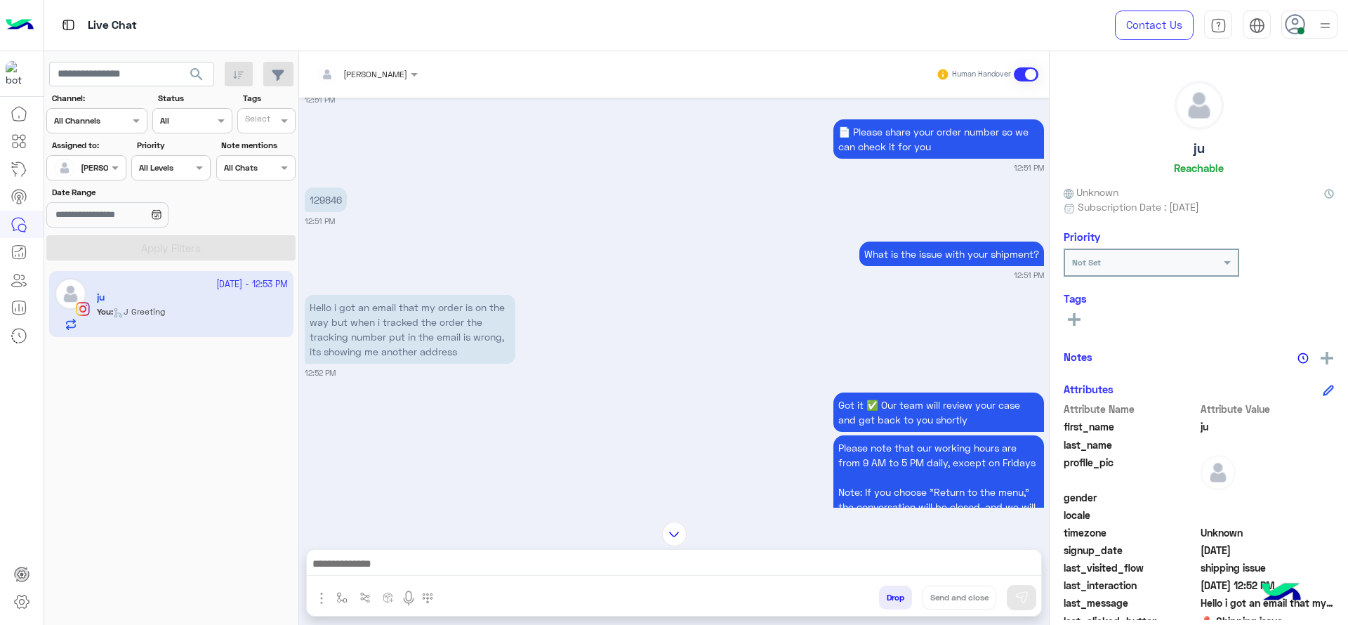
scroll to position [1213, 0]
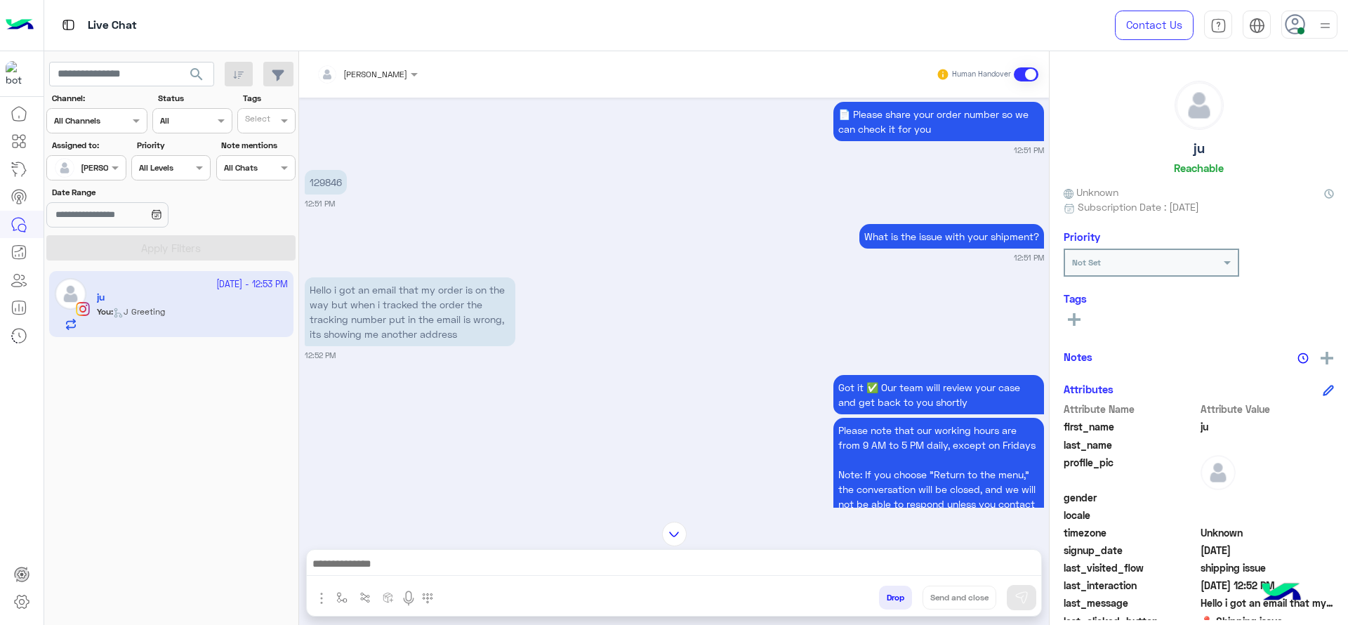
click at [332, 170] on p "129846" at bounding box center [326, 182] width 42 height 25
copy p "129846"
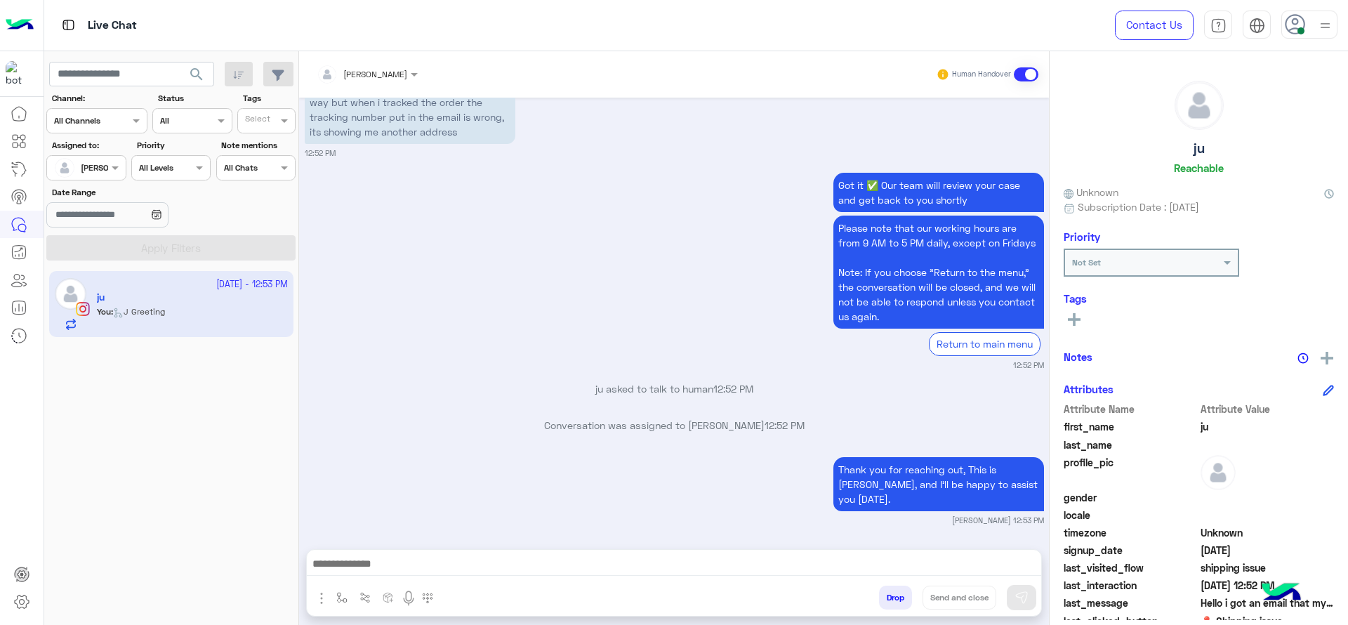
scroll to position [1424, 0]
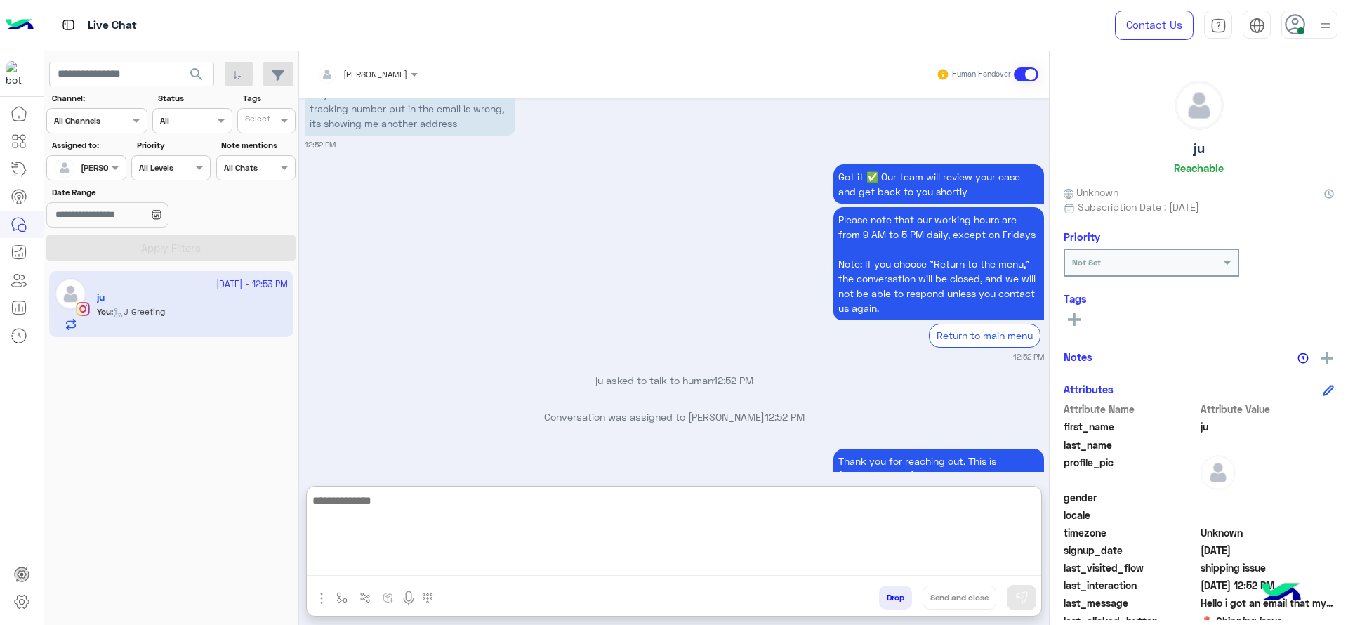
click at [537, 558] on textarea at bounding box center [674, 534] width 735 height 84
type textarea "**********"
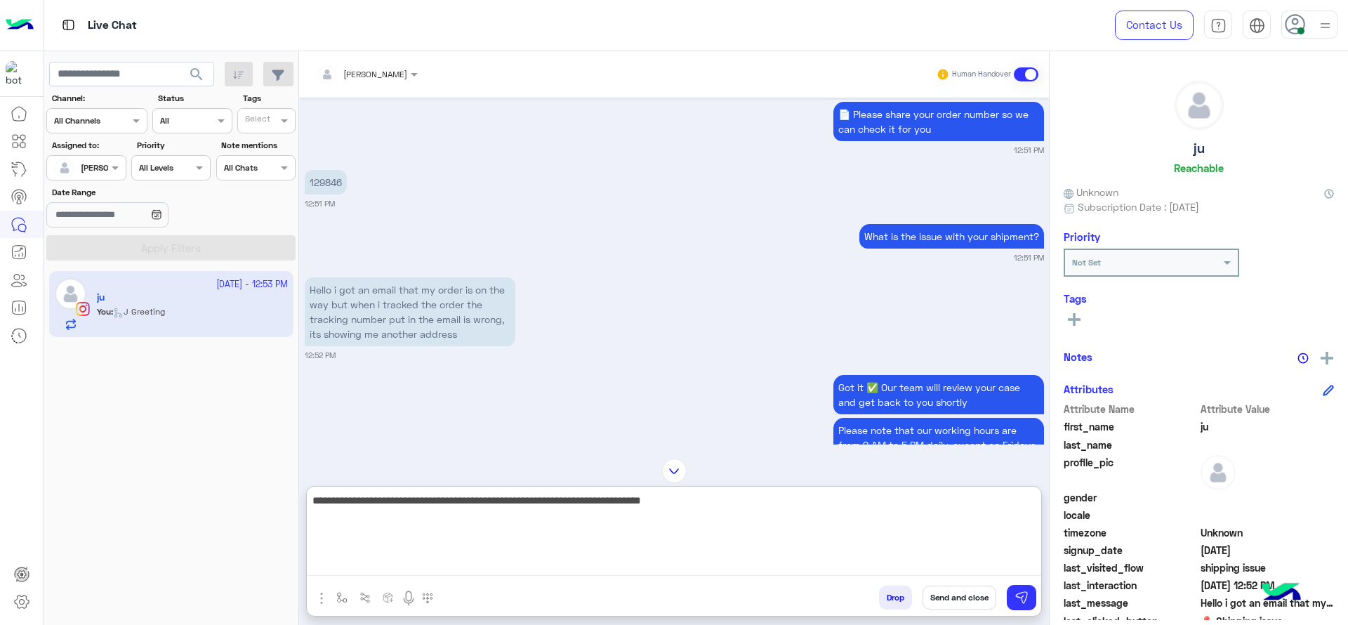
scroll to position [1487, 0]
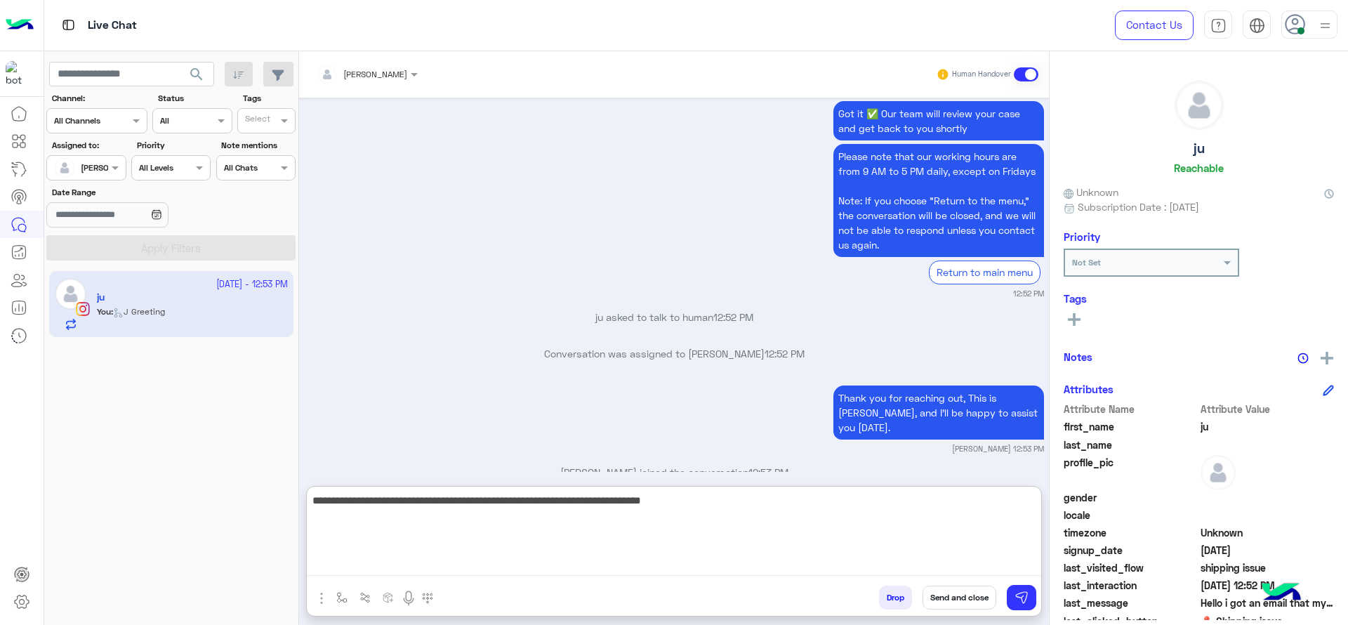
click at [596, 515] on textarea "**********" at bounding box center [674, 534] width 735 height 84
click at [596, 513] on textarea "**********" at bounding box center [674, 534] width 735 height 84
type textarea "**********"
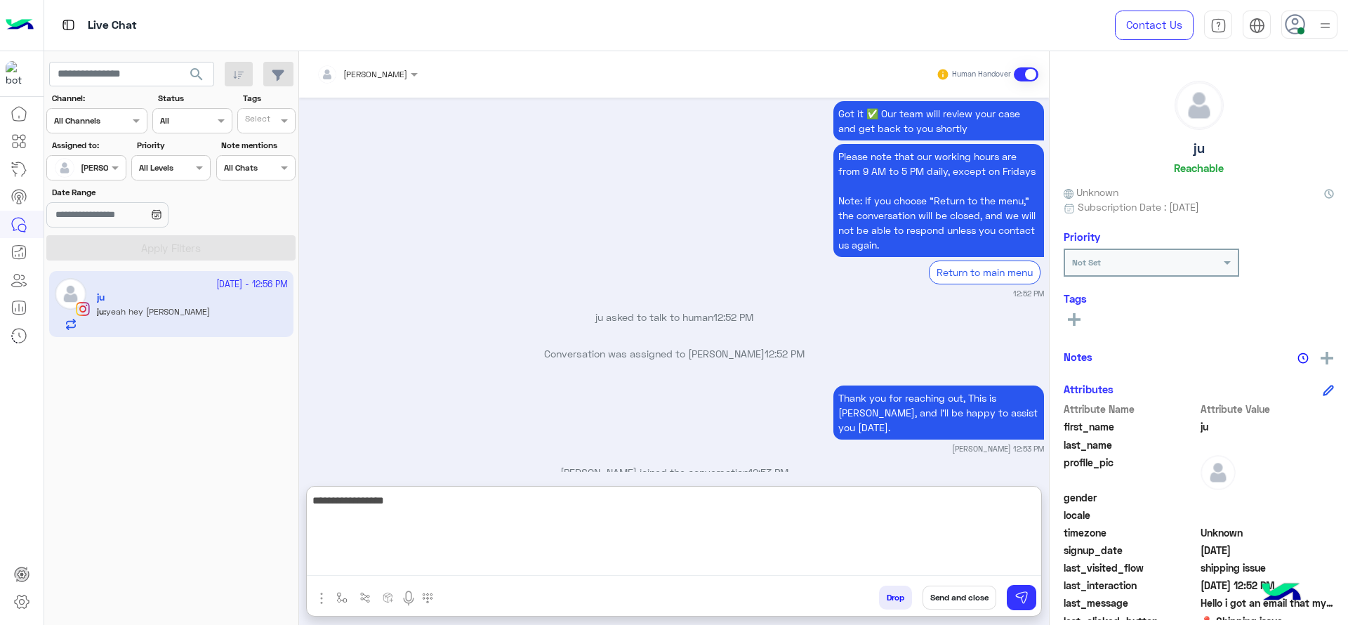
scroll to position [1541, 0]
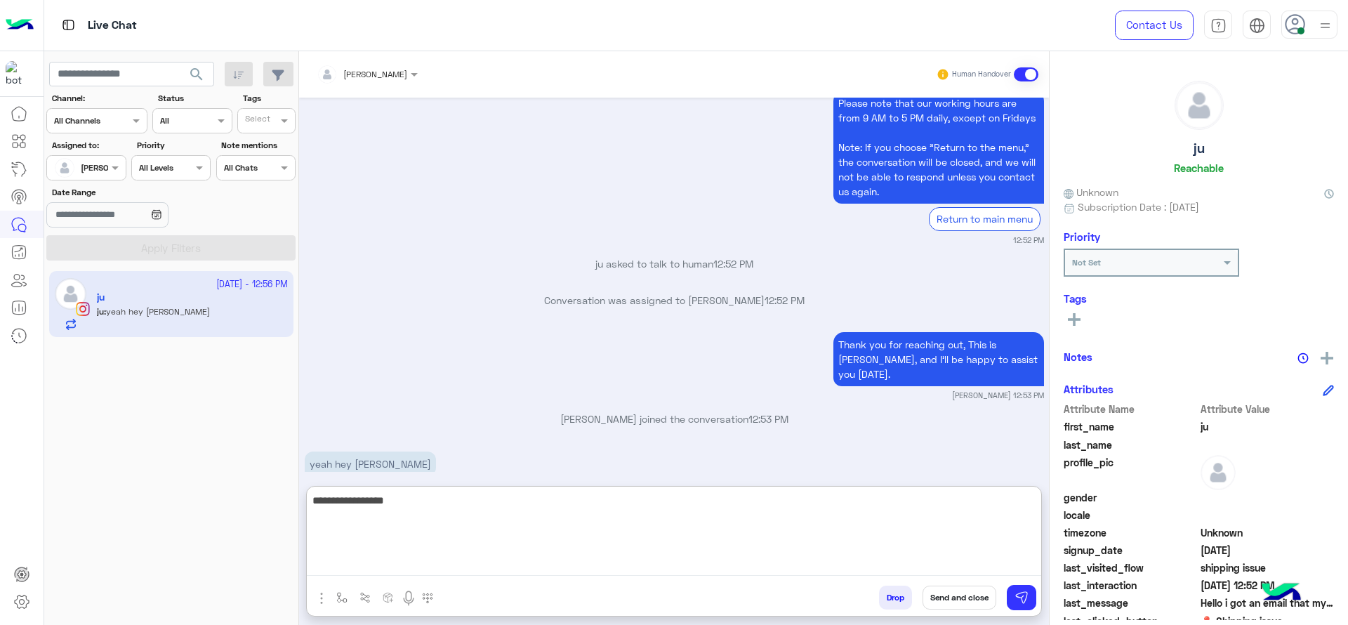
click at [444, 520] on textarea "**********" at bounding box center [674, 534] width 735 height 84
type textarea "**********"
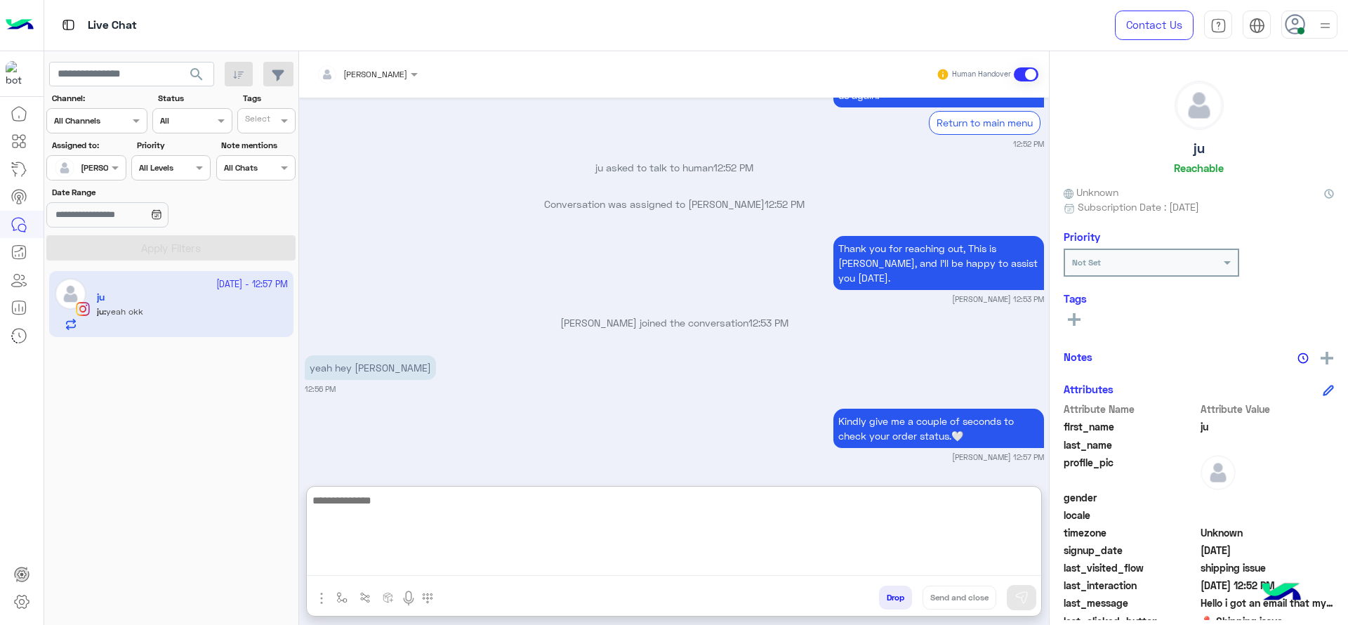
scroll to position [1663, 0]
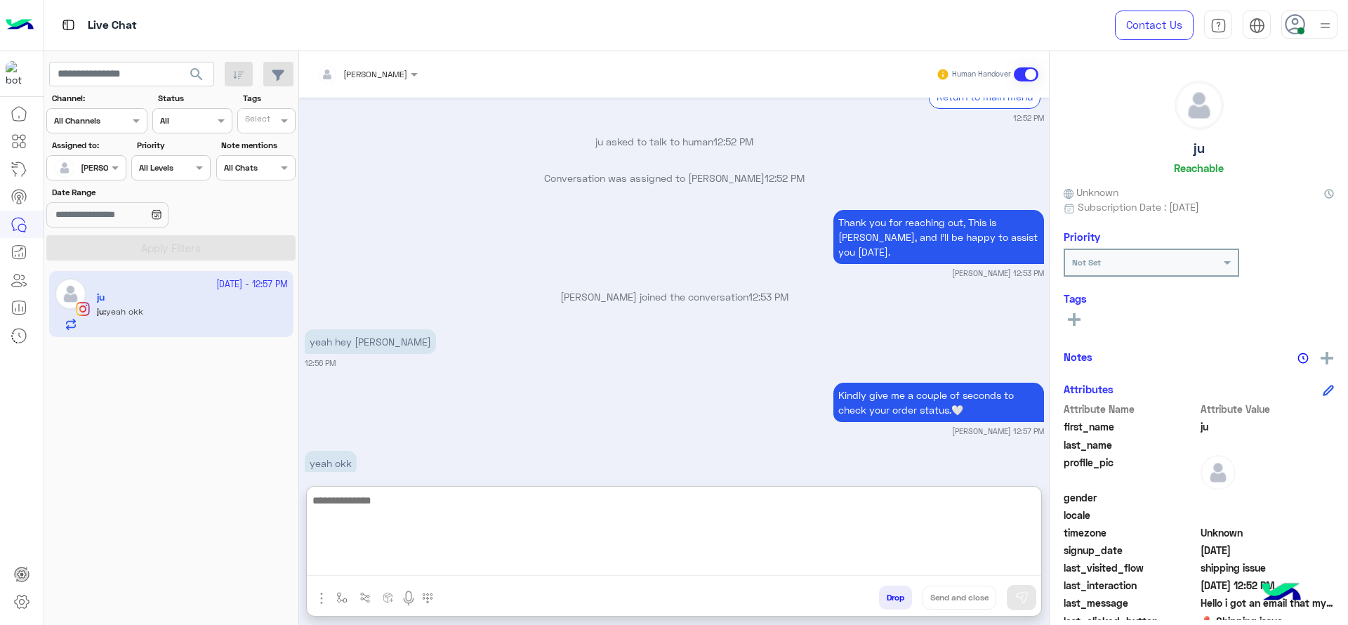
click at [546, 570] on textarea at bounding box center [674, 534] width 735 height 84
type textarea "*"
type textarea "**********"
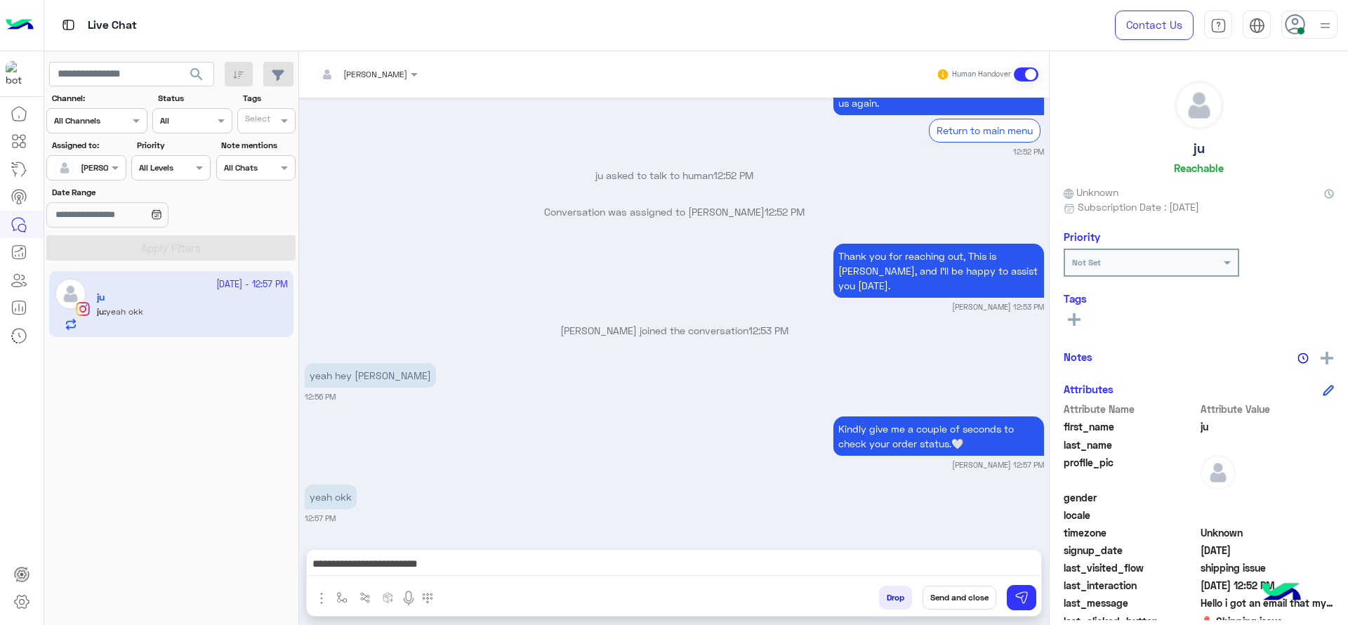
scroll to position [1600, 0]
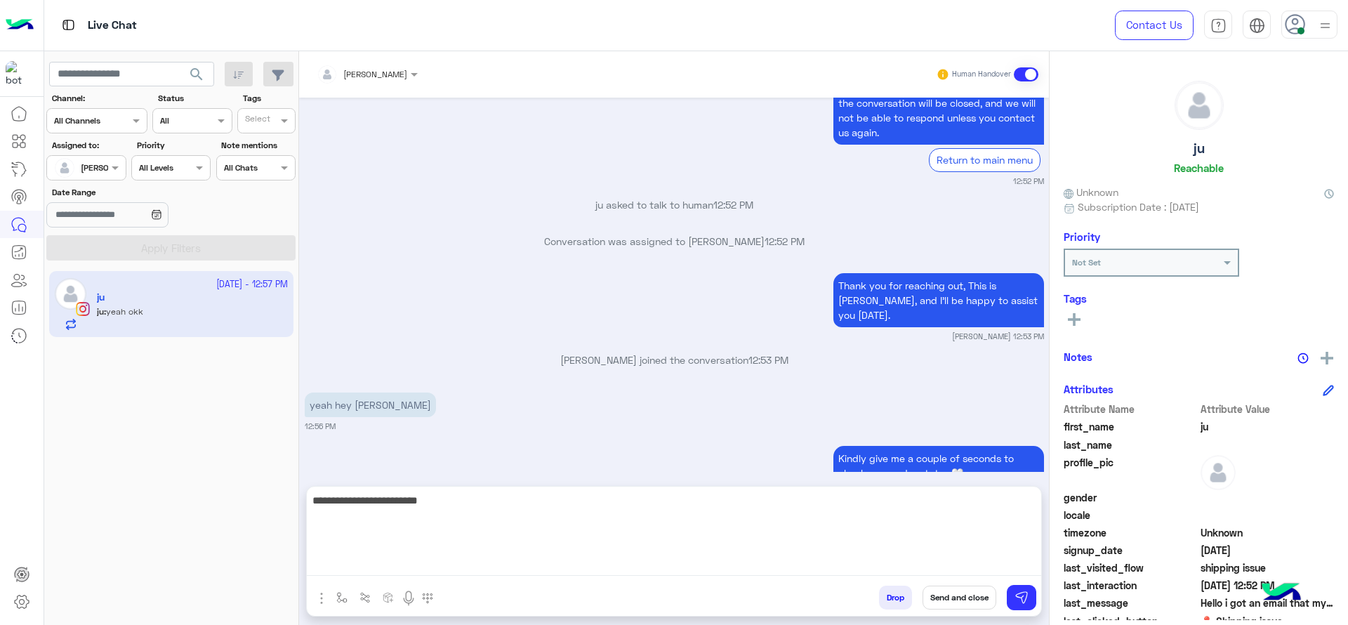
click at [757, 557] on textarea "**********" at bounding box center [674, 534] width 735 height 84
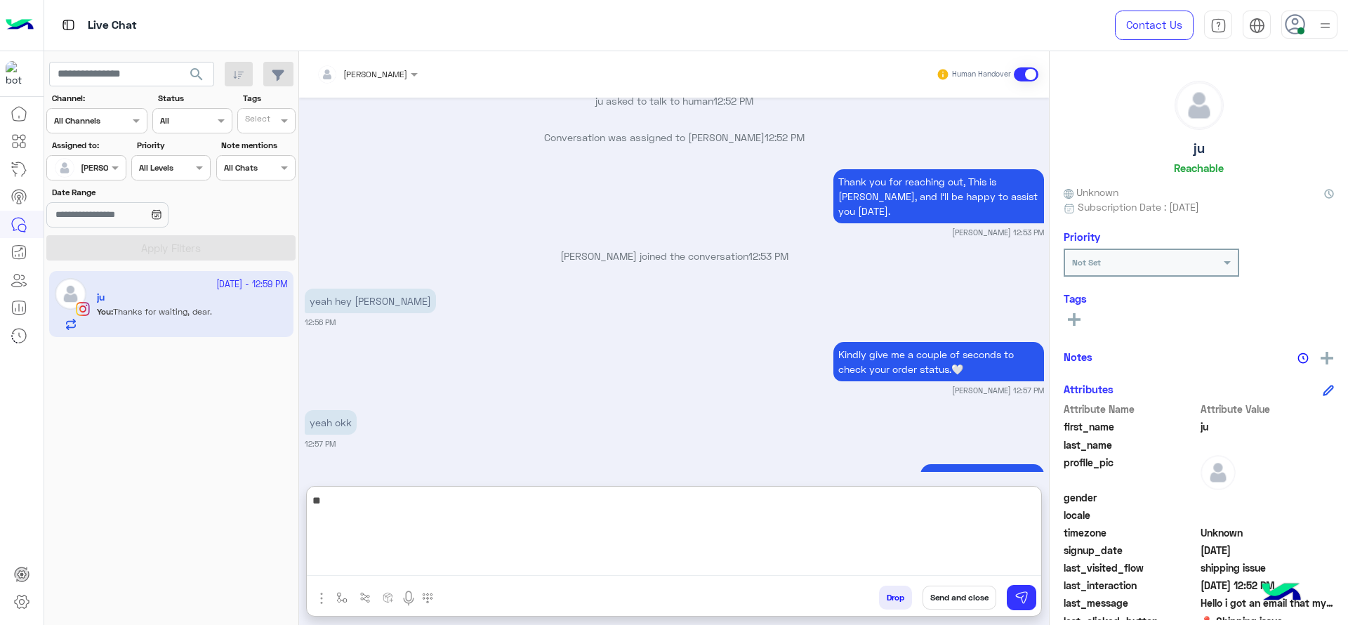
scroll to position [1717, 0]
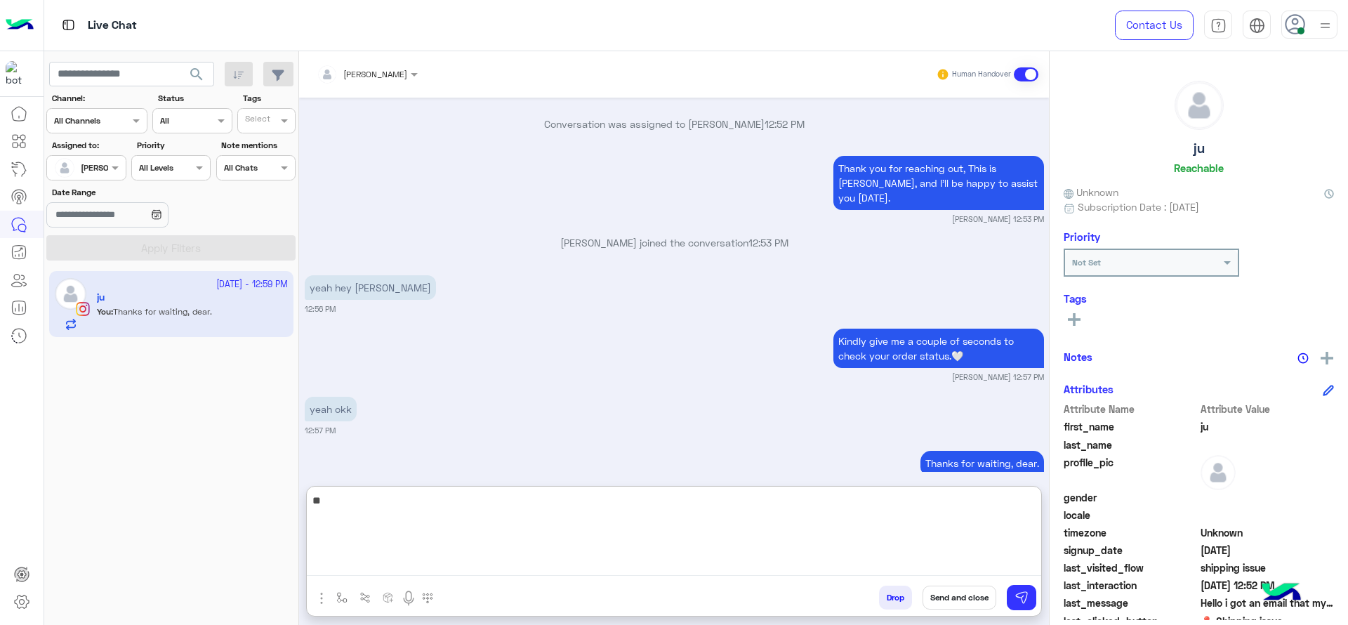
type textarea "*"
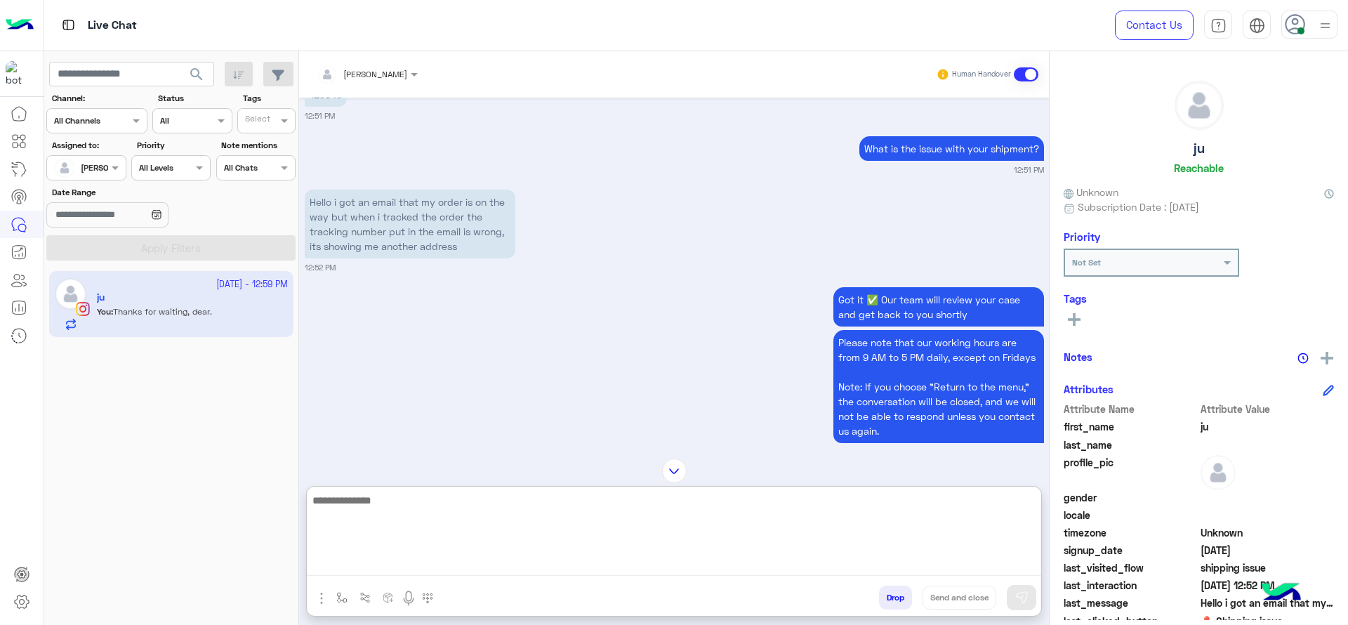
scroll to position [1261, 0]
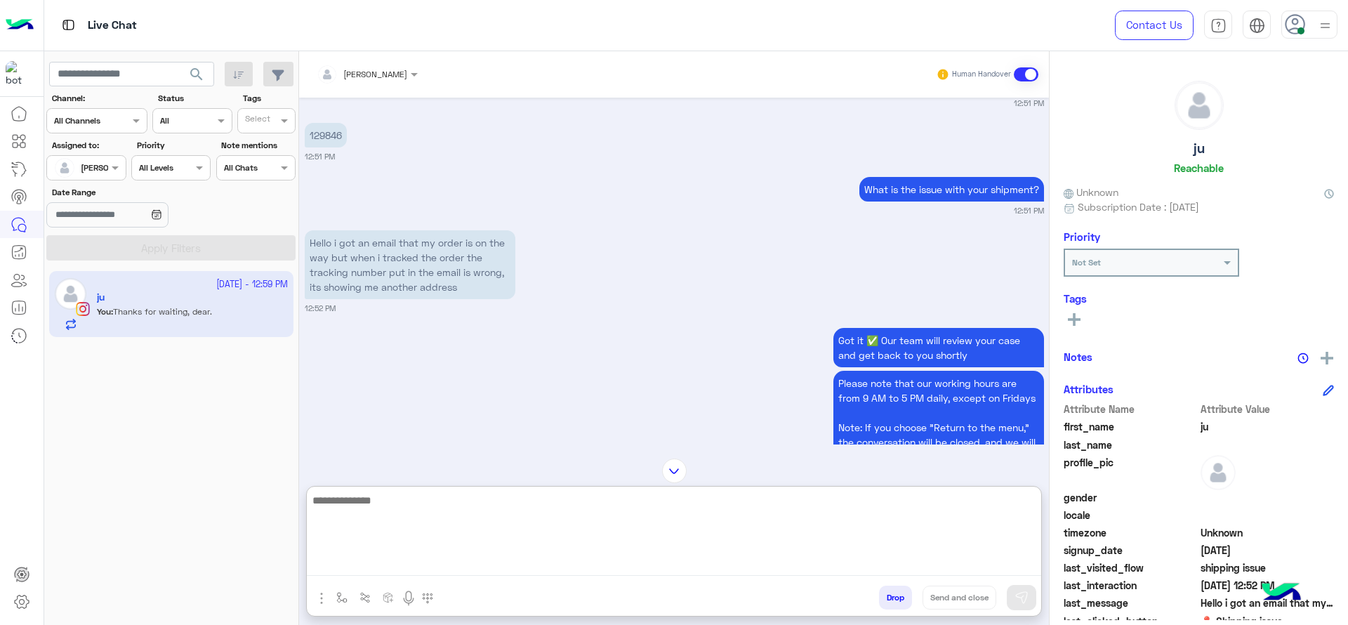
click at [592, 519] on textarea at bounding box center [674, 534] width 735 height 84
click at [682, 506] on textarea "**********" at bounding box center [674, 534] width 735 height 84
type textarea "**********"
click at [698, 527] on textarea "**********" at bounding box center [674, 534] width 735 height 84
click at [546, 553] on textarea "**********" at bounding box center [674, 534] width 735 height 84
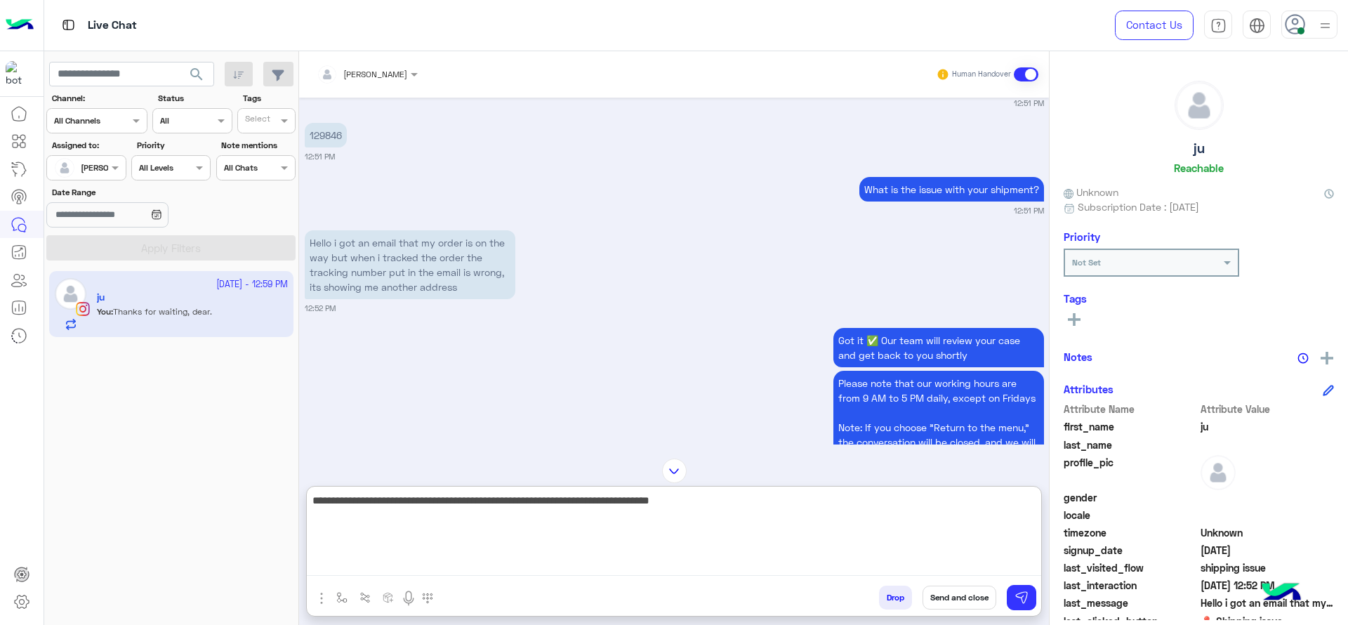
click at [501, 566] on textarea "**********" at bounding box center [674, 534] width 735 height 84
click at [579, 552] on textarea "**********" at bounding box center [674, 534] width 735 height 84
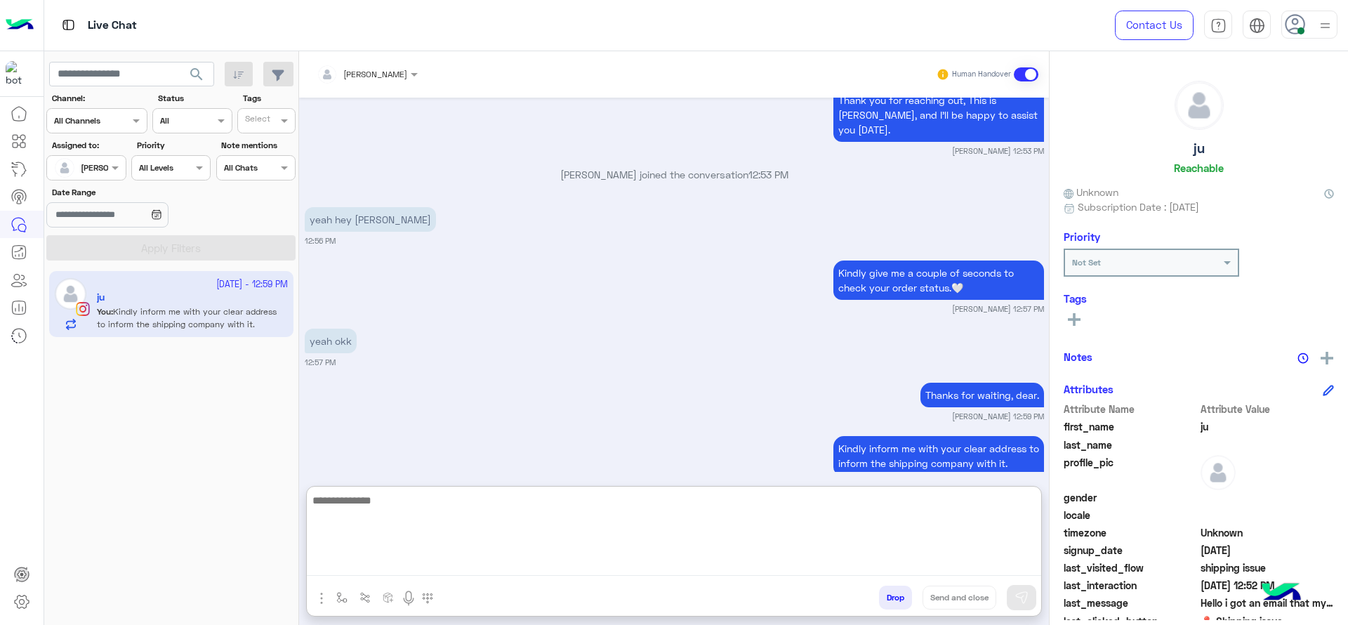
click at [619, 550] on textarea at bounding box center [674, 534] width 735 height 84
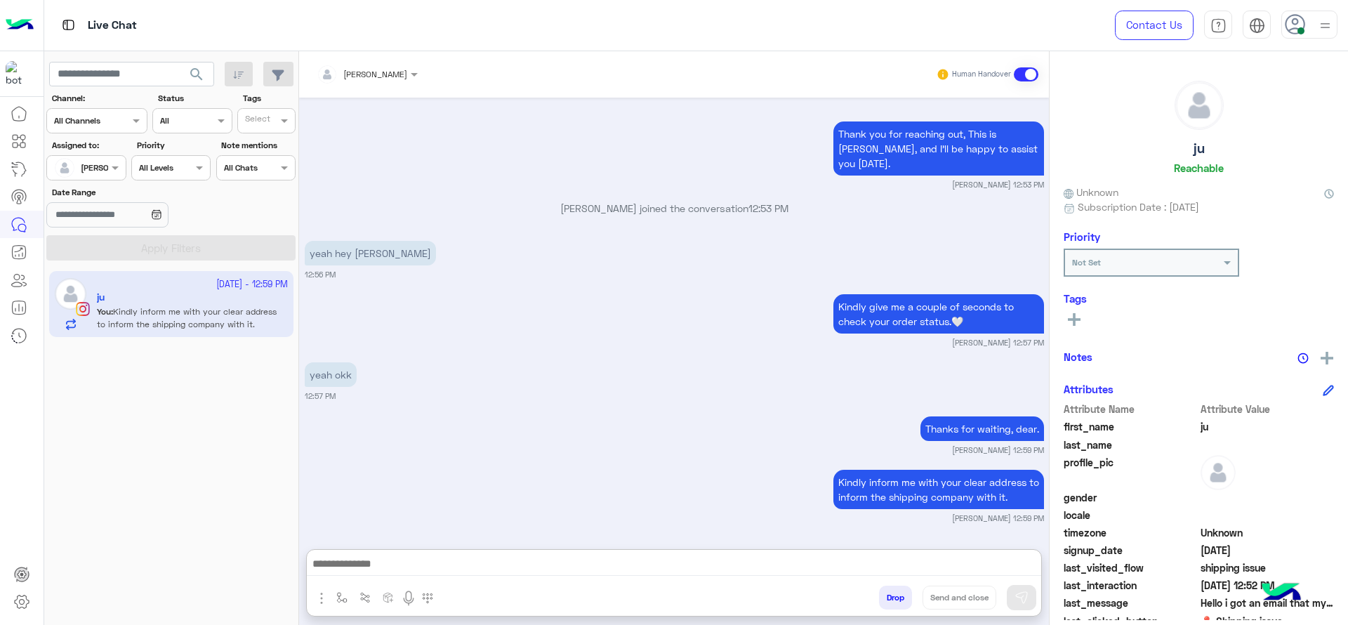
click at [327, 591] on img "button" at bounding box center [321, 598] width 17 height 17
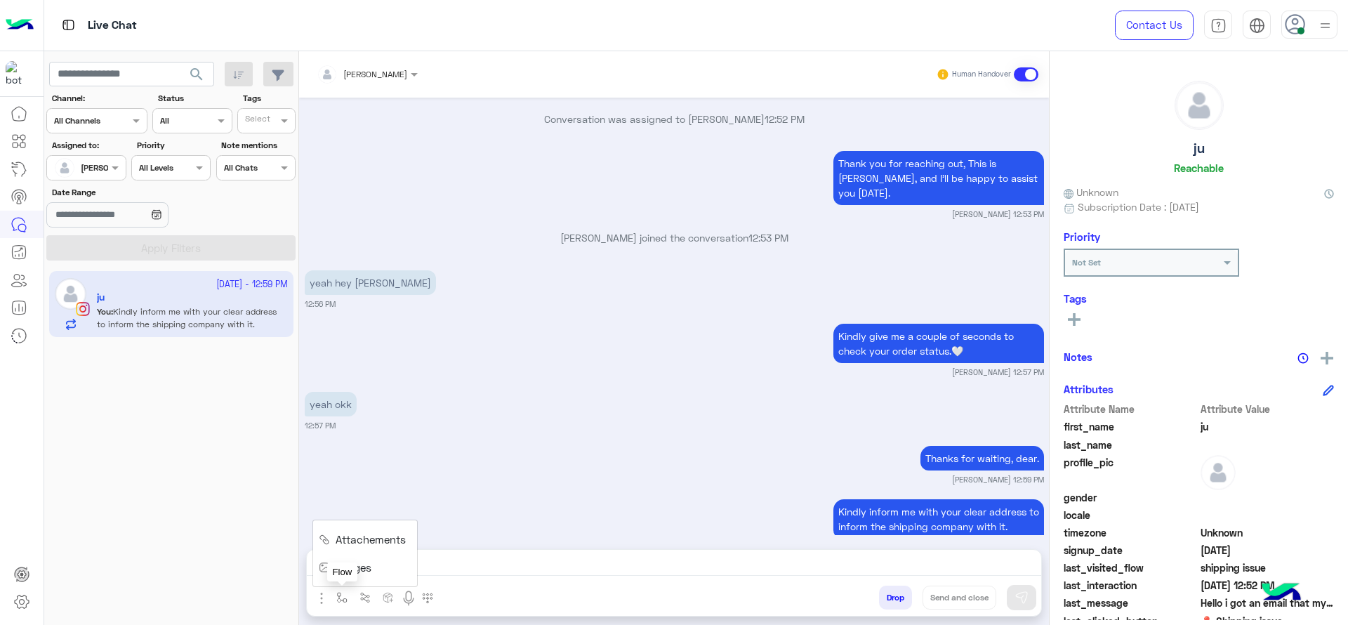
click at [338, 606] on button "button" at bounding box center [342, 597] width 23 height 23
click at [360, 569] on input "text" at bounding box center [365, 564] width 55 height 13
type input "*"
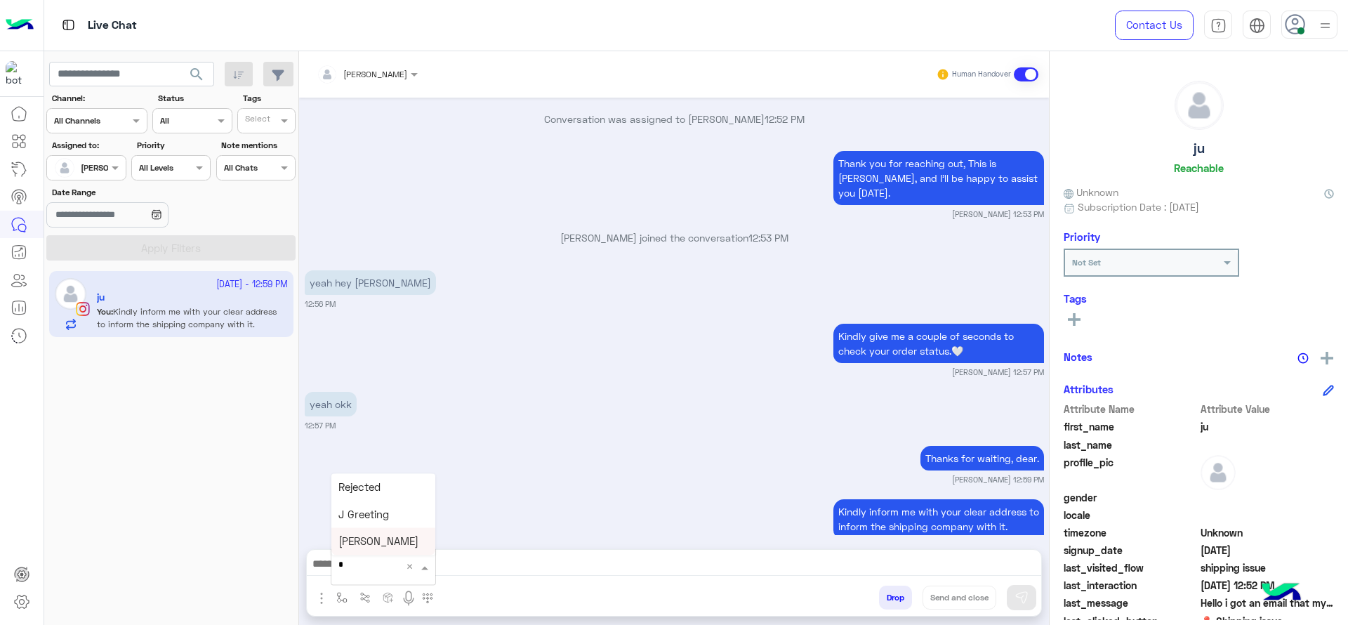
click at [364, 546] on span "[PERSON_NAME]" at bounding box center [378, 541] width 80 height 13
type textarea "**********"
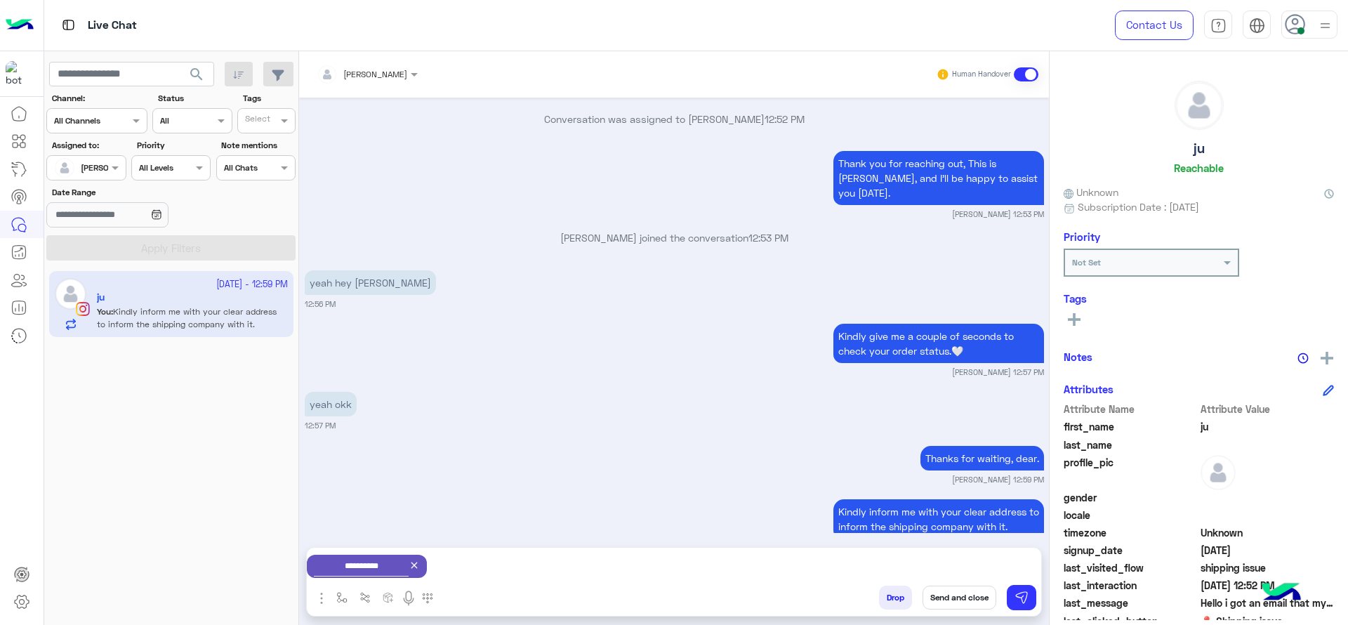
scroll to position [1724, 0]
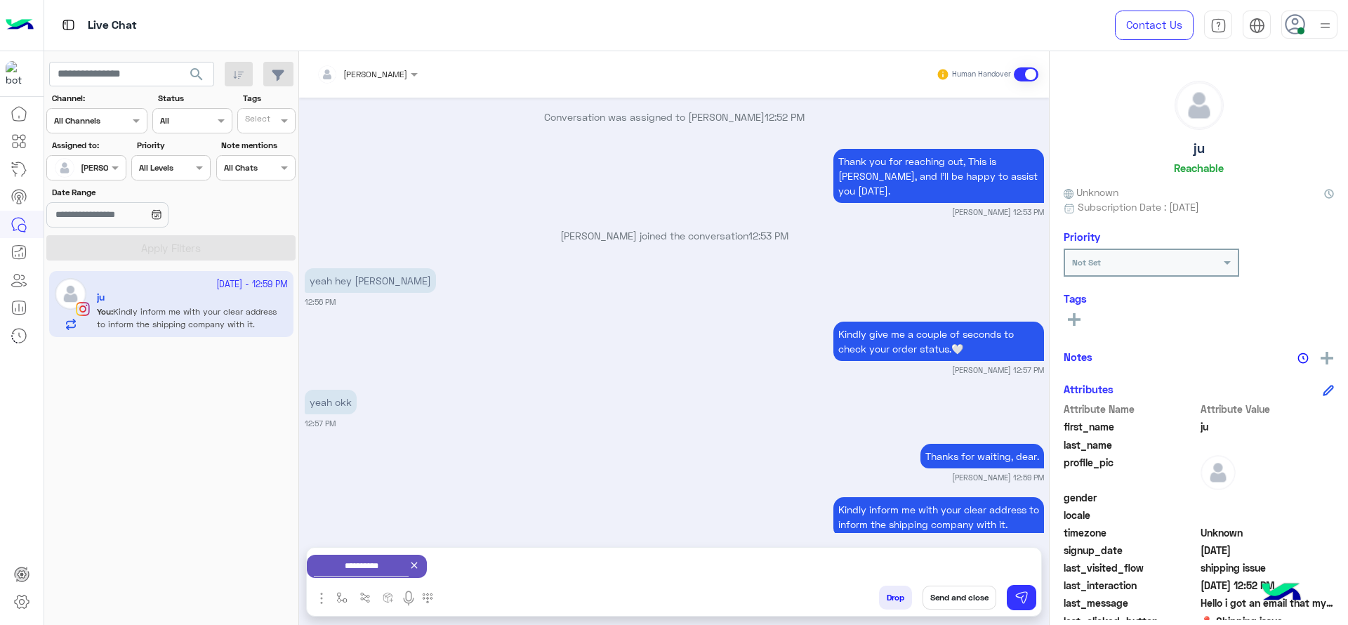
click at [978, 593] on button "Send and close" at bounding box center [960, 598] width 74 height 24
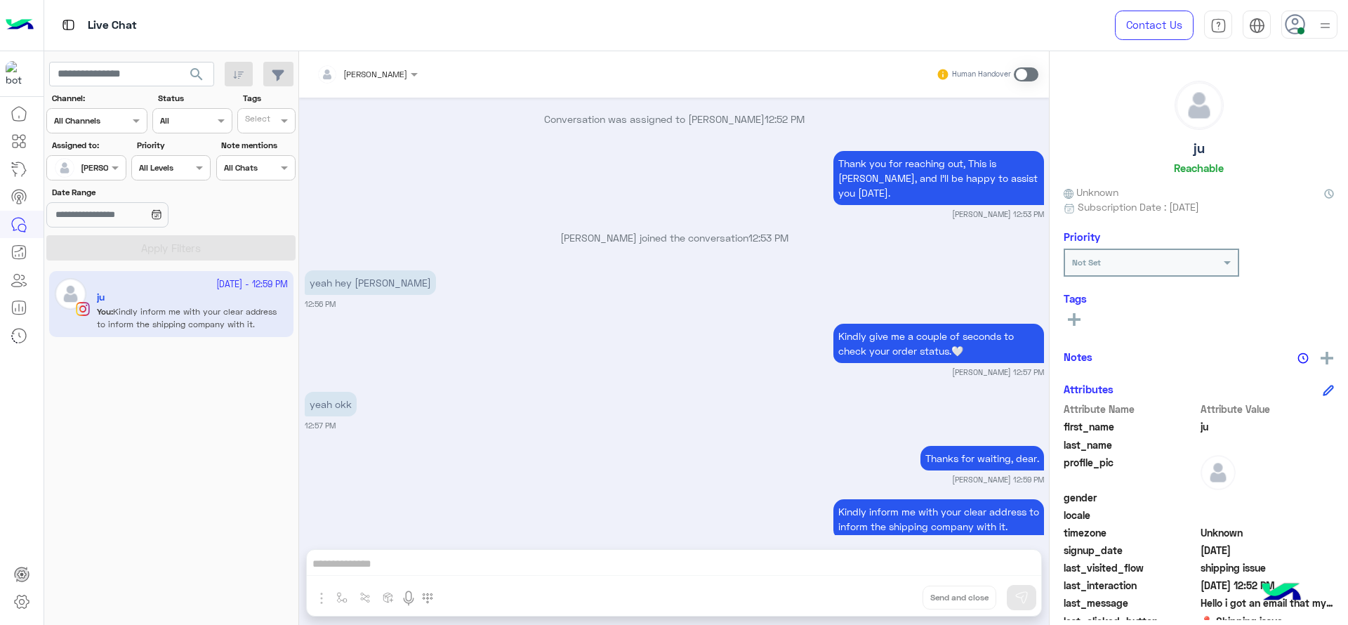
scroll to position [1758, 0]
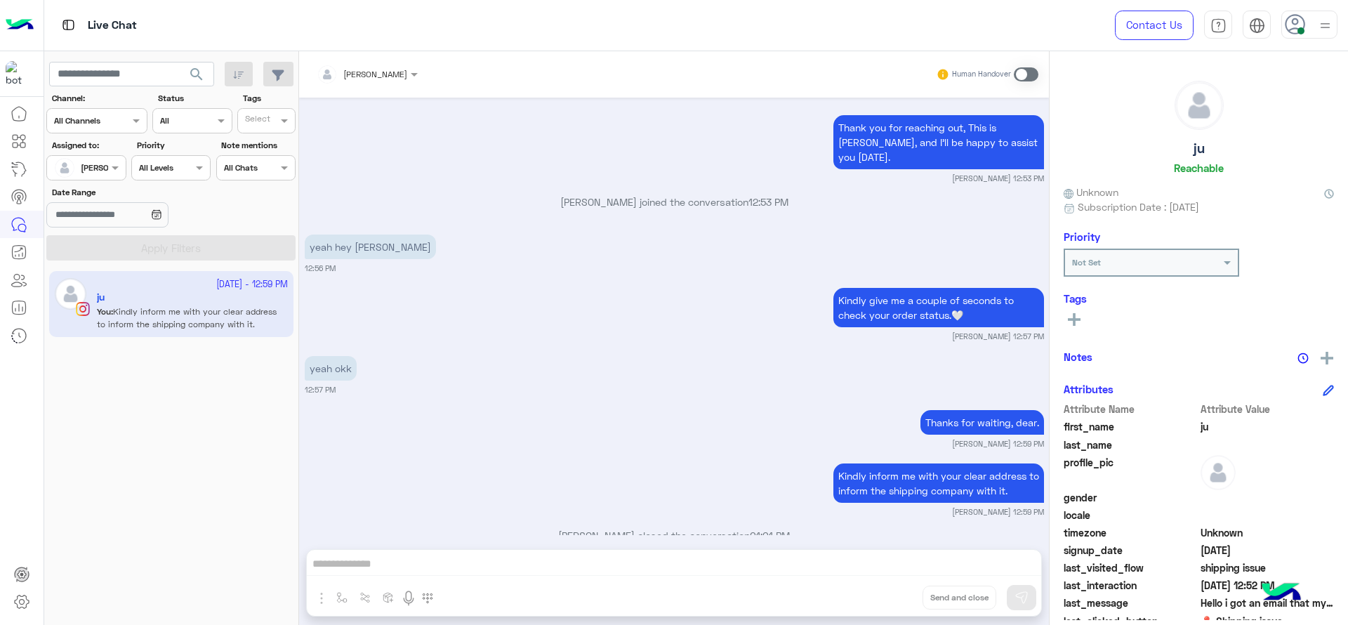
click at [706, 300] on div "Kindly give me a couple of seconds to check your order status.🤍 Jana Aboelseoud…" at bounding box center [674, 313] width 739 height 58
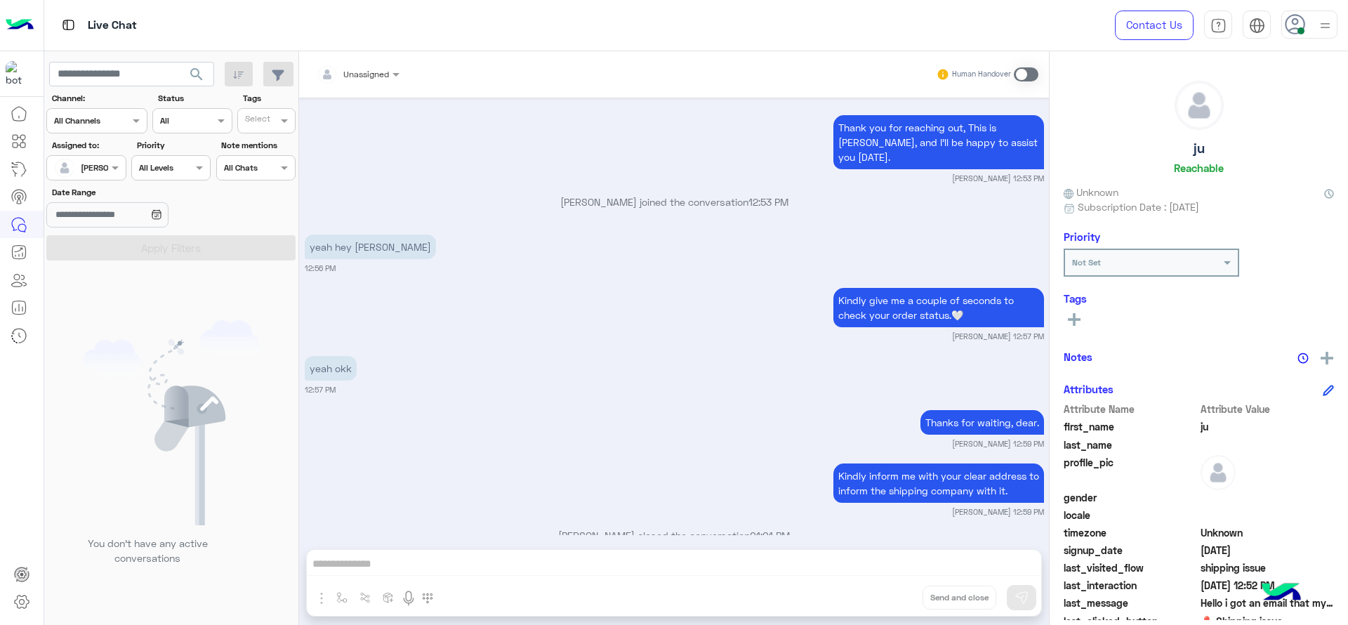
scroll to position [1940, 0]
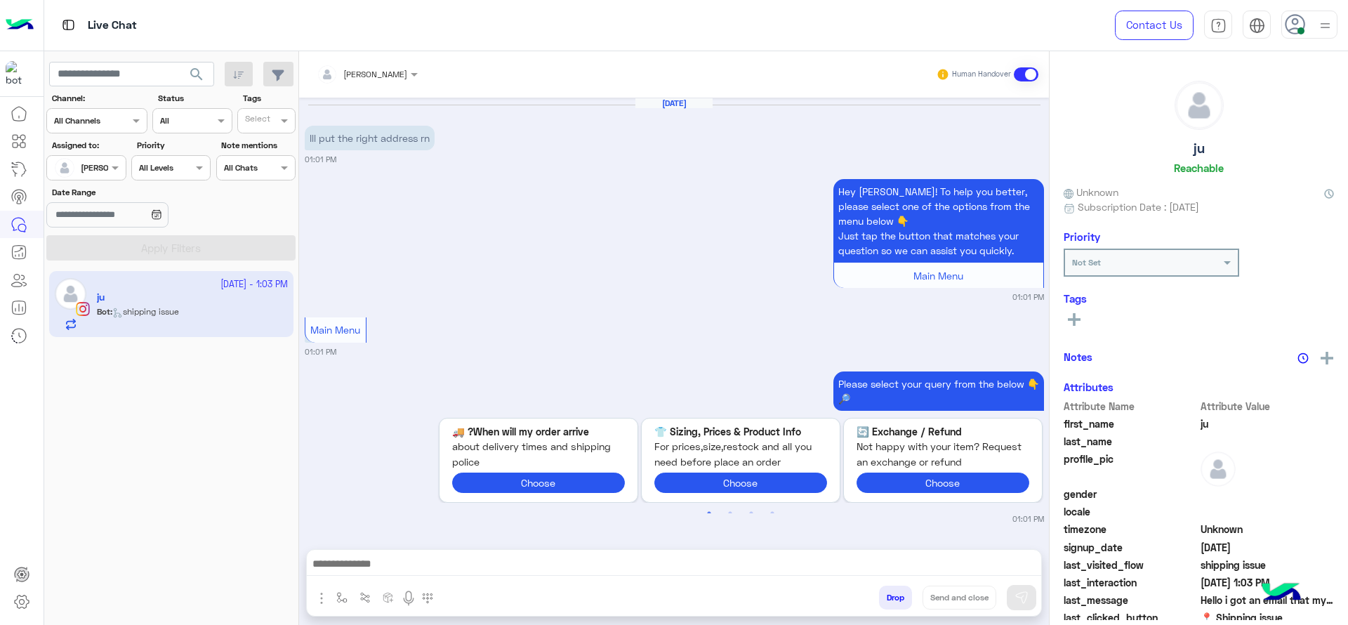
scroll to position [1545, 0]
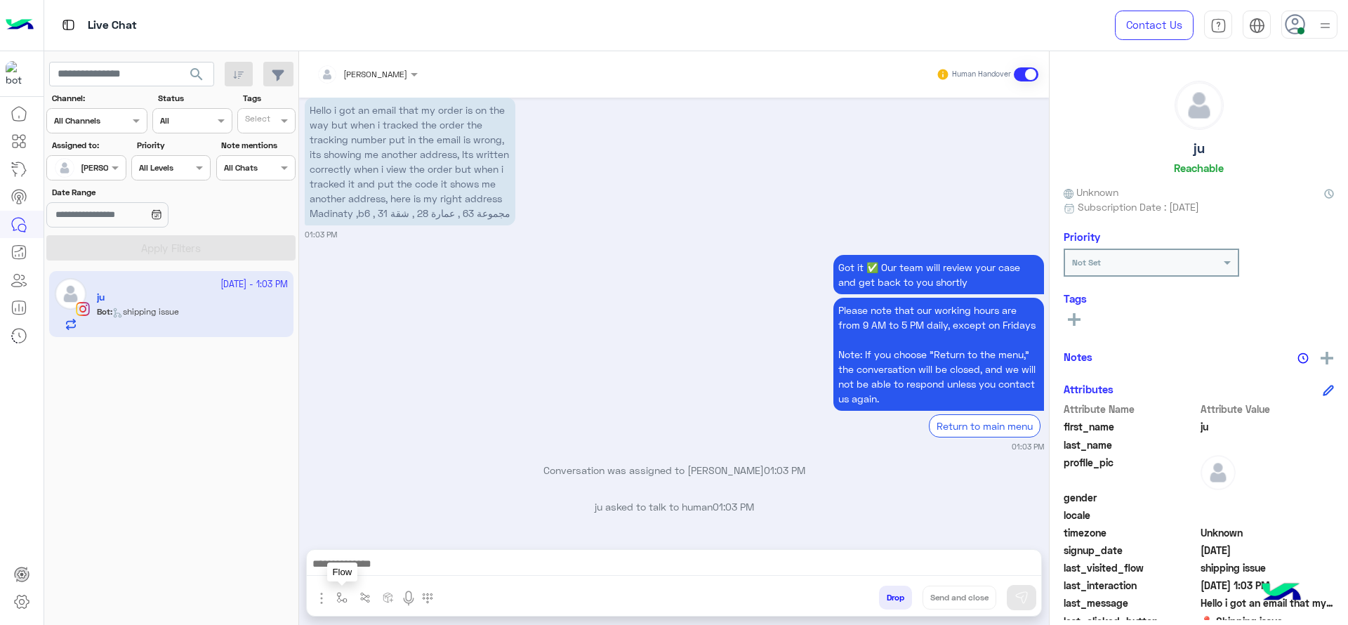
click at [336, 599] on button "button" at bounding box center [342, 597] width 23 height 23
click at [356, 574] on div "enter flow name" at bounding box center [383, 566] width 104 height 25
type input "*"
click at [371, 527] on div "J Greeting" at bounding box center [383, 514] width 104 height 27
type textarea "**********"
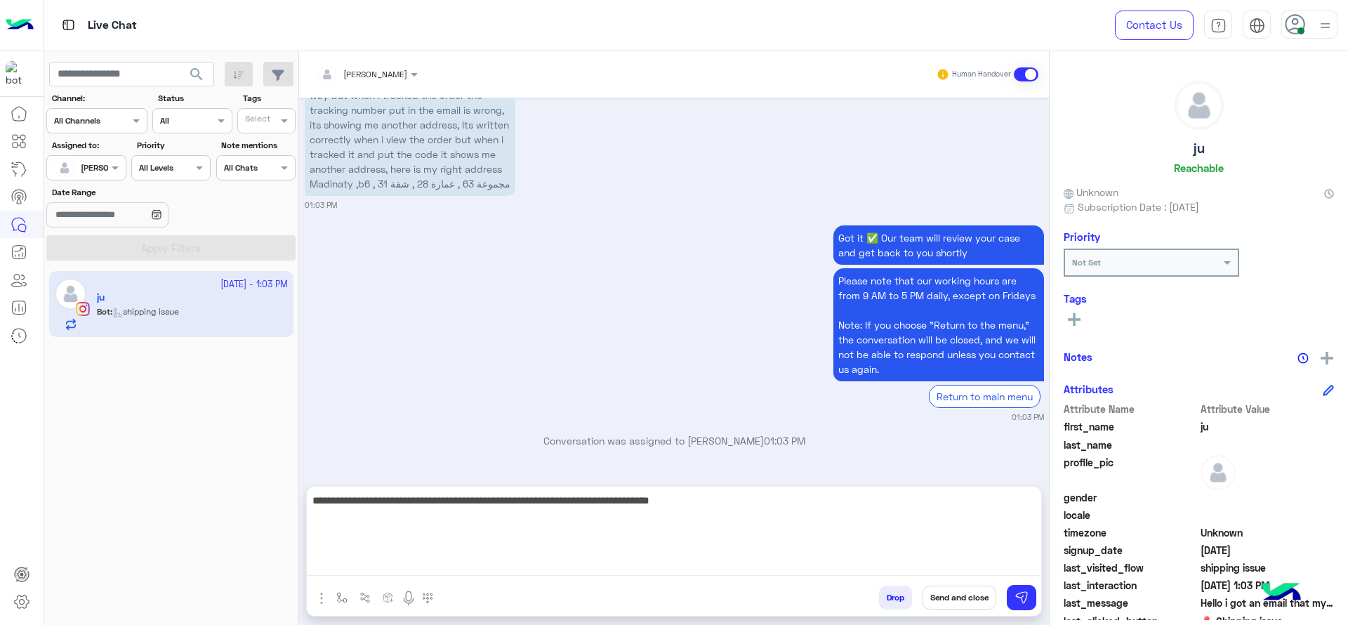
click at [766, 568] on textarea "**********" at bounding box center [674, 534] width 735 height 84
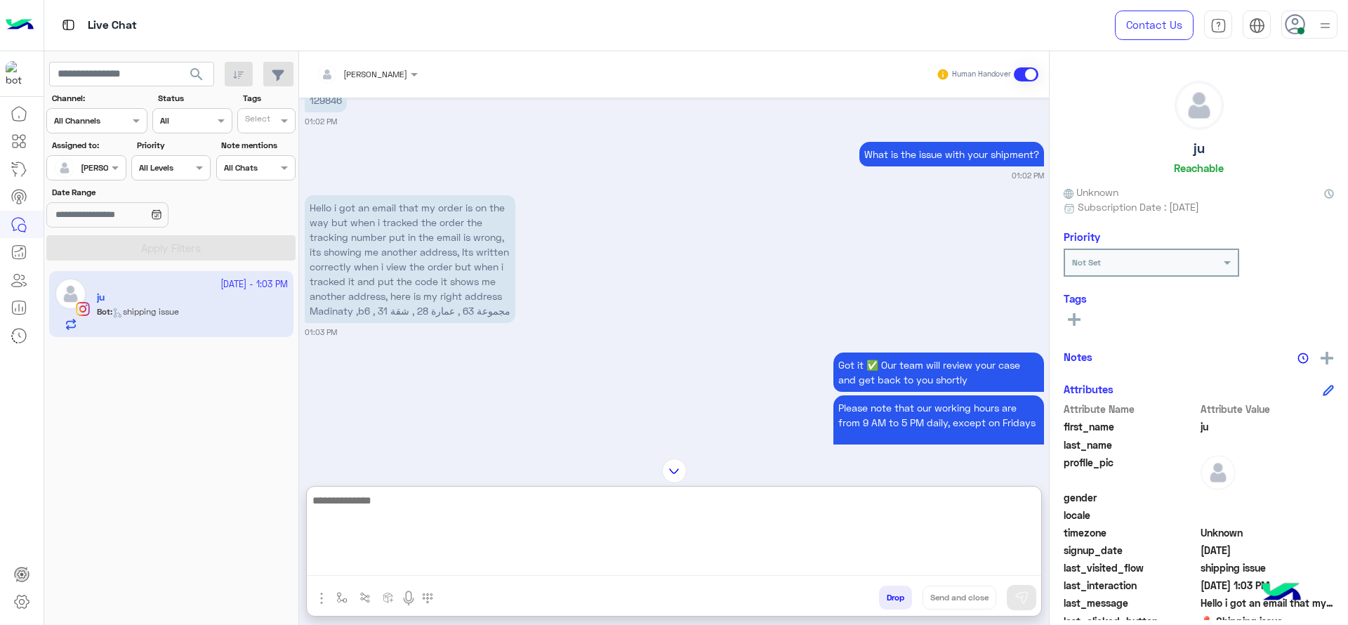
scroll to position [1415, 0]
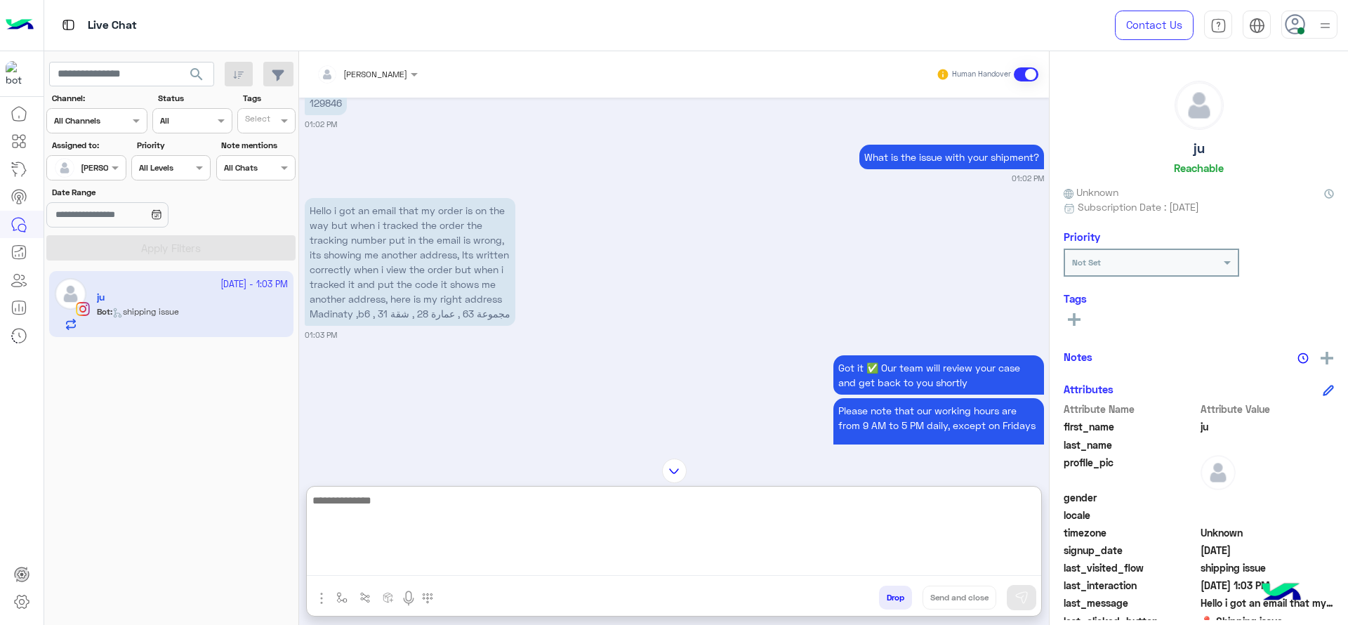
click at [404, 536] on textarea at bounding box center [674, 534] width 735 height 84
type textarea "**********"
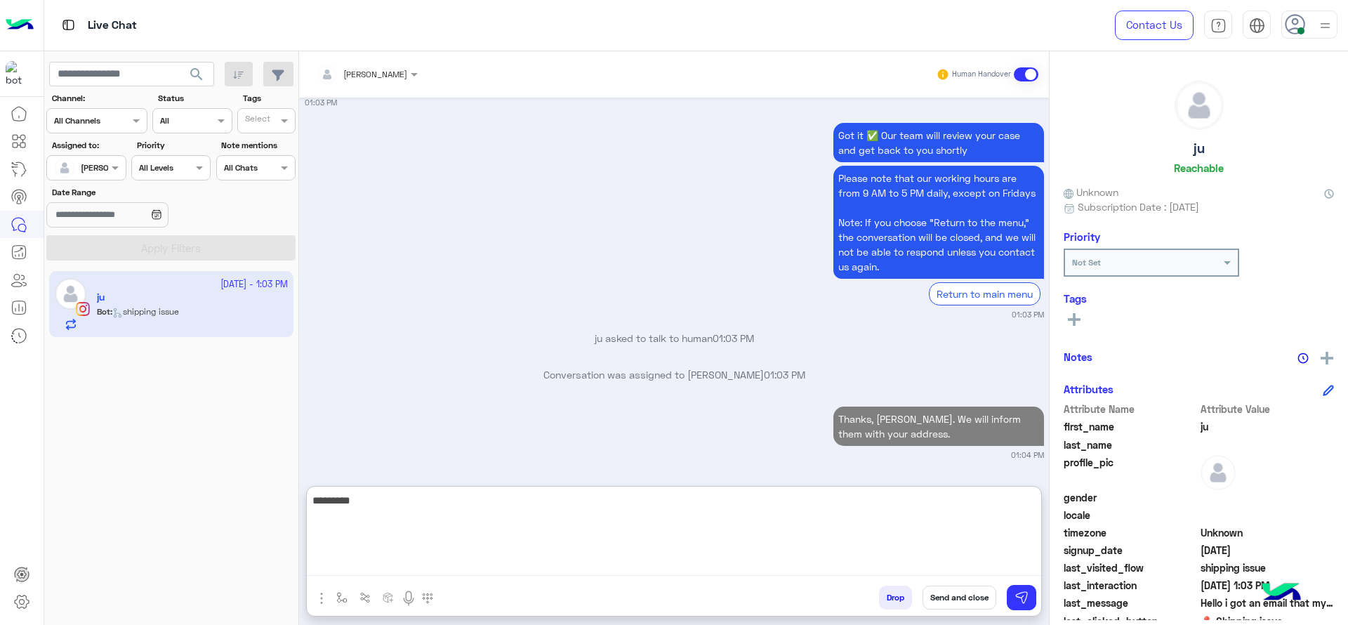
scroll to position [1713, 0]
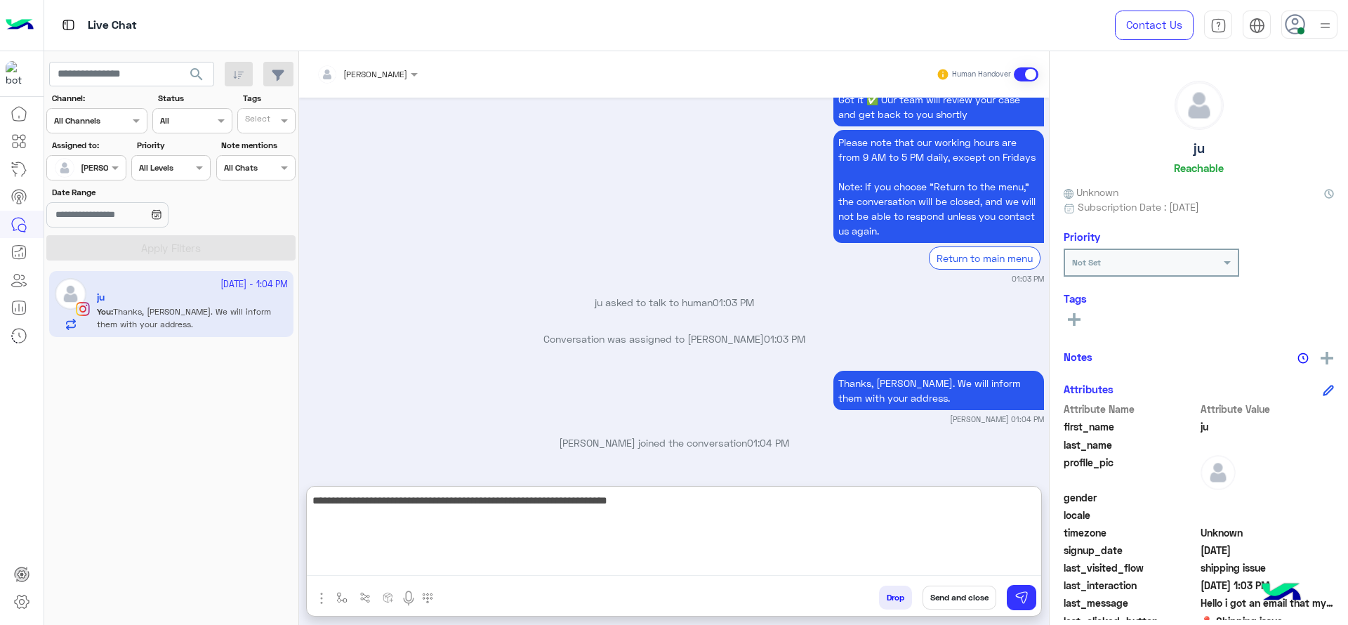
type textarea "**********"
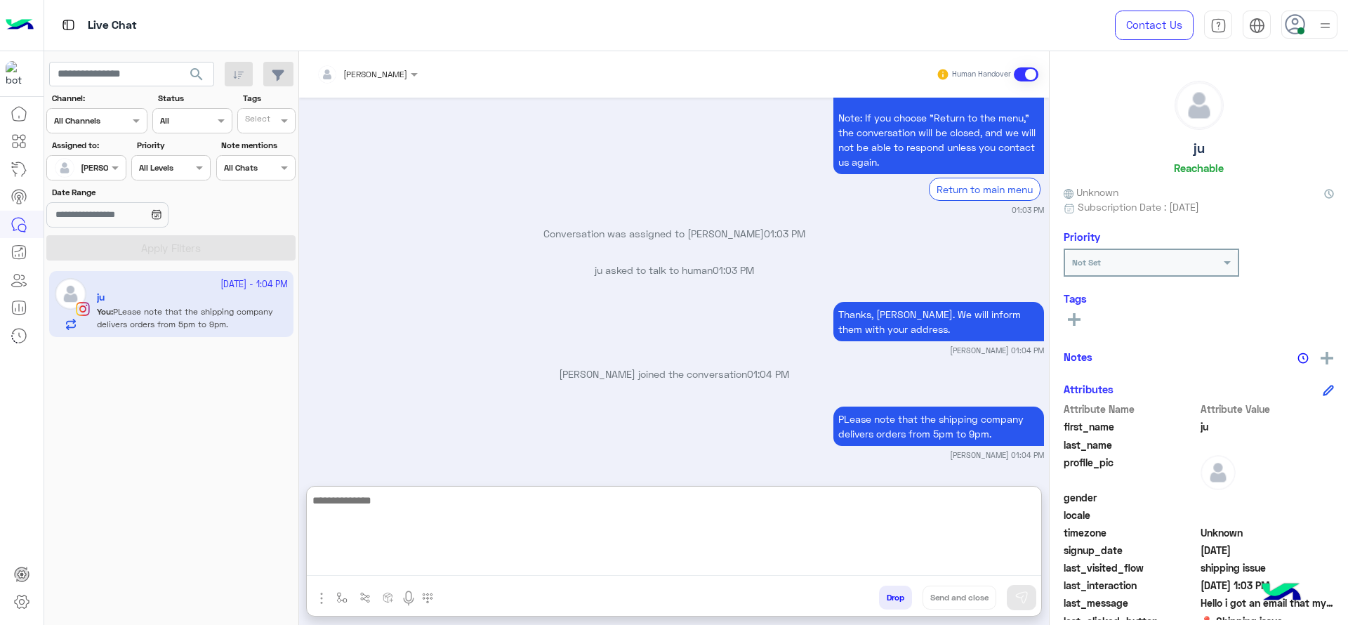
scroll to position [1781, 0]
click at [362, 543] on textarea at bounding box center [674, 534] width 735 height 84
paste textarea "**********"
type textarea "**********"
click at [379, 533] on textarea "**********" at bounding box center [674, 534] width 735 height 84
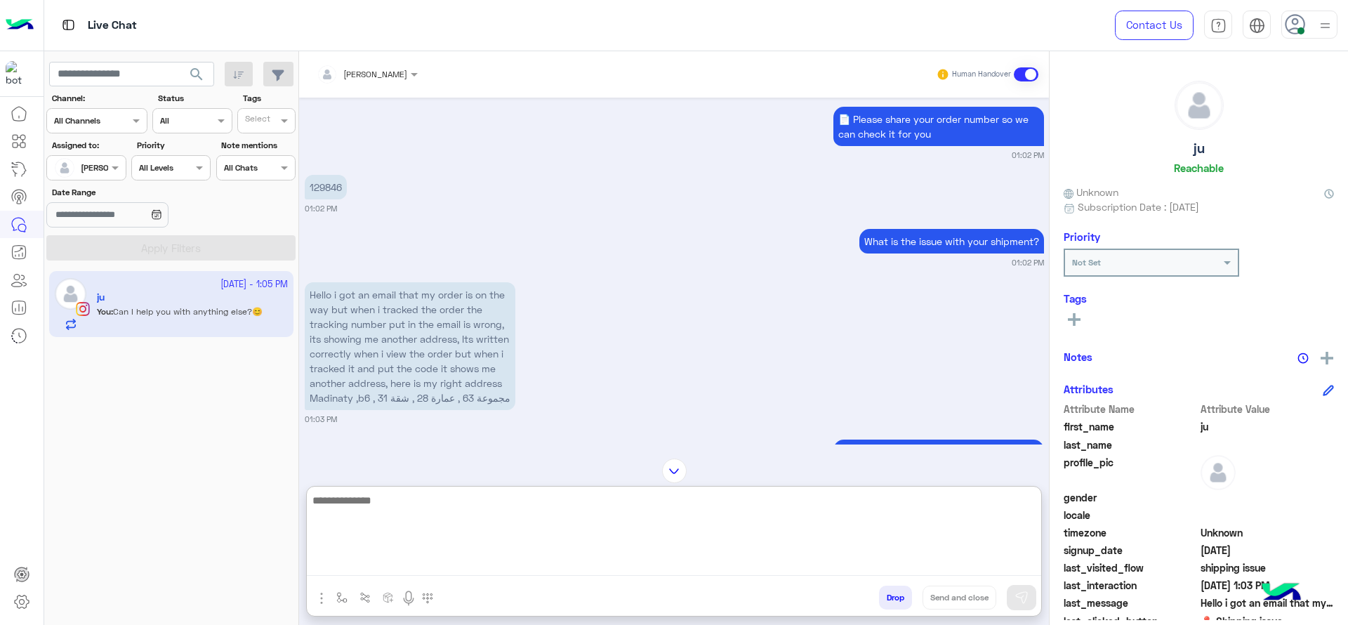
scroll to position [1466, 0]
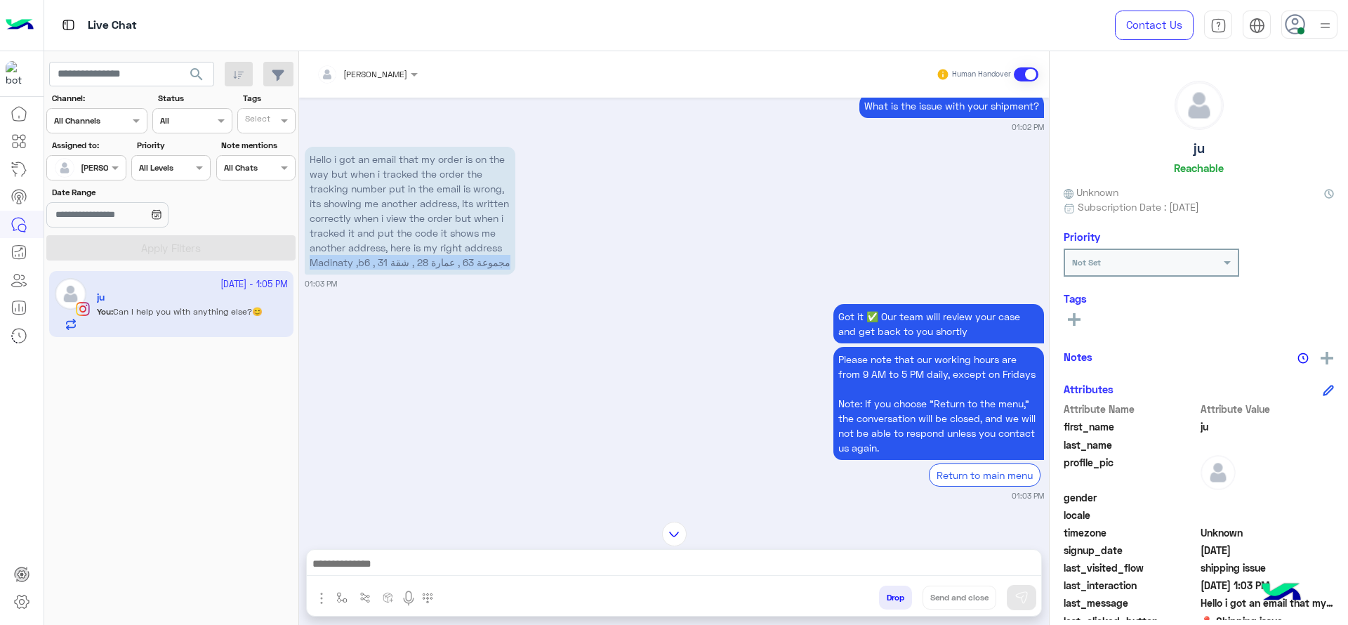
drag, startPoint x: 374, startPoint y: 277, endPoint x: 412, endPoint y: 303, distance: 46.0
click at [412, 275] on p "Hello i got an email that my order is on the way but when i tracked the order t…" at bounding box center [410, 211] width 211 height 128
copy p "Madinaty ,b6 , مجموعة 63 , عمارة 28 , شقة 31"
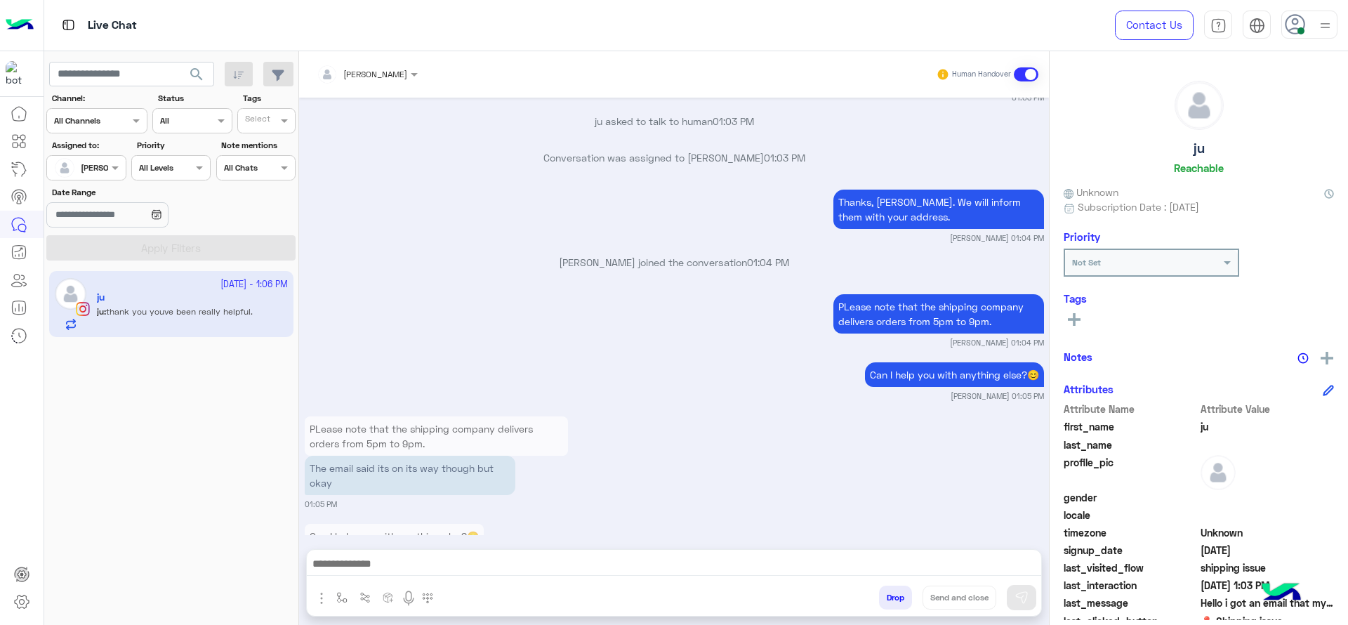
scroll to position [3234, 0]
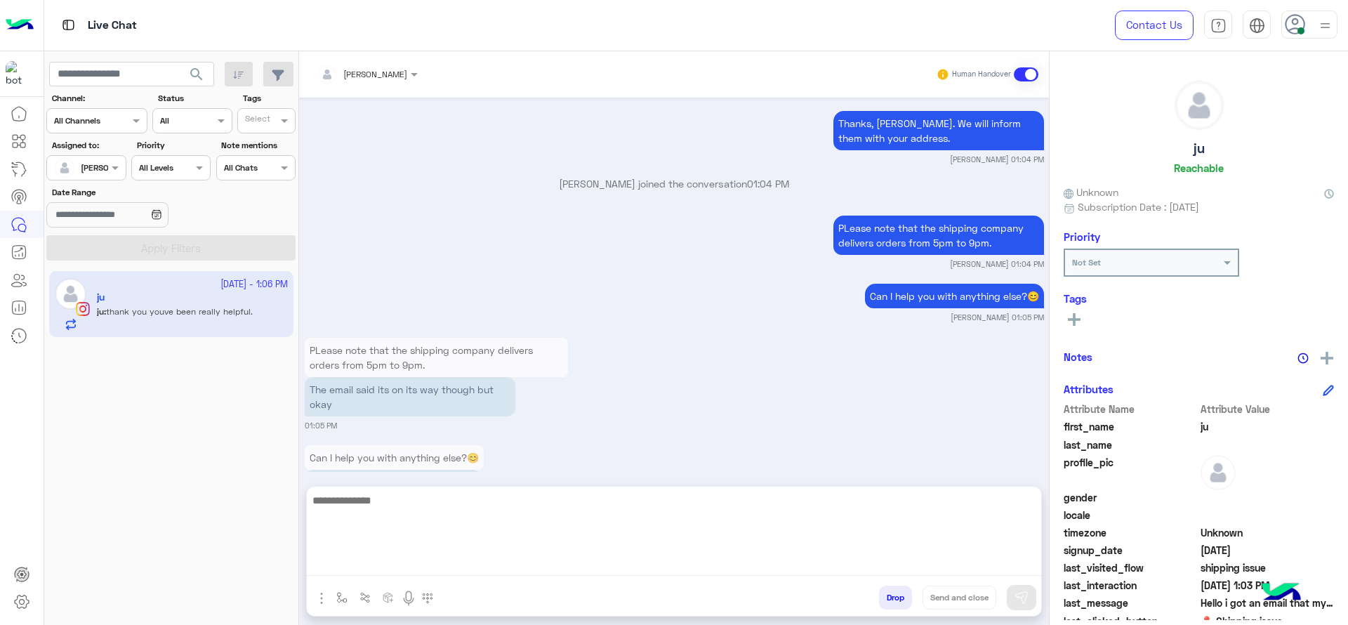
click at [451, 557] on textarea at bounding box center [674, 534] width 735 height 84
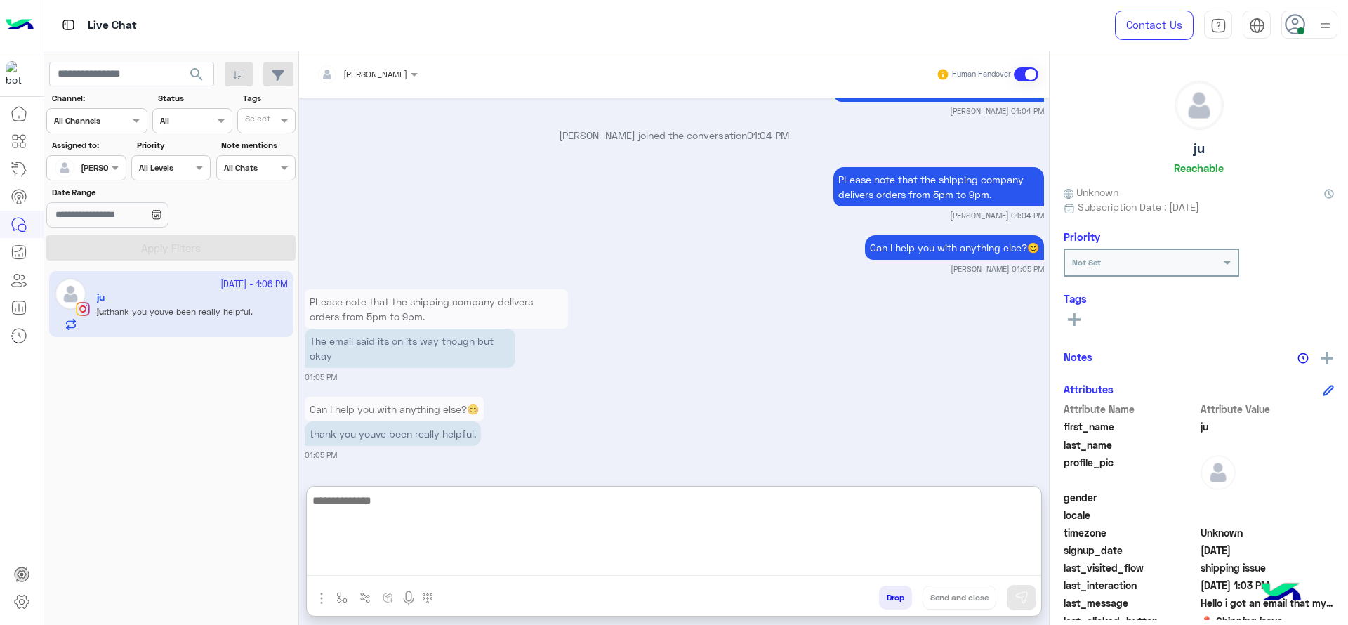
click at [528, 539] on textarea at bounding box center [674, 534] width 735 height 84
type textarea "**********"
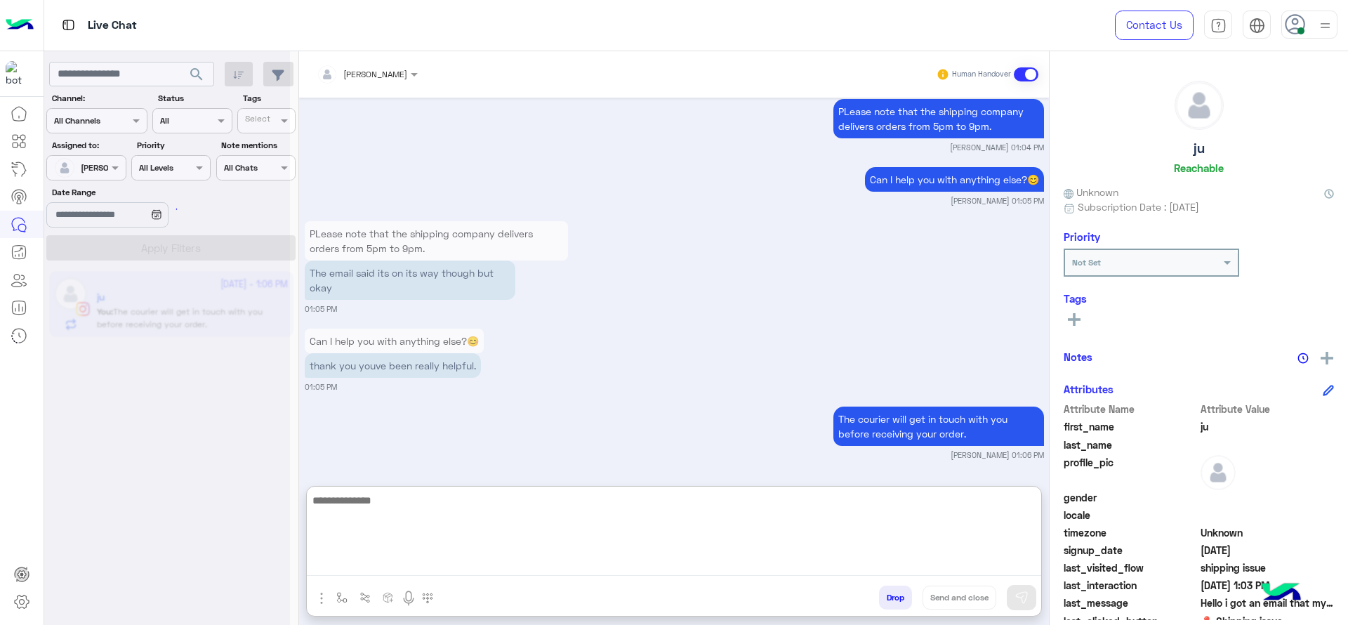
scroll to position [3593, 0]
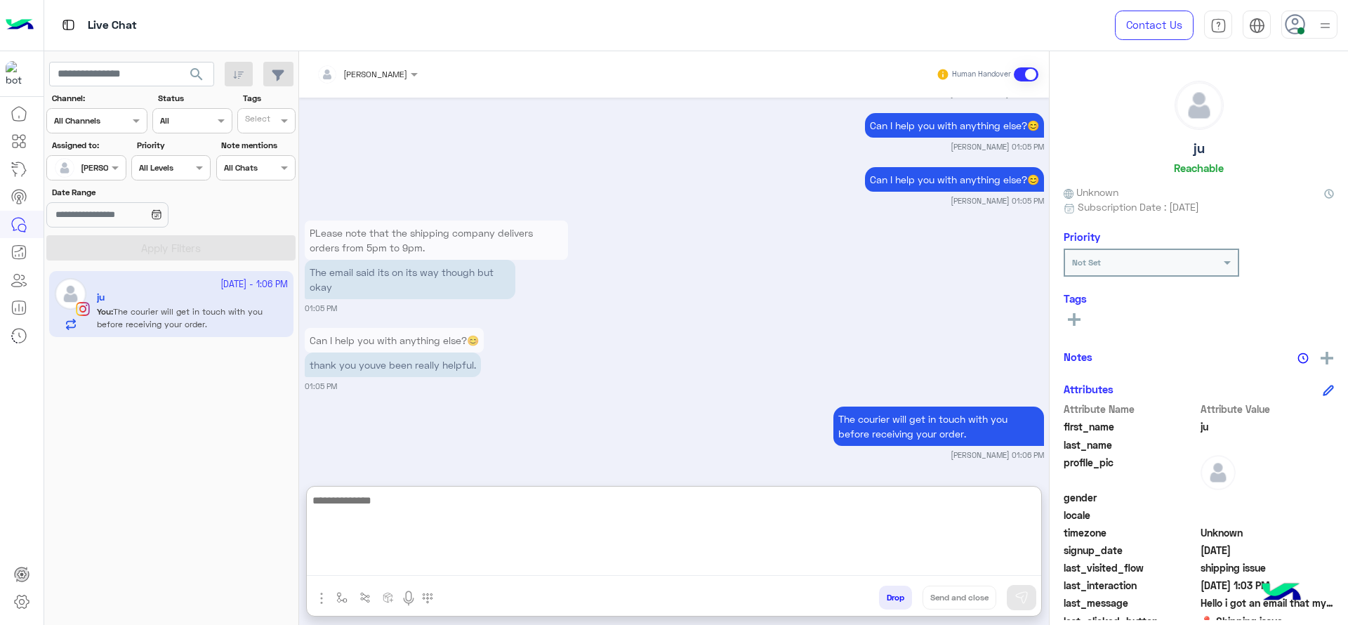
paste textarea "**********"
type textarea "**********"
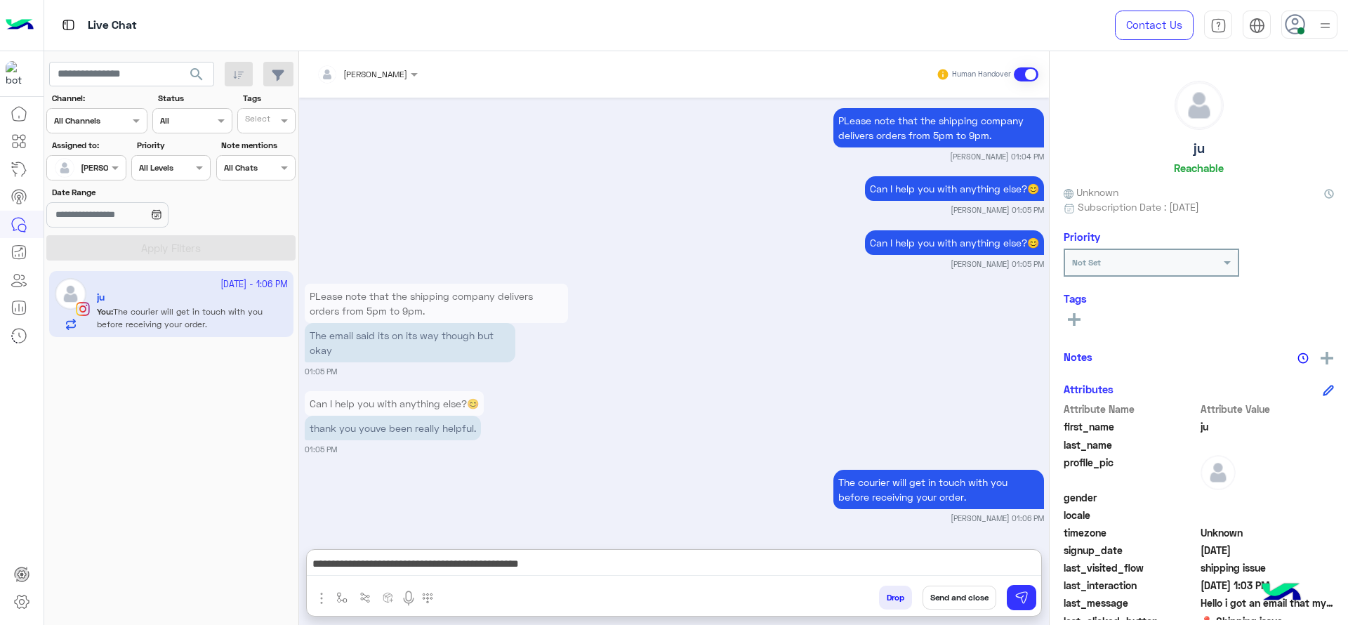
click at [975, 599] on button "Send and close" at bounding box center [960, 598] width 74 height 24
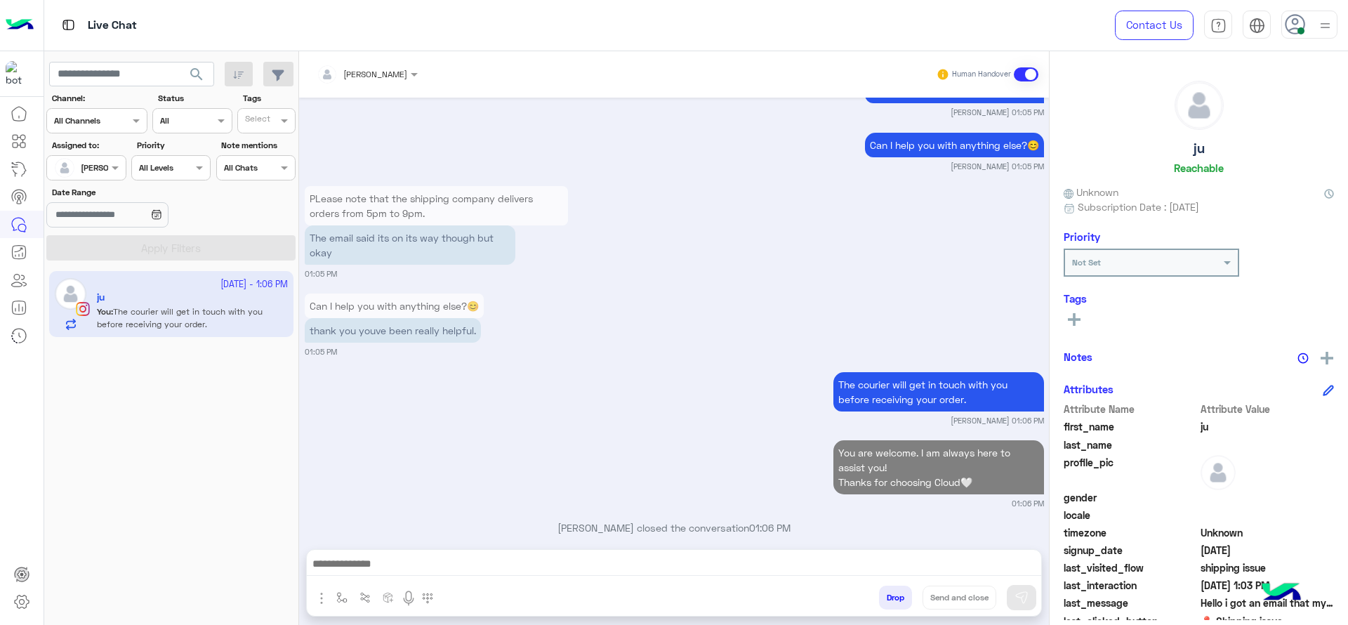
scroll to position [3648, 0]
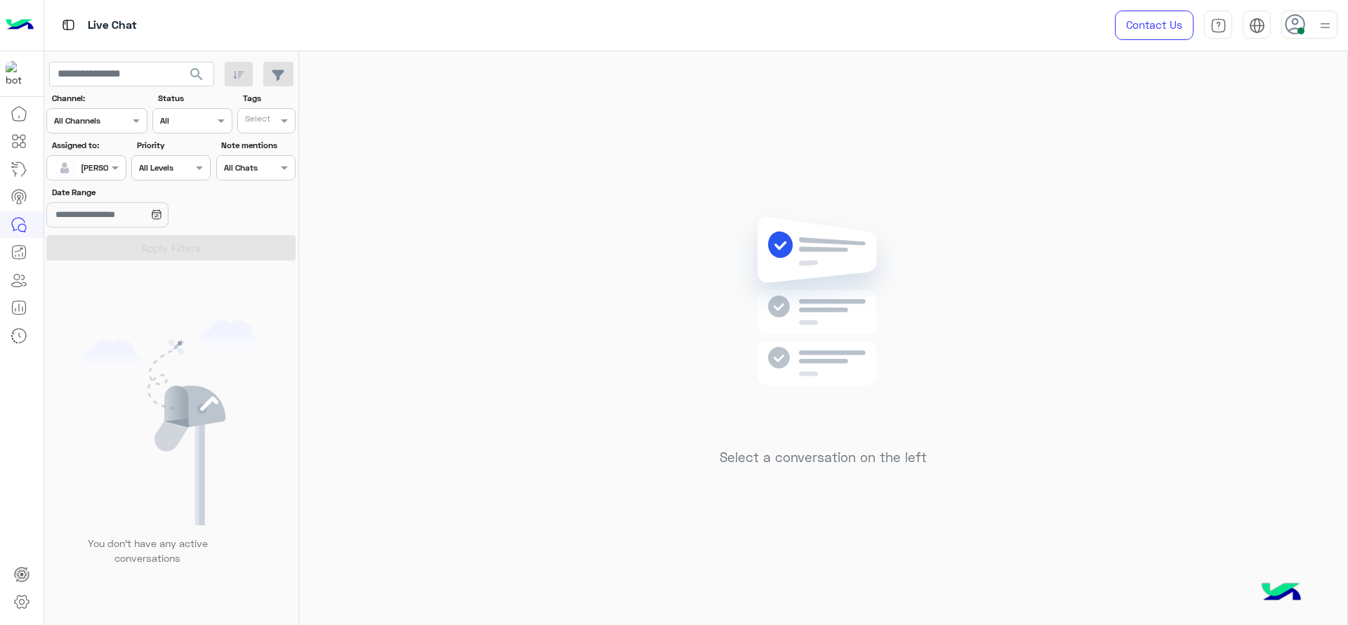
click at [434, 306] on div "Select a conversation on the left" at bounding box center [823, 340] width 1048 height 579
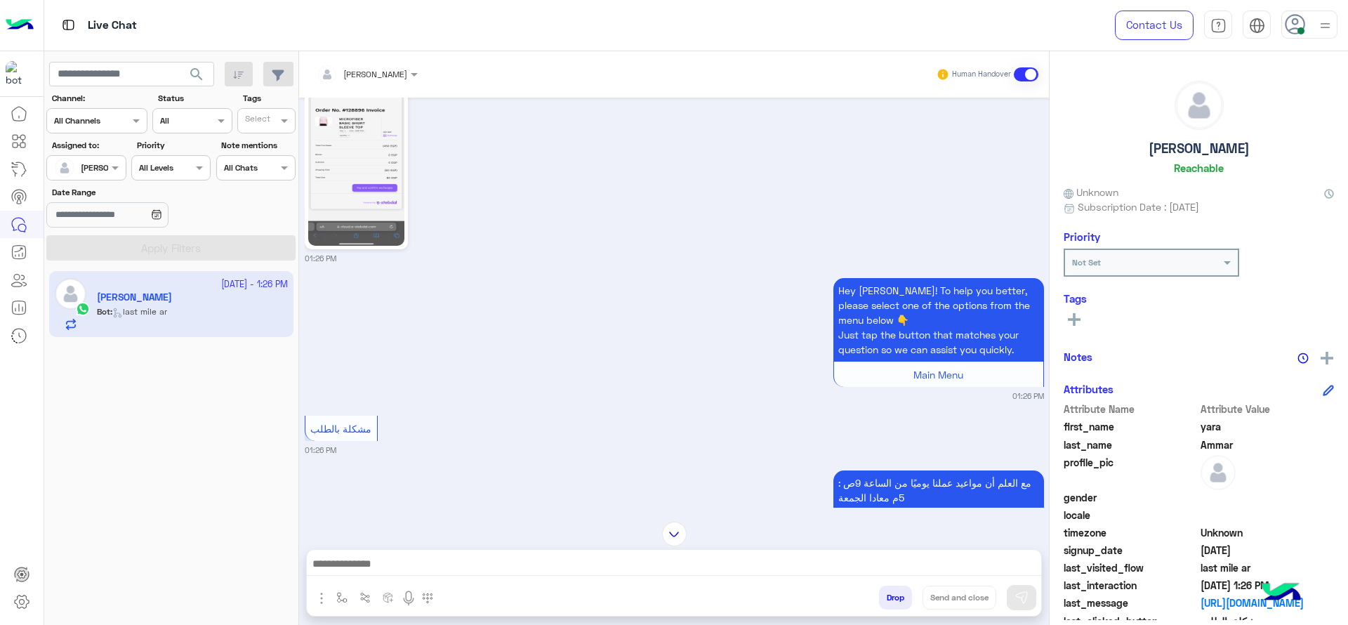
scroll to position [1542, 0]
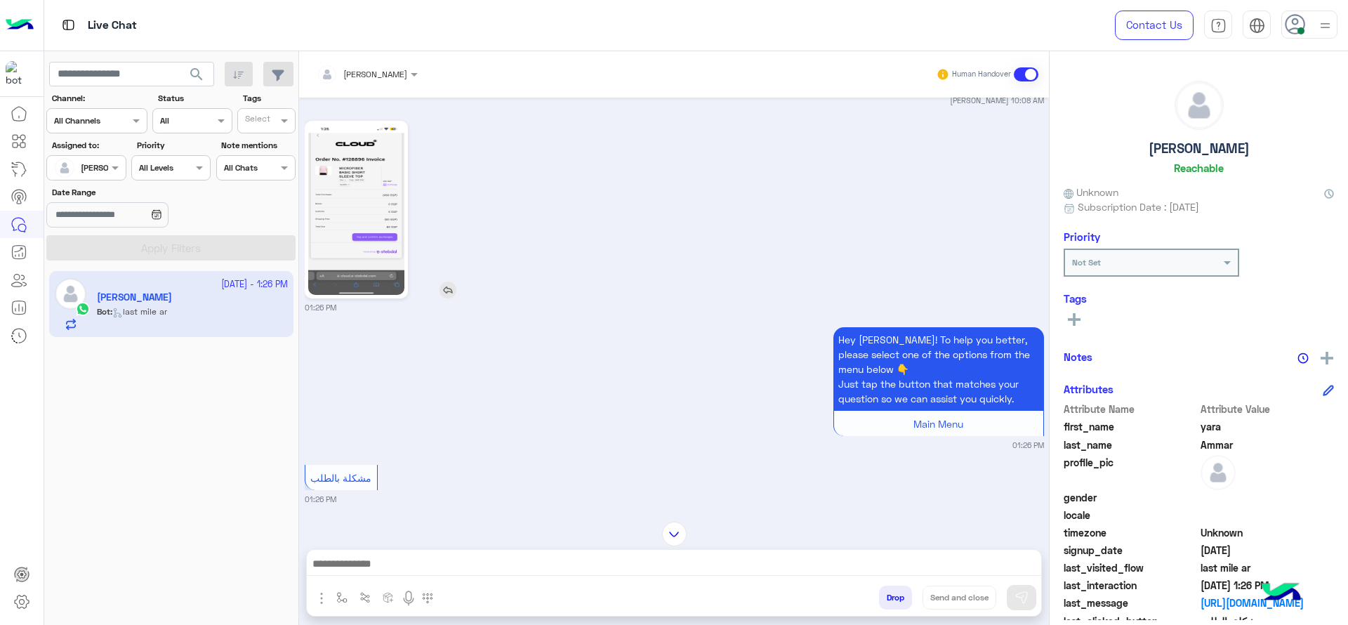
click at [359, 225] on img at bounding box center [356, 209] width 96 height 171
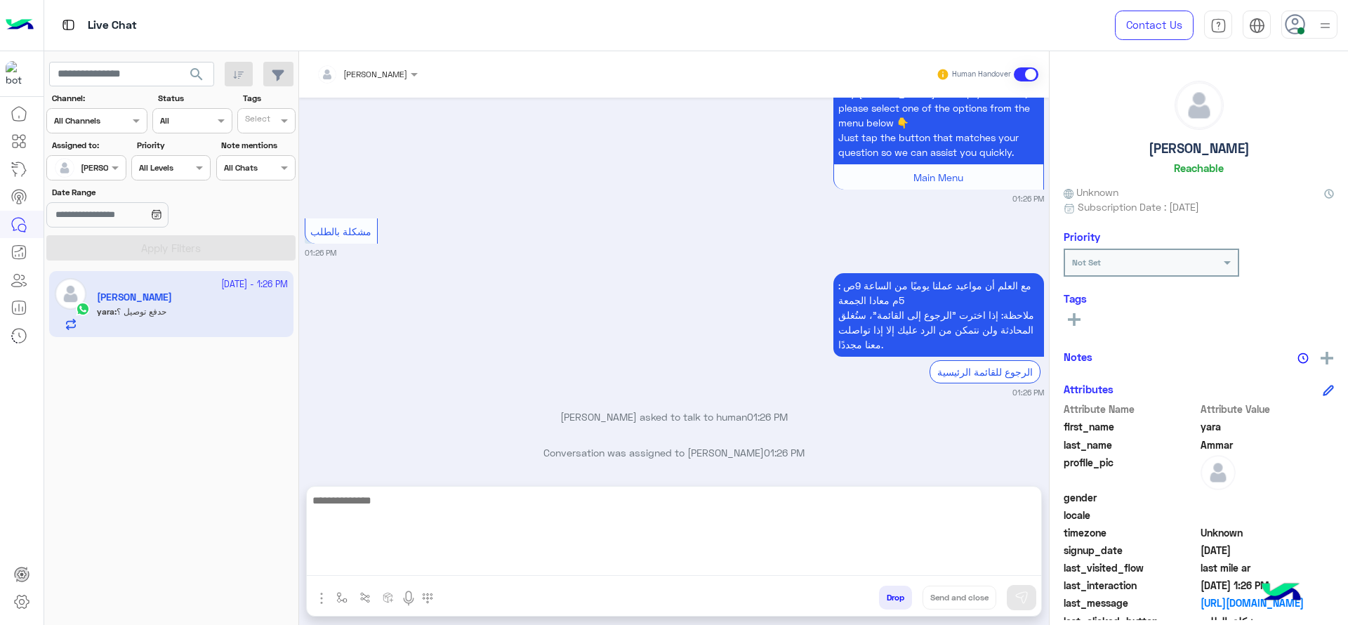
click at [569, 561] on textarea at bounding box center [674, 534] width 735 height 84
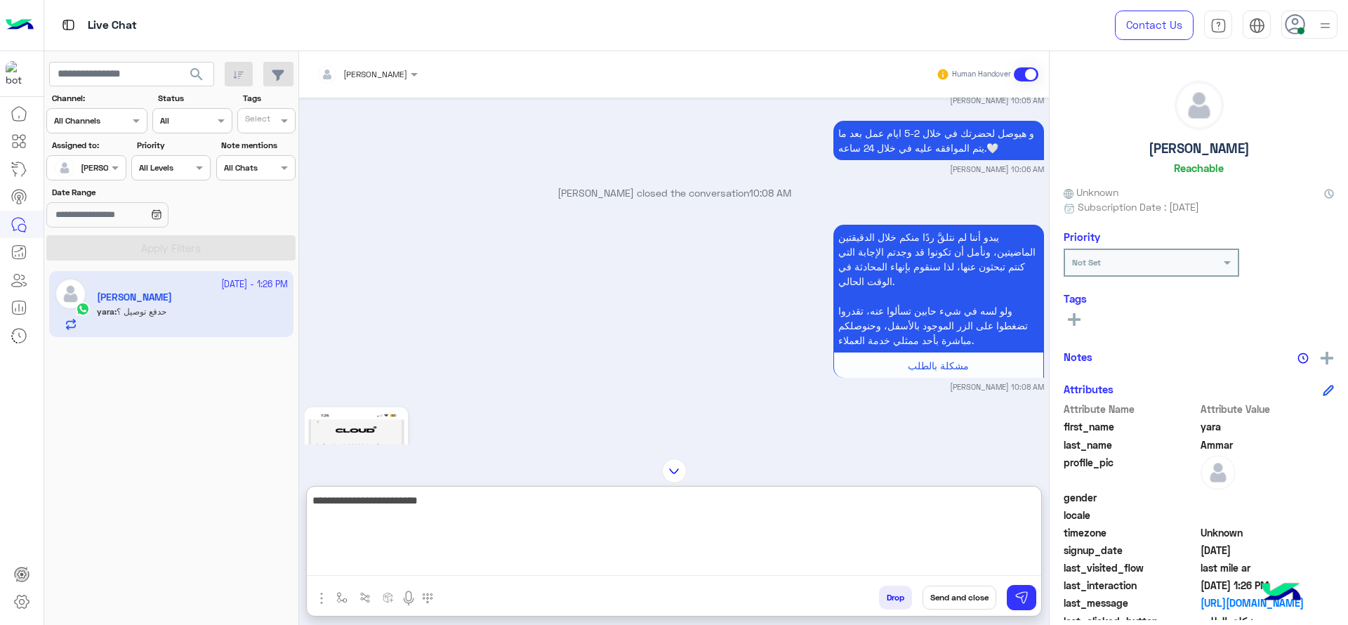
scroll to position [1852, 0]
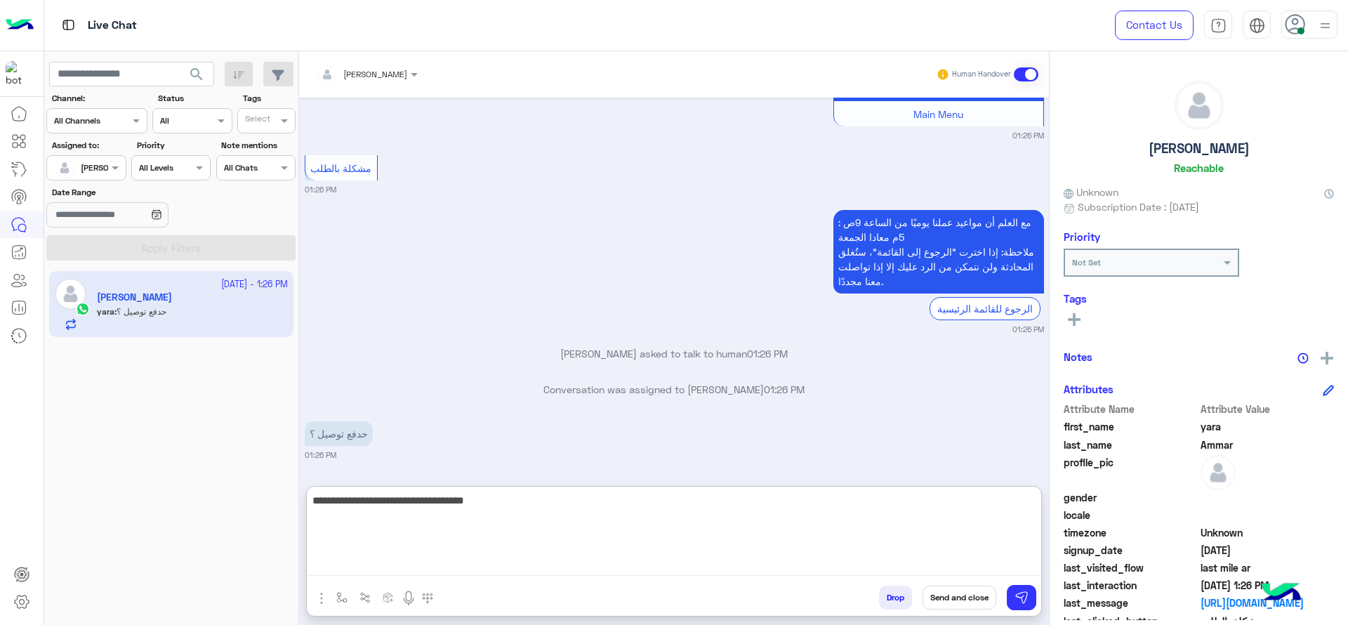
type textarea "**********"
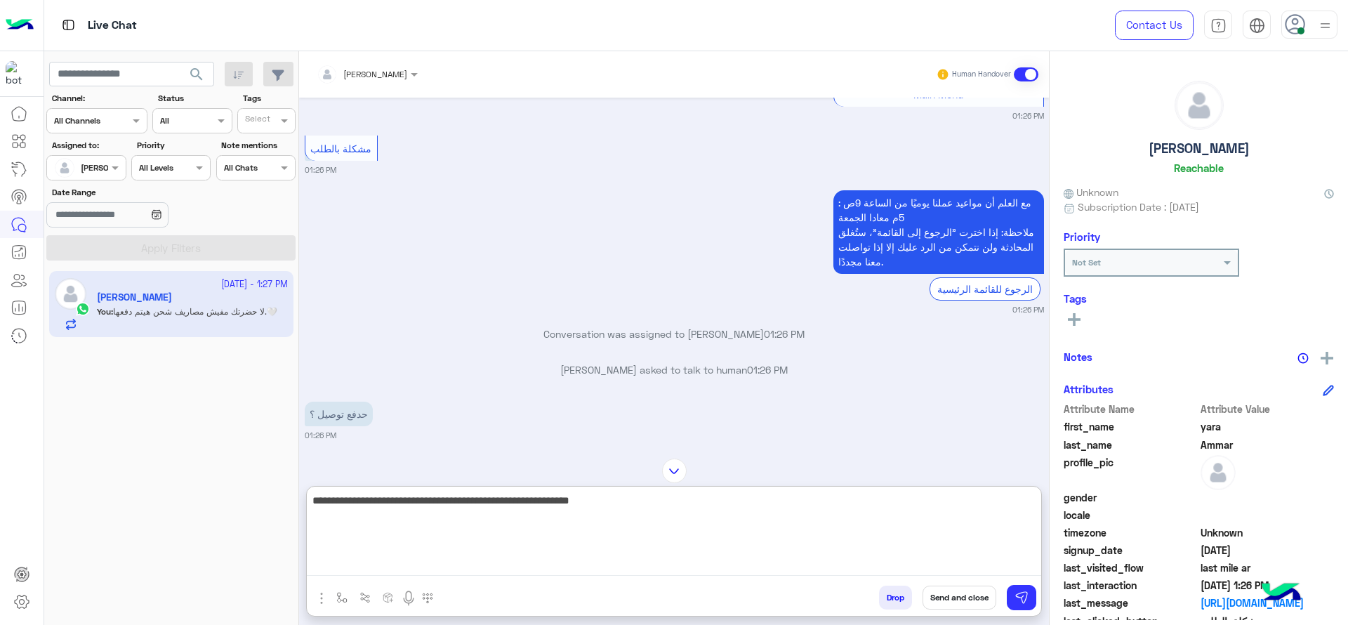
scroll to position [1749, 0]
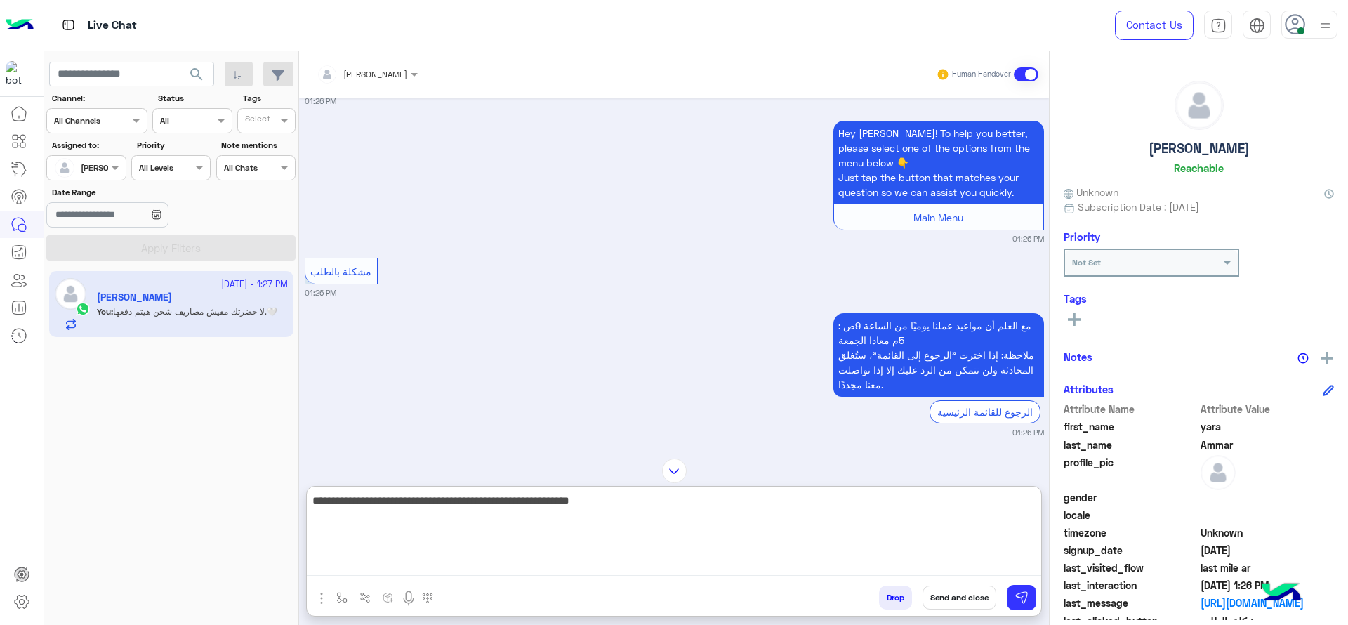
type textarea "**********"
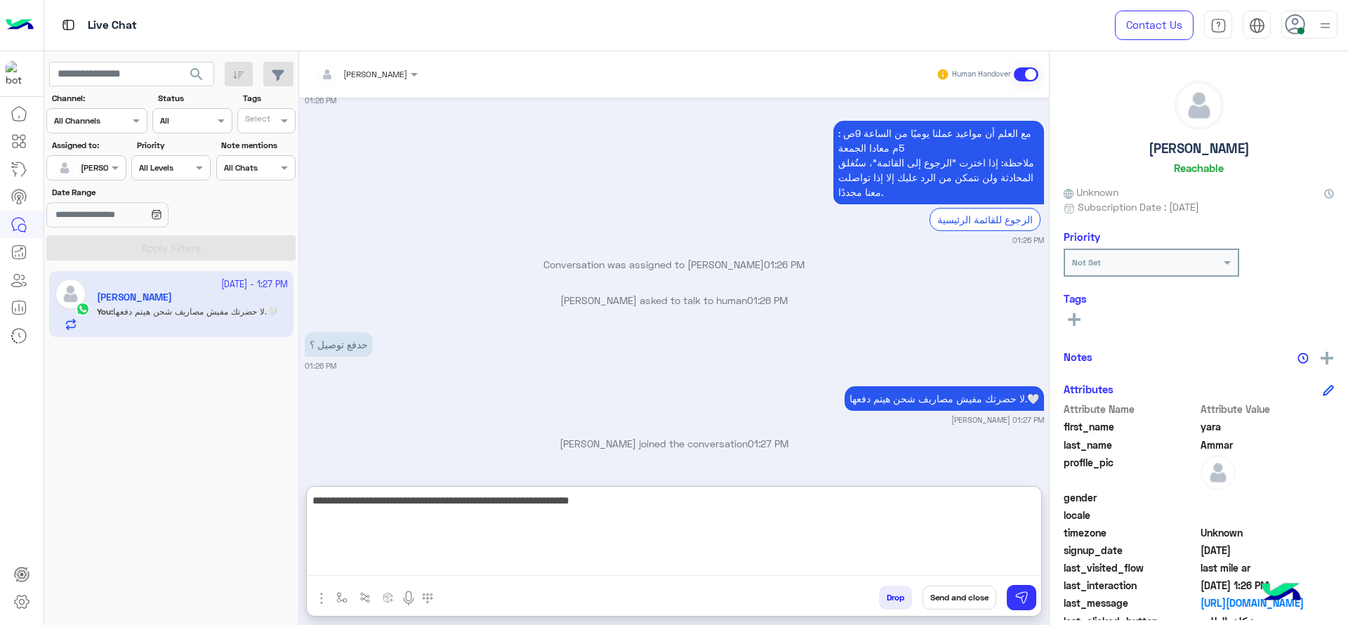
click at [616, 540] on textarea "**********" at bounding box center [674, 534] width 735 height 84
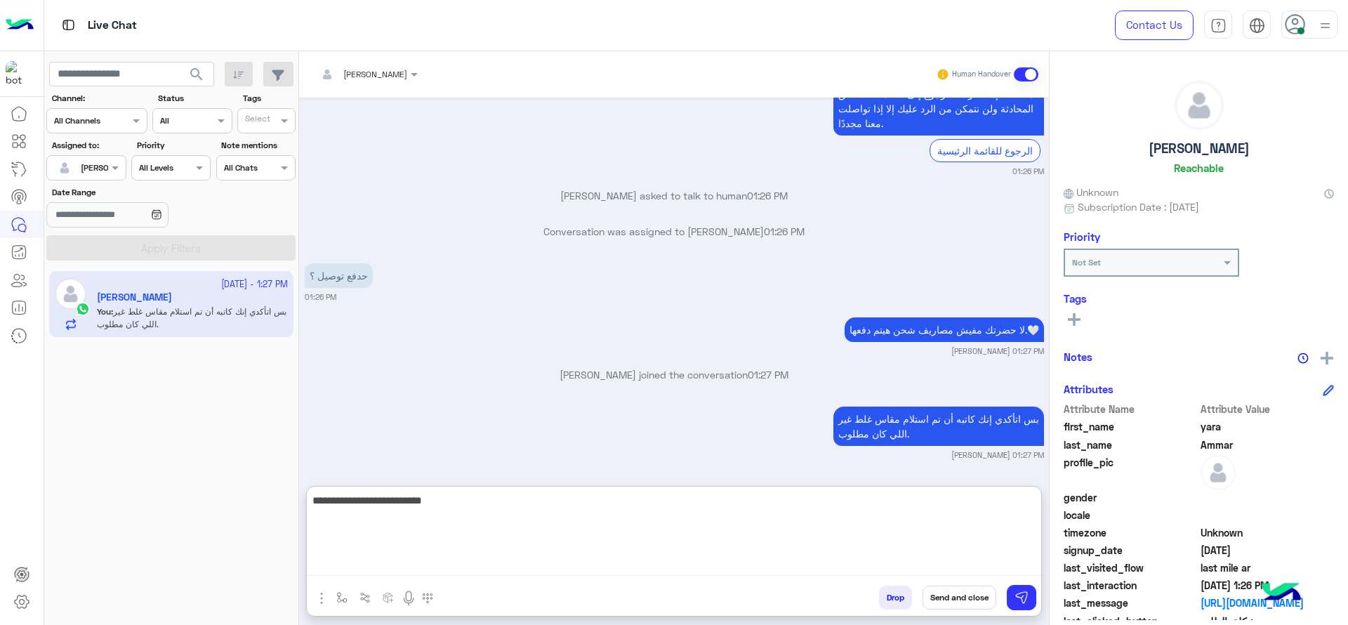
type textarea "**********"
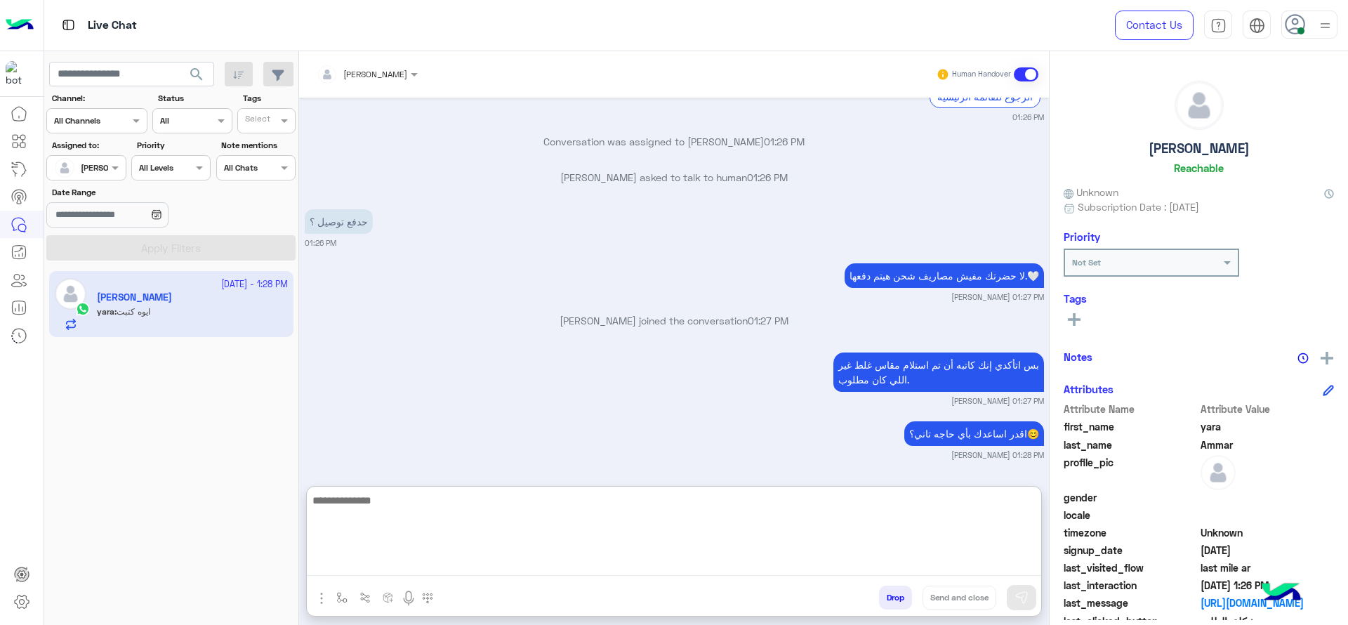
scroll to position [2157, 0]
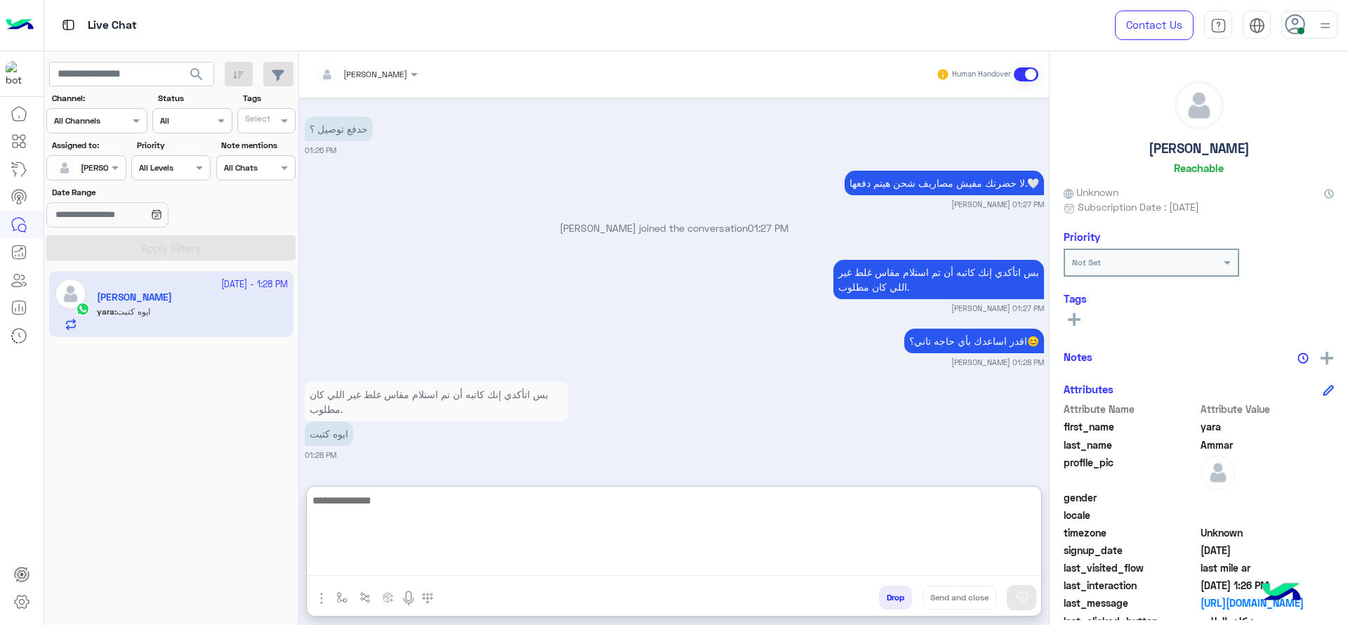
click at [540, 519] on textarea at bounding box center [674, 534] width 735 height 84
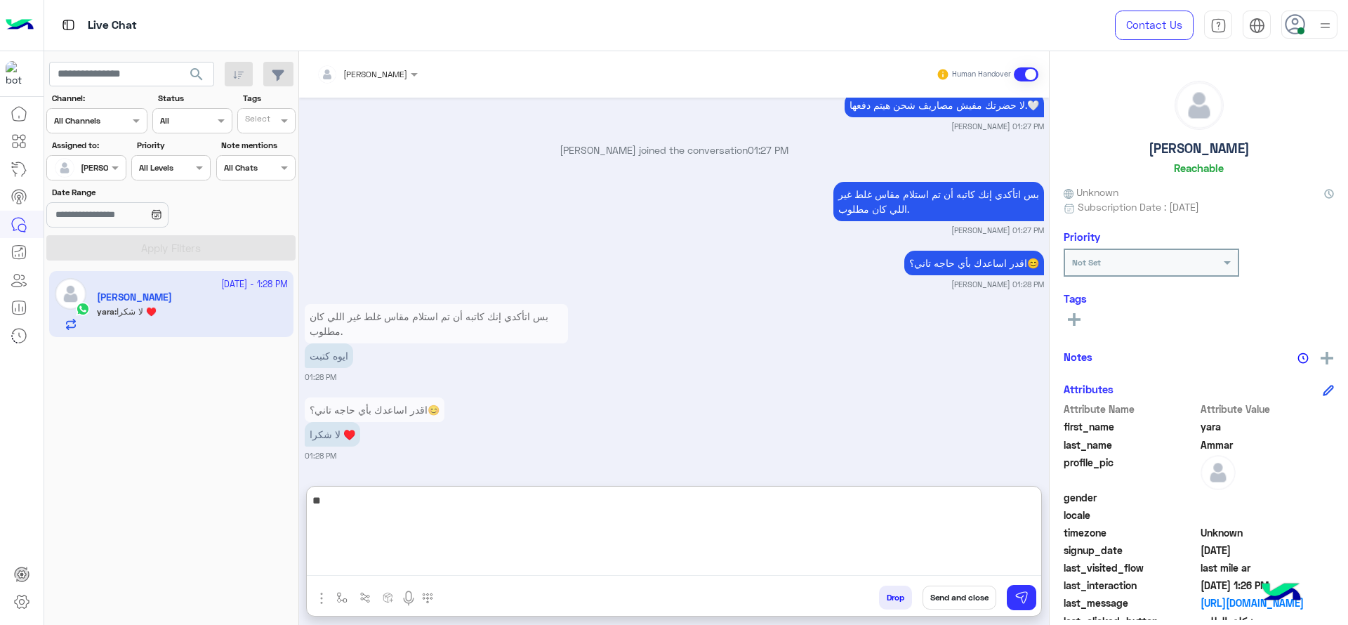
type textarea "*"
type textarea "**********"
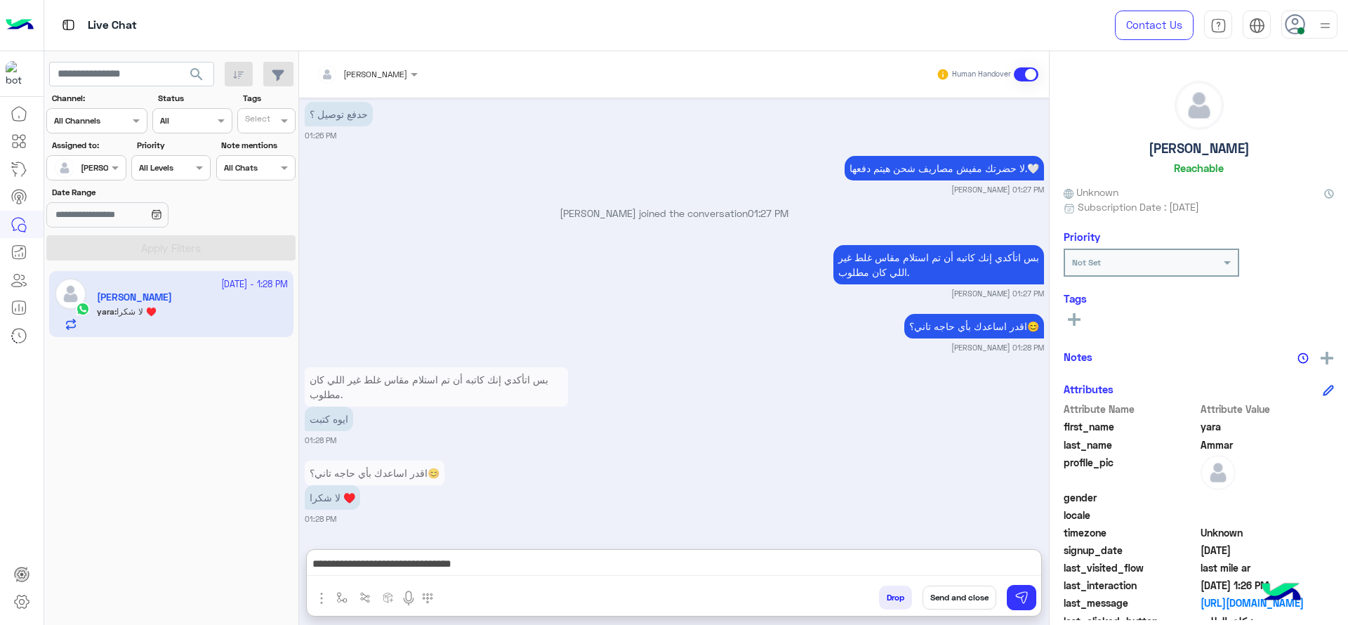
click at [940, 598] on button "Send and close" at bounding box center [960, 598] width 74 height 24
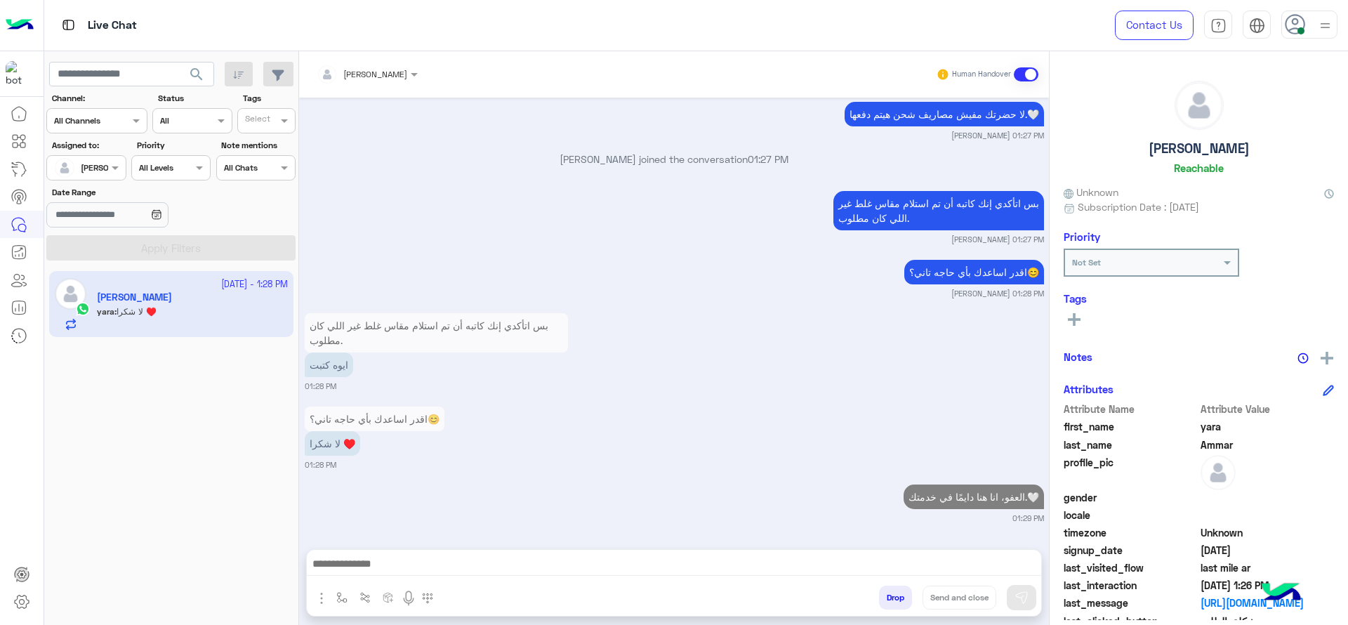
scroll to position [2261, 0]
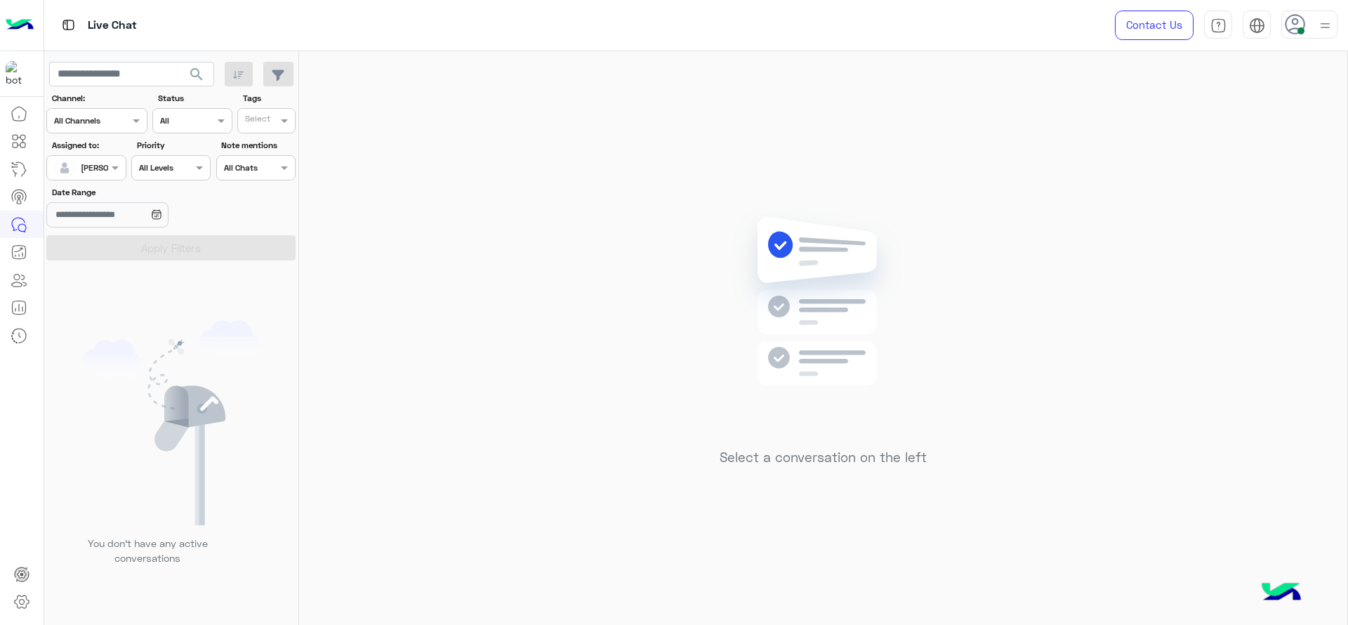
click at [820, 113] on div "Select a conversation on the left" at bounding box center [823, 340] width 1048 height 579
drag, startPoint x: 70, startPoint y: 152, endPoint x: 81, endPoint y: 169, distance: 20.7
click at [81, 169] on div "Assigned to: Assigned on Jana Aboelseoud" at bounding box center [85, 159] width 79 height 41
click at [81, 169] on input "text" at bounding box center [70, 166] width 32 height 13
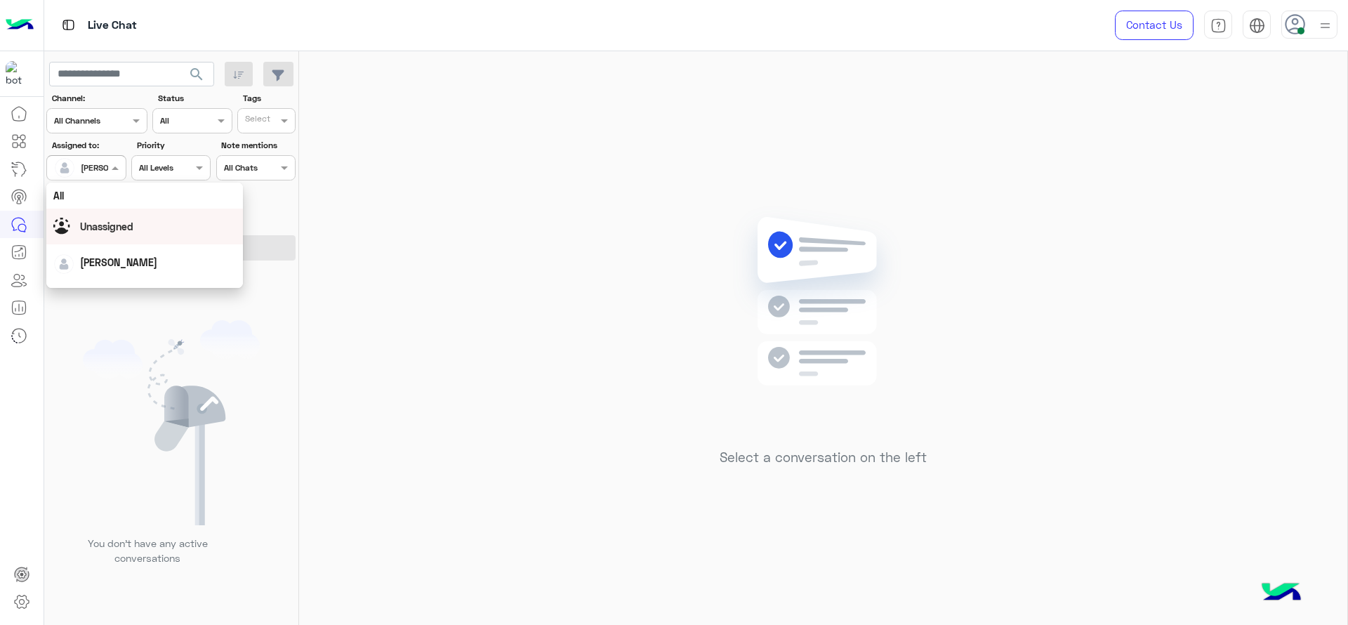
click at [126, 232] on div "Unassigned" at bounding box center [106, 226] width 53 height 15
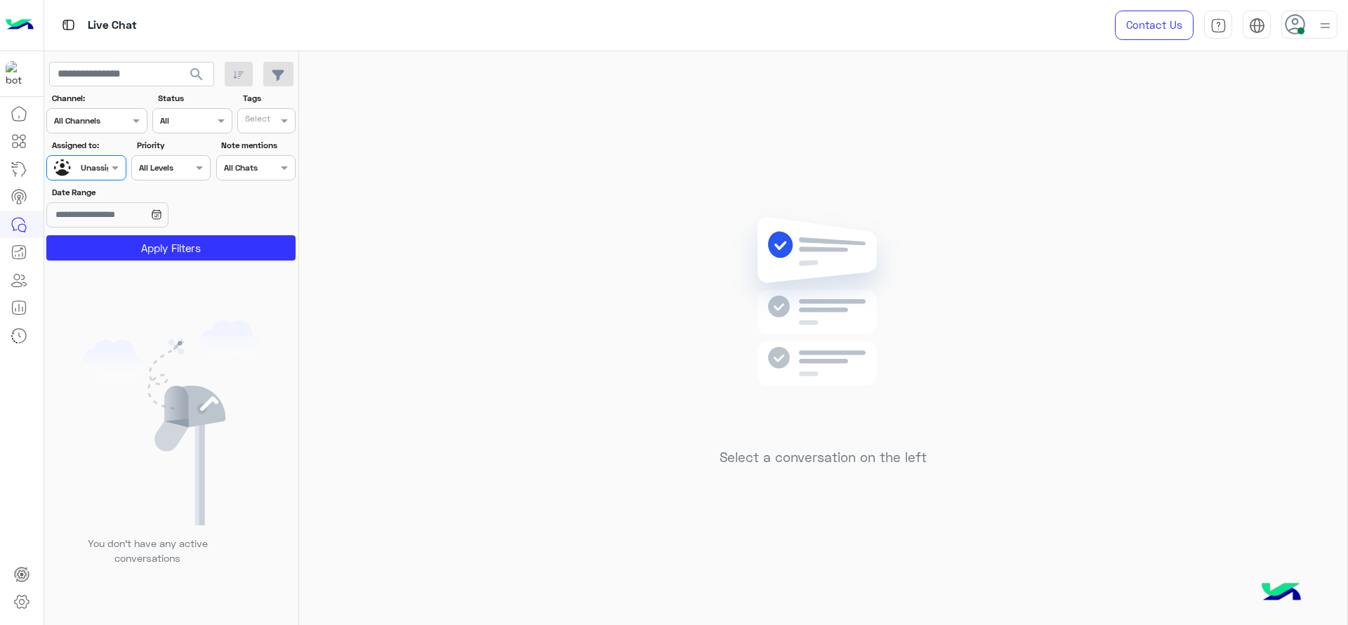
click at [277, 130] on div "Select" at bounding box center [266, 120] width 58 height 25
click at [277, 150] on div "J FOLLOW UP" at bounding box center [305, 148] width 123 height 15
click at [200, 256] on button "Apply Filters" at bounding box center [170, 247] width 249 height 25
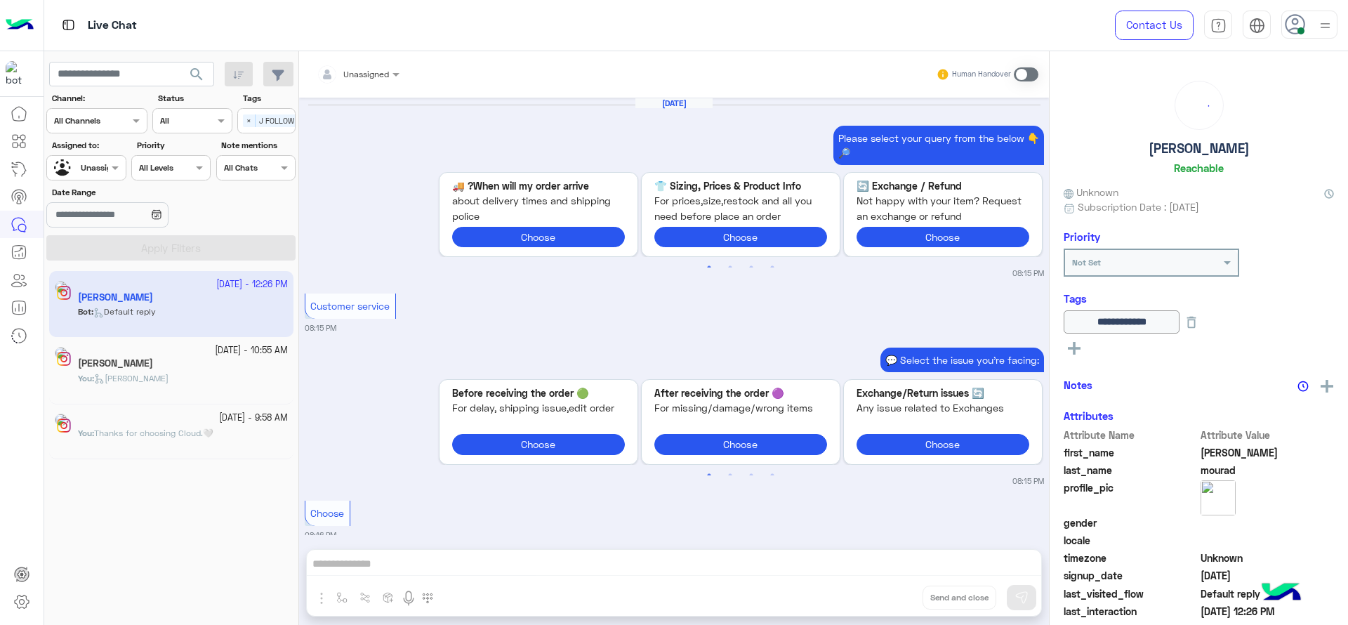
scroll to position [1281, 0]
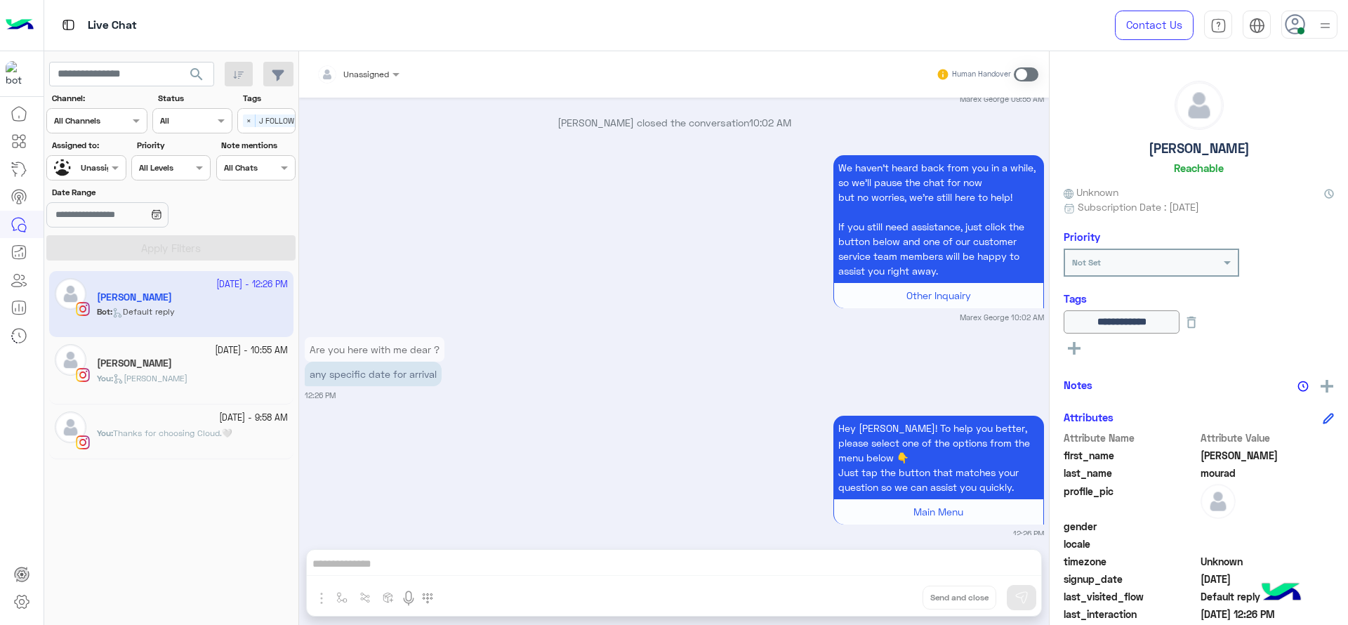
click at [216, 363] on div "Laila Mourad" at bounding box center [192, 364] width 191 height 15
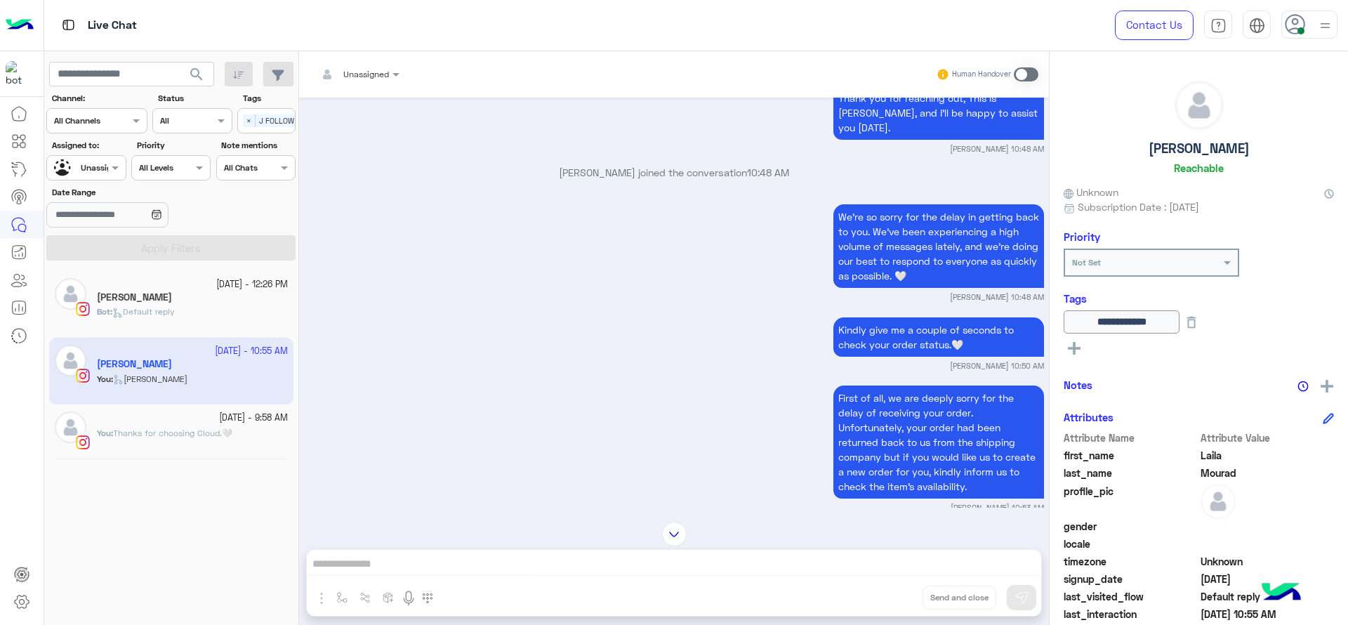
scroll to position [1614, 0]
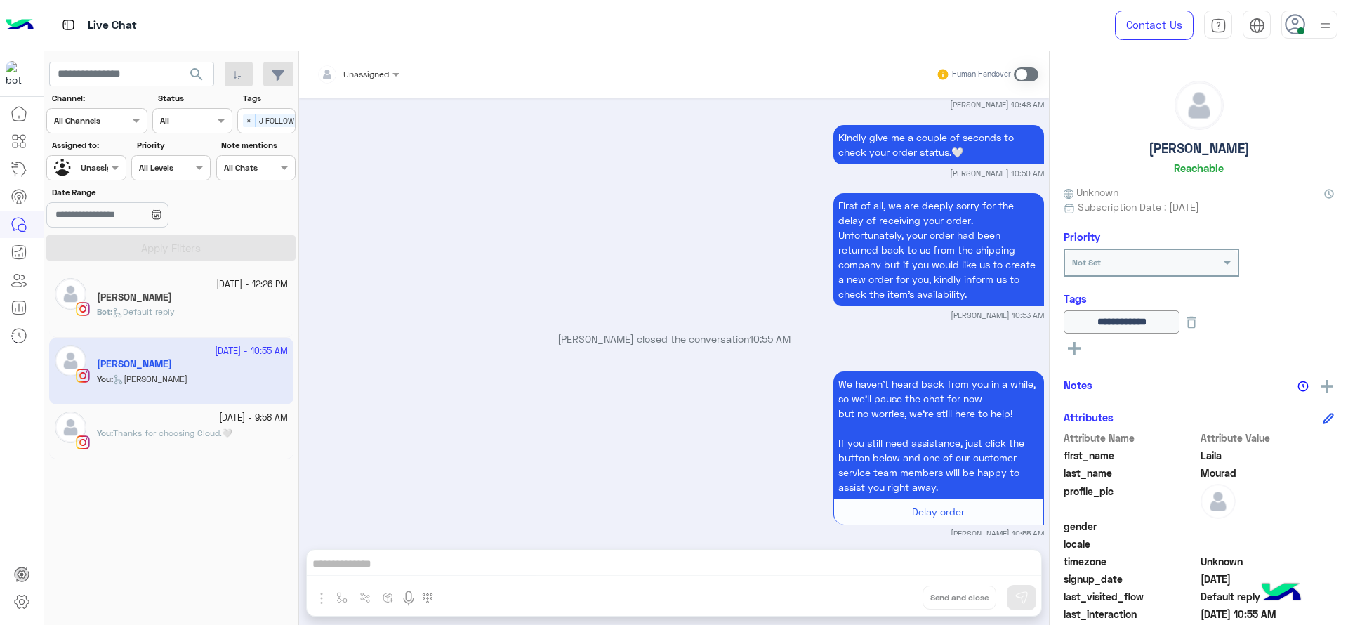
click at [1204, 332] on button at bounding box center [1192, 321] width 24 height 23
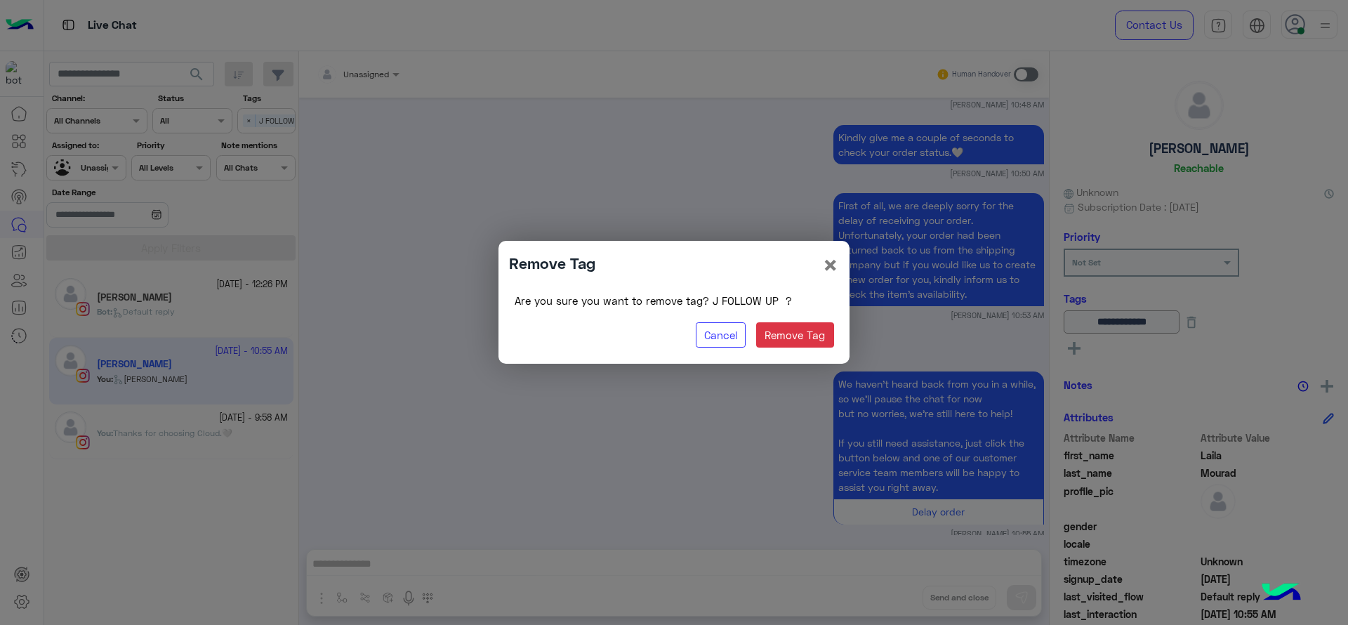
click at [962, 342] on modal-container "Remove Tag × Are you sure you want to remove tag? J FOLLOW UP ? Cancel Remove T…" at bounding box center [674, 312] width 1348 height 625
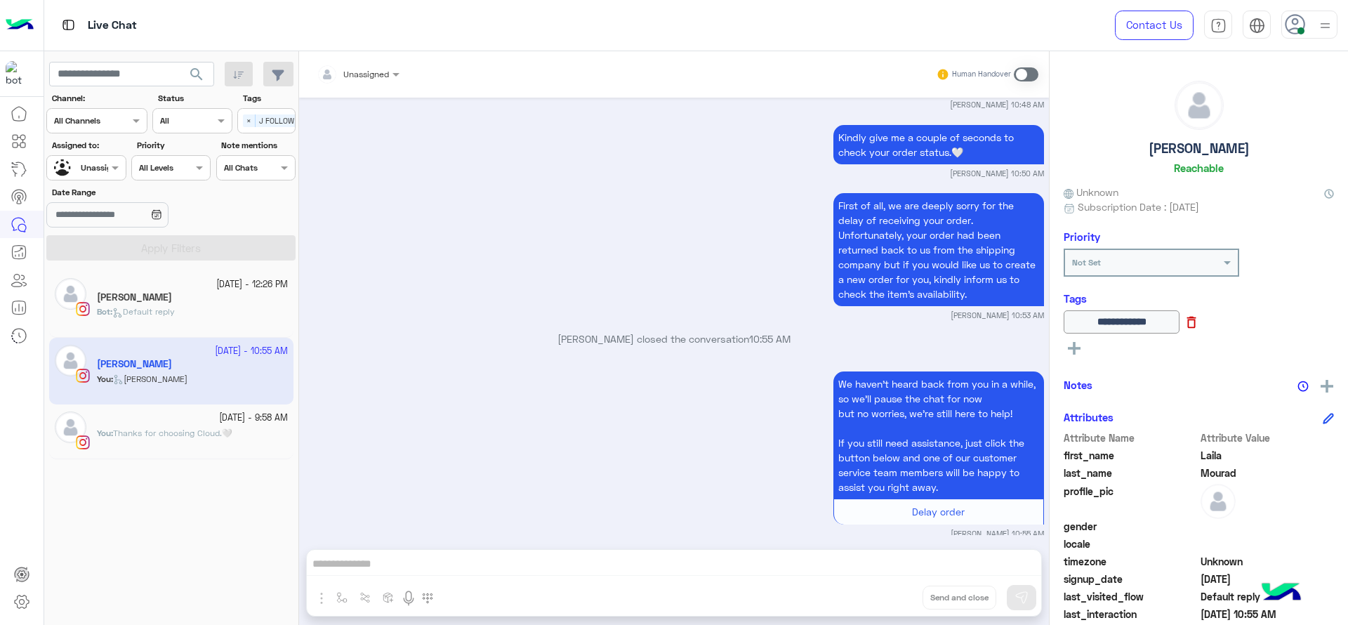
click at [1199, 327] on icon at bounding box center [1191, 322] width 15 height 15
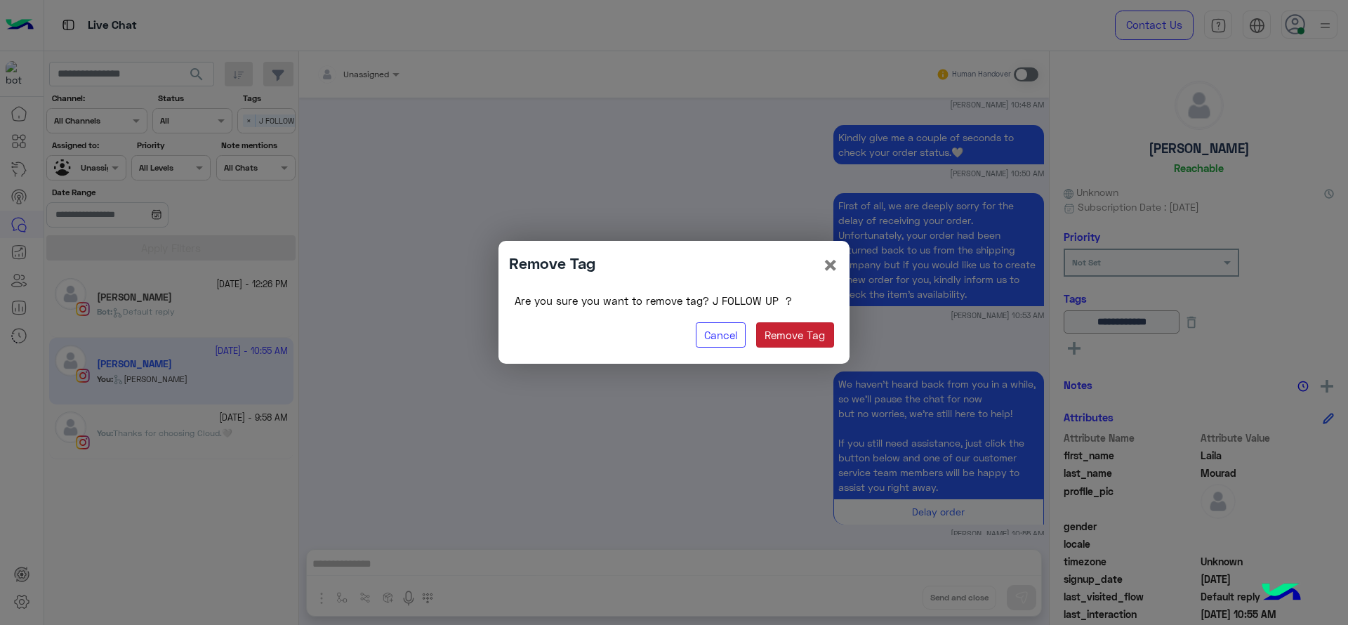
click at [820, 336] on button "Remove Tag" at bounding box center [795, 334] width 78 height 25
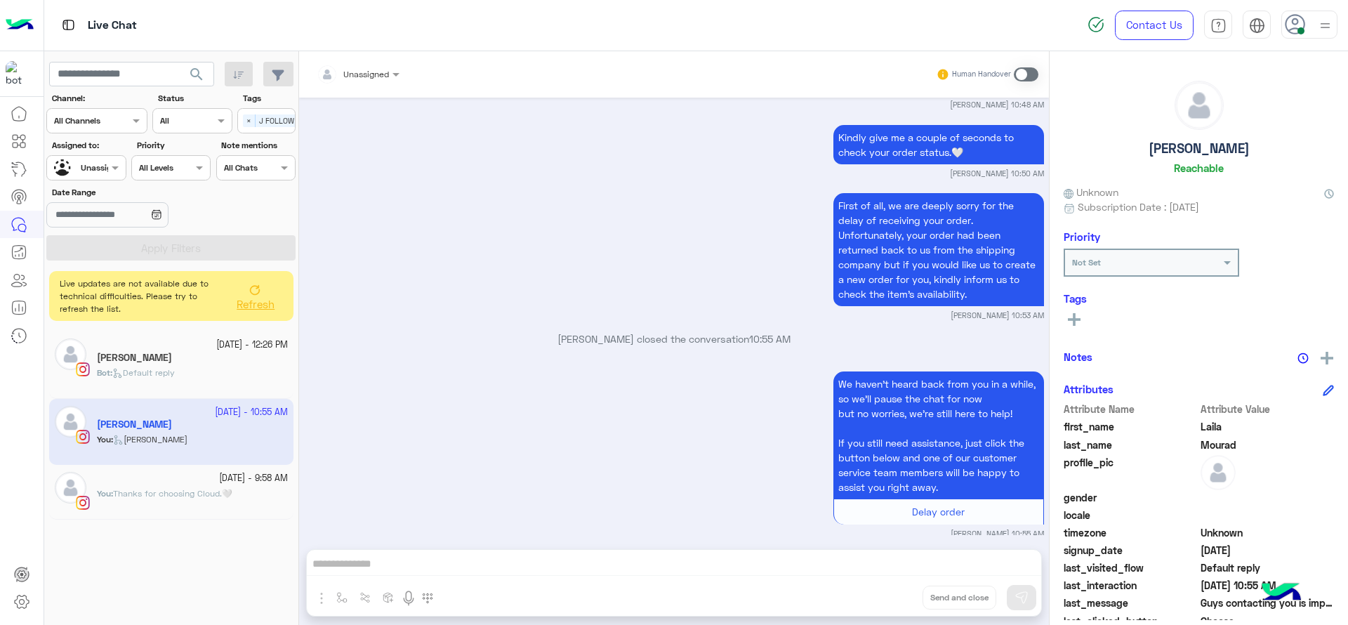
click at [270, 301] on span "Refresh" at bounding box center [256, 304] width 38 height 13
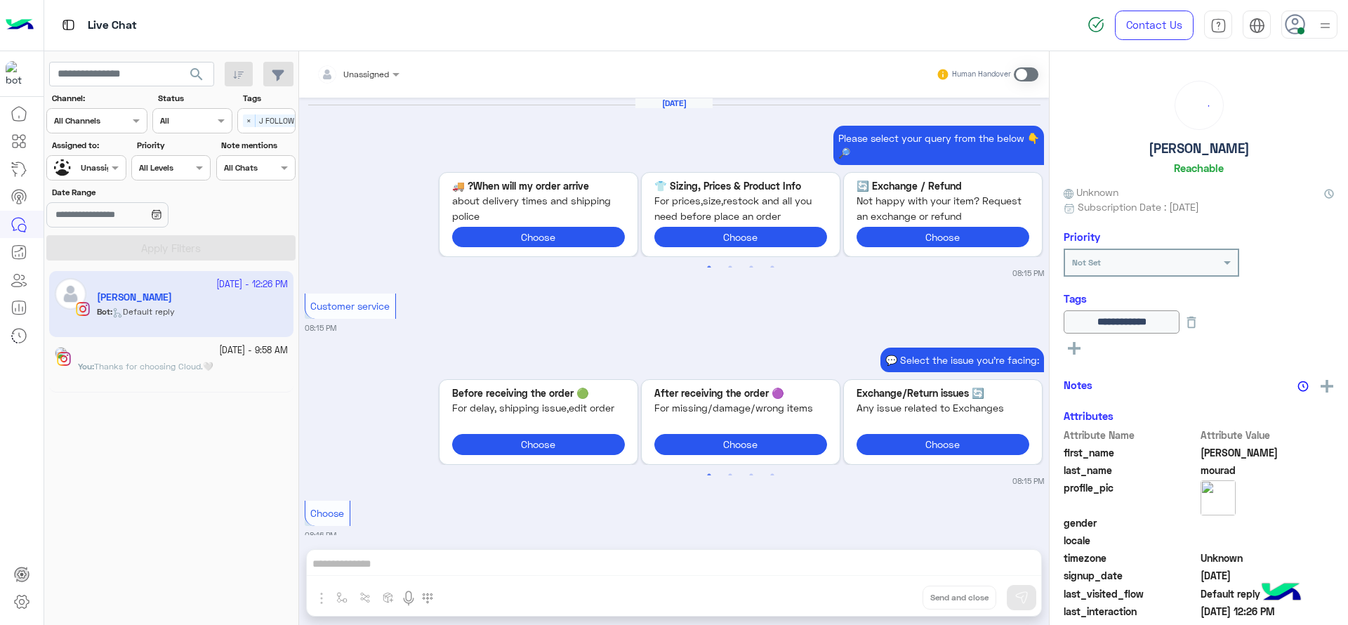
scroll to position [1281, 0]
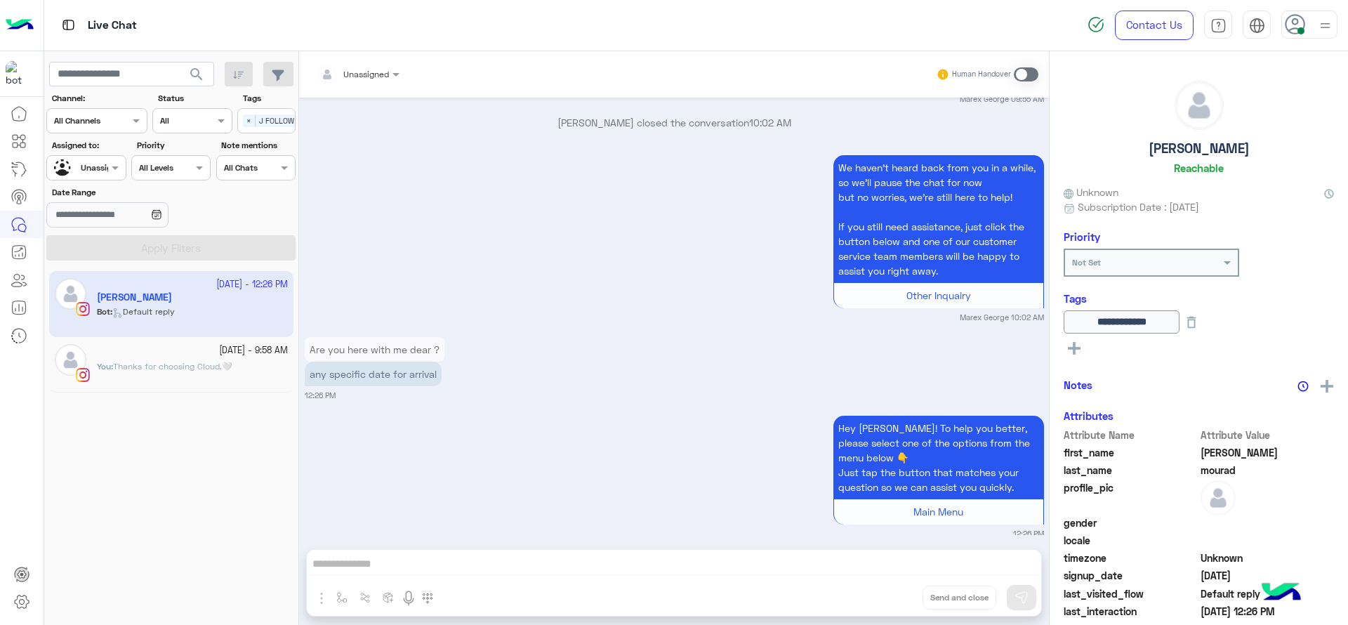
click at [211, 372] on p "You : Thanks for choosing Cloud.🤍" at bounding box center [165, 366] width 136 height 13
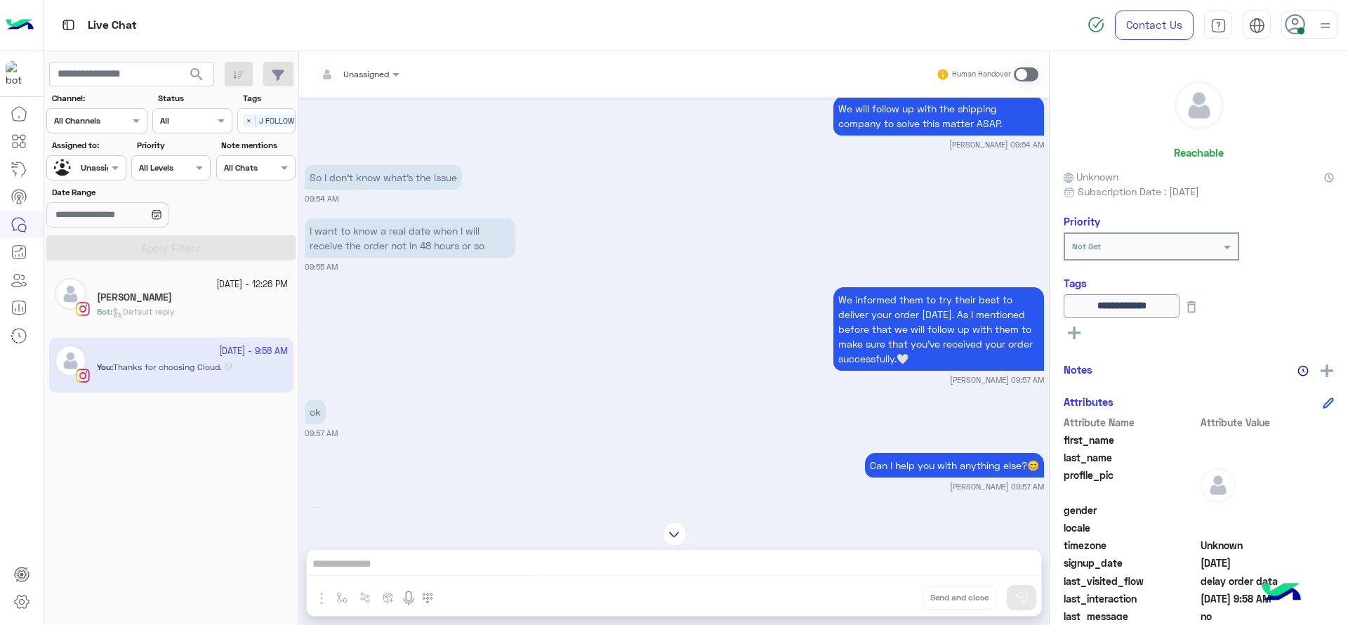
scroll to position [736, 0]
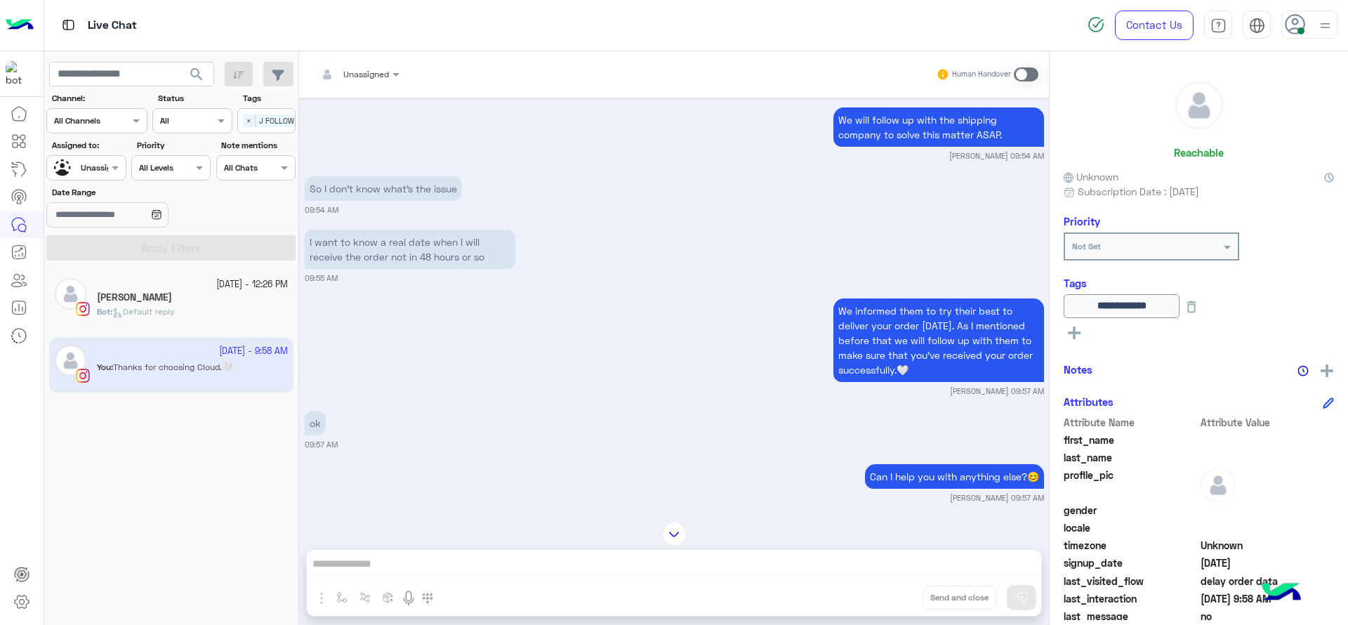
click at [216, 285] on small "28 September - 12:26 PM" at bounding box center [252, 284] width 72 height 13
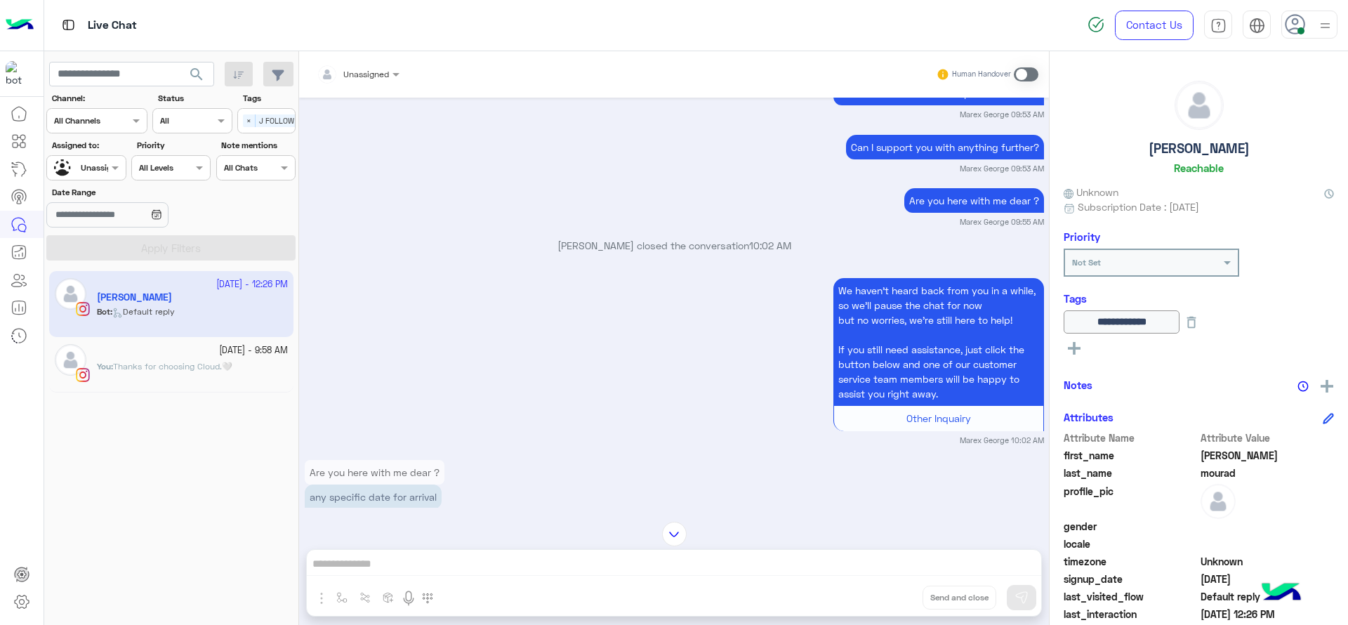
scroll to position [1176, 0]
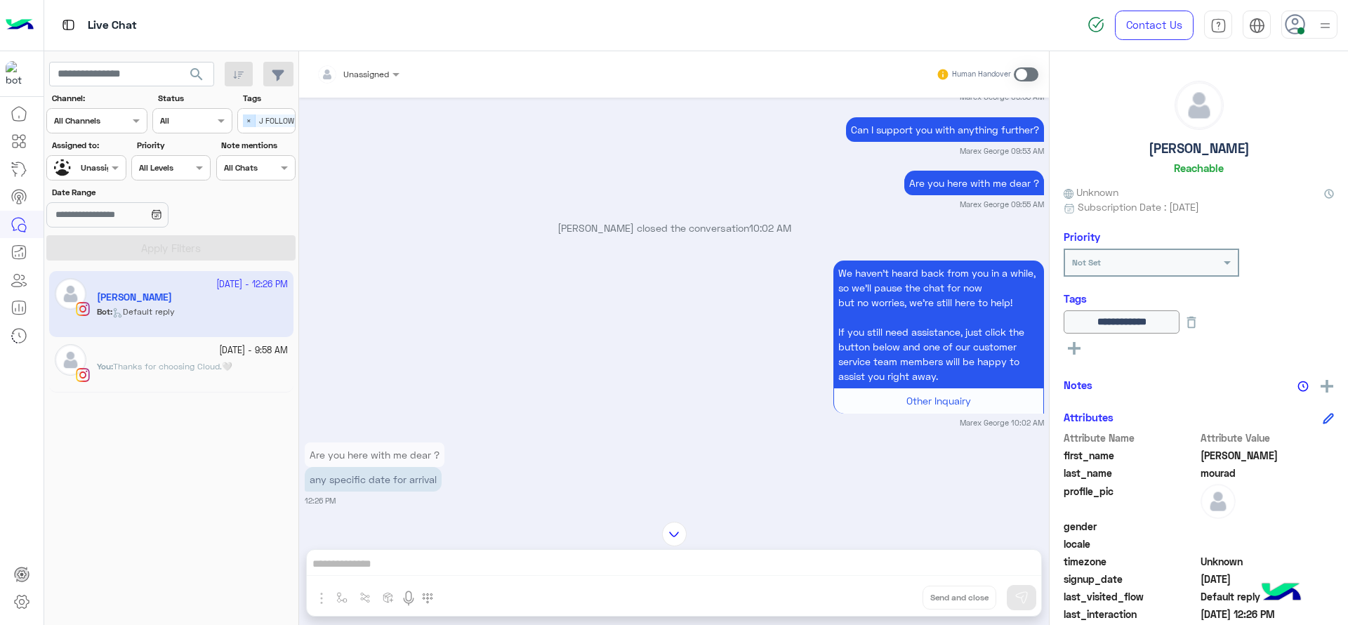
click at [251, 121] on span "×" at bounding box center [249, 120] width 13 height 13
click at [103, 171] on div at bounding box center [86, 165] width 78 height 13
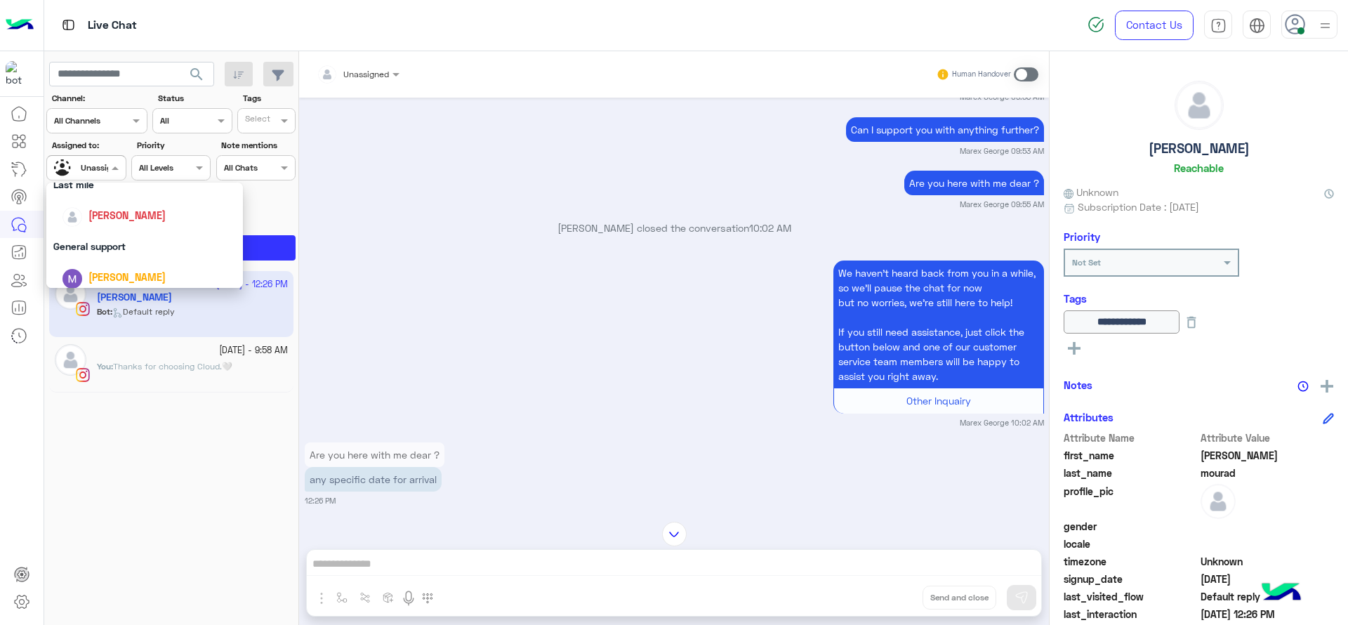
scroll to position [228, 0]
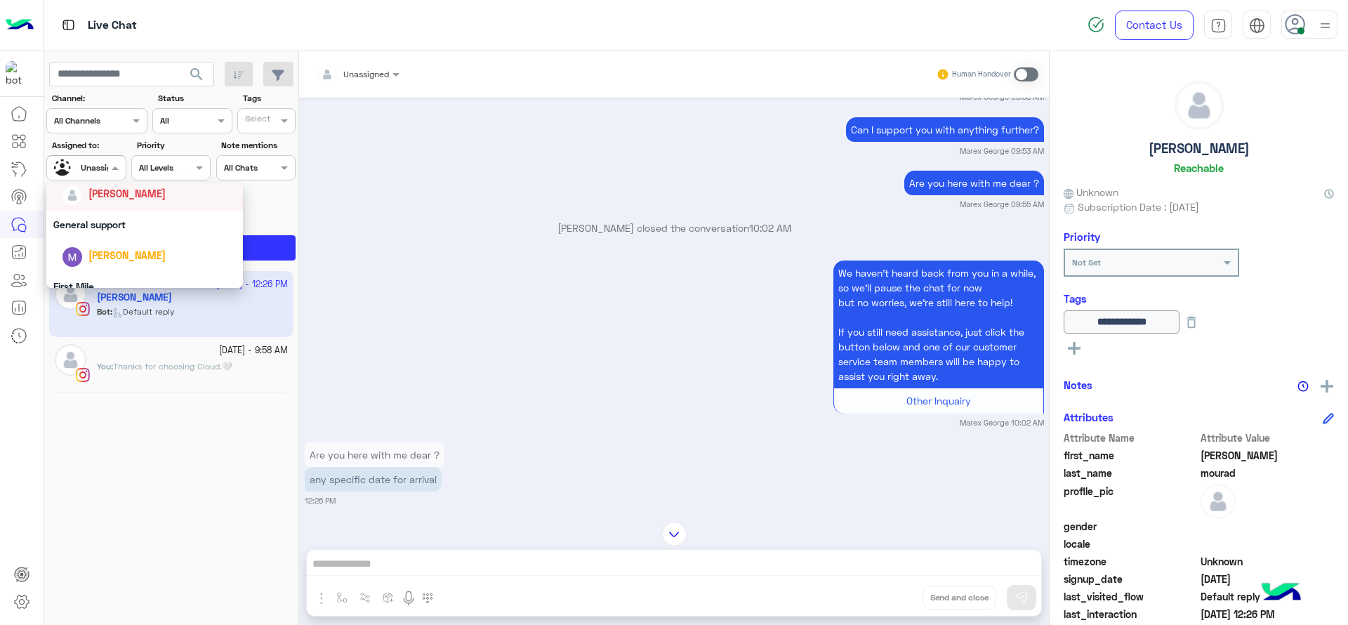
click at [124, 186] on div "[PERSON_NAME]" at bounding box center [126, 193] width 77 height 15
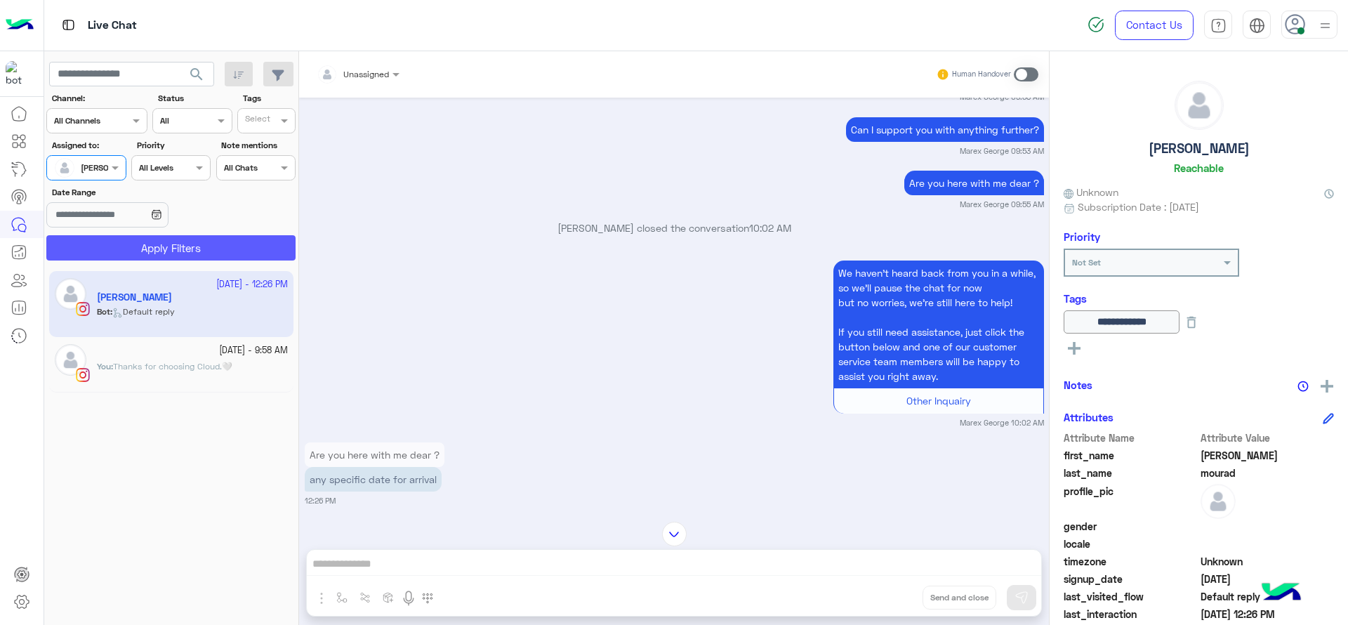
click at [147, 239] on button "Apply Filters" at bounding box center [170, 247] width 249 height 25
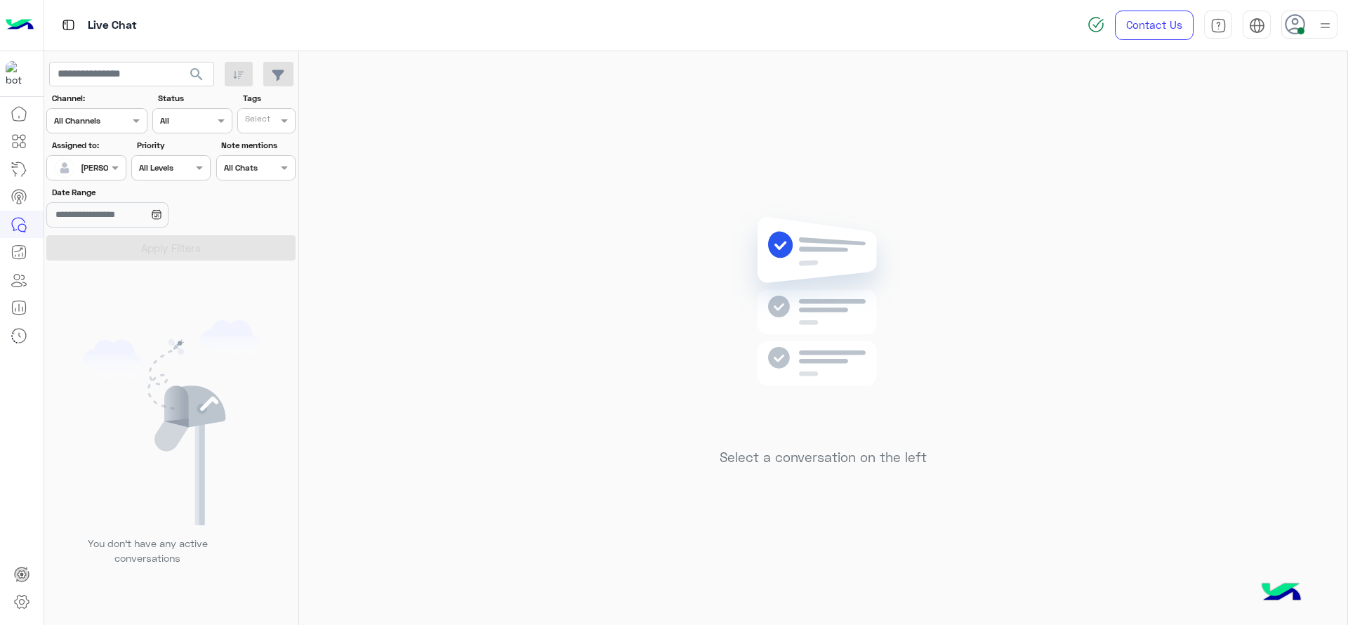
click at [517, 182] on div "Select a conversation on the left" at bounding box center [823, 340] width 1048 height 579
click at [1025, 334] on div "Select a conversation on the left" at bounding box center [823, 340] width 1048 height 579
click at [664, 296] on div "Select a conversation on the left" at bounding box center [823, 340] width 1048 height 579
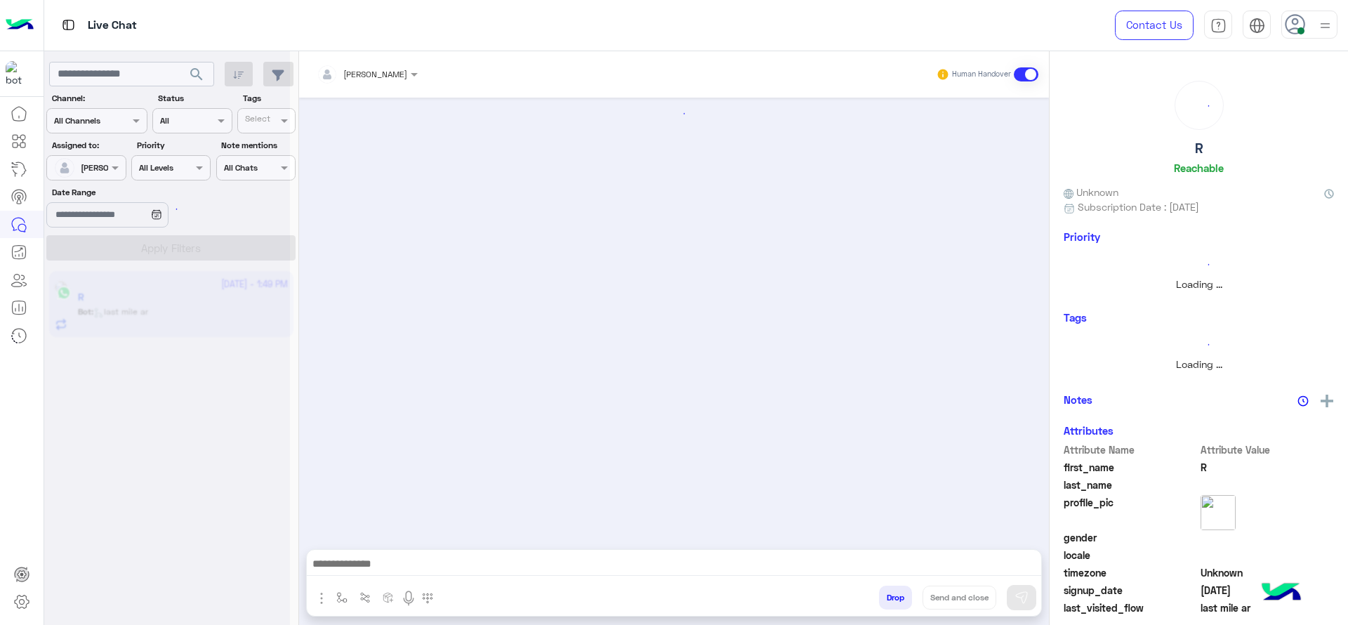
scroll to position [1310, 0]
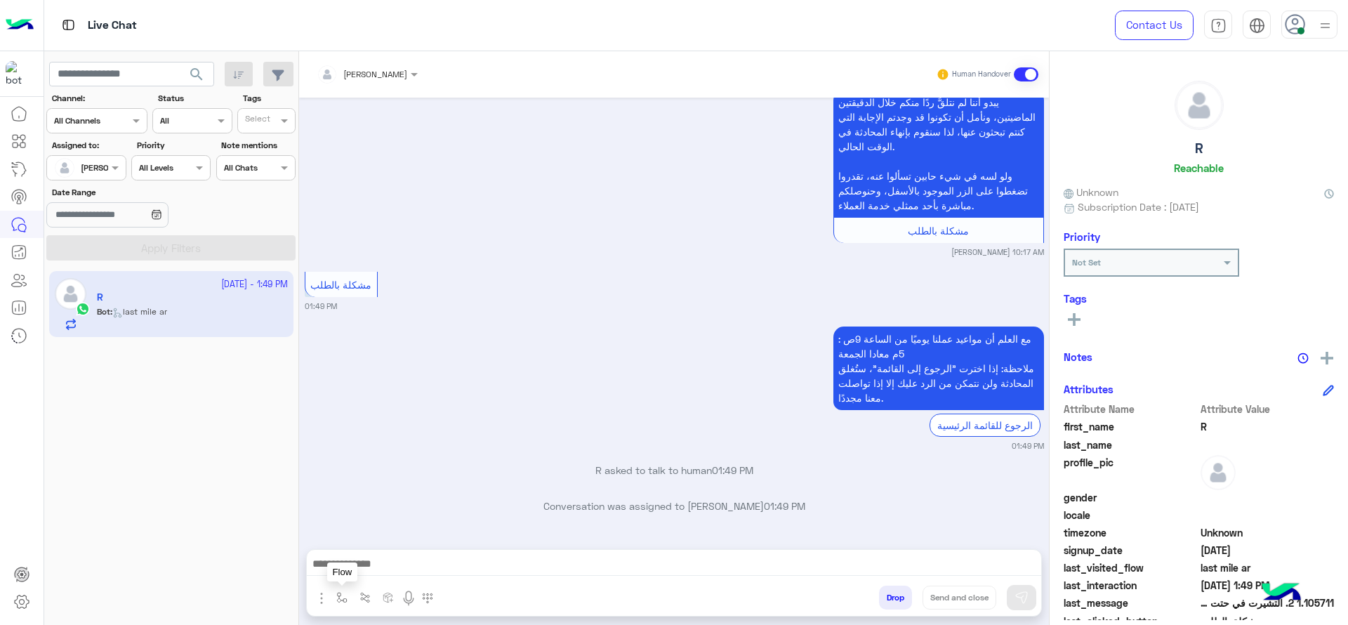
click at [338, 597] on img "button" at bounding box center [341, 597] width 11 height 11
click at [356, 558] on input "text" at bounding box center [365, 564] width 55 height 13
type input "*"
type input "****"
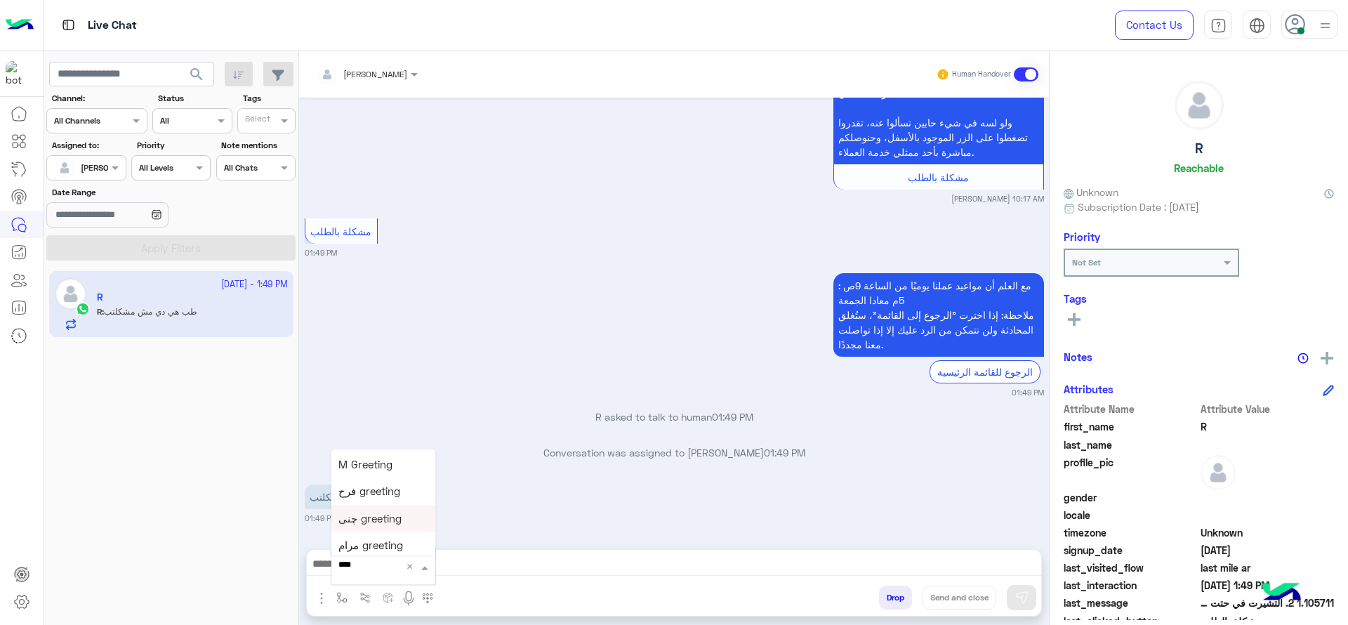
click at [376, 525] on span "چنى greeting" at bounding box center [369, 518] width 63 height 13
type textarea "**********"
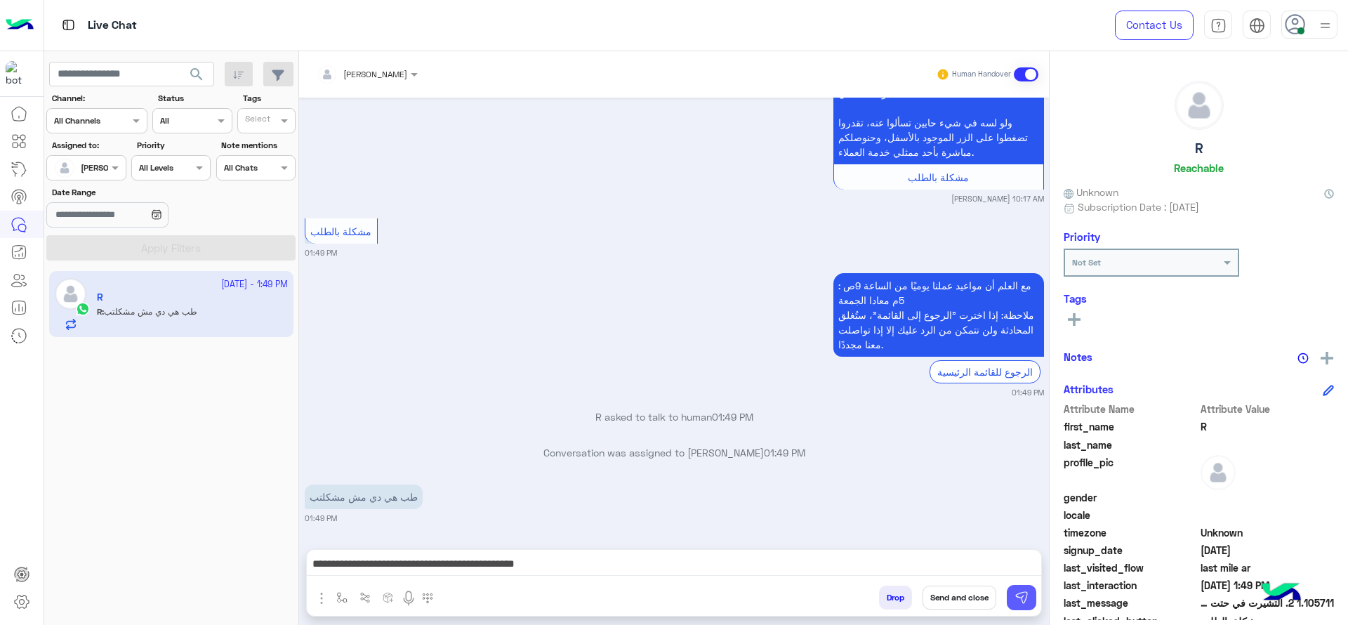
click at [1022, 591] on img at bounding box center [1022, 598] width 14 height 14
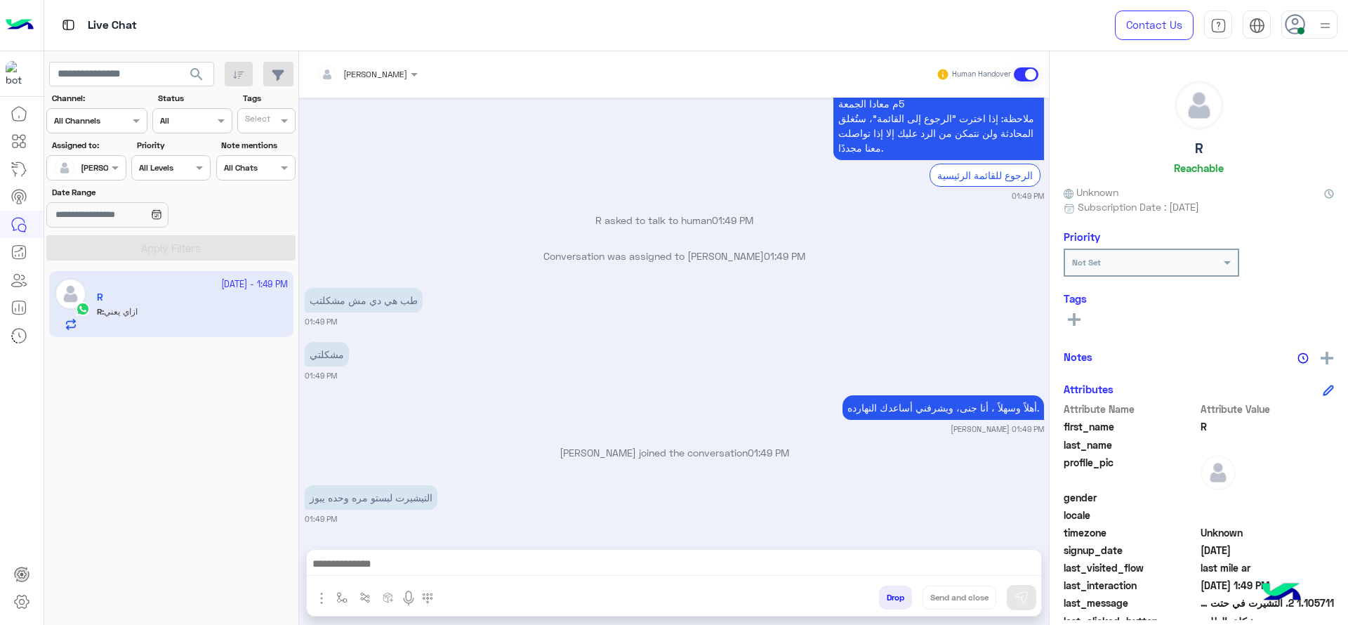
scroll to position [1614, 0]
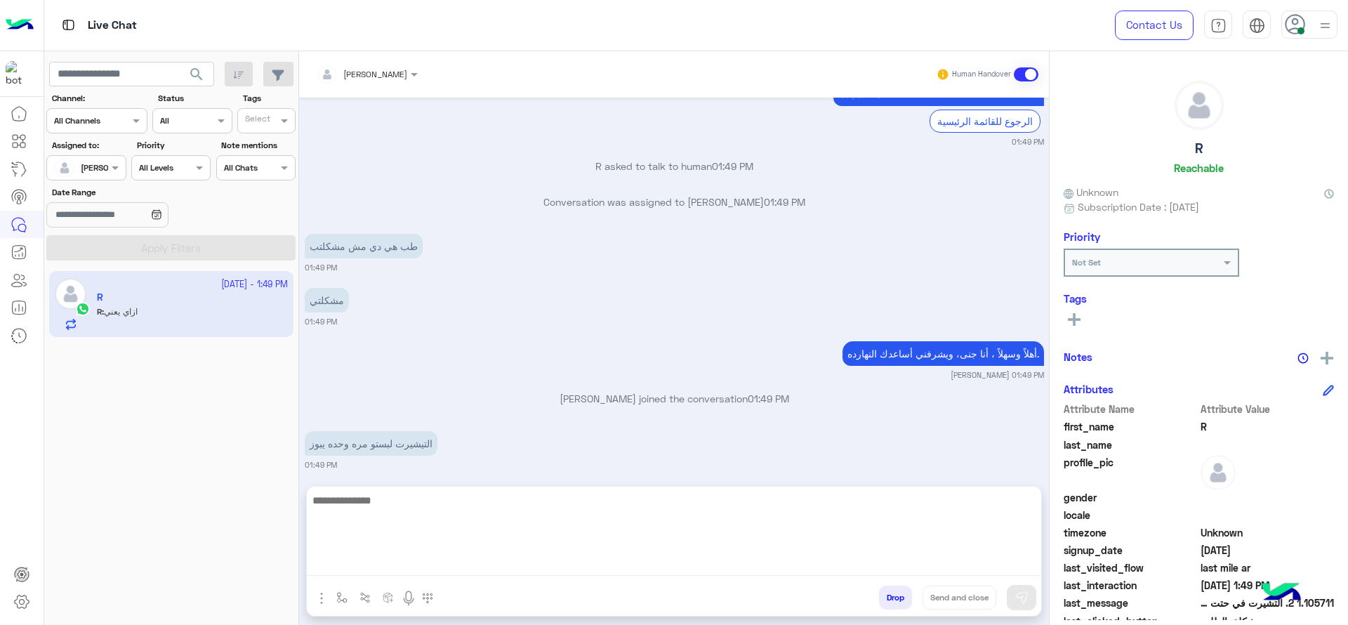
click at [609, 567] on textarea at bounding box center [674, 534] width 735 height 84
type textarea "*"
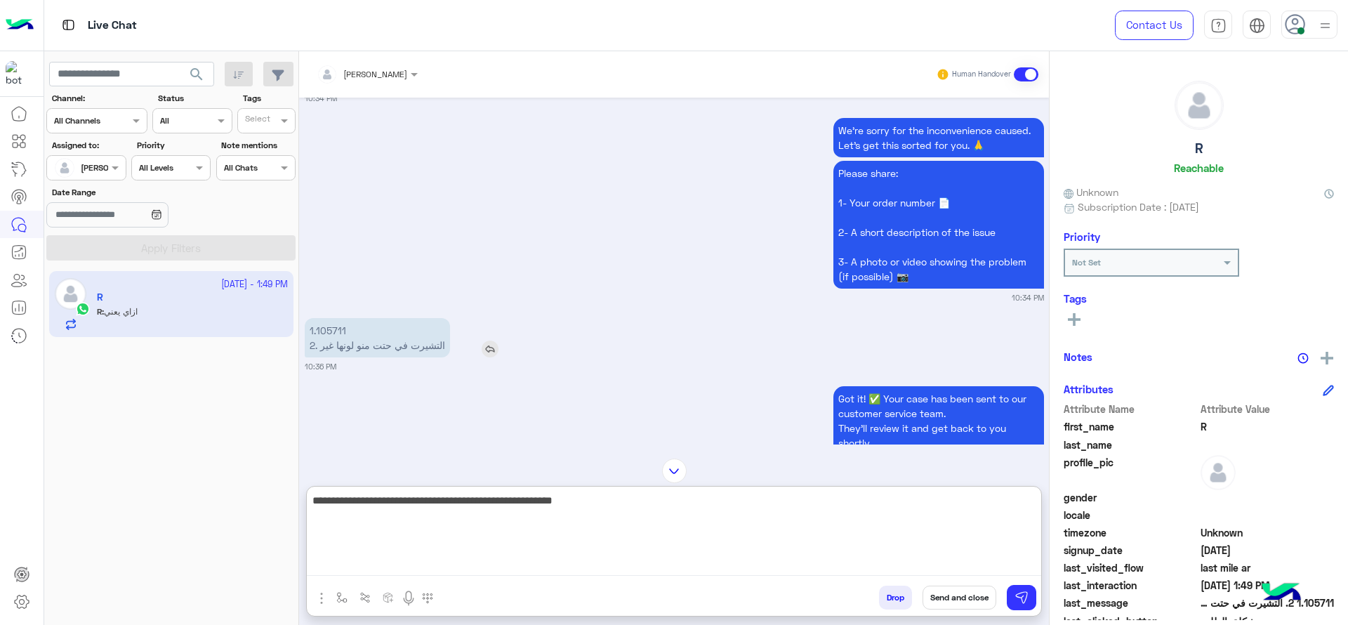
scroll to position [329, 0]
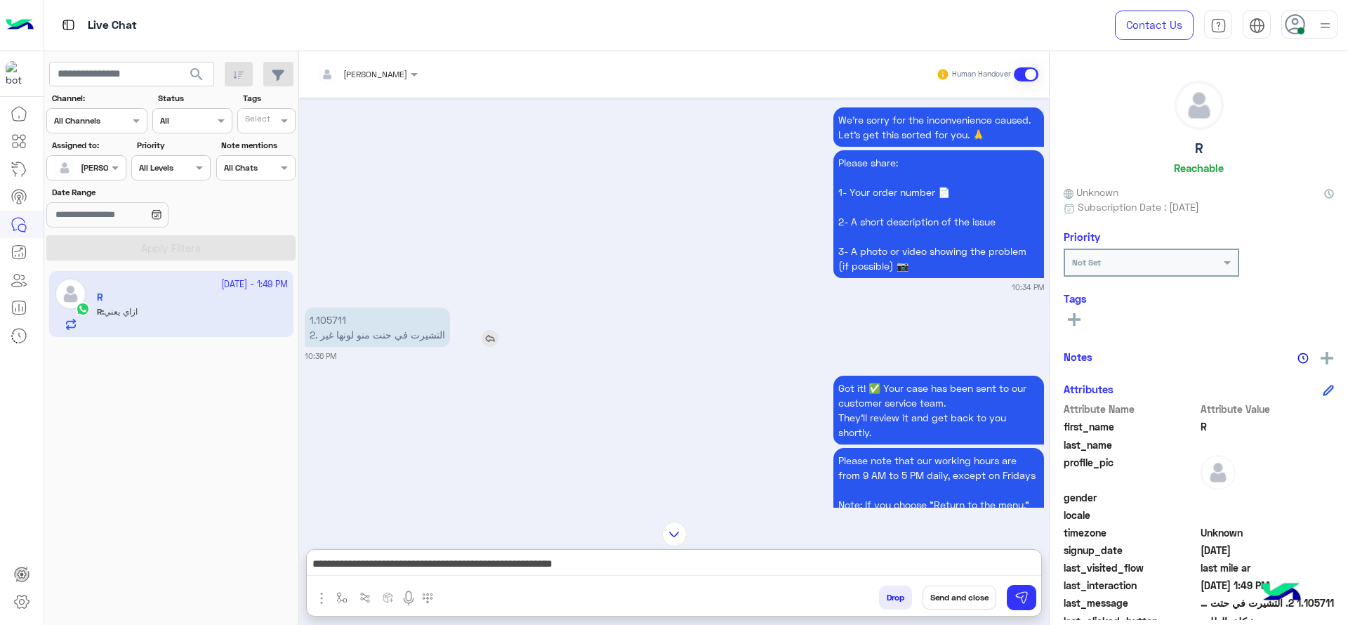
click at [338, 315] on p "1.105711 2. التشيرت في حتت منو لونها غير" at bounding box center [377, 327] width 145 height 39
click at [389, 305] on div "1.105711 2. التشيرت في حتت منو لونها غير" at bounding box center [417, 327] width 225 height 46
drag, startPoint x: 349, startPoint y: 327, endPoint x: 316, endPoint y: 321, distance: 33.5
click at [316, 321] on p "1.105711 2. التشيرت في حتت منو لونها غير" at bounding box center [377, 327] width 145 height 39
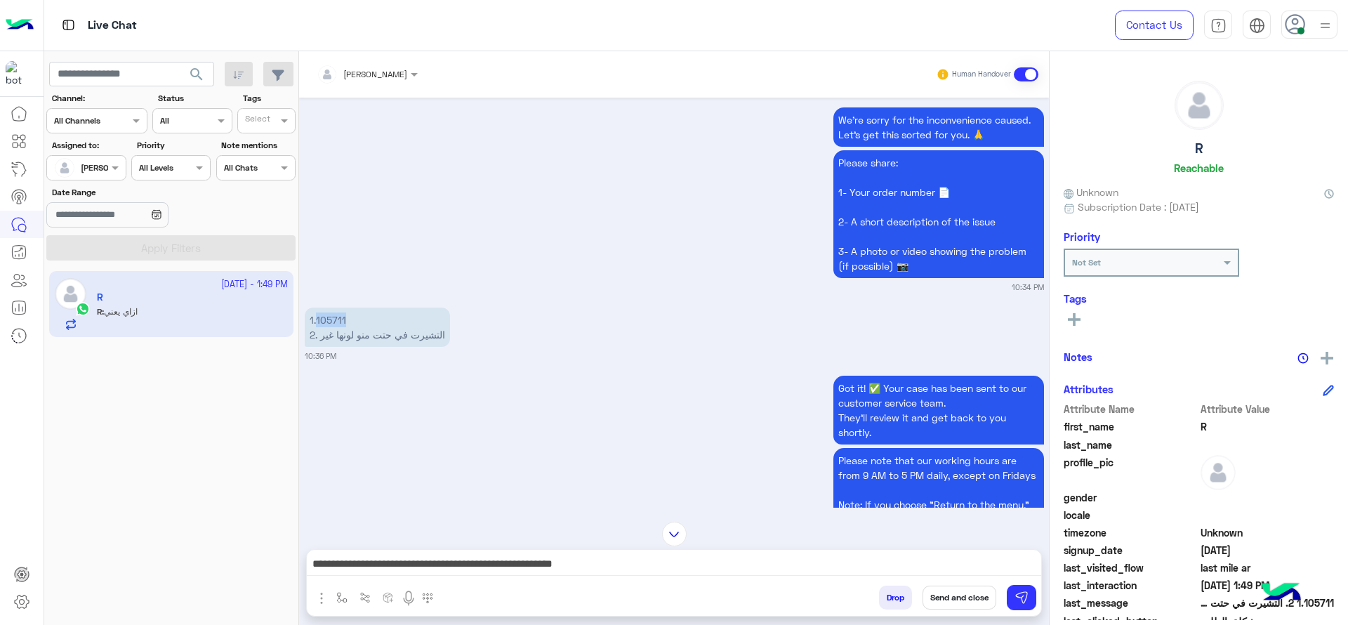
copy p "105711"
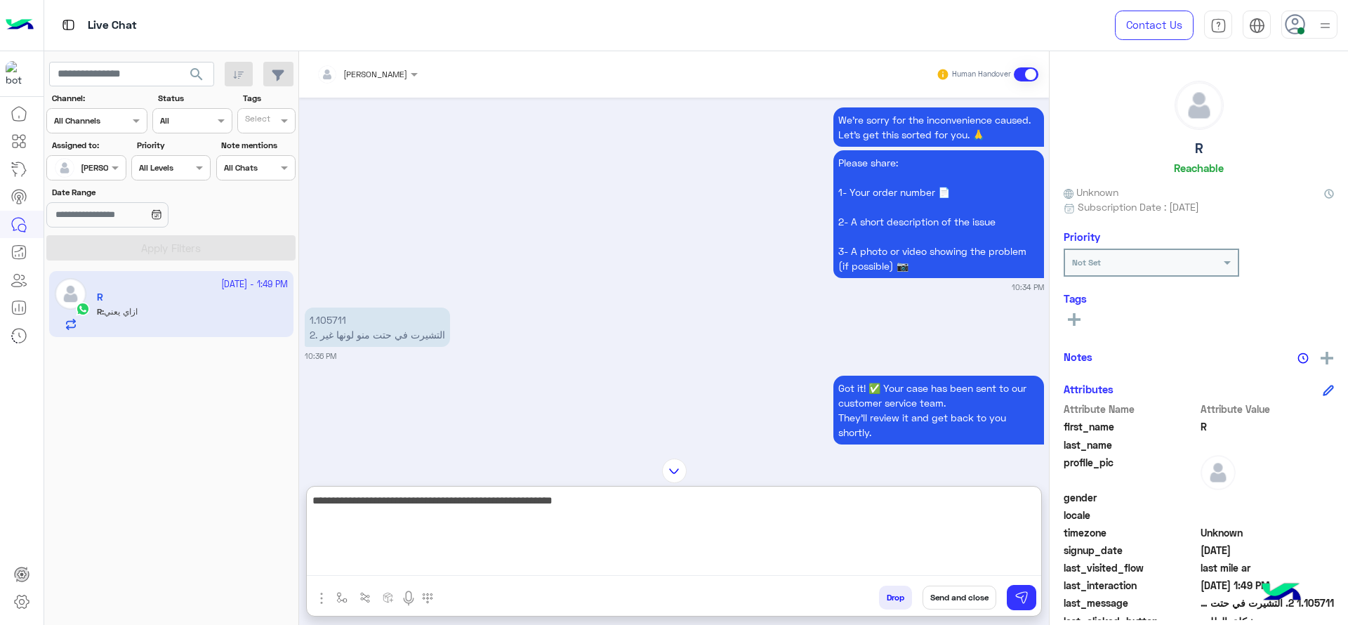
click at [638, 560] on textarea "**********" at bounding box center [674, 534] width 735 height 84
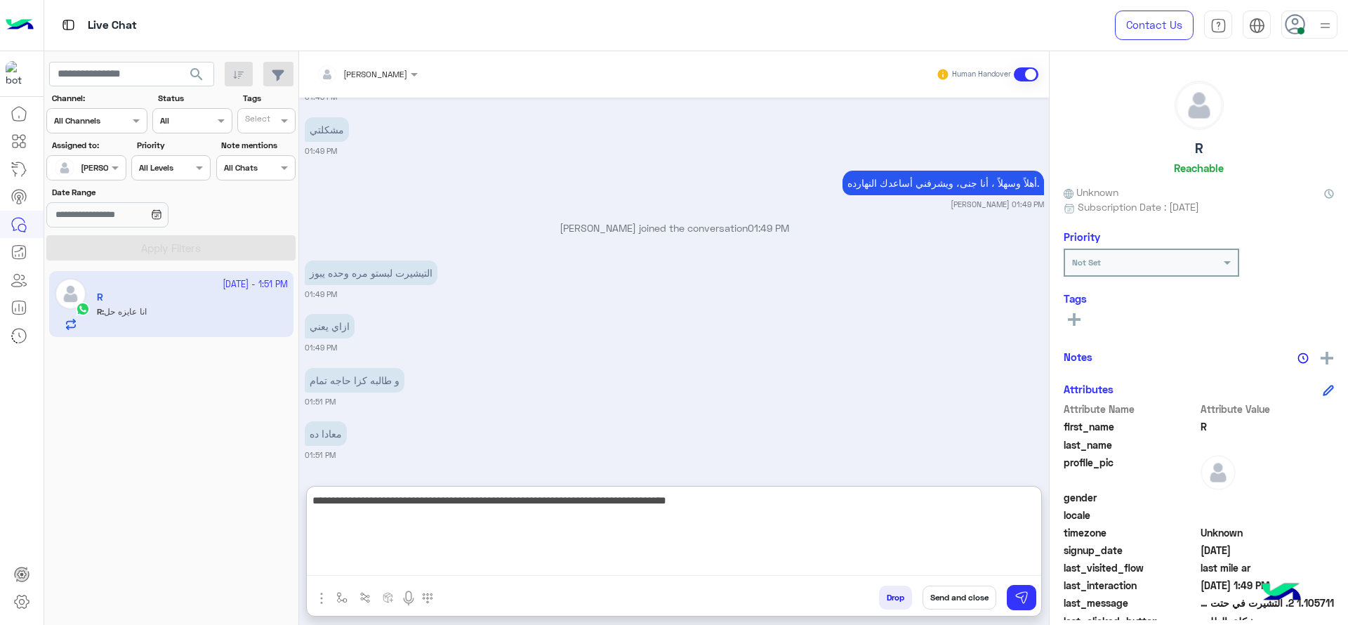
scroll to position [1838, 0]
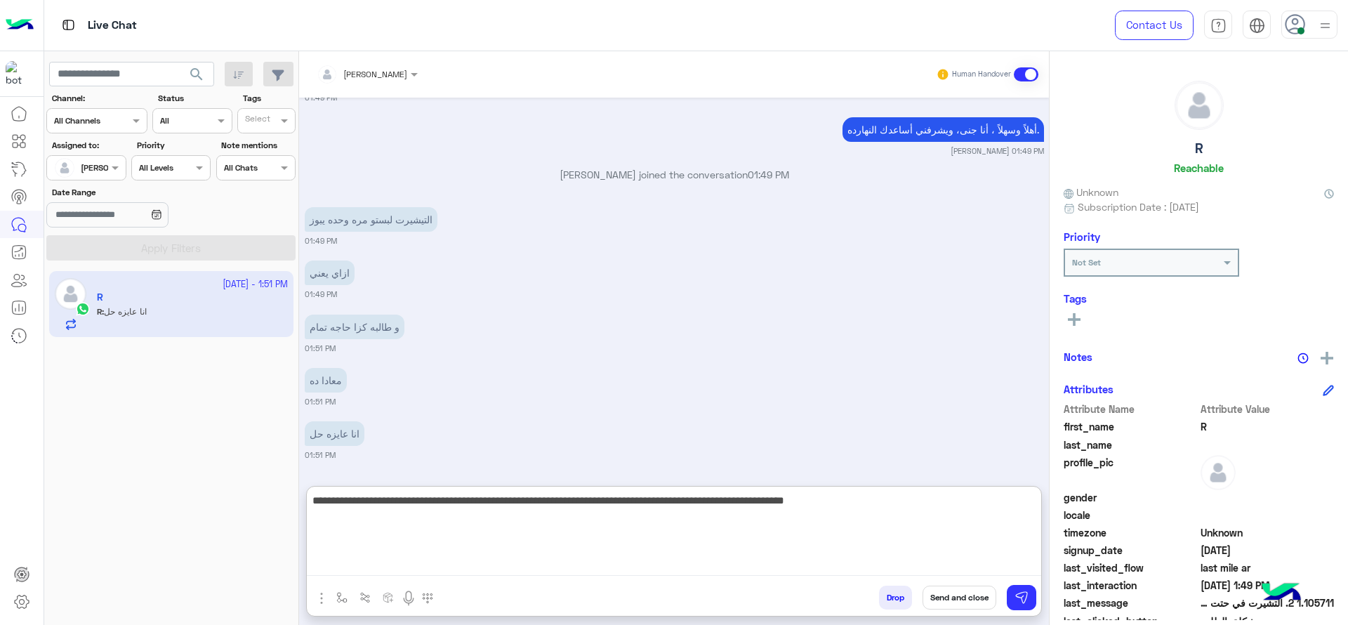
click at [870, 525] on textarea "**********" at bounding box center [674, 534] width 735 height 84
click at [668, 539] on textarea "**********" at bounding box center [674, 534] width 735 height 84
drag, startPoint x: 958, startPoint y: 539, endPoint x: 902, endPoint y: 551, distance: 57.3
click at [958, 539] on textarea "**********" at bounding box center [674, 534] width 735 height 84
click at [746, 524] on textarea "**********" at bounding box center [674, 534] width 735 height 84
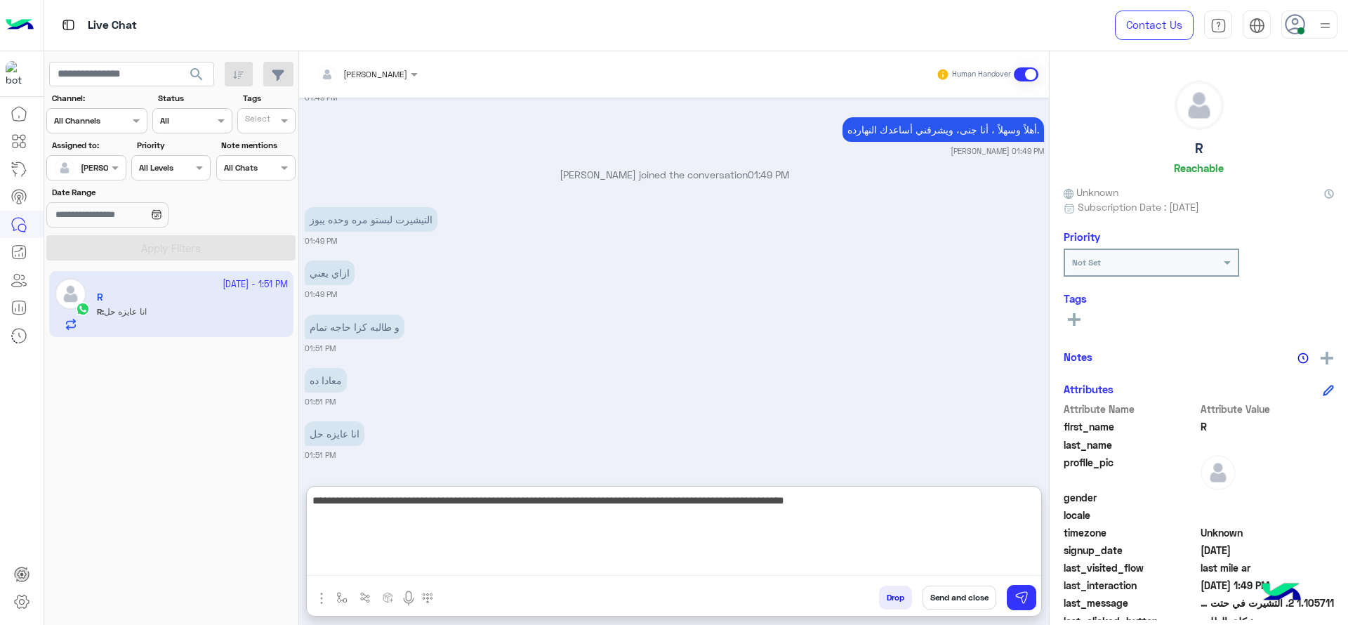
click at [667, 506] on textarea "**********" at bounding box center [674, 534] width 735 height 84
click at [514, 515] on textarea "**********" at bounding box center [674, 534] width 735 height 84
click at [472, 508] on textarea "**********" at bounding box center [674, 534] width 735 height 84
type textarea "**********"
click at [456, 515] on textarea "**********" at bounding box center [674, 534] width 735 height 84
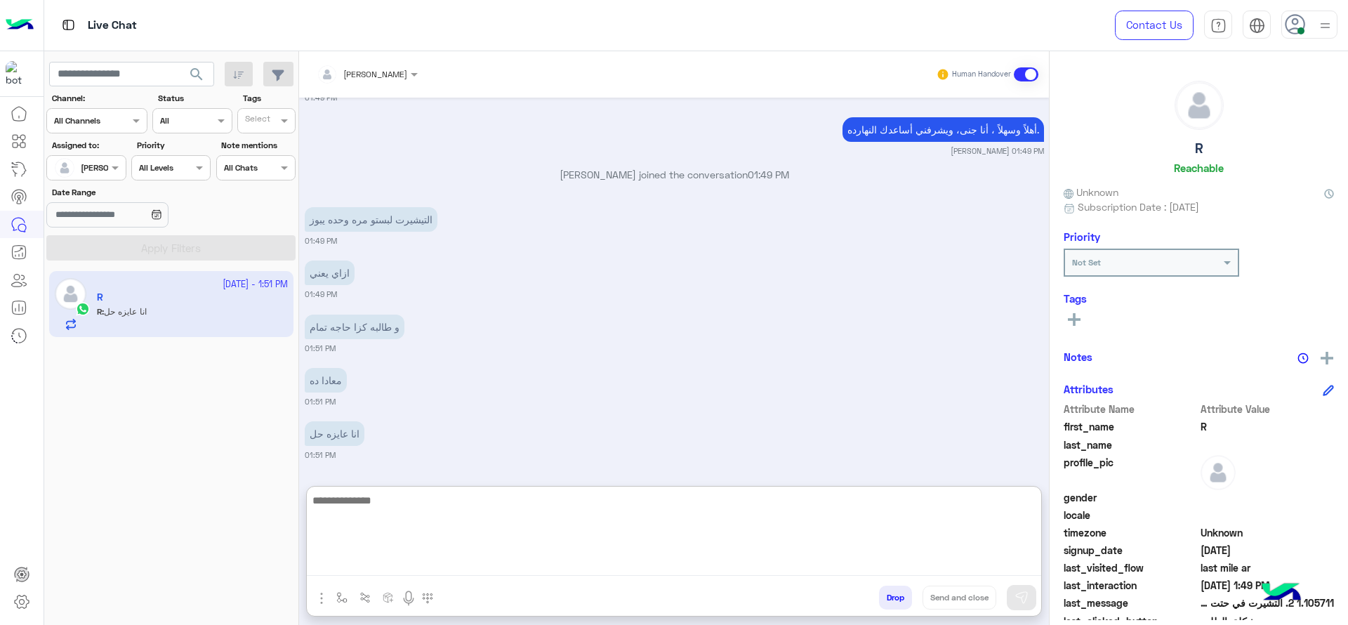
scroll to position [1921, 0]
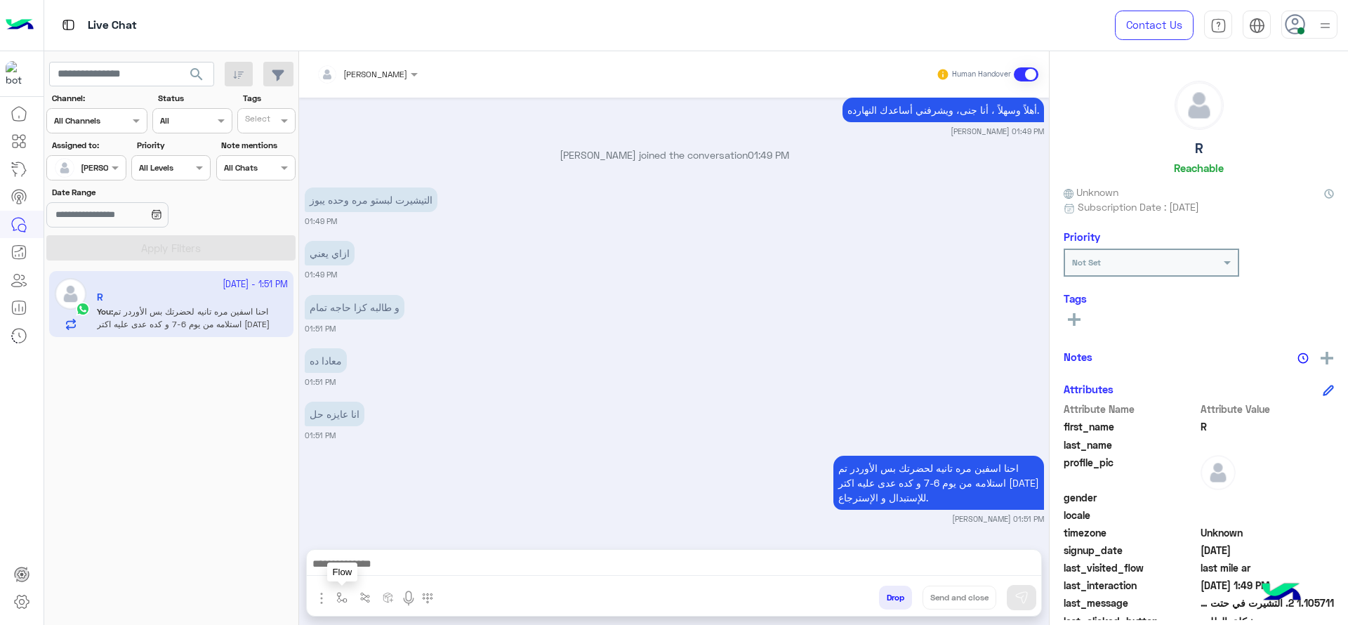
click at [342, 592] on img "button" at bounding box center [341, 597] width 11 height 11
click at [362, 566] on input "text" at bounding box center [365, 564] width 55 height 13
type input "****"
click at [358, 531] on div "close جانا" at bounding box center [383, 541] width 104 height 27
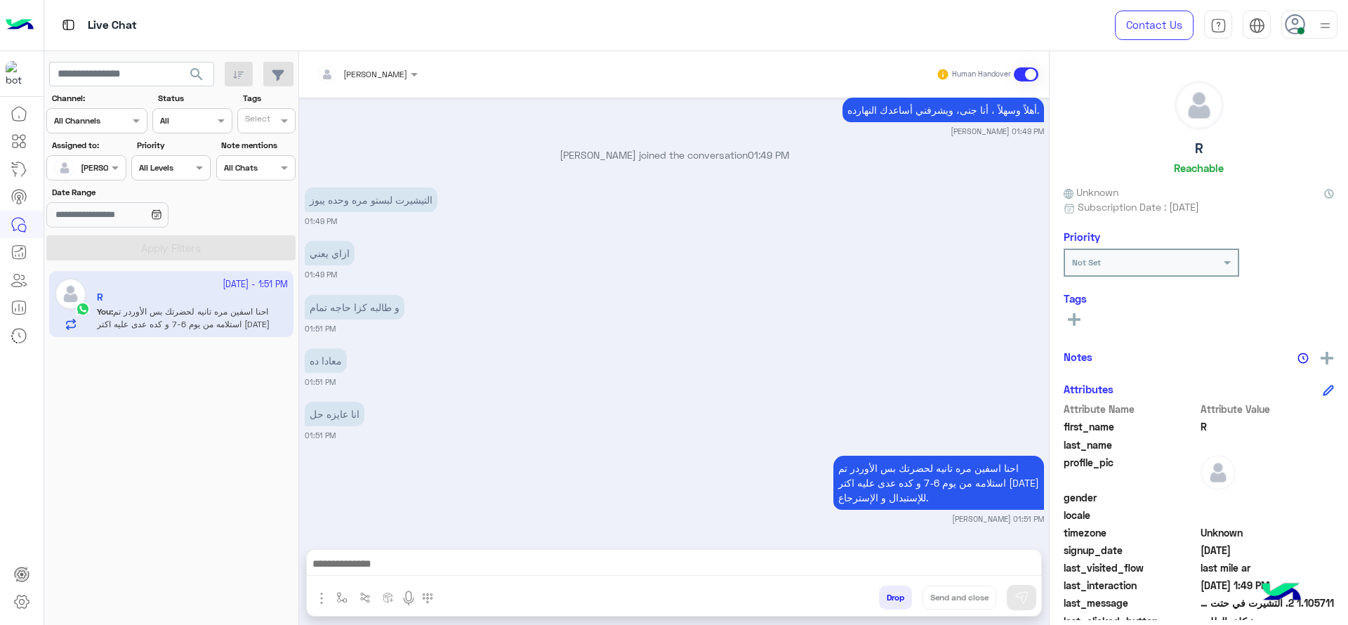
type textarea "**********"
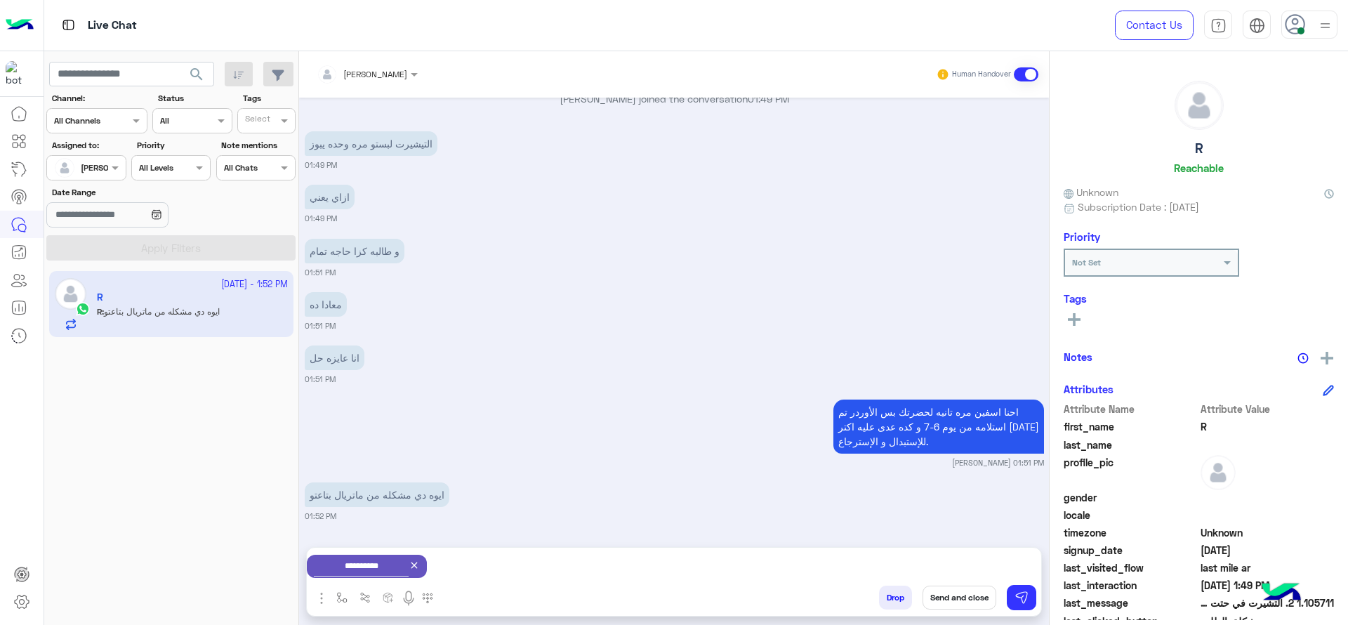
scroll to position [1968, 0]
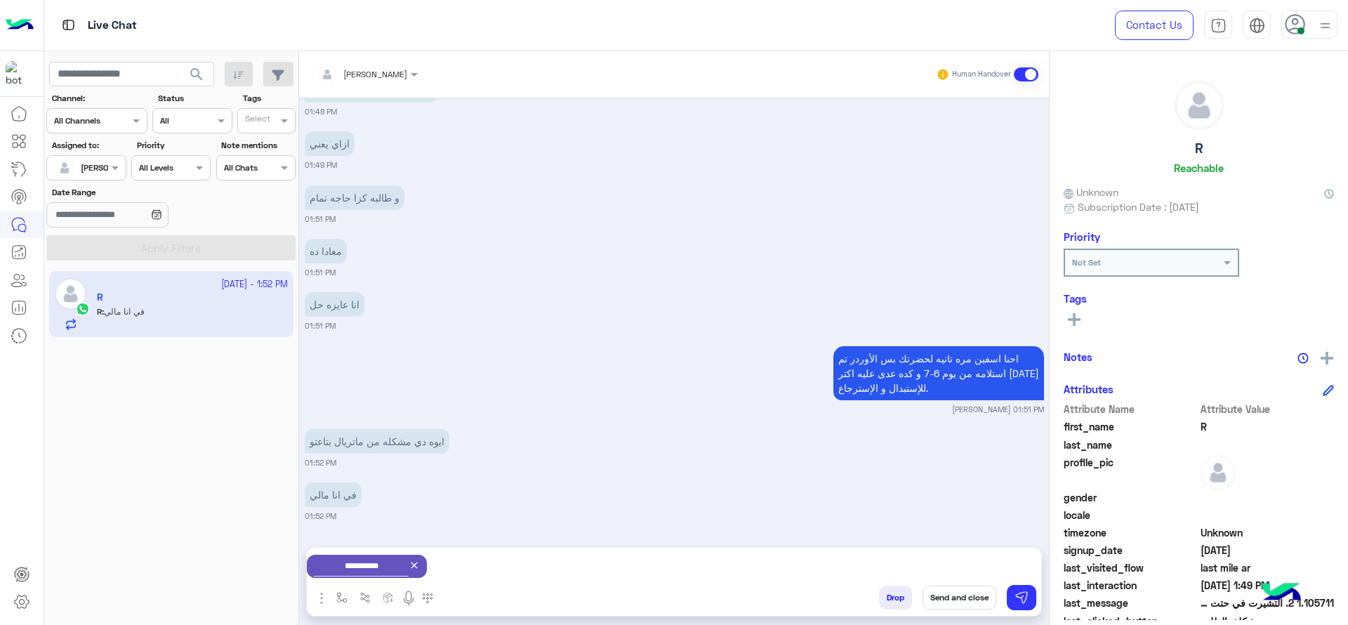
click at [420, 565] on icon at bounding box center [414, 565] width 11 height 11
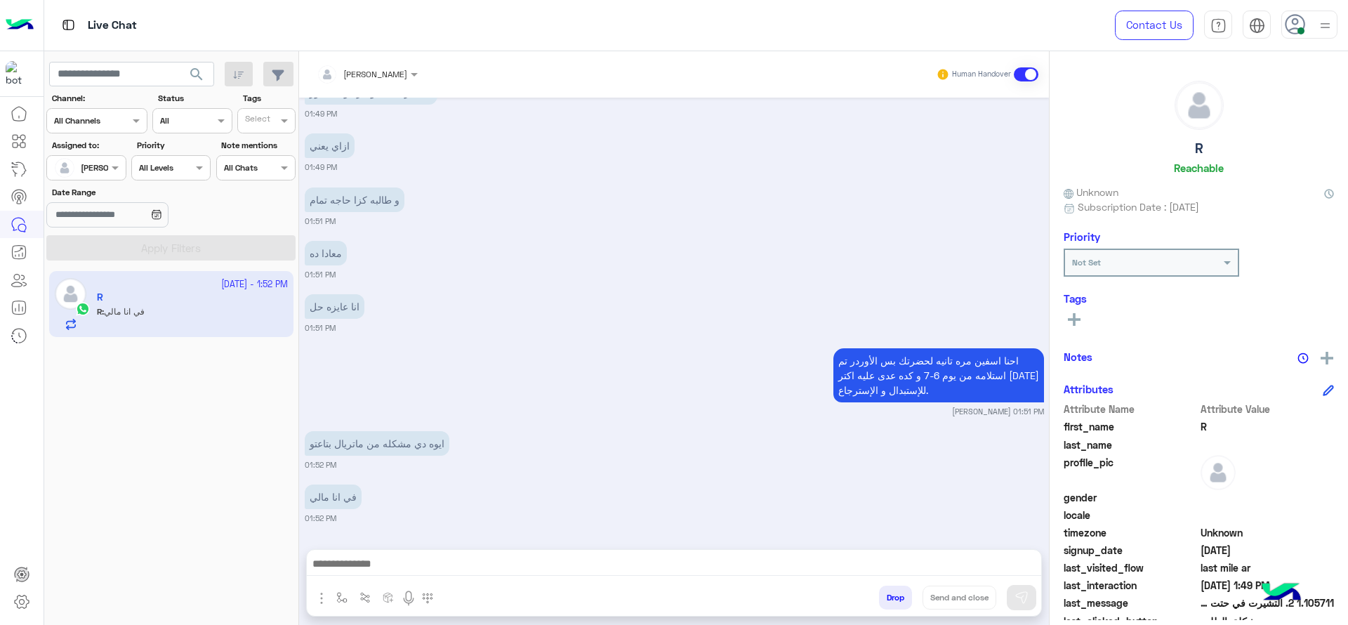
scroll to position [1966, 0]
click at [560, 318] on div "انا عايزه حل 01:51 PM" at bounding box center [674, 312] width 739 height 43
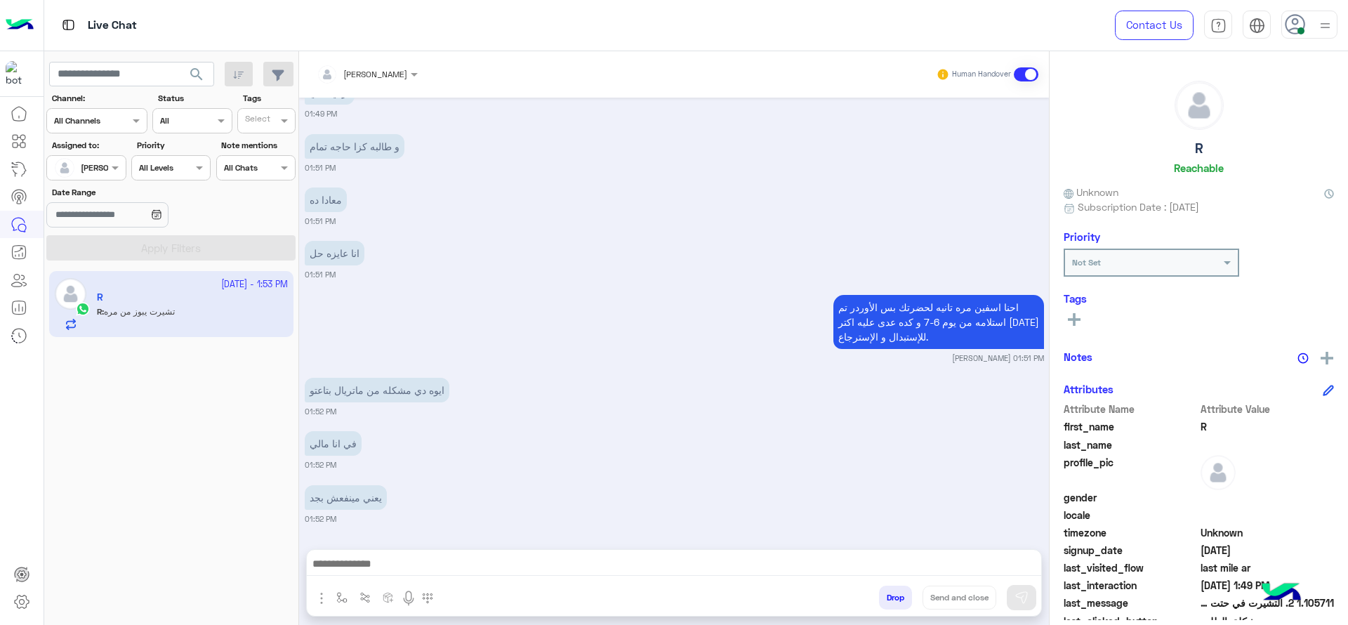
scroll to position [2073, 0]
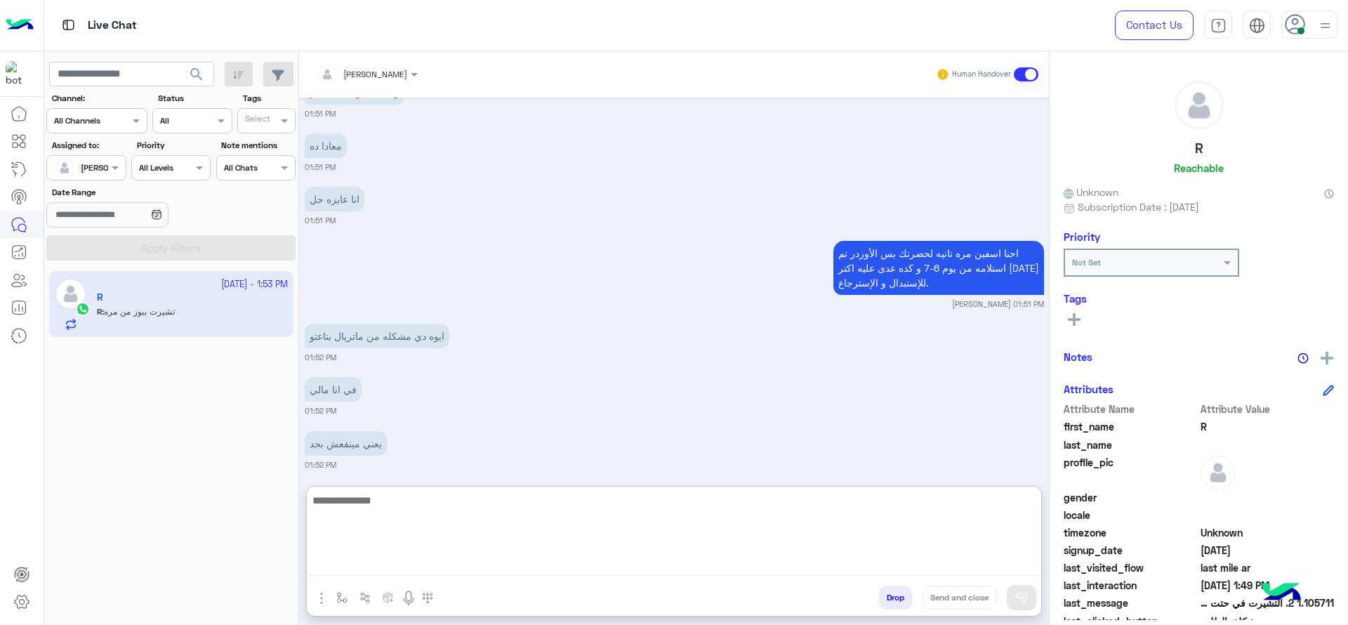
click at [511, 555] on textarea at bounding box center [674, 534] width 735 height 84
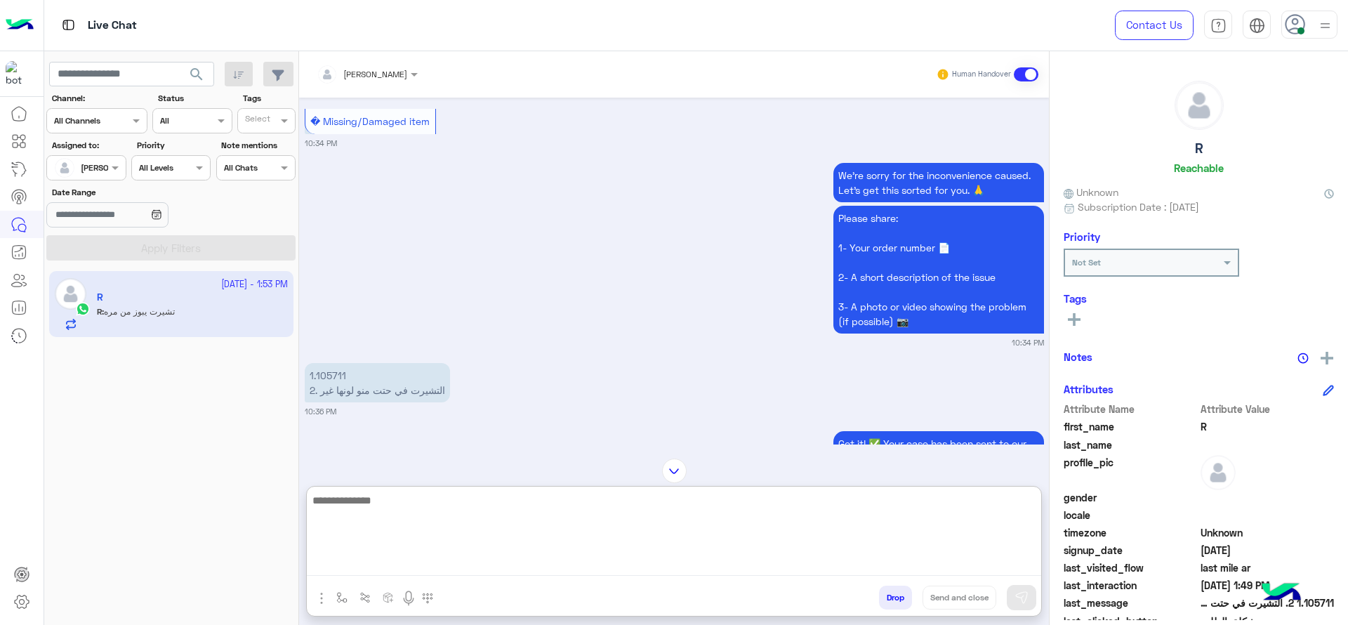
scroll to position [239, 0]
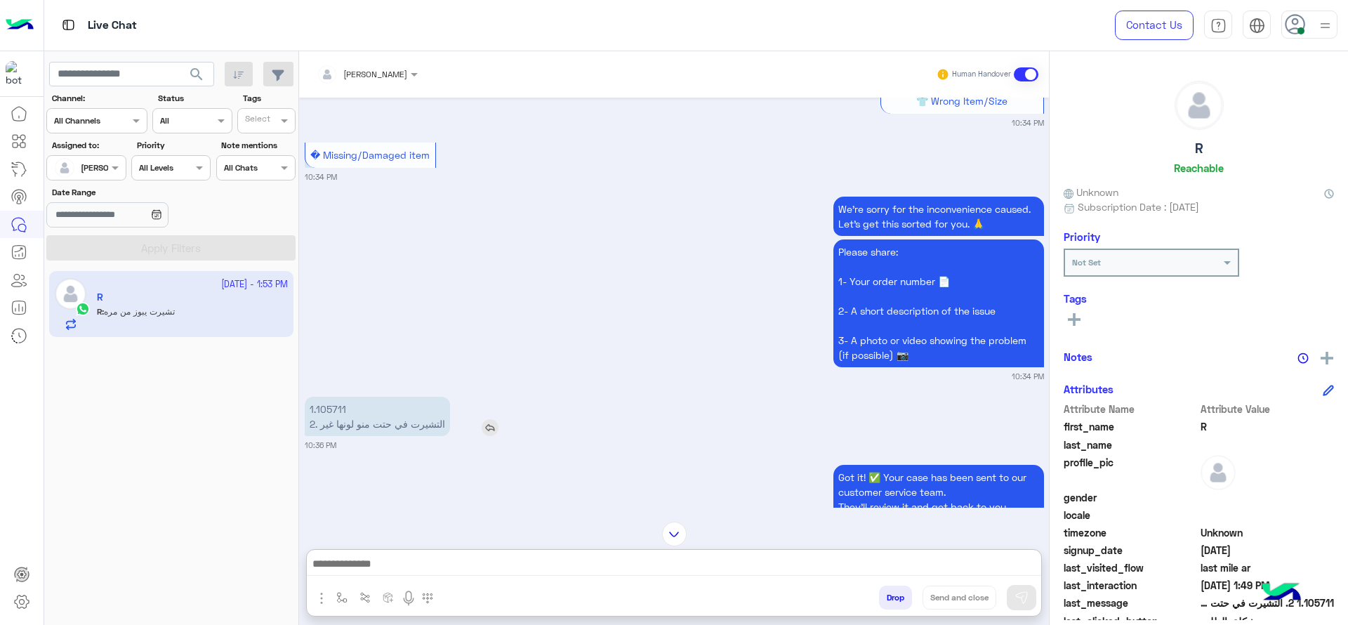
click at [320, 408] on p "1.105711 2. التشيرت في حتت منو لونها غير" at bounding box center [377, 416] width 145 height 39
copy p "1.105711"
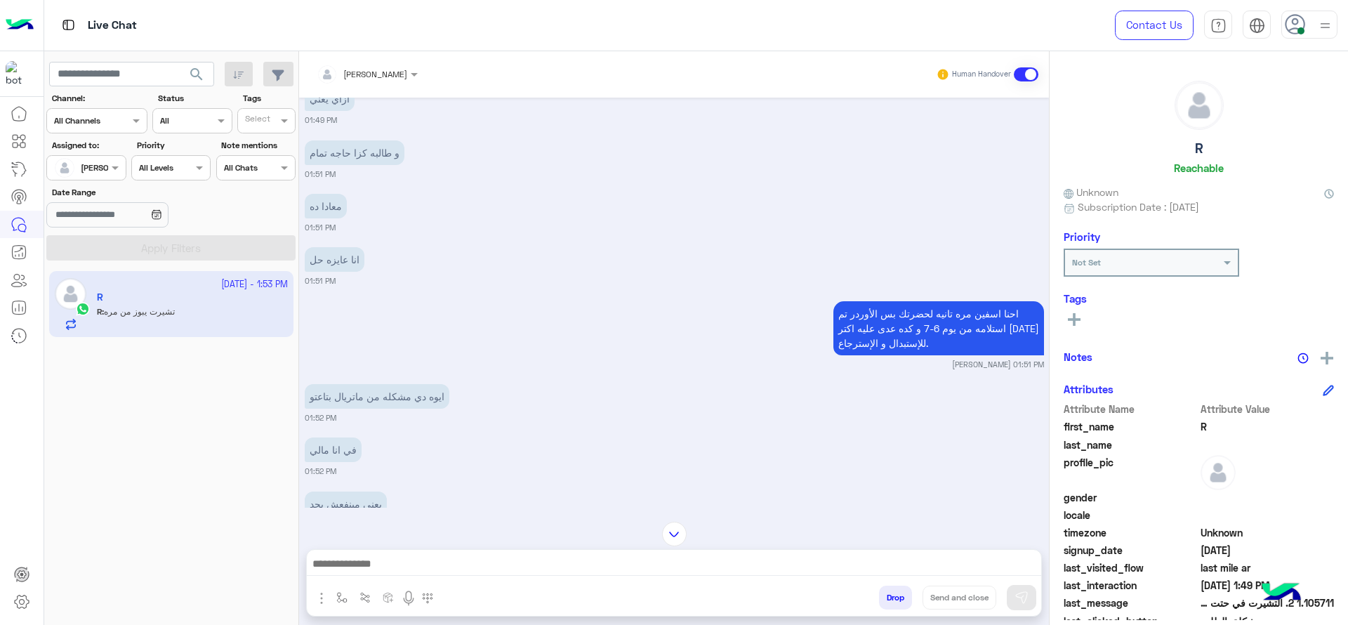
scroll to position [2072, 0]
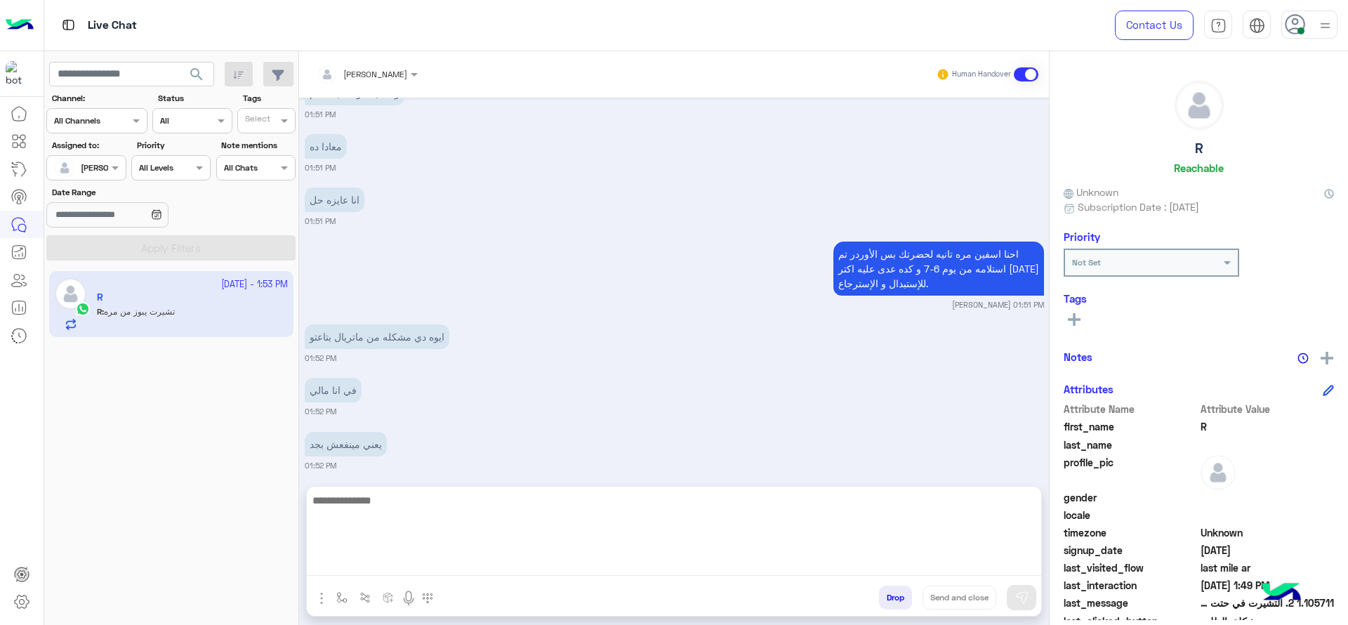
click at [431, 559] on textarea at bounding box center [674, 534] width 735 height 84
type textarea "**********"
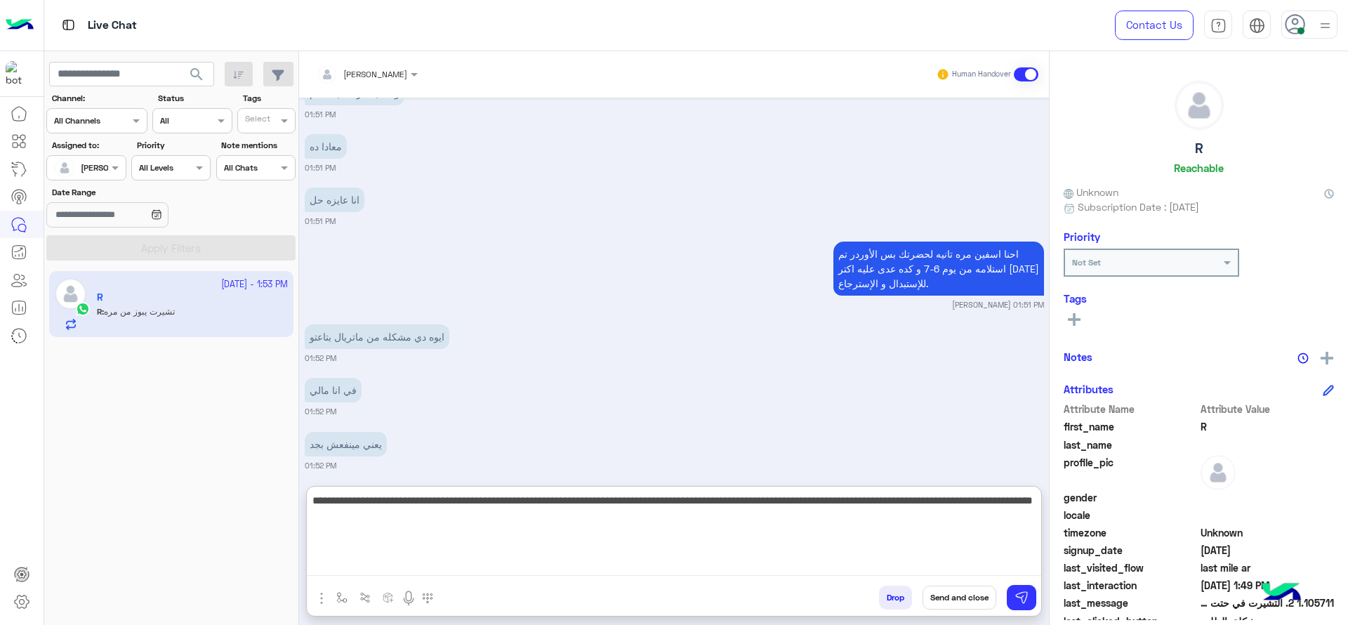
type textarea "**********"
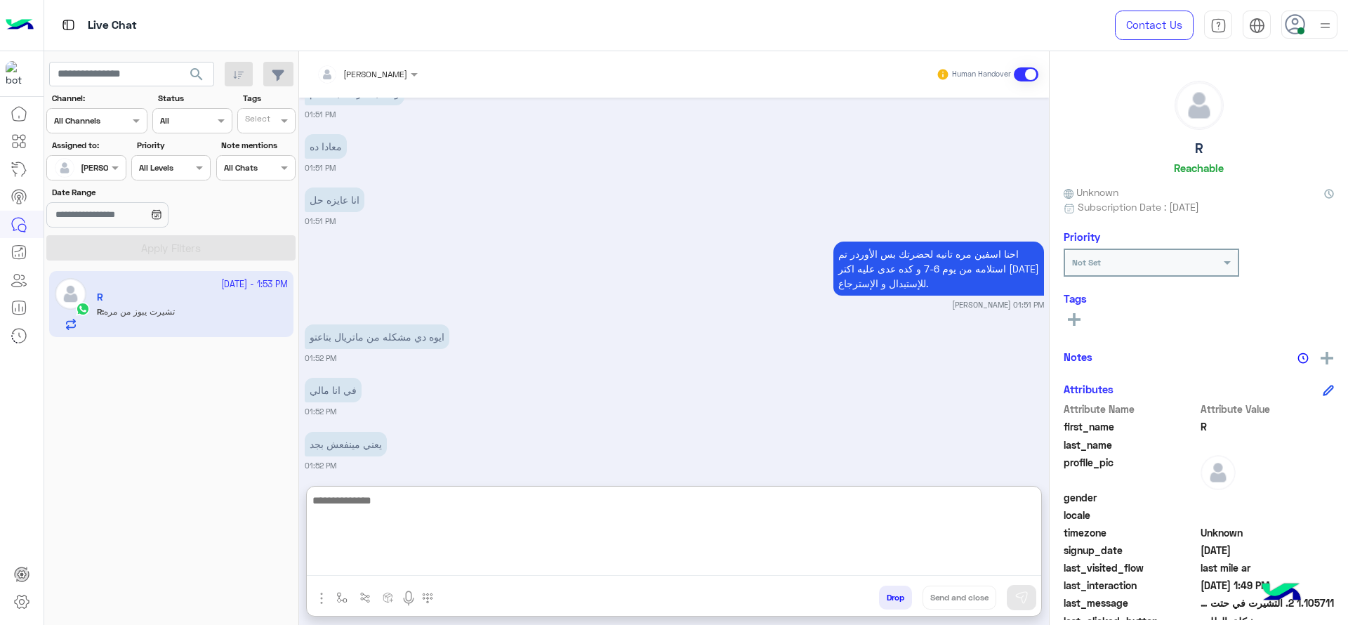
scroll to position [2249, 0]
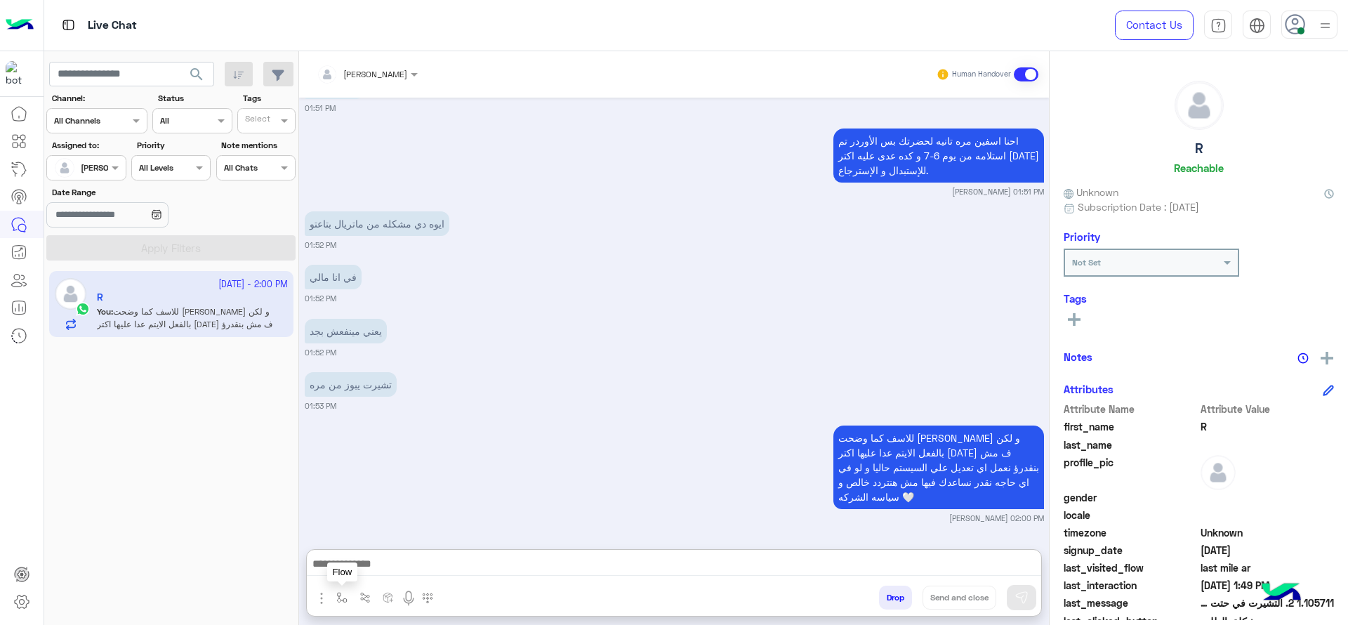
click at [338, 594] on img "button" at bounding box center [341, 597] width 11 height 11
click at [369, 577] on div "enter flow name" at bounding box center [383, 566] width 104 height 25
type input "****"
click at [388, 536] on div "close جانا" at bounding box center [383, 541] width 104 height 27
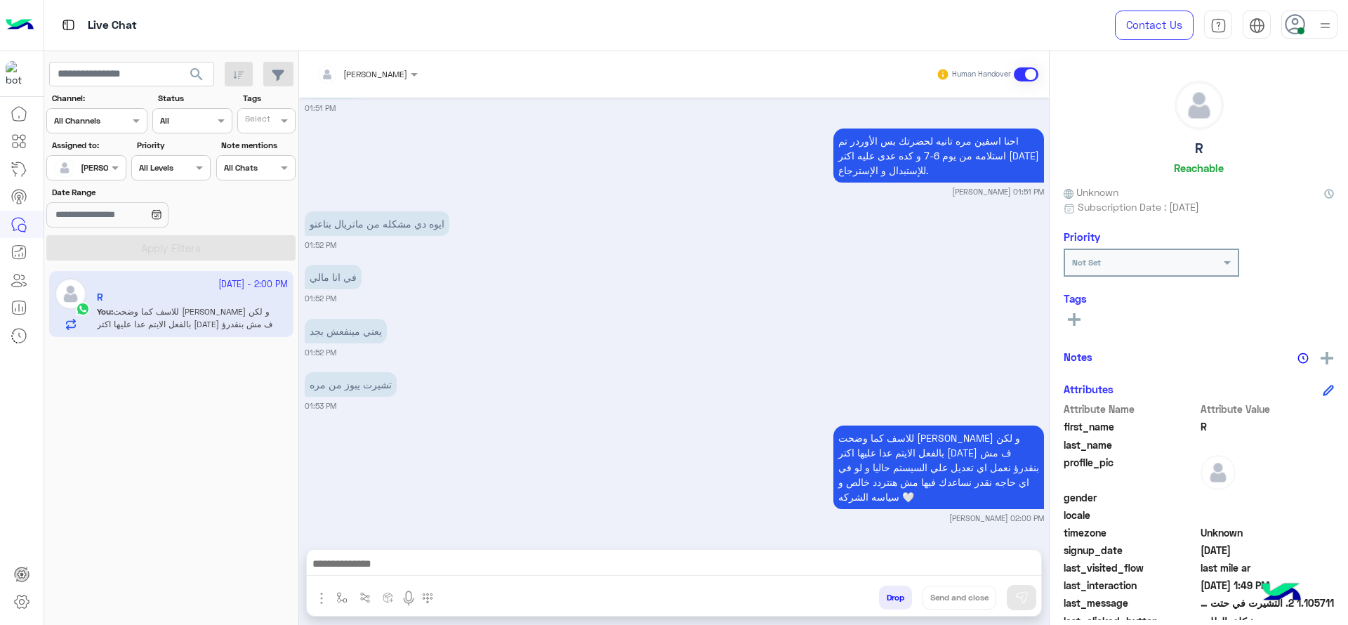
type textarea "**********"
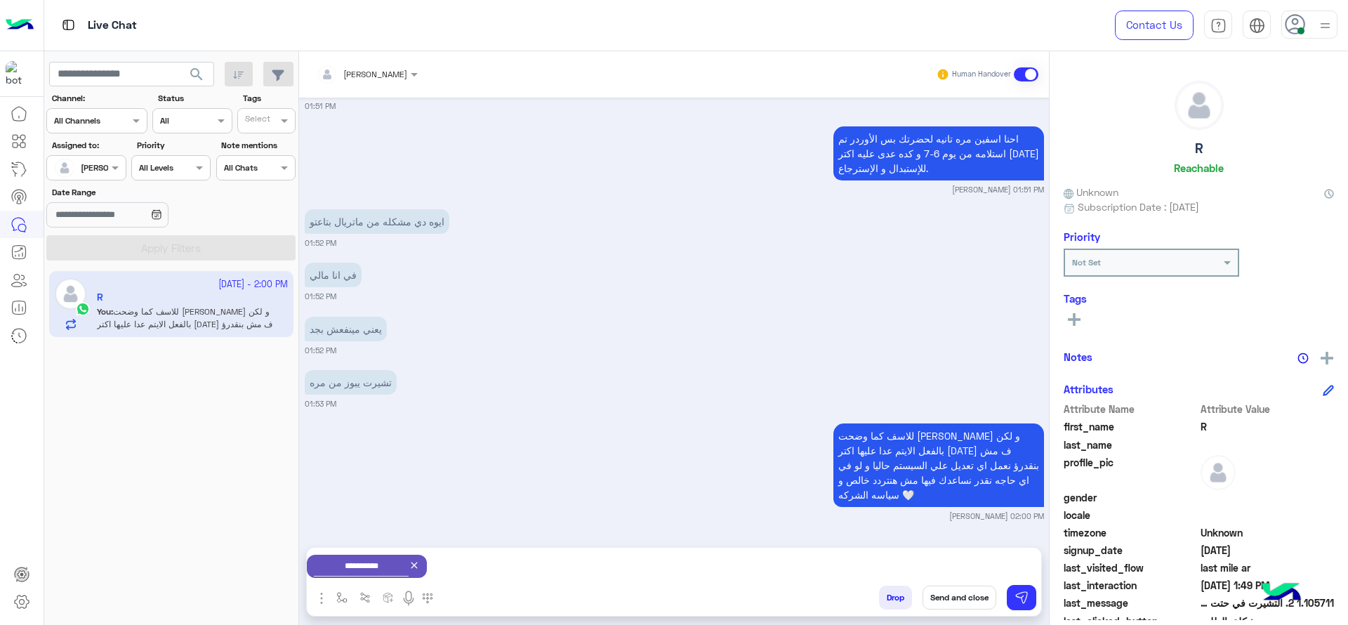
click at [955, 598] on button "Send and close" at bounding box center [960, 598] width 74 height 24
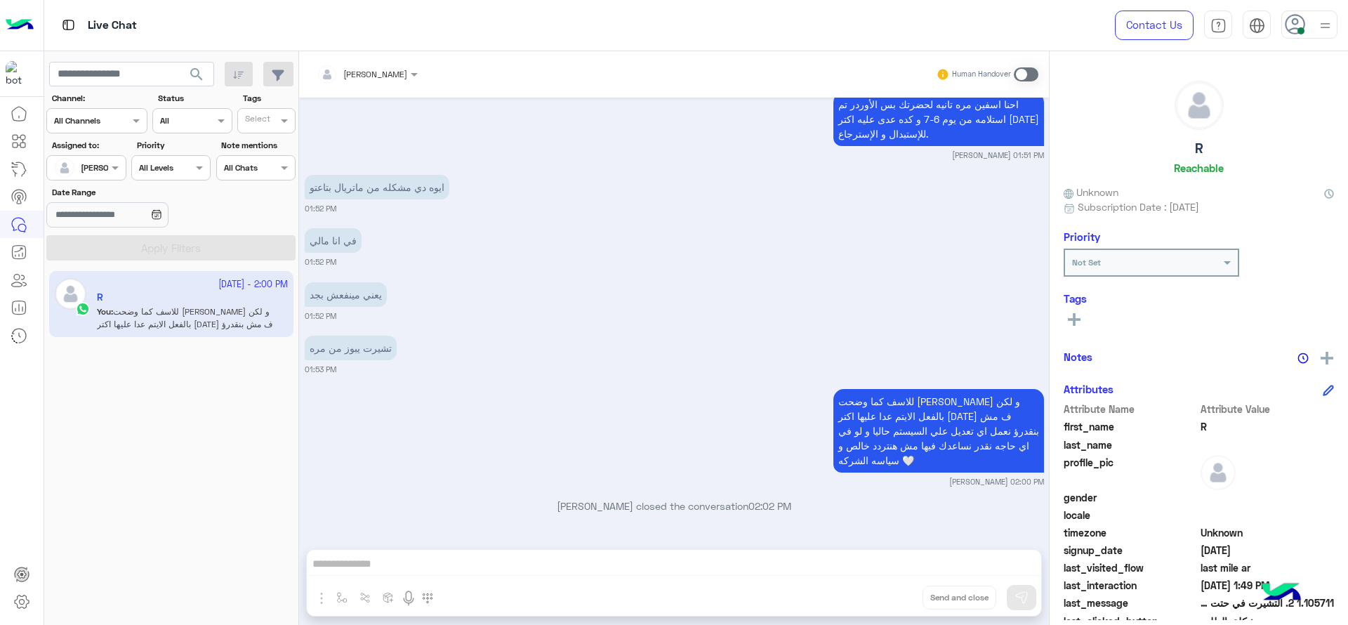
scroll to position [2404, 0]
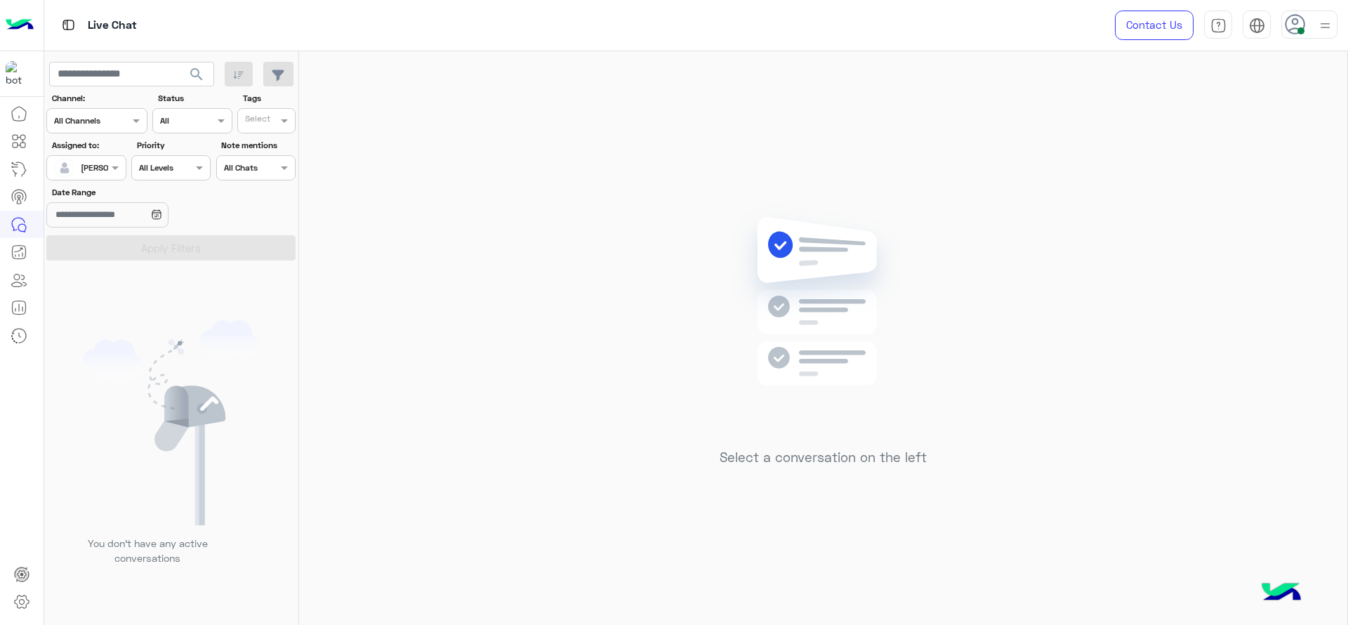
click at [955, 598] on div "Select a conversation on the left" at bounding box center [823, 340] width 1048 height 579
click at [555, 213] on div "Select a conversation on the left" at bounding box center [823, 340] width 1048 height 579
click at [1302, 29] on span at bounding box center [1301, 30] width 7 height 7
click at [1325, 159] on label "Busy" at bounding box center [1249, 169] width 153 height 25
click at [729, 124] on div "Select a conversation on the left" at bounding box center [823, 340] width 1048 height 579
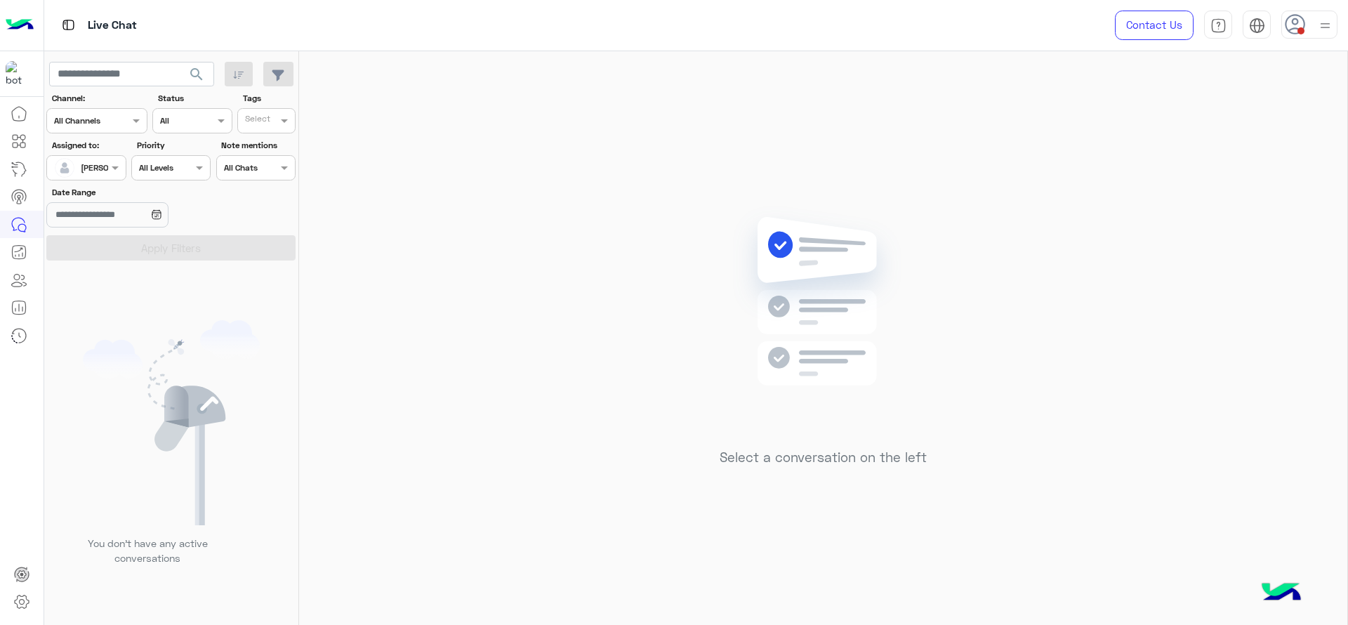
click at [477, 204] on div "Select a conversation on the left" at bounding box center [823, 340] width 1048 height 579
click at [1314, 15] on div at bounding box center [1310, 25] width 56 height 28
click at [1320, 100] on label "Online" at bounding box center [1249, 107] width 153 height 25
click at [798, 311] on img at bounding box center [823, 322] width 203 height 233
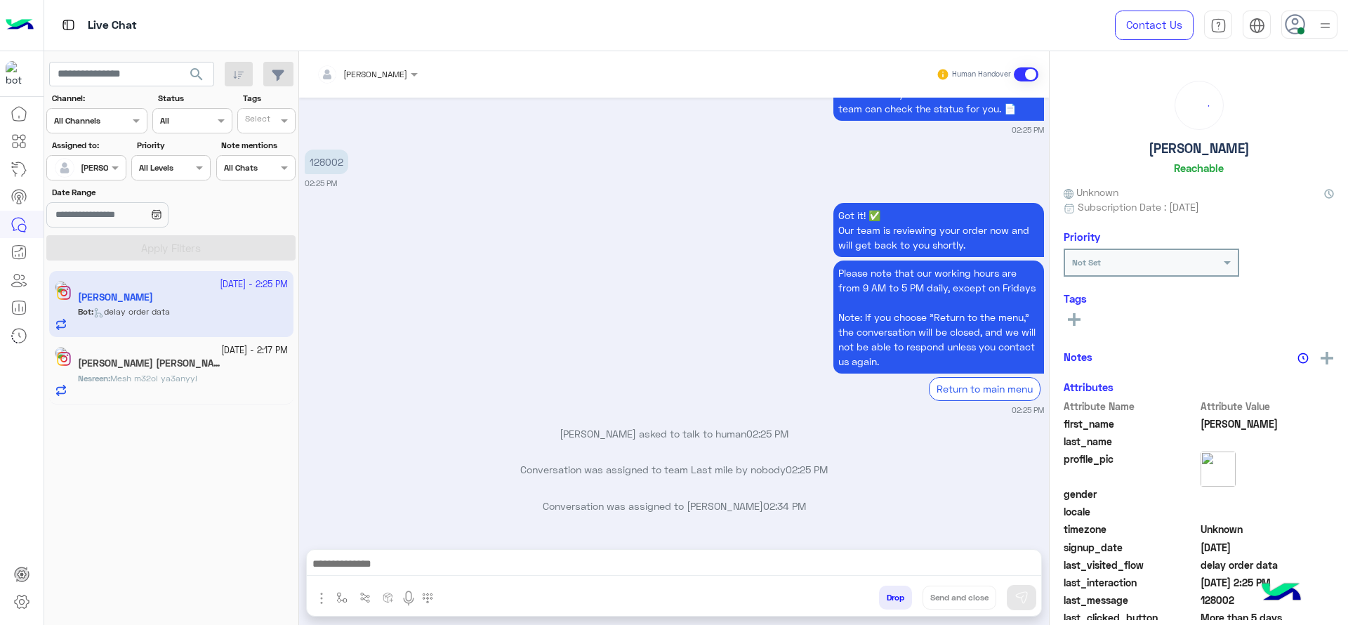
scroll to position [1528, 0]
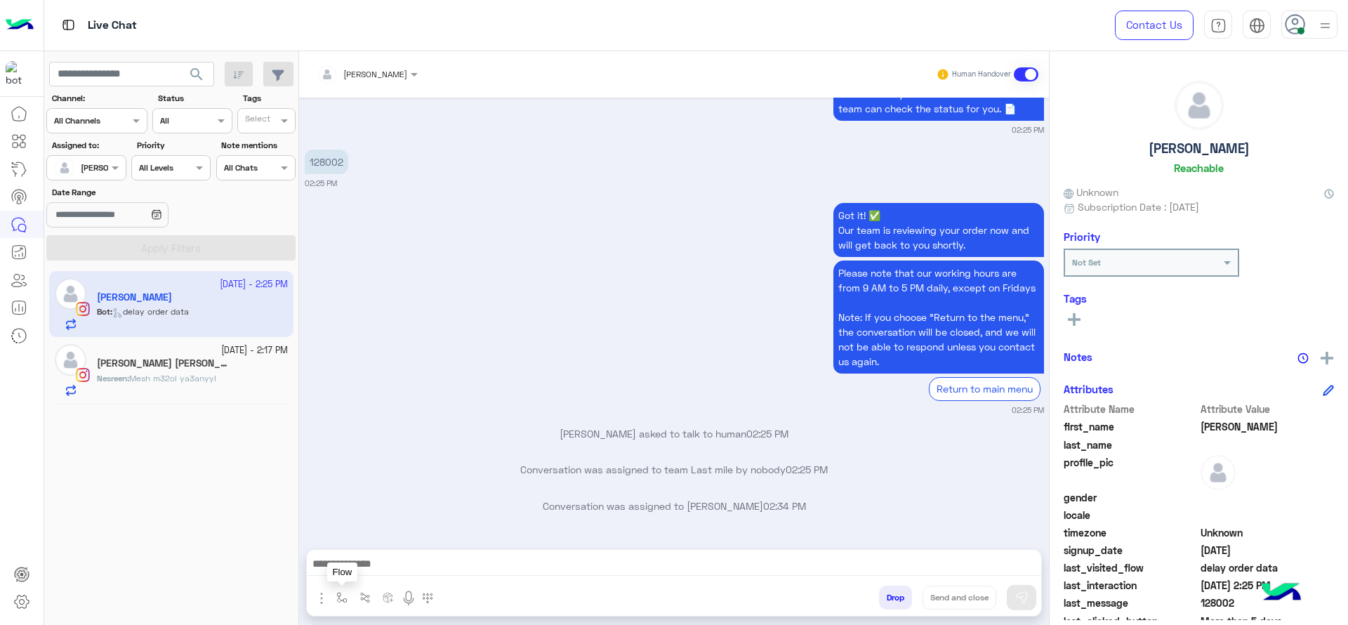
click at [342, 594] on img "button" at bounding box center [341, 597] width 11 height 11
click at [369, 573] on div "enter flow name" at bounding box center [383, 566] width 104 height 25
type input "*"
click at [353, 526] on div "J Greeting" at bounding box center [383, 514] width 104 height 27
type textarea "**********"
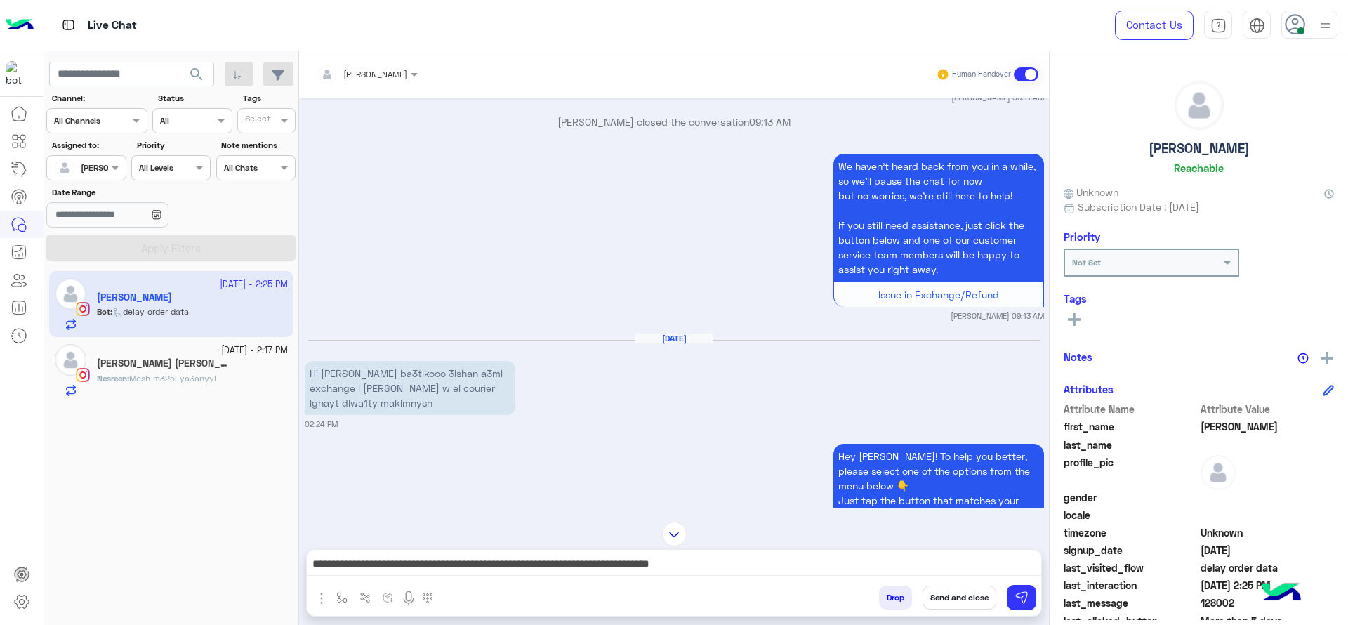
scroll to position [1949, 0]
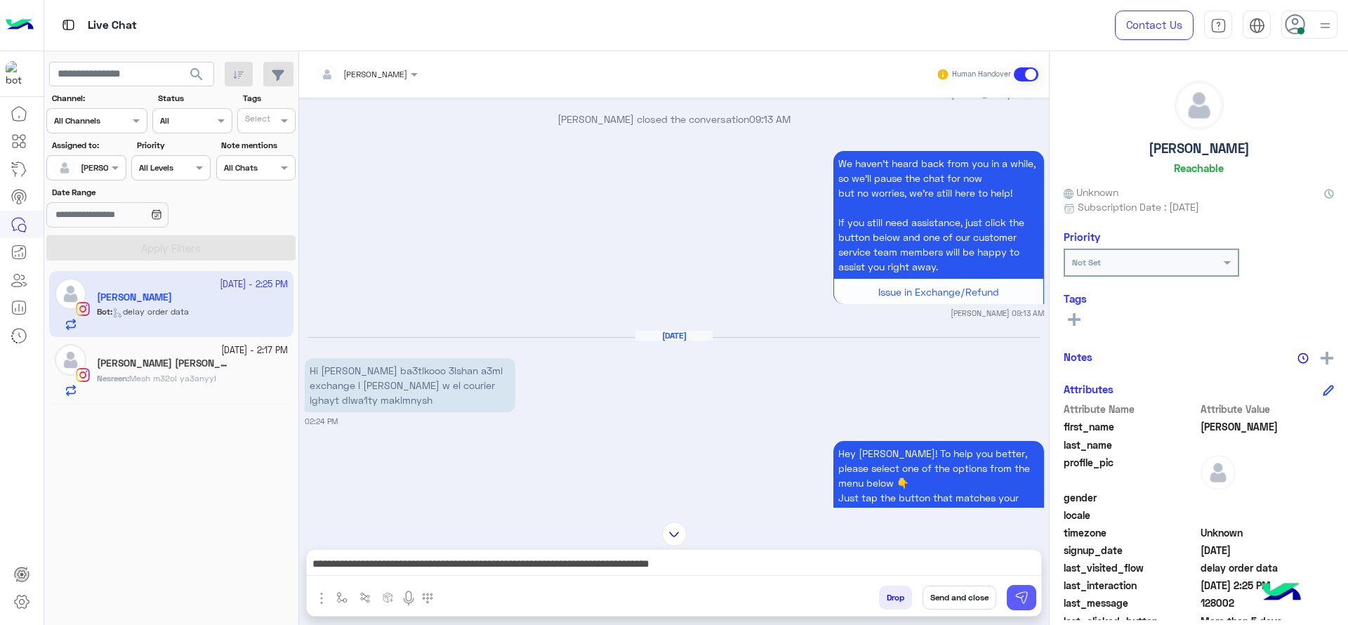
click at [1018, 589] on button at bounding box center [1021, 597] width 29 height 25
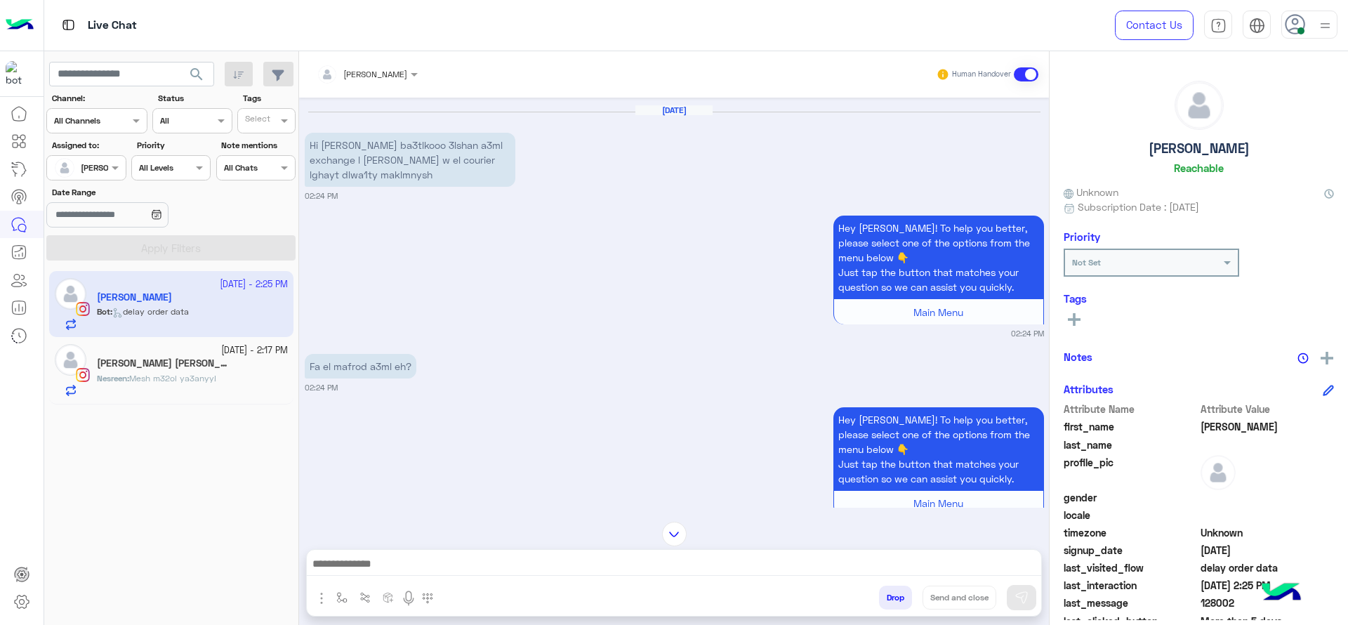
scroll to position [3473, 0]
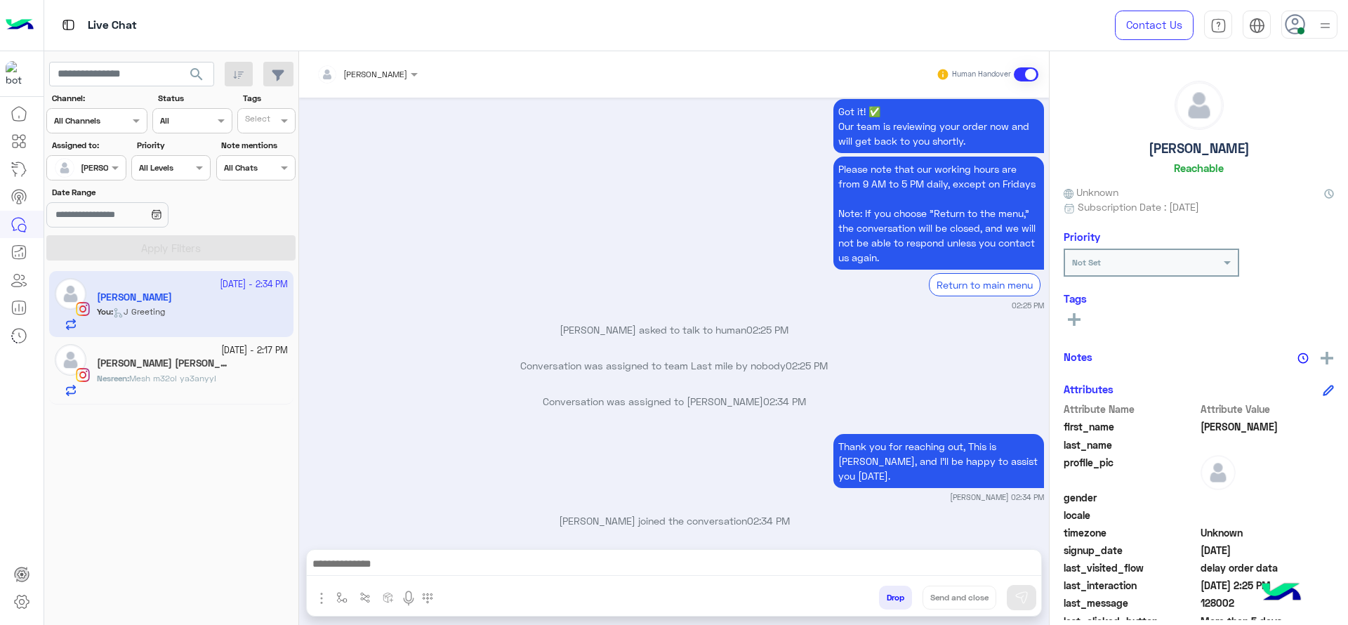
click at [197, 377] on span "Mesh m32ol ya3anyy!" at bounding box center [172, 378] width 87 height 11
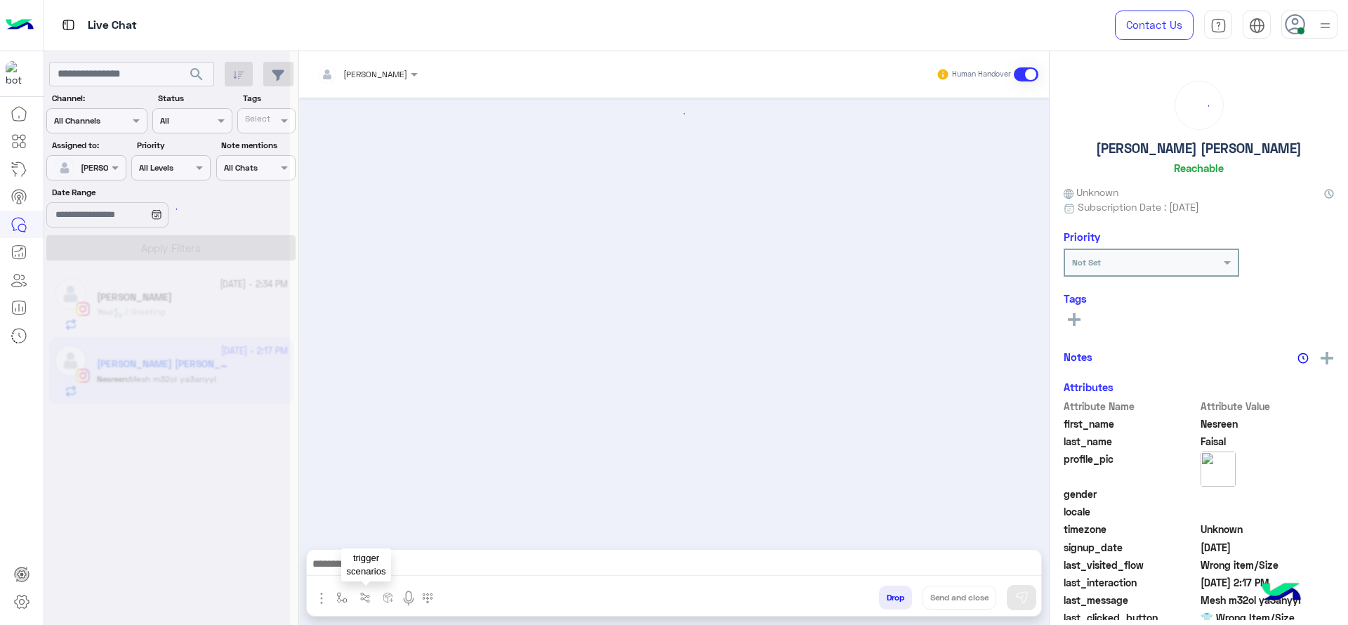
scroll to position [1292, 0]
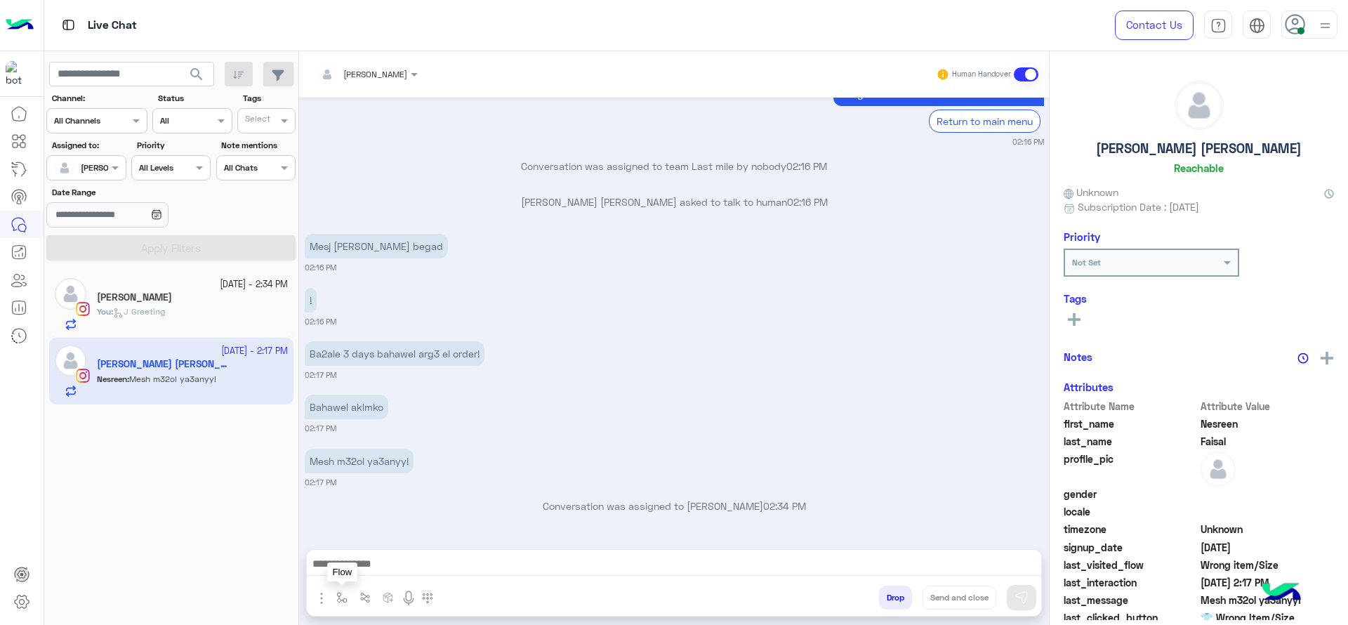
click at [341, 596] on img "button" at bounding box center [341, 597] width 11 height 11
click at [369, 572] on div "enter flow name" at bounding box center [370, 566] width 65 height 13
type input "*"
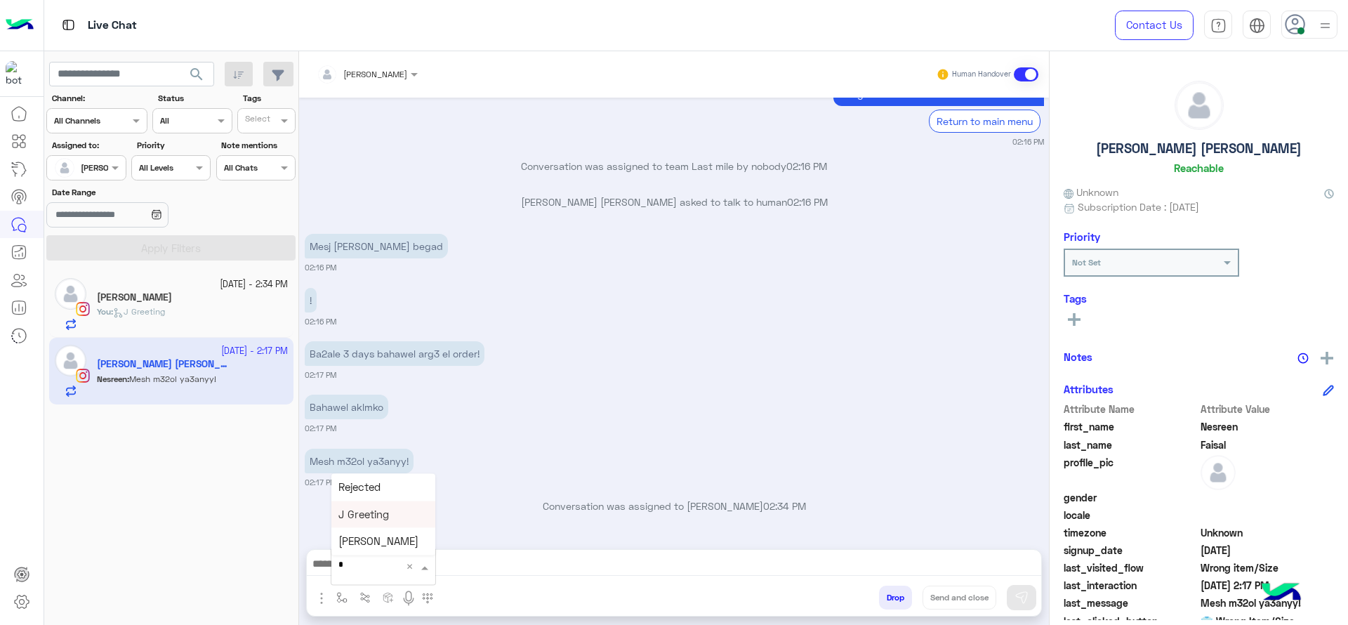
click at [357, 513] on span "J Greeting" at bounding box center [363, 514] width 51 height 13
type textarea "**********"
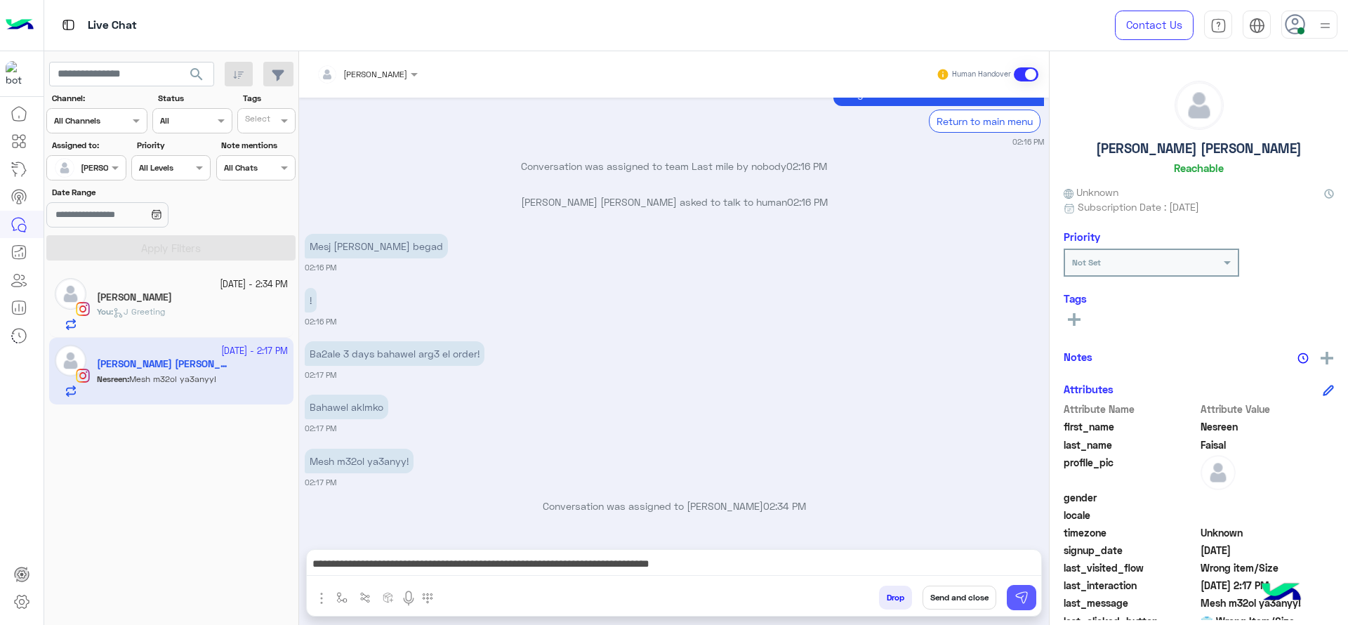
click at [1020, 601] on img at bounding box center [1022, 598] width 14 height 14
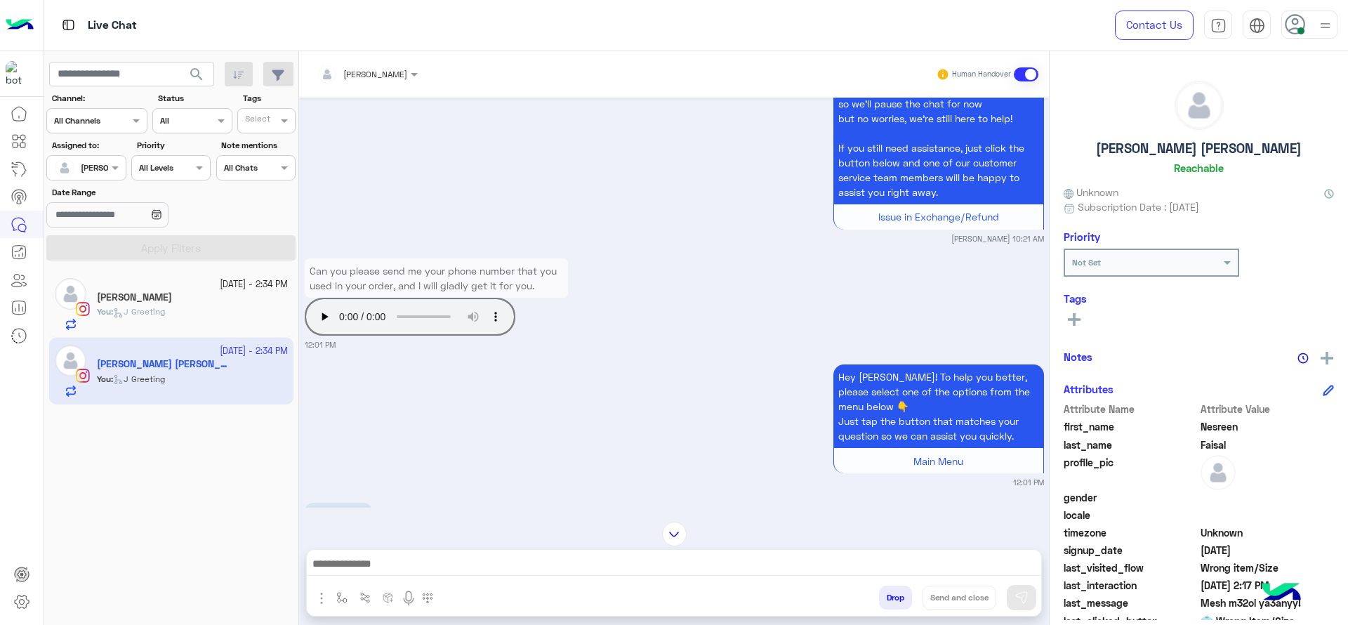
scroll to position [1121, 0]
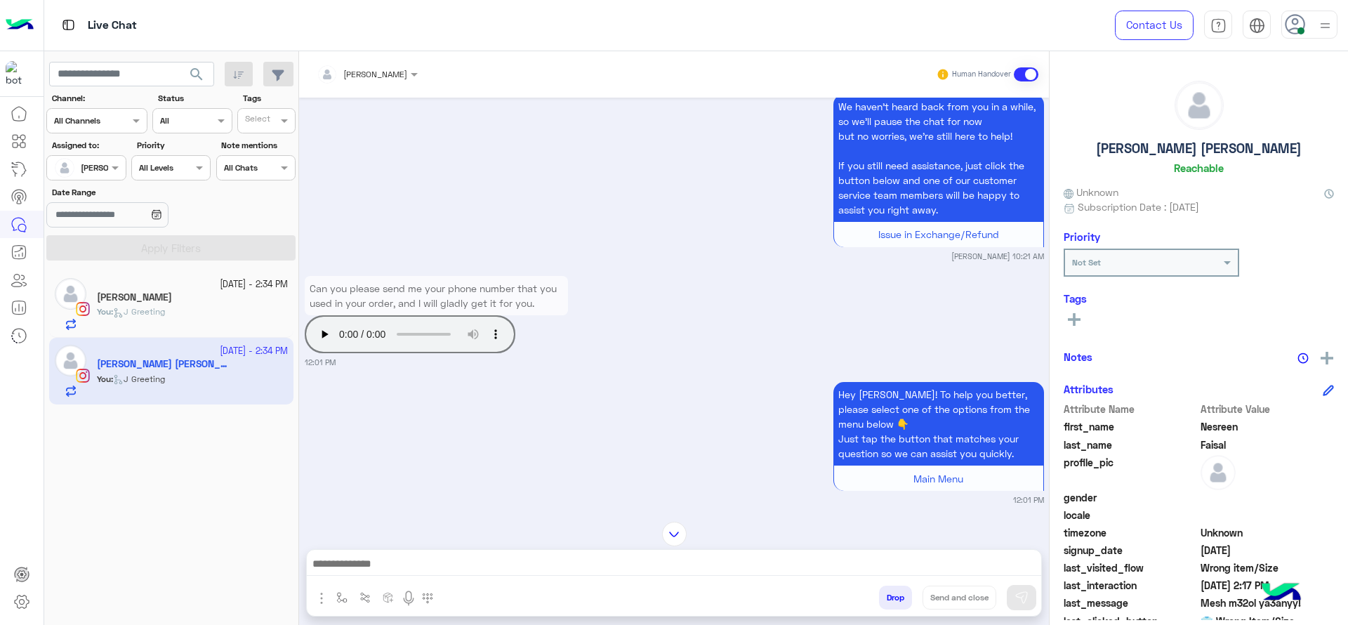
click at [360, 96] on div "[PERSON_NAME] Human Handover" at bounding box center [674, 74] width 750 height 46
click at [356, 81] on div "[PERSON_NAME]" at bounding box center [362, 74] width 91 height 28
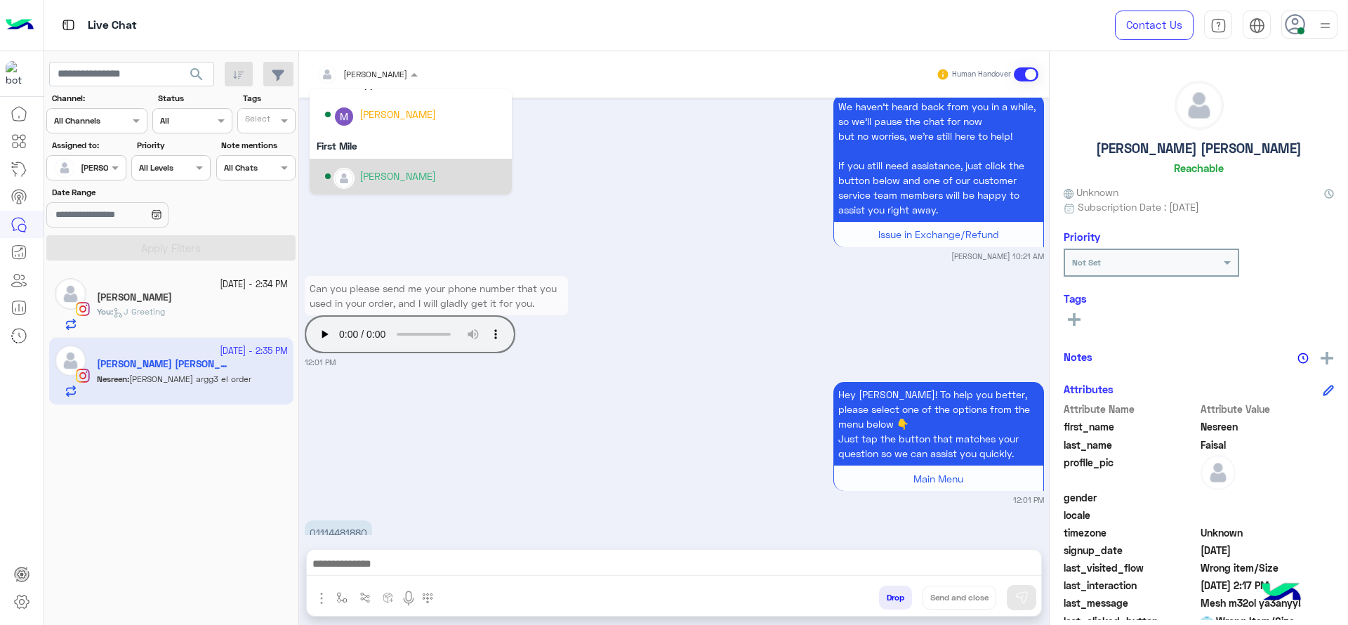
scroll to position [2937, 0]
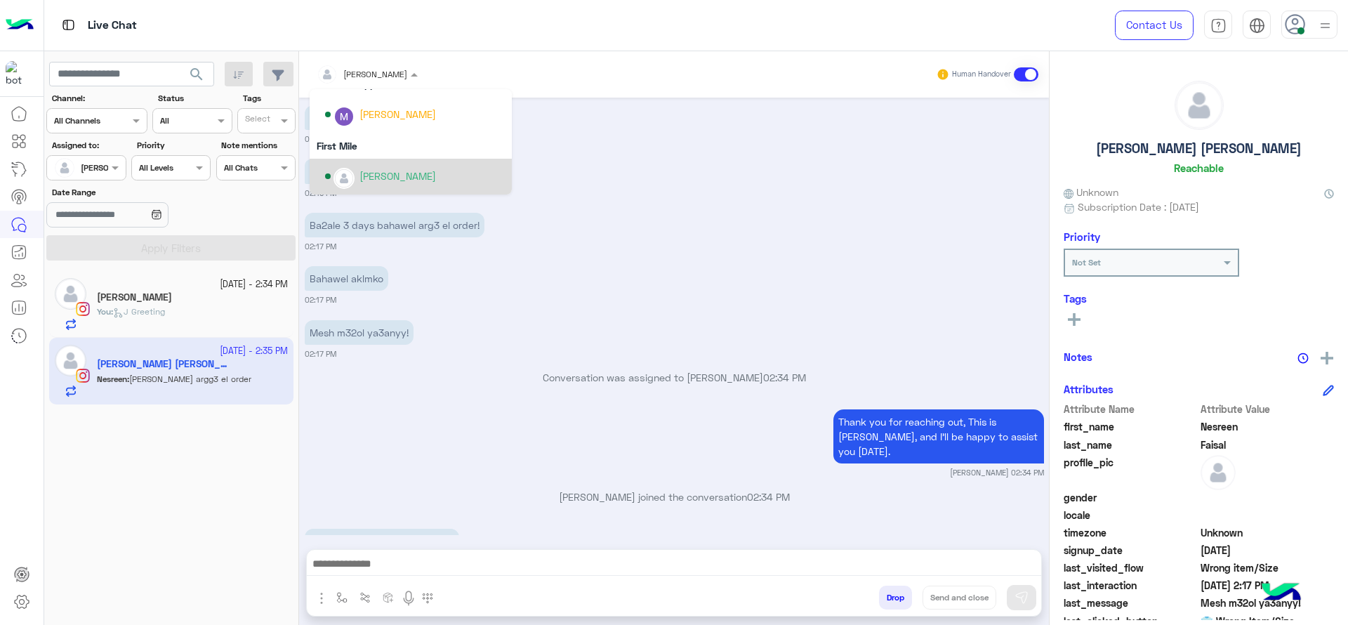
click at [399, 175] on div "[PERSON_NAME]" at bounding box center [398, 176] width 77 height 15
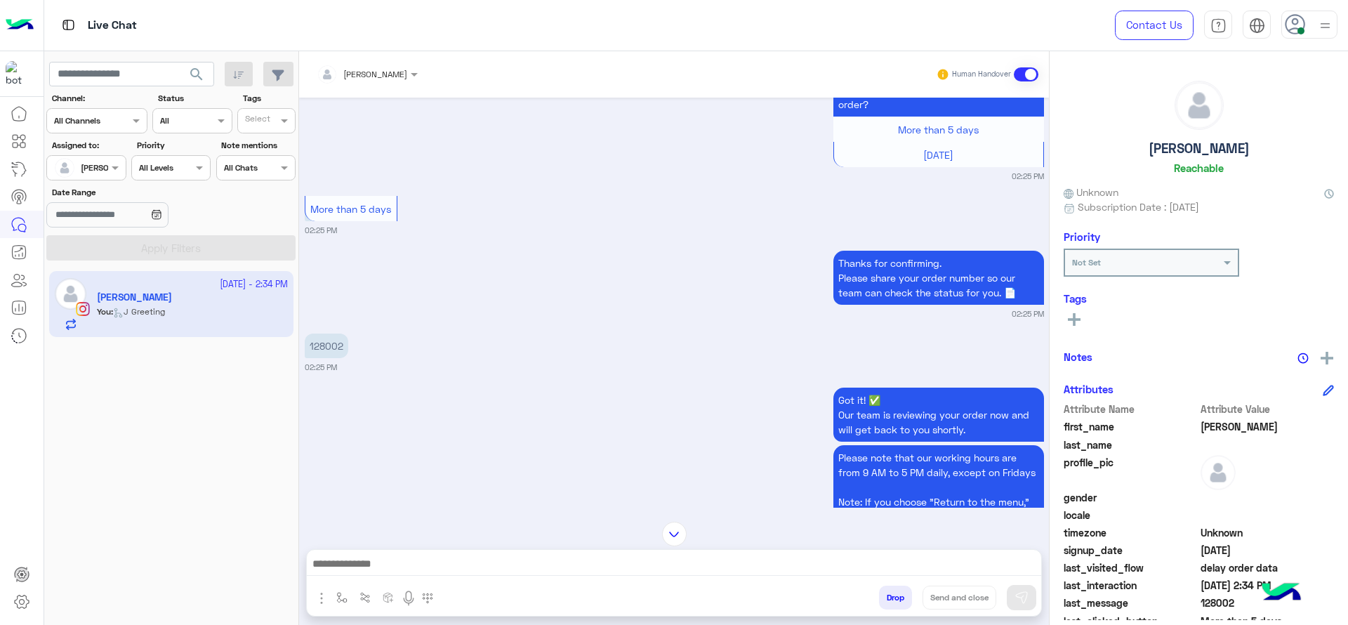
scroll to position [1215, 0]
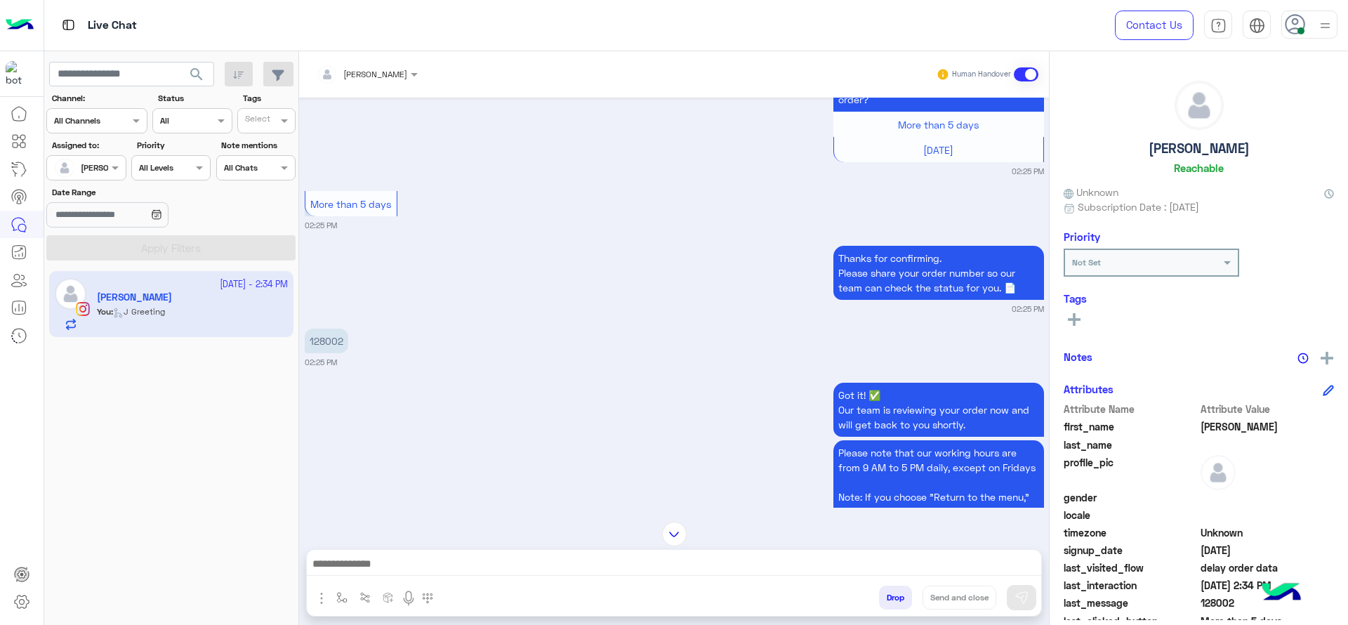
click at [331, 353] on p "128002" at bounding box center [327, 341] width 44 height 25
click at [332, 353] on p "128002" at bounding box center [327, 341] width 44 height 25
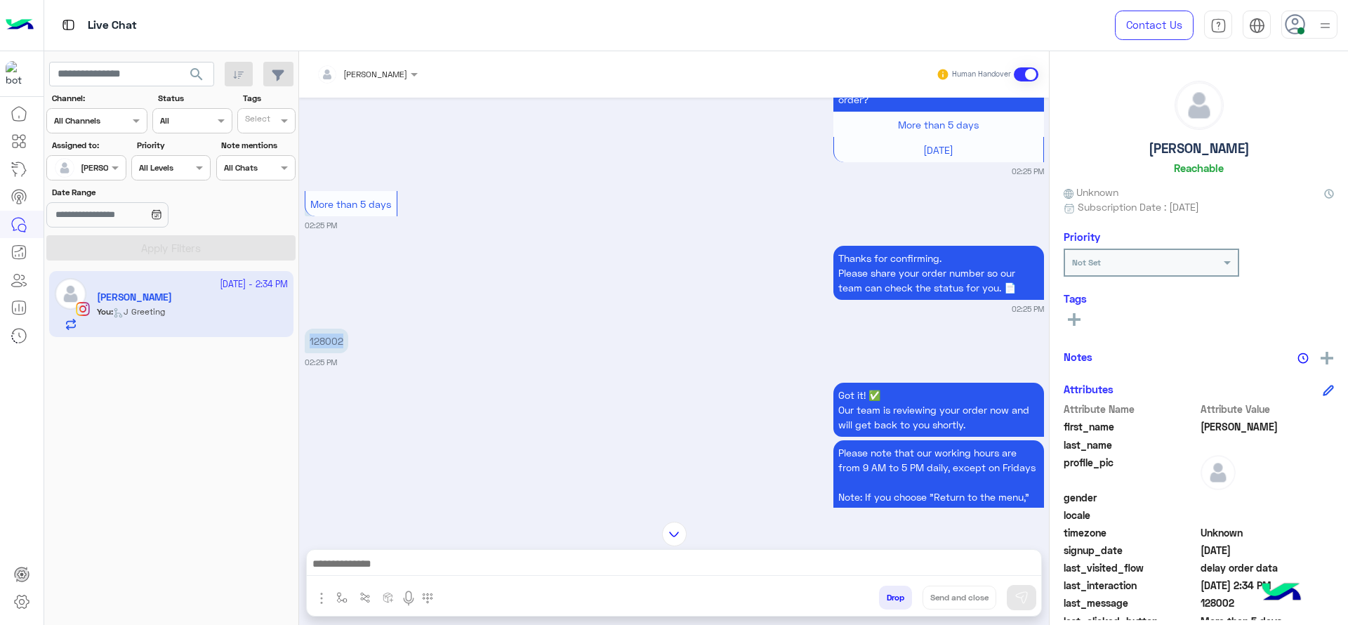
click at [332, 353] on p "128002" at bounding box center [327, 341] width 44 height 25
copy app-message "128002"
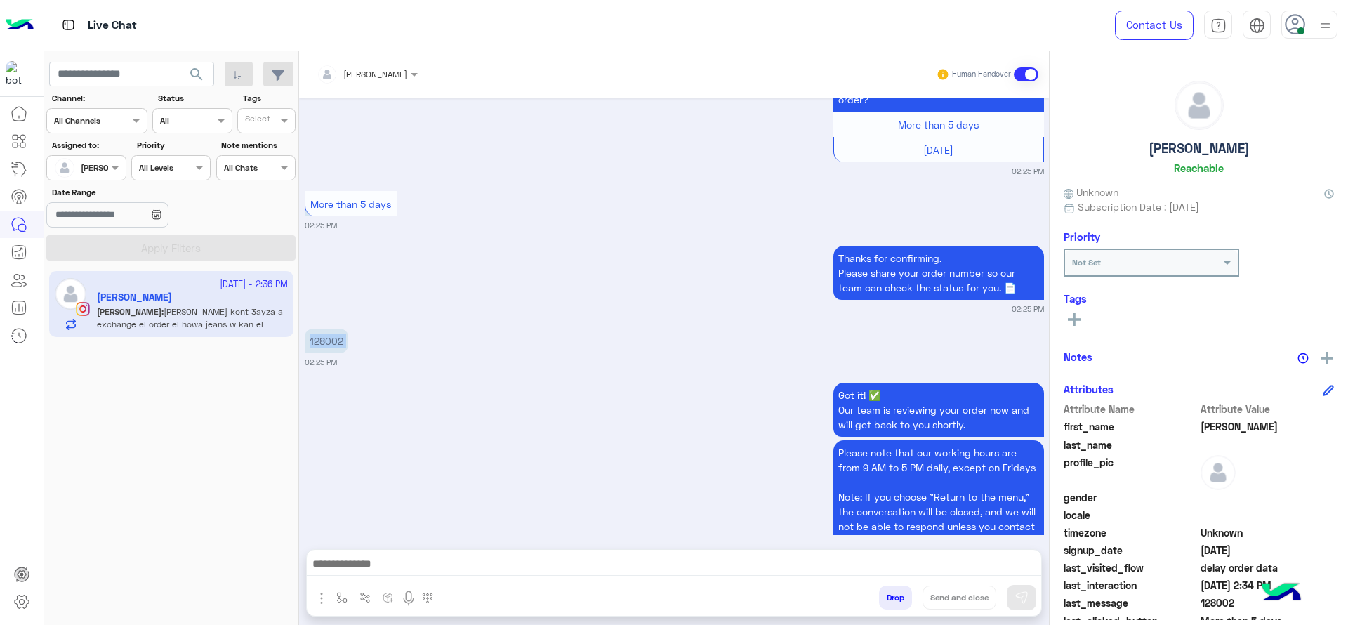
scroll to position [1611, 0]
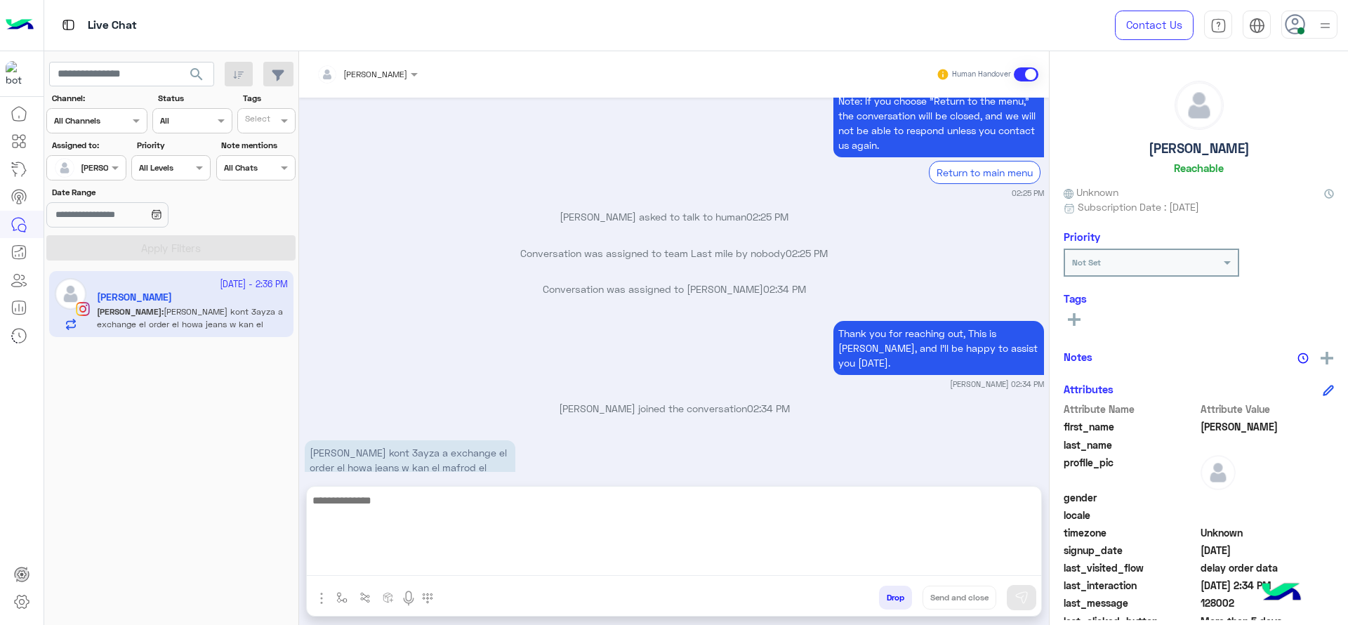
click at [533, 564] on textarea at bounding box center [674, 534] width 735 height 84
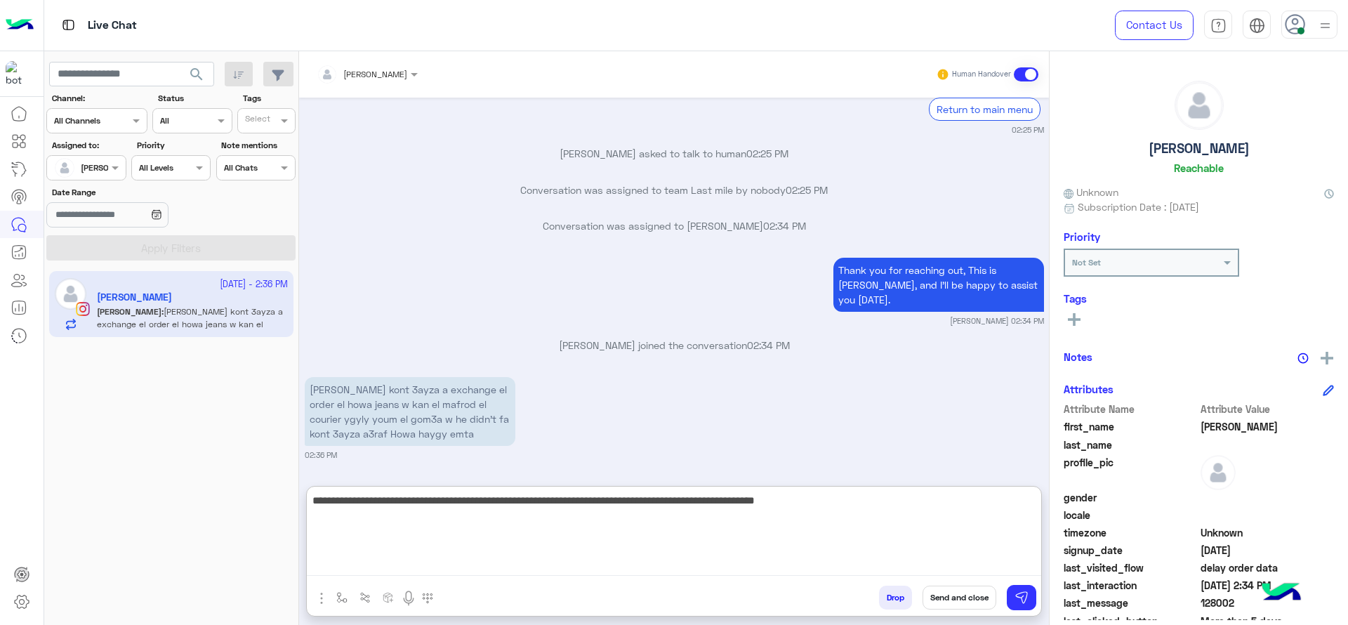
click at [487, 513] on textarea "**********" at bounding box center [674, 534] width 735 height 84
type textarea "**********"
click at [567, 509] on textarea "**********" at bounding box center [674, 534] width 735 height 84
click at [855, 566] on textarea "**********" at bounding box center [674, 534] width 735 height 84
click at [841, 546] on textarea "**********" at bounding box center [674, 534] width 735 height 84
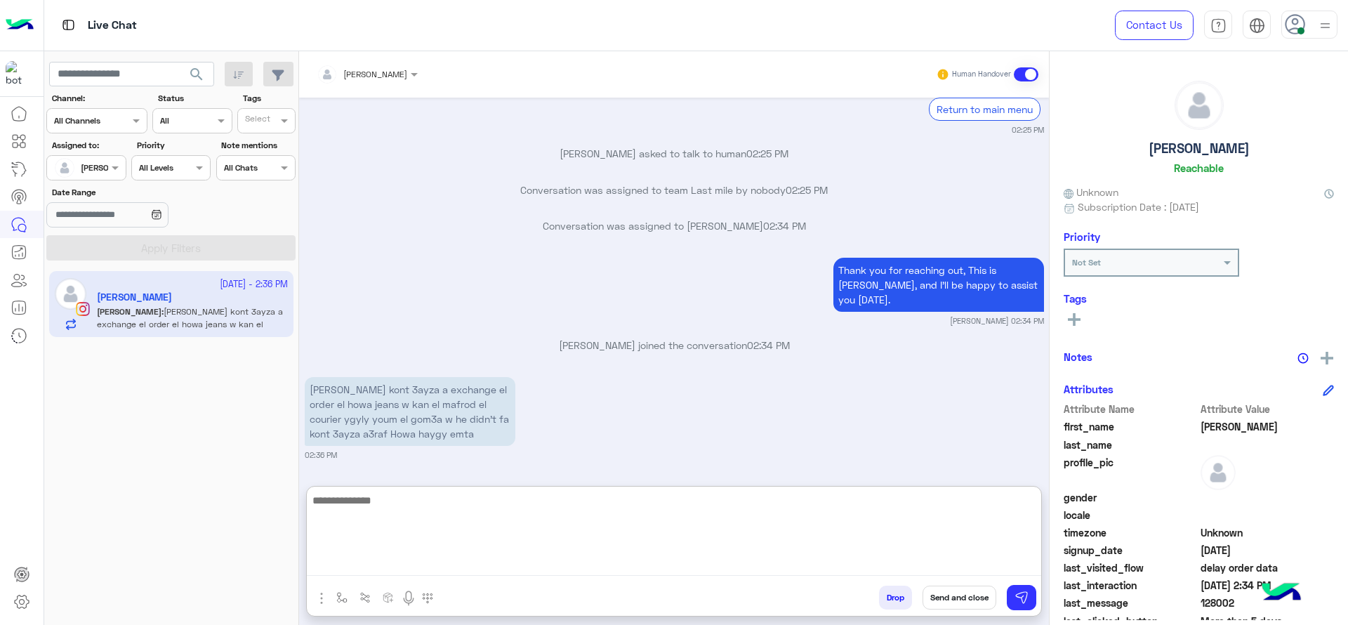
scroll to position [1757, 0]
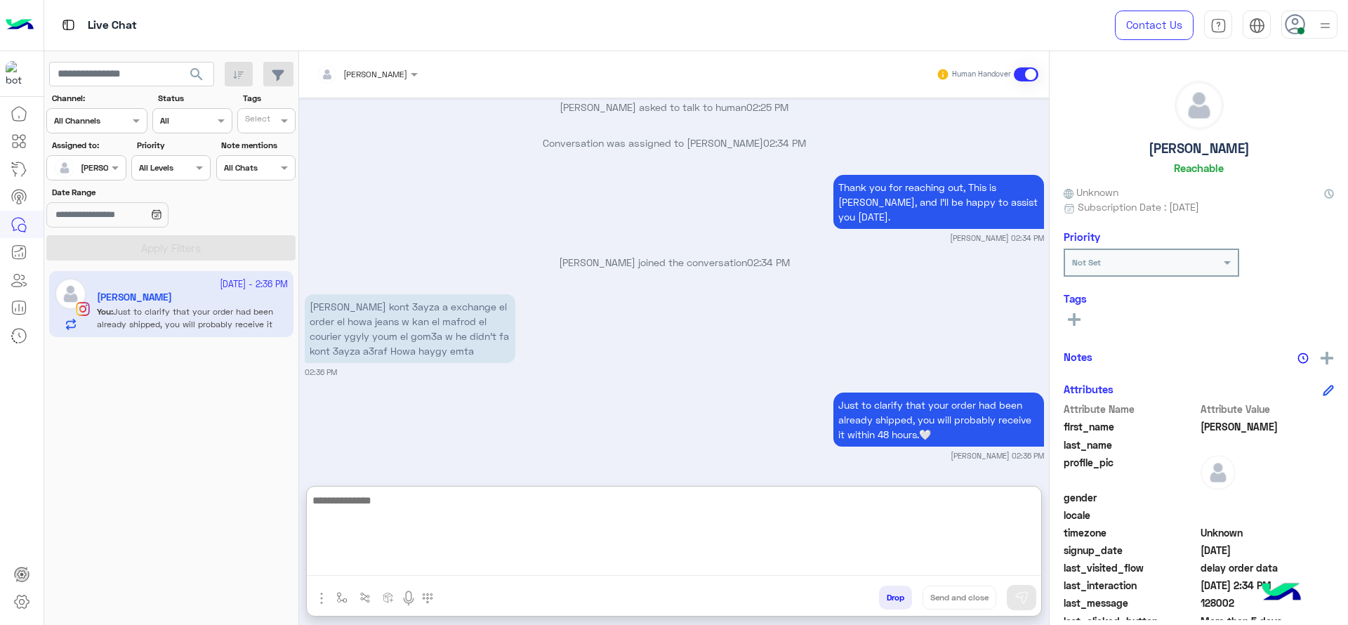
paste textarea "**********"
type textarea "**********"
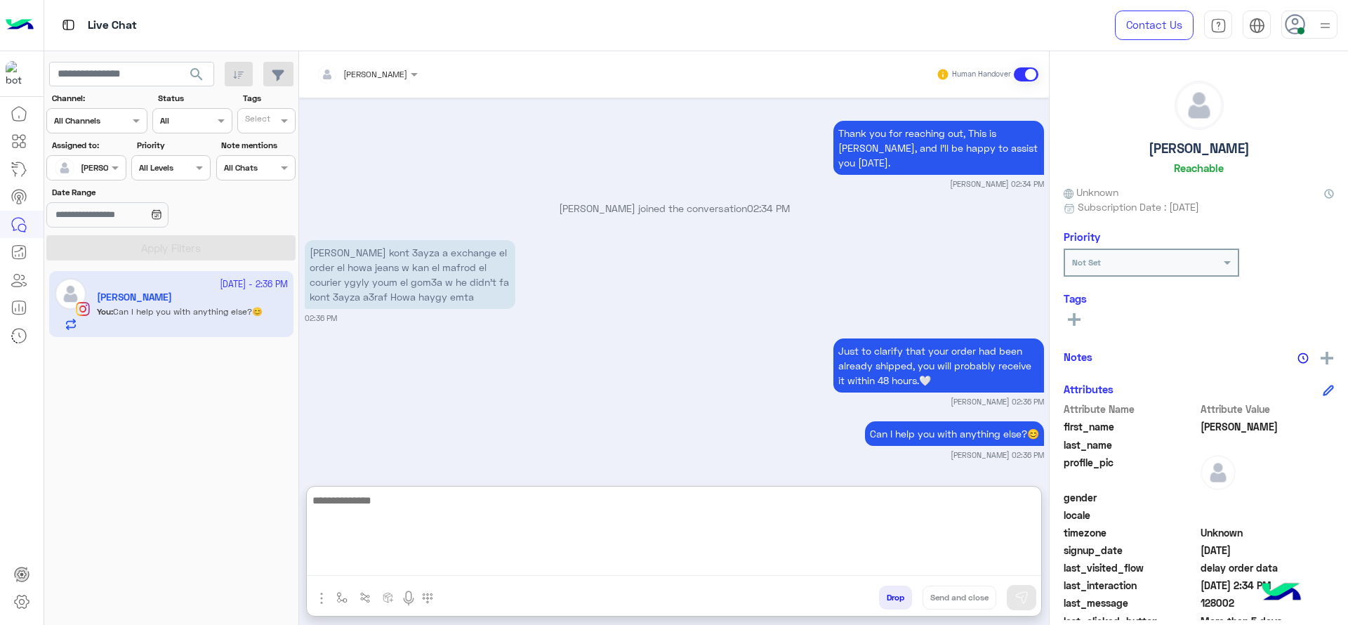
click at [490, 523] on textarea at bounding box center [674, 534] width 735 height 84
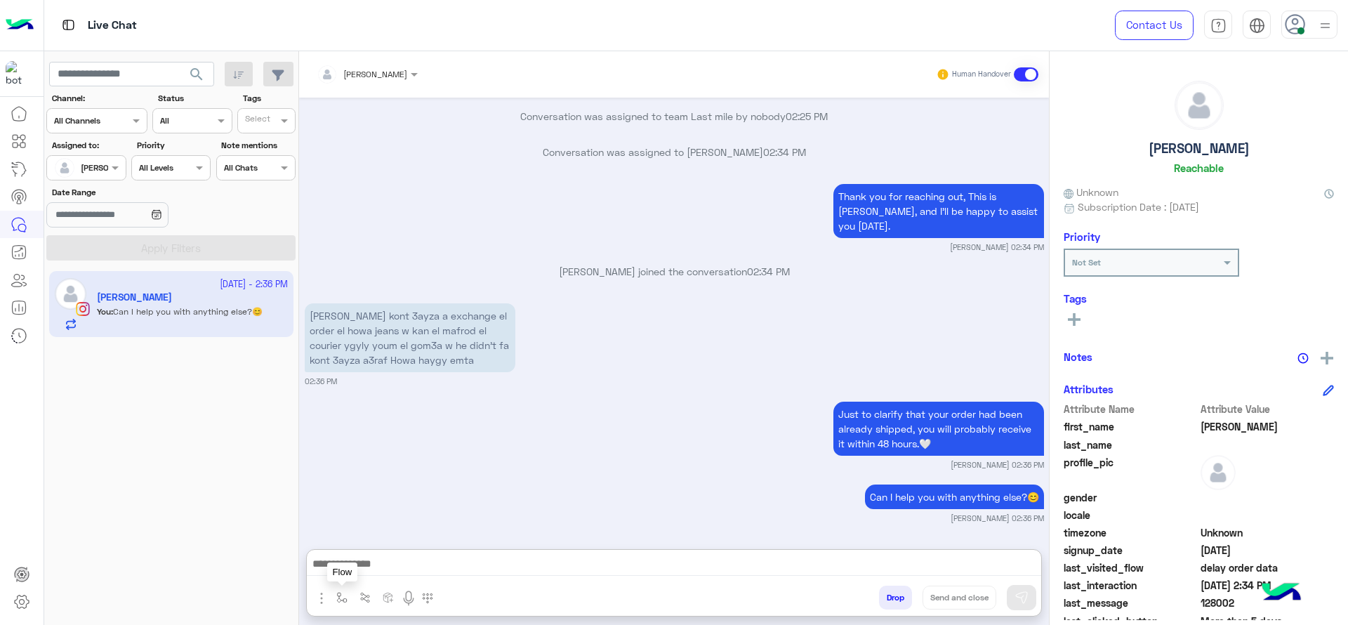
click at [341, 603] on img "button" at bounding box center [341, 597] width 11 height 11
click at [369, 564] on input "text" at bounding box center [365, 564] width 55 height 13
type input "*"
click at [368, 551] on div "Jana close" at bounding box center [383, 541] width 104 height 27
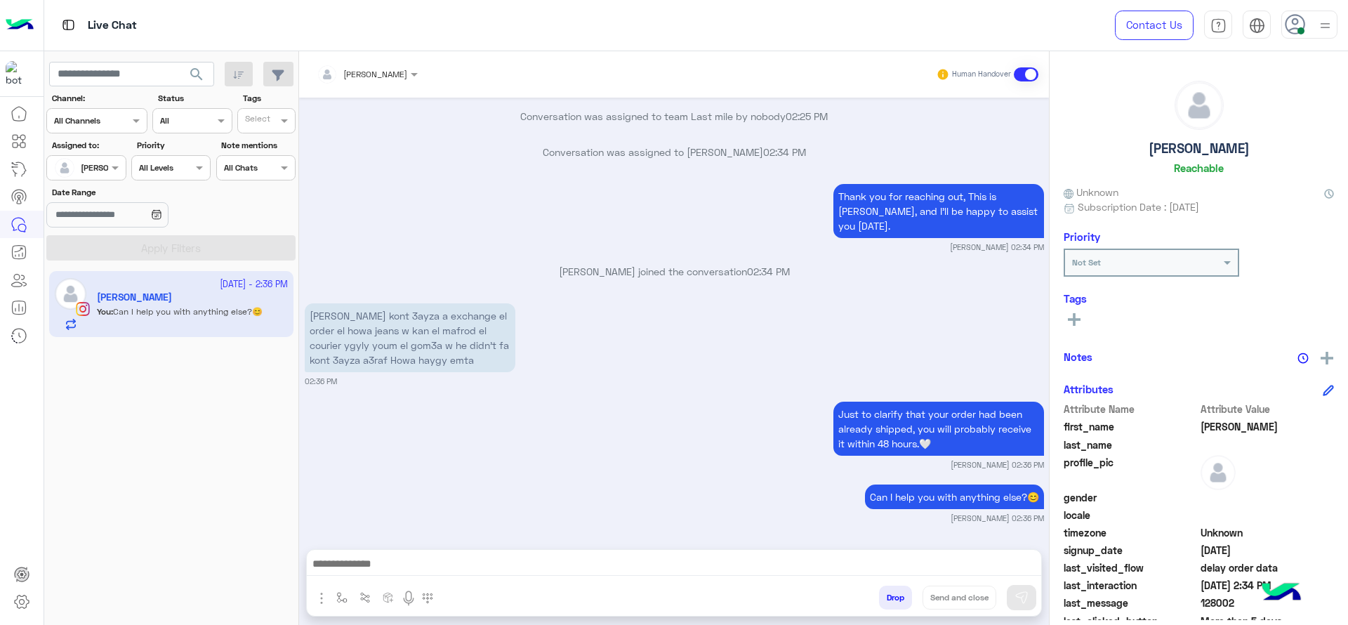
type textarea "**********"
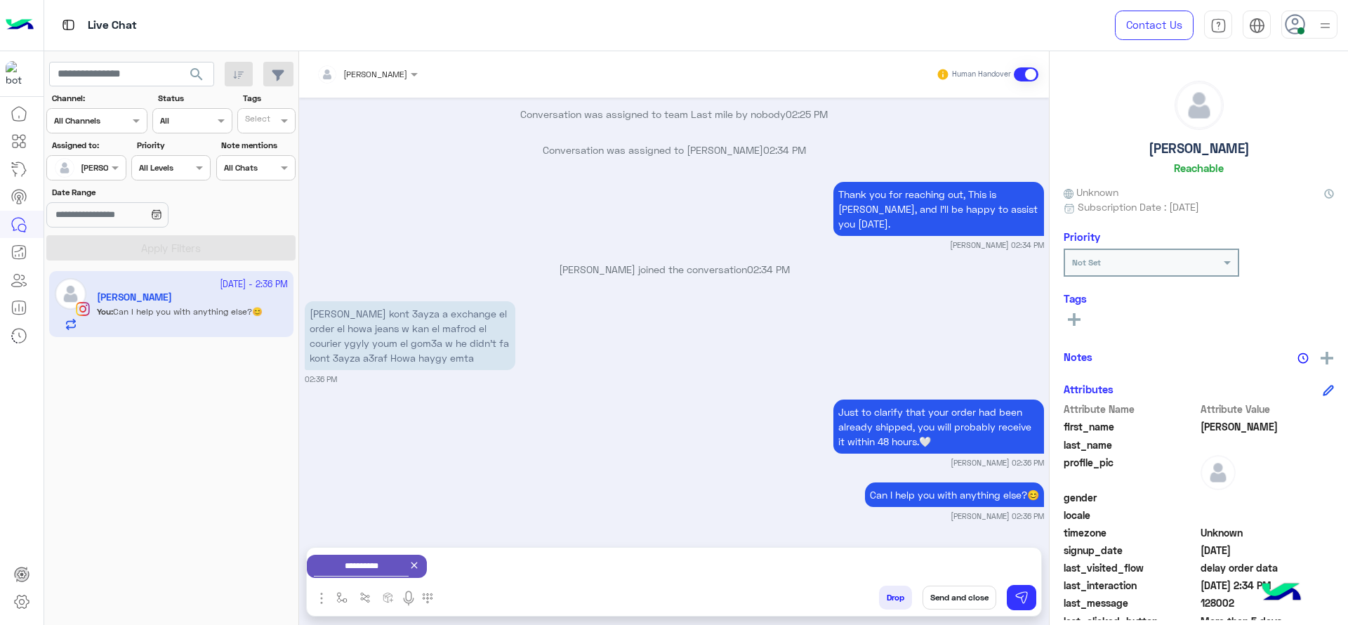
click at [966, 601] on button "Send and close" at bounding box center [960, 598] width 74 height 24
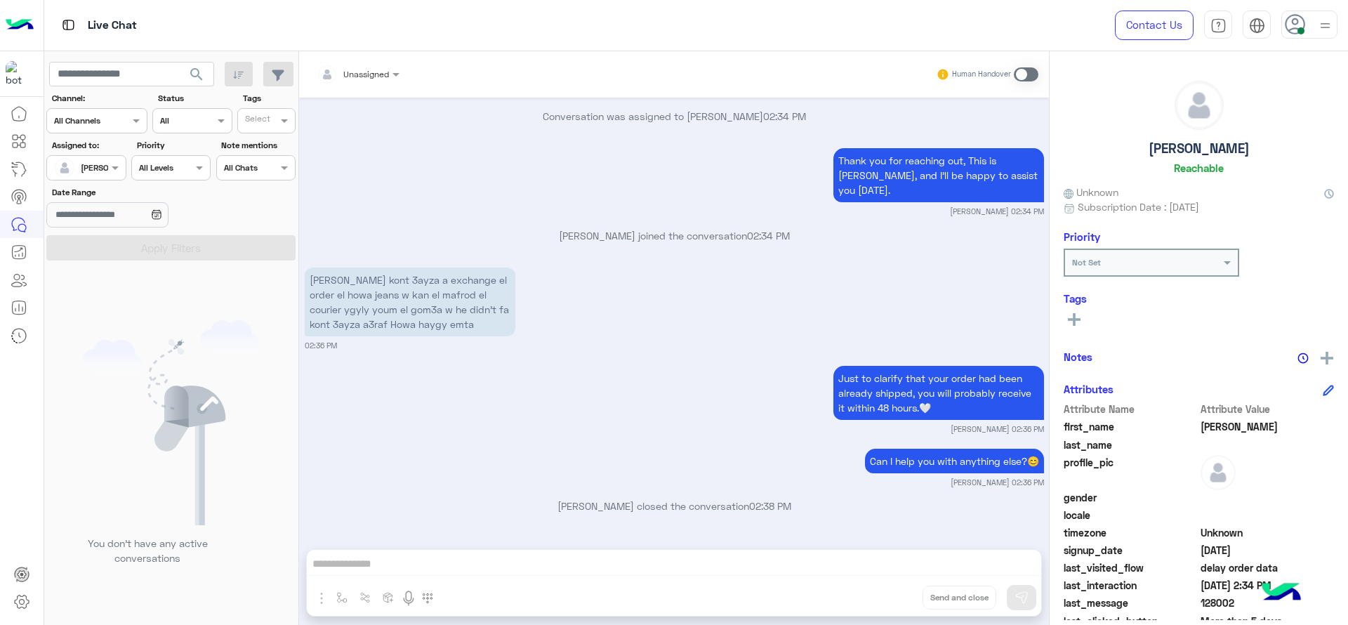
scroll to position [1966, 0]
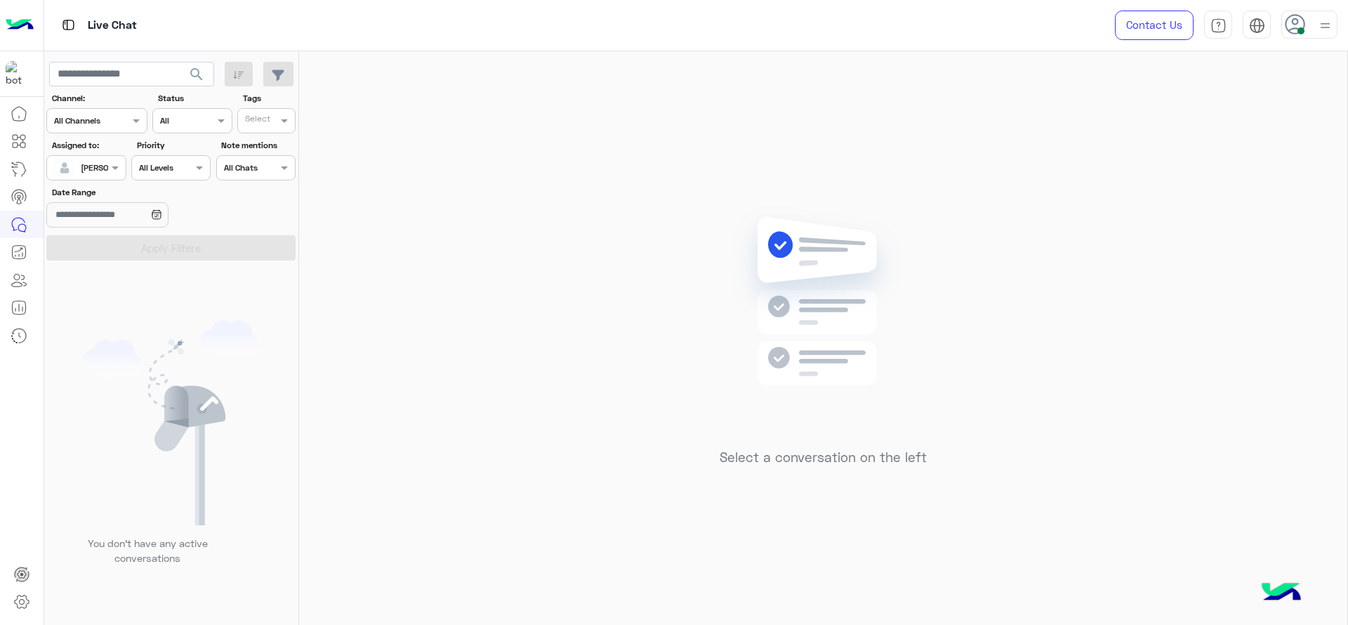
click at [1336, 25] on div at bounding box center [1310, 25] width 56 height 28
click at [956, 240] on div "Select a conversation on the left" at bounding box center [823, 340] width 1048 height 579
click at [1311, 13] on div "Contact Us Help Center عربي English" at bounding box center [1221, 25] width 254 height 51
click at [1322, 38] on div at bounding box center [1310, 25] width 56 height 28
click at [1313, 105] on label "Online" at bounding box center [1249, 107] width 153 height 25
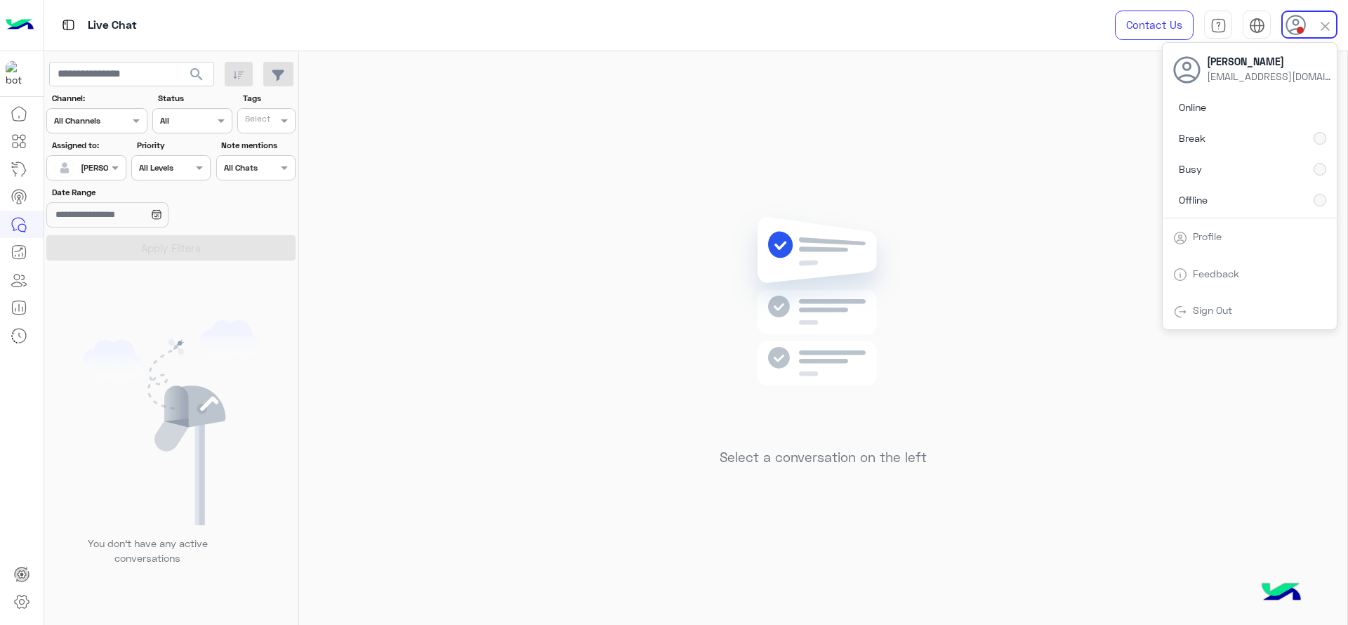
click at [1059, 159] on div "Select a conversation on the left" at bounding box center [823, 340] width 1048 height 579
click at [458, 380] on div "Select a conversation on the left" at bounding box center [823, 340] width 1048 height 579
click at [1298, 24] on icon at bounding box center [1295, 24] width 21 height 21
click at [801, 180] on div "Select a conversation on the left" at bounding box center [823, 340] width 1048 height 579
click at [1312, 34] on div at bounding box center [1310, 25] width 56 height 28
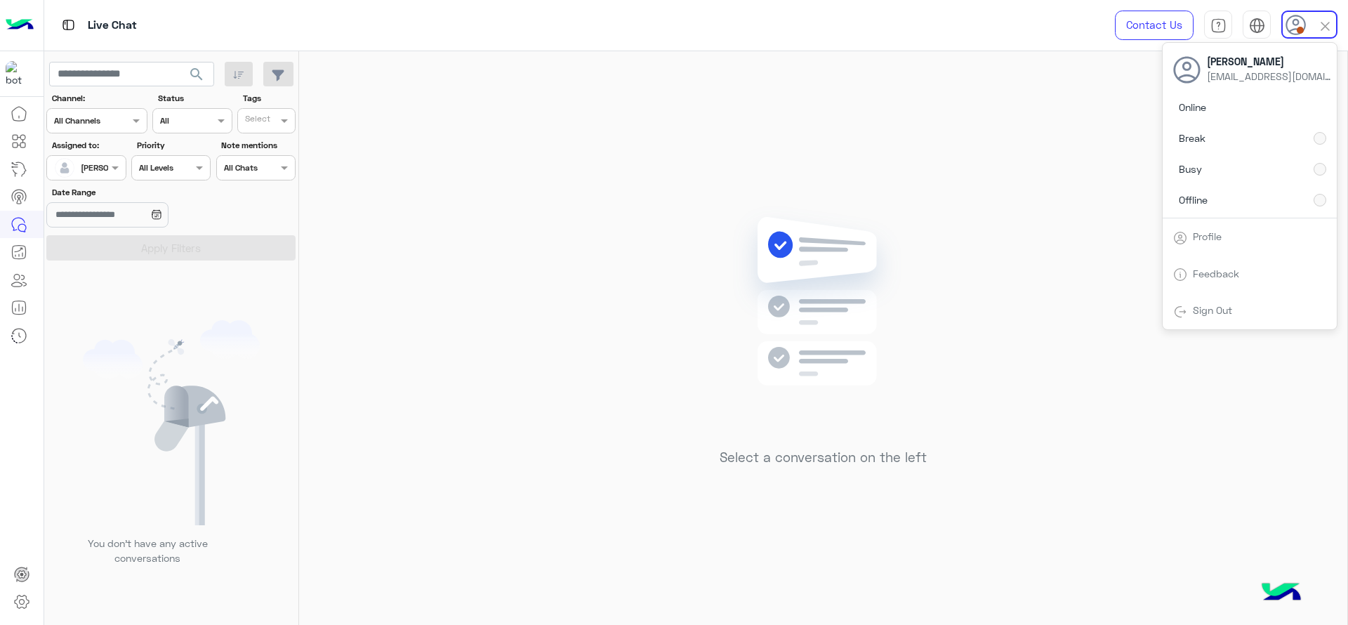
click at [779, 171] on div "Select a conversation on the left" at bounding box center [823, 340] width 1048 height 579
click at [640, 87] on div "Select a conversation on the left" at bounding box center [823, 340] width 1048 height 579
click at [815, 325] on img at bounding box center [823, 322] width 203 height 233
click at [632, 244] on div "Select a conversation on the left" at bounding box center [823, 340] width 1048 height 579
click at [986, 217] on div "Select a conversation on the left" at bounding box center [823, 340] width 1048 height 579
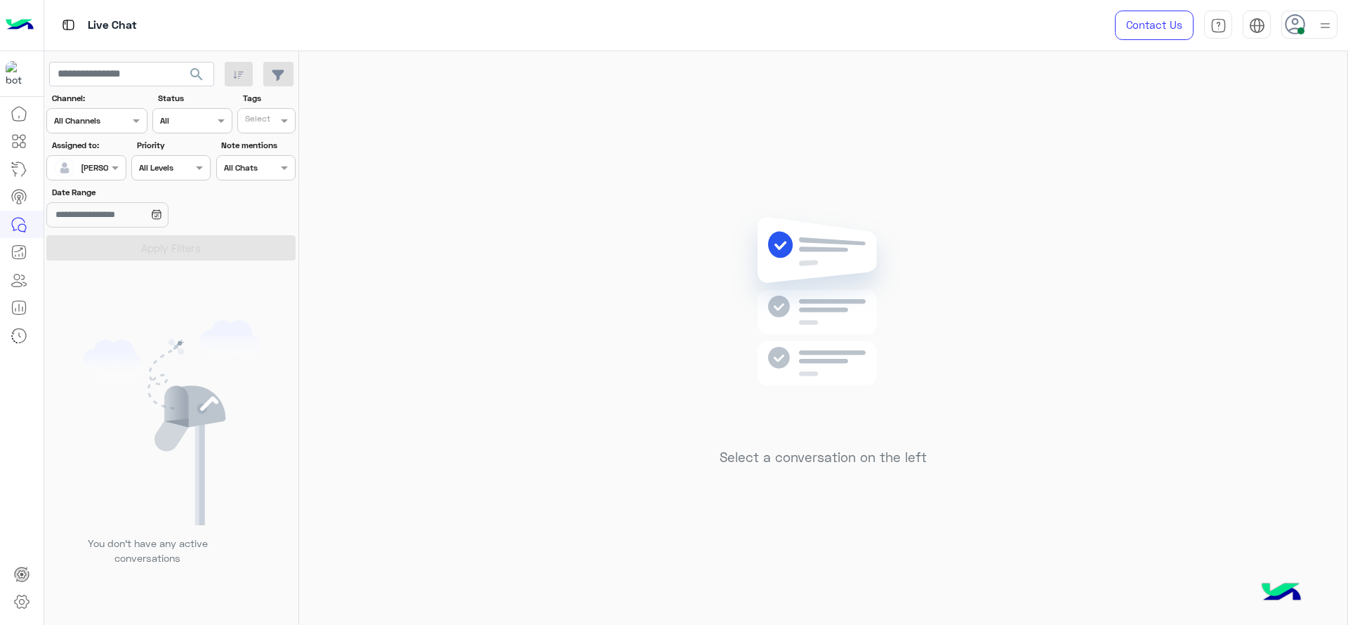
click at [654, 291] on div "Select a conversation on the left" at bounding box center [823, 340] width 1048 height 579
click at [1348, 518] on mat-drawer at bounding box center [1348, 340] width 1 height 579
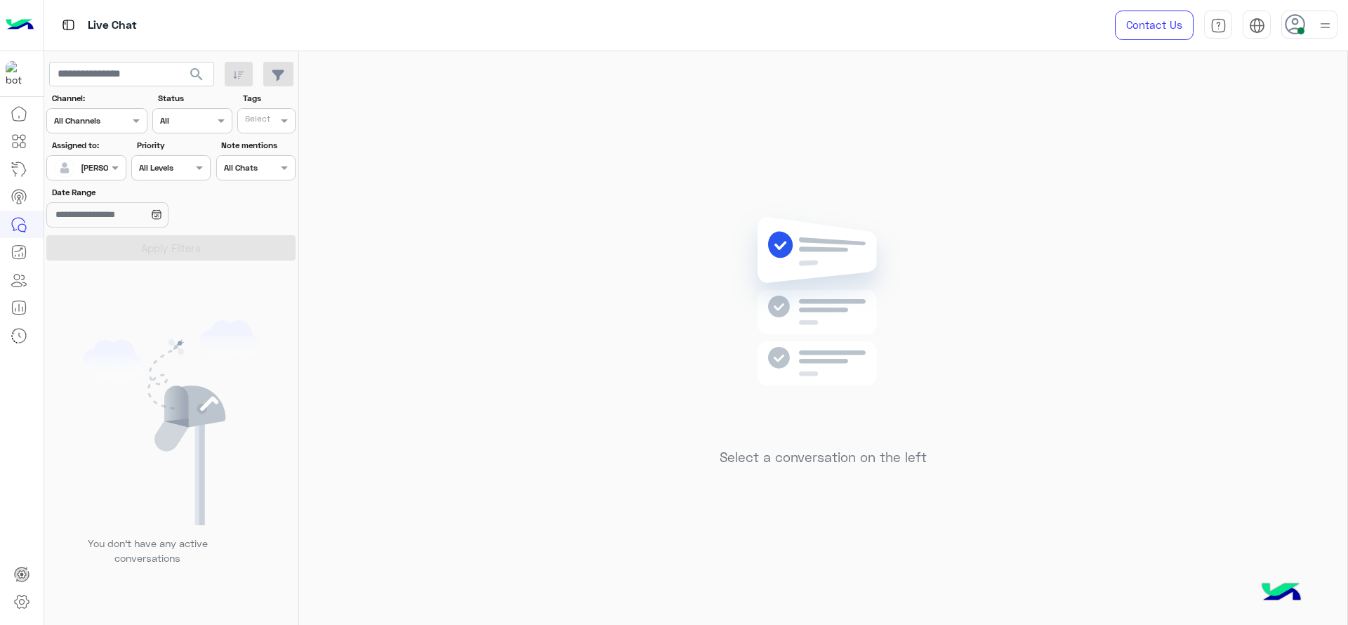
click at [1060, 345] on div "Select a conversation on the left" at bounding box center [823, 340] width 1048 height 579
click at [665, 364] on div "Select a conversation on the left" at bounding box center [823, 340] width 1048 height 579
click at [522, 404] on div "Select a conversation on the left" at bounding box center [823, 340] width 1048 height 579
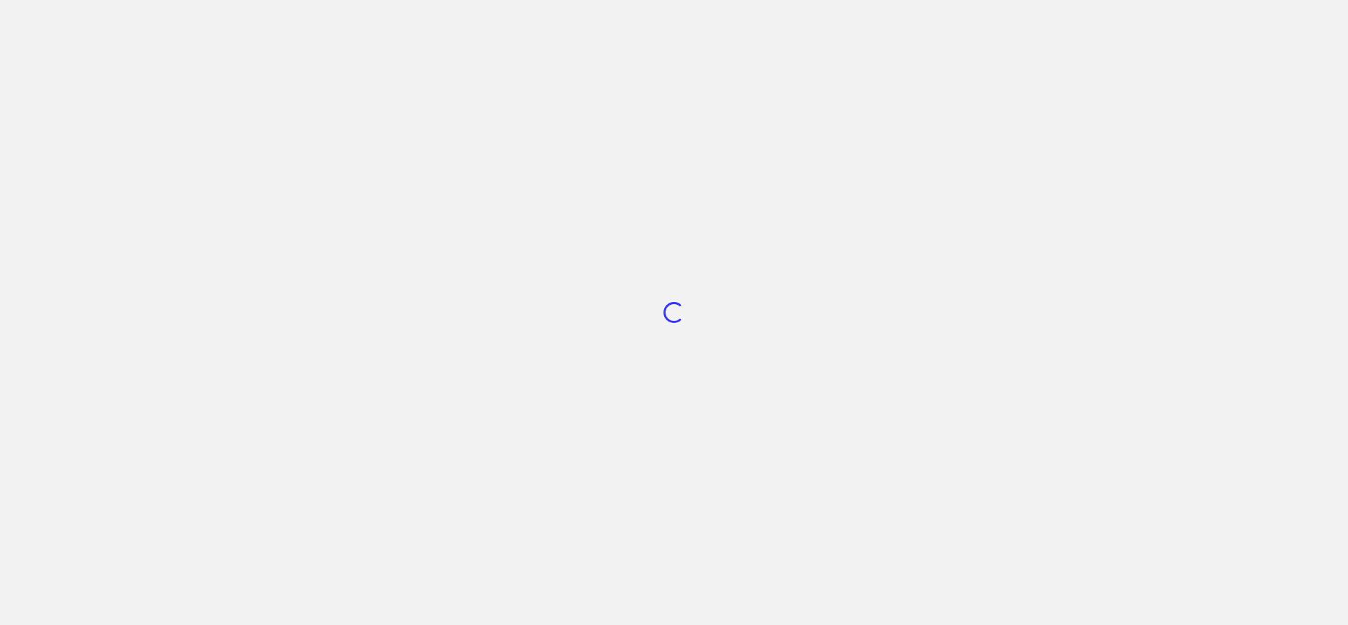
click at [568, 210] on app-root "Loading..." at bounding box center [674, 312] width 1348 height 625
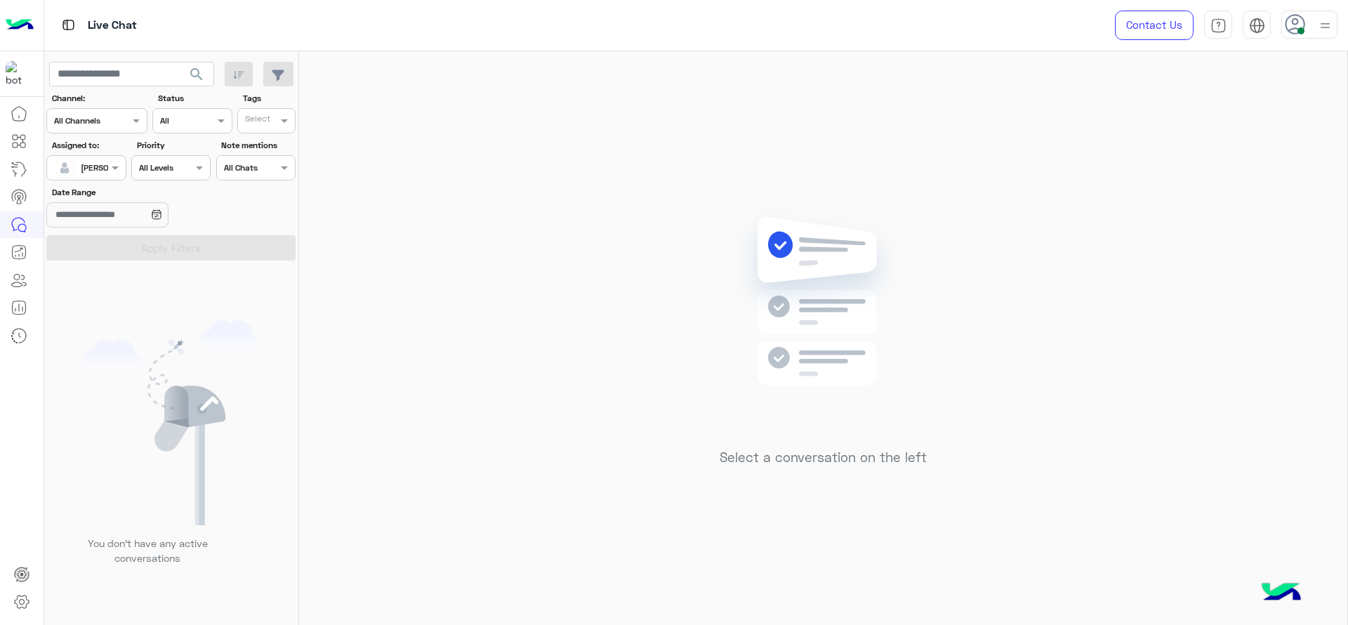
click at [926, 188] on div "Select a conversation on the left" at bounding box center [823, 340] width 1048 height 579
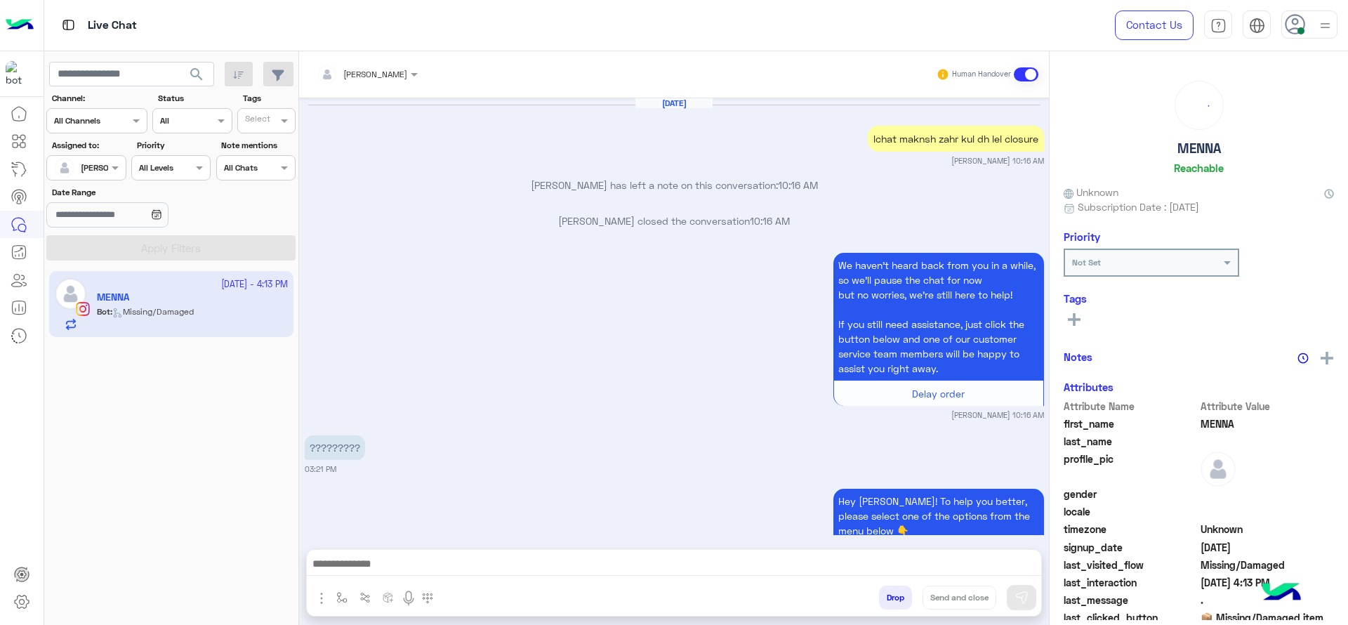
scroll to position [1480, 0]
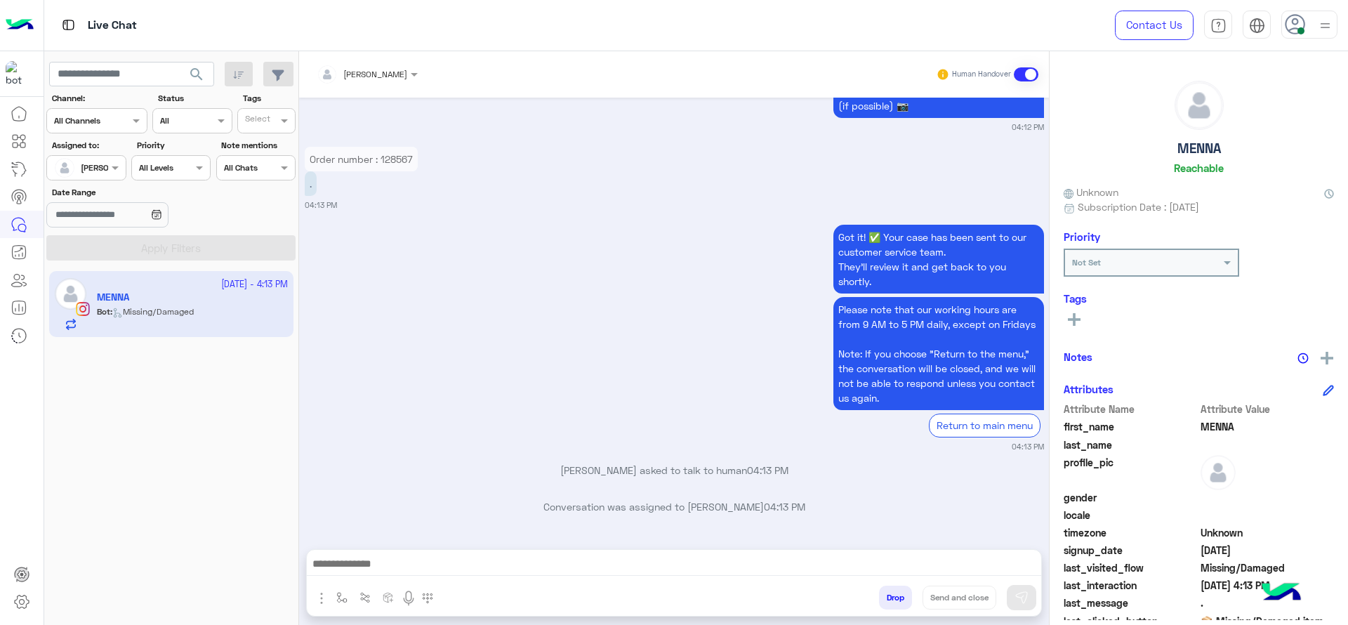
drag, startPoint x: 0, startPoint y: 0, endPoint x: 456, endPoint y: 501, distance: 677.6
click at [473, 419] on div "Got it! ✅ Your case has been sent to our customer service team. They’ll review …" at bounding box center [674, 336] width 739 height 231
click at [334, 606] on button "button" at bounding box center [342, 597] width 23 height 23
click at [355, 574] on div "enter flow name" at bounding box center [383, 566] width 104 height 25
type input "*"
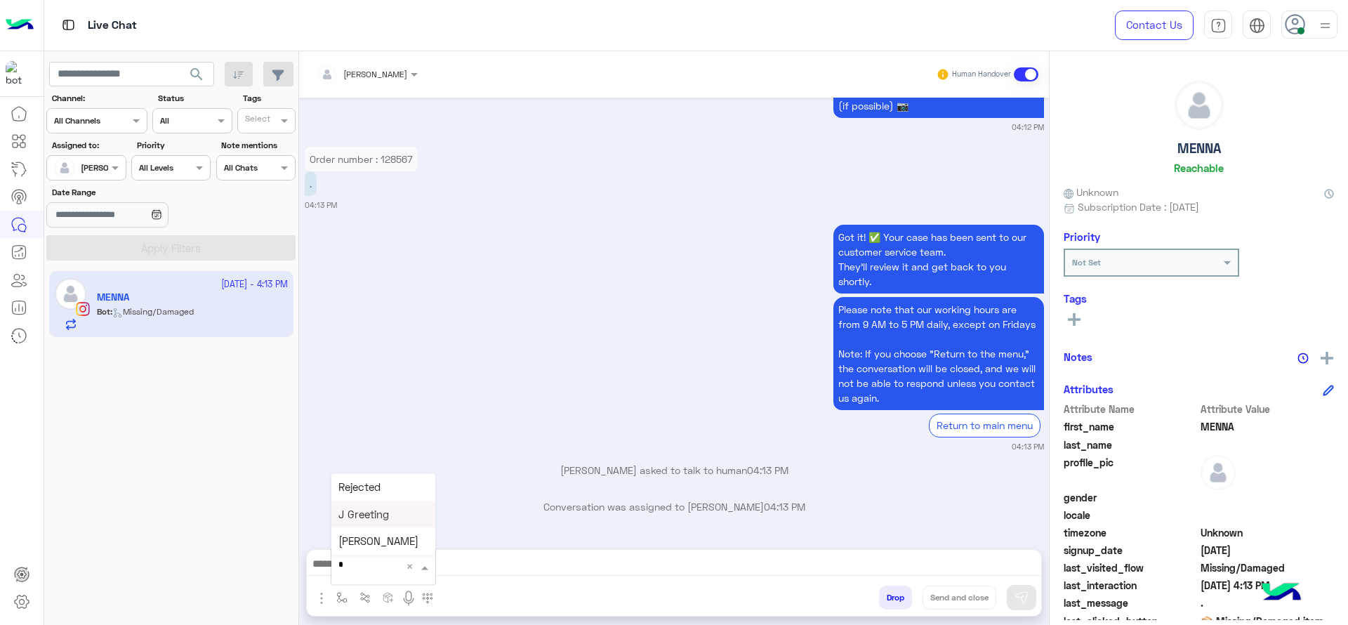
click at [371, 522] on div "J Greeting" at bounding box center [383, 514] width 104 height 27
click at [442, 381] on div "Got it! ✅ Your case has been sent to our customer service team. They’ll review …" at bounding box center [674, 336] width 739 height 231
type textarea "**********"
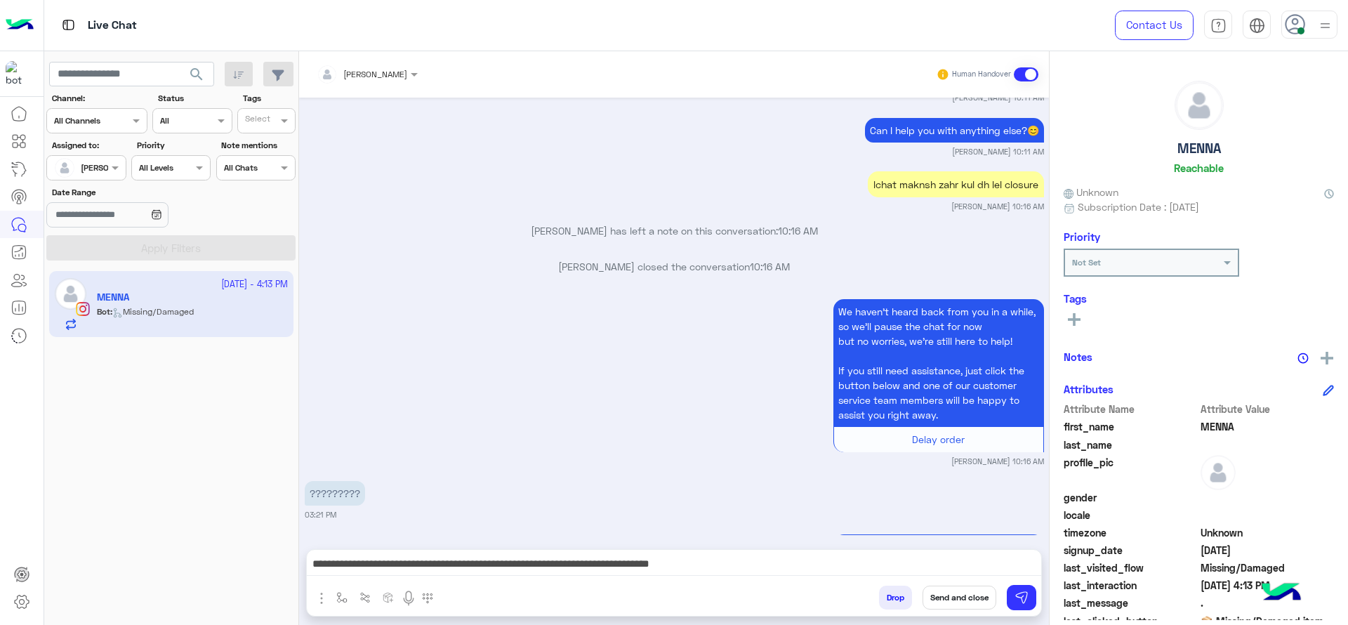
scroll to position [3367, 0]
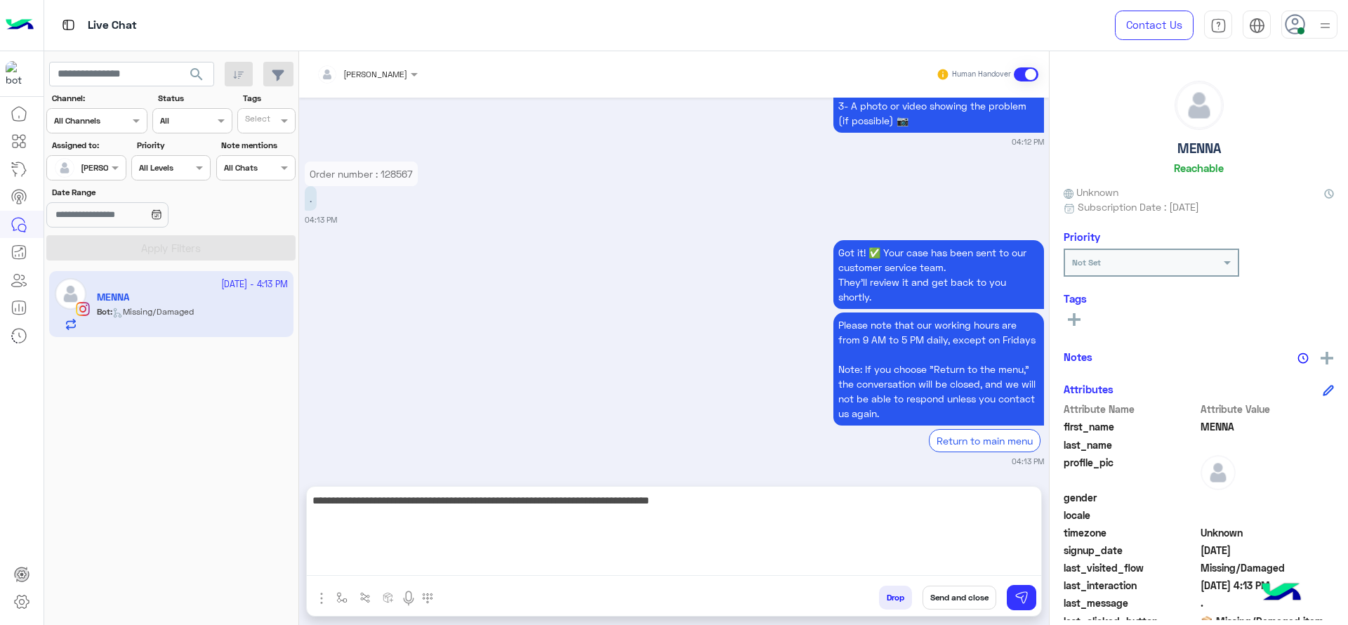
click at [579, 563] on textarea "**********" at bounding box center [674, 534] width 735 height 84
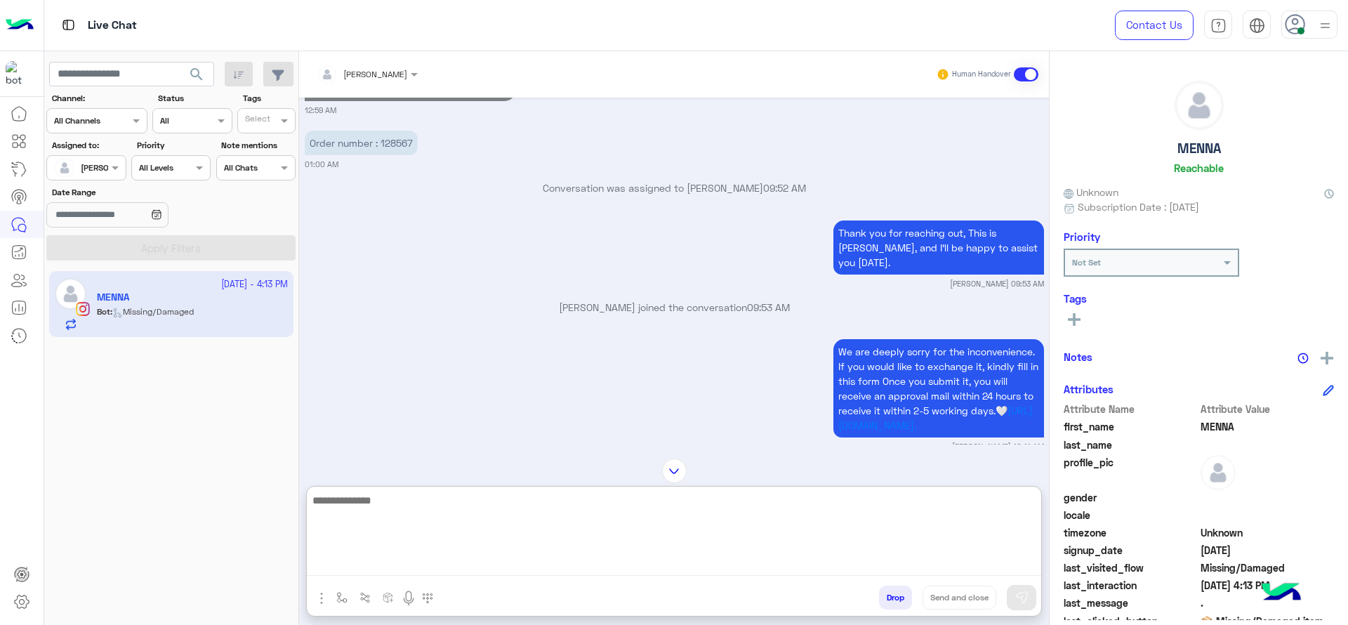
scroll to position [1506, 0]
click at [553, 526] on textarea at bounding box center [674, 534] width 735 height 84
type textarea "**********"
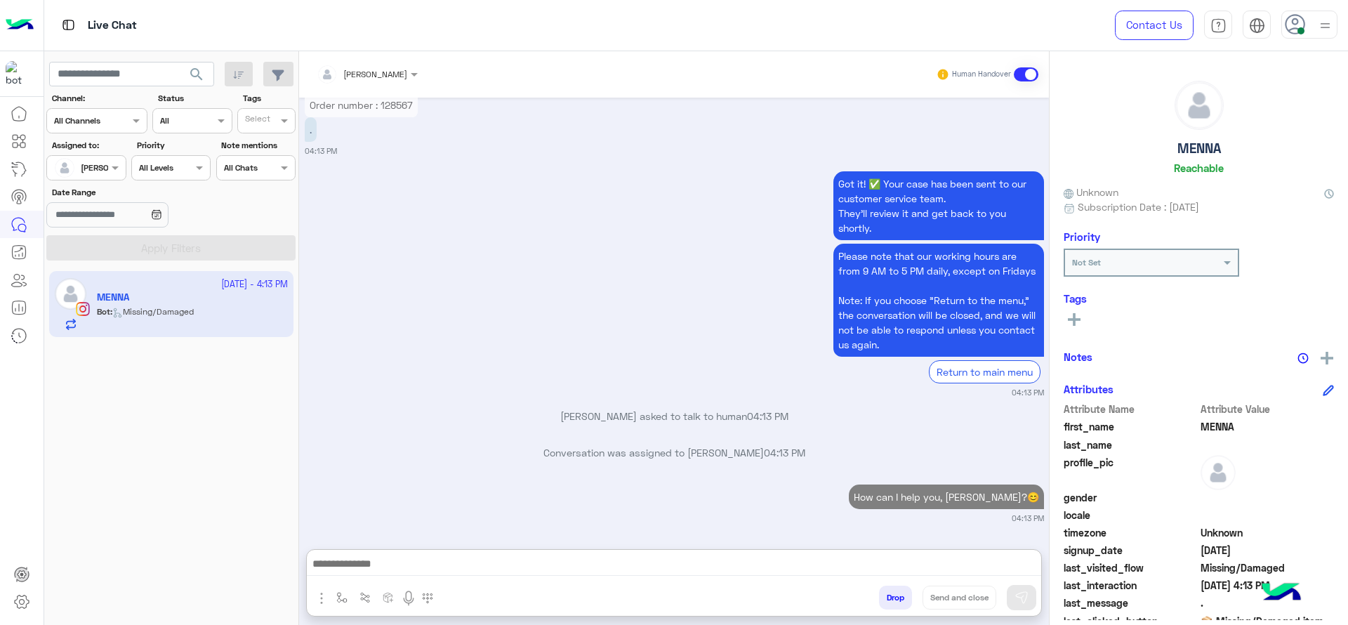
click at [422, 445] on p "Conversation was assigned to Jana Aboelseoud 04:13 PM" at bounding box center [674, 452] width 739 height 15
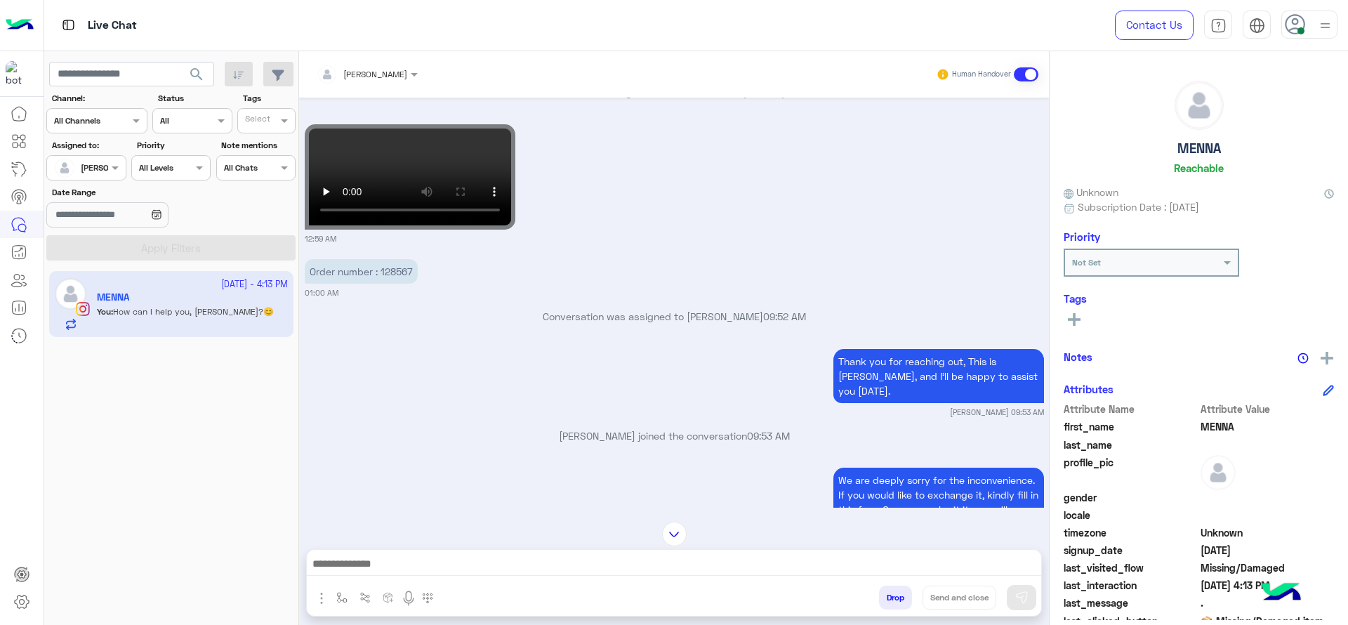
scroll to position [1385, 0]
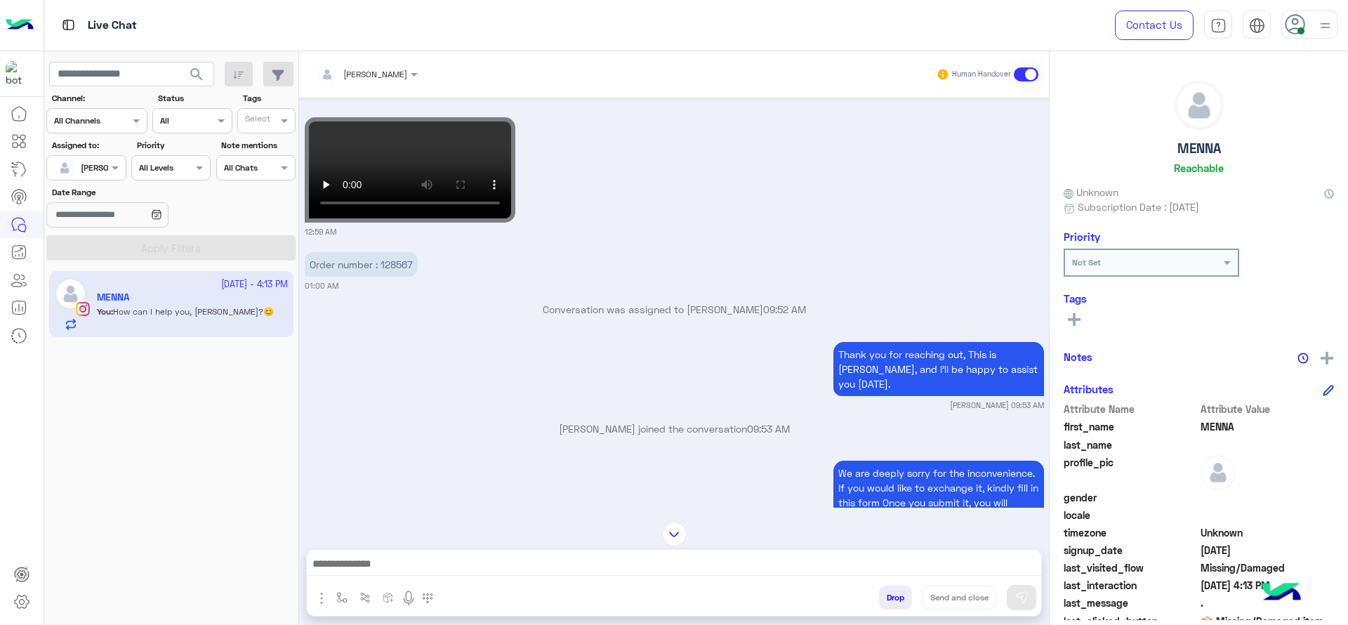
click at [389, 264] on p "Order number : 128567" at bounding box center [361, 264] width 113 height 25
copy p "128567"
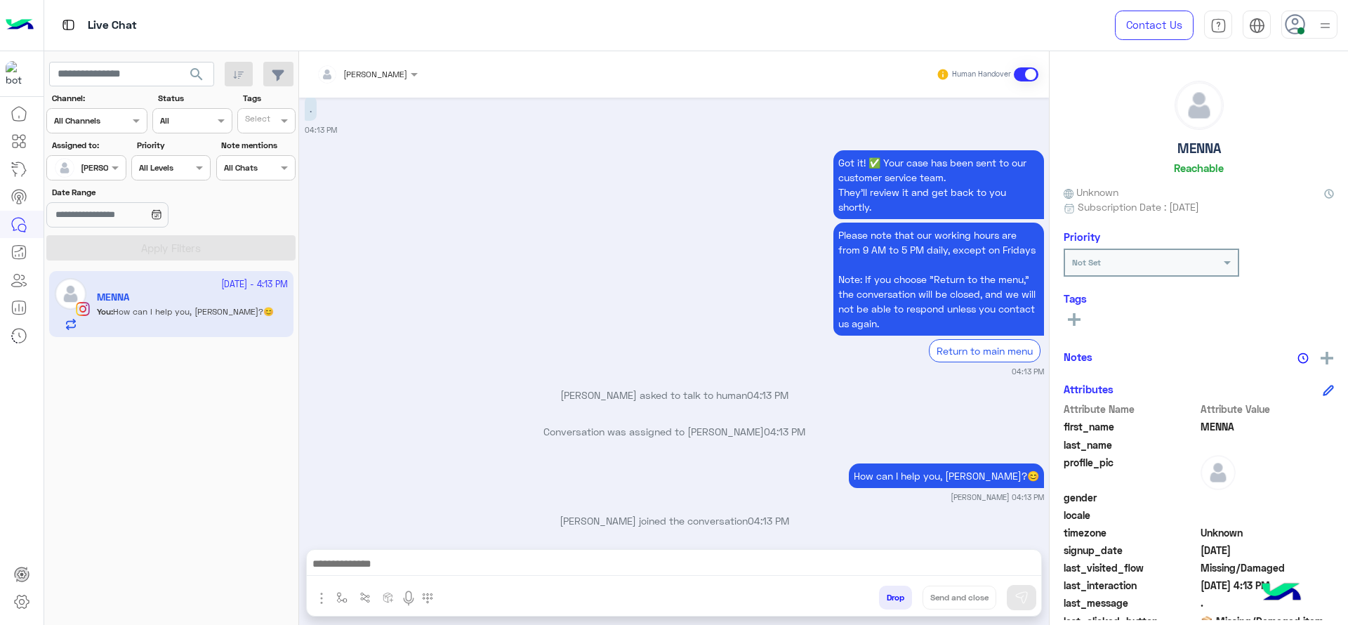
scroll to position [3456, 0]
click at [442, 260] on div "Got it! ✅ Your case has been sent to our customer service team. They’ll review …" at bounding box center [674, 262] width 739 height 231
click at [446, 276] on div "Got it! ✅ Your case has been sent to our customer service team. They’ll review …" at bounding box center [674, 262] width 739 height 231
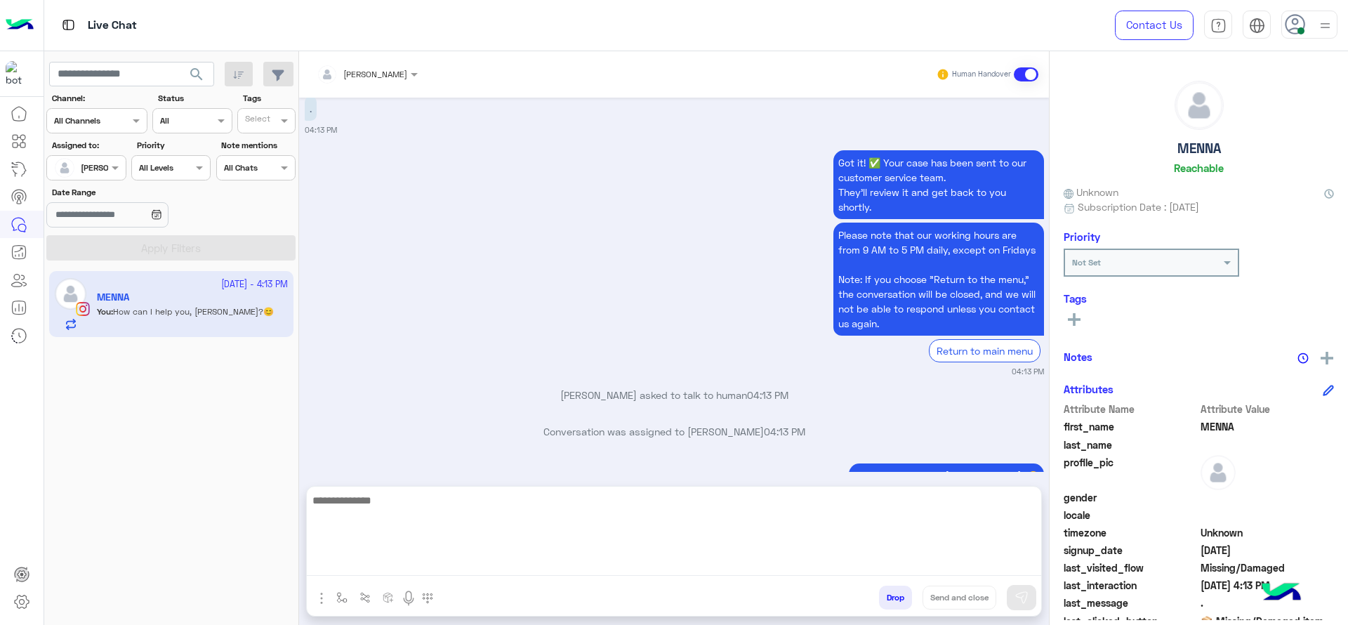
click at [521, 555] on textarea at bounding box center [674, 534] width 735 height 84
type textarea "**********"
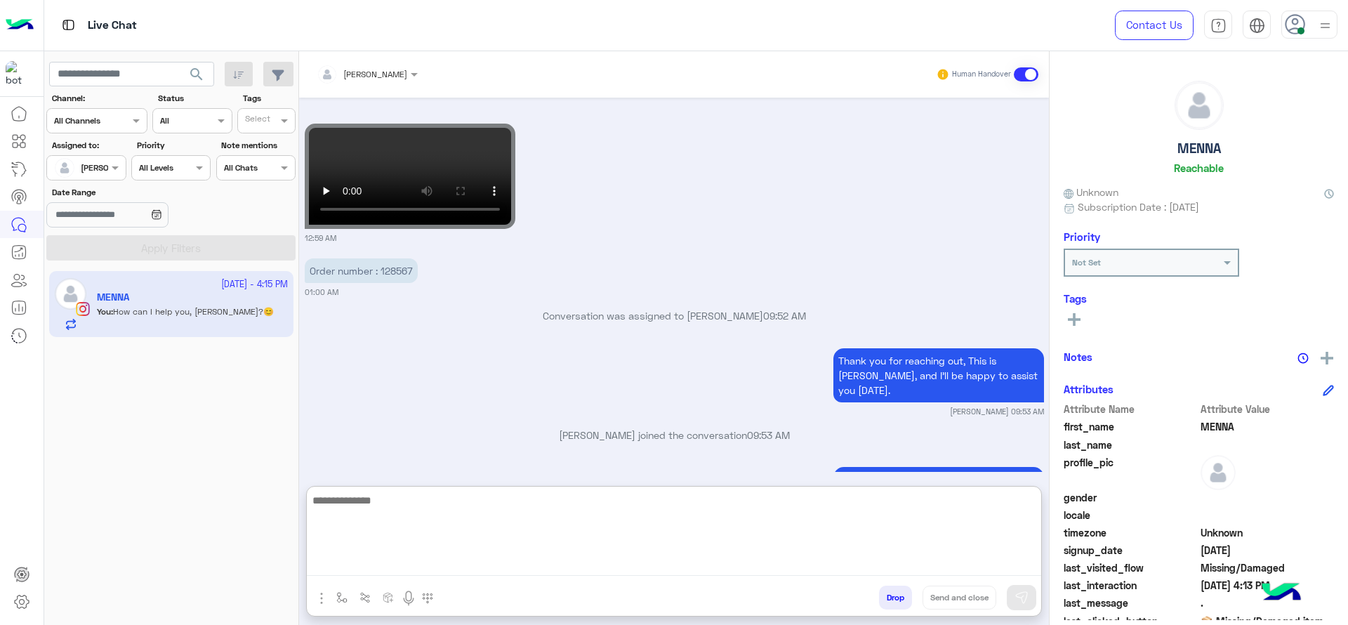
scroll to position [3573, 0]
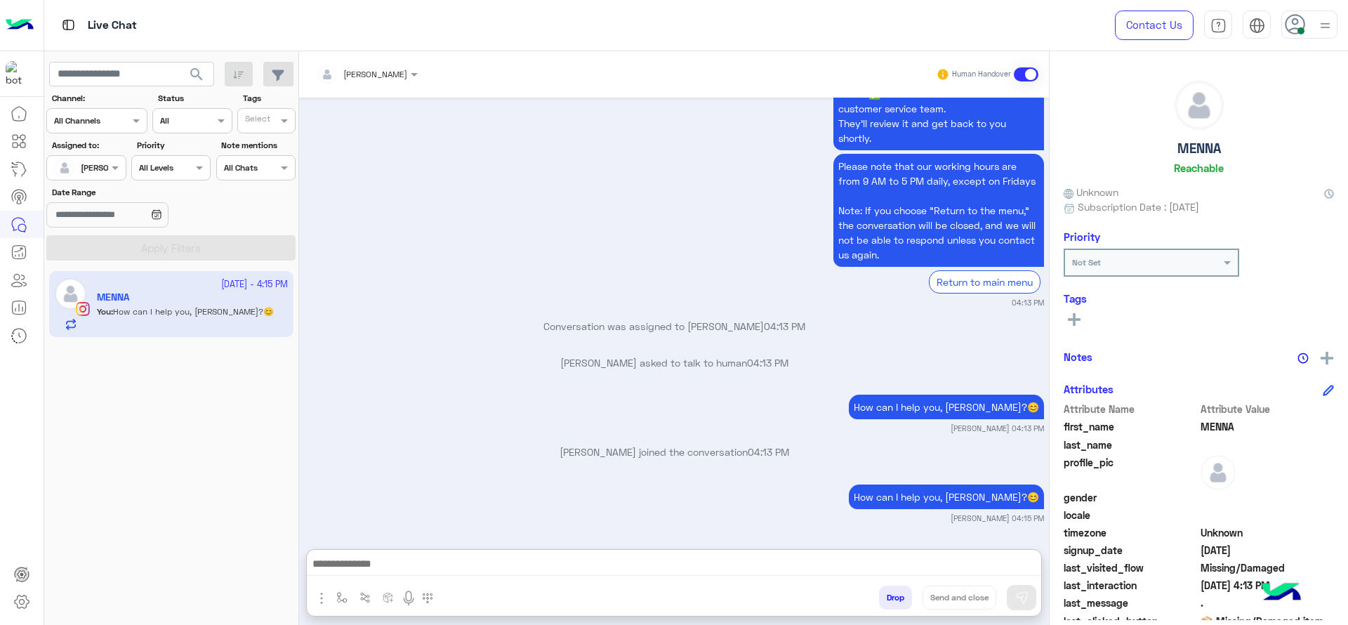
click at [334, 579] on div at bounding box center [674, 567] width 735 height 35
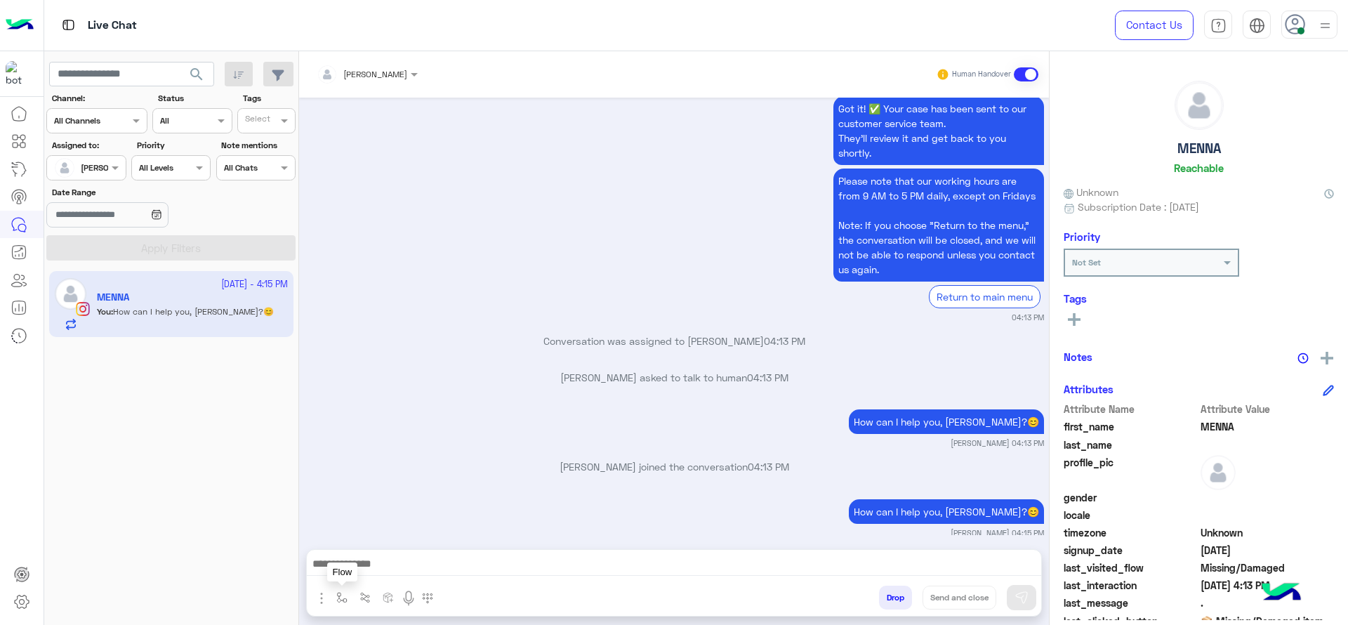
click at [337, 603] on img "button" at bounding box center [341, 597] width 11 height 11
click at [362, 556] on div "enter flow name" at bounding box center [383, 566] width 104 height 25
type input "*"
click at [371, 542] on span "[PERSON_NAME]" at bounding box center [378, 541] width 80 height 13
type textarea "**********"
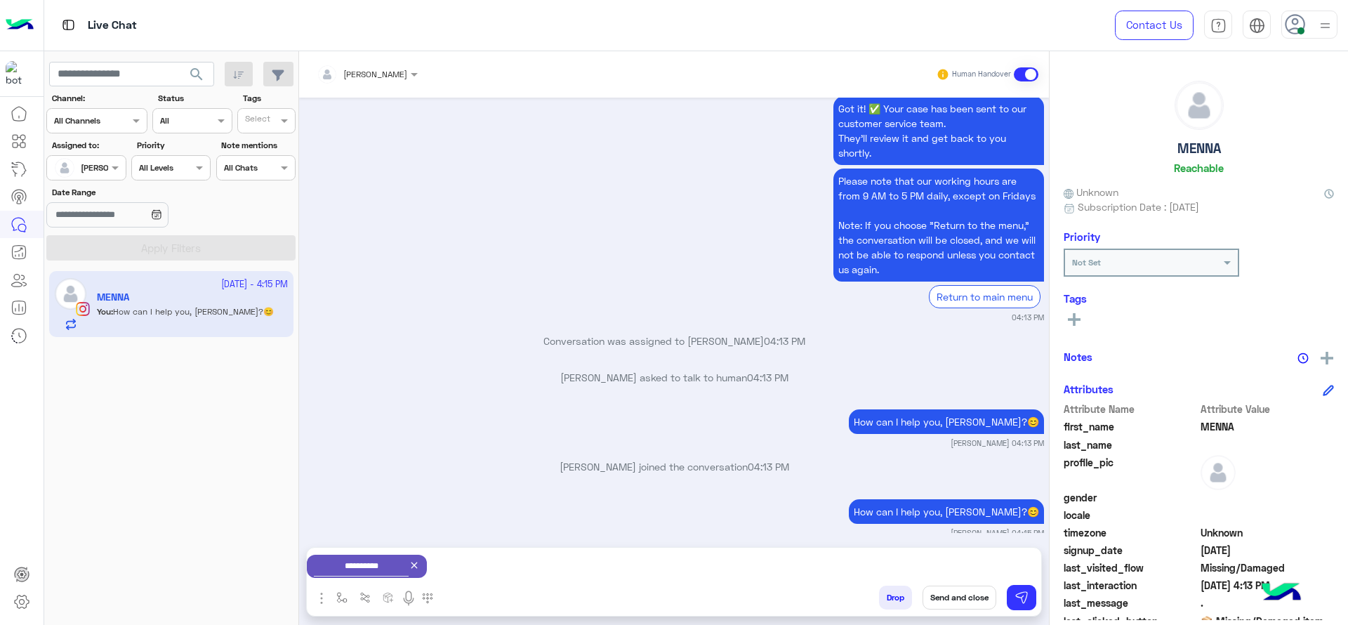
scroll to position [3513, 0]
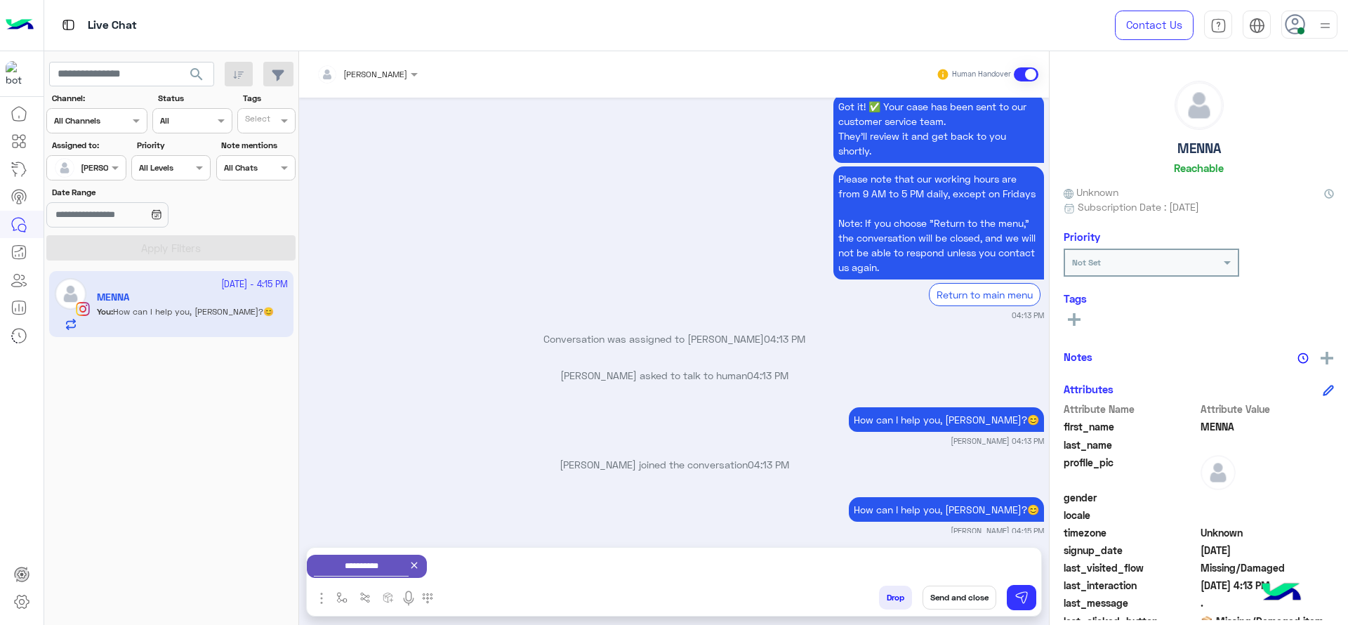
click at [963, 591] on button "Send and close" at bounding box center [960, 598] width 74 height 24
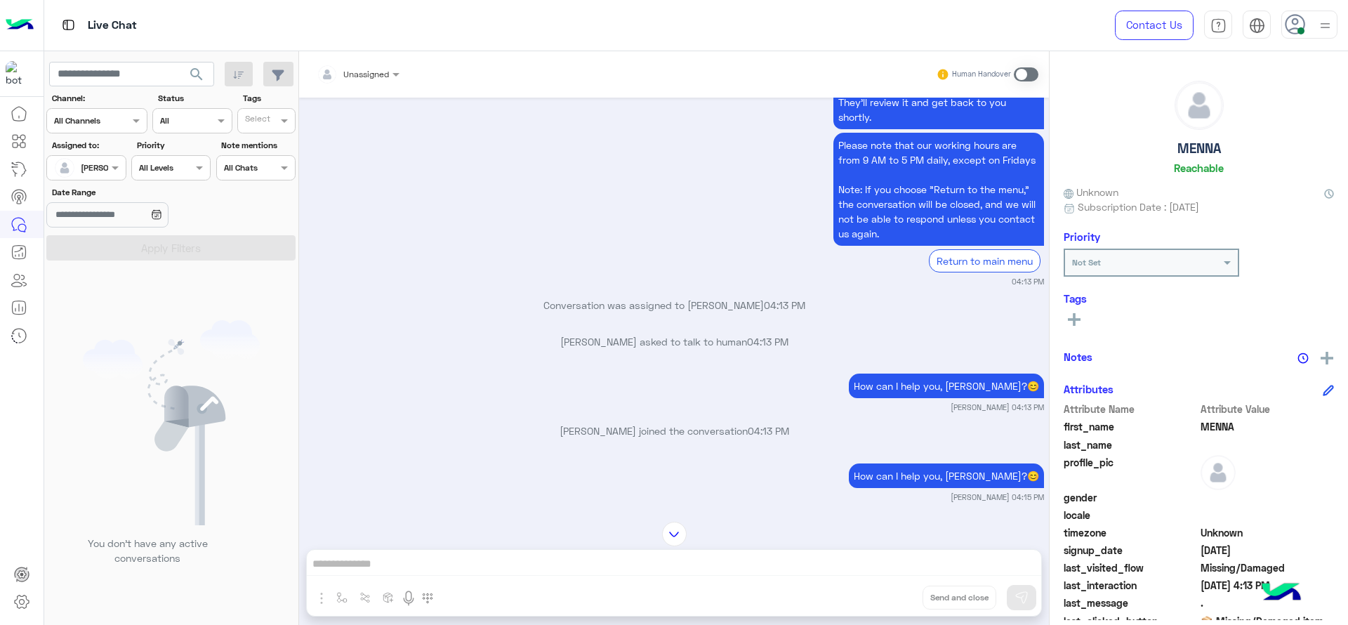
scroll to position [3728, 0]
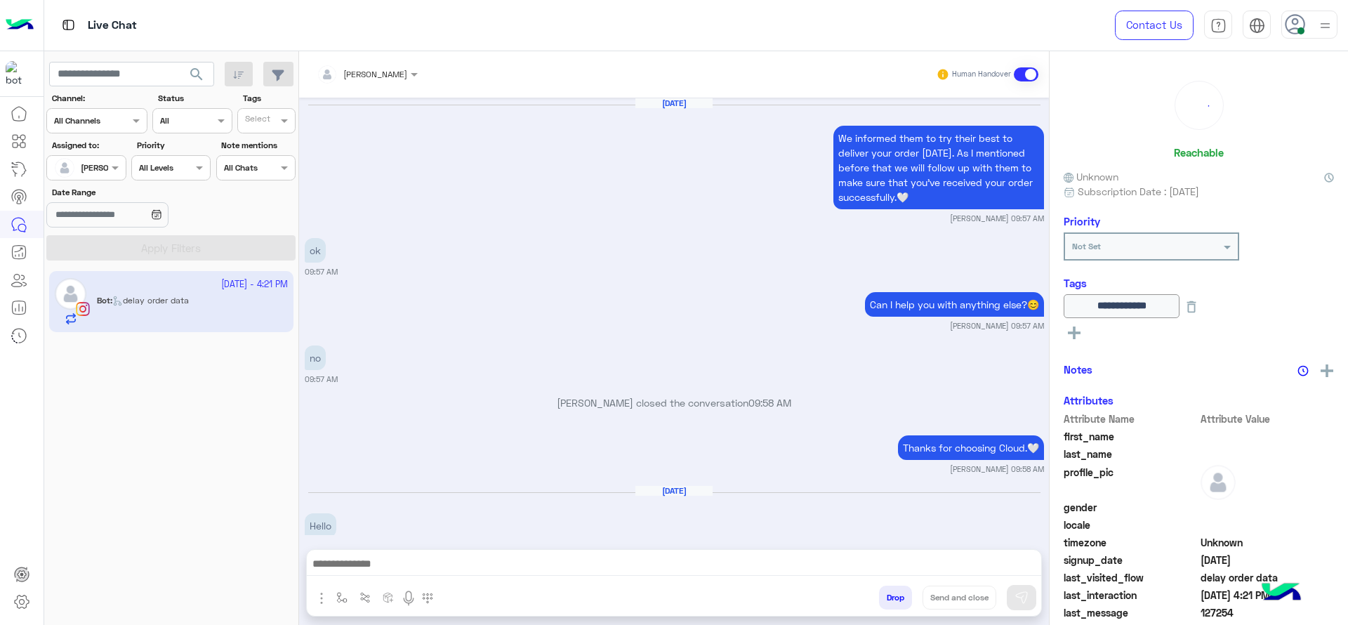
scroll to position [1343, 0]
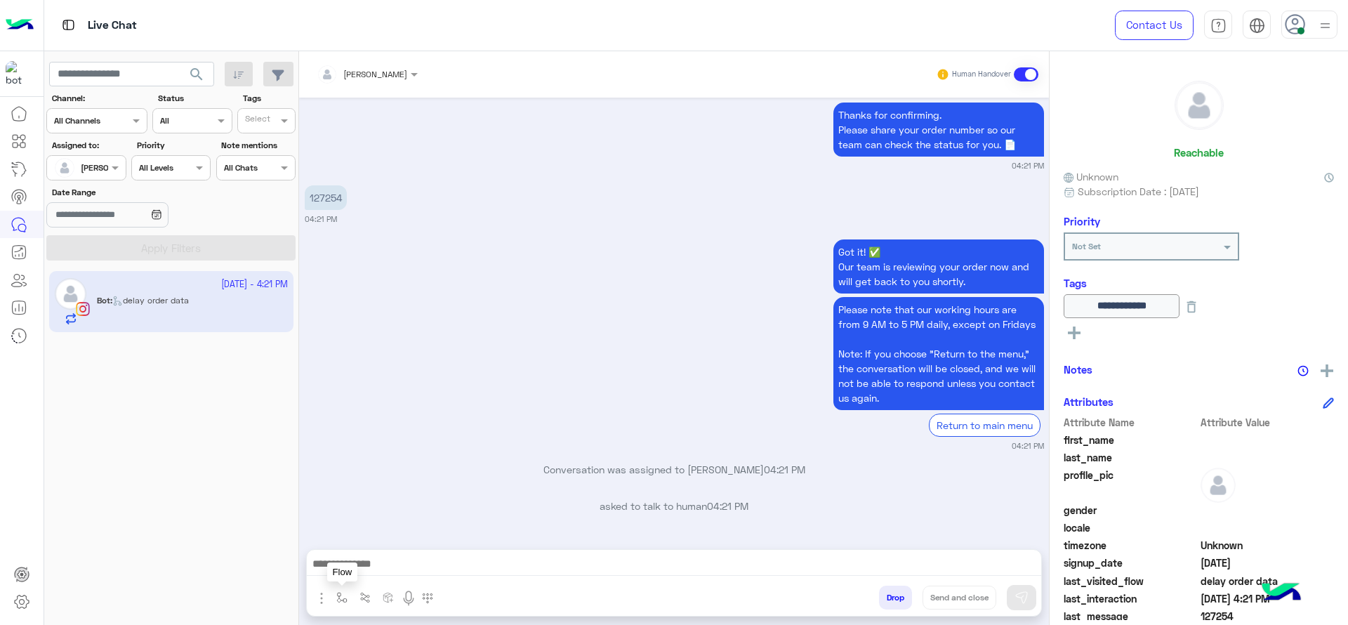
click at [338, 594] on img "button" at bounding box center [341, 597] width 11 height 11
click at [374, 569] on input "text" at bounding box center [365, 564] width 55 height 13
type input "*"
click at [383, 506] on div "J Greeting" at bounding box center [383, 514] width 104 height 27
type textarea "**********"
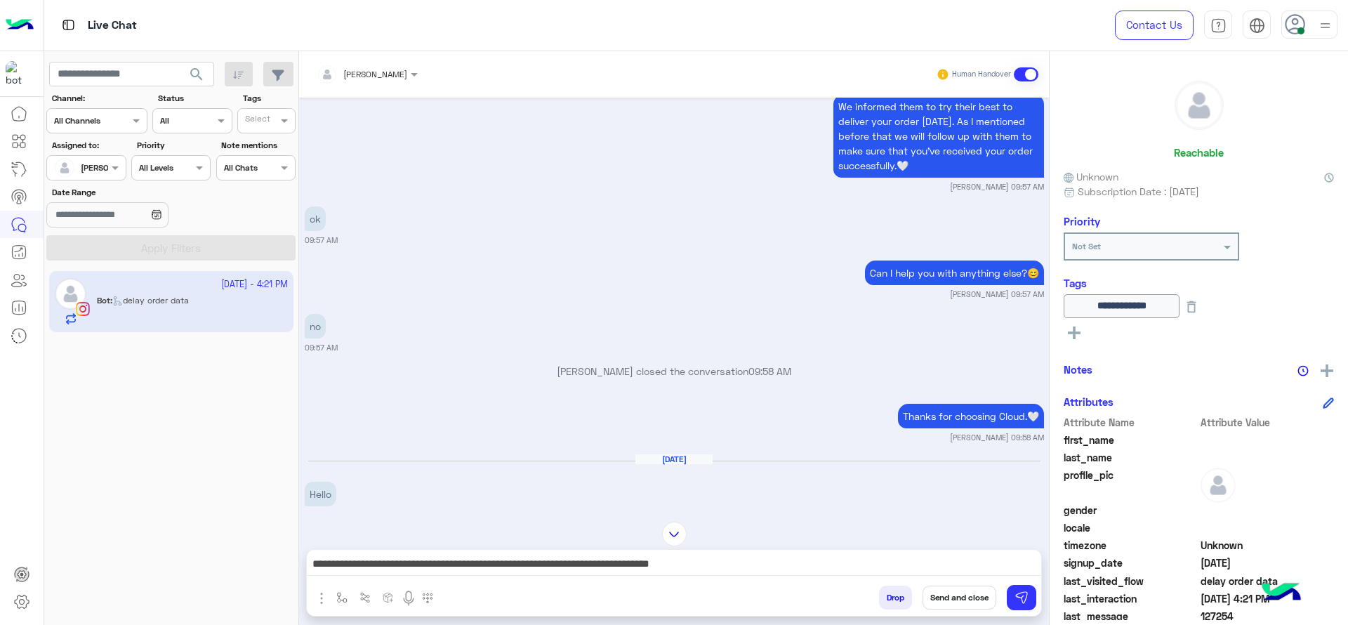
scroll to position [9, 0]
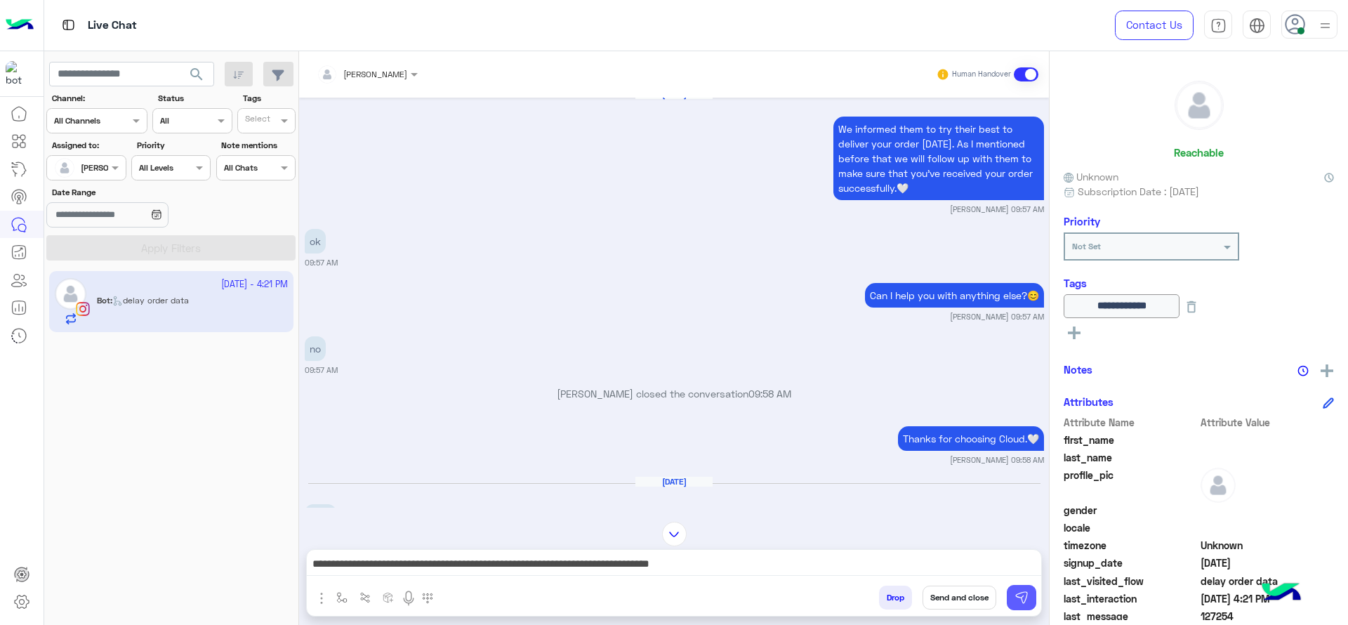
click at [1025, 603] on img at bounding box center [1022, 598] width 14 height 14
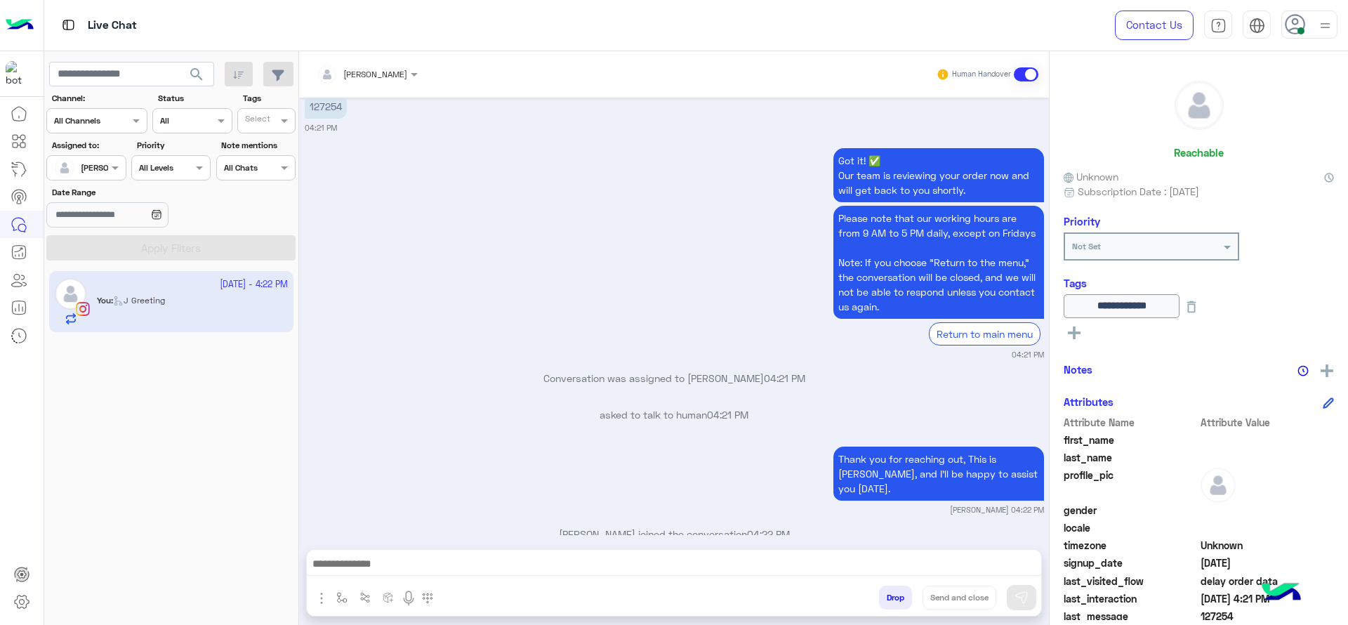
scroll to position [1395, 0]
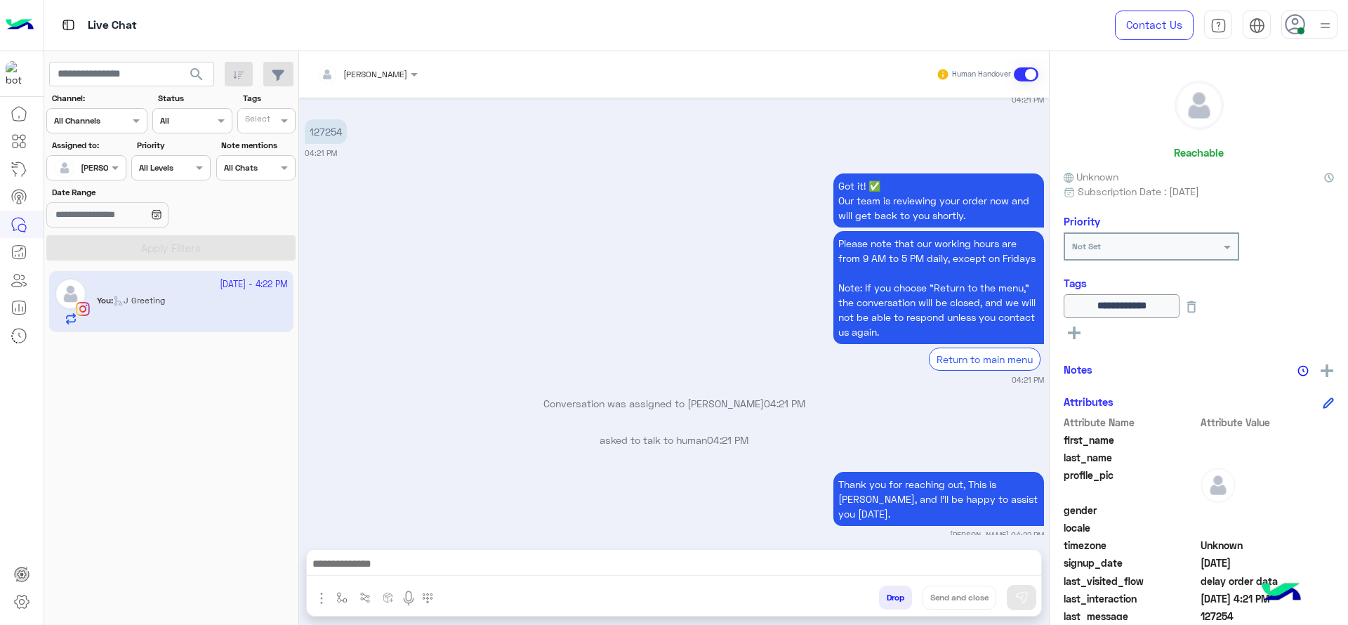
click at [335, 144] on p "127254" at bounding box center [326, 131] width 42 height 25
copy p "127254"
click at [451, 178] on div "Sep 27, 2025 We informed them to try their best to deliver your order today. As…" at bounding box center [674, 316] width 750 height 437
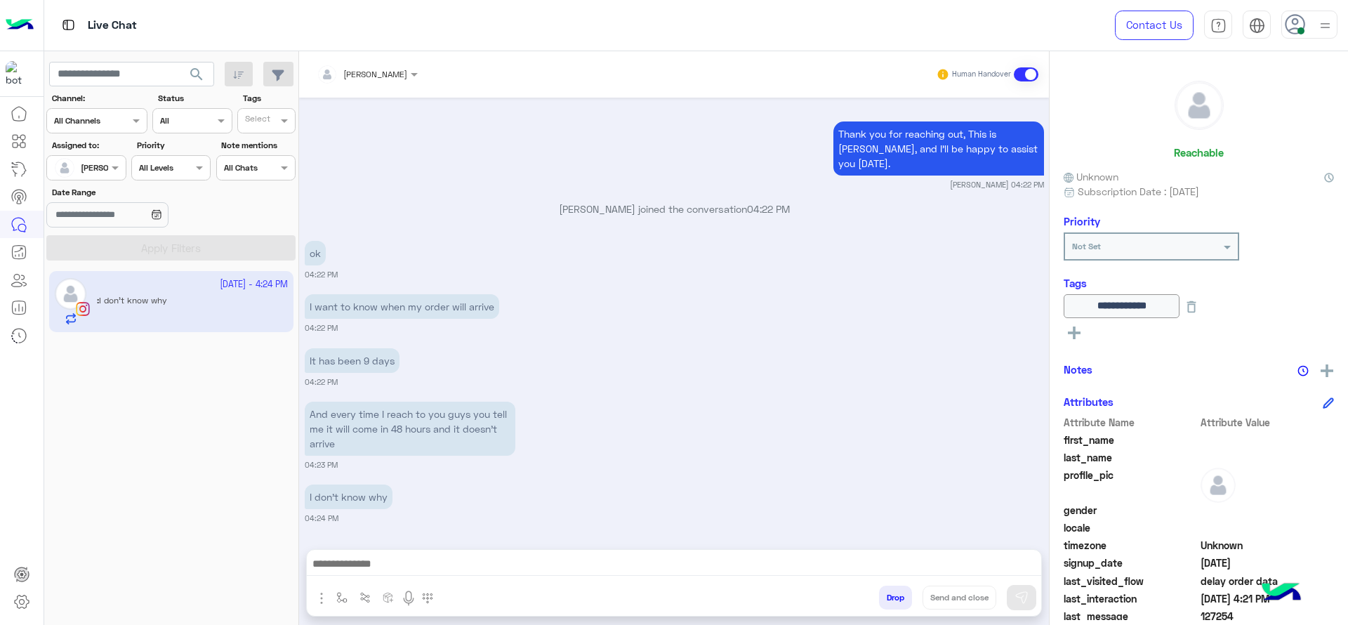
scroll to position [1799, 0]
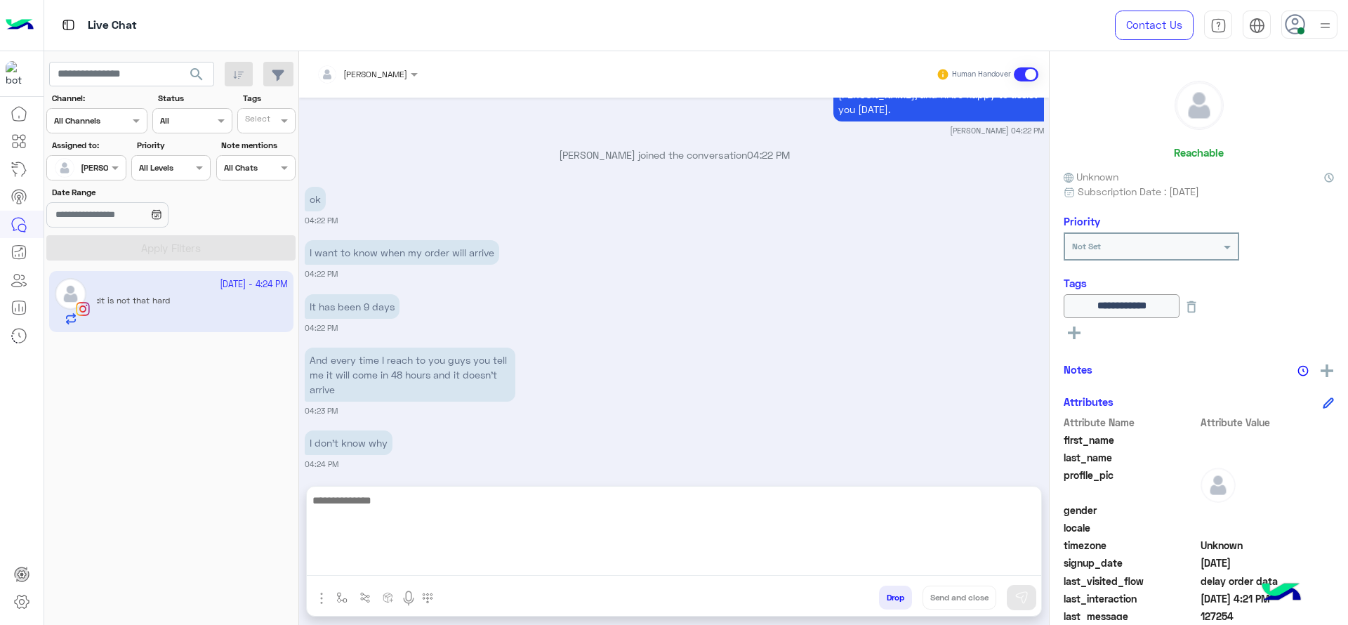
click at [499, 559] on textarea at bounding box center [674, 534] width 735 height 84
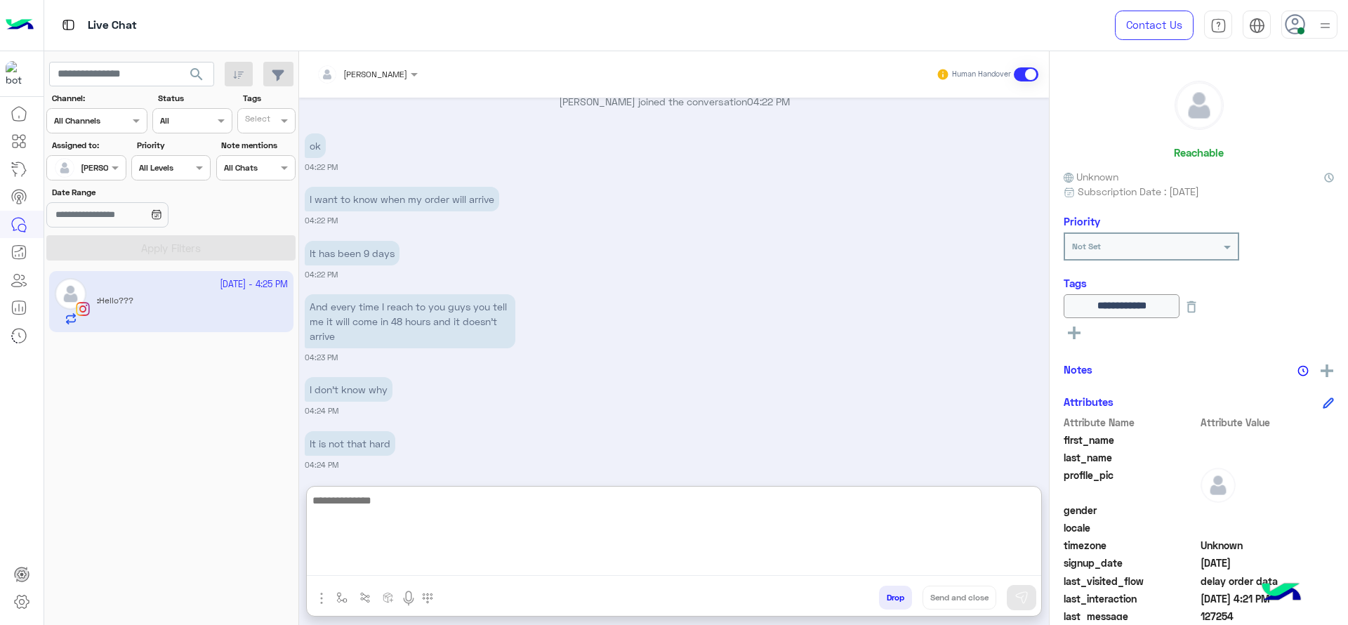
click at [596, 523] on textarea at bounding box center [674, 534] width 735 height 84
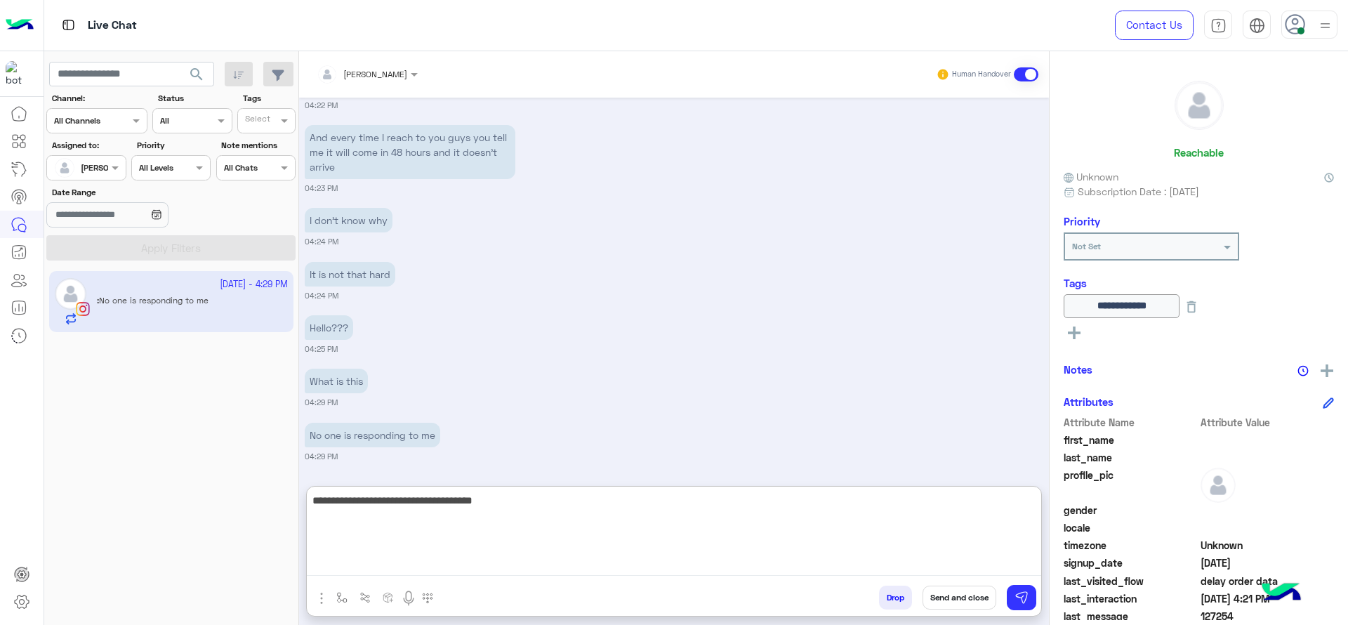
scroll to position [2022, 0]
click at [613, 546] on textarea "**********" at bounding box center [674, 534] width 735 height 84
click at [598, 546] on textarea "**********" at bounding box center [674, 534] width 735 height 84
paste textarea "**********"
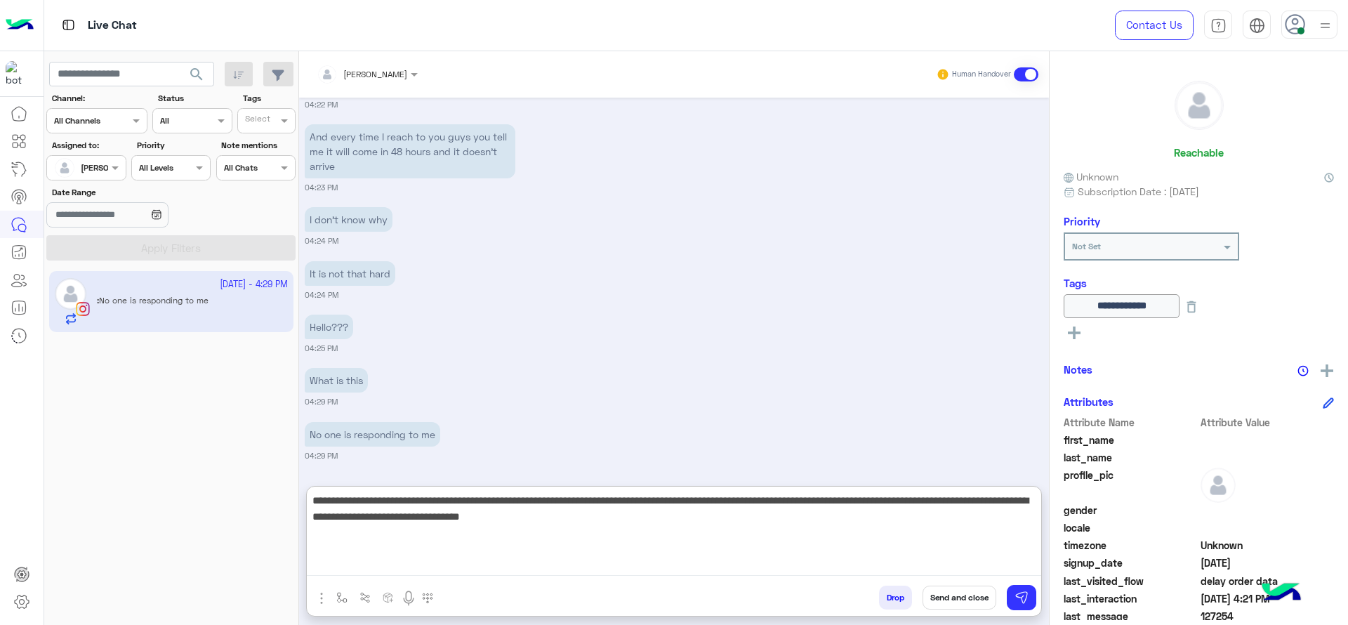
type textarea "**********"
click at [424, 547] on textarea "**********" at bounding box center [674, 534] width 735 height 84
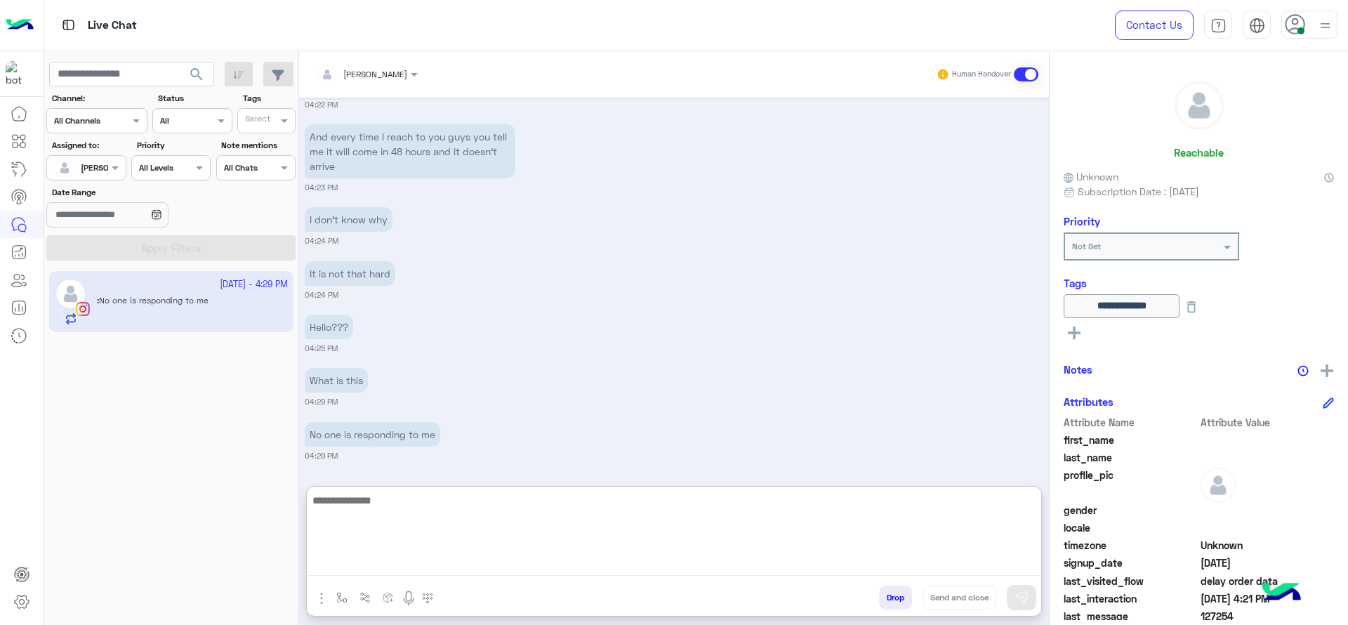
scroll to position [2150, 0]
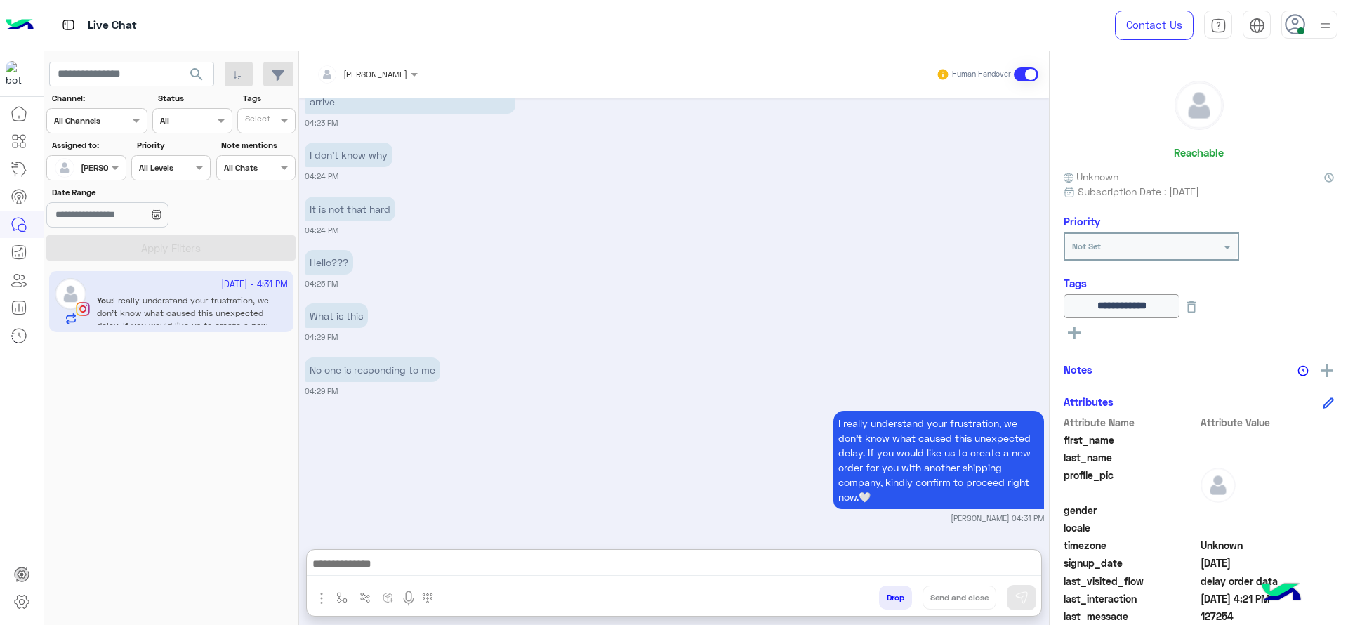
click at [751, 331] on small "04:29 PM" at bounding box center [674, 336] width 739 height 11
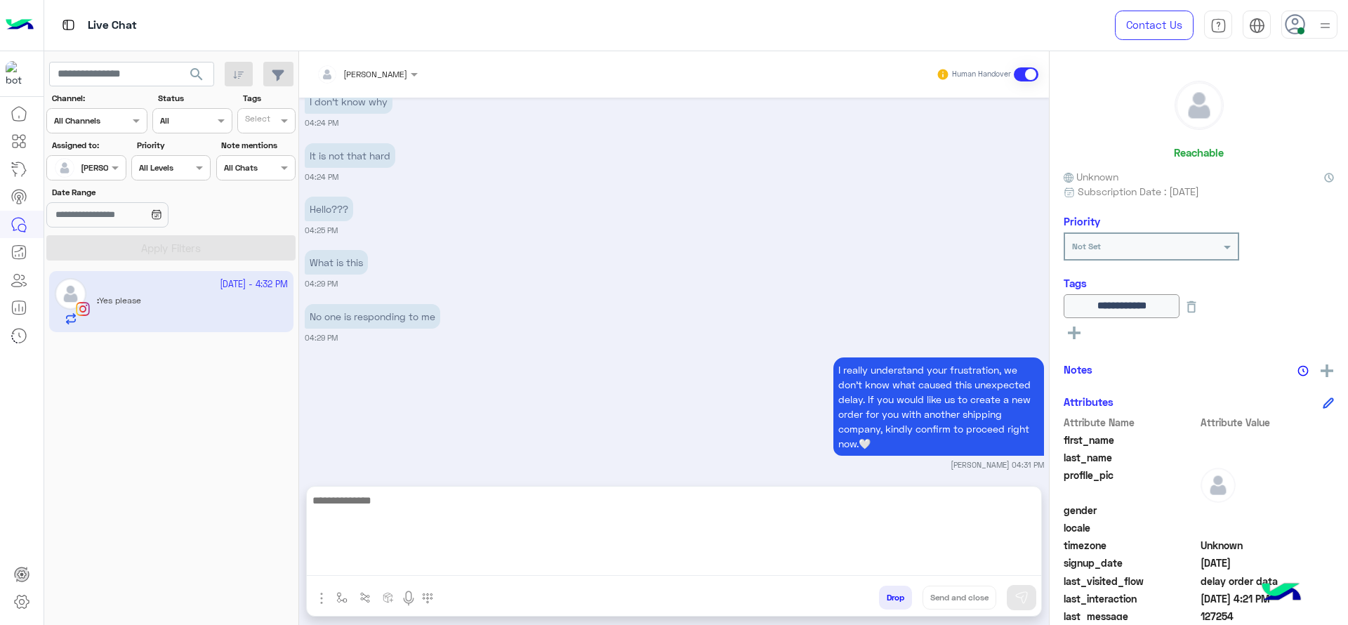
click at [643, 560] on textarea at bounding box center [674, 534] width 735 height 84
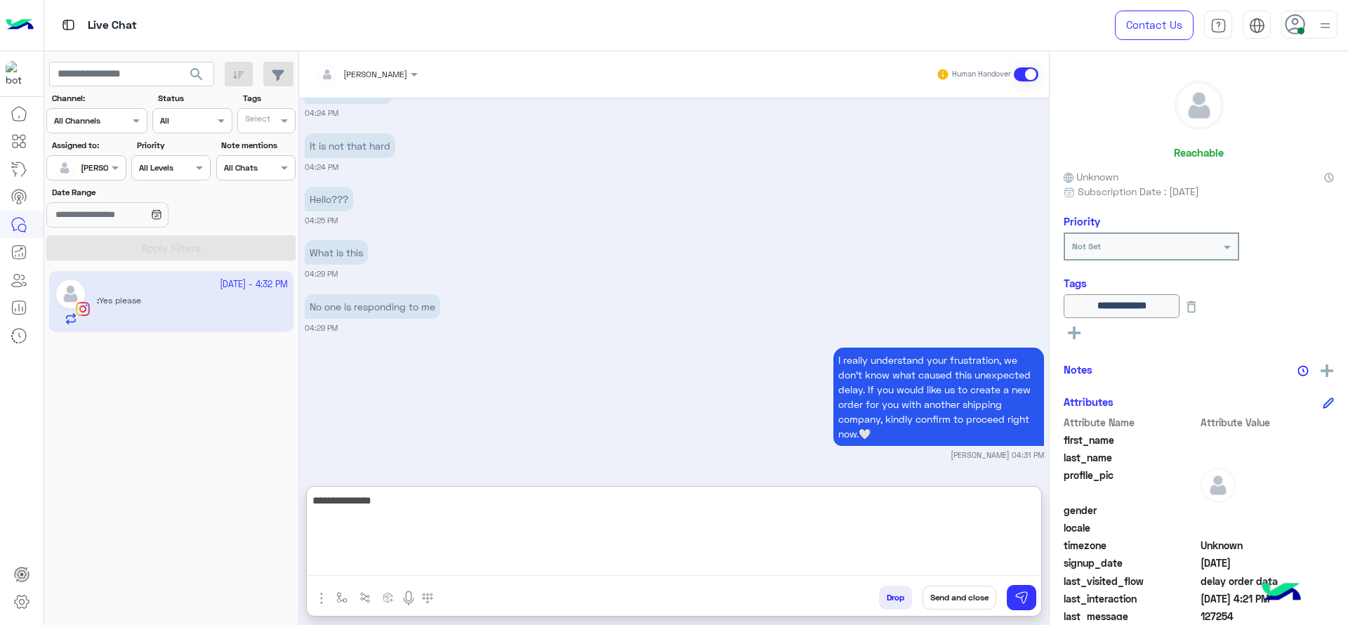
click at [468, 500] on textarea "**********" at bounding box center [674, 534] width 735 height 84
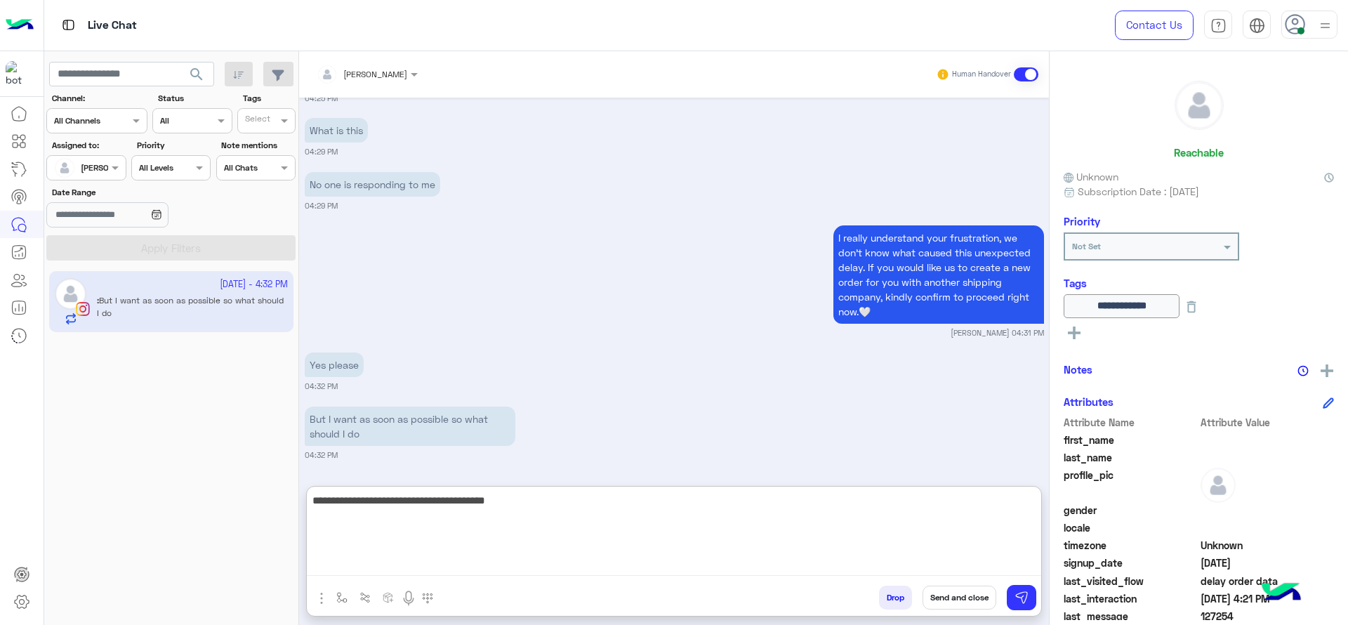
click at [568, 535] on textarea "**********" at bounding box center [674, 534] width 735 height 84
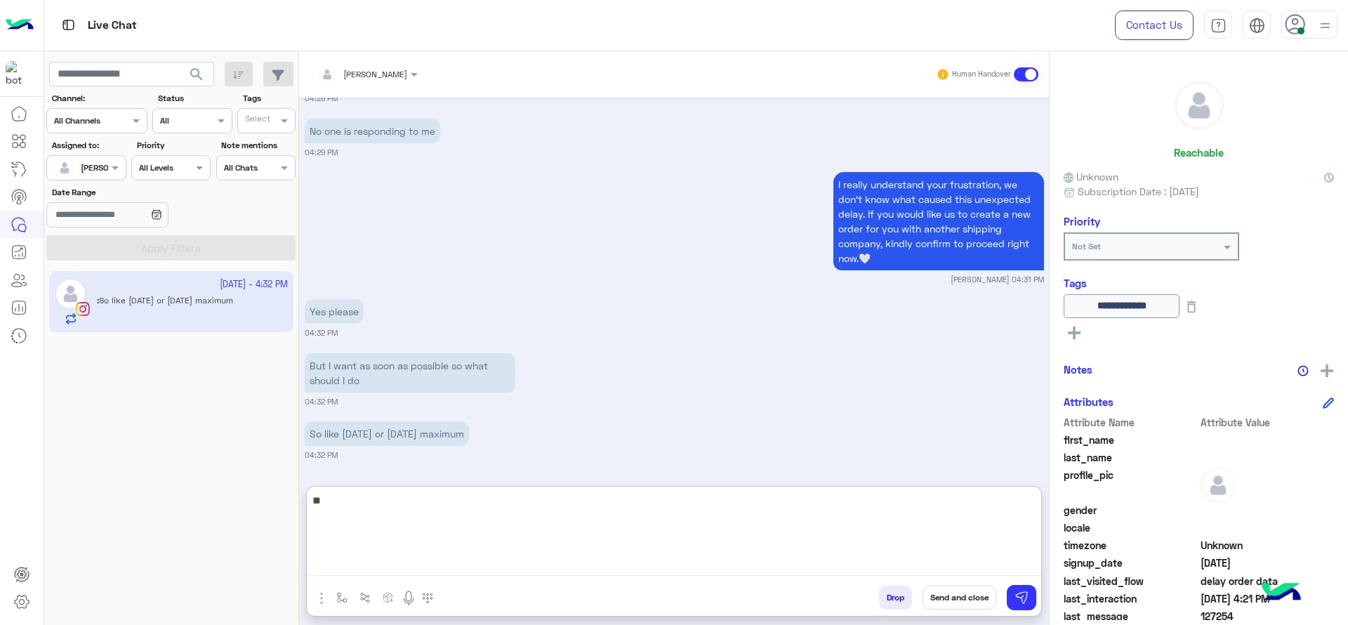
type textarea "*"
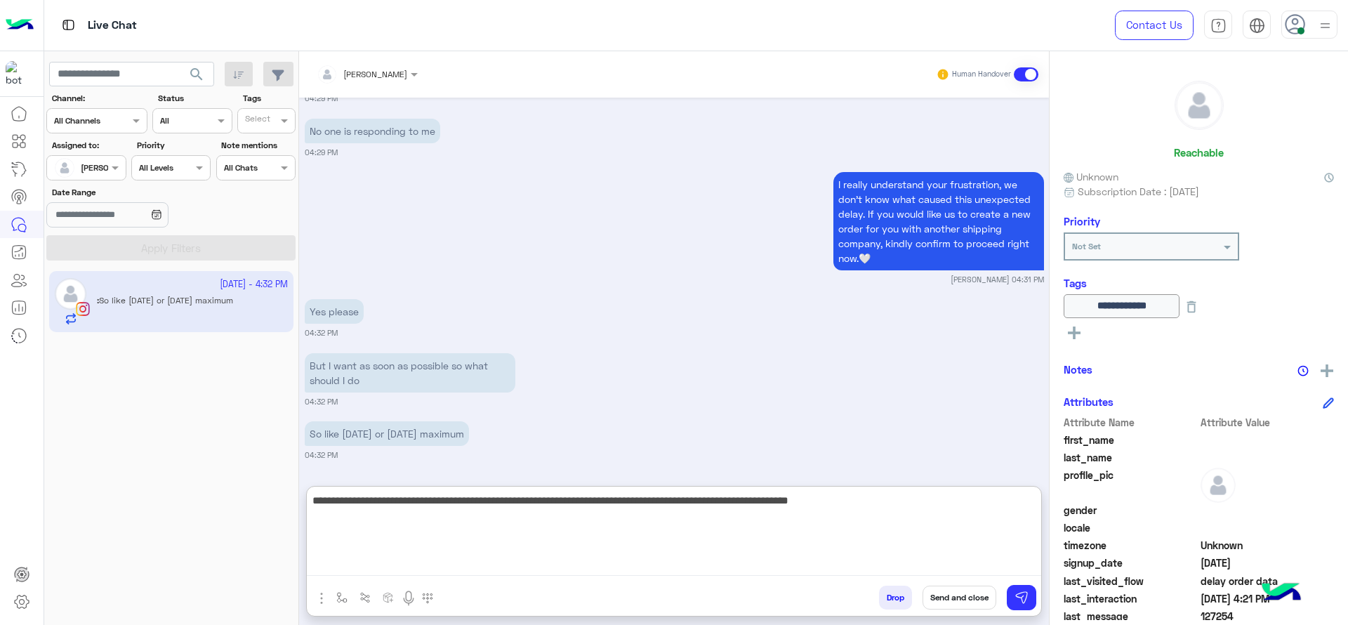
click at [780, 509] on textarea "**********" at bounding box center [674, 534] width 735 height 84
click at [952, 511] on textarea "**********" at bounding box center [674, 534] width 735 height 84
type textarea "**********"
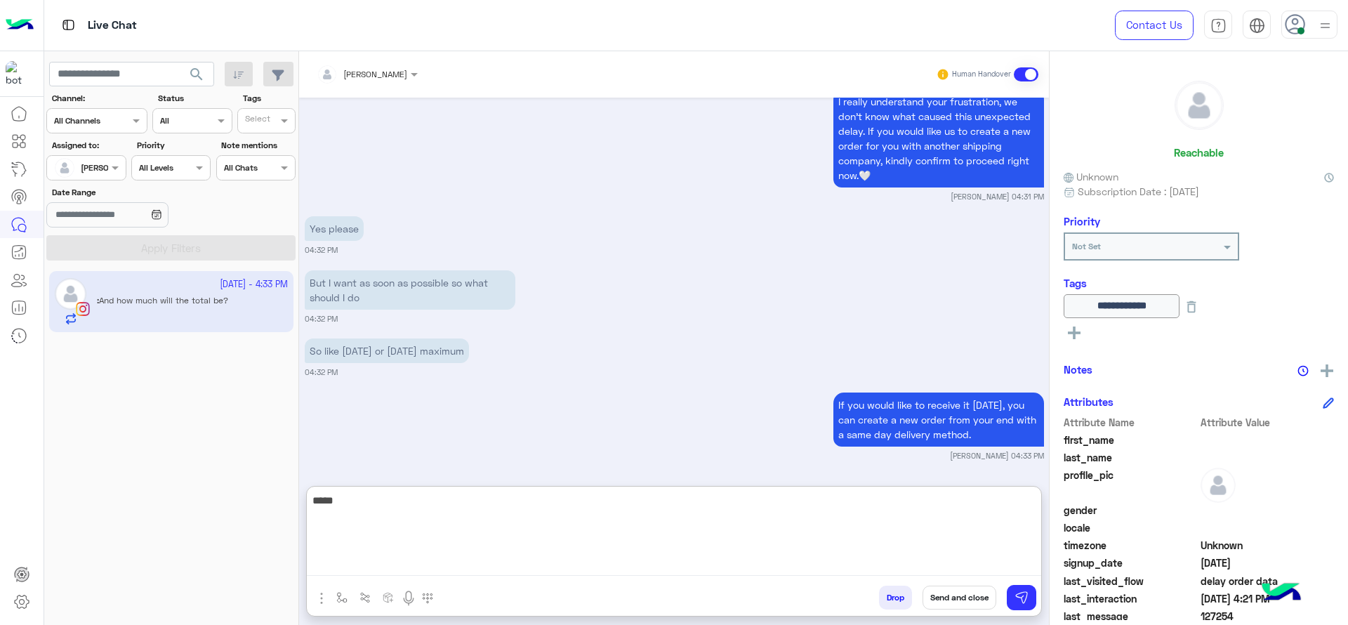
scroll to position [2463, 0]
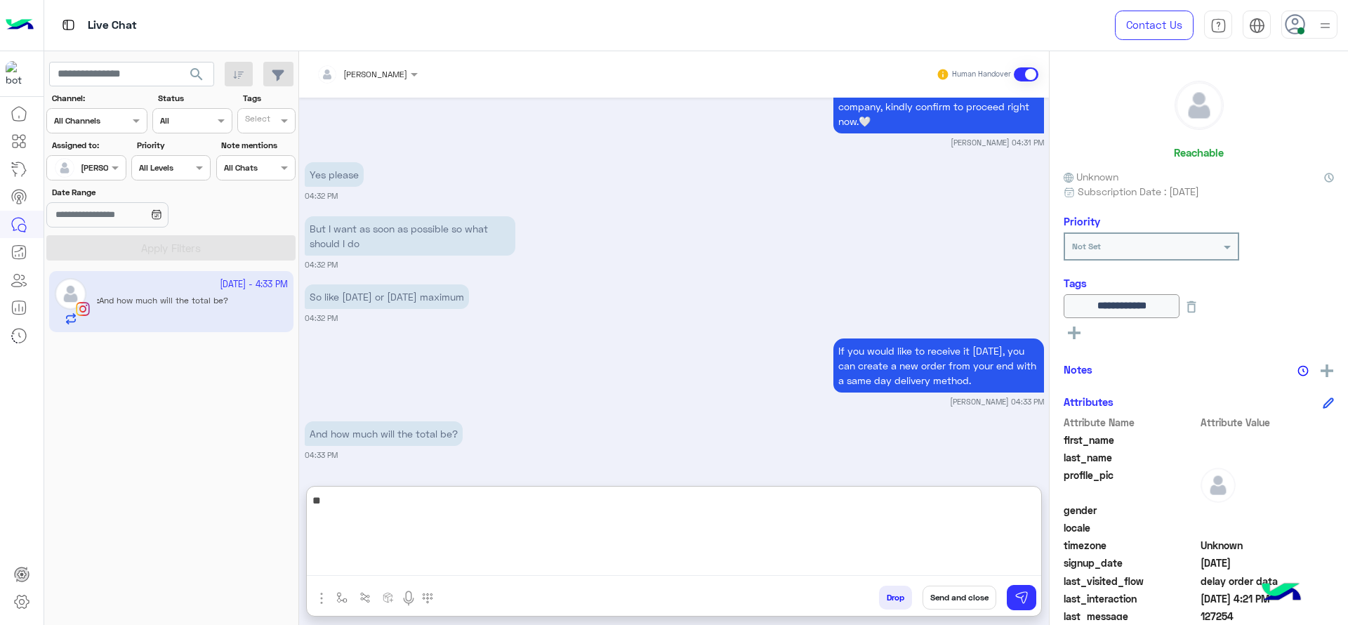
type textarea "*"
type textarea "**********"
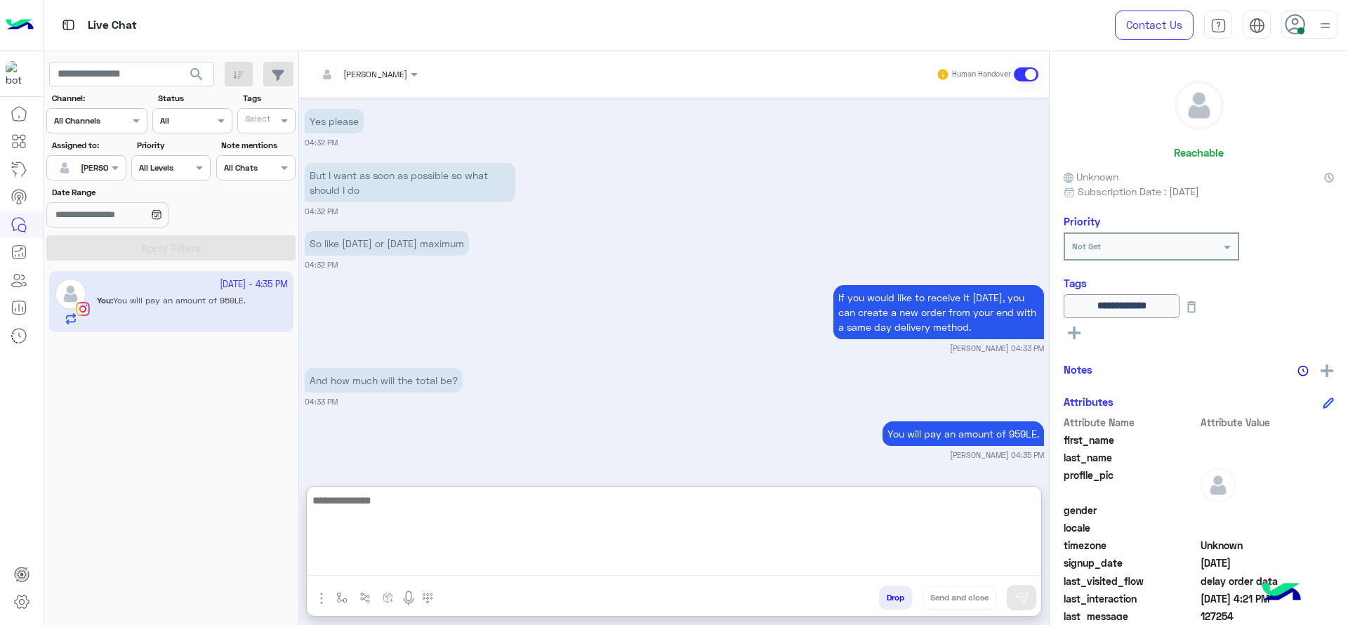
click at [588, 537] on textarea at bounding box center [674, 534] width 735 height 84
type textarea "**********"
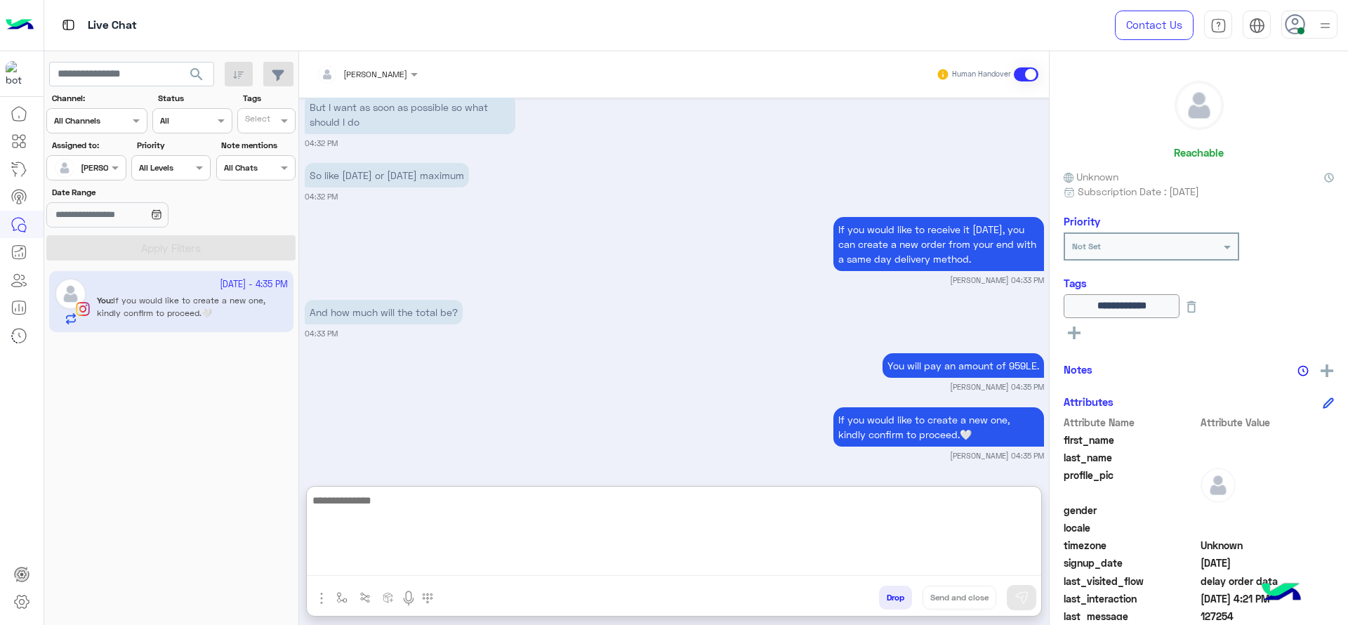
click at [458, 544] on textarea at bounding box center [674, 534] width 735 height 84
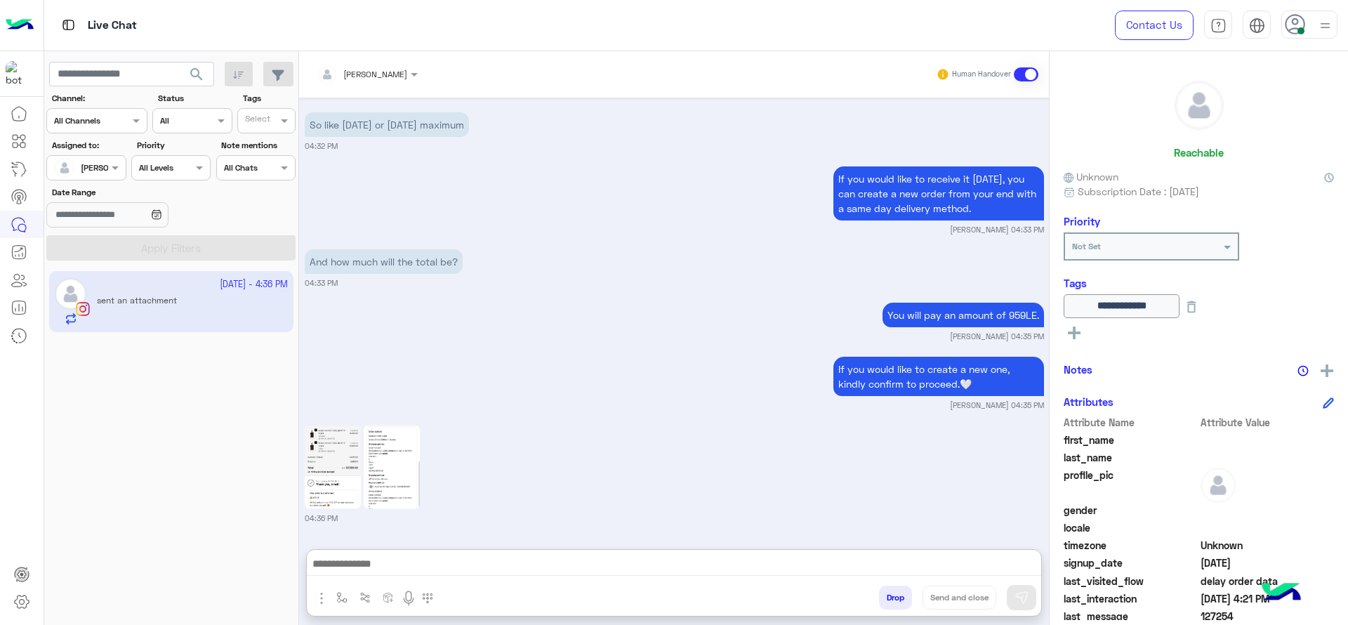
click at [336, 425] on img at bounding box center [333, 467] width 56 height 84
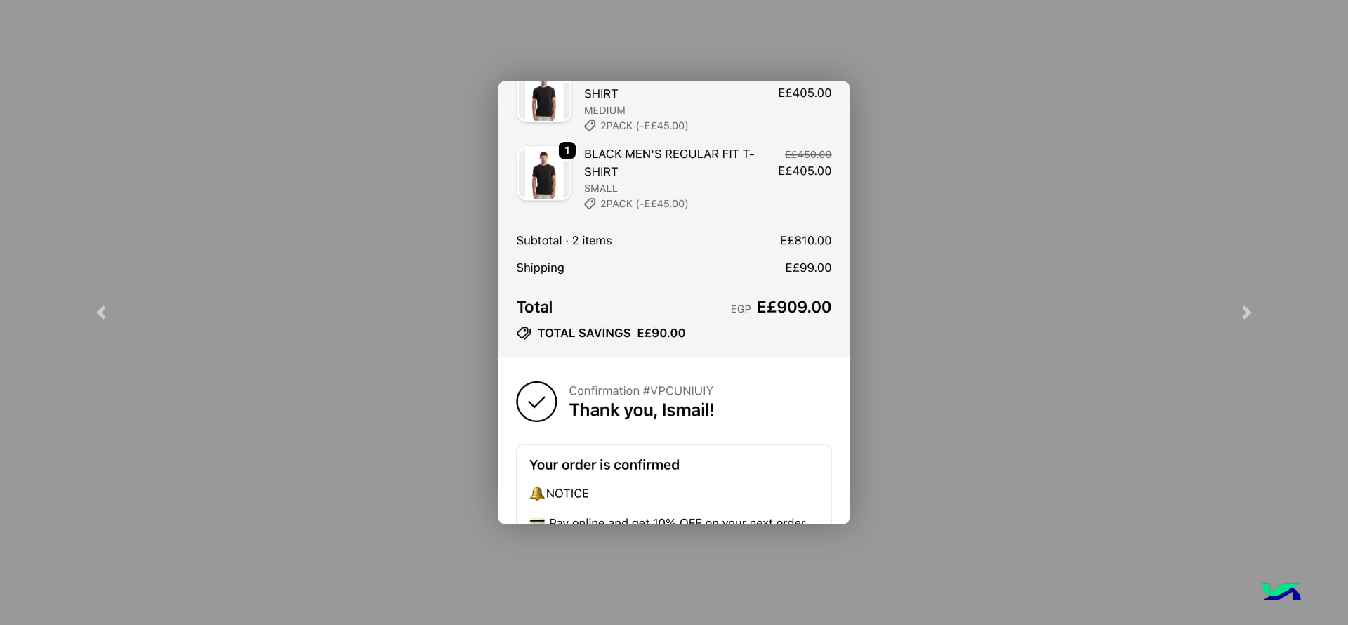
scroll to position [2688, 0]
click at [1236, 308] on link at bounding box center [1247, 312] width 202 height 625
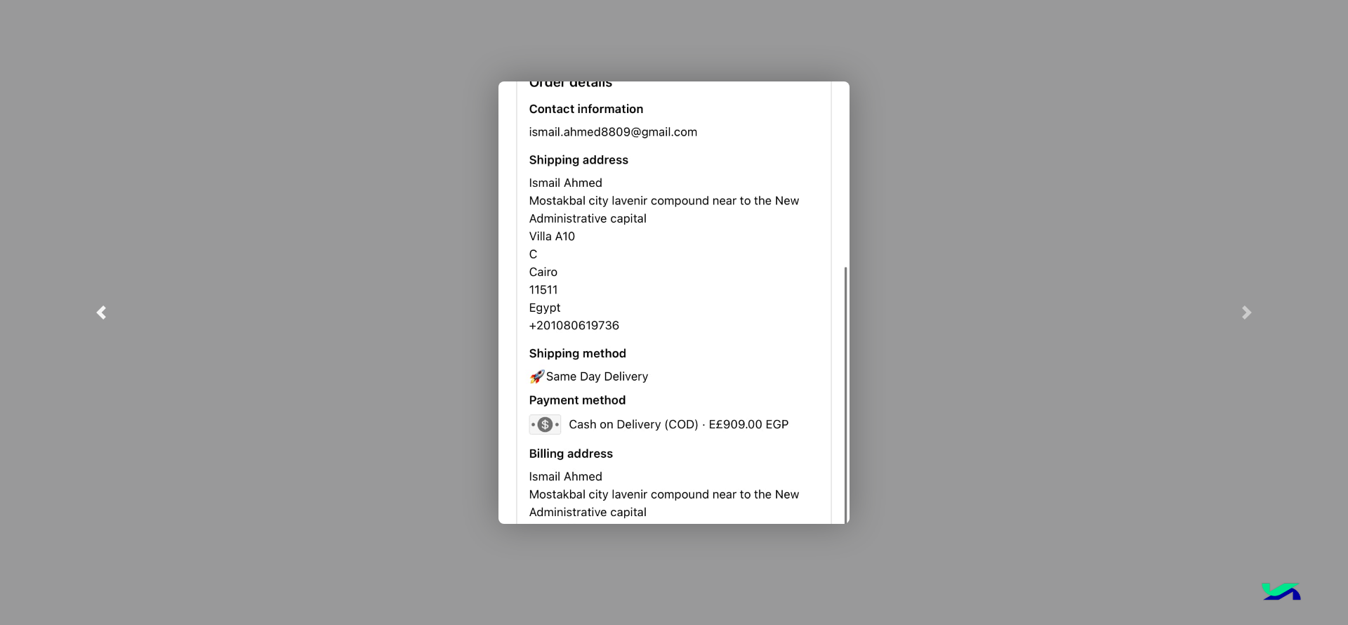
click at [78, 318] on link at bounding box center [101, 312] width 202 height 625
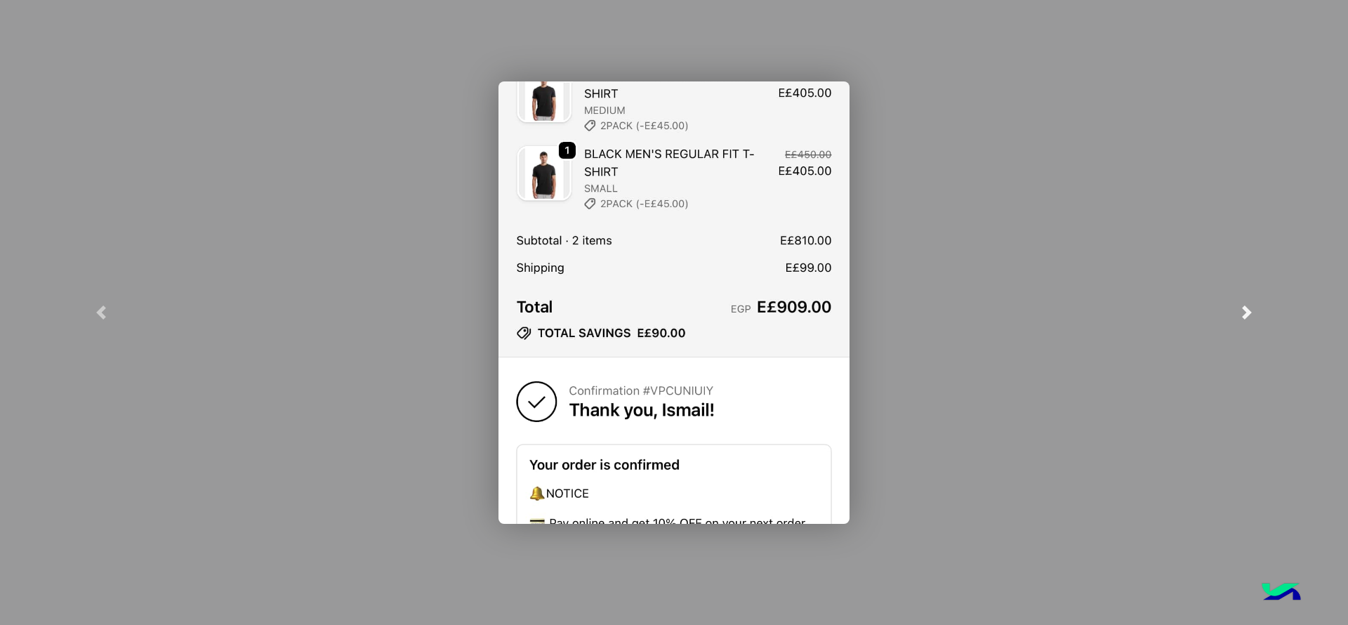
click at [1239, 285] on link at bounding box center [1247, 312] width 202 height 625
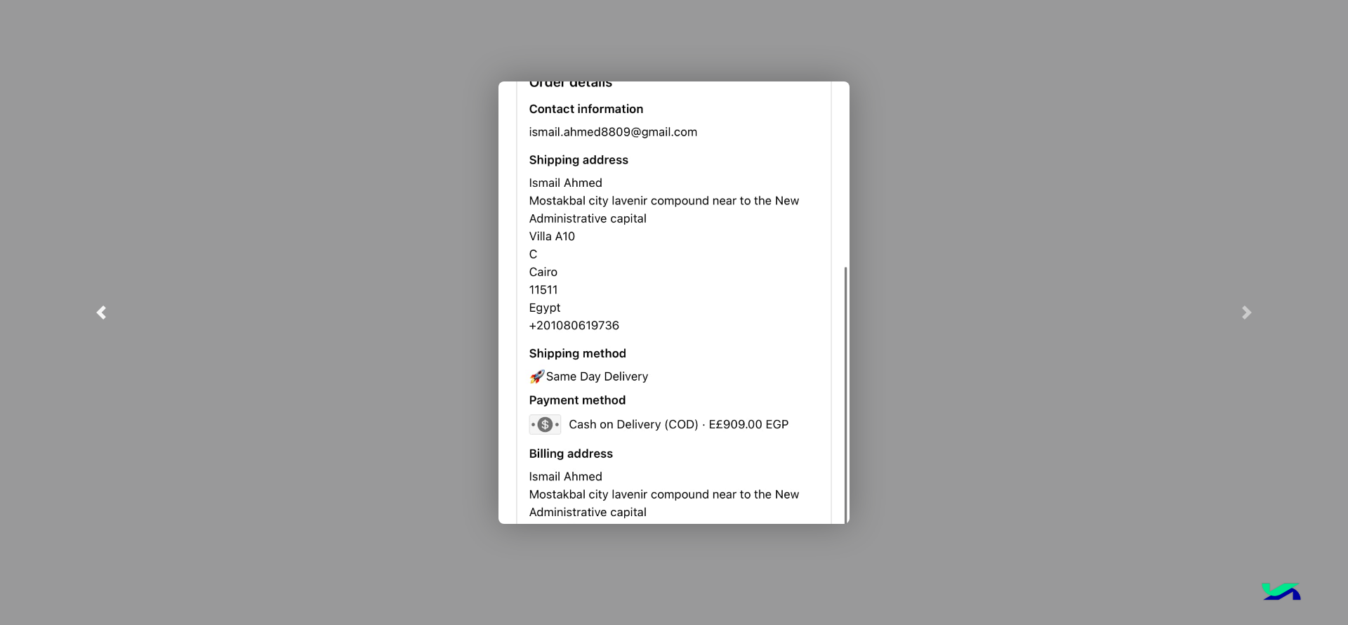
drag, startPoint x: 88, startPoint y: 318, endPoint x: 93, endPoint y: 311, distance: 8.6
click at [90, 317] on link at bounding box center [101, 312] width 202 height 625
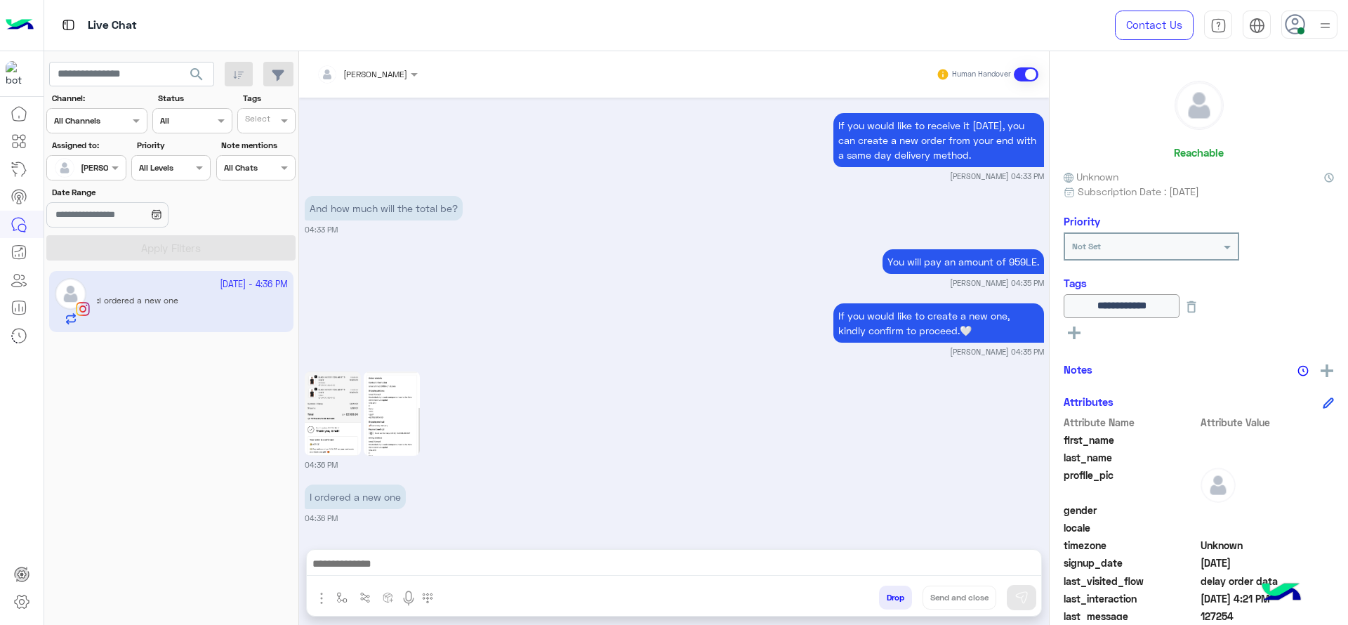
scroll to position [2782, 0]
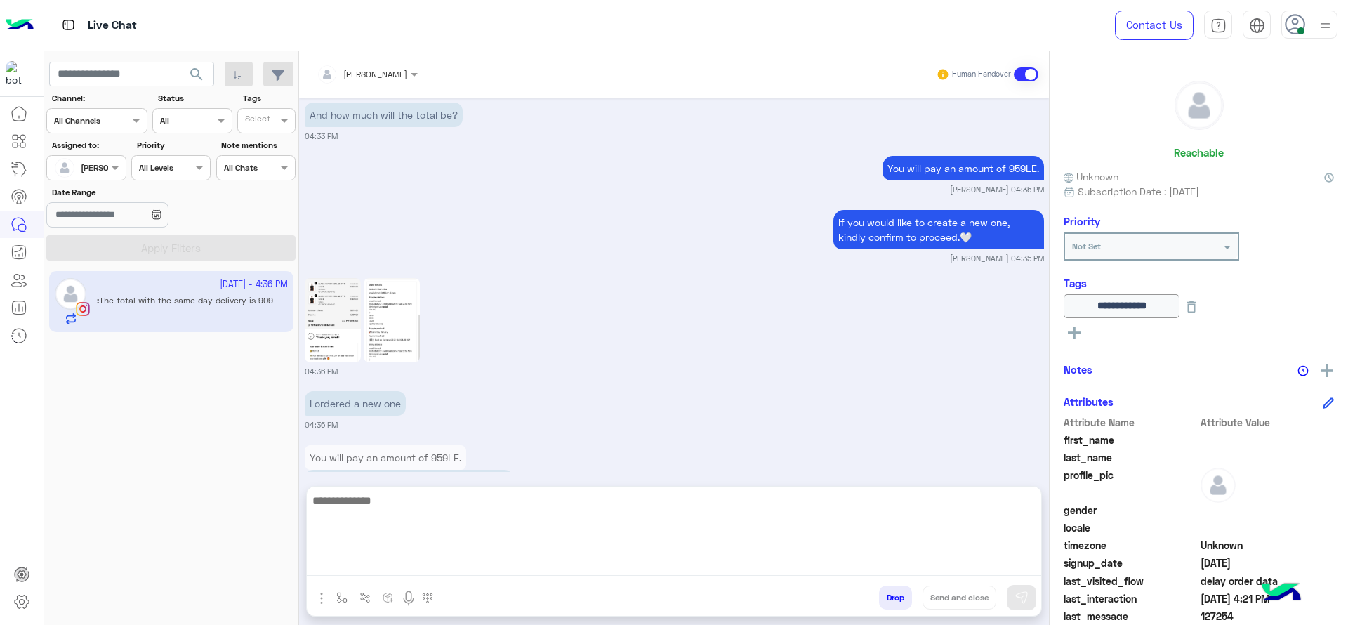
click at [464, 560] on textarea at bounding box center [674, 534] width 735 height 84
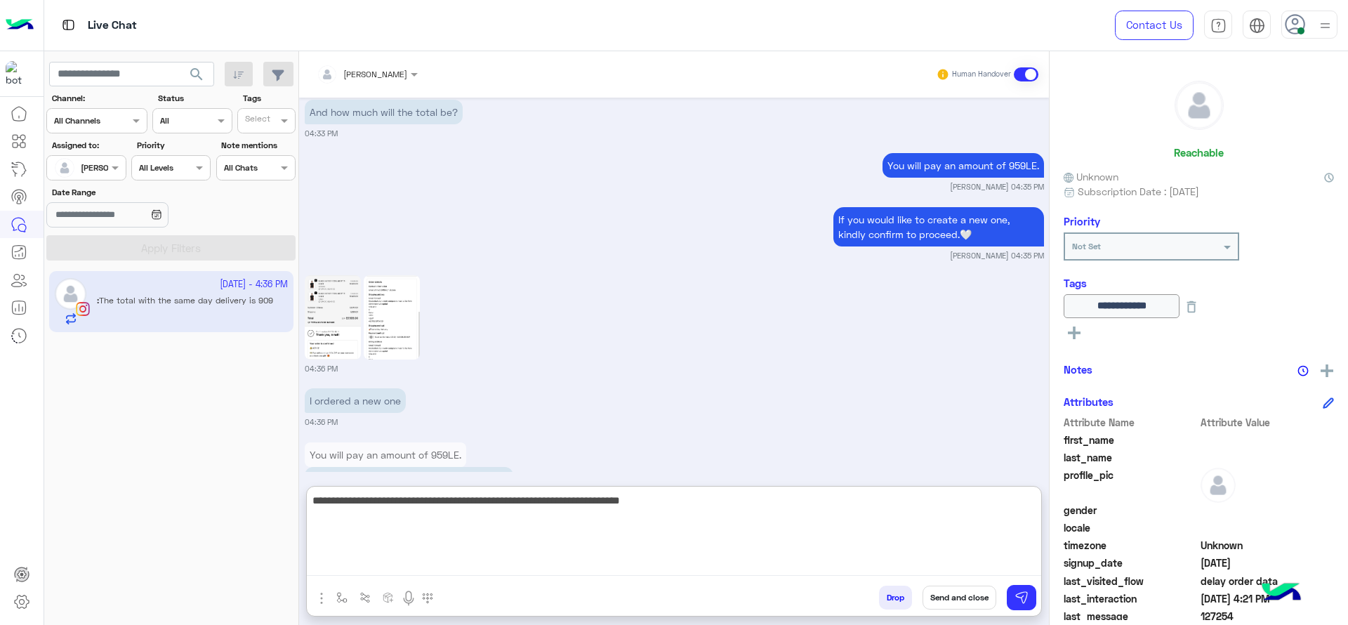
type textarea "**********"
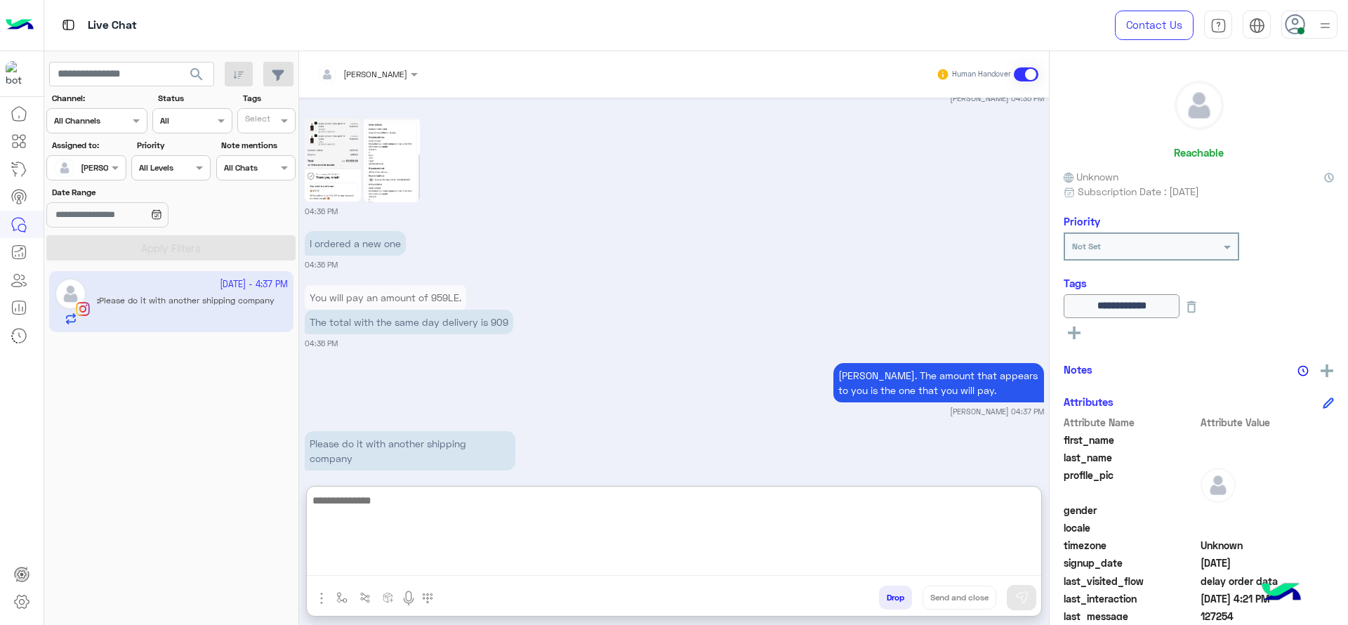
scroll to position [2981, 0]
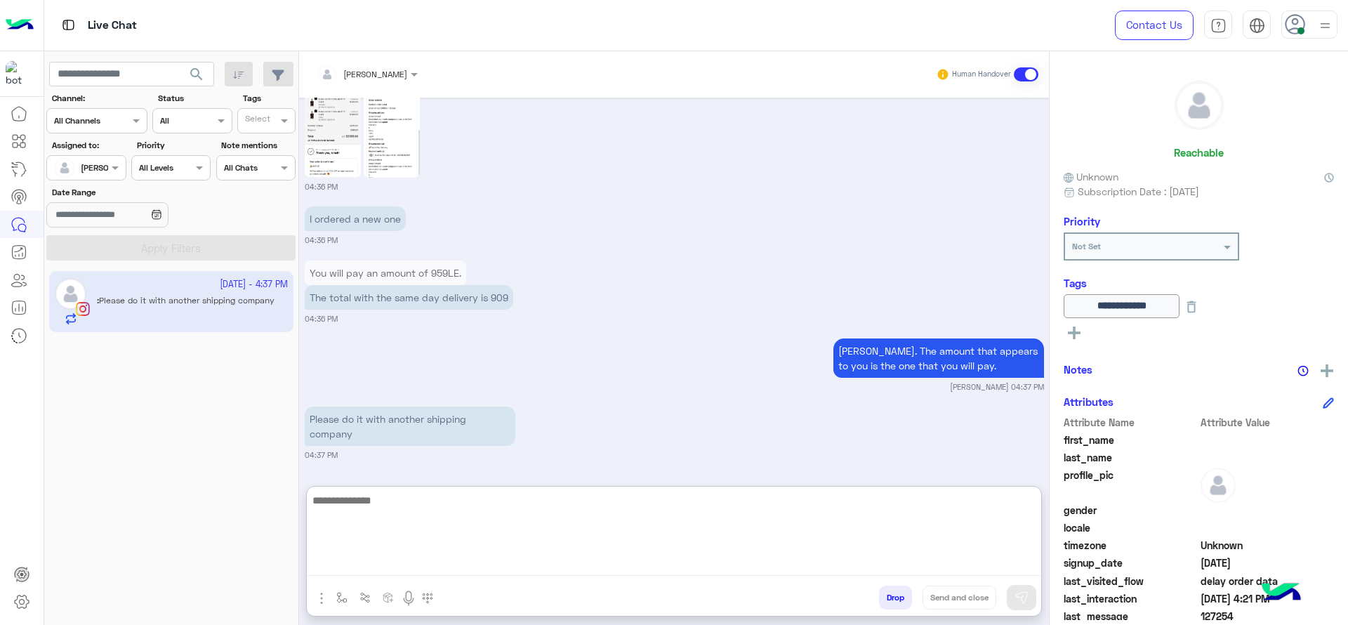
click at [404, 532] on textarea at bounding box center [674, 534] width 735 height 84
type textarea "*"
type textarea "**********"
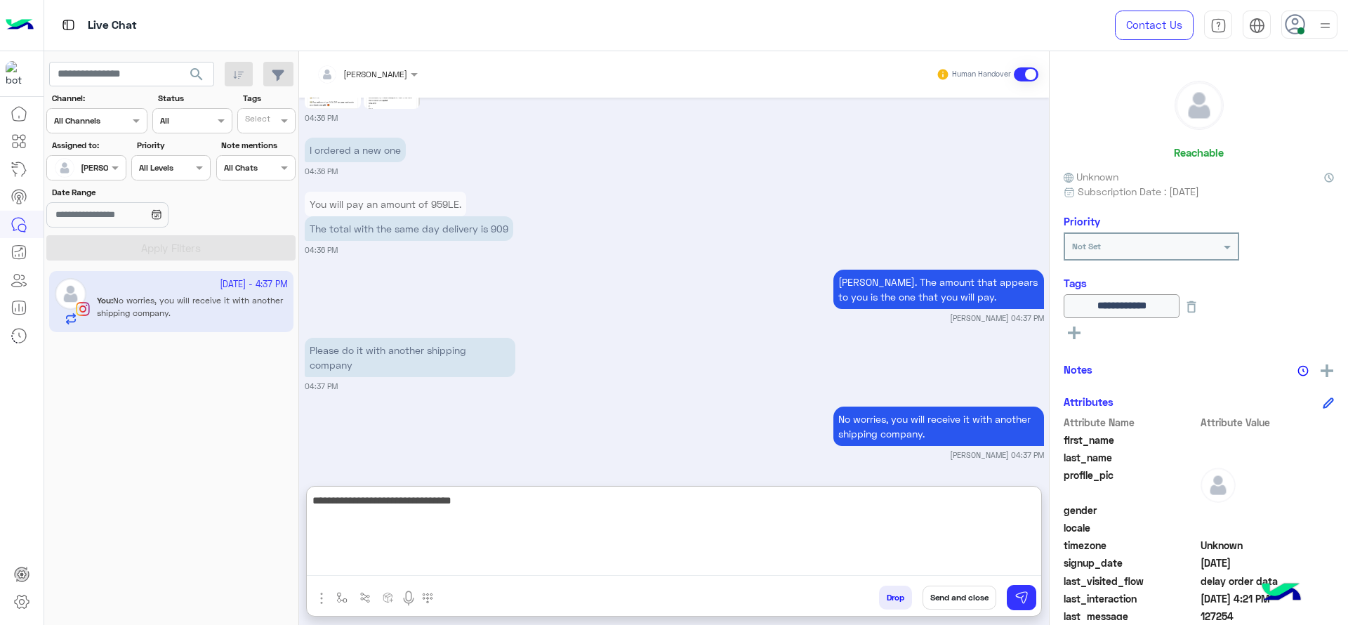
type textarea "**********"
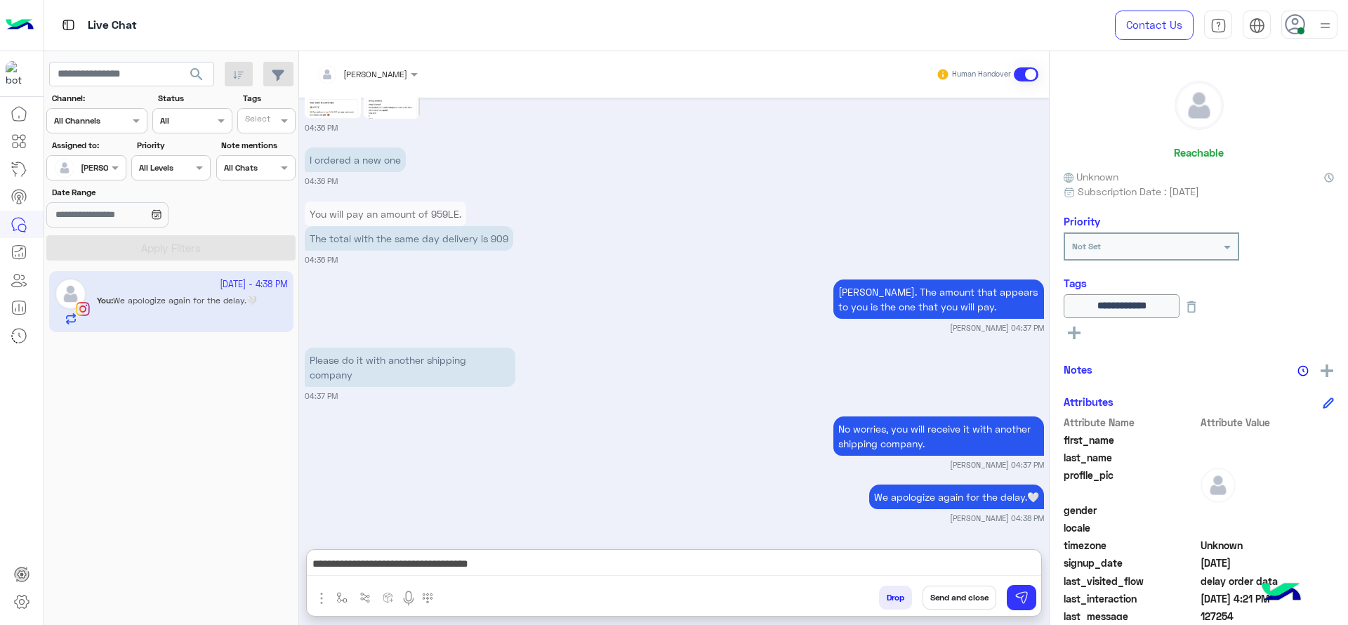
click at [561, 550] on div "**********" at bounding box center [674, 567] width 735 height 35
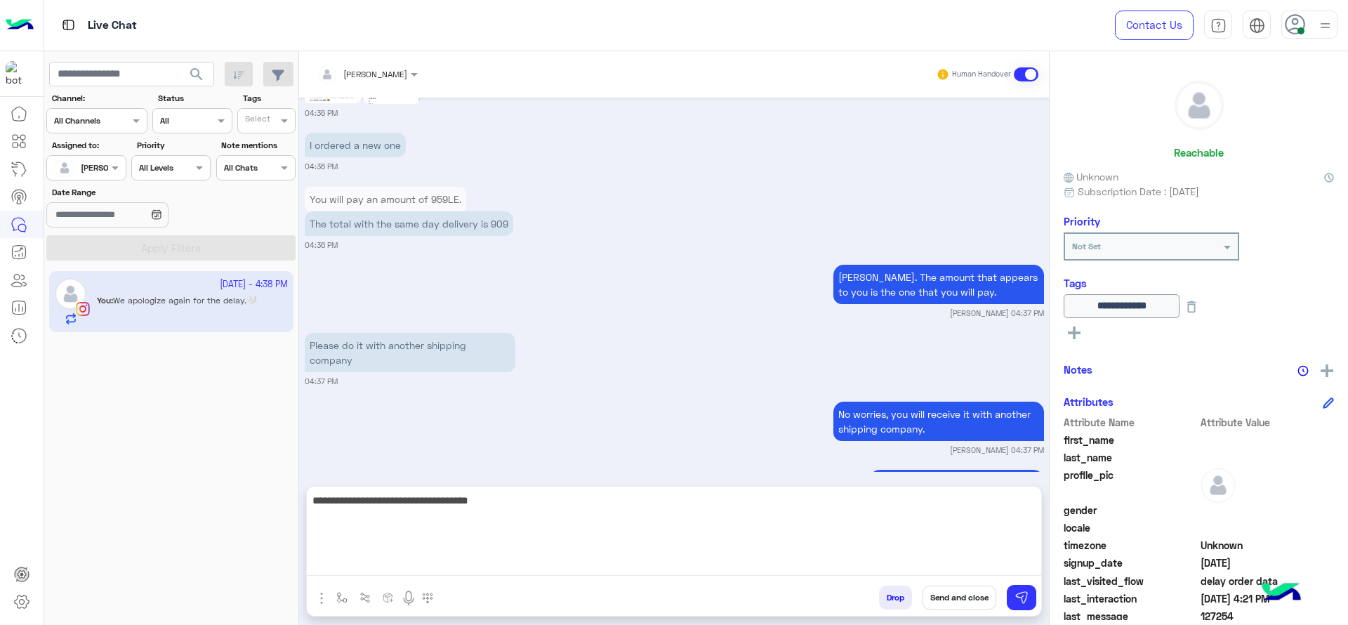
click at [551, 575] on textarea "**********" at bounding box center [674, 534] width 735 height 84
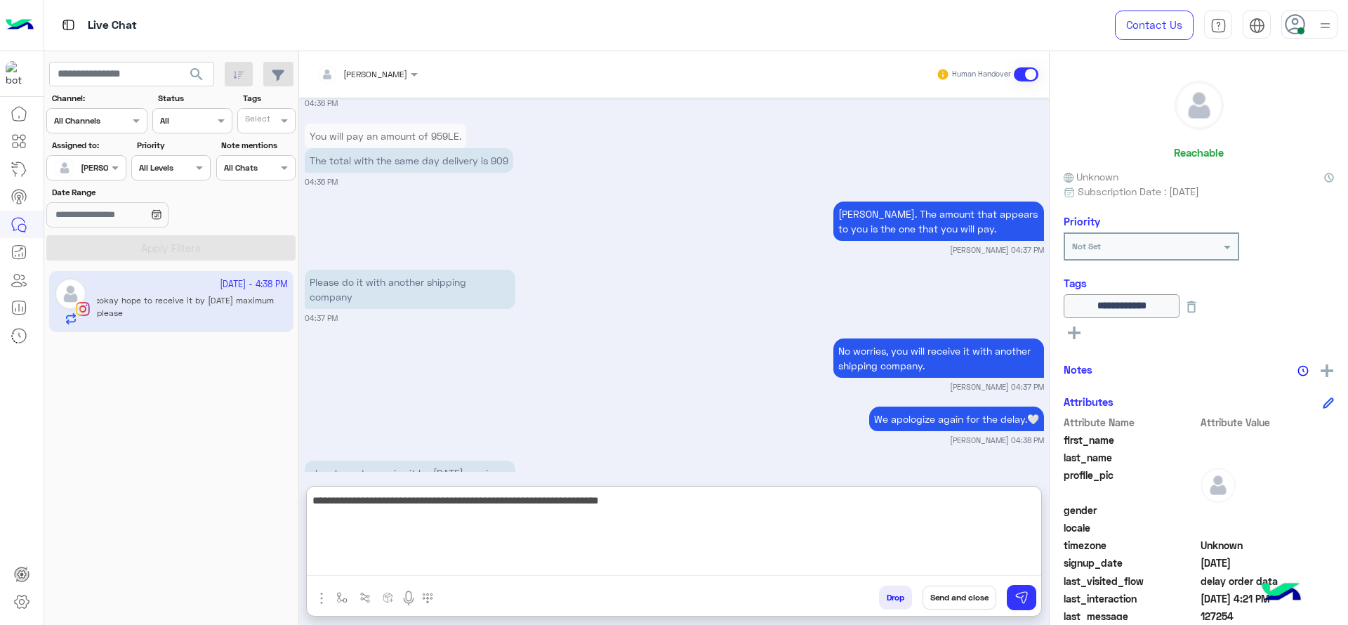
scroll to position [3171, 0]
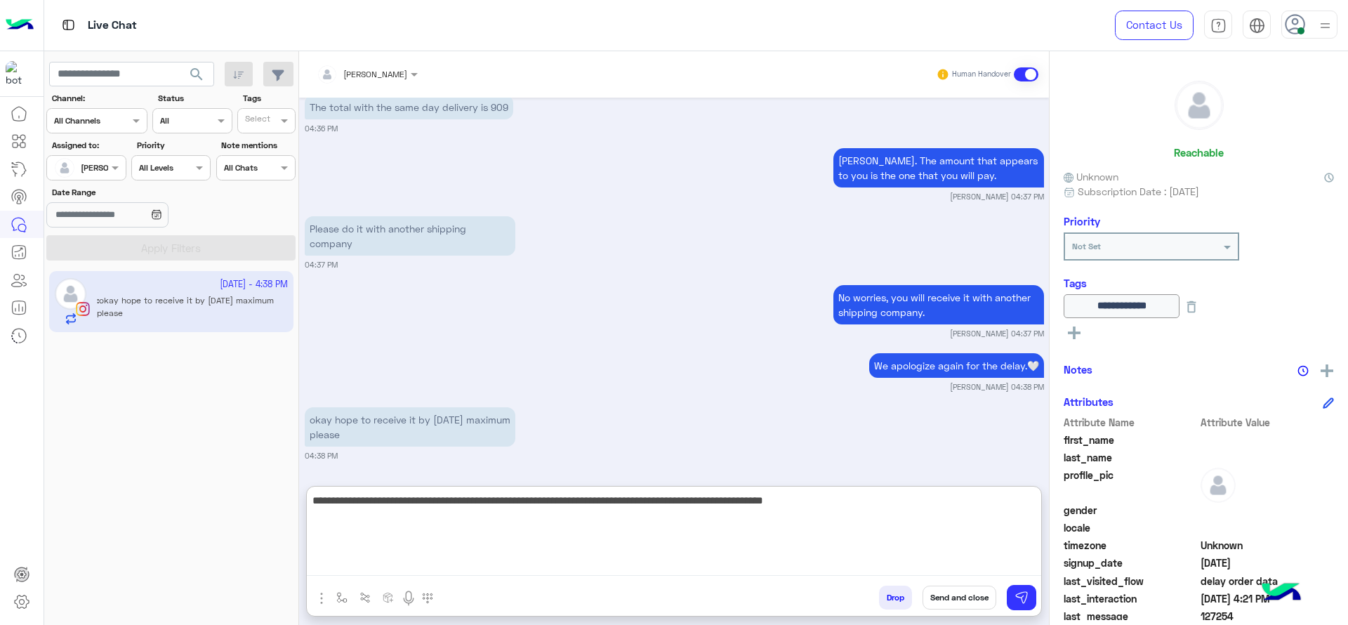
type textarea "**********"
click at [571, 555] on textarea "**********" at bounding box center [674, 534] width 735 height 84
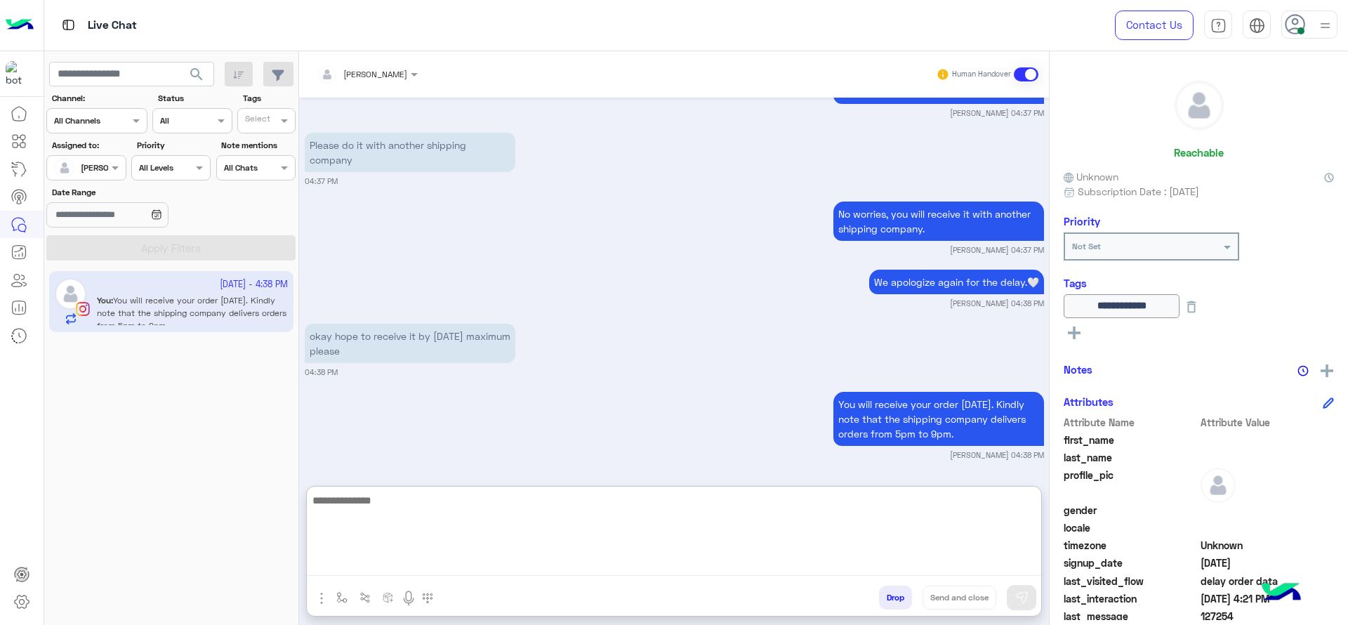
paste textarea "**********"
type textarea "**********"
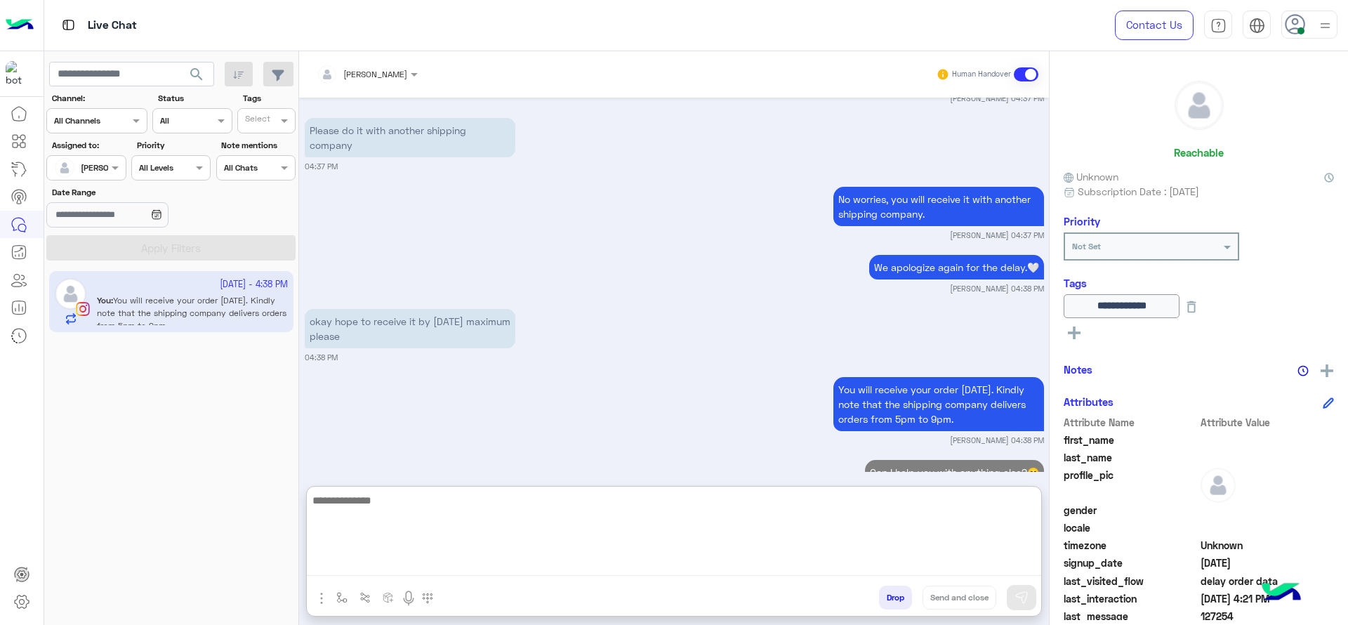
scroll to position [3308, 0]
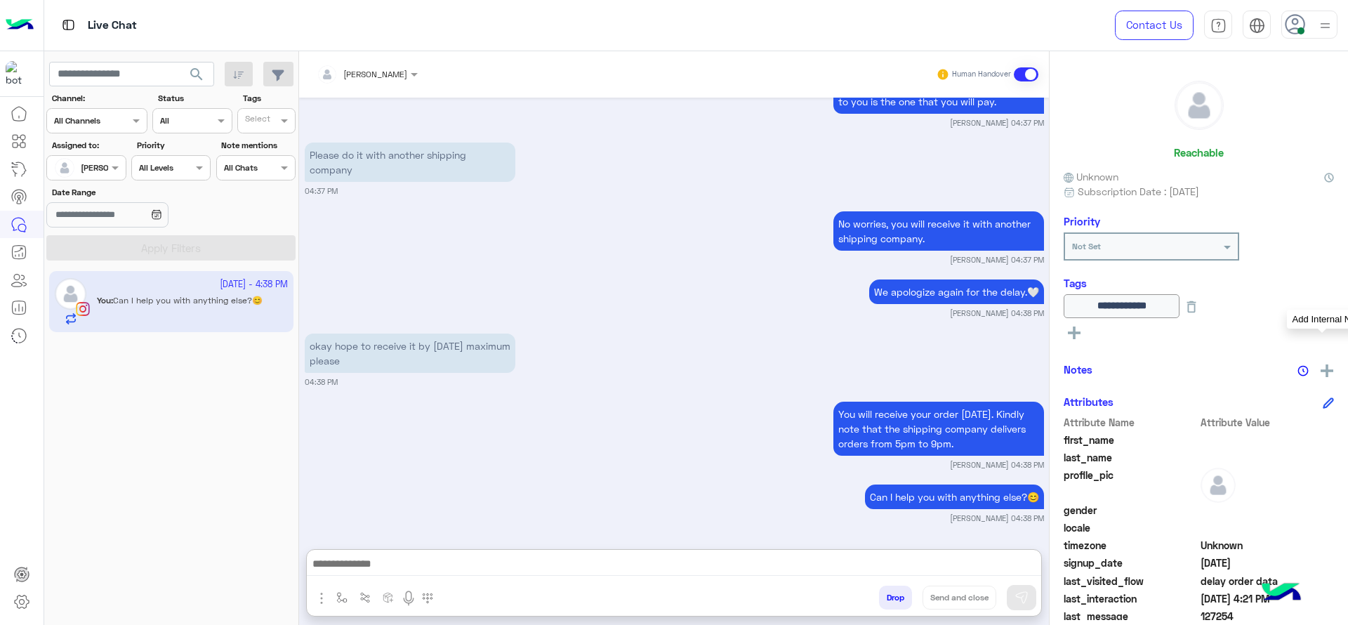
click at [1328, 367] on img at bounding box center [1327, 370] width 13 height 13
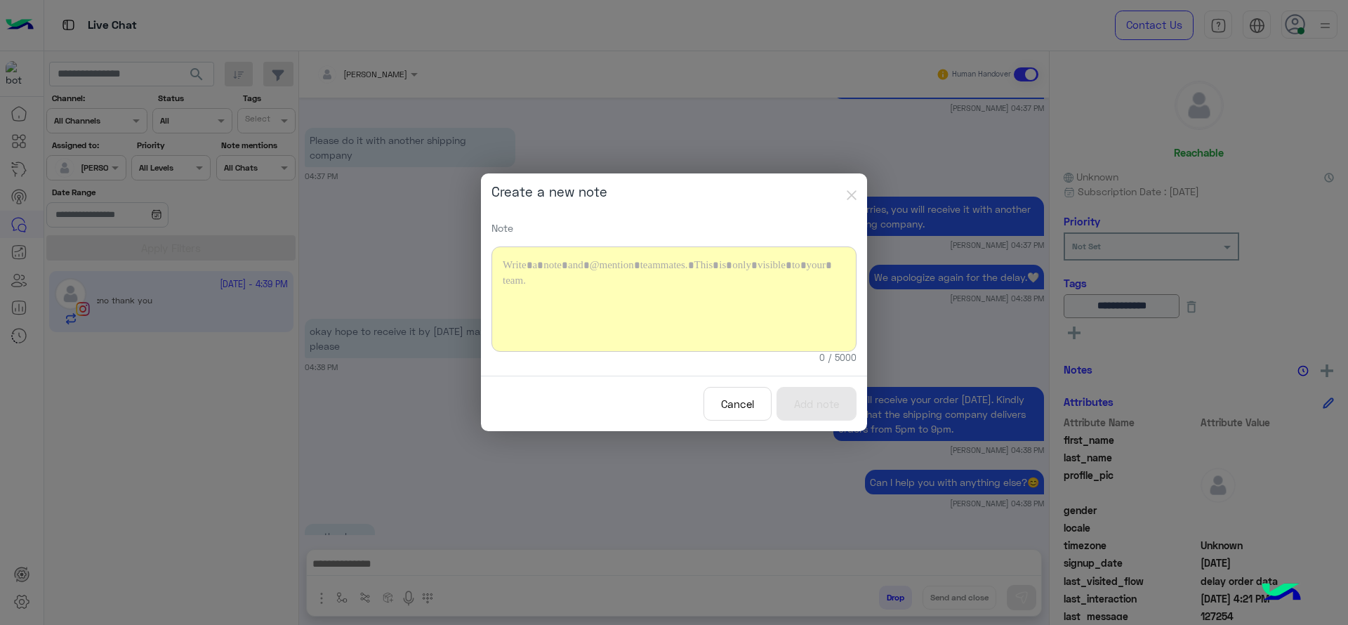
scroll to position [3298, 0]
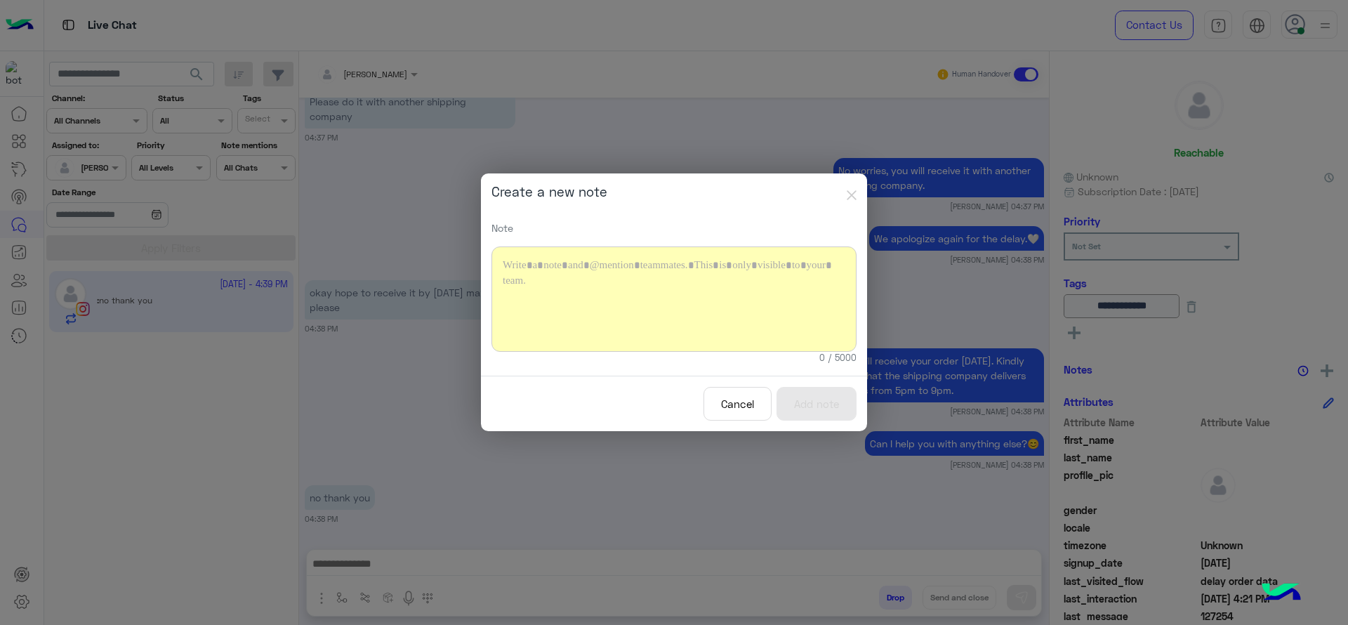
paste div
click at [842, 404] on button "Add note" at bounding box center [817, 404] width 80 height 34
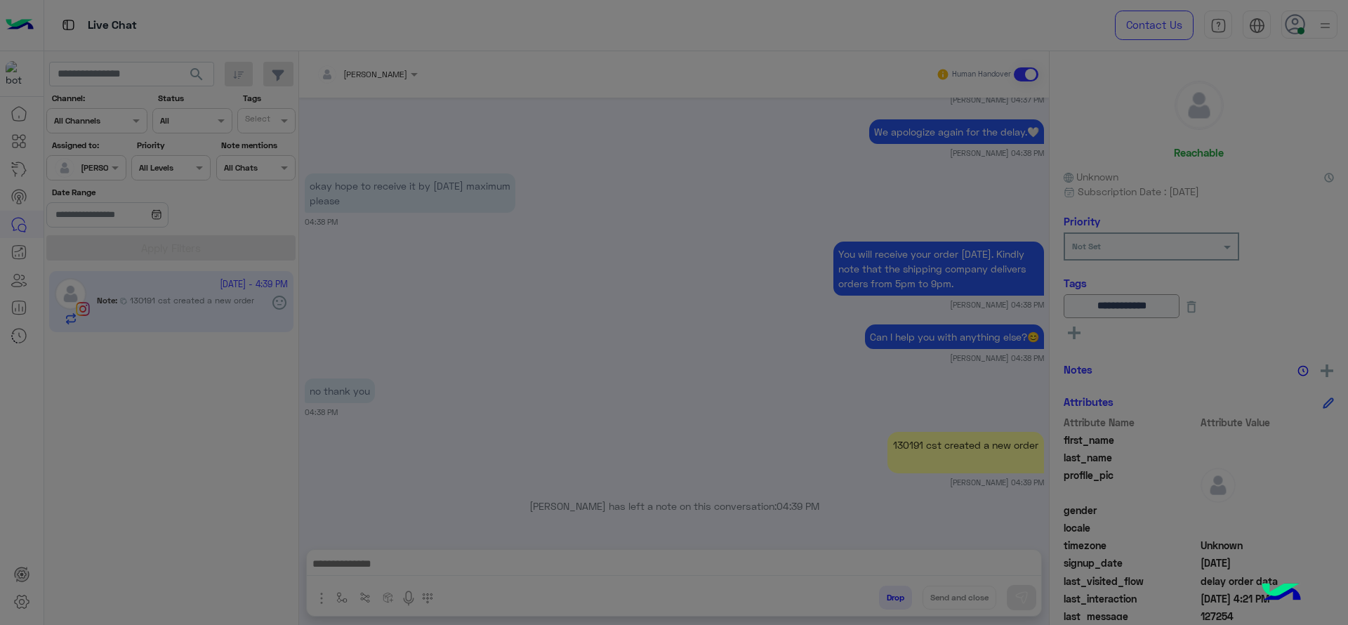
scroll to position [3405, 0]
click at [689, 567] on modal-container "**********" at bounding box center [674, 312] width 1348 height 625
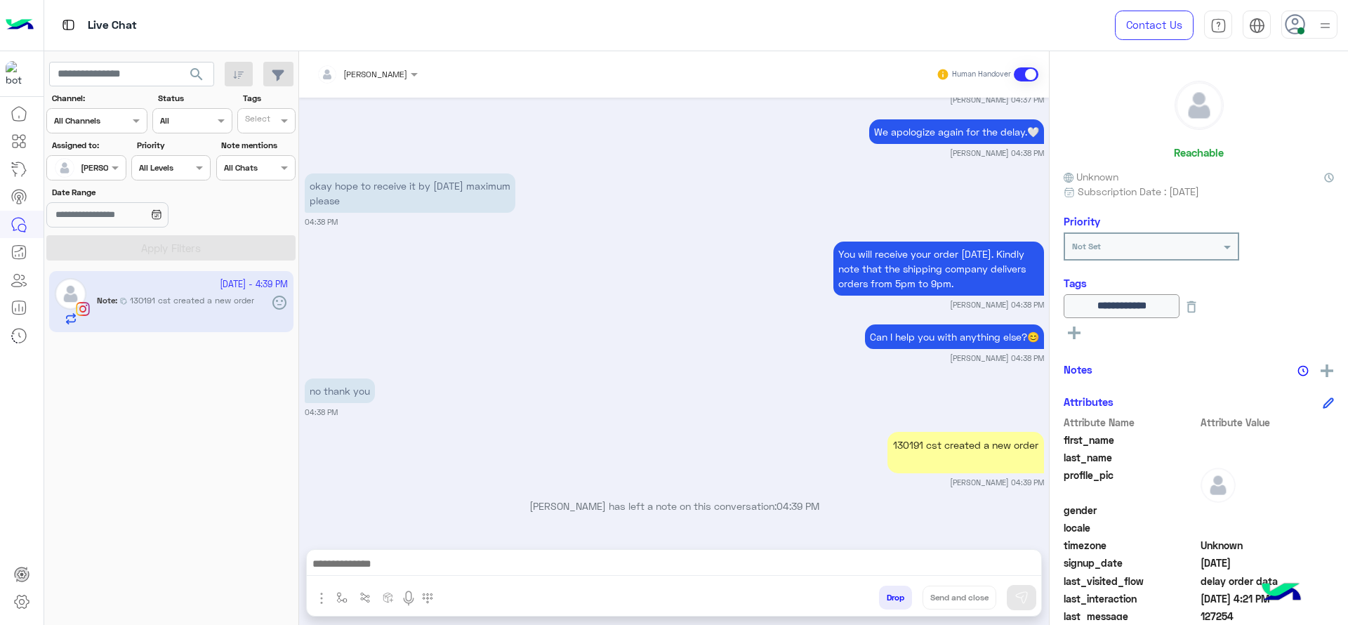
click at [687, 567] on modal-container "**********" at bounding box center [674, 312] width 1348 height 625
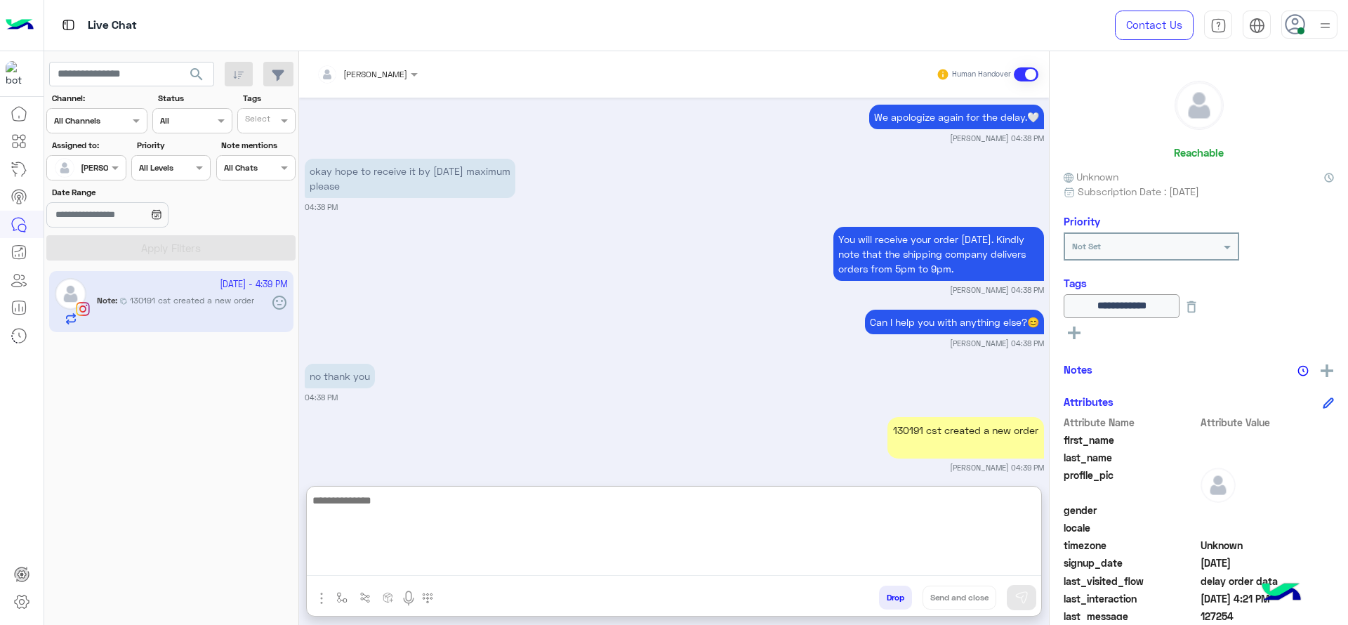
click at [687, 567] on textarea at bounding box center [674, 534] width 735 height 84
paste textarea "**********"
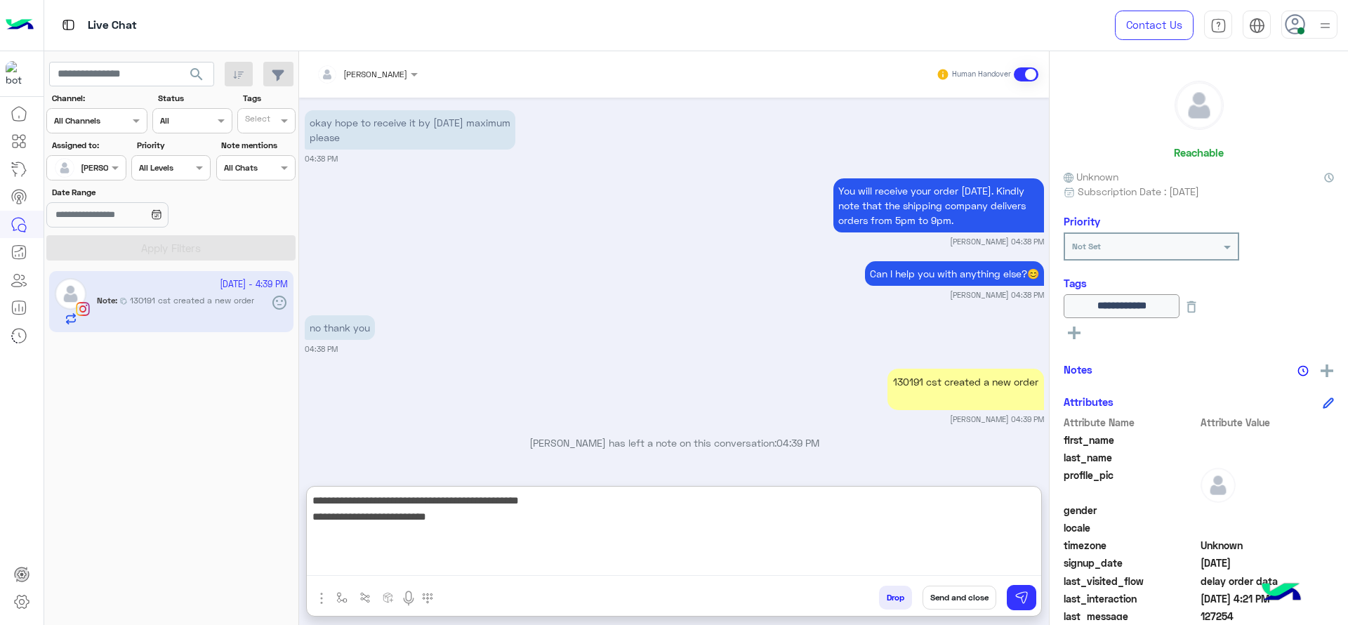
type textarea "**********"
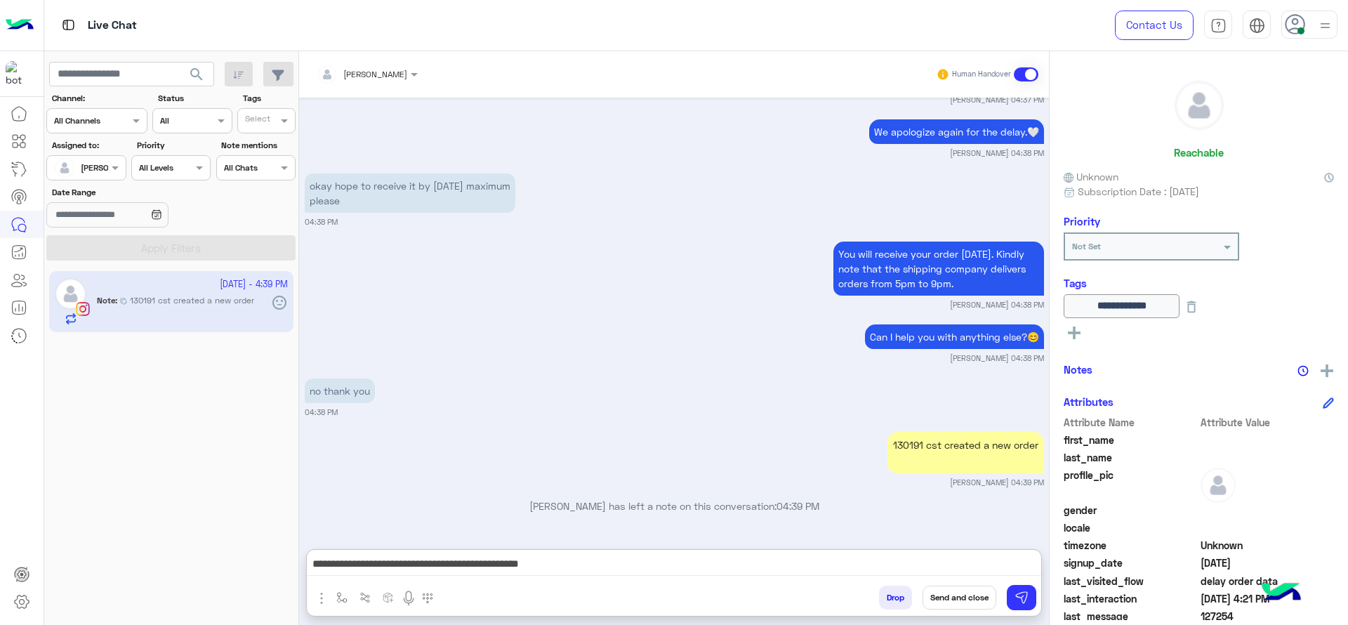
drag, startPoint x: 946, startPoint y: 598, endPoint x: 694, endPoint y: 151, distance: 512.9
click at [946, 596] on button "Send and close" at bounding box center [960, 598] width 74 height 24
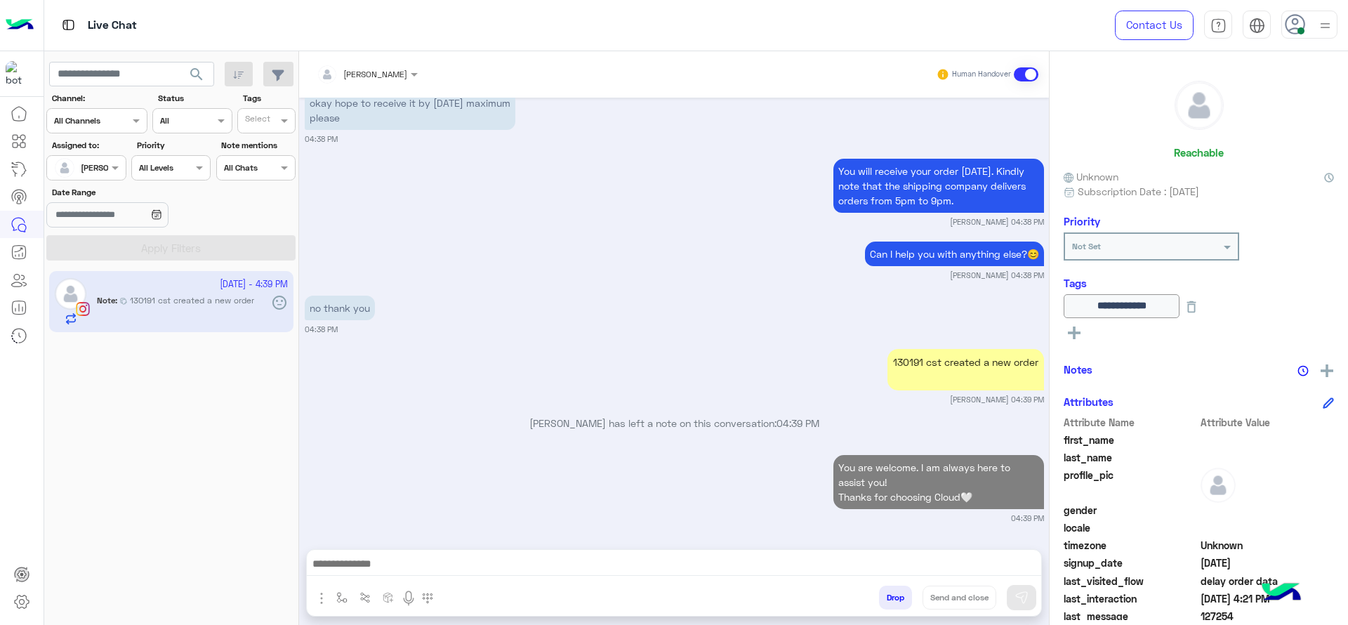
scroll to position [3525, 0]
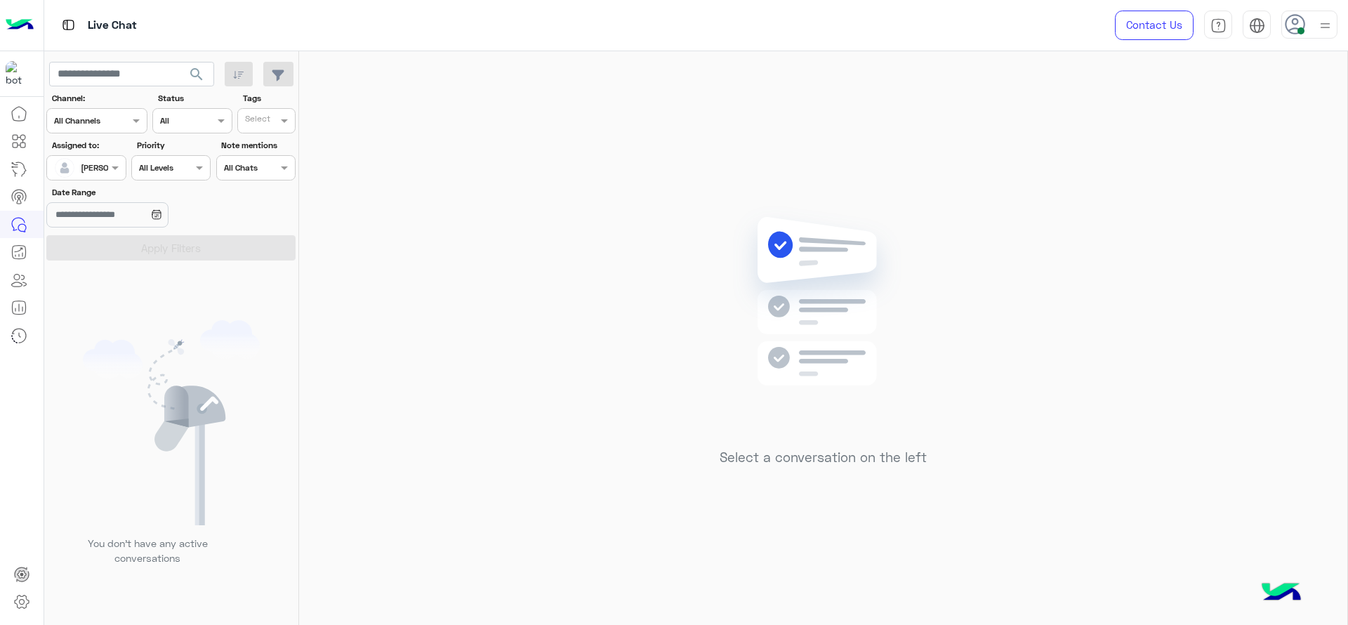
click at [577, 308] on div "Select a conversation on the left" at bounding box center [823, 340] width 1048 height 579
click at [575, 405] on div "Select a conversation on the left" at bounding box center [823, 340] width 1048 height 579
click at [1231, 256] on div "Select a conversation on the left" at bounding box center [823, 340] width 1048 height 579
click at [1303, 263] on div "Select a conversation on the left" at bounding box center [823, 340] width 1048 height 579
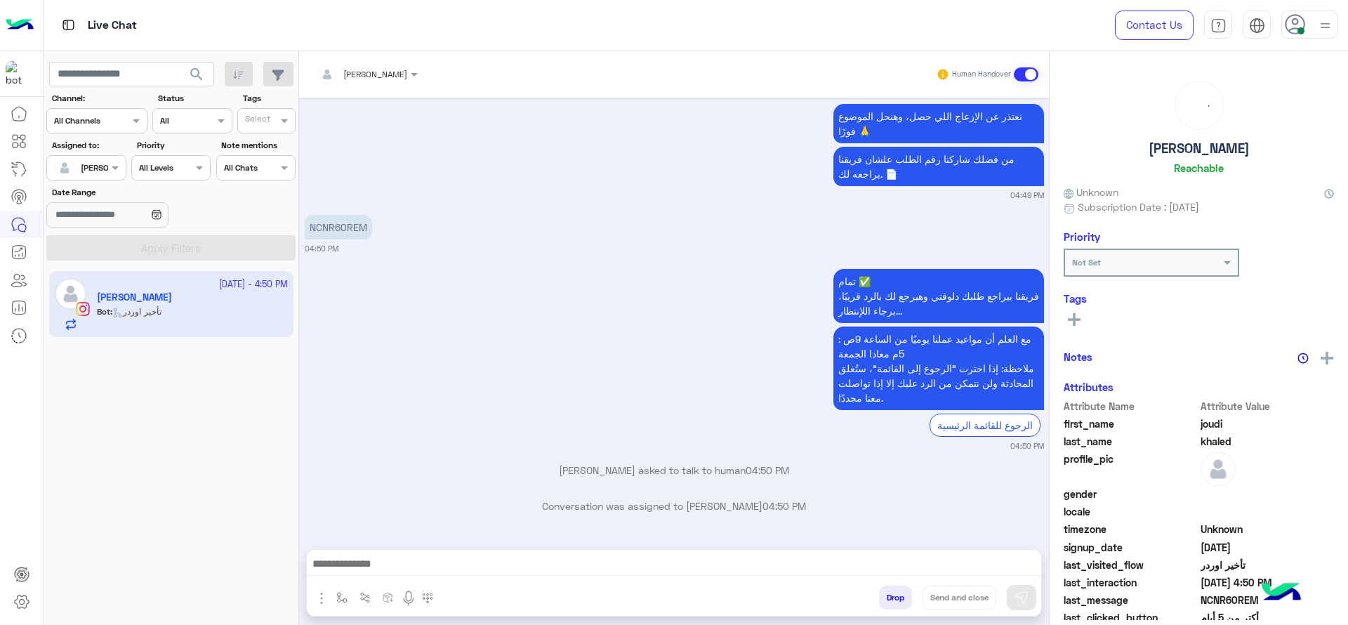
scroll to position [1315, 0]
click at [338, 607] on button "button" at bounding box center [342, 597] width 23 height 23
click at [358, 558] on input "text" at bounding box center [365, 564] width 55 height 13
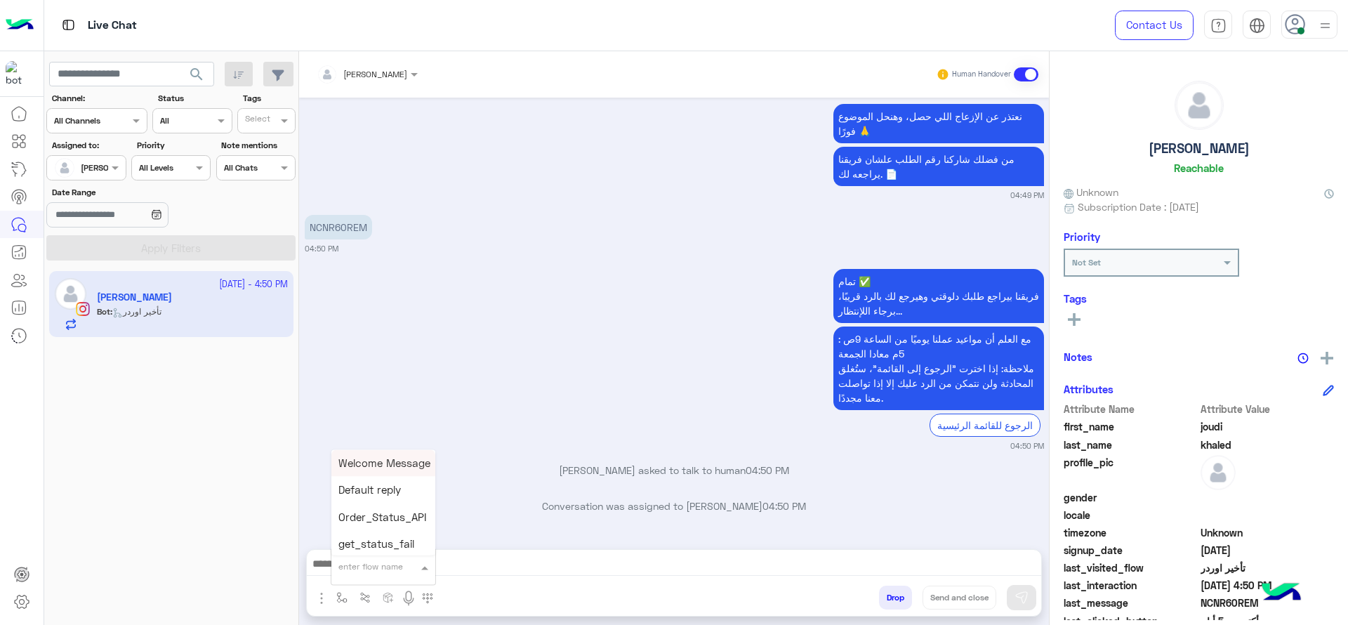
type input "*"
type input "***"
type input "*"
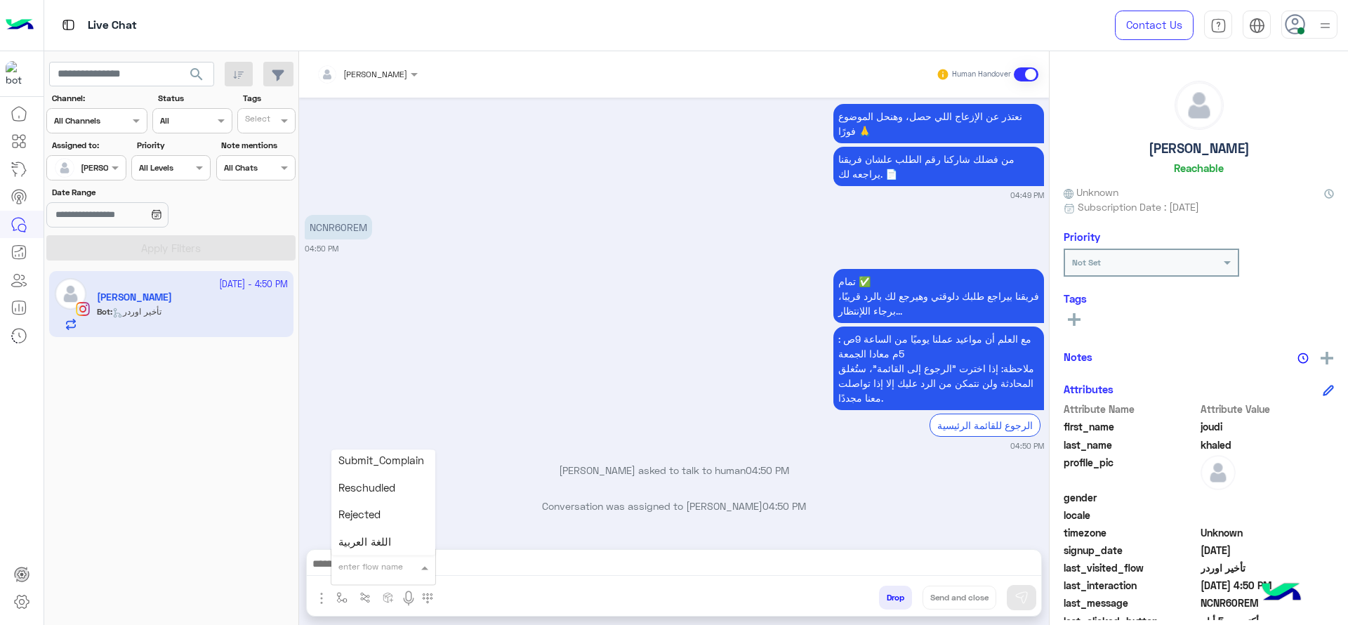
scroll to position [2435, 0]
type input "*"
click at [407, 508] on div "J Greeting" at bounding box center [383, 514] width 104 height 27
type textarea "**********"
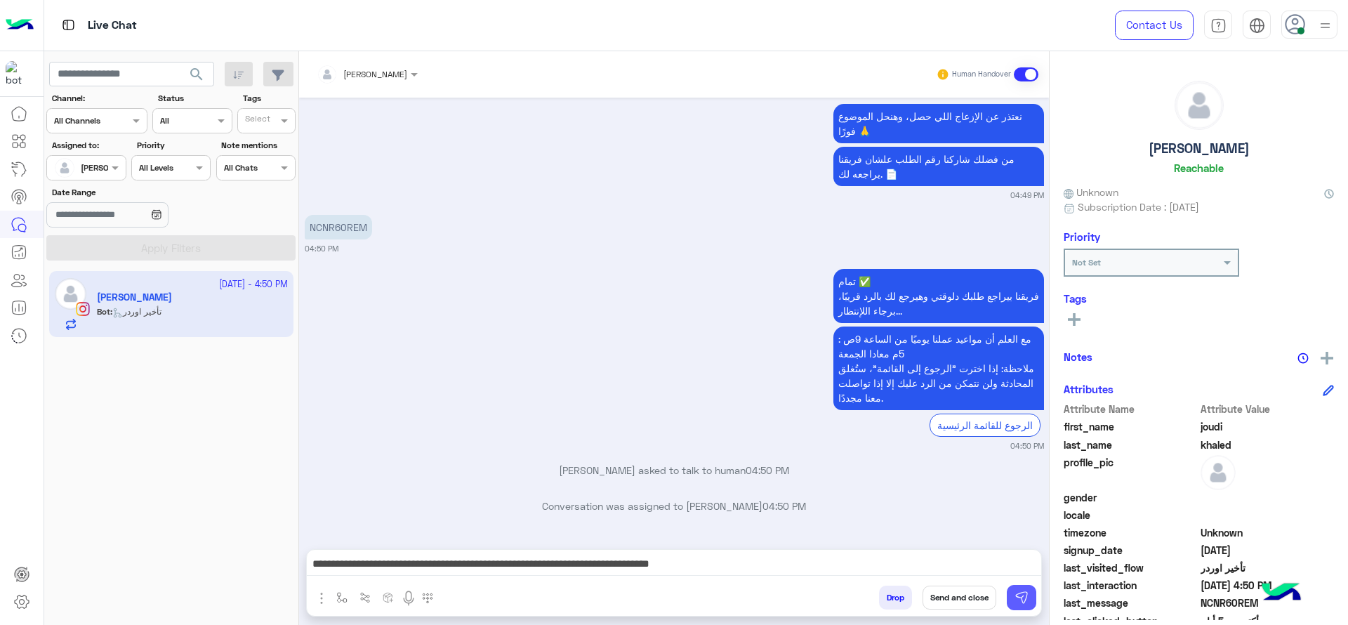
click at [1019, 599] on img at bounding box center [1022, 598] width 14 height 14
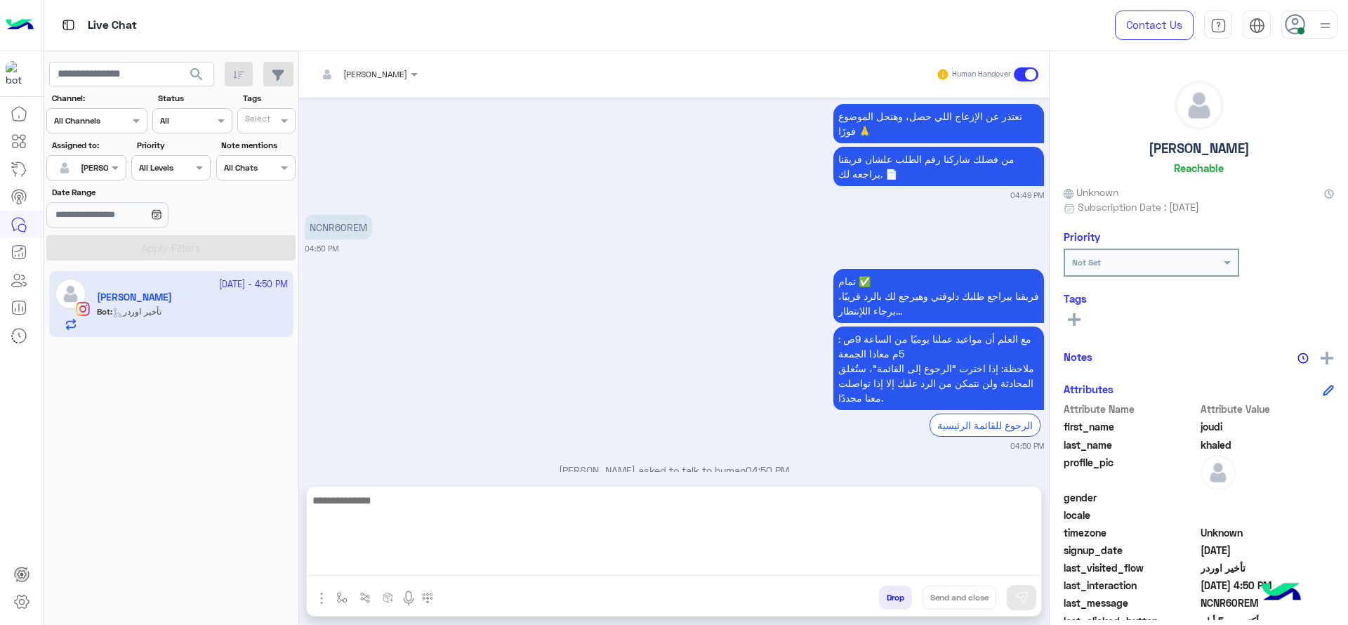
drag, startPoint x: 713, startPoint y: 566, endPoint x: 699, endPoint y: 406, distance: 160.7
click at [699, 406] on div "[PERSON_NAME] Human Handover [DATE] يُرجى اختيار استفسارك من الخيارات التالية 👇…" at bounding box center [674, 340] width 750 height 579
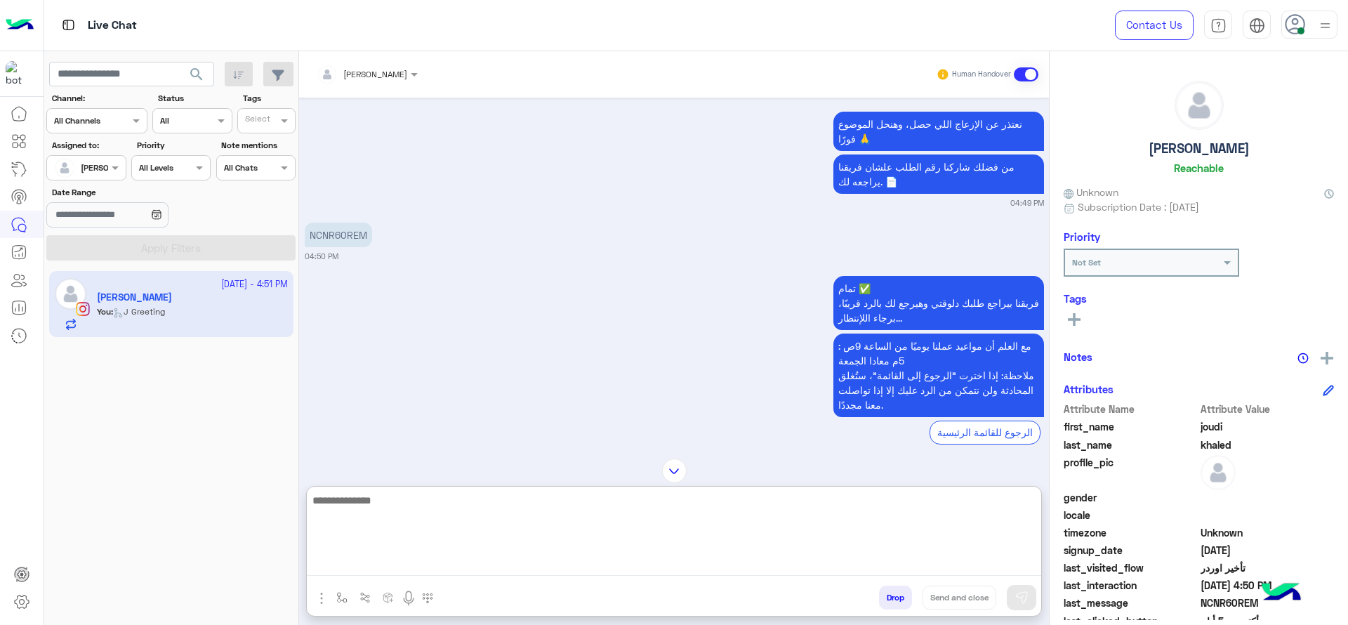
scroll to position [3162, 0]
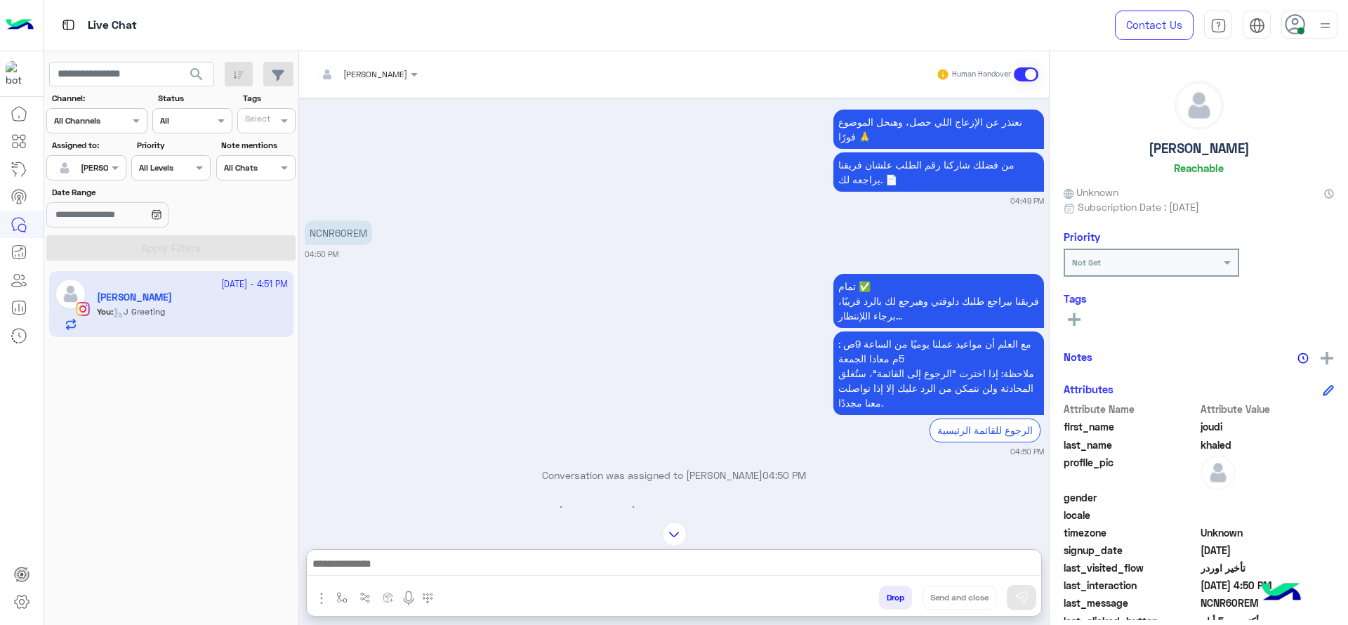
click at [343, 221] on p "NCNR60REM" at bounding box center [338, 233] width 67 height 25
copy p "NCNR60REM"
click at [575, 412] on div "تمام ✅ فريقنا بيراجع طلبك دلوقتي وهيرجع لك بالرد قريبًا، برجاء اللإنتظار... مع …" at bounding box center [674, 363] width 739 height 187
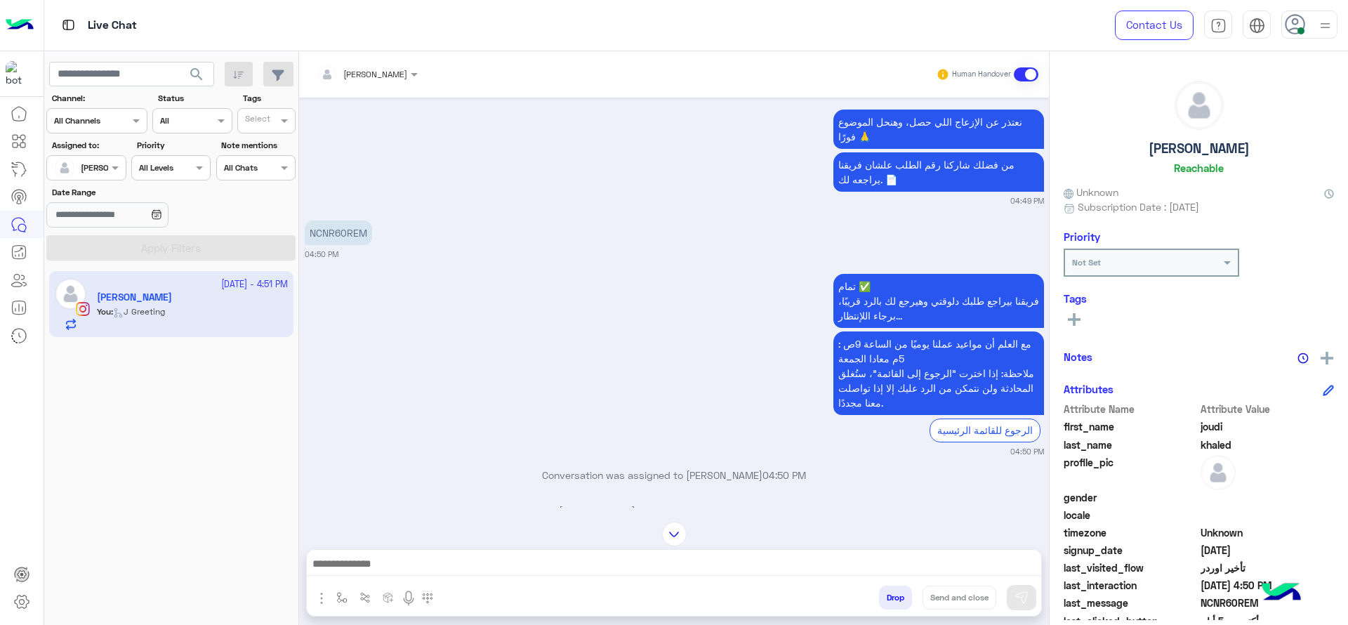
scroll to position [3257, 0]
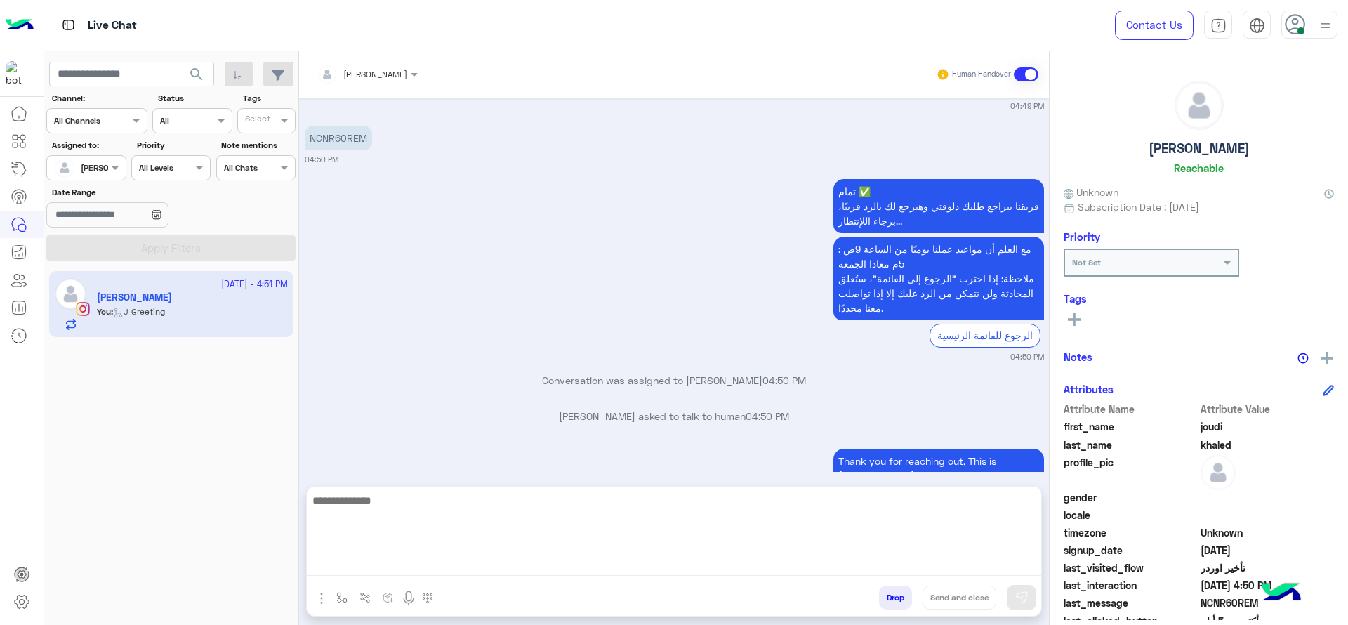
click at [520, 564] on textarea at bounding box center [674, 534] width 735 height 84
type textarea "**********"
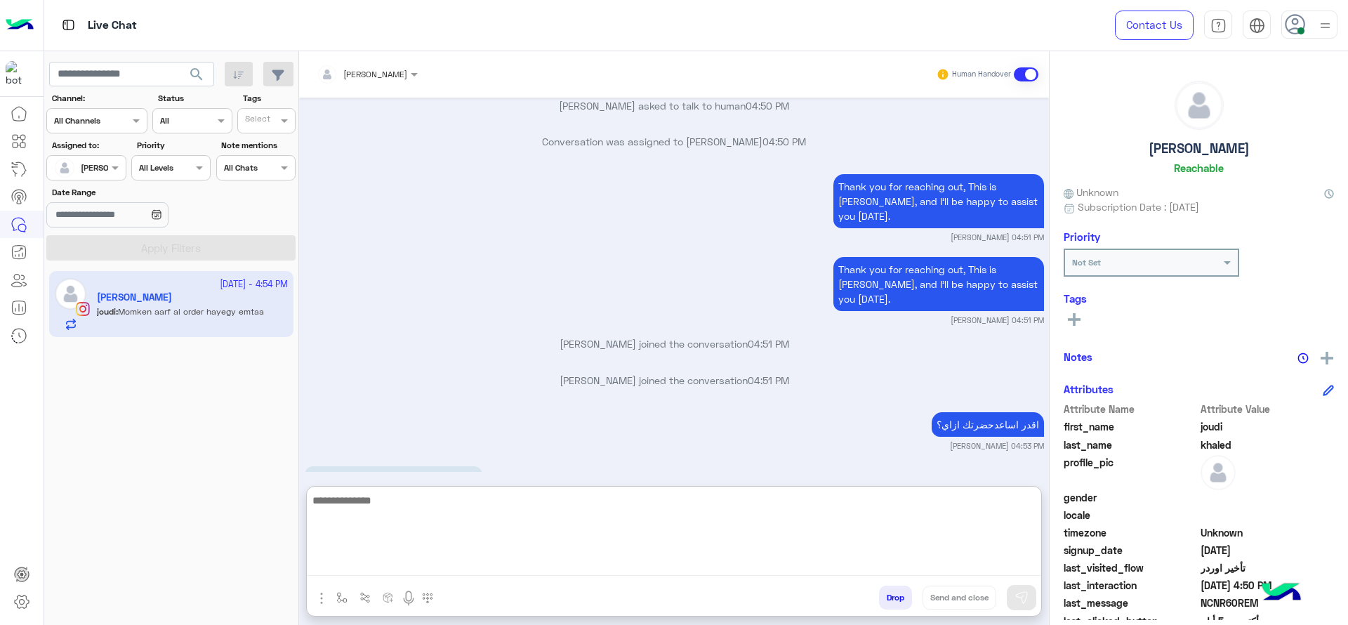
scroll to position [3586, 0]
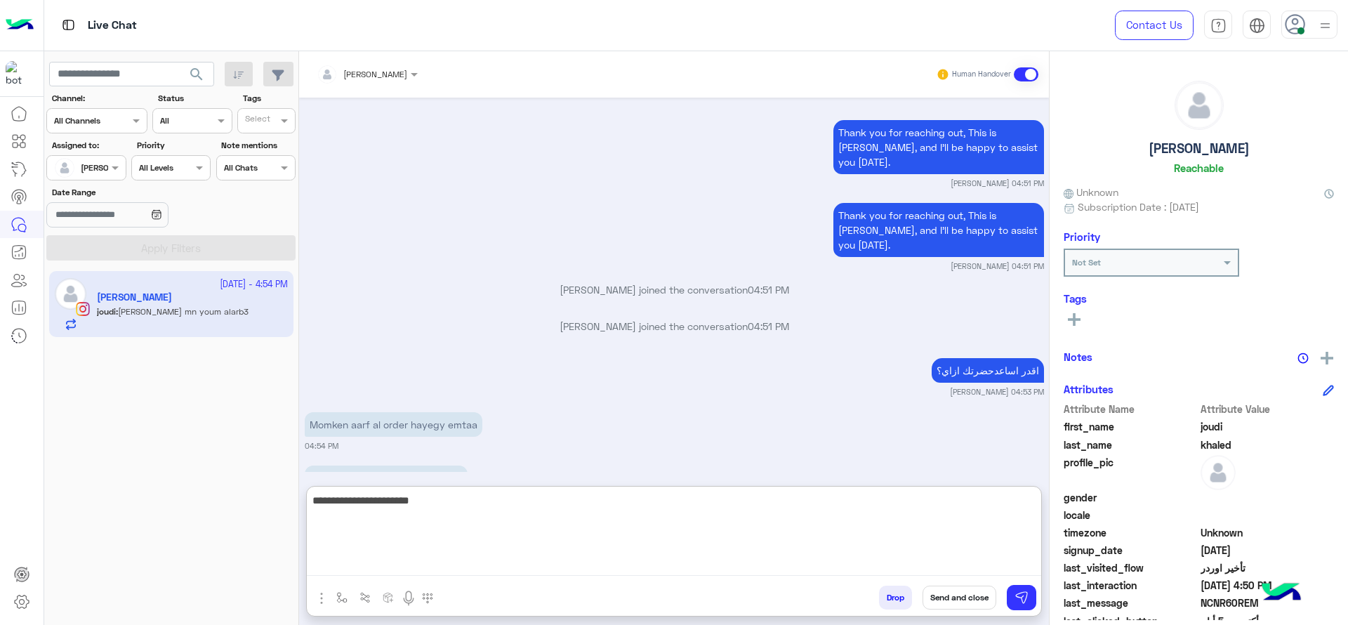
type textarea "**********"
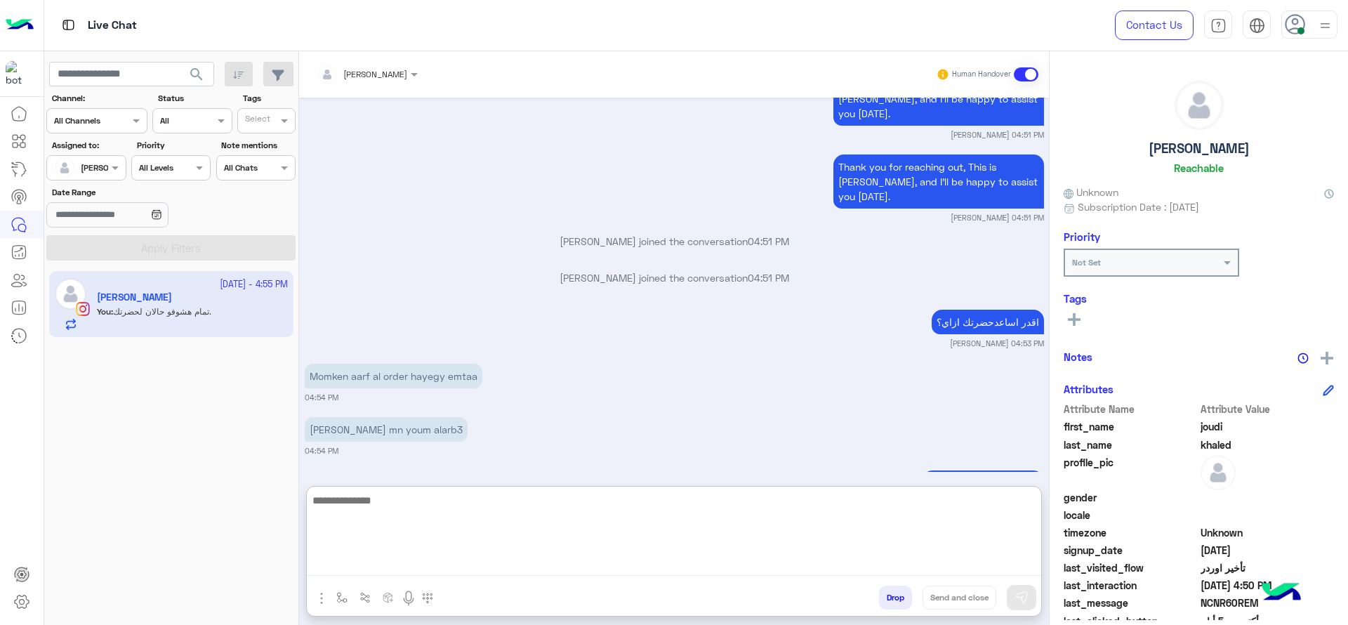
scroll to position [3639, 0]
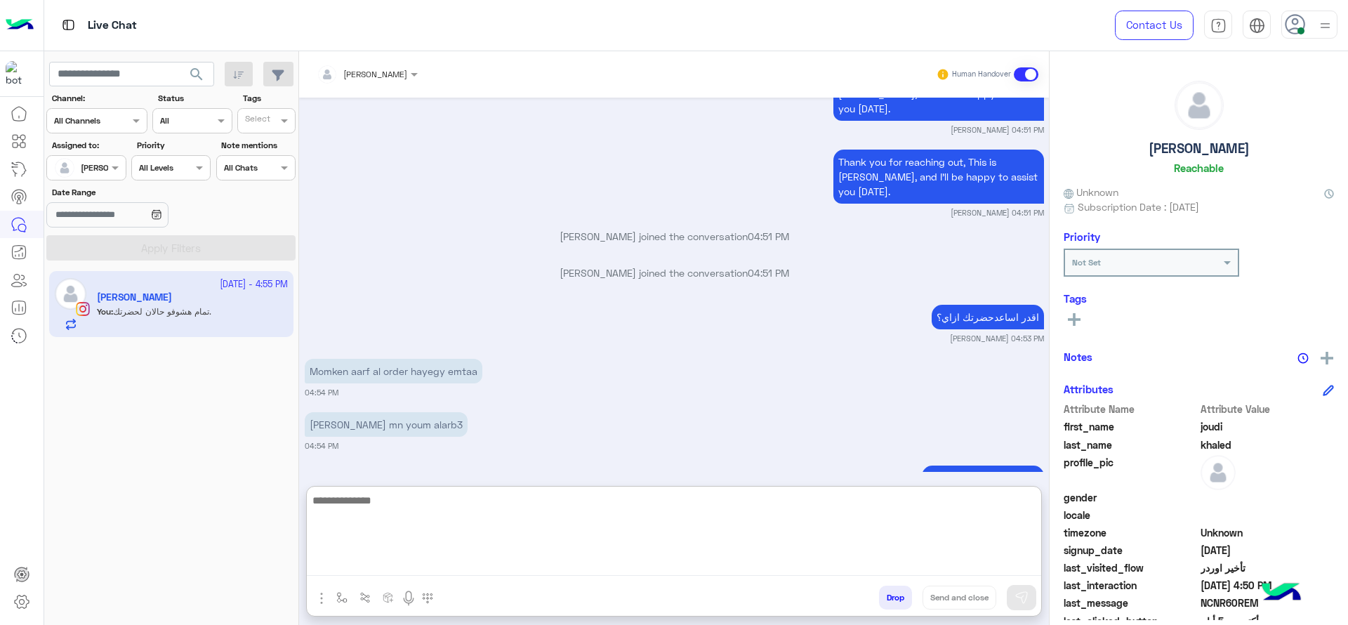
click at [483, 511] on textarea at bounding box center [674, 534] width 735 height 84
type textarea "*"
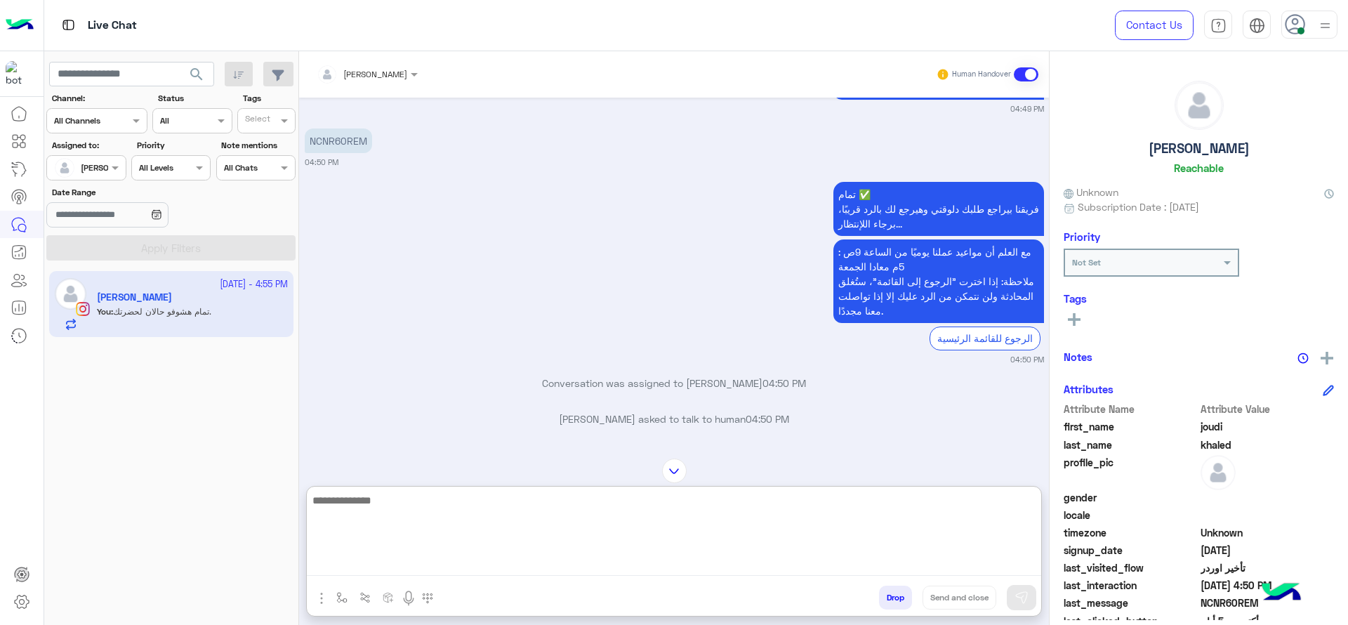
scroll to position [3253, 0]
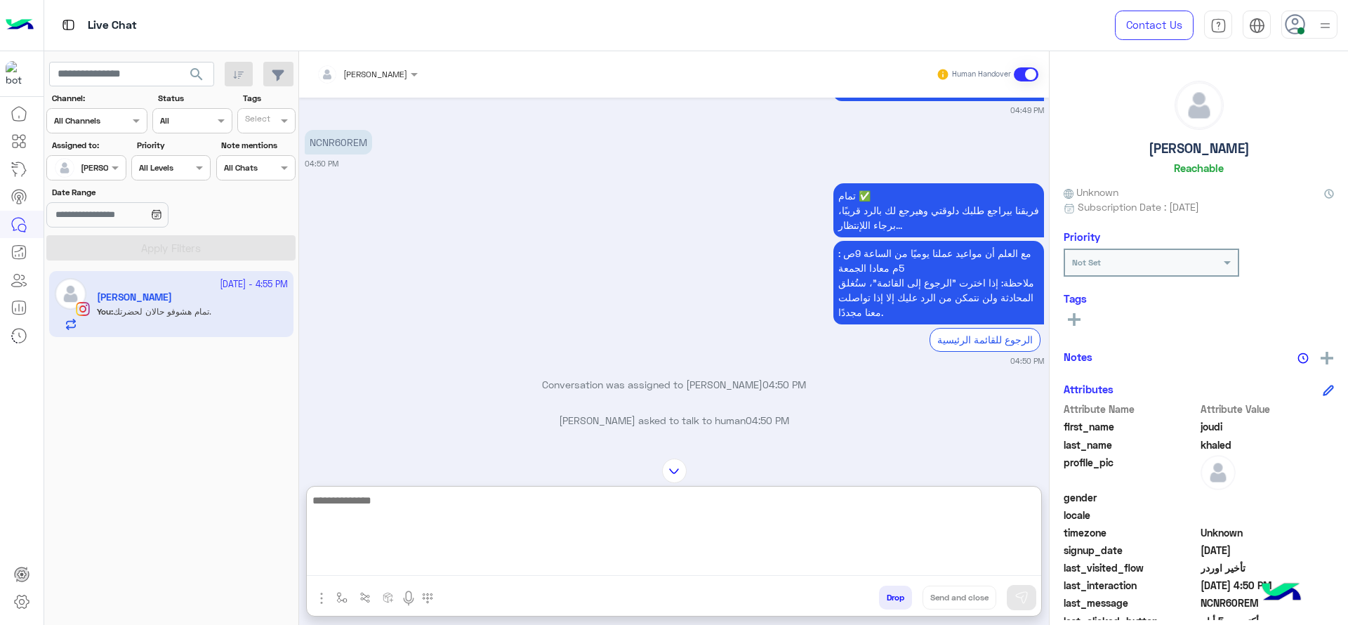
click at [559, 515] on textarea at bounding box center [674, 534] width 735 height 84
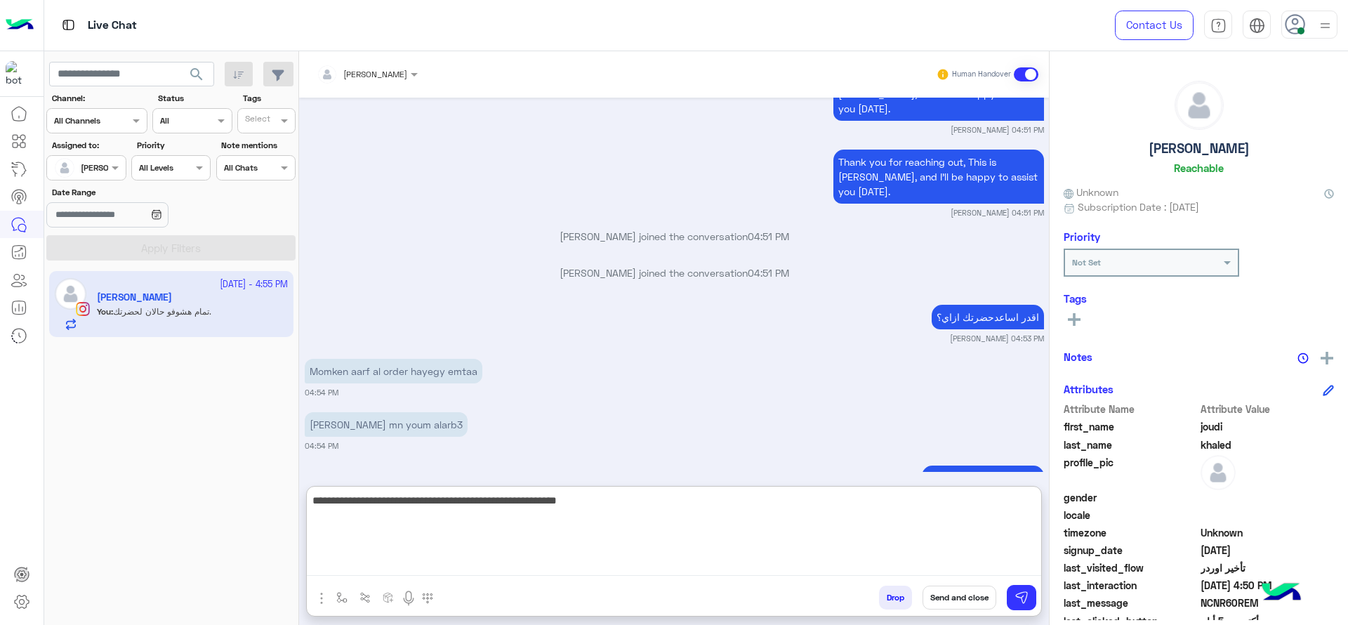
type textarea "**********"
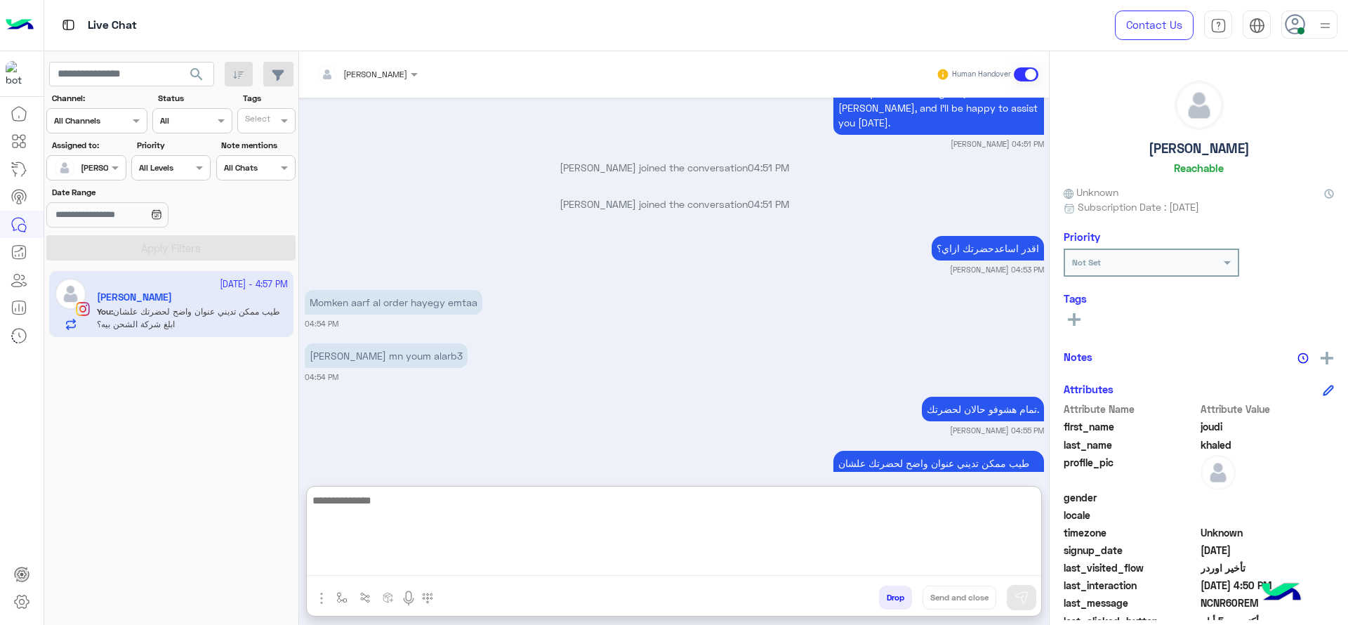
scroll to position [3707, 0]
click at [453, 526] on textarea at bounding box center [674, 534] width 735 height 84
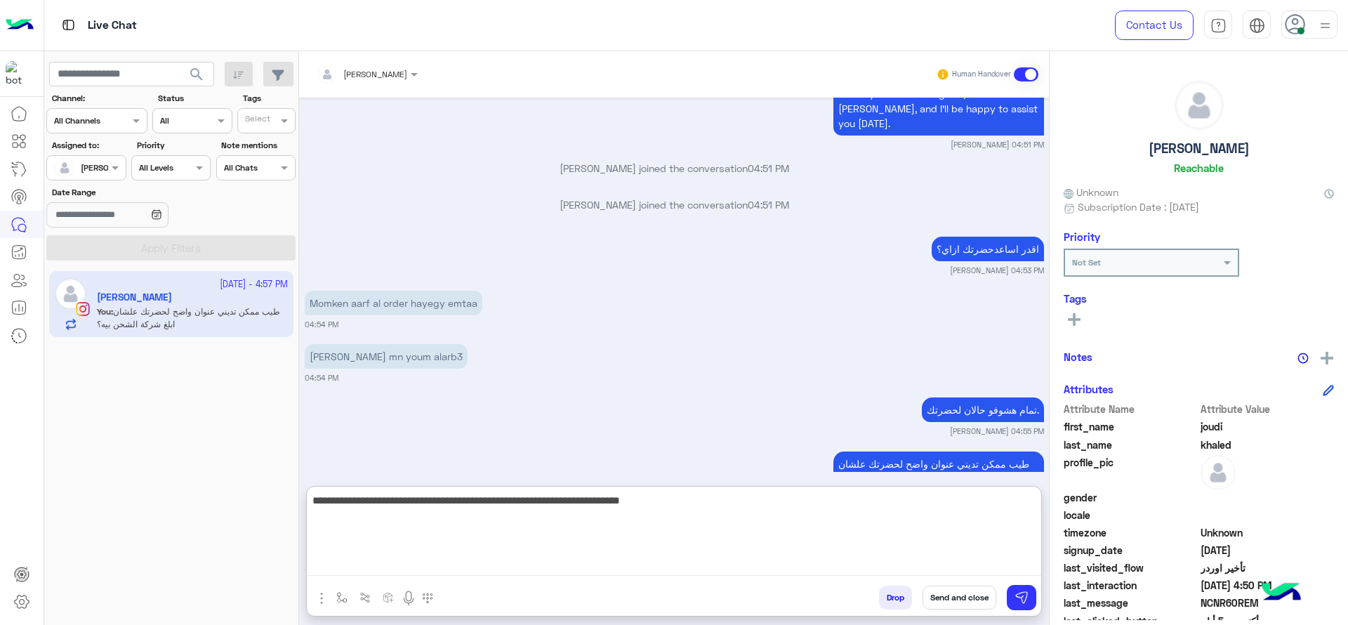
type textarea "**********"
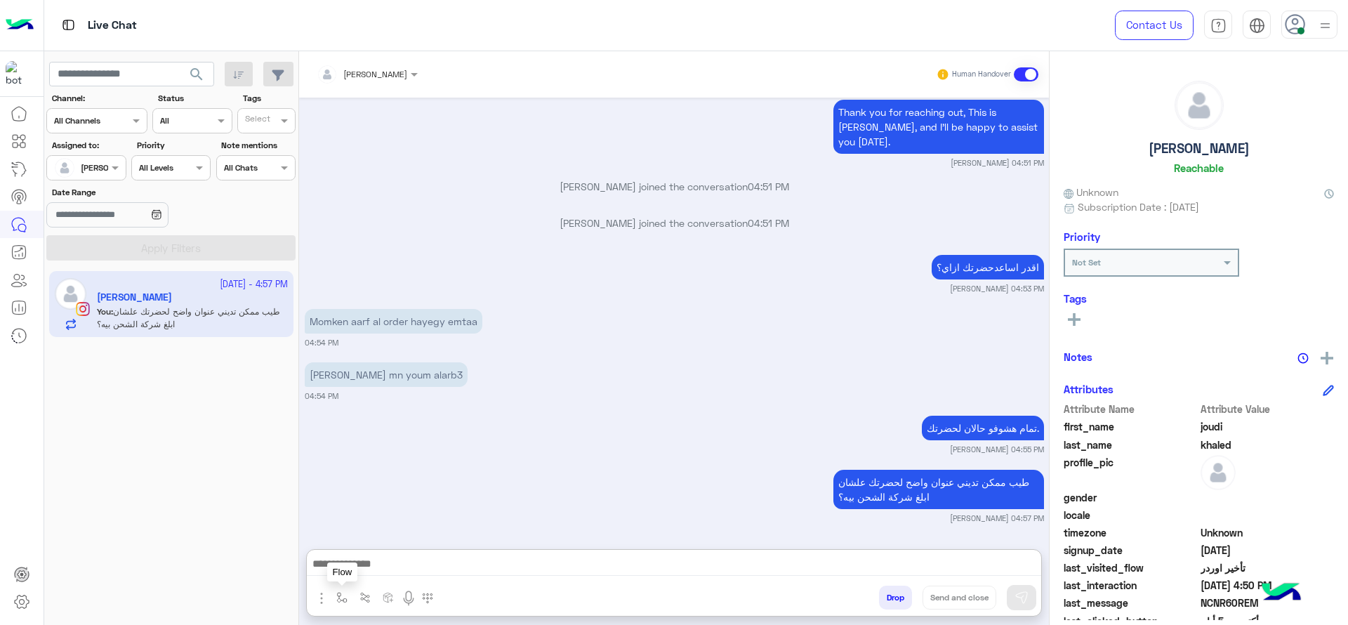
click at [329, 598] on img "button" at bounding box center [321, 598] width 17 height 17
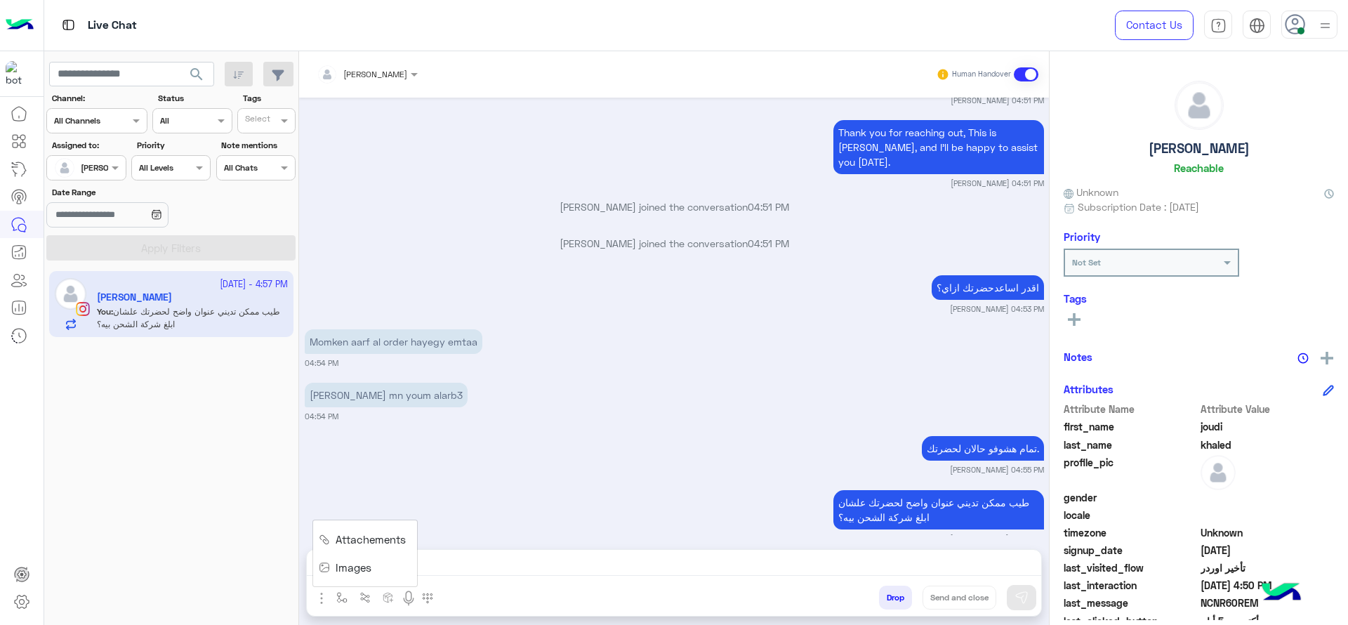
scroll to position [3645, 0]
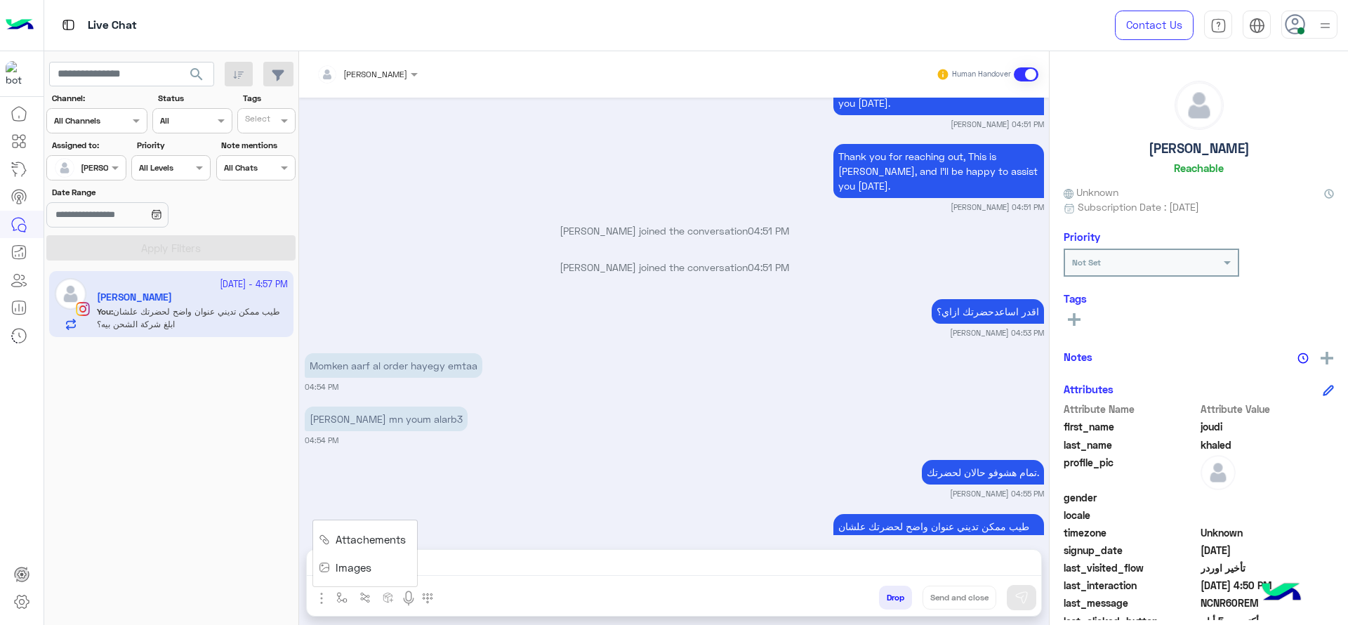
click at [350, 572] on span "Images" at bounding box center [354, 568] width 36 height 16
click at [331, 605] on button "button" at bounding box center [342, 597] width 23 height 23
click at [386, 558] on input "text" at bounding box center [365, 564] width 55 height 13
type input "*"
type input "**"
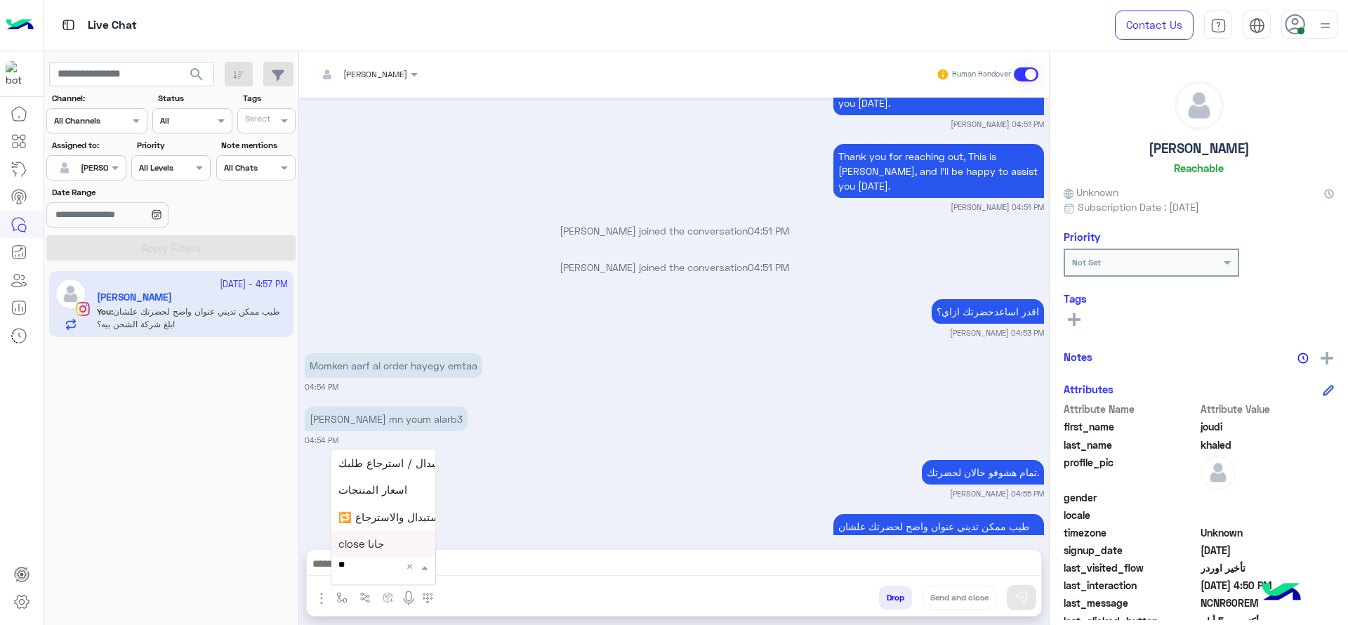
click at [373, 546] on span "close جانا" at bounding box center [361, 544] width 46 height 13
type textarea "**********"
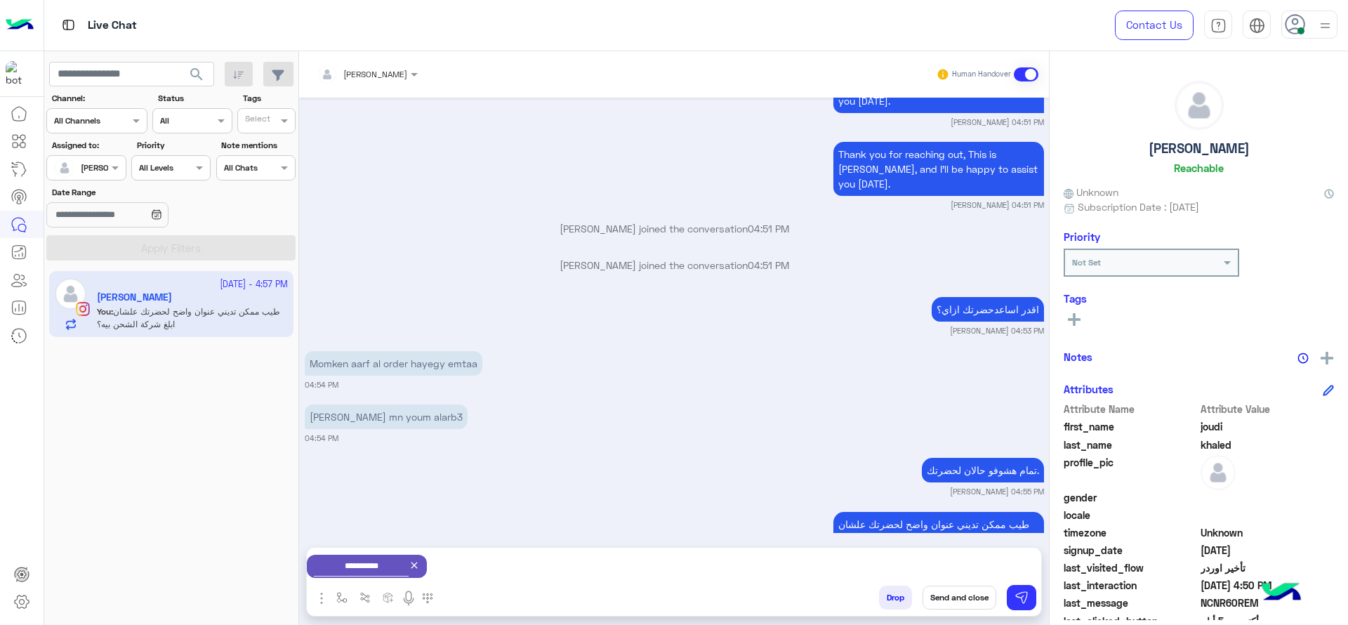
click at [967, 591] on button "Send and close" at bounding box center [960, 598] width 74 height 24
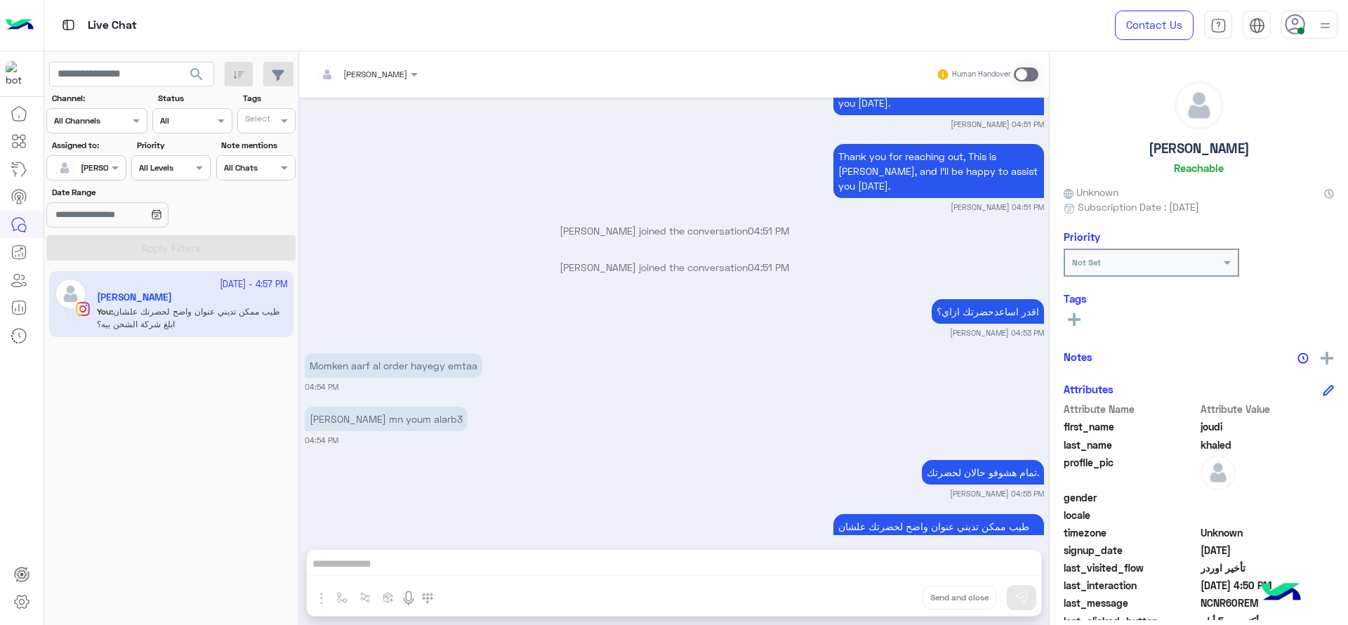
scroll to position [3680, 0]
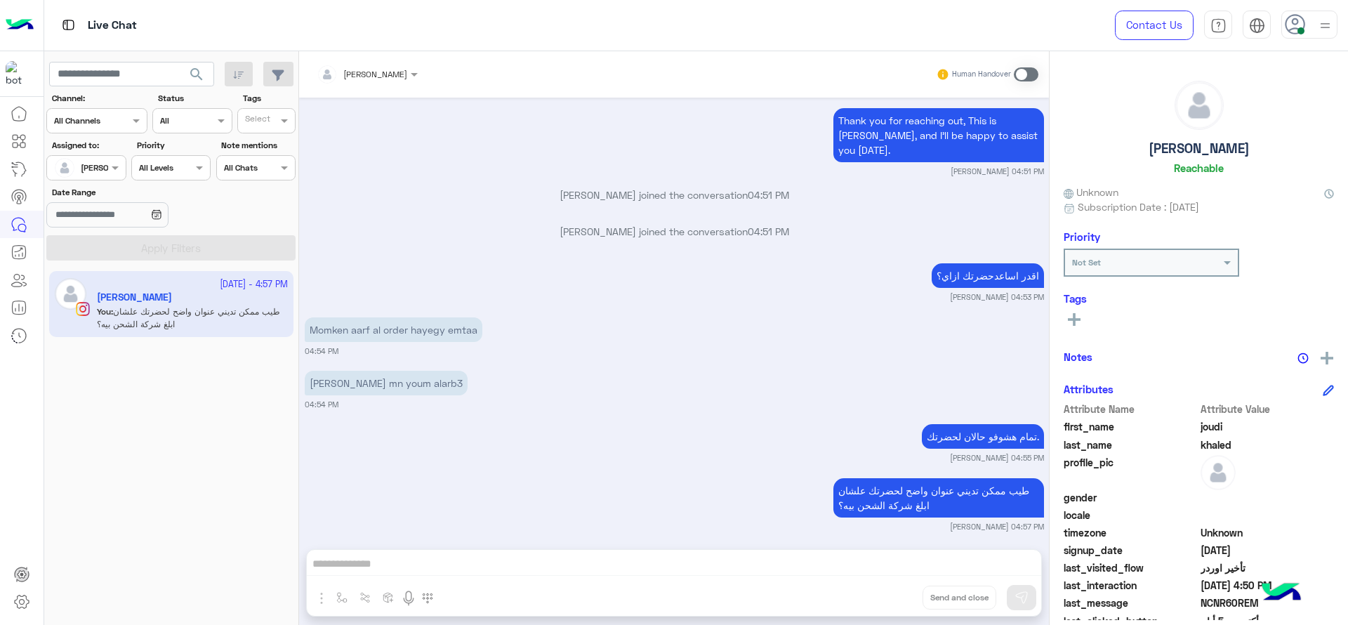
click at [1303, 19] on use at bounding box center [1295, 24] width 20 height 20
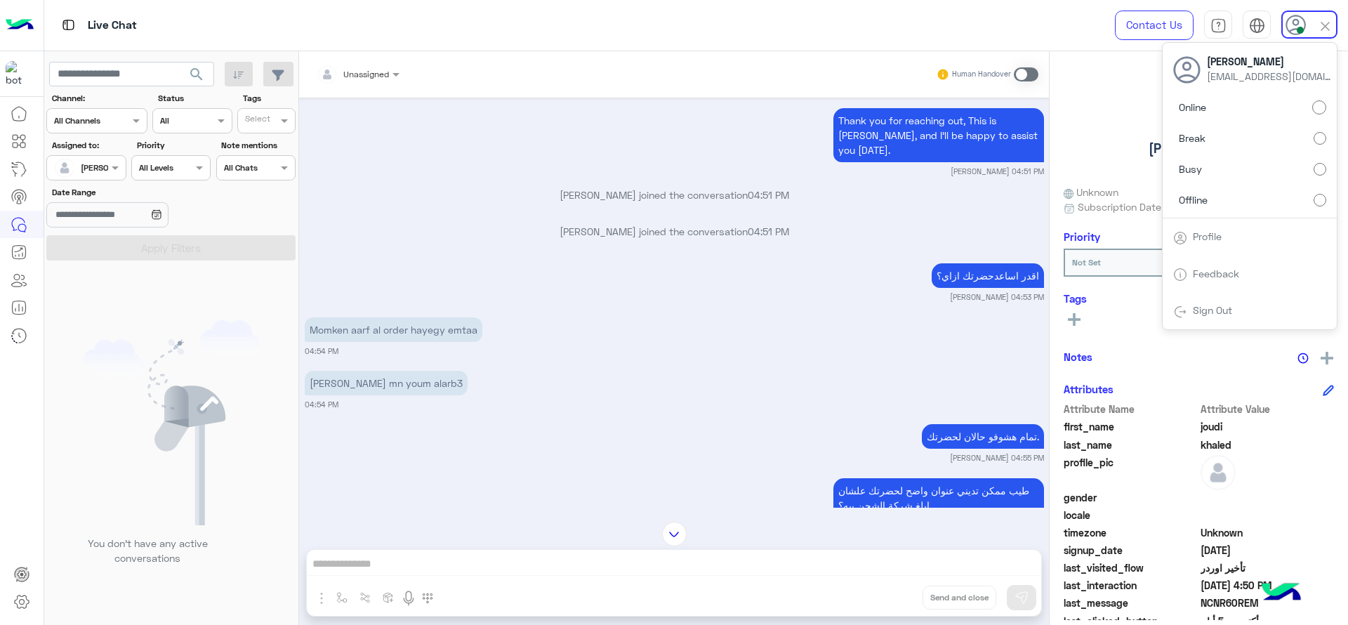
scroll to position [3862, 0]
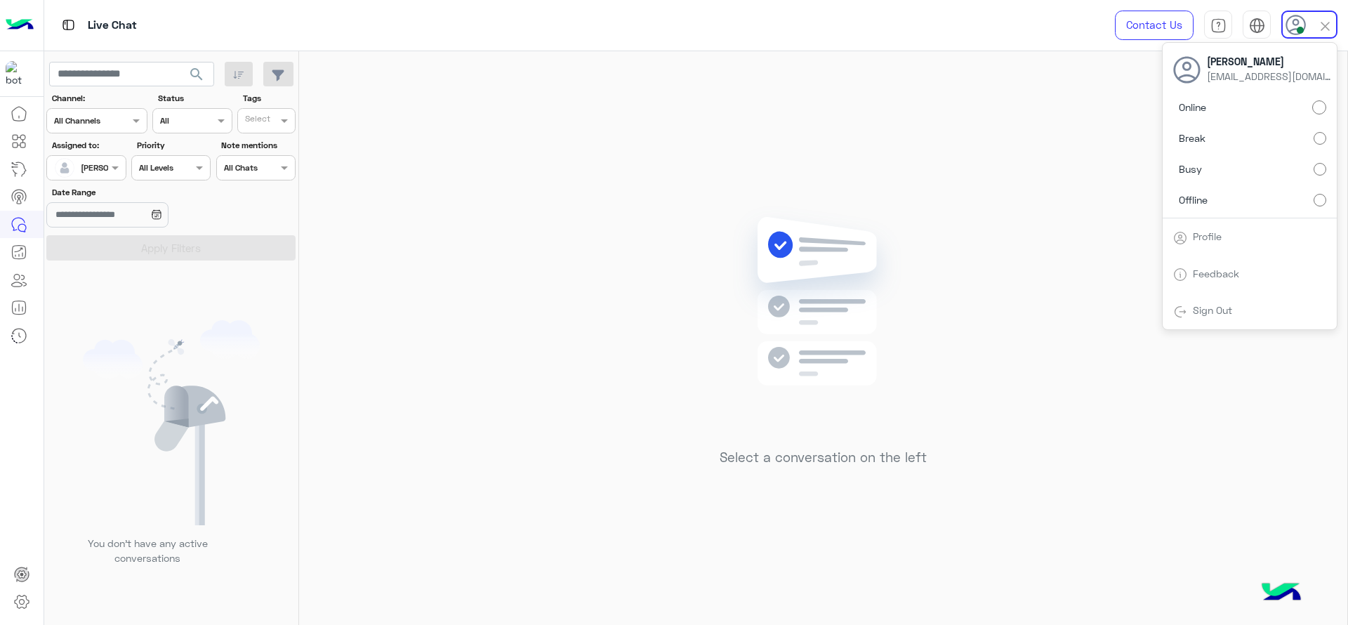
click at [1317, 206] on label "Offline" at bounding box center [1249, 199] width 153 height 25
